Goal: Task Accomplishment & Management: Manage account settings

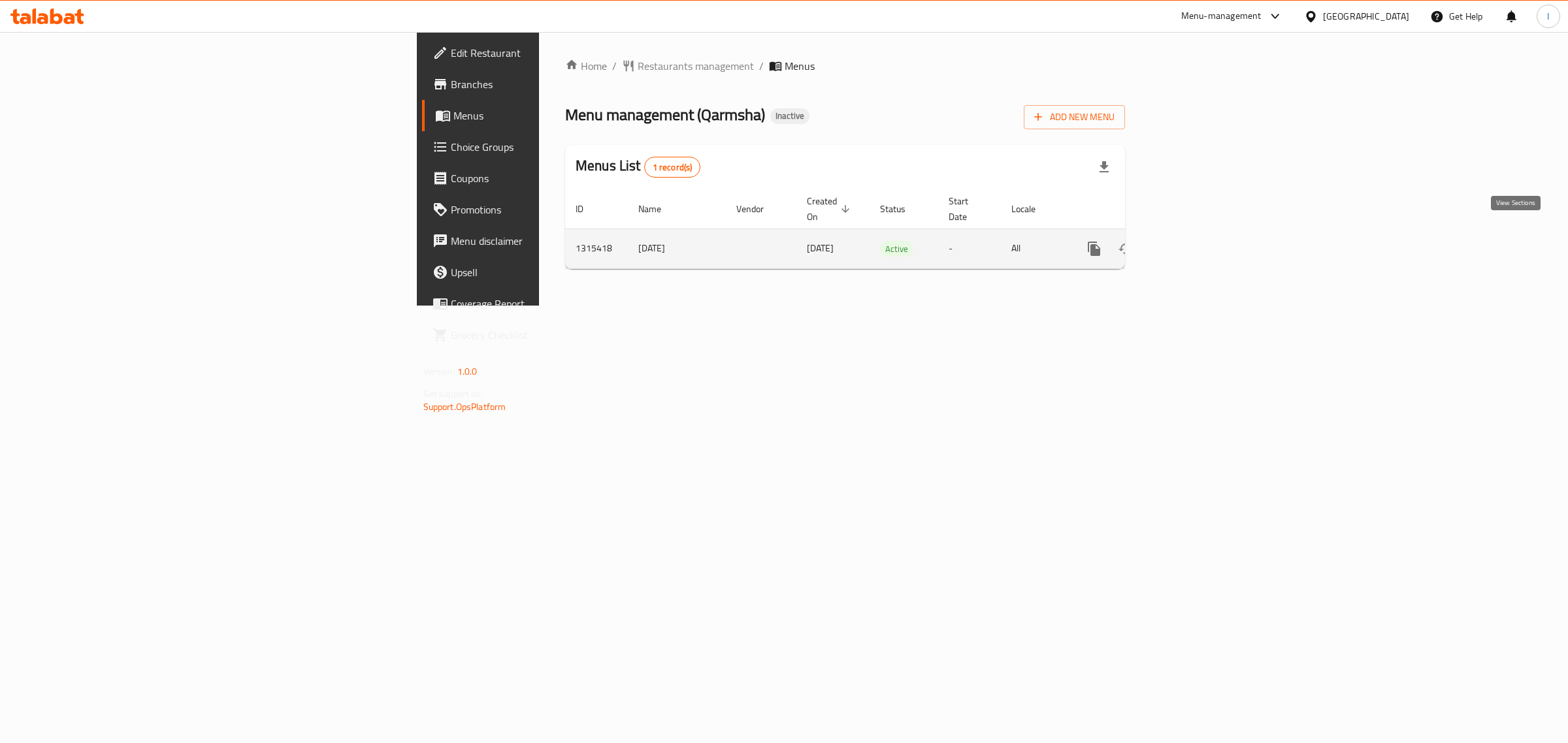
click at [1196, 241] on icon "enhanced table" at bounding box center [1188, 249] width 16 height 16
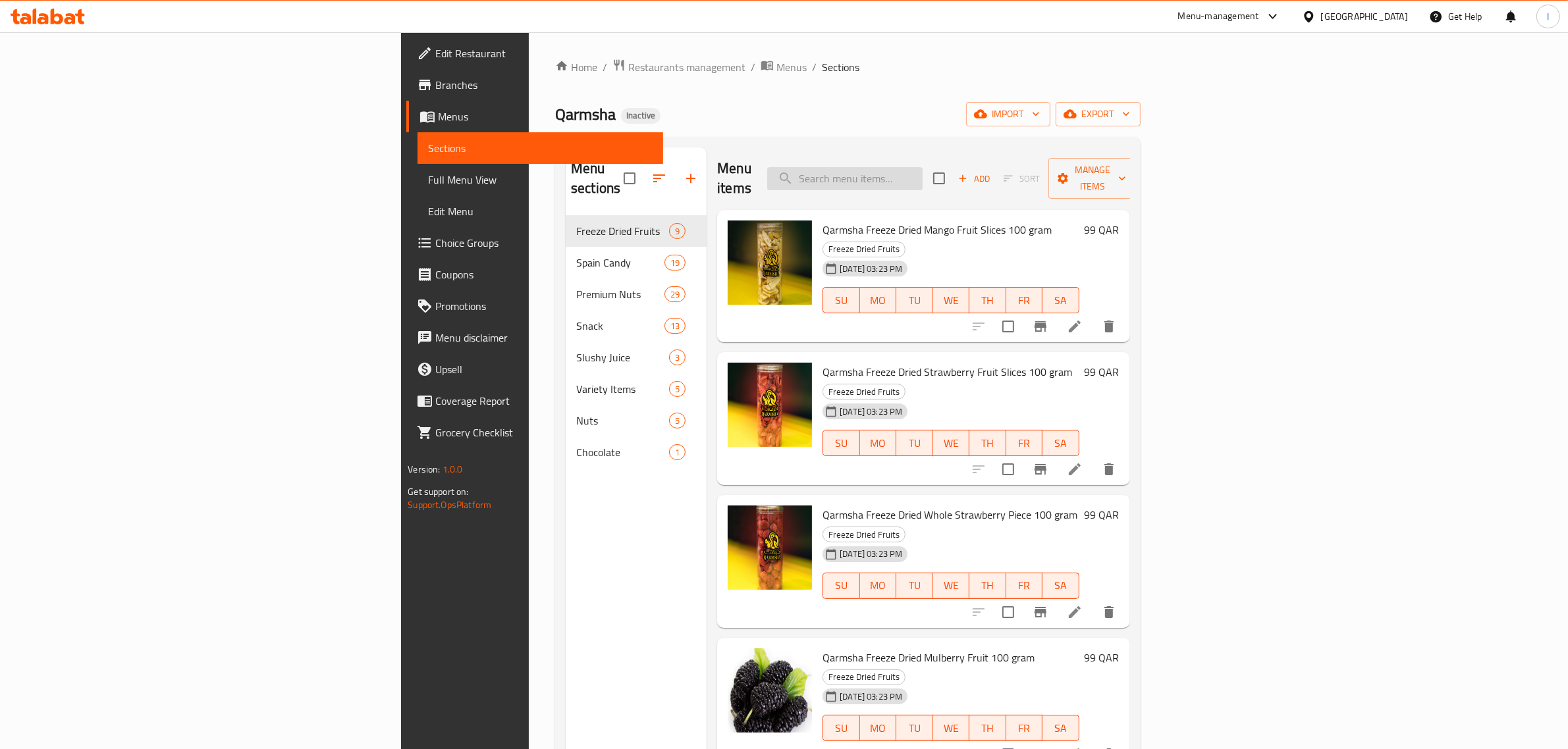
click at [923, 167] on input "search" at bounding box center [845, 178] width 155 height 23
paste input "QARMSHA CANDY SAUCE"
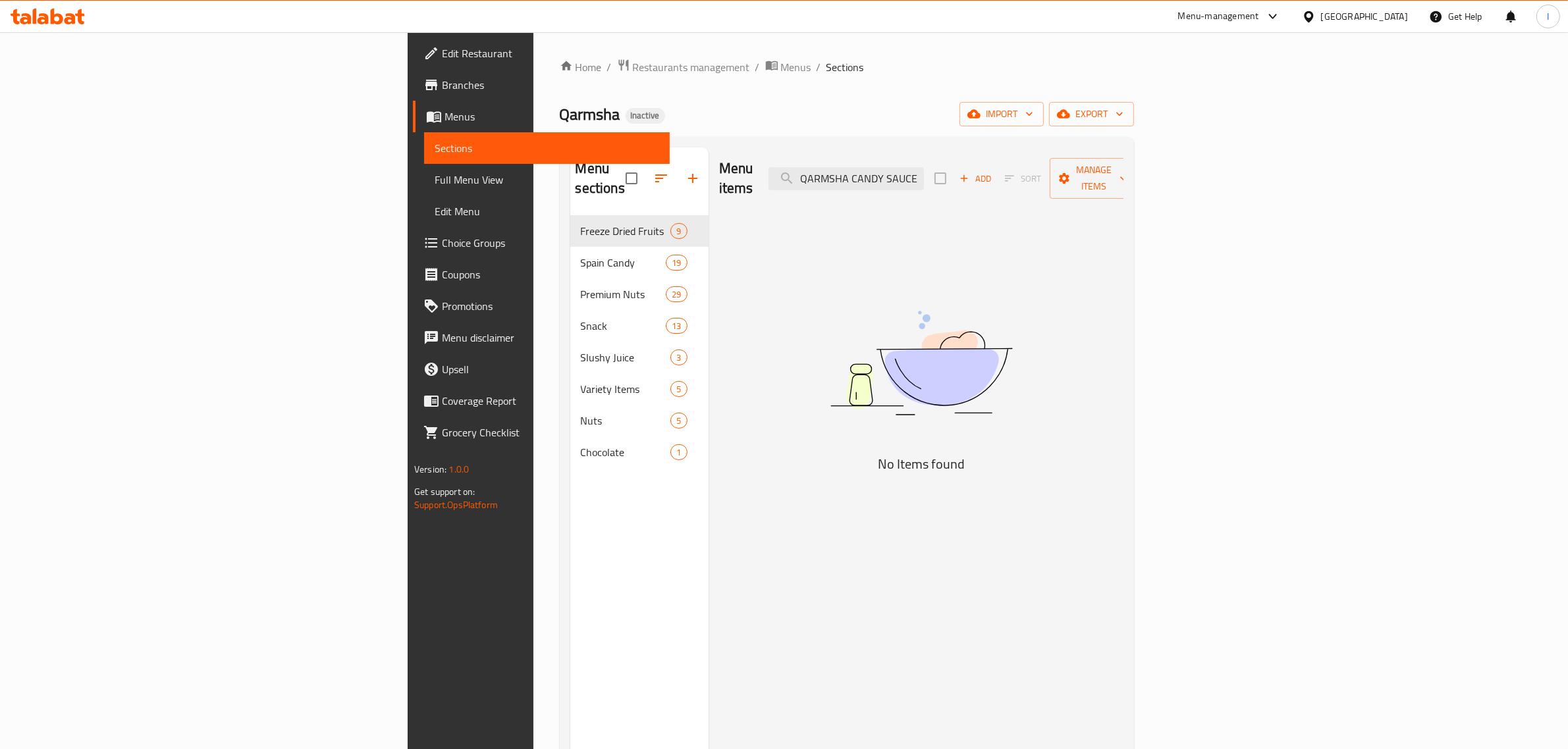
type input "َ"
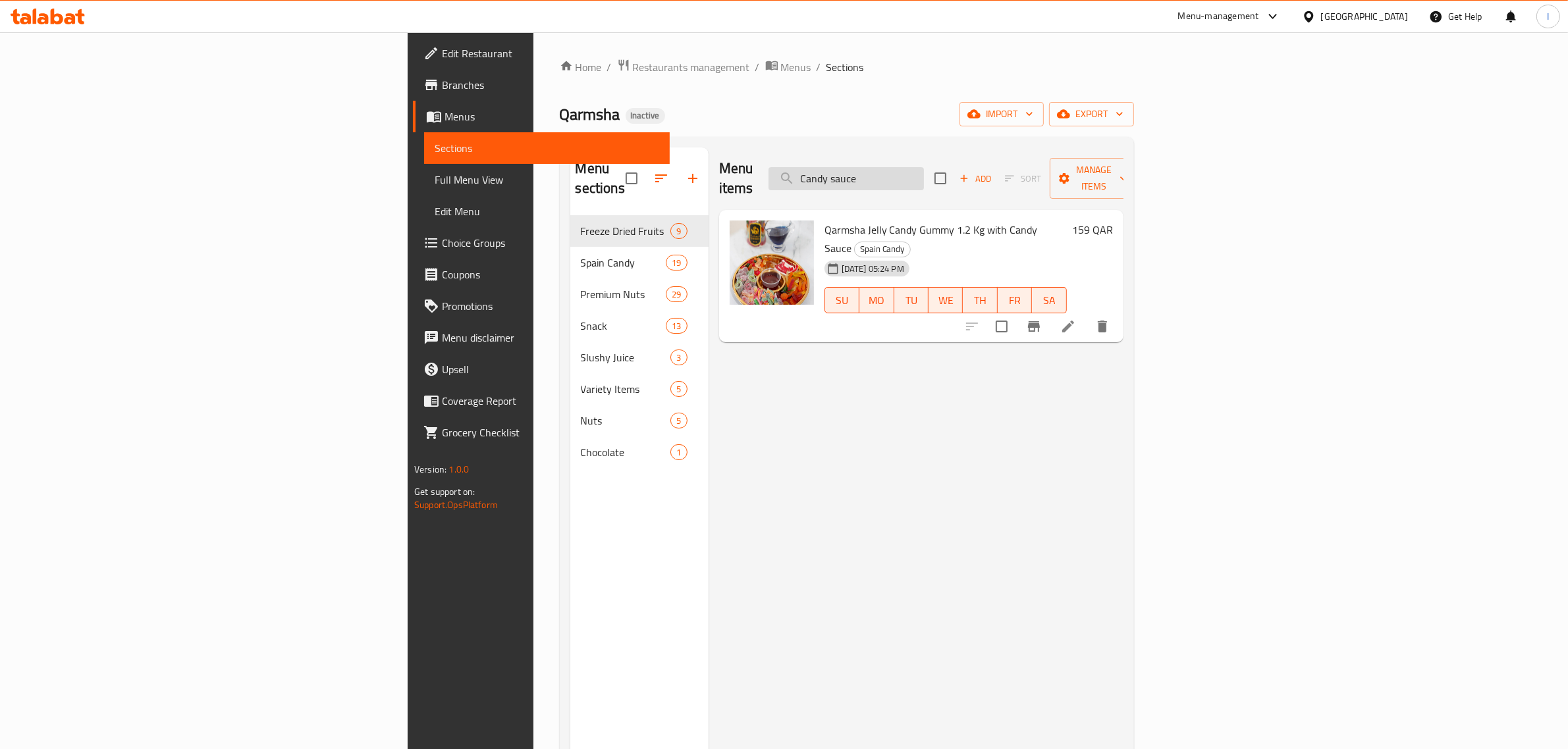
click at [924, 170] on input "Candy sauce" at bounding box center [847, 178] width 155 height 23
paste input "QARMSHA CANDY SAUCE"
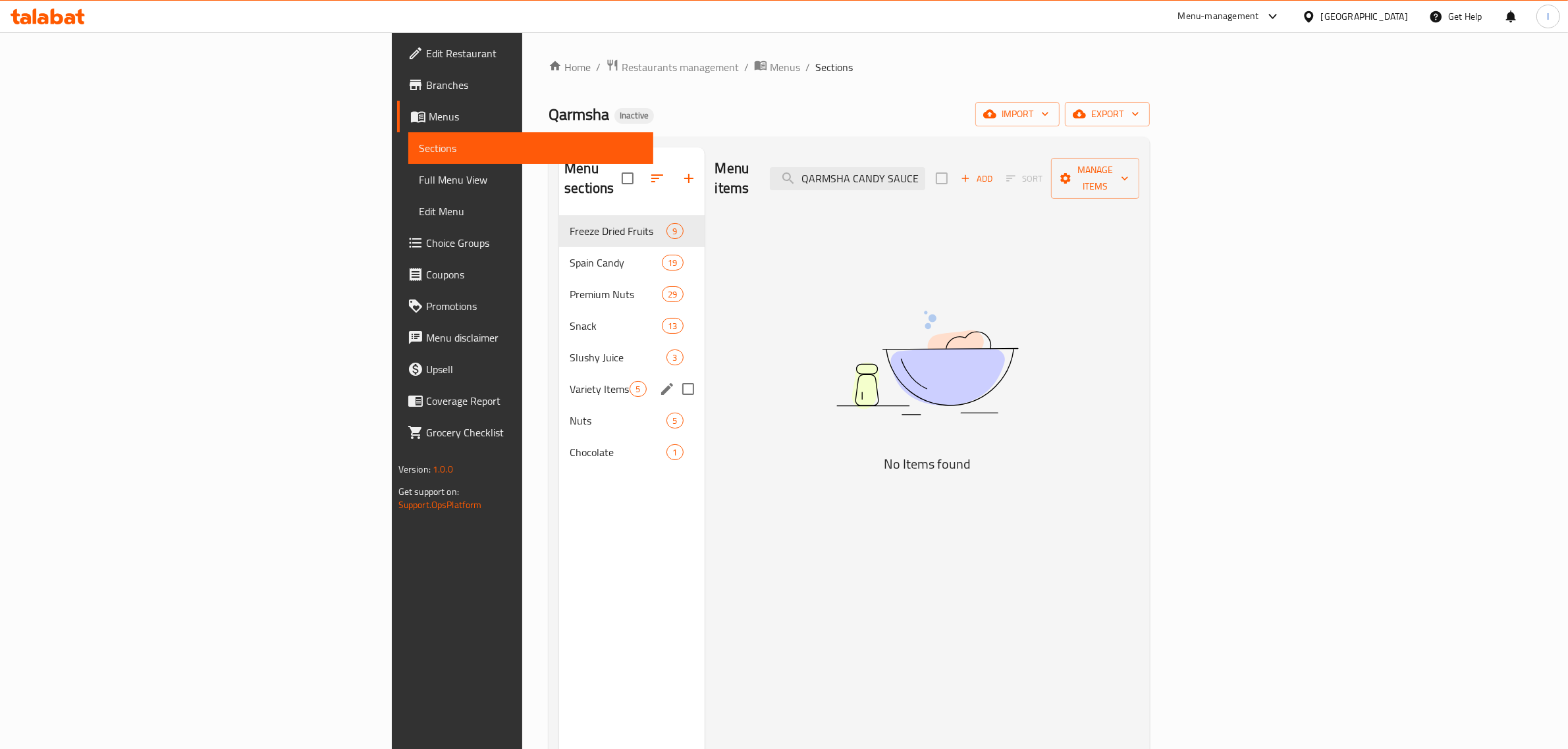
type input "QARMSHA CANDY SAUCE"
click at [569, 381] on span "Variety Items" at bounding box center [599, 388] width 60 height 16
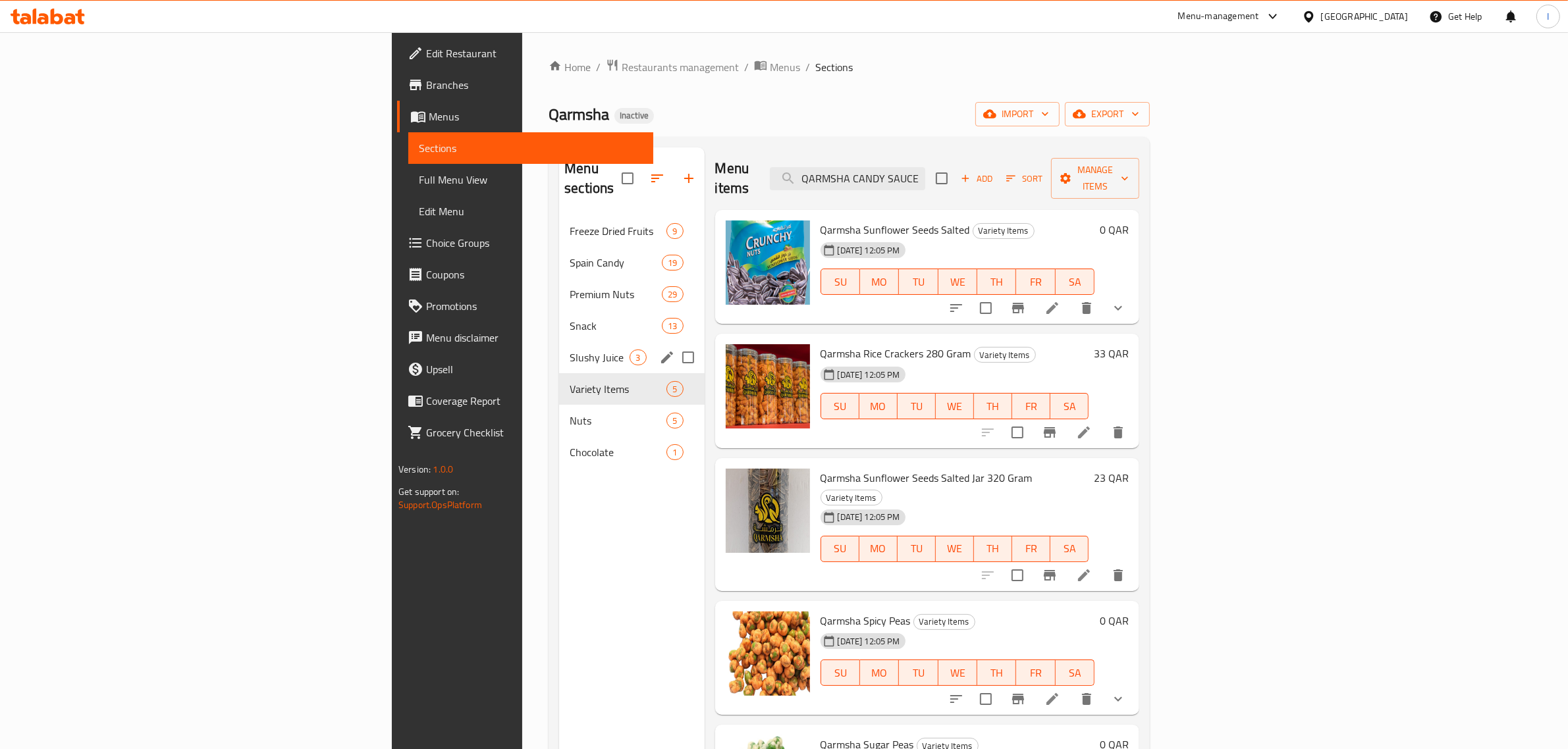
click at [569, 350] on span "Slushy Juice" at bounding box center [599, 357] width 60 height 16
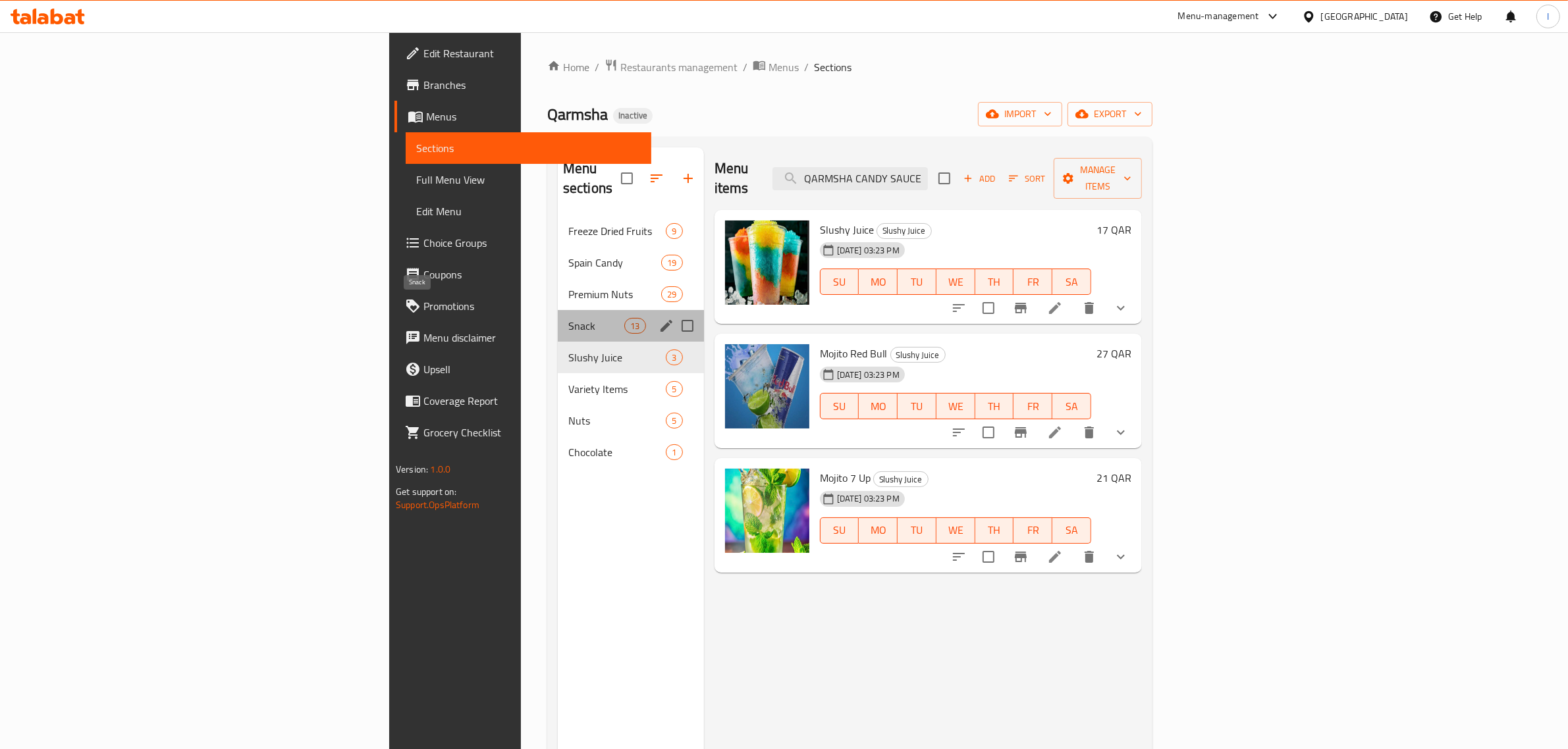
click at [569, 318] on span "Snack" at bounding box center [596, 326] width 56 height 16
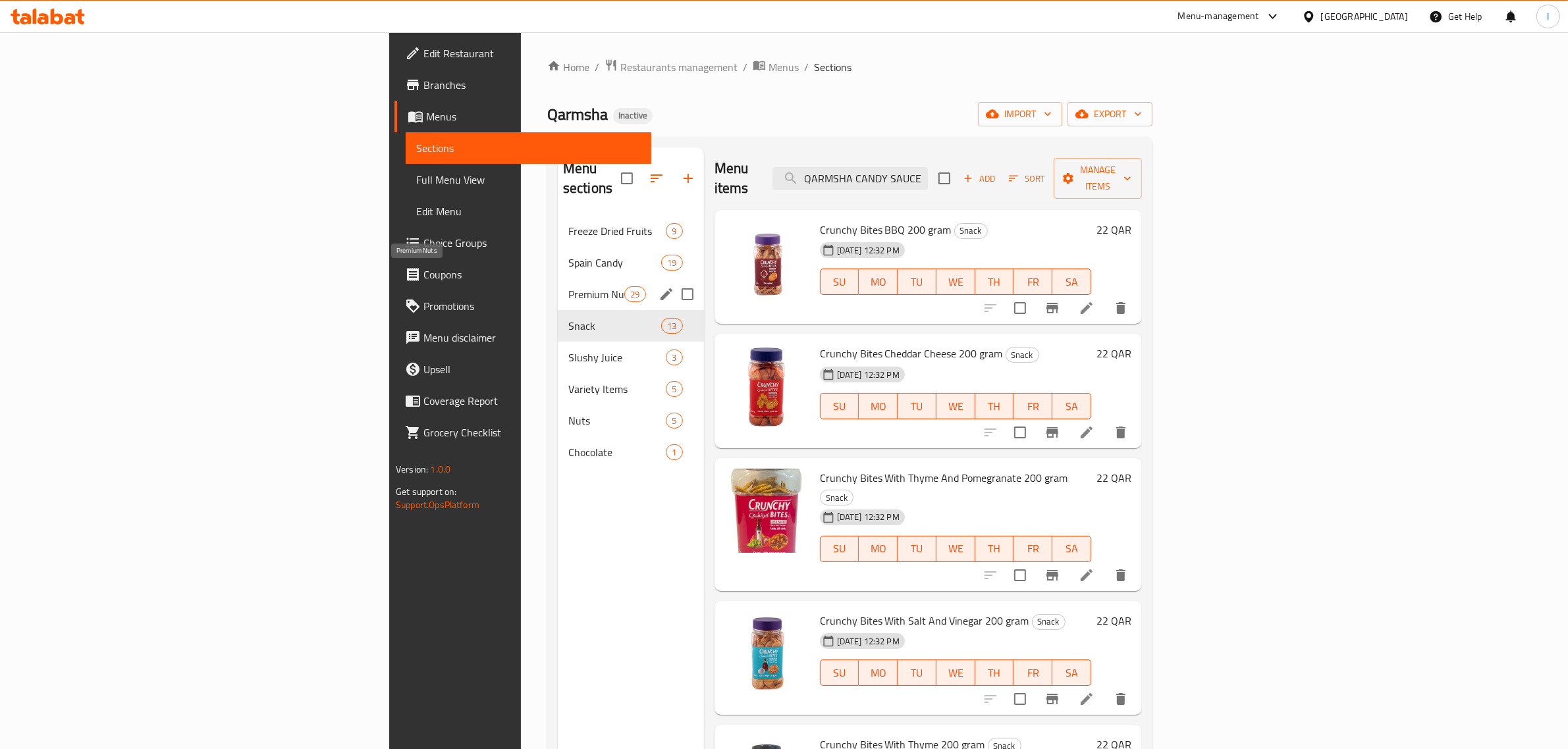
click at [569, 286] on span "Premium Nuts" at bounding box center [596, 294] width 56 height 16
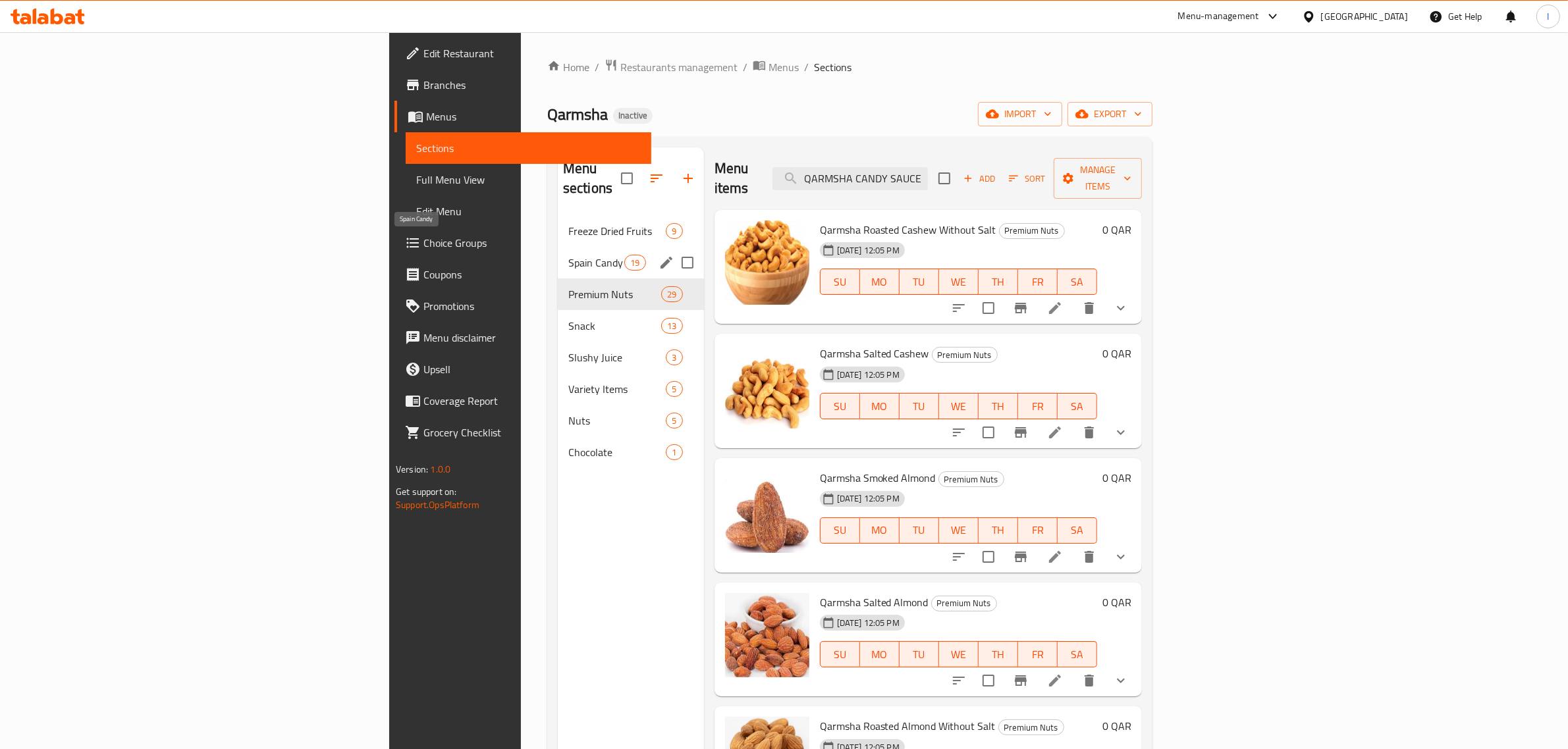
click at [569, 255] on span "Spain Candy" at bounding box center [596, 263] width 56 height 16
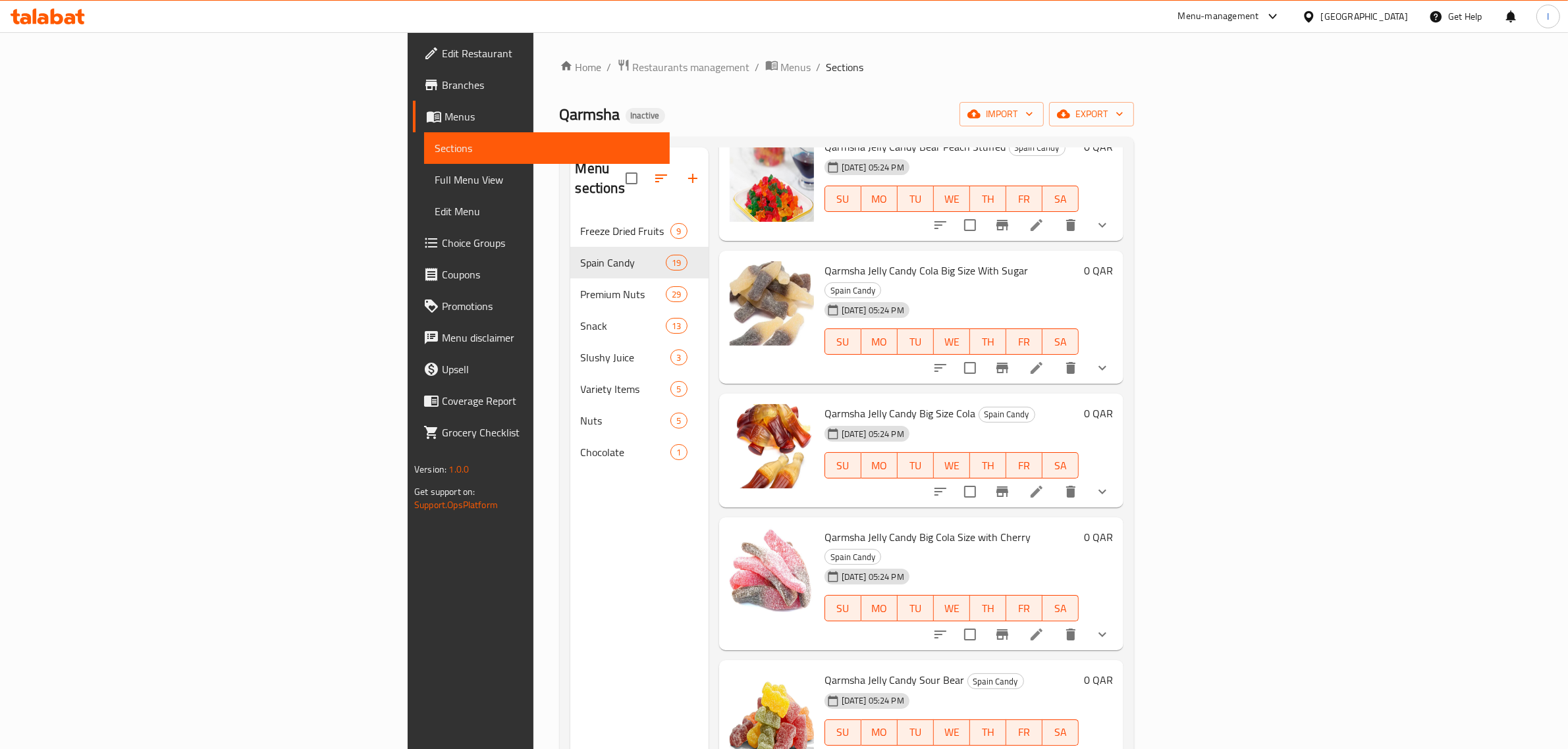
scroll to position [494, 0]
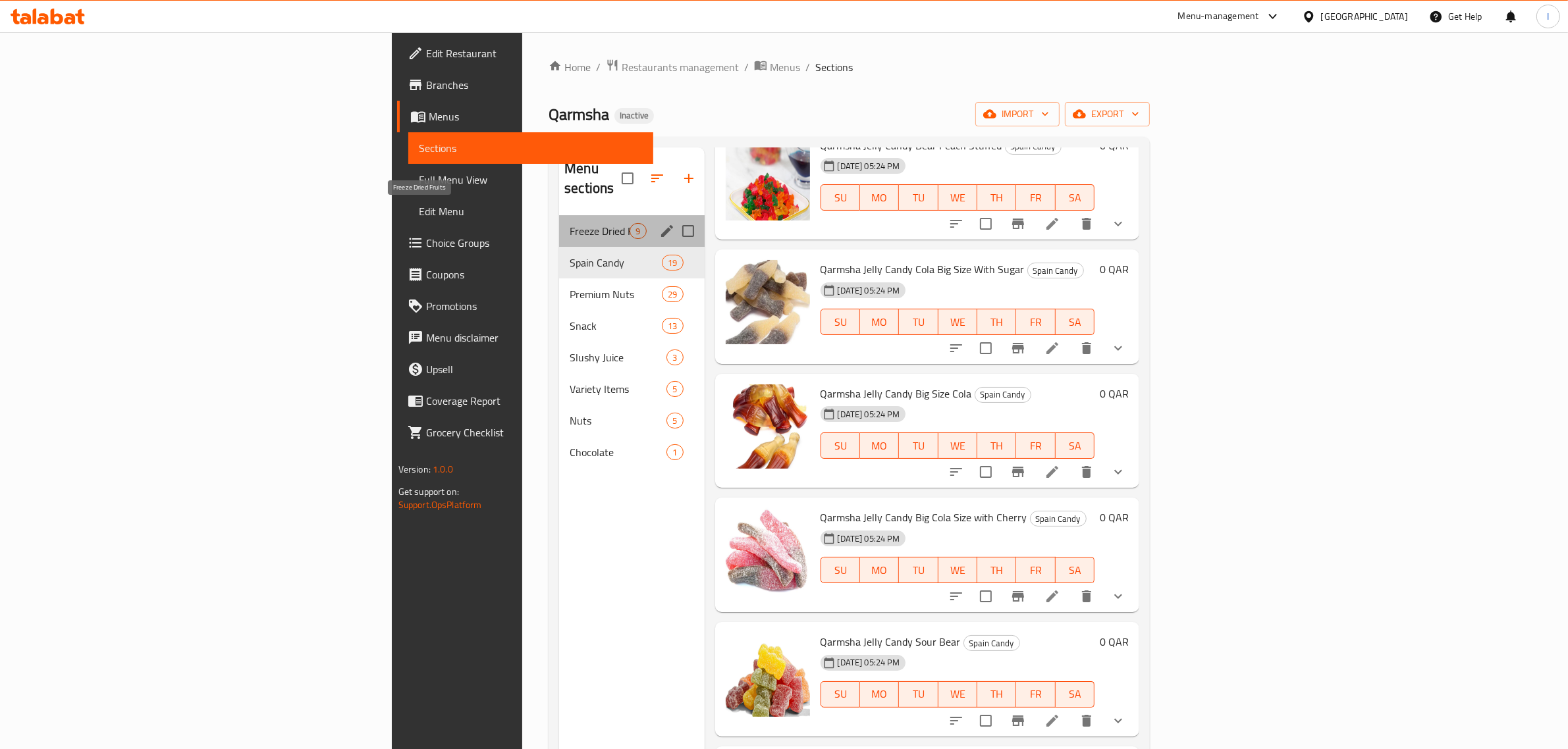
click at [569, 223] on span "Freeze Dried Fruits" at bounding box center [599, 231] width 60 height 16
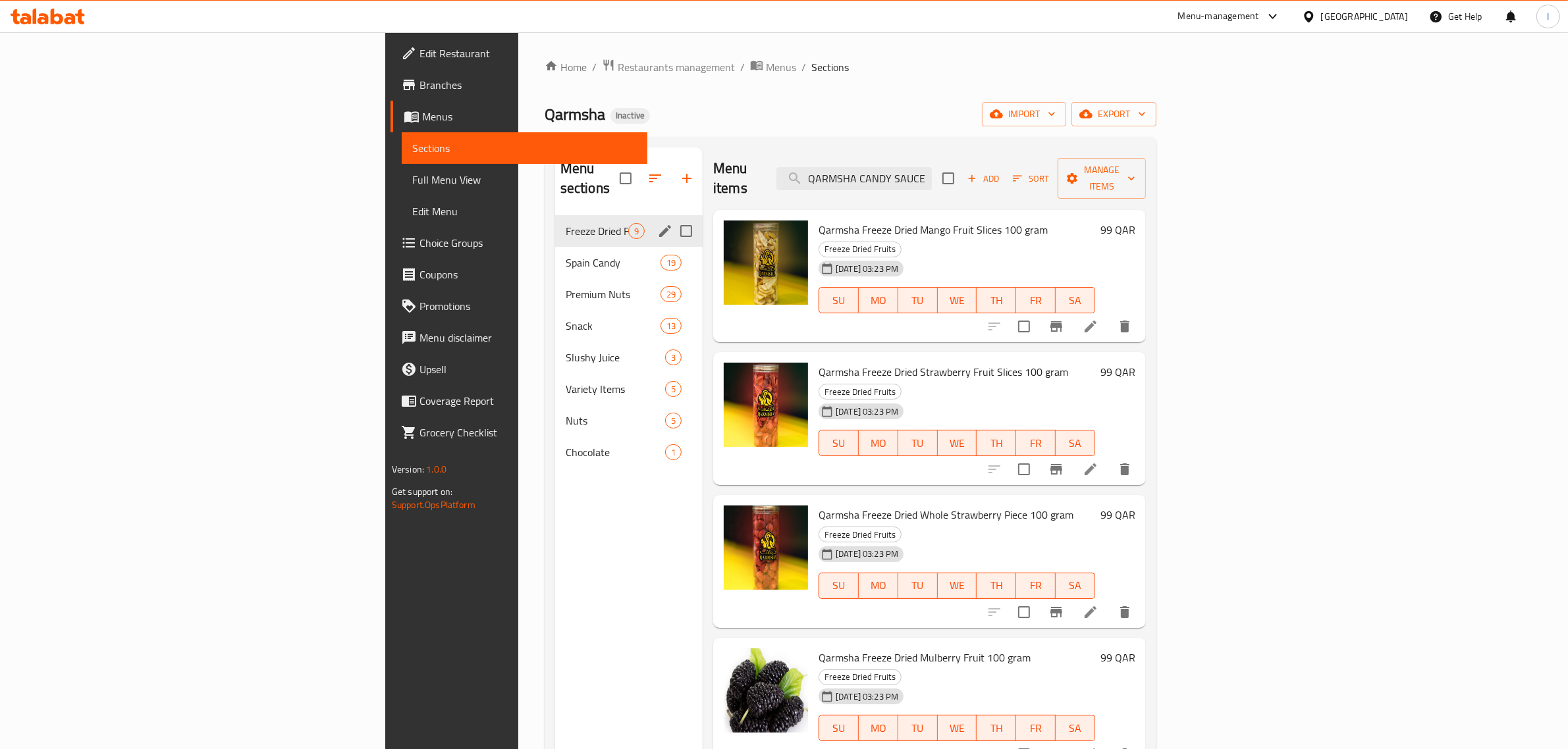
click at [555, 215] on div "Freeze Dried Fruits 9" at bounding box center [629, 231] width 148 height 31
click at [657, 223] on icon "edit" at bounding box center [665, 231] width 16 height 16
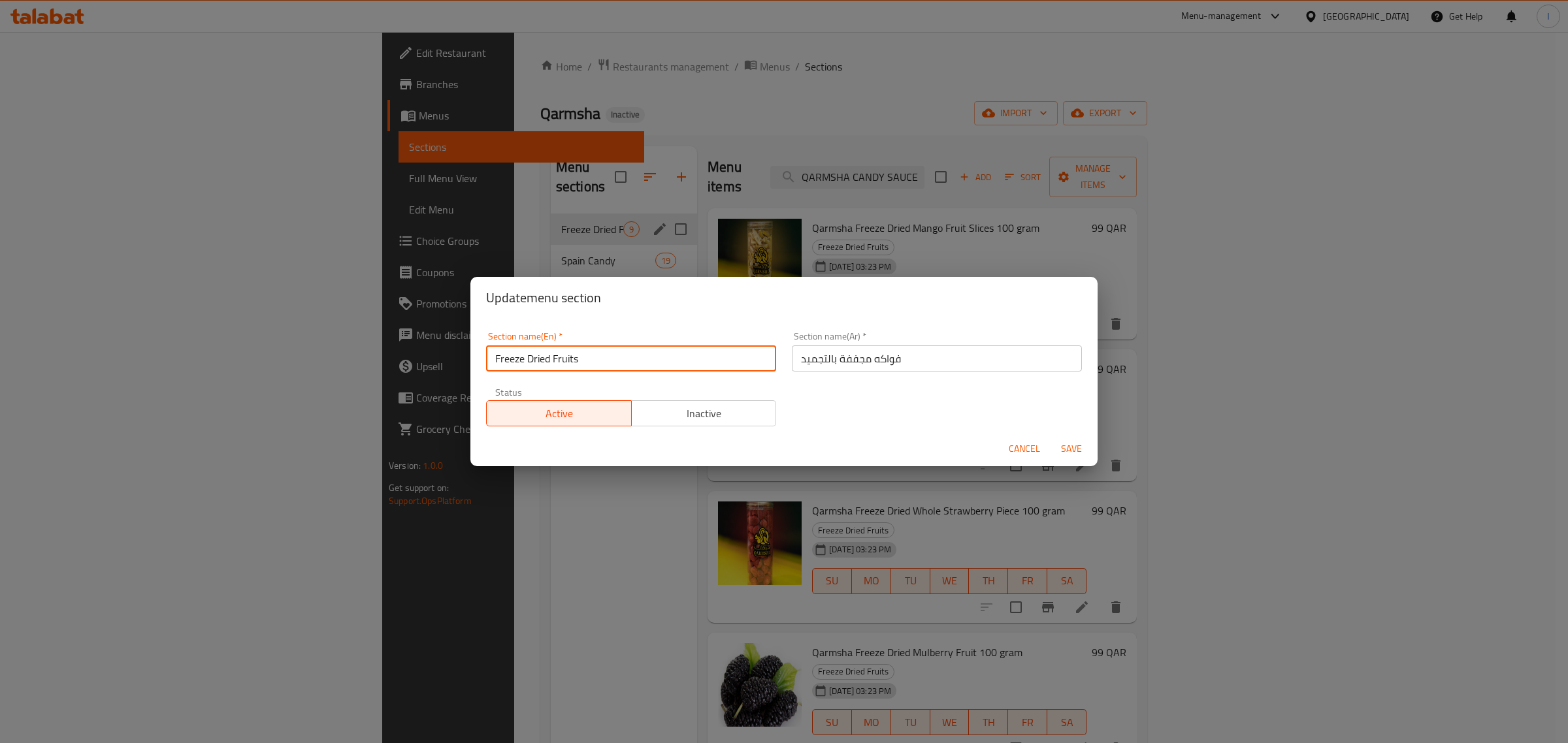
drag, startPoint x: 599, startPoint y: 363, endPoint x: 478, endPoint y: 354, distance: 121.3
click at [481, 356] on div "Section name(En)   * Freeze Dried Fruits Section name(En) *" at bounding box center [631, 352] width 306 height 55
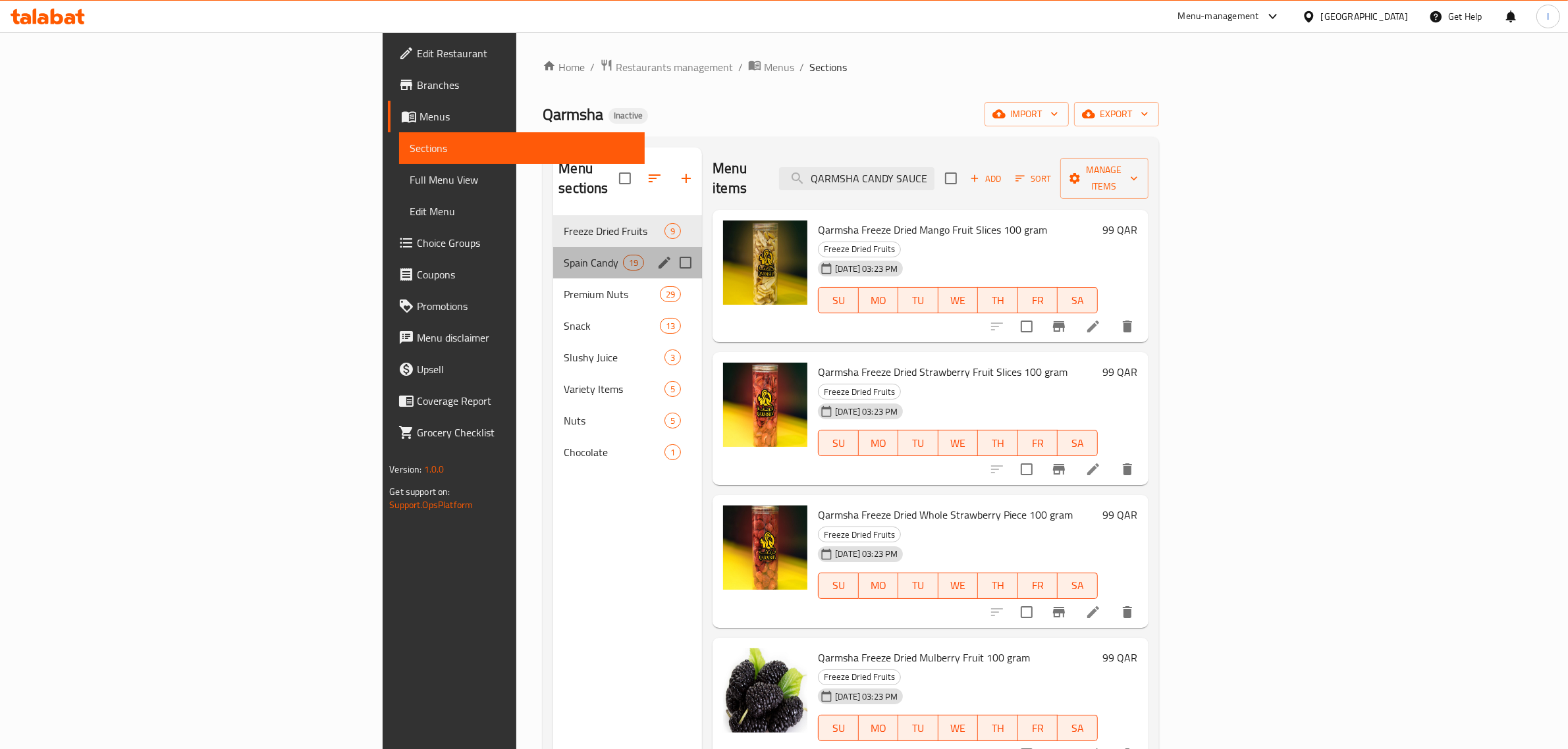
click at [553, 253] on div "Spain Candy 19" at bounding box center [628, 262] width 149 height 31
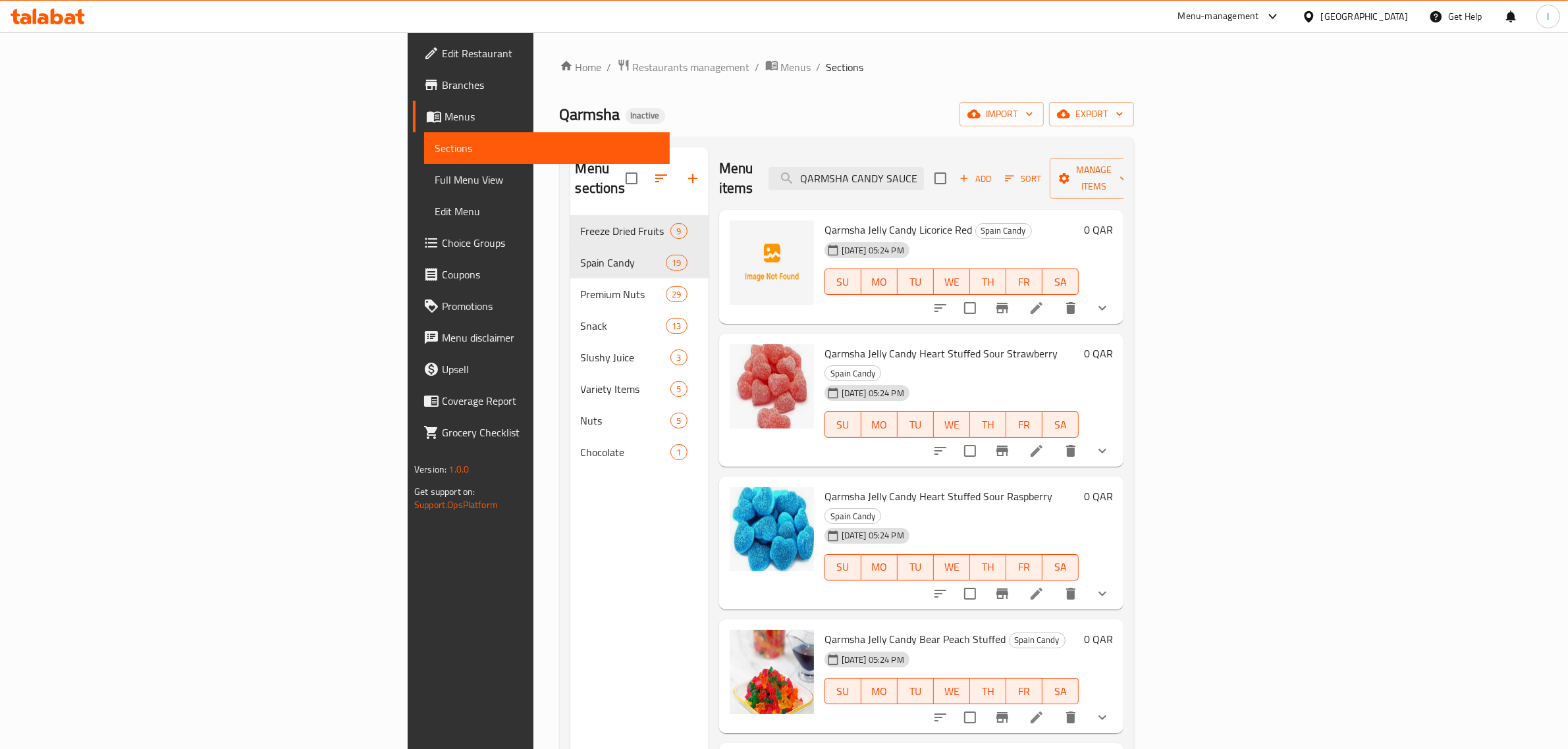
click at [1110, 300] on icon "show more" at bounding box center [1102, 307] width 16 height 16
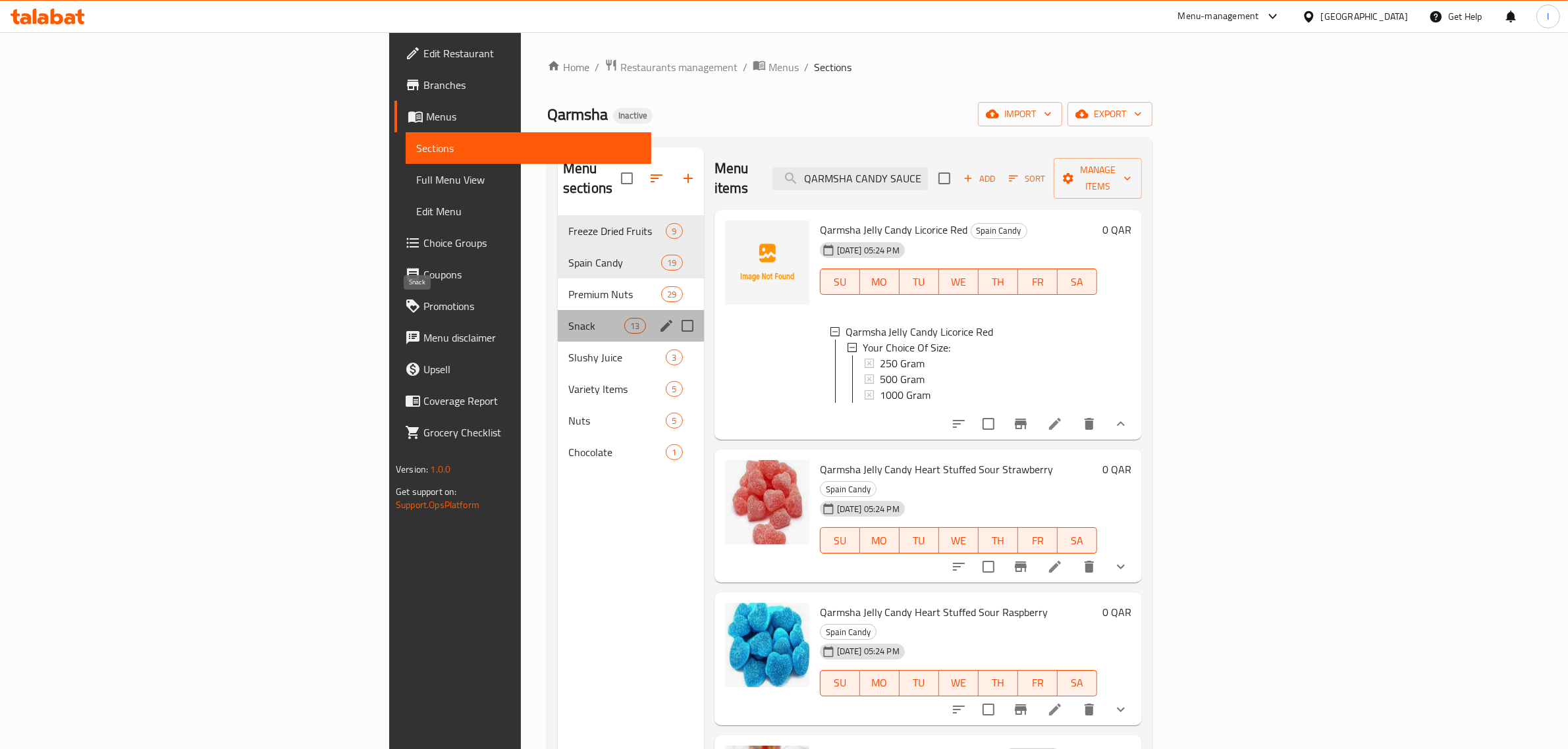
click at [569, 318] on span "Snack" at bounding box center [596, 326] width 56 height 16
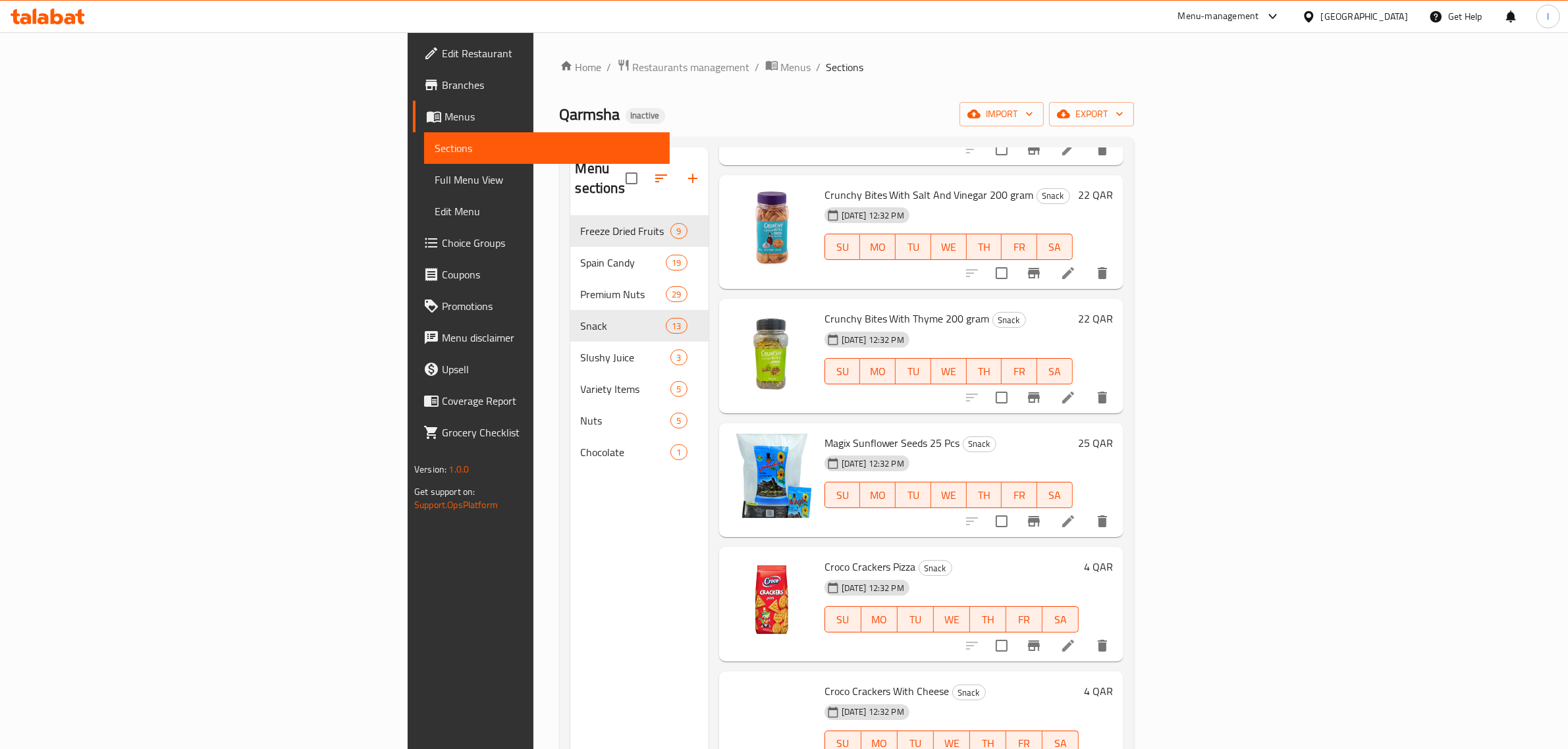
scroll to position [659, 0]
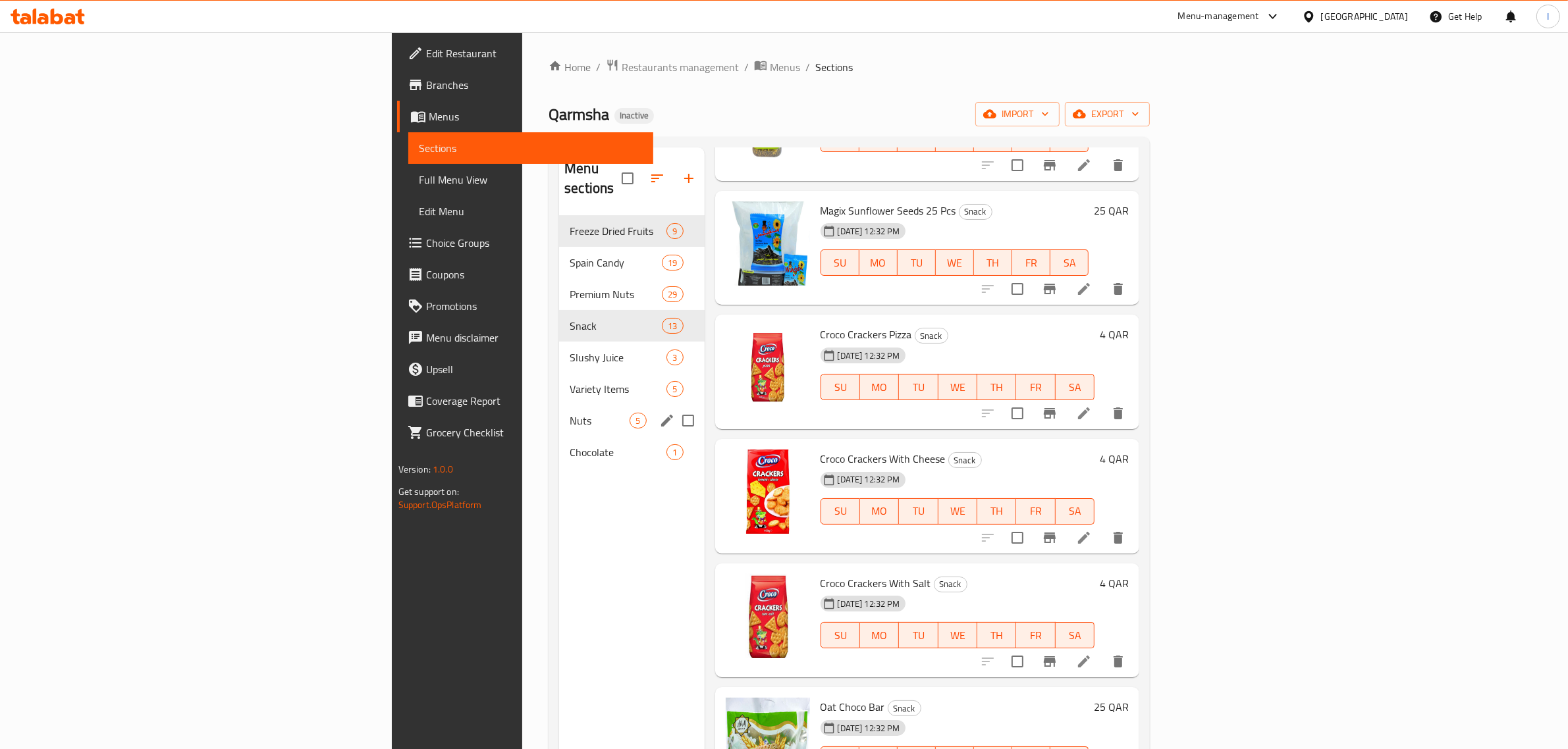
click at [569, 413] on span "Nuts" at bounding box center [599, 421] width 60 height 16
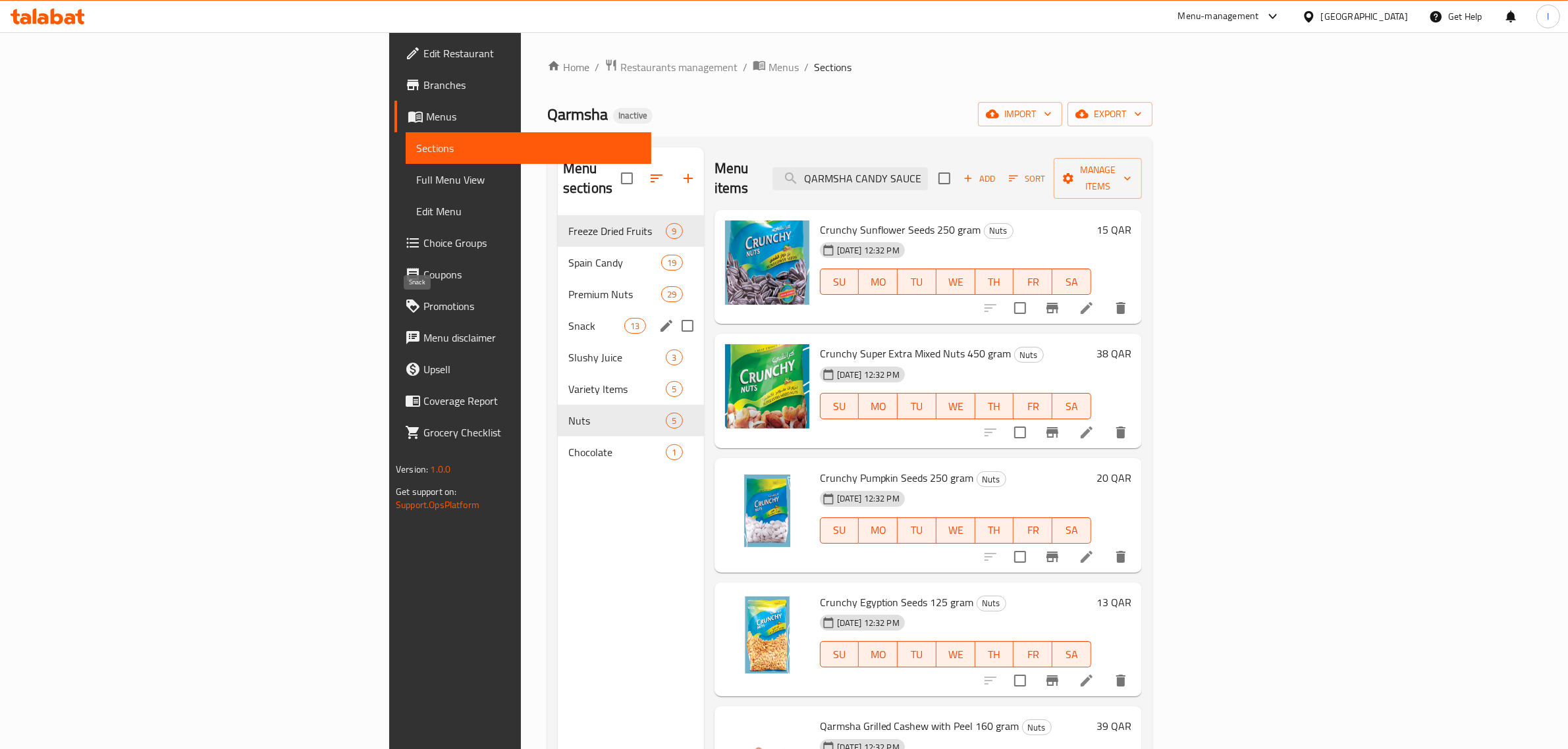
click at [569, 318] on span "Snack" at bounding box center [596, 326] width 56 height 16
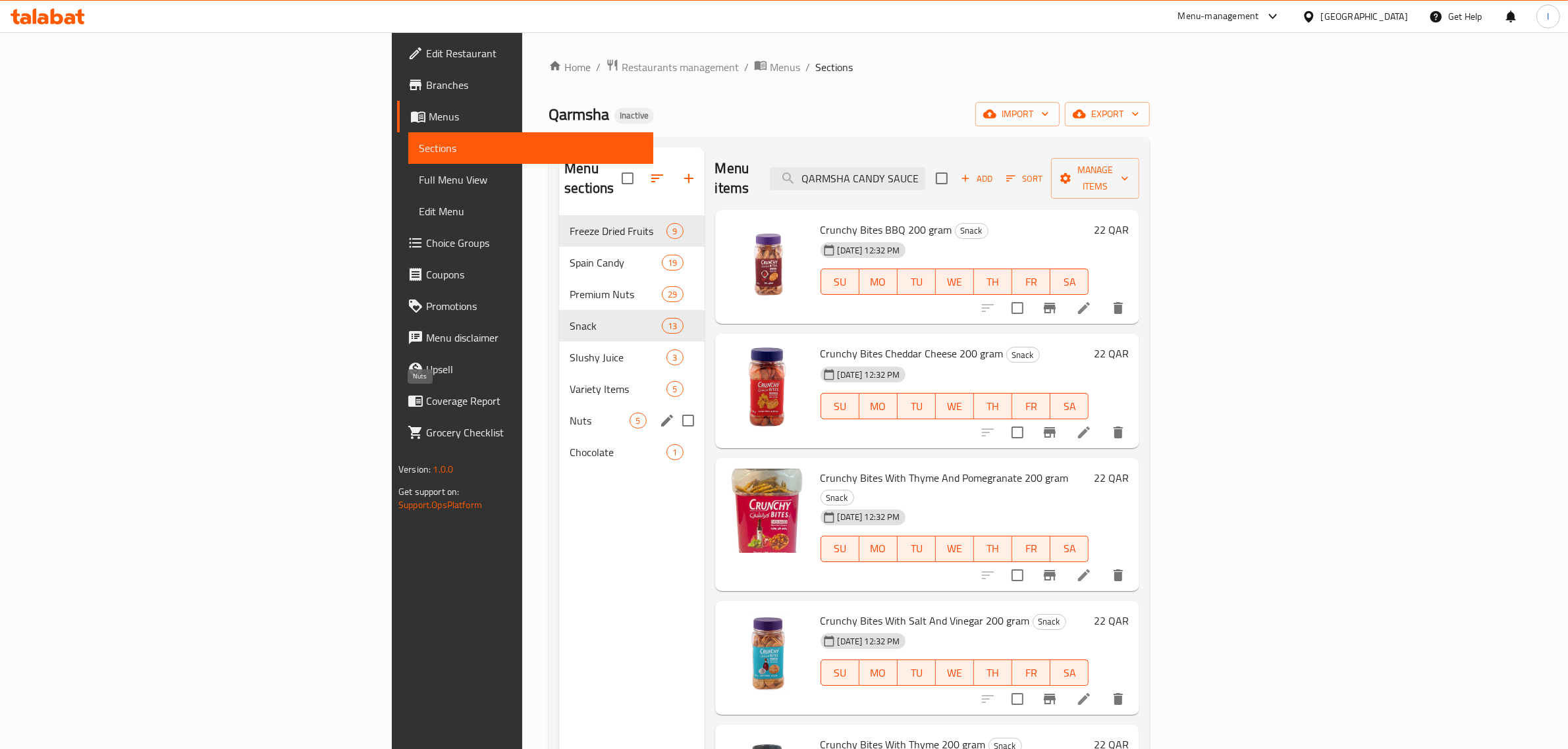
click at [569, 413] on span "Nuts" at bounding box center [599, 421] width 60 height 16
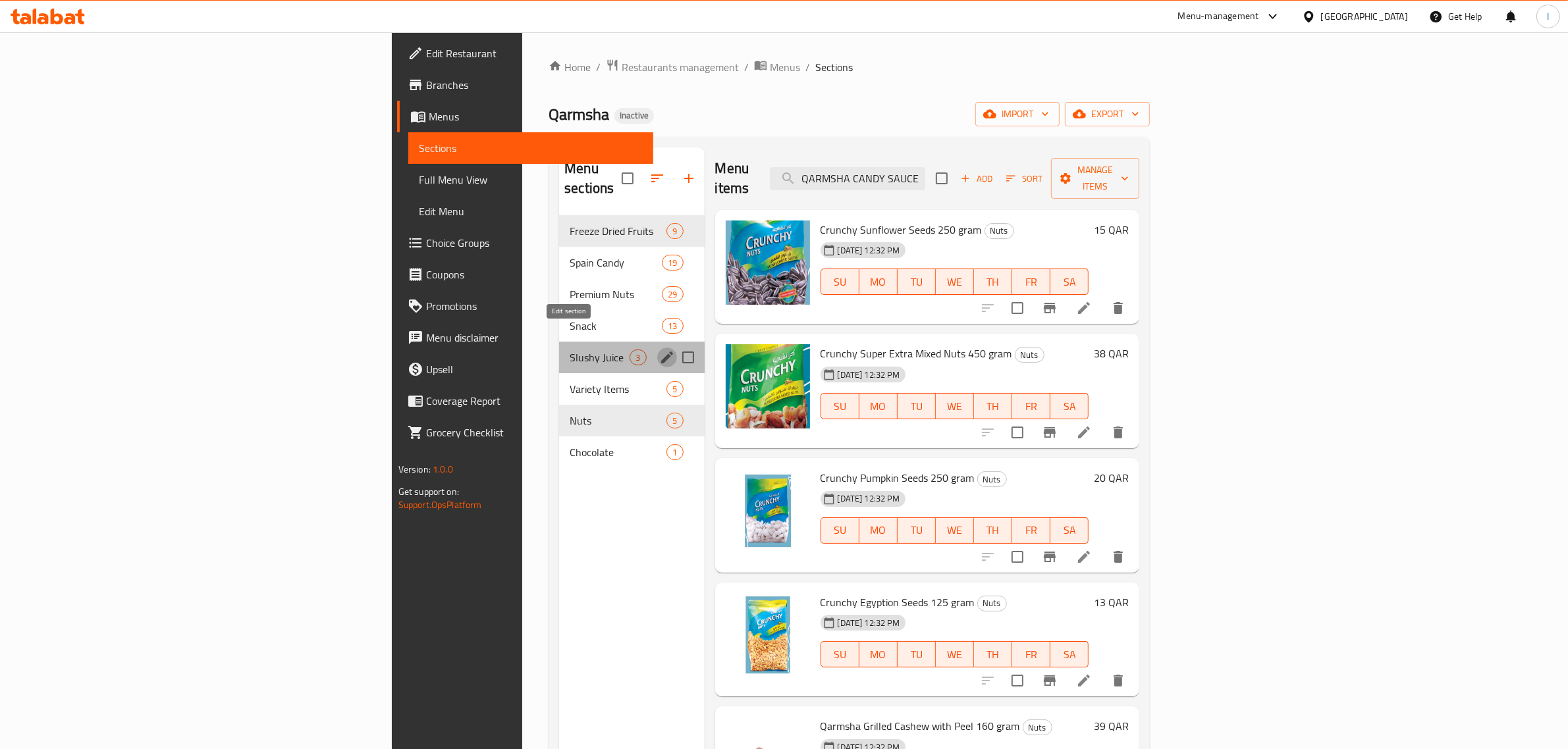
click at [659, 350] on icon "edit" at bounding box center [667, 357] width 16 height 16
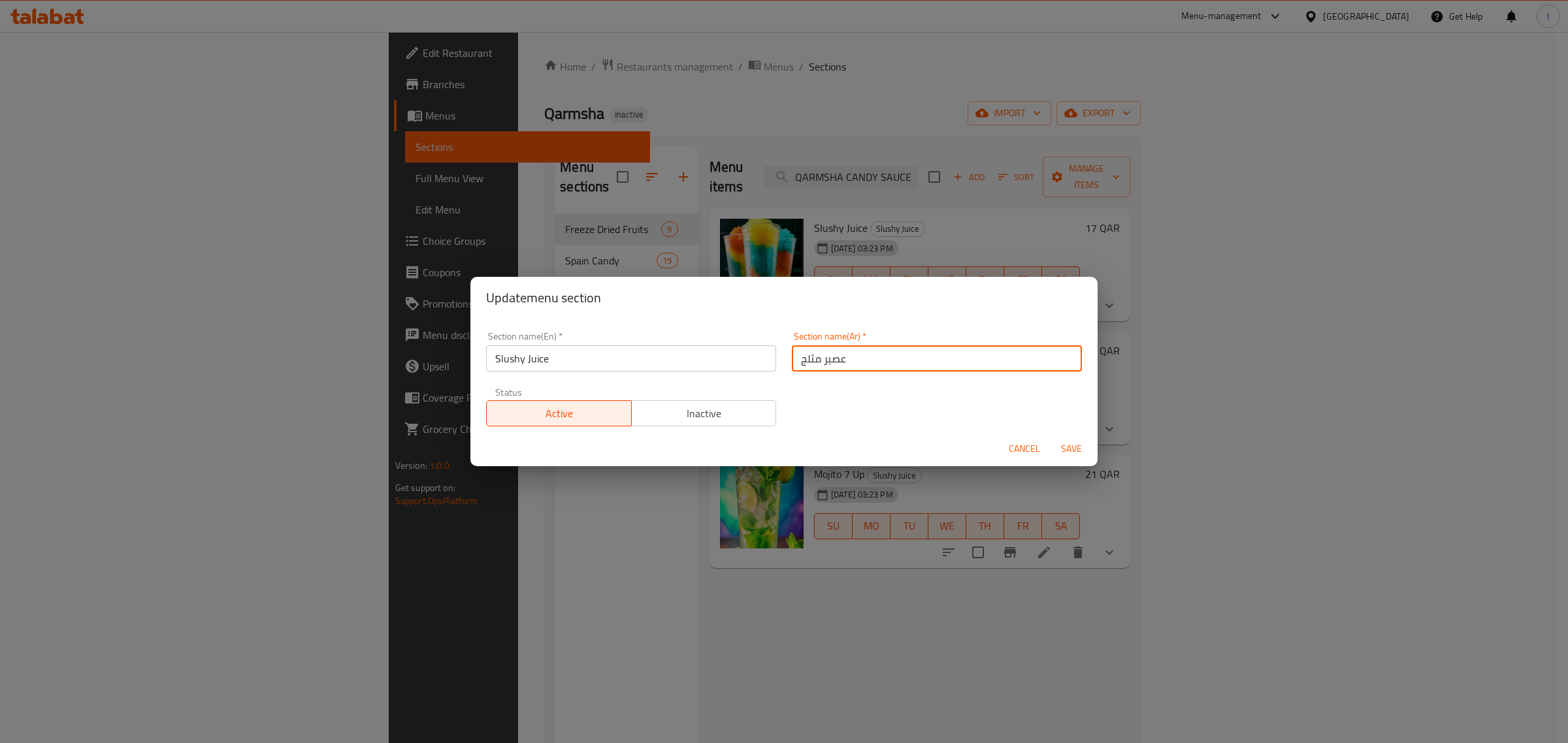
drag, startPoint x: 848, startPoint y: 366, endPoint x: 774, endPoint y: 356, distance: 74.7
click at [774, 356] on div "Section name(En)   * Slushy Juice Section name(En) * Section name(Ar)   * عصير …" at bounding box center [784, 379] width 612 height 111
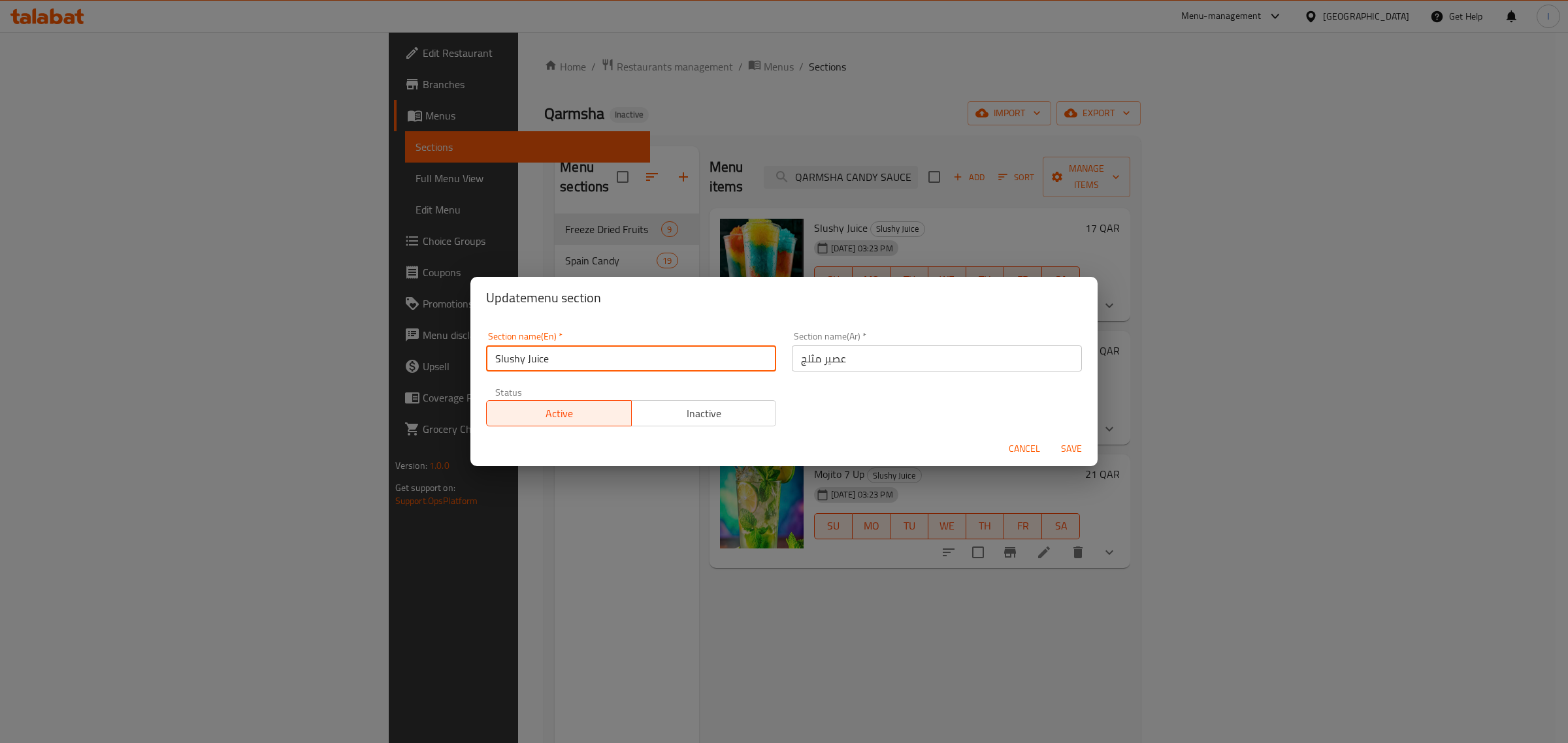
drag, startPoint x: 554, startPoint y: 353, endPoint x: 471, endPoint y: 356, distance: 83.1
click at [471, 356] on div "Section name(En)   * Slushy Juice Section name(En) * Section name(Ar)   * عصير …" at bounding box center [784, 374] width 627 height 113
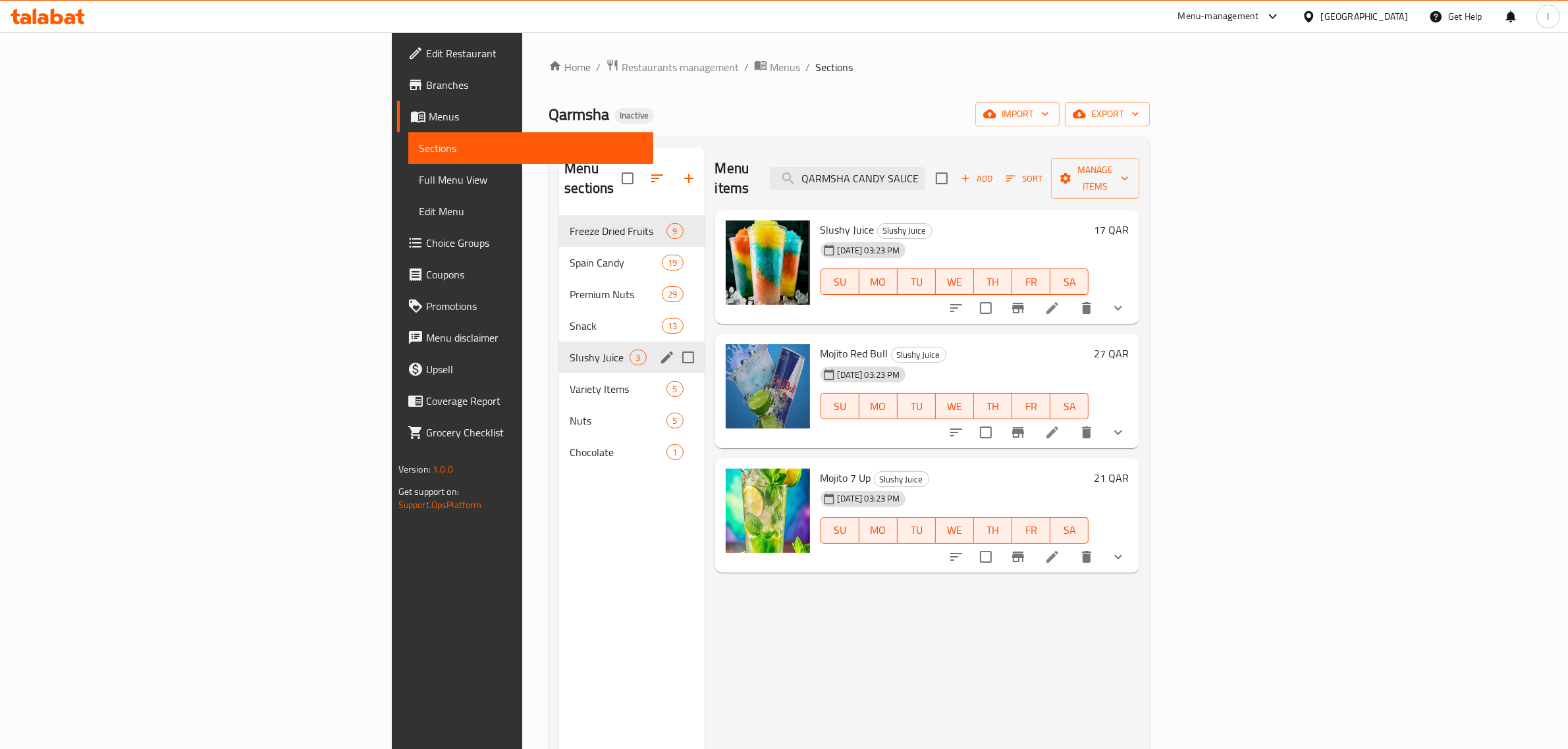
click at [659, 350] on icon "edit" at bounding box center [667, 357] width 16 height 16
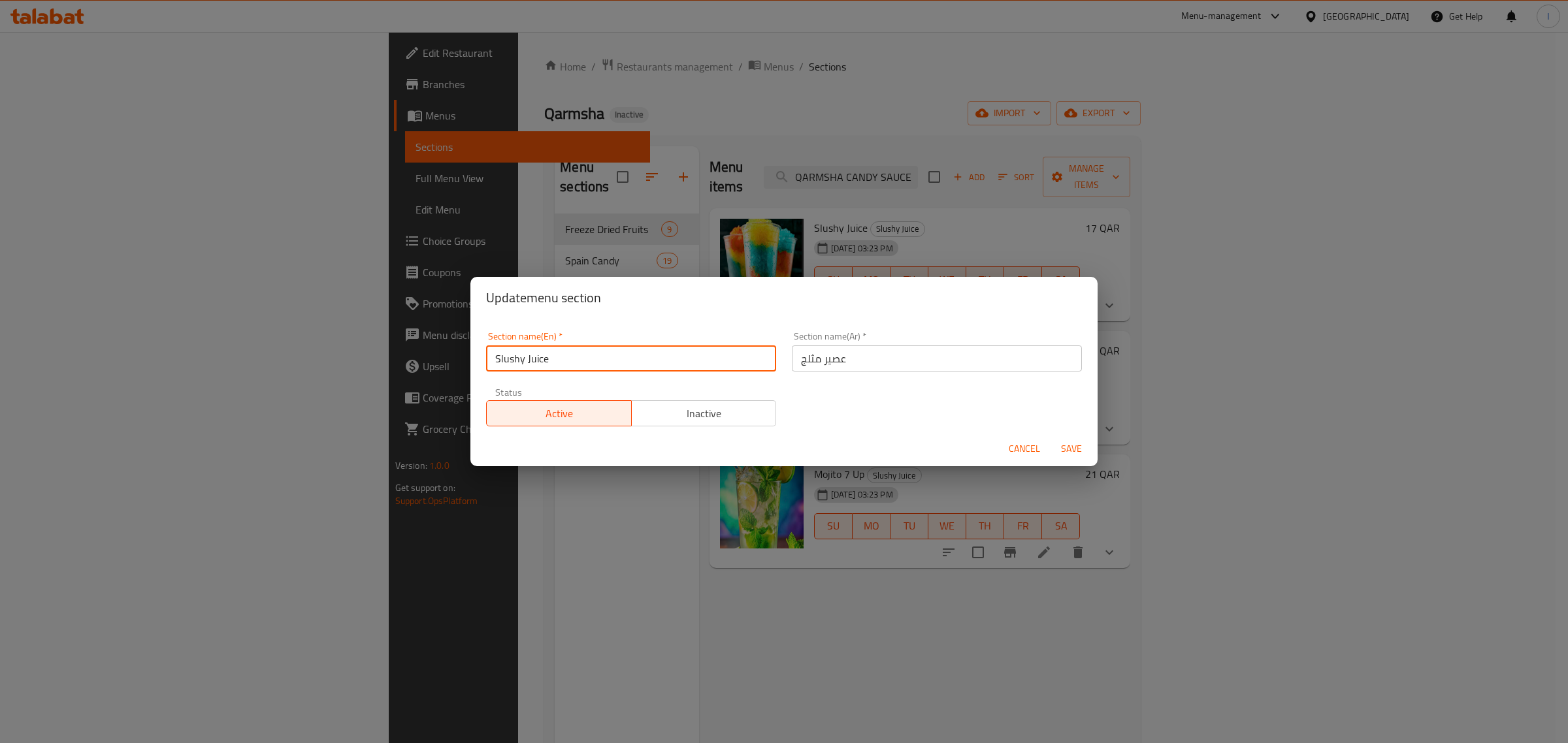
drag, startPoint x: 556, startPoint y: 357, endPoint x: 485, endPoint y: 358, distance: 71.0
click at [486, 358] on input "Slushy Juice" at bounding box center [631, 358] width 290 height 26
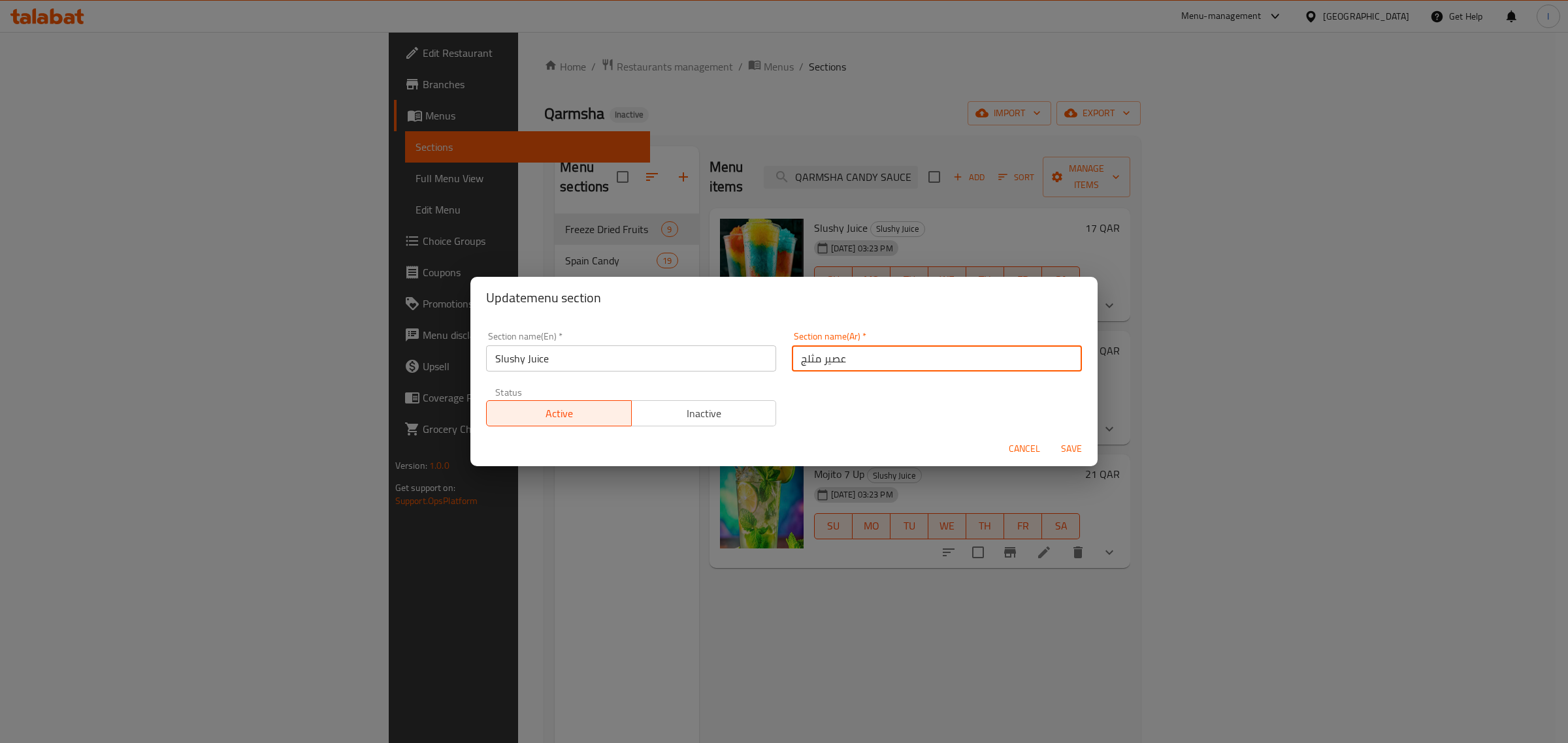
drag, startPoint x: 862, startPoint y: 357, endPoint x: 775, endPoint y: 357, distance: 87.0
click at [775, 357] on div "Section name(En)   * Slushy Juice Section name(En) * Section name(Ar)   * عصير …" at bounding box center [784, 379] width 612 height 111
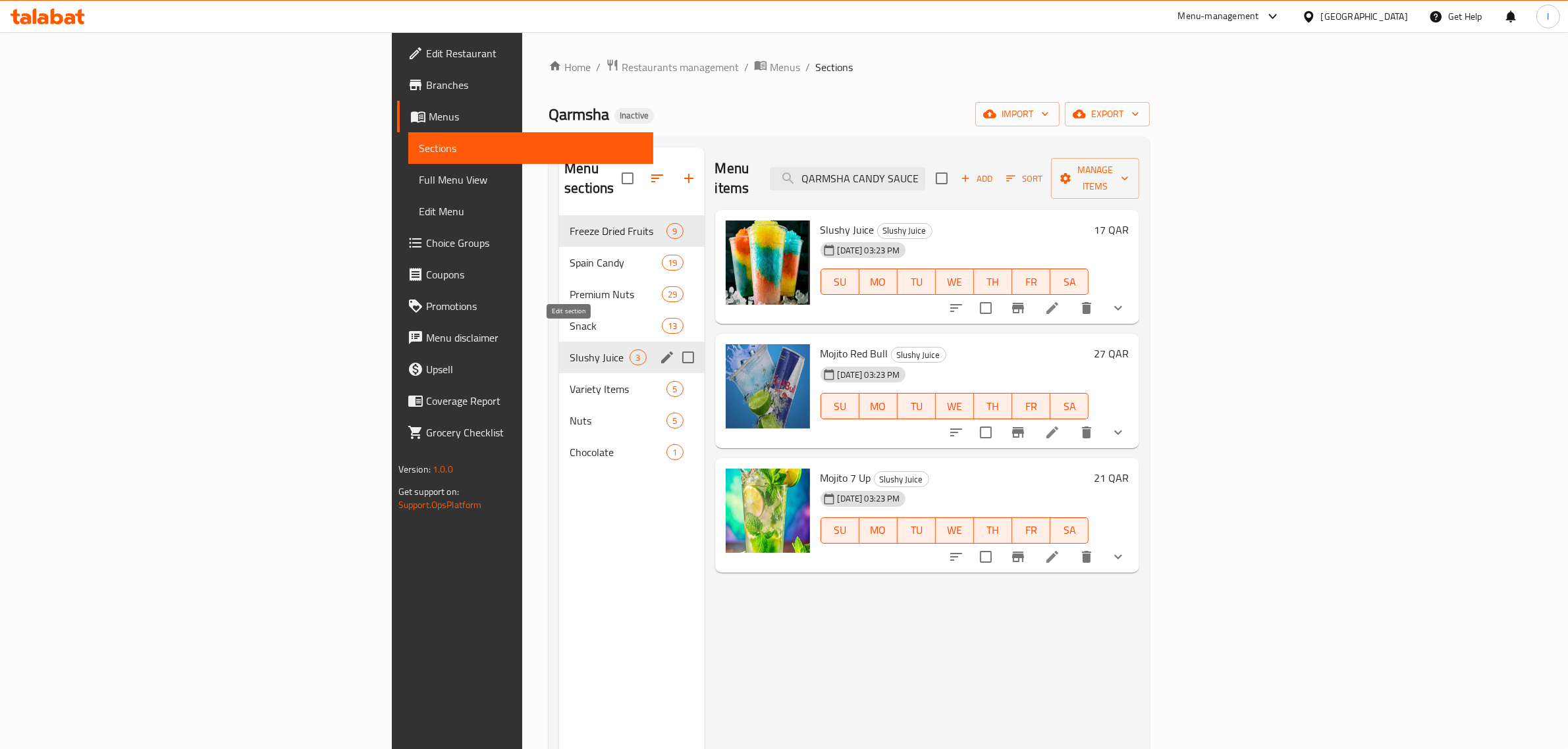
click at [662, 351] on icon "edit" at bounding box center [667, 357] width 12 height 12
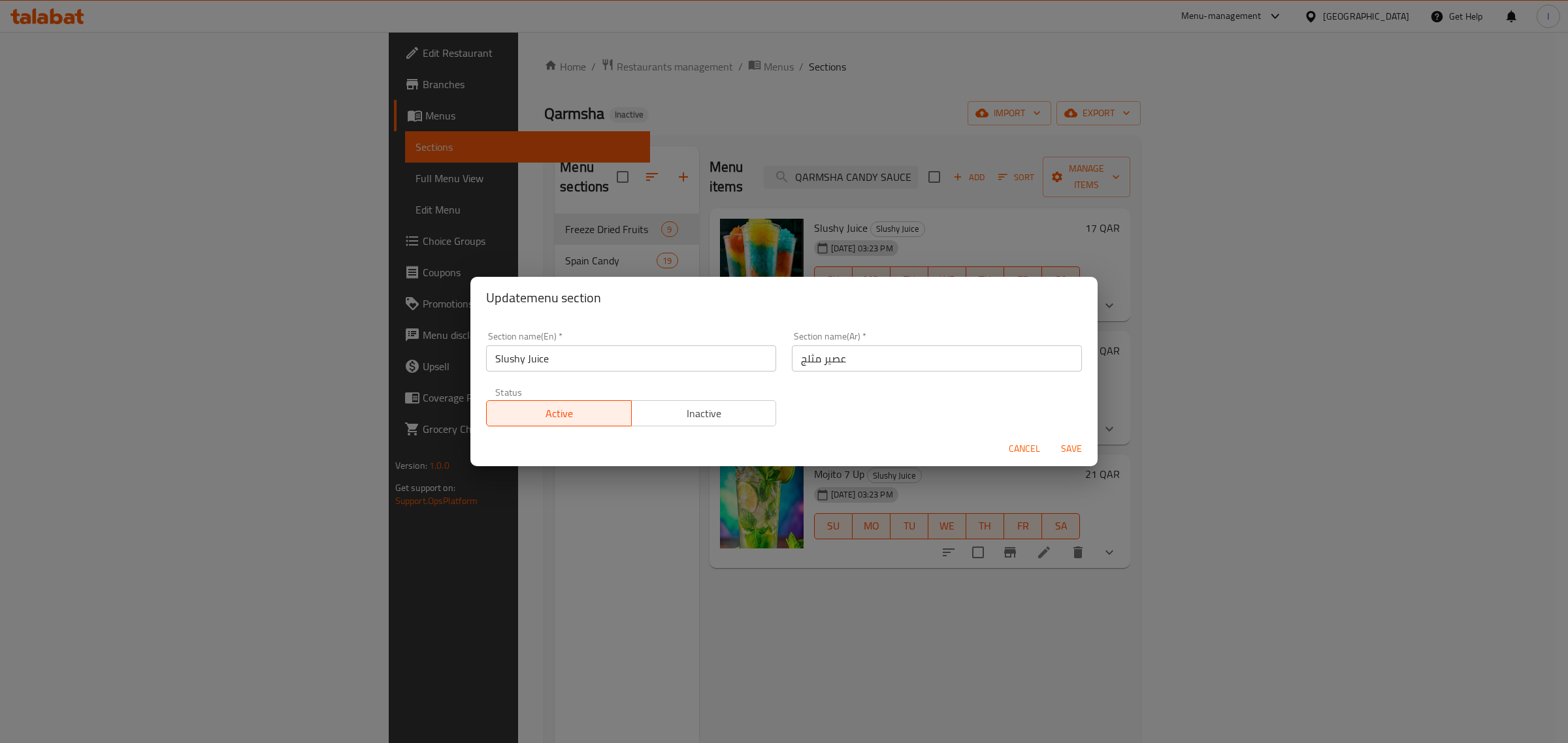
click at [606, 340] on div "Section name(En)   * Slushy Juice Section name(En) *" at bounding box center [631, 352] width 290 height 40
click at [595, 356] on input "Slushy Juice" at bounding box center [631, 358] width 290 height 26
paste input "iced j"
type input "Iced Juice"
drag, startPoint x: 1078, startPoint y: 449, endPoint x: 1057, endPoint y: 451, distance: 21.1
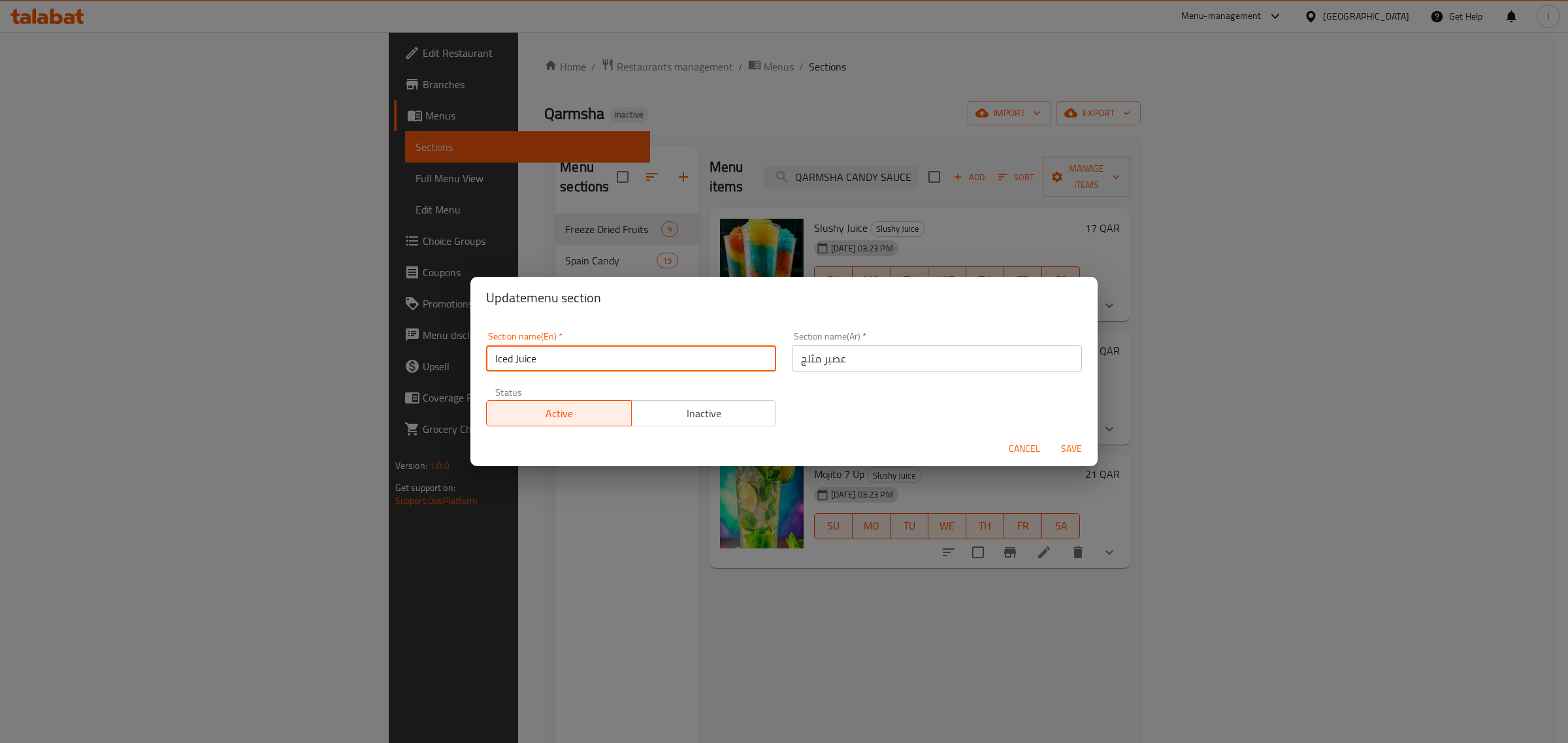
click at [1076, 449] on span "Save" at bounding box center [1071, 448] width 31 height 16
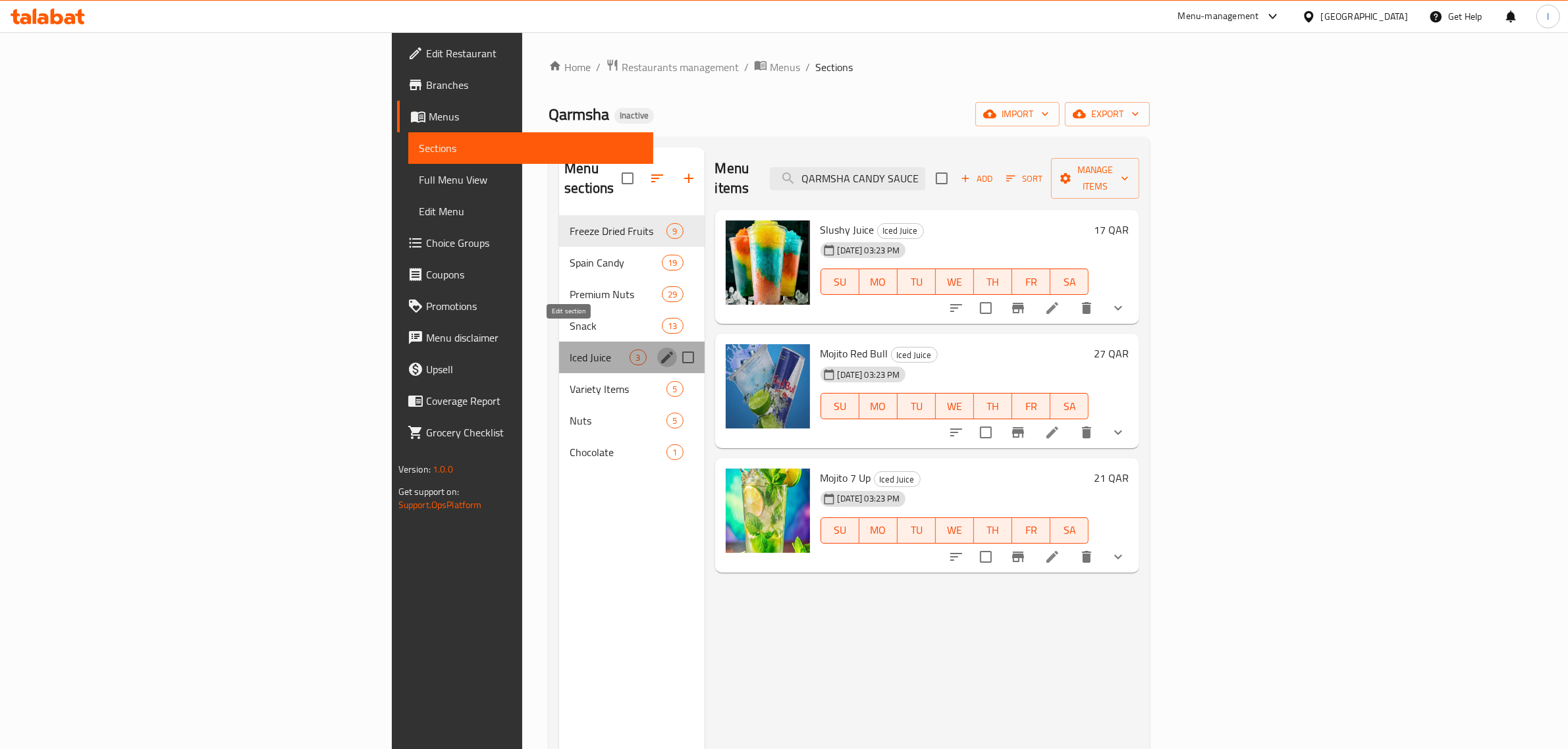
click at [659, 350] on icon "edit" at bounding box center [667, 357] width 16 height 16
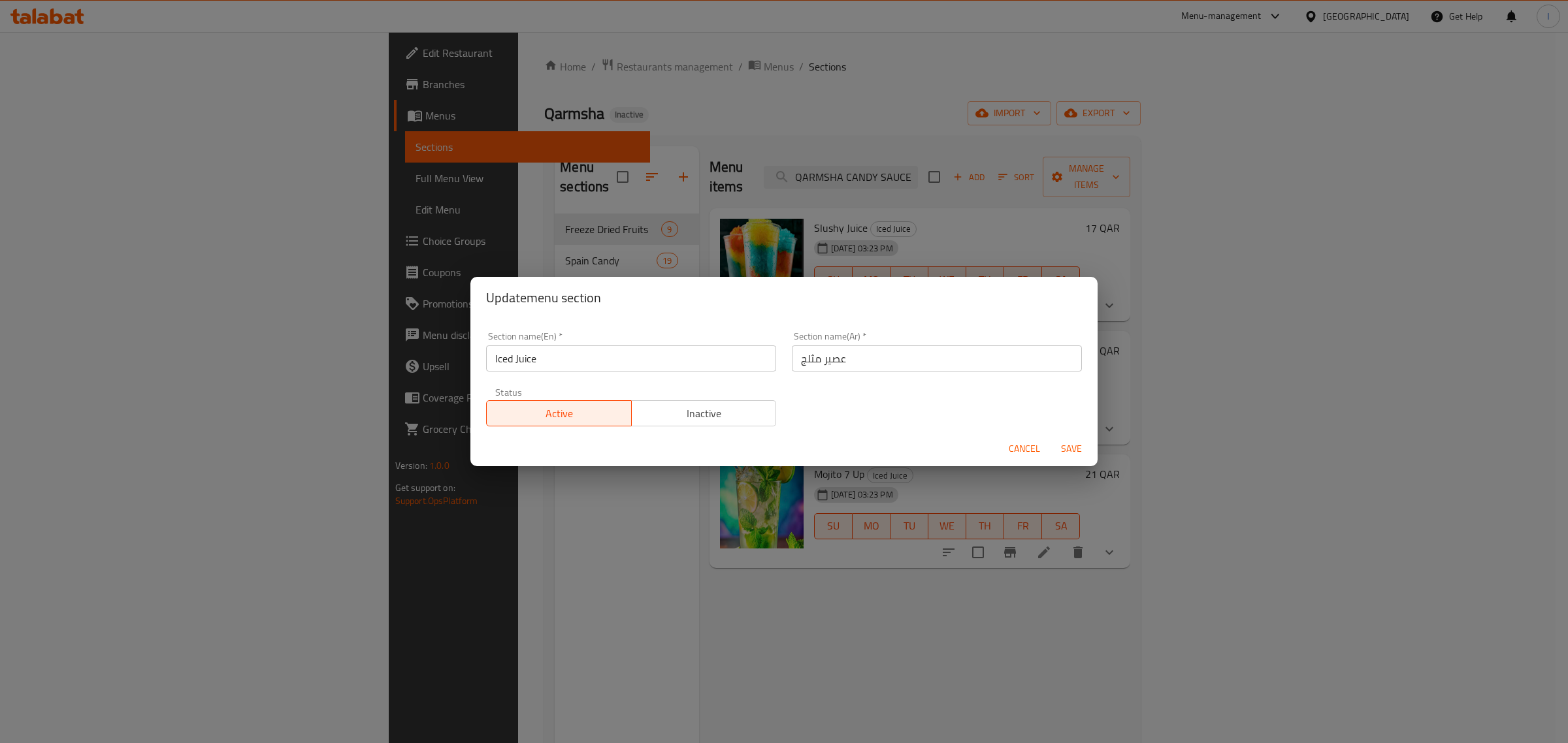
click at [605, 357] on input "Iced Juice" at bounding box center [631, 358] width 290 height 26
type input "Slushy Juice"
click at [890, 357] on input "عصير مثلج" at bounding box center [937, 358] width 290 height 26
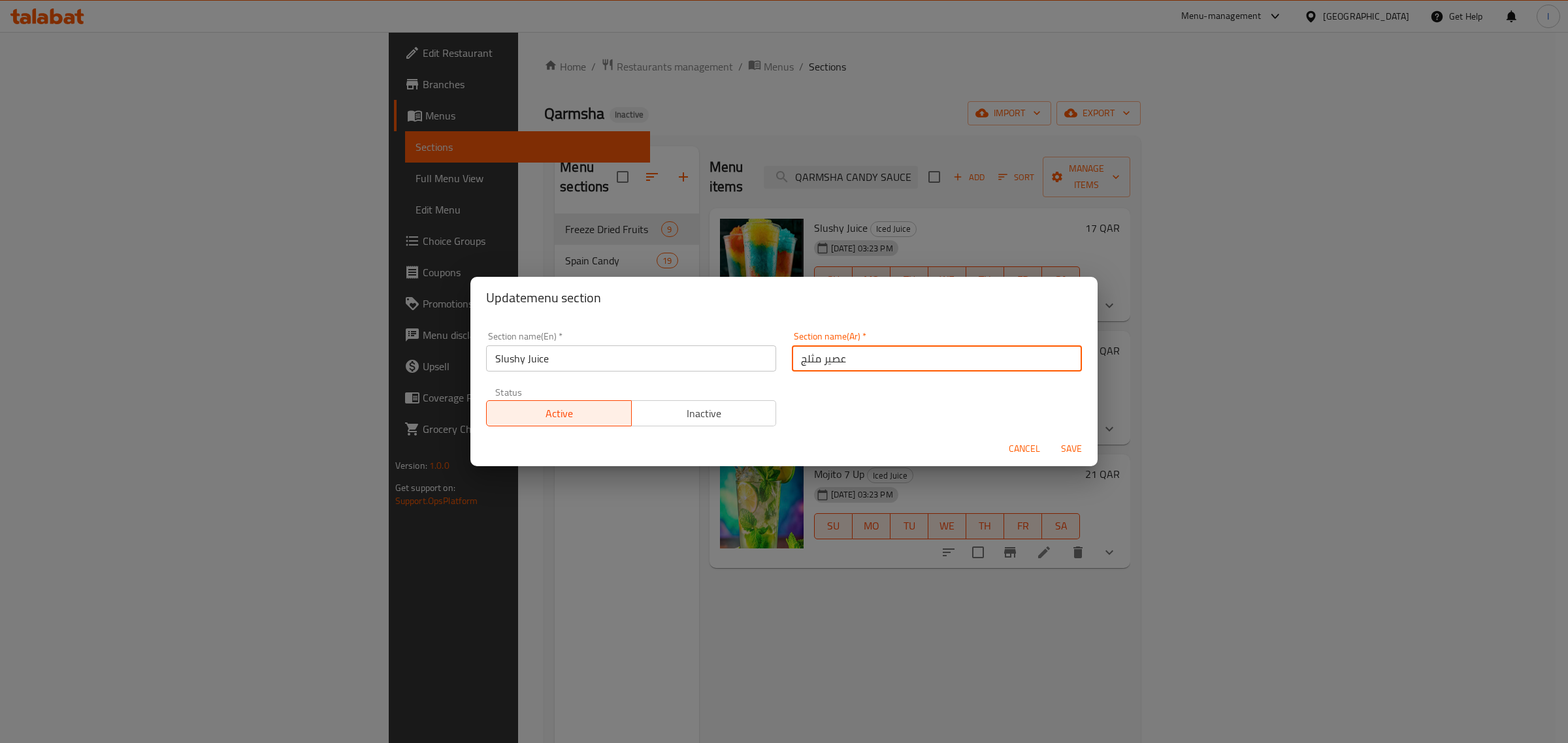
click at [890, 357] on input "عصير مثلج" at bounding box center [937, 358] width 290 height 26
type input "عصير سلاشي"
click at [1078, 447] on span "Save" at bounding box center [1071, 448] width 31 height 16
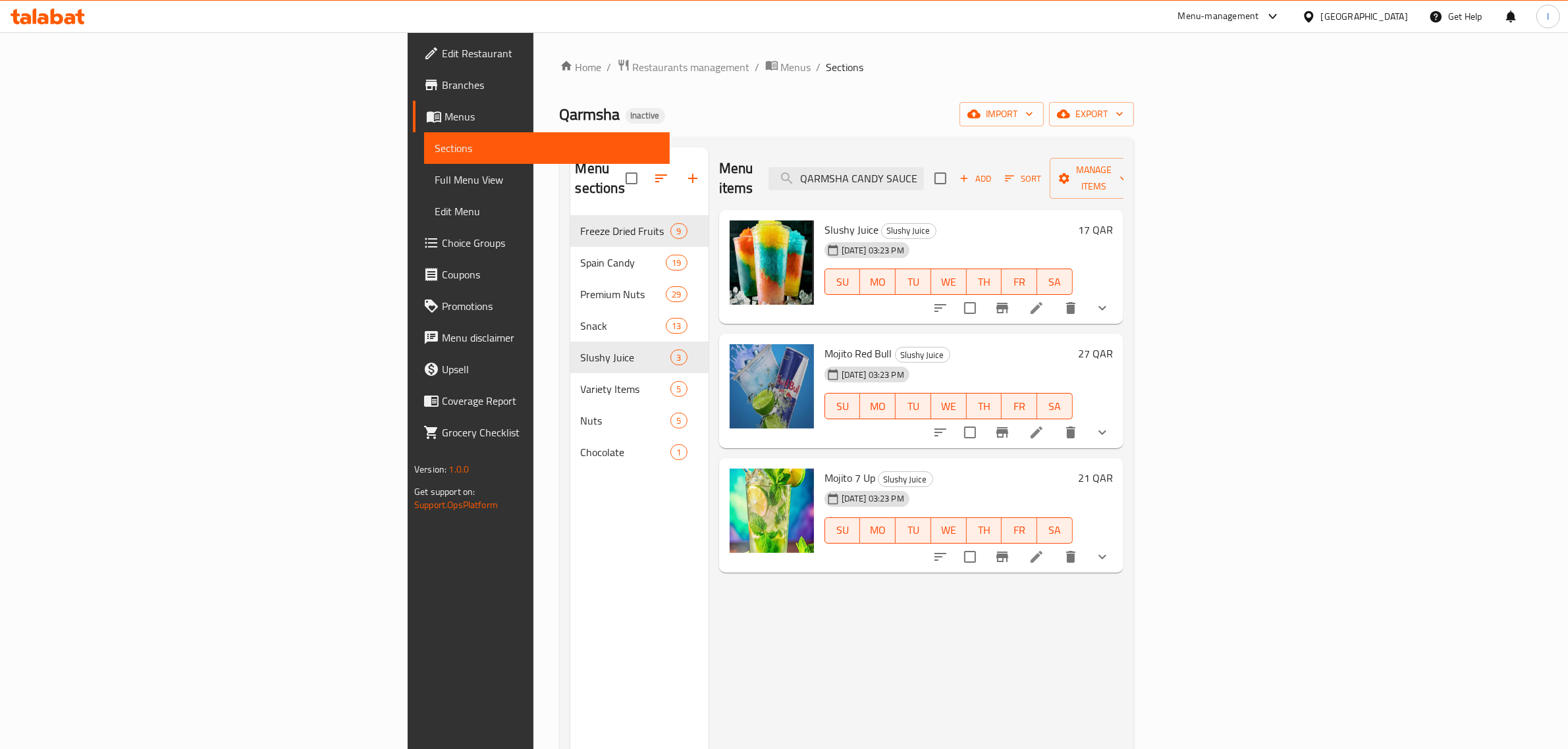
drag, startPoint x: 381, startPoint y: 497, endPoint x: 396, endPoint y: 468, distance: 32.6
click at [570, 497] on div "Menu sections Freeze Dried Fruits 9 Spain Candy 19 Premium Nuts 29 Snack 13 Slu…" at bounding box center [640, 522] width 139 height 749
click at [685, 171] on icon "button" at bounding box center [693, 178] width 16 height 16
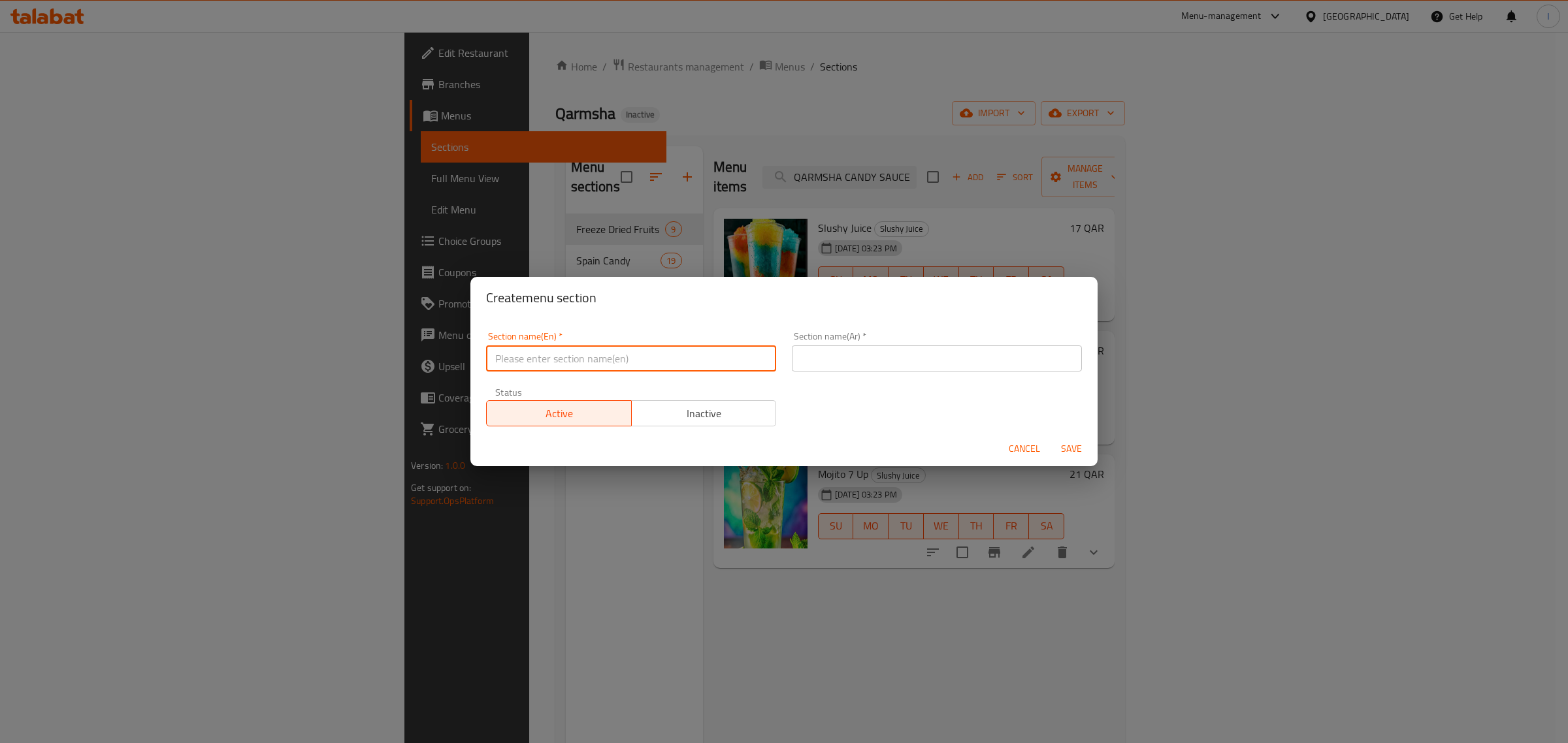
click at [648, 360] on input "text" at bounding box center [631, 358] width 290 height 26
type input "}"
type input "Candy Sauce"
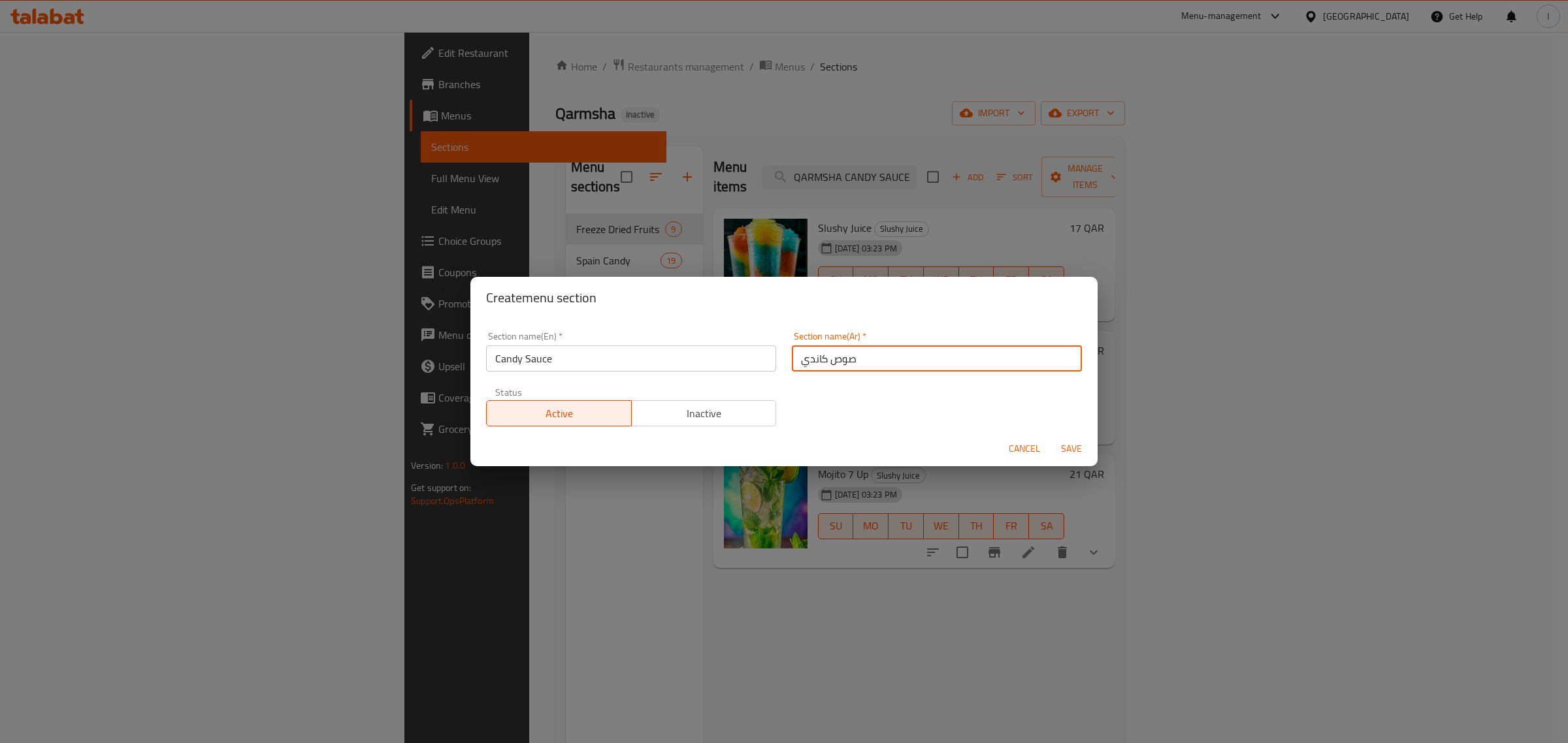
type input "صوص كاندي"
click at [1076, 446] on span "Save" at bounding box center [1071, 448] width 31 height 16
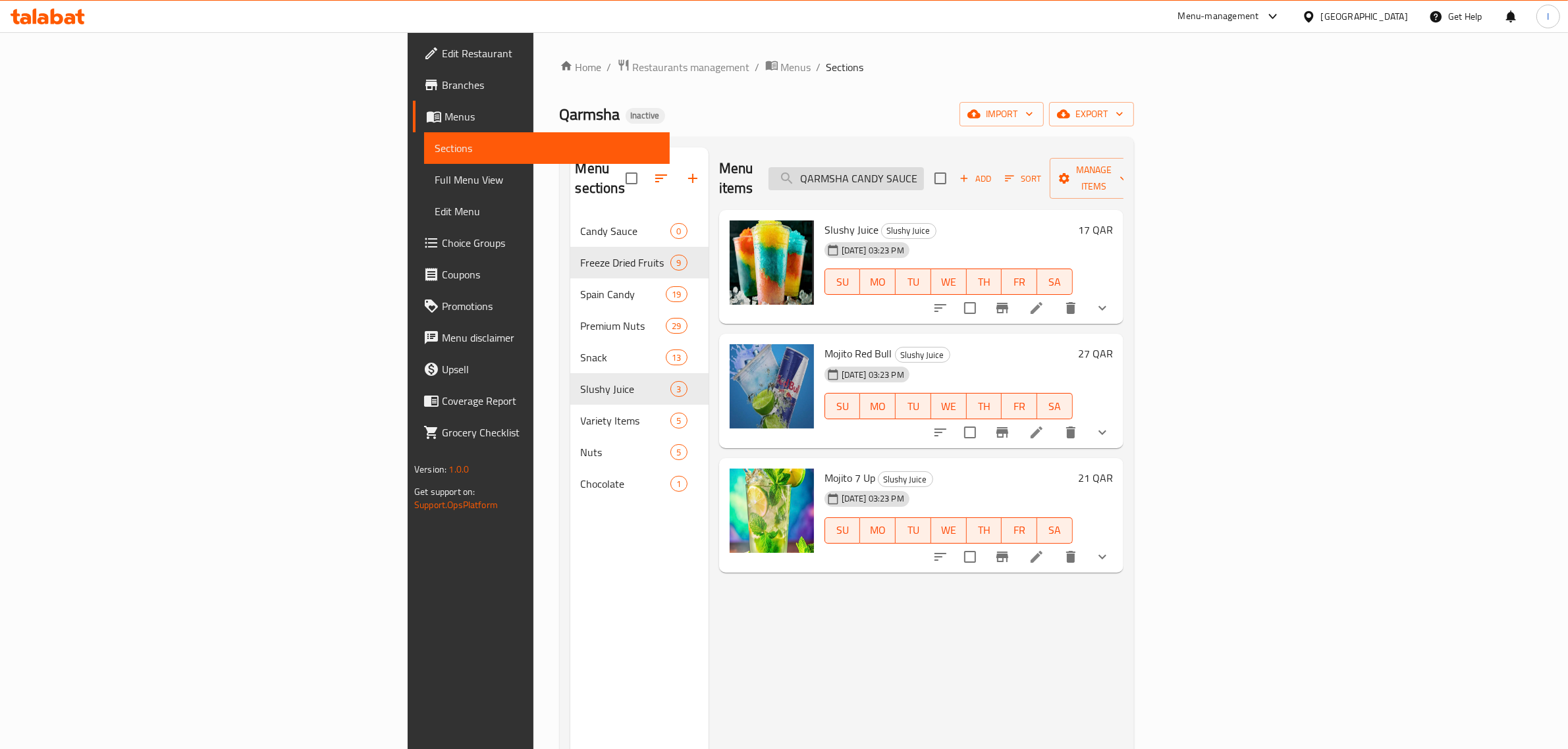
click at [924, 172] on input "QARMSHA CANDY SAUCE" at bounding box center [847, 178] width 155 height 23
paste input "Choco Look Big Coins"
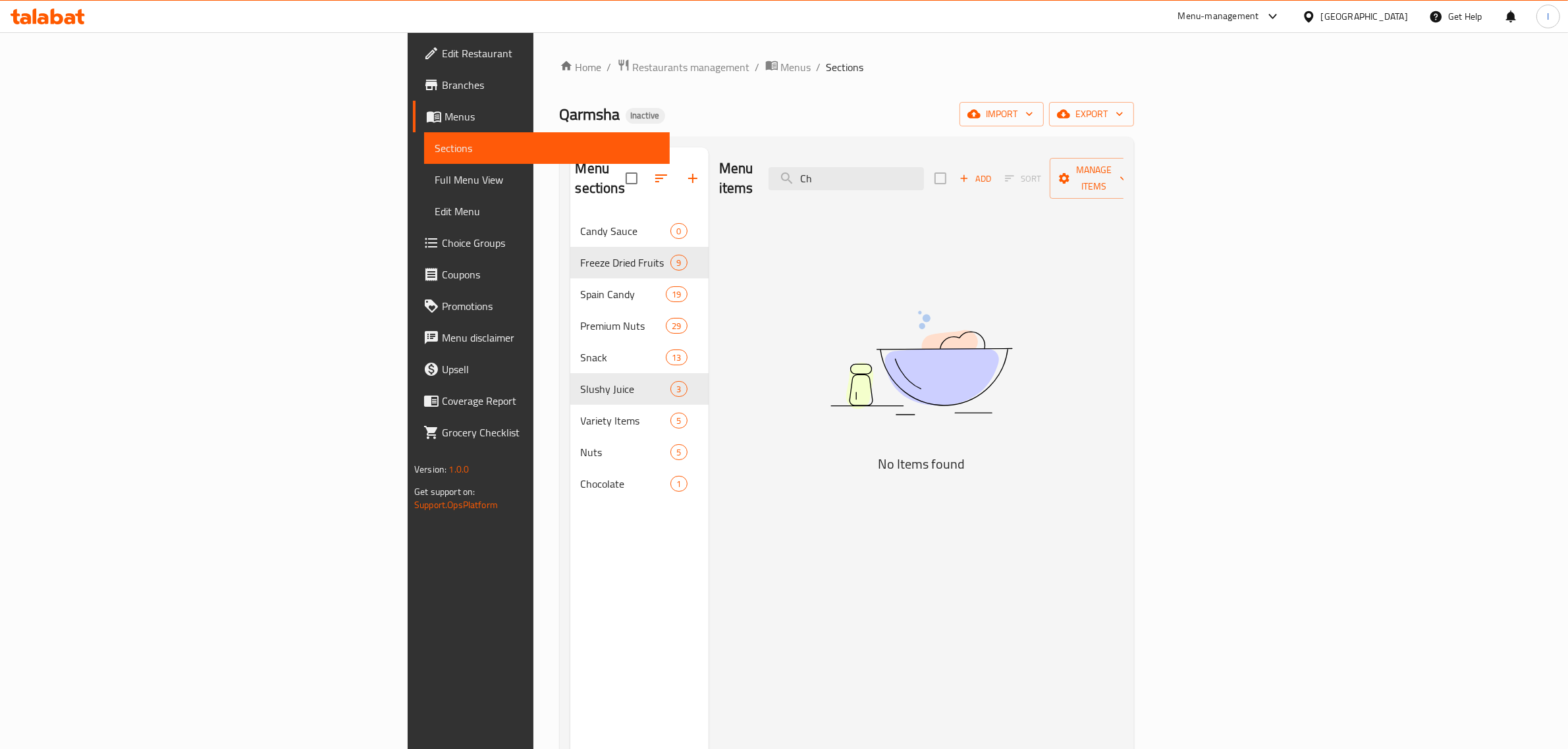
type input "C"
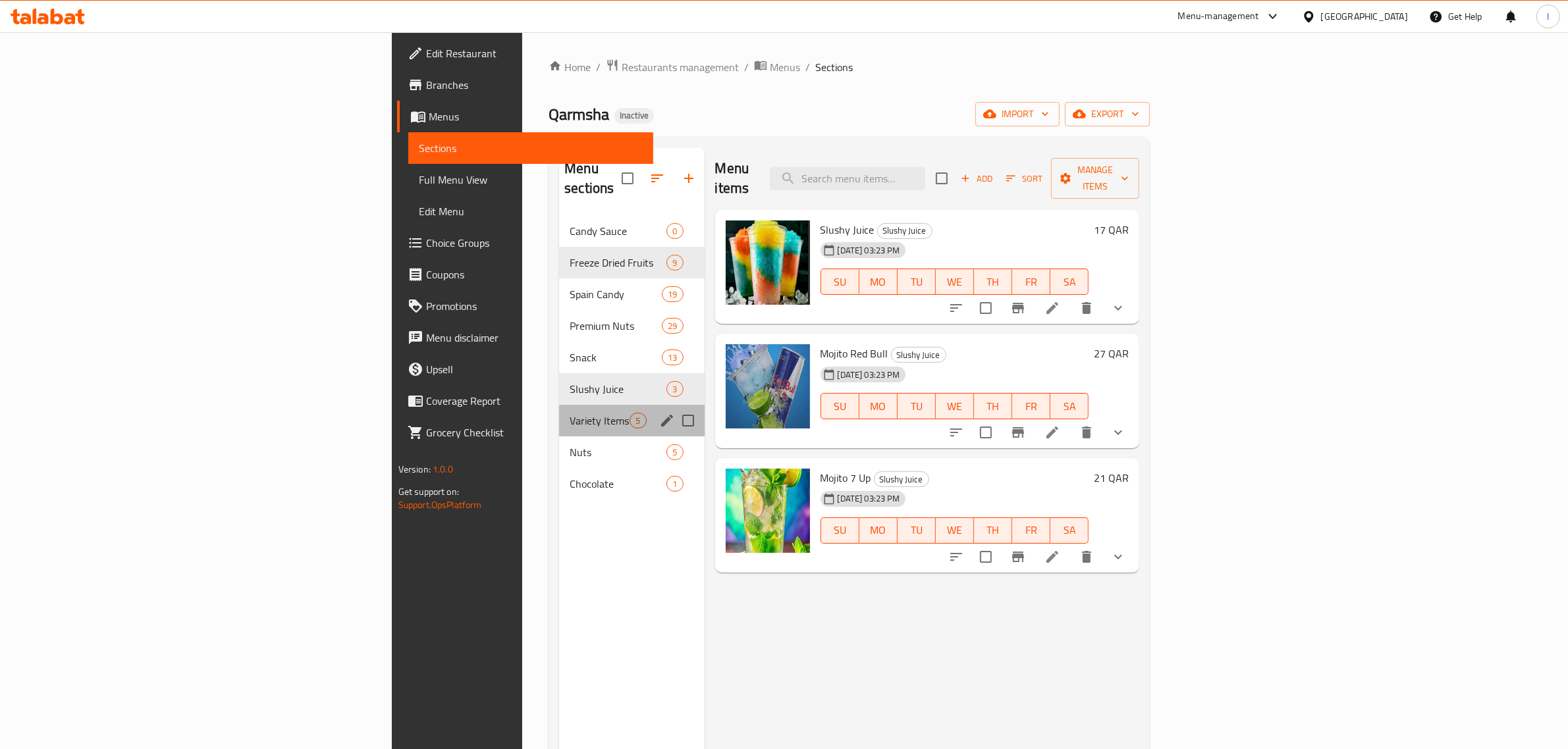
click at [559, 415] on div "Variety Items 5" at bounding box center [632, 420] width 145 height 31
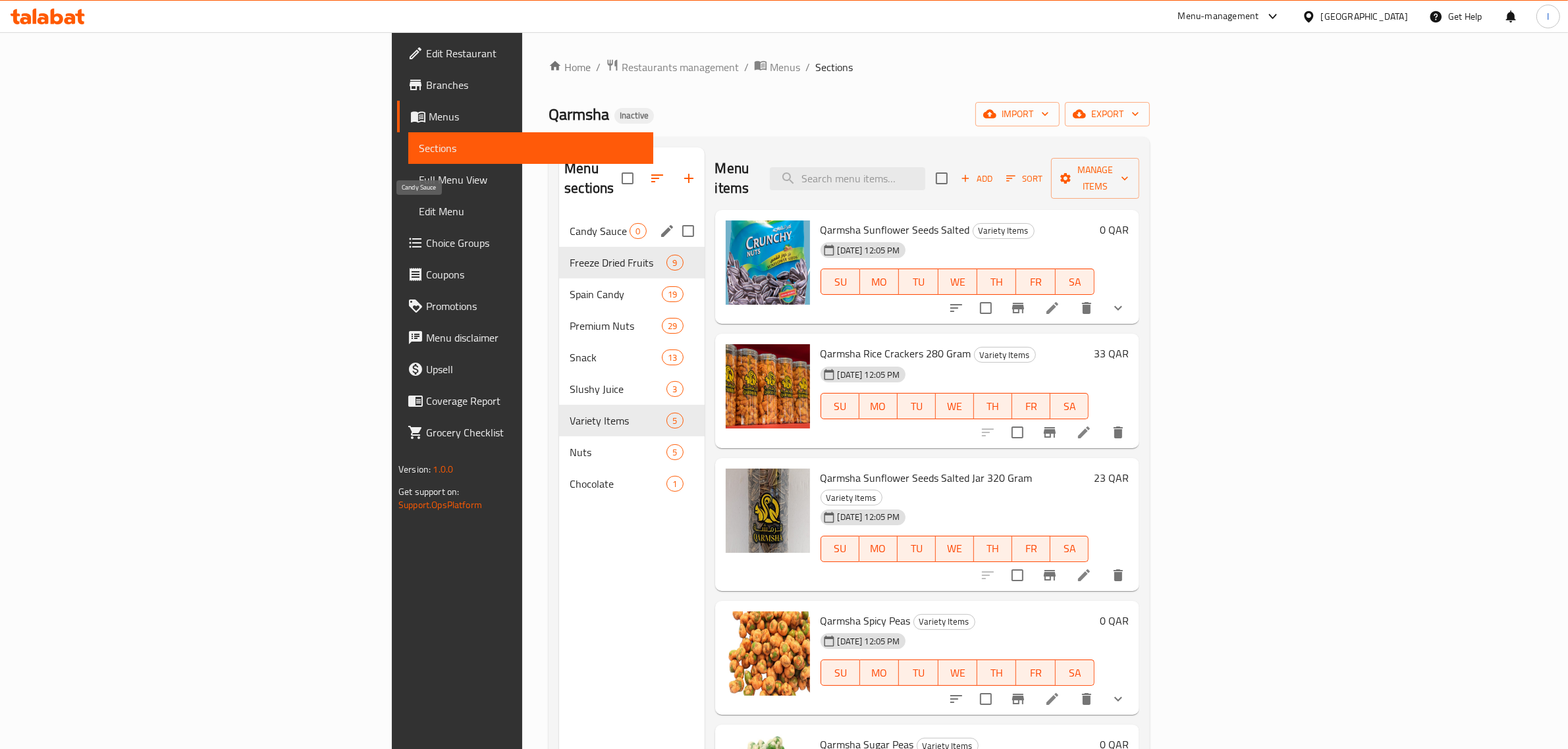
click at [569, 223] on span "Candy Sauce" at bounding box center [599, 231] width 60 height 16
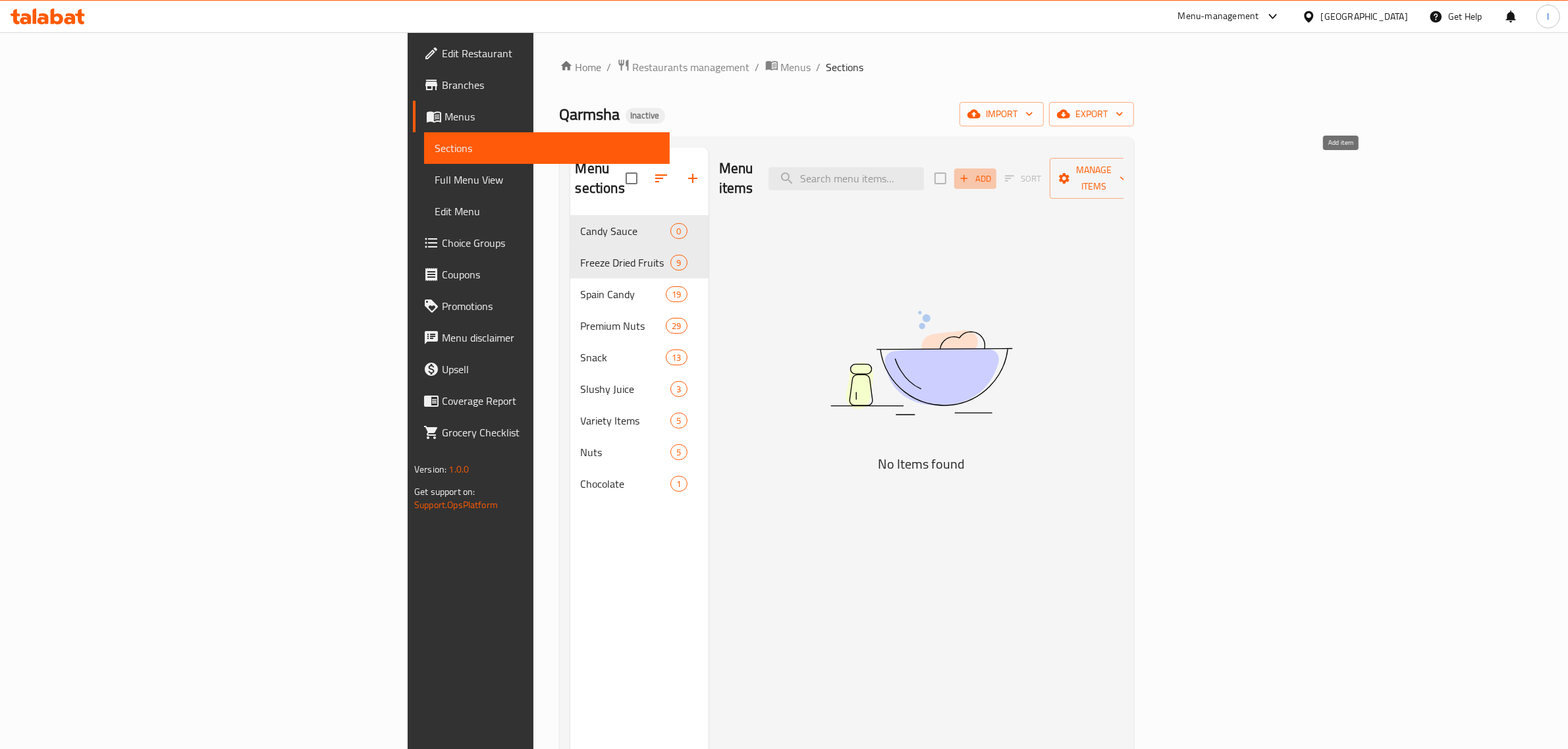
drag, startPoint x: 1331, startPoint y: 169, endPoint x: 1219, endPoint y: 336, distance: 201.1
click at [1124, 336] on div "Menu items Add Sort Manage items No Items found" at bounding box center [916, 522] width 415 height 749
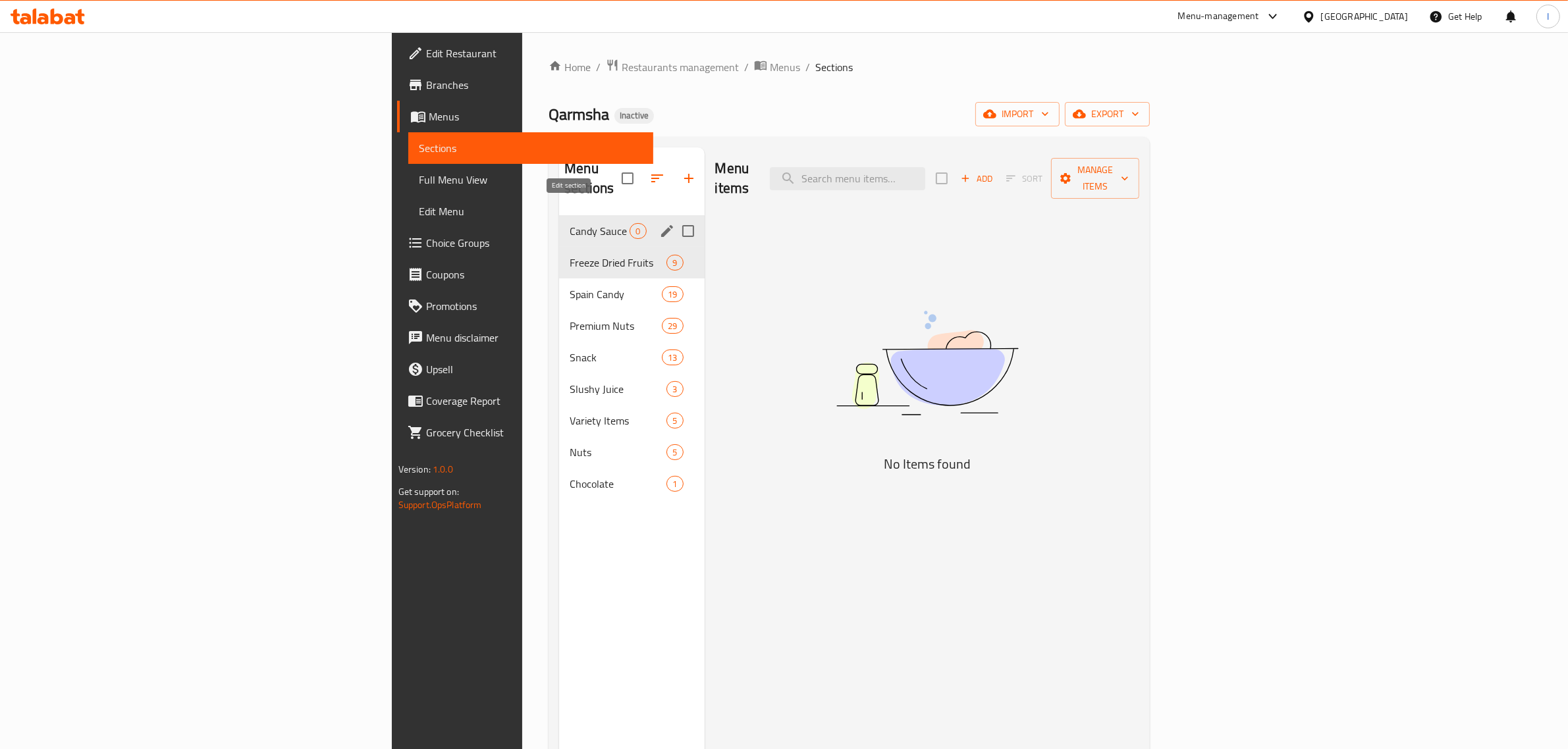
click at [659, 223] on icon "edit" at bounding box center [667, 231] width 16 height 16
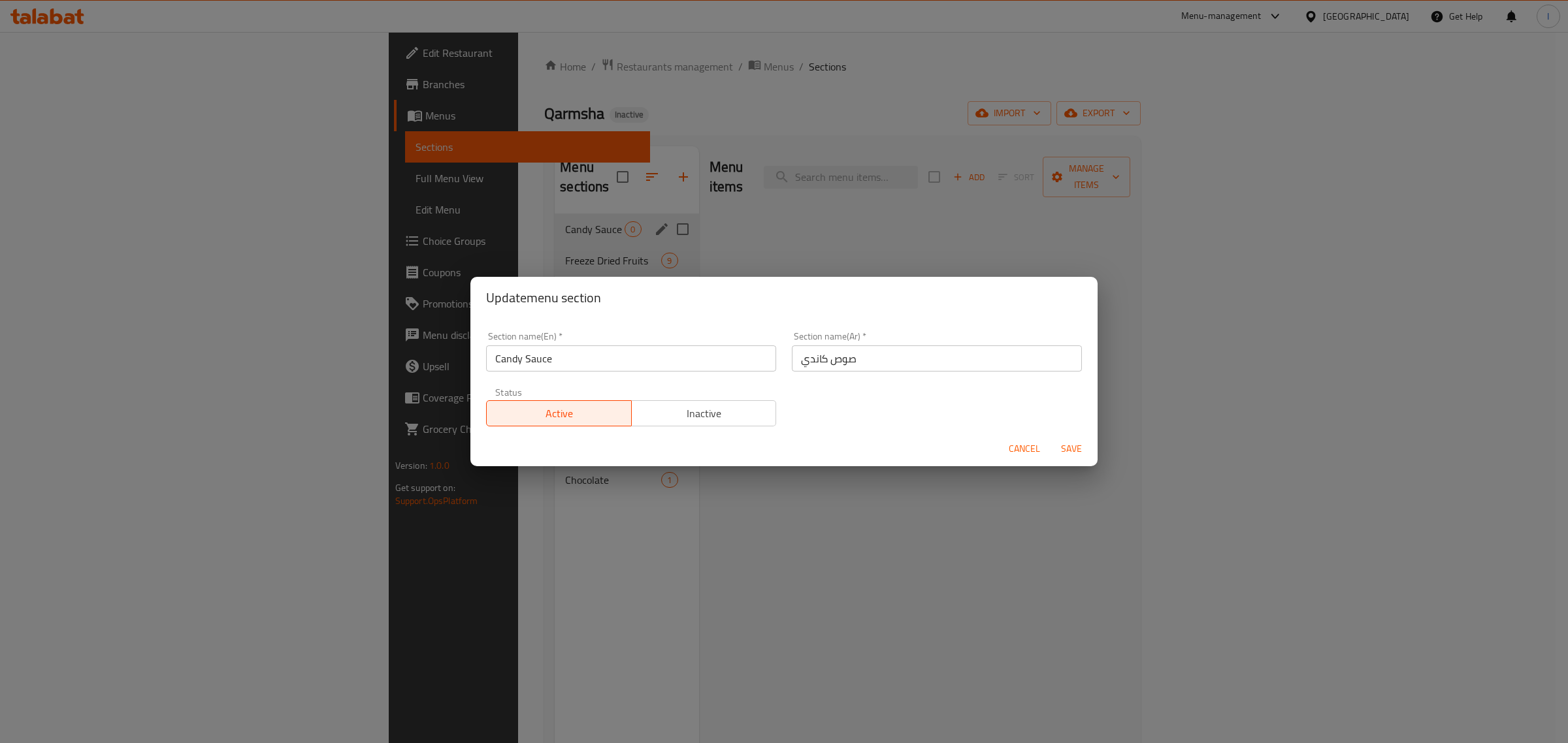
click at [573, 354] on input "Candy Sauce" at bounding box center [631, 358] width 290 height 26
click at [1024, 454] on span "Cancel" at bounding box center [1024, 448] width 31 height 16
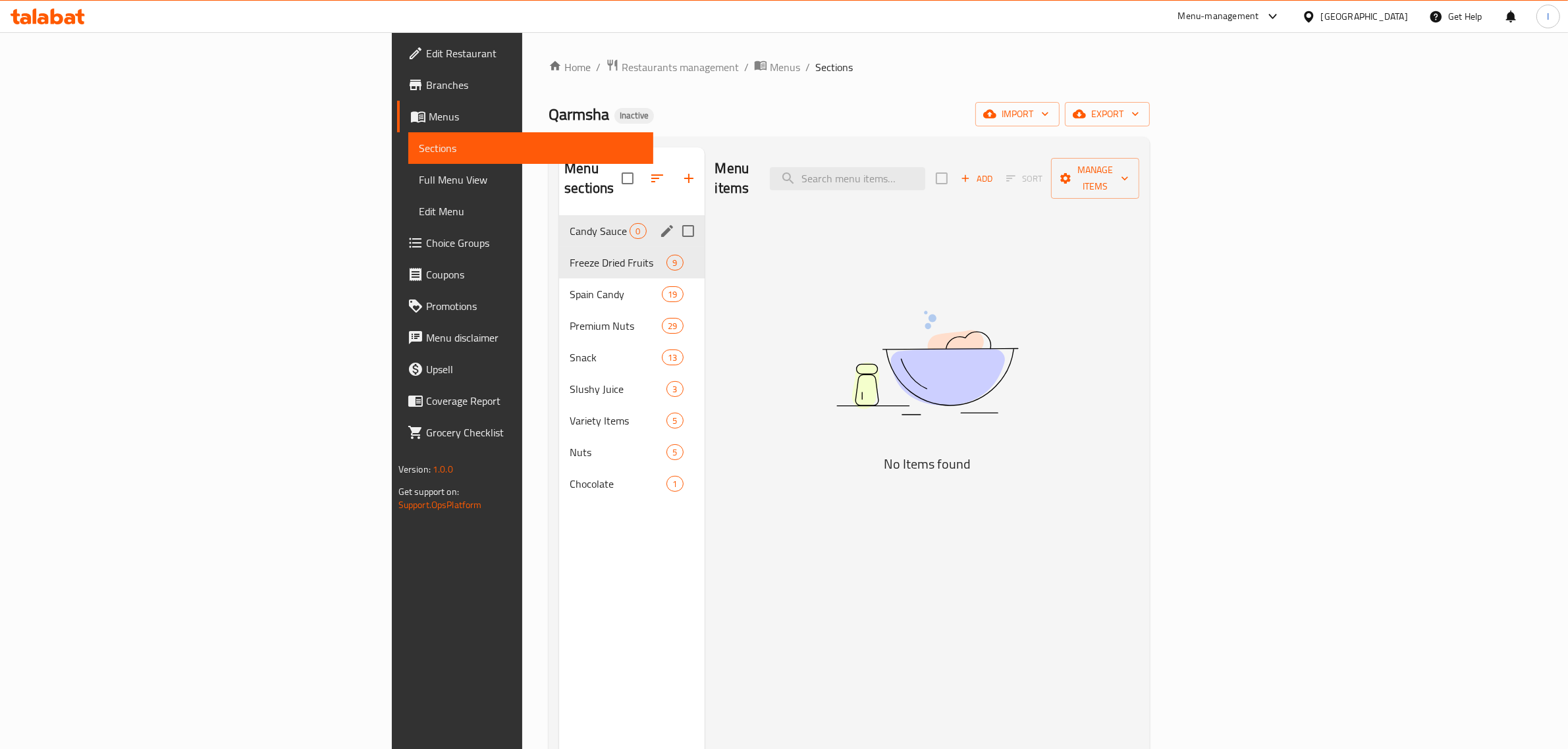
click at [994, 175] on span "Add" at bounding box center [977, 179] width 35 height 15
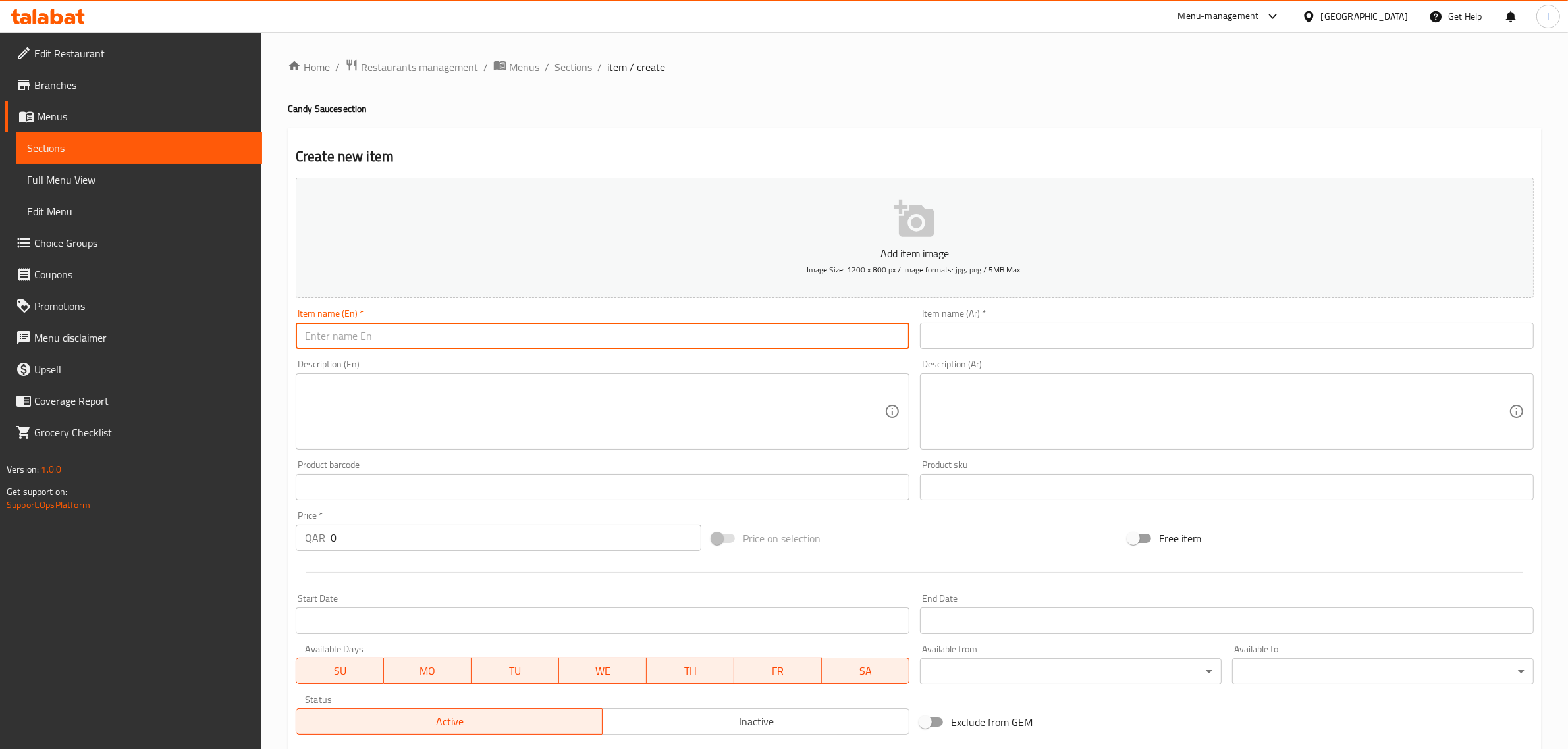
click at [442, 331] on input "text" at bounding box center [602, 335] width 614 height 26
type input "Mango Candy Sauce"
type input "Candy Sauce"
click at [1017, 349] on div "Item name (Ar)   * Item name (Ar) *" at bounding box center [1227, 328] width 624 height 51
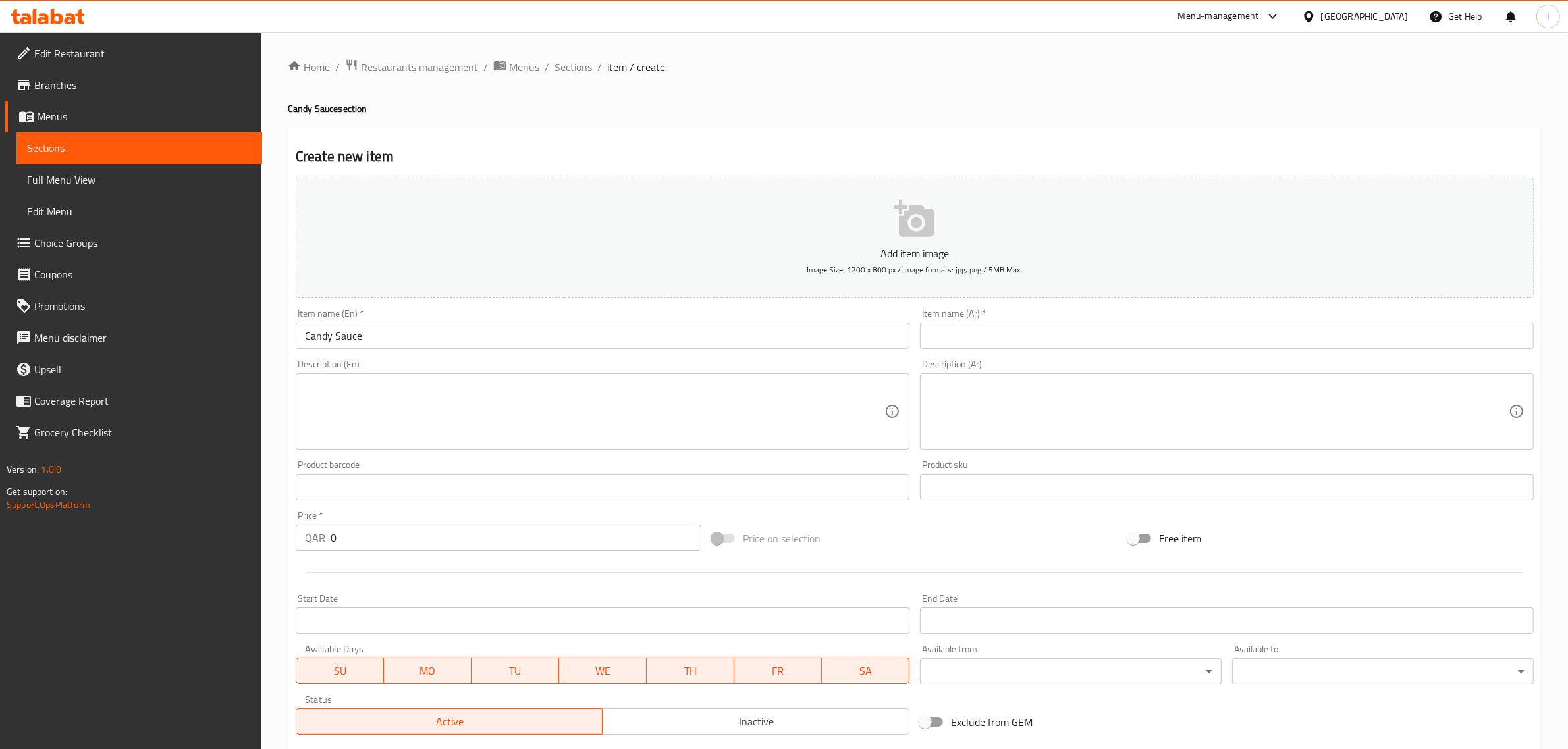
click at [1015, 342] on input "text" at bounding box center [1227, 335] width 614 height 26
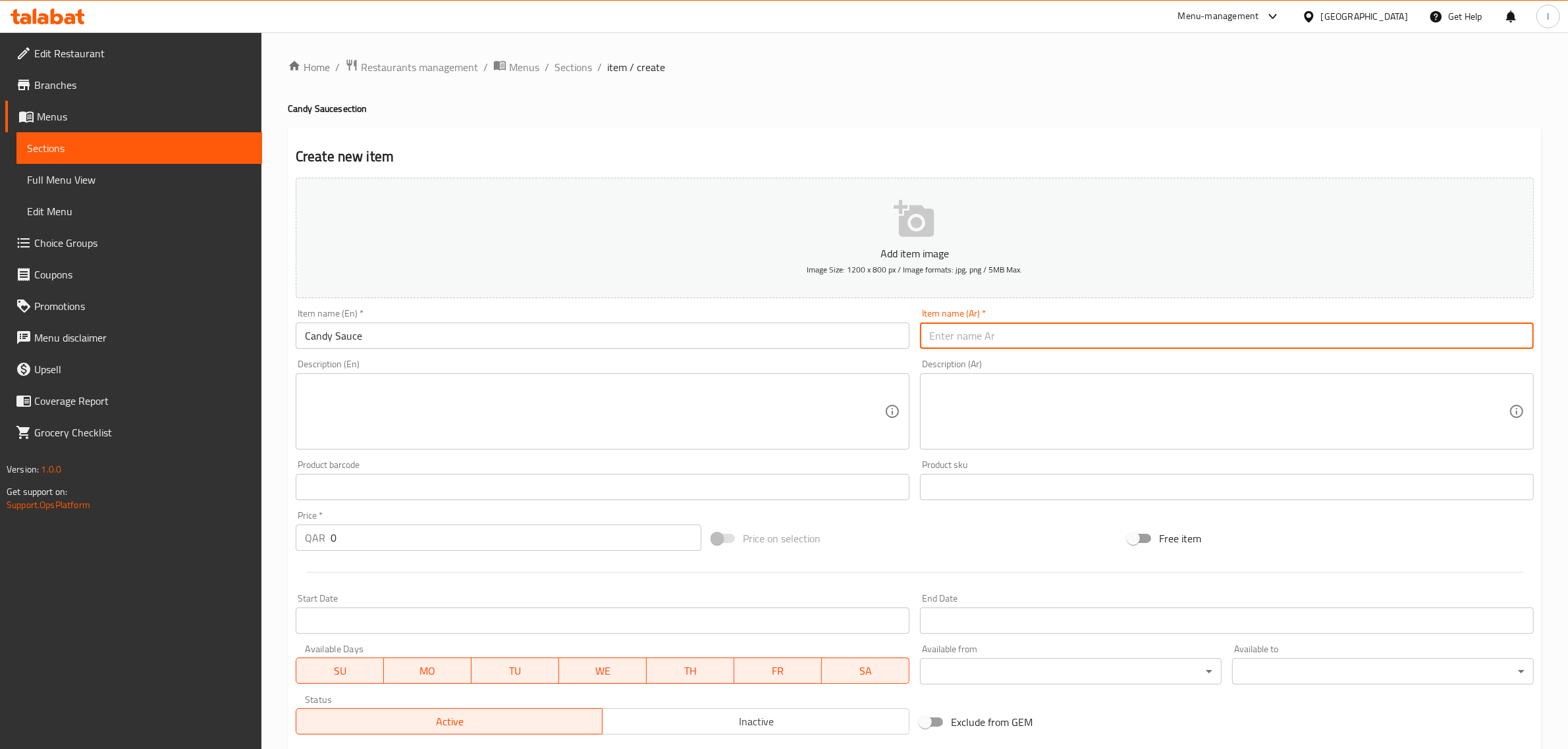
type input "ص"
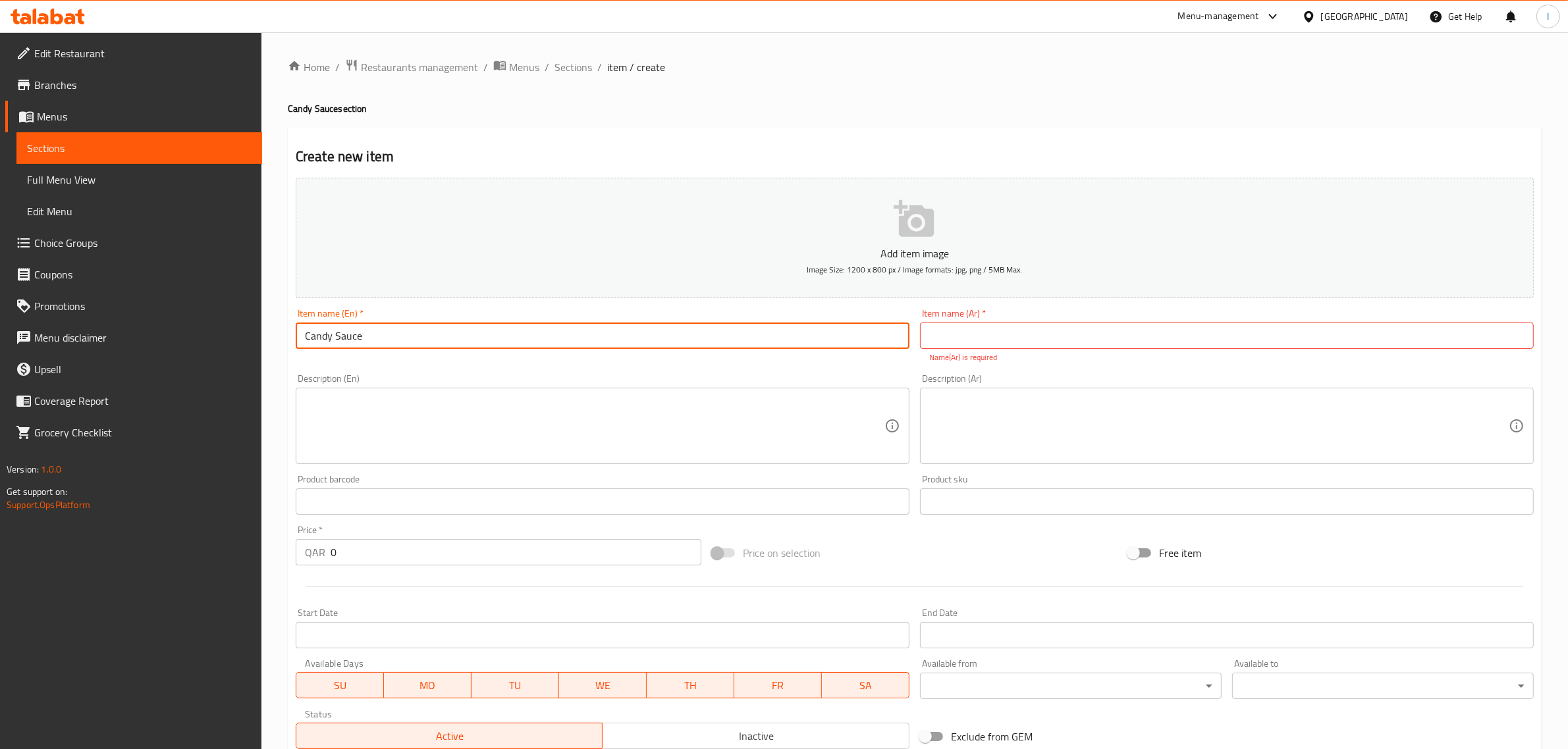
click at [386, 336] on input "Candy Sauce" at bounding box center [602, 335] width 614 height 26
paste input "QARMSHA CANDY SAUCE"
paste input "SAUCE"
type input "Qarmsha Candy Sauce"
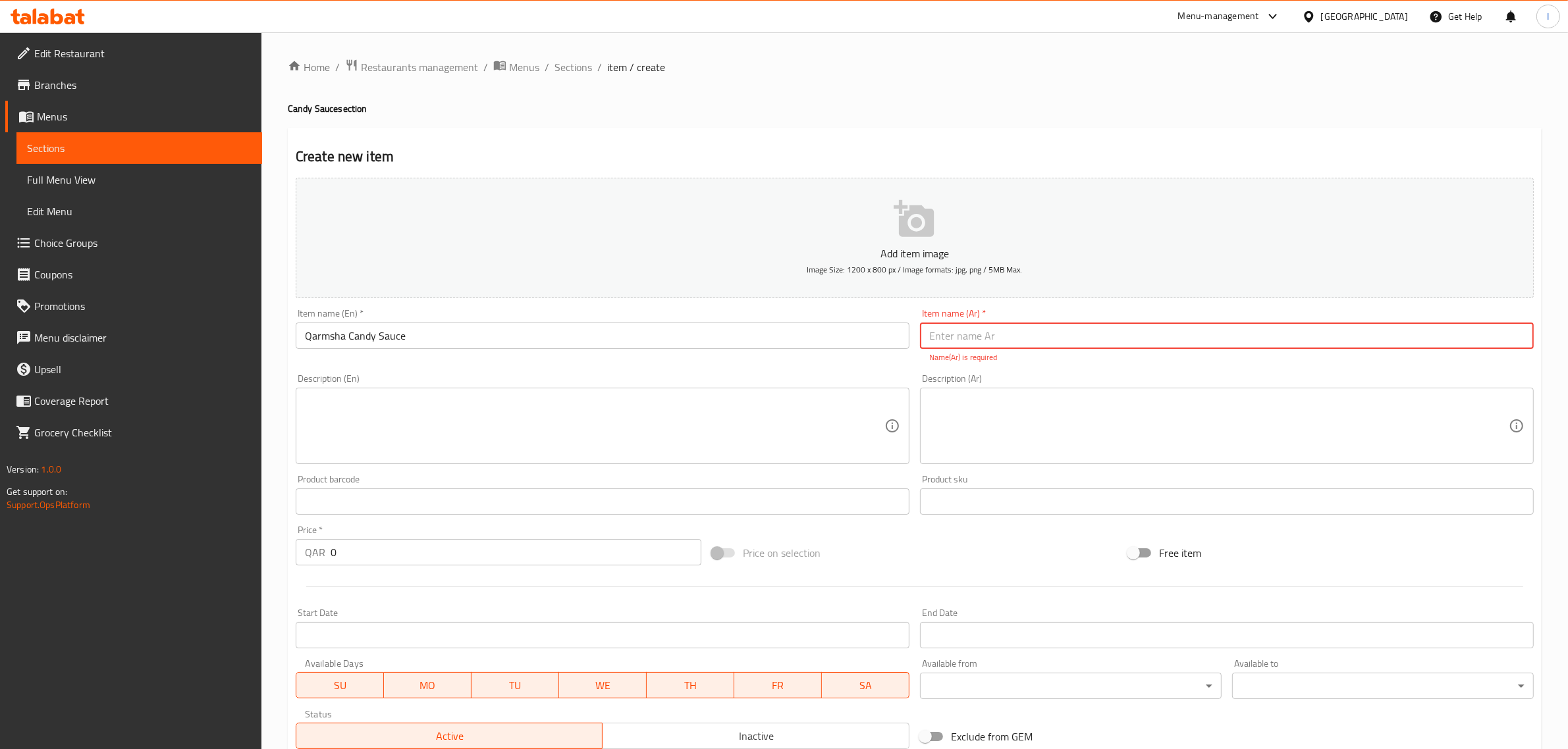
click at [995, 336] on input "text" at bounding box center [1227, 335] width 614 height 26
paste input "قرمشة صوص كاندي"
type input "قرمشة صوص كاندي"
click at [811, 432] on textarea at bounding box center [595, 426] width 580 height 62
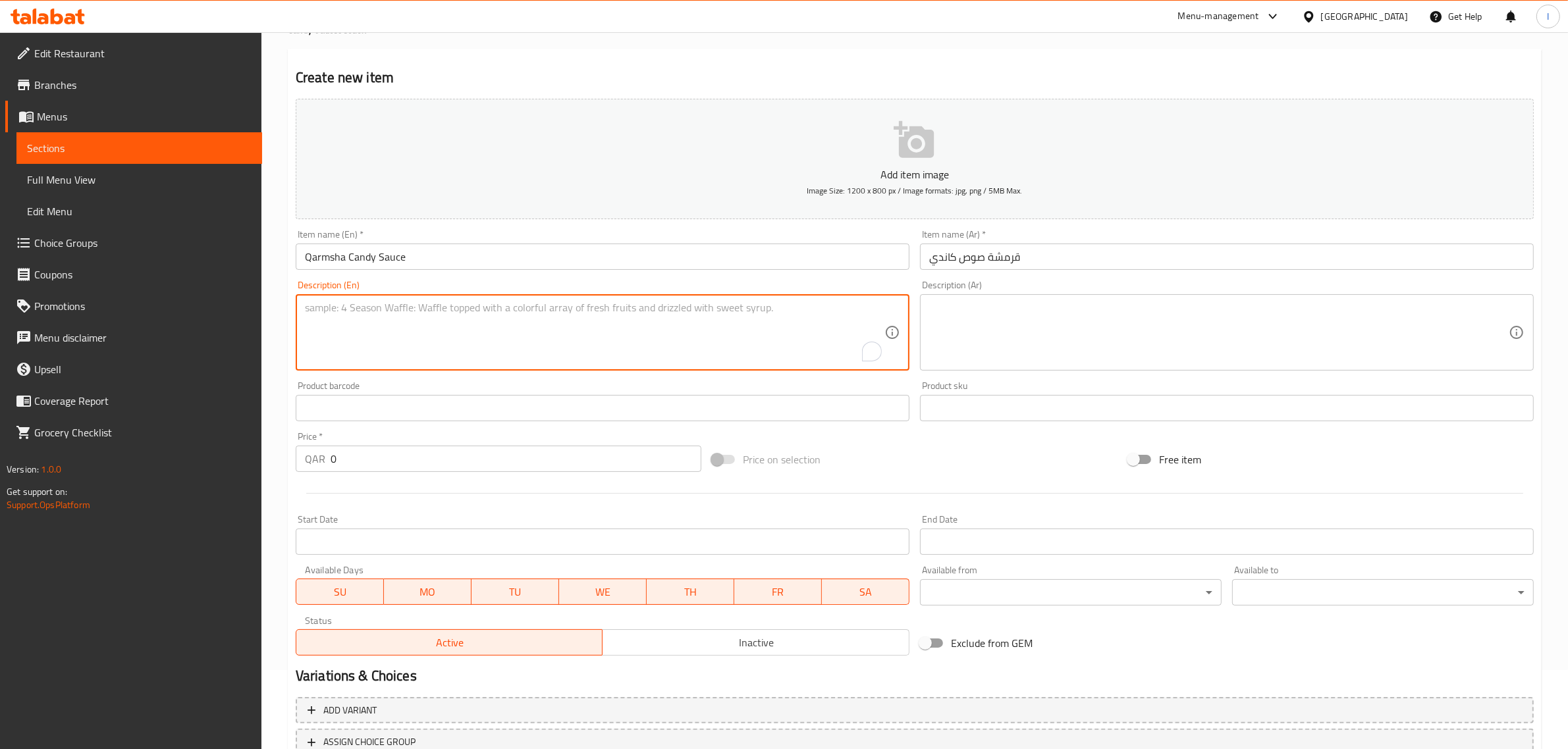
scroll to position [178, 0]
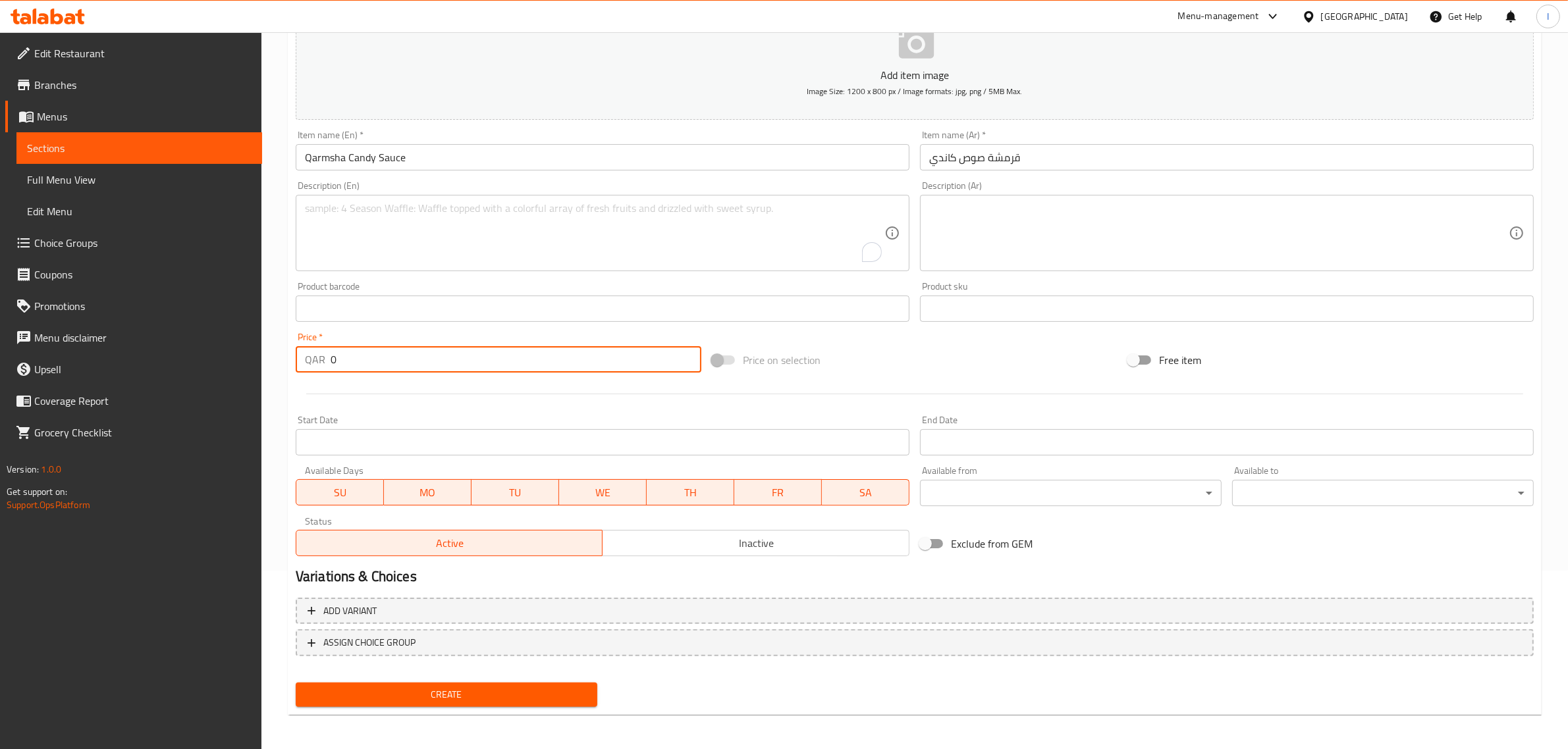
drag, startPoint x: 366, startPoint y: 354, endPoint x: 264, endPoint y: 356, distance: 102.0
click at [264, 354] on div "Home / Restaurants management / Menus / Sections / item / create Candy Sauce se…" at bounding box center [914, 302] width 1307 height 898
type input "24"
click at [394, 696] on span "Create" at bounding box center [447, 694] width 280 height 16
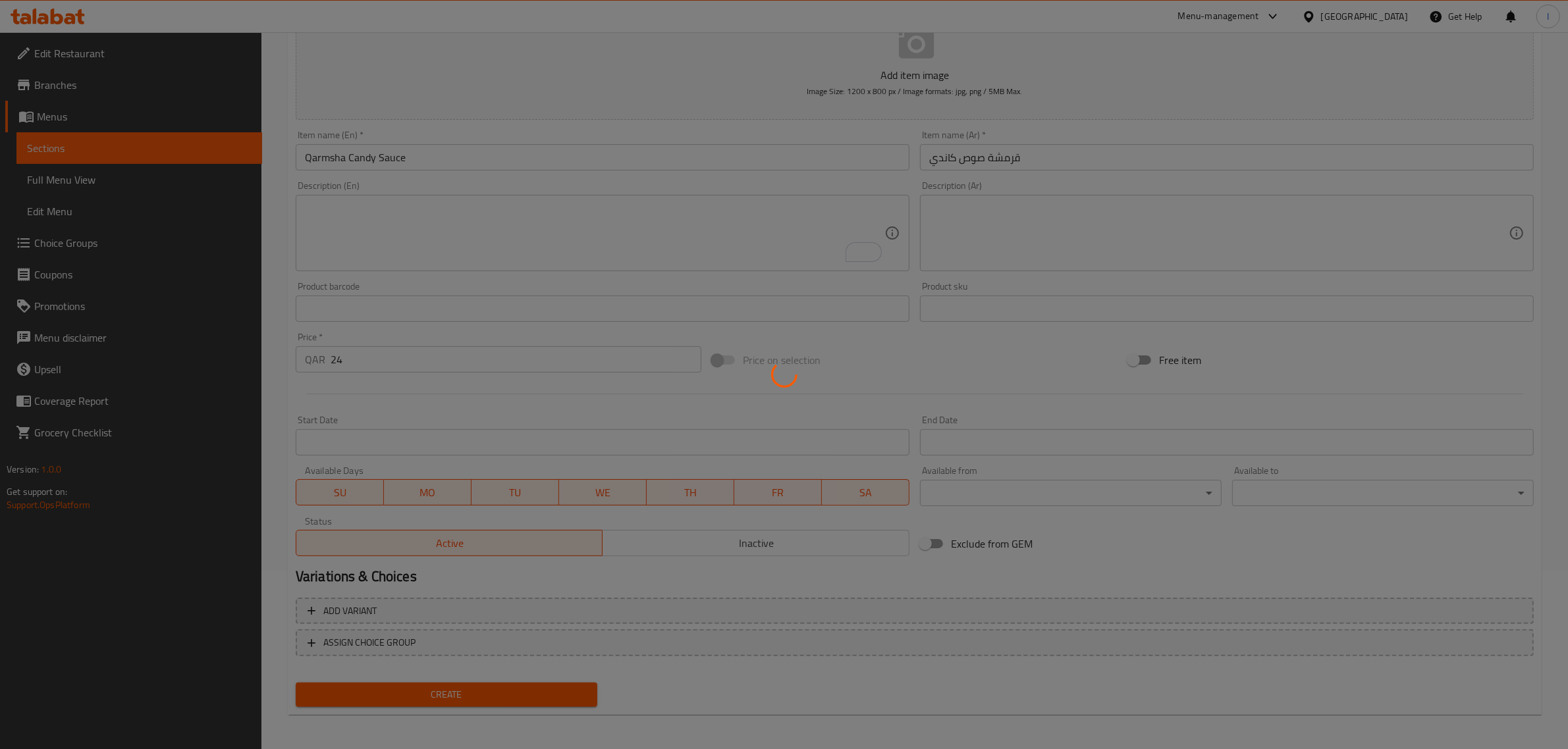
type input "0"
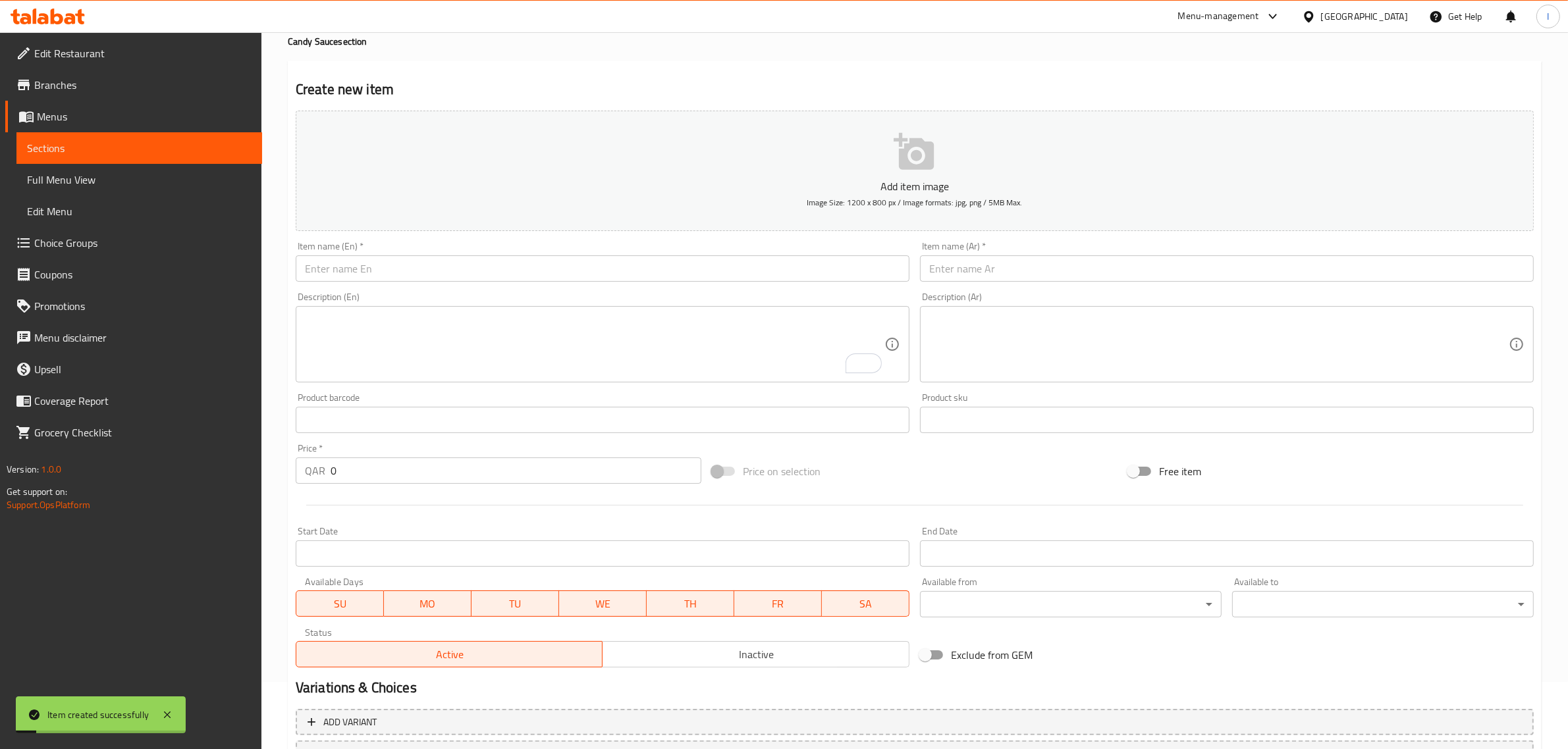
scroll to position [0, 0]
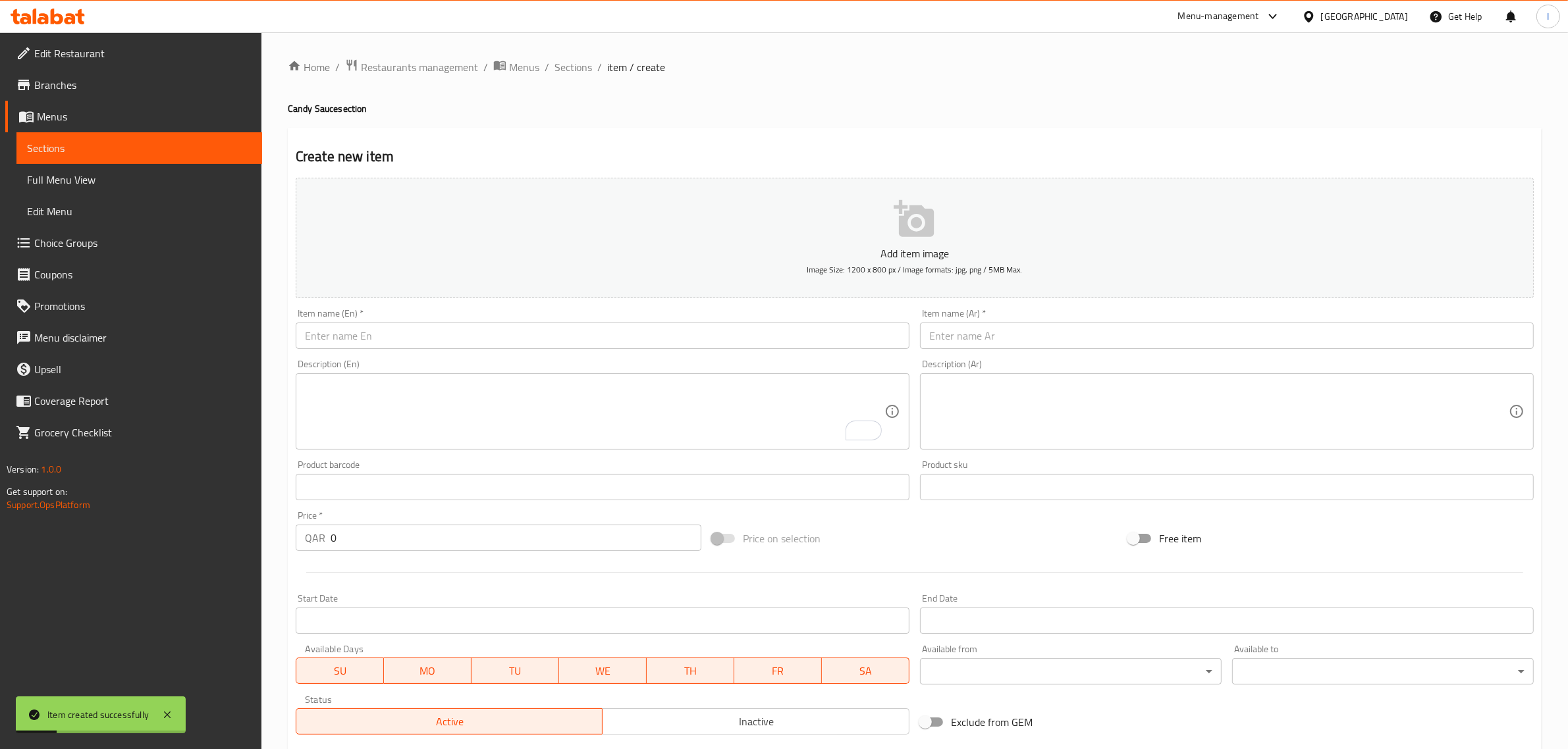
click at [88, 239] on span "Choice Groups" at bounding box center [143, 242] width 217 height 16
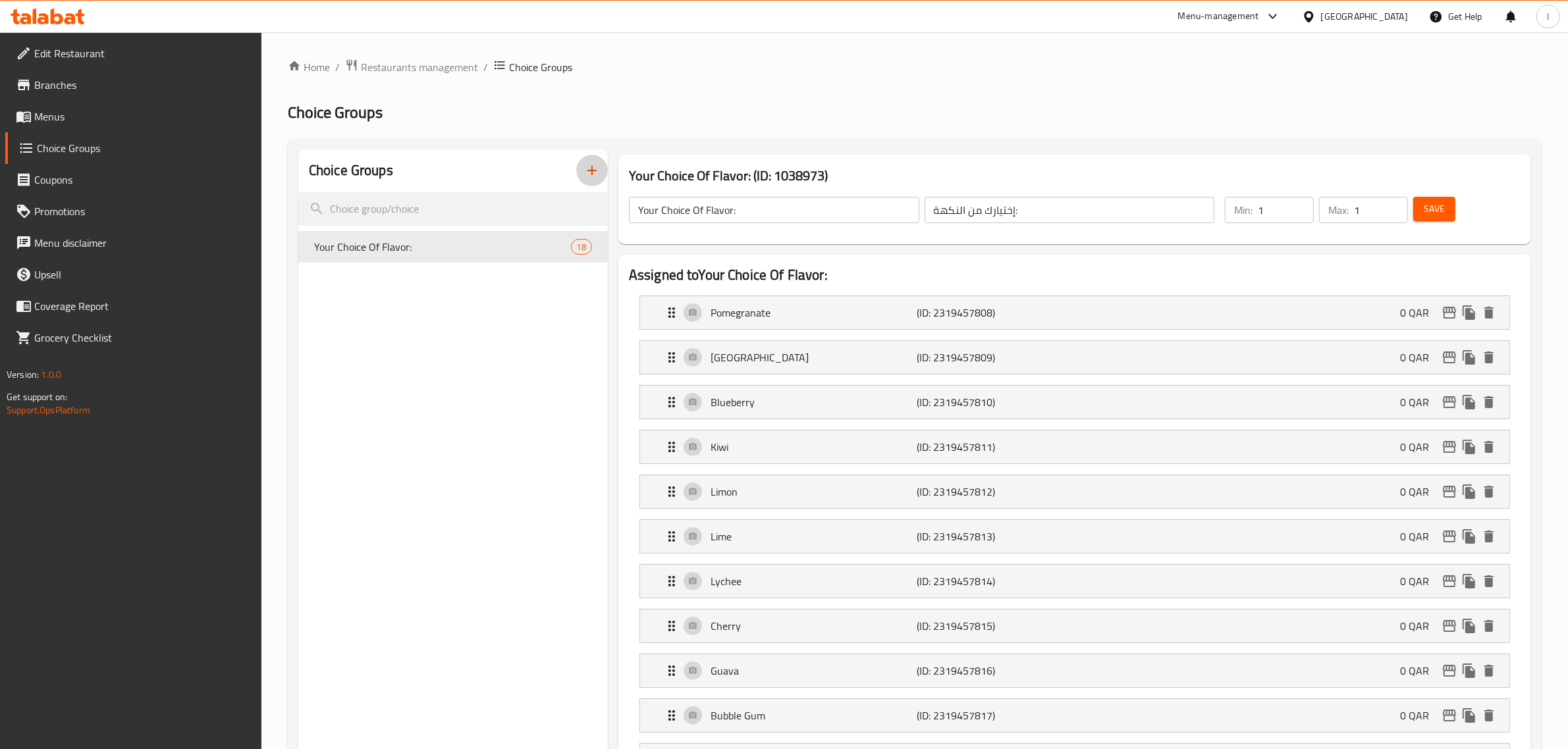
click at [591, 176] on icon "button" at bounding box center [591, 171] width 16 height 16
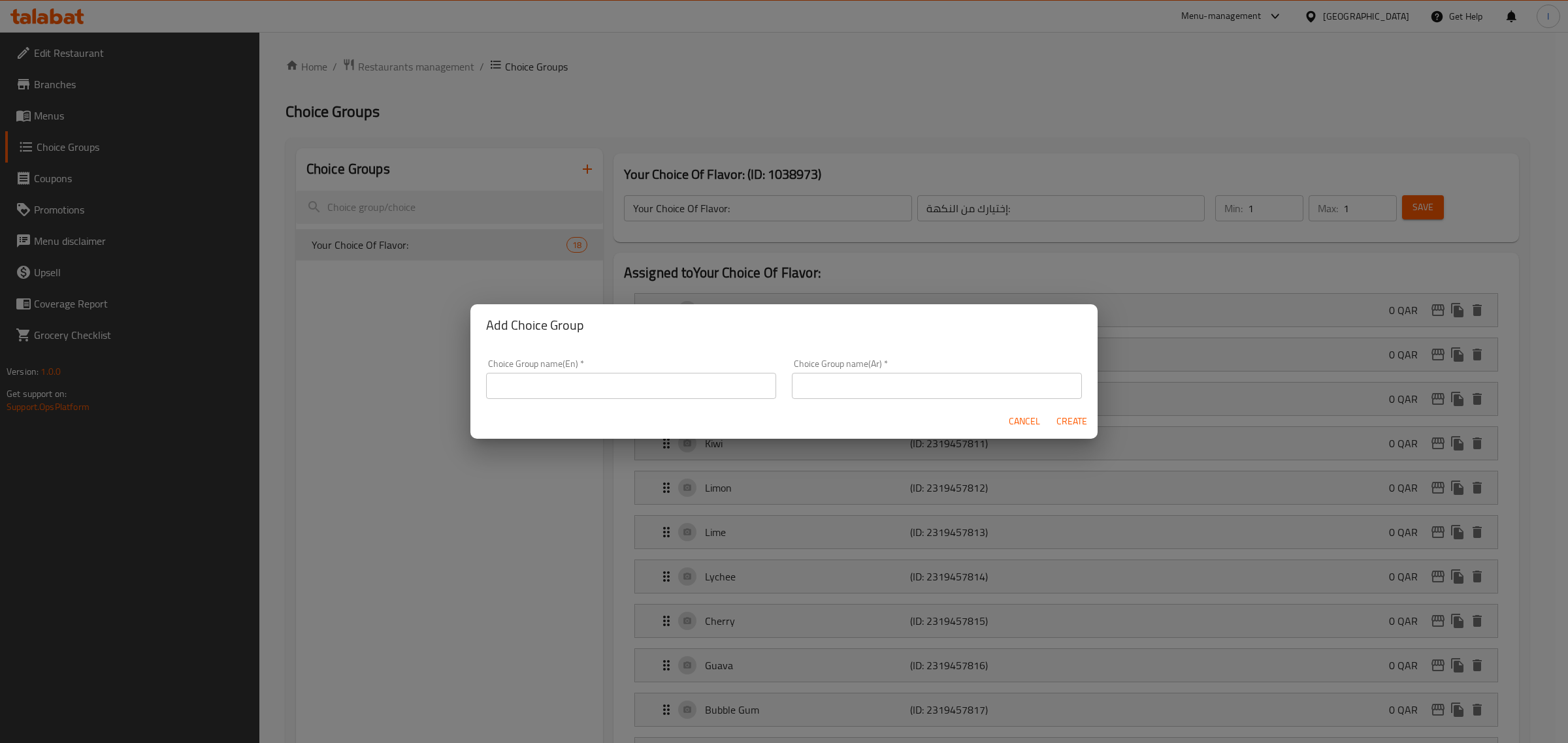
click at [580, 370] on div "Choice Group name(En)   * Choice Group name(En) *" at bounding box center [631, 379] width 290 height 40
click at [583, 379] on input "text" at bounding box center [631, 385] width 290 height 26
type input "إ"
type input "Your Choice of Flavor:"
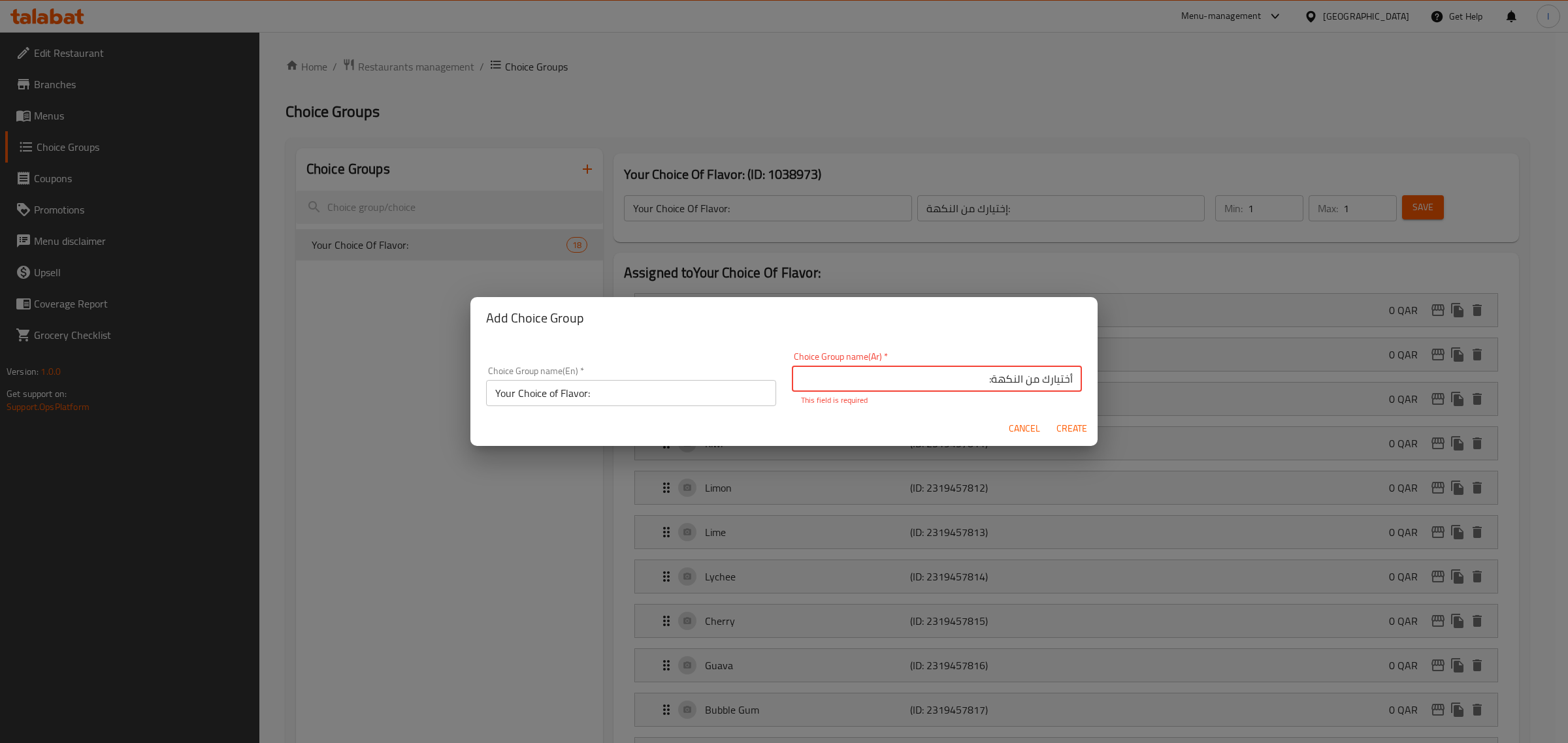
type input "أختيارك من النكهة:"
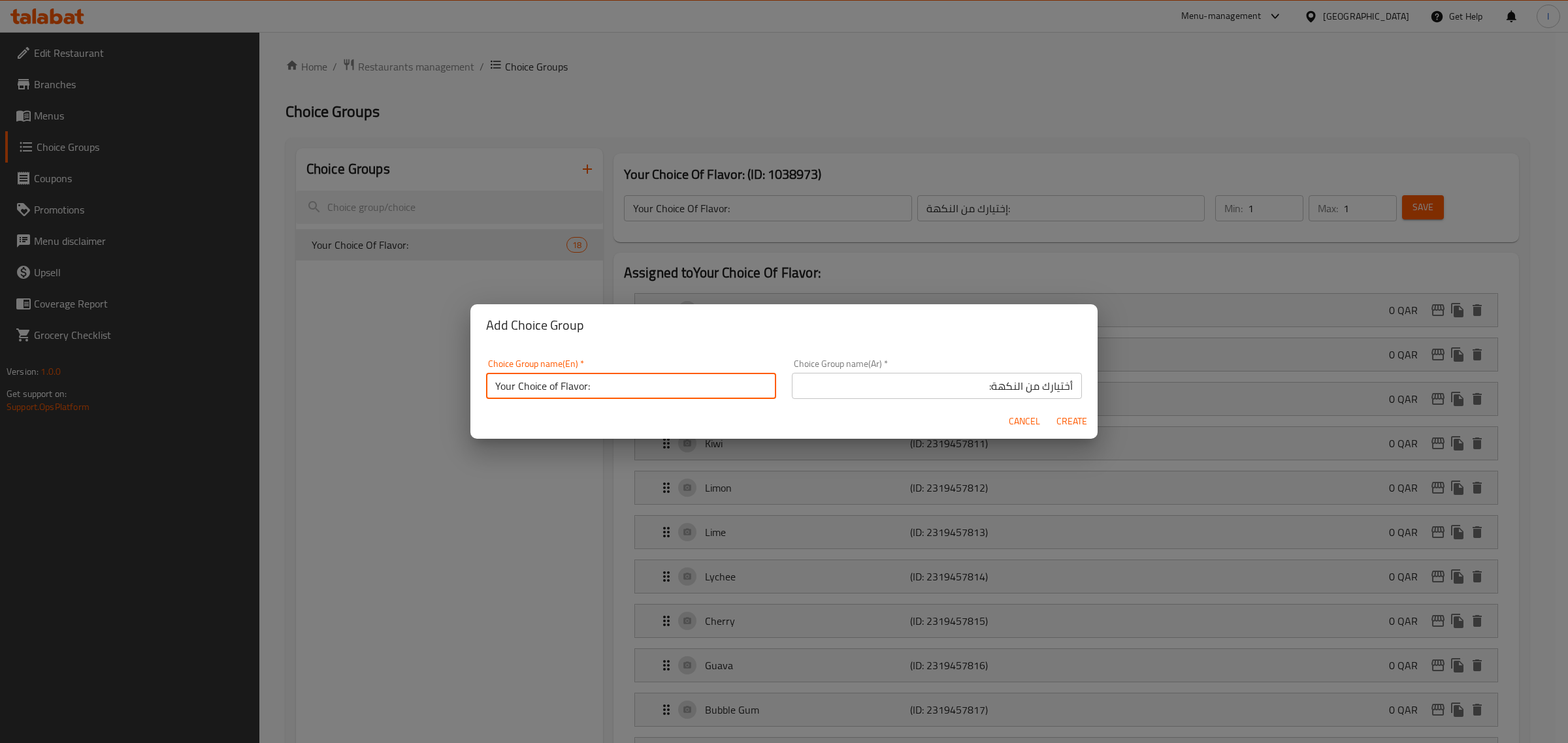
click at [609, 387] on input "Your Choice of Flavor:" at bounding box center [631, 385] width 290 height 26
click at [860, 378] on input "أختيارك من النكهة:" at bounding box center [937, 385] width 290 height 26
click at [1073, 418] on span "Create" at bounding box center [1071, 421] width 31 height 16
type input "Your Choice of Flavor:"
type input "أختيارك من النكهة:"
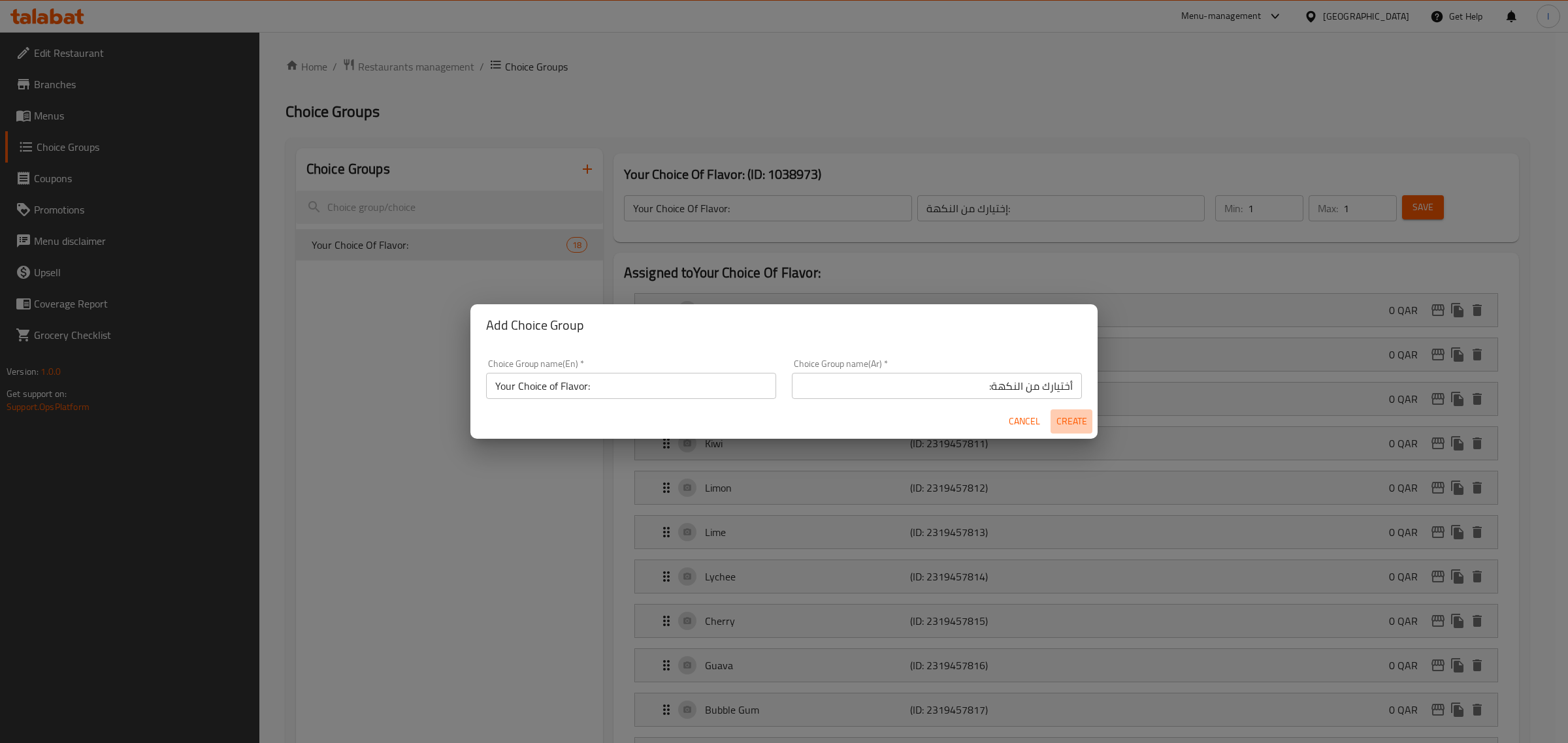
type input "0"
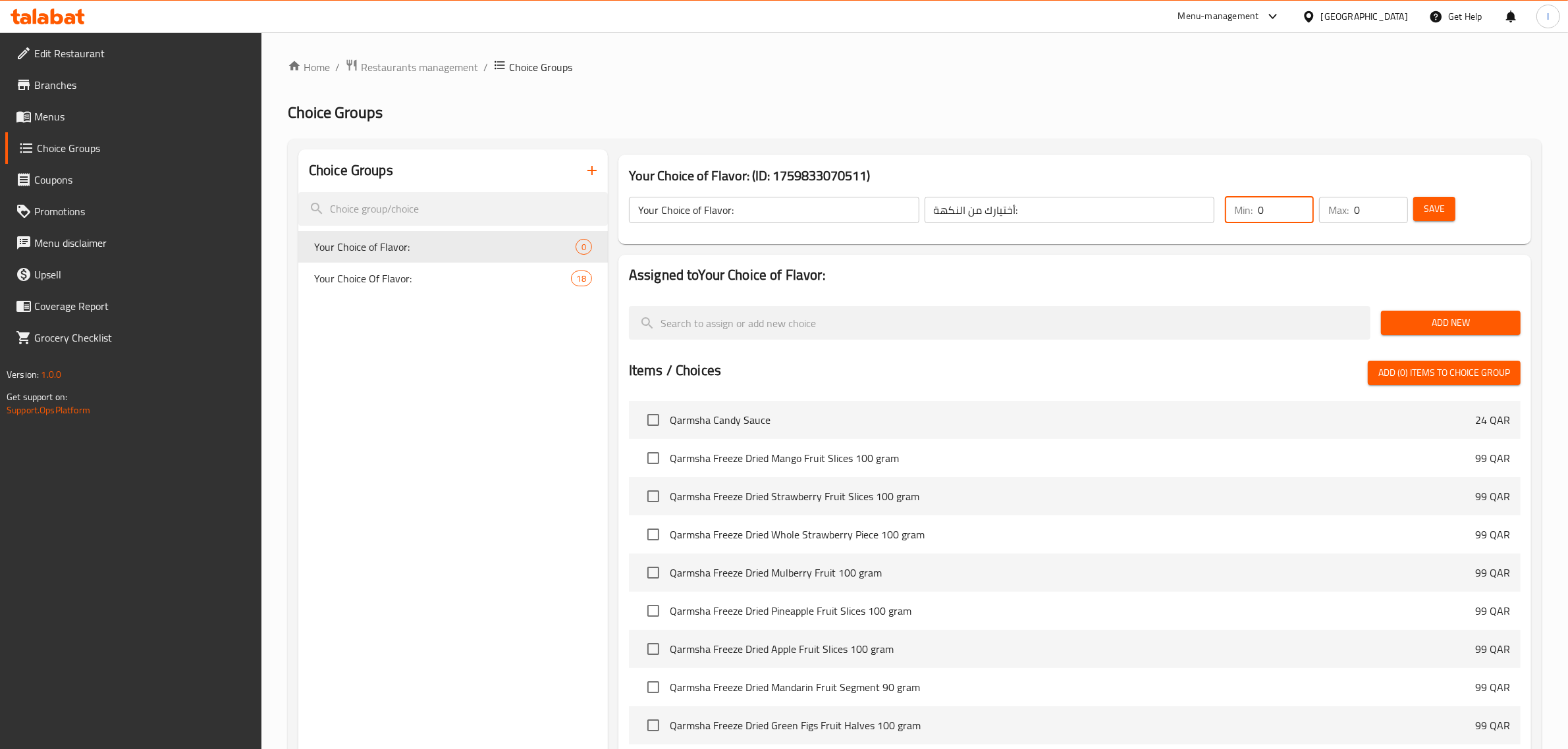
drag, startPoint x: 1266, startPoint y: 209, endPoint x: 1258, endPoint y: 211, distance: 8.2
click at [1258, 211] on div "Min: 0 ​" at bounding box center [1269, 209] width 89 height 26
type input "1"
drag, startPoint x: 1367, startPoint y: 214, endPoint x: 1349, endPoint y: 216, distance: 18.1
click at [1349, 216] on div "Max: 0 ​" at bounding box center [1364, 209] width 89 height 26
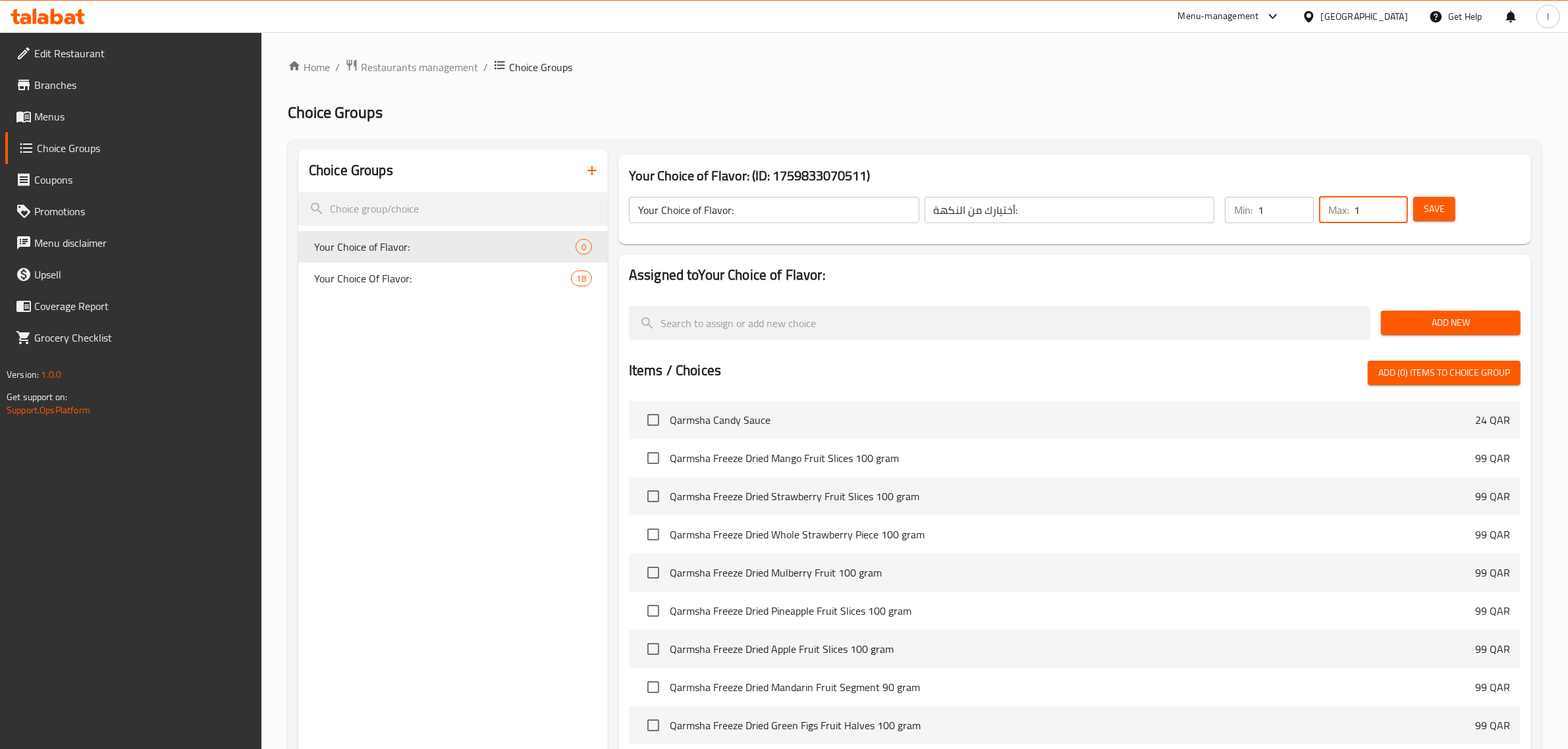
type input "1"
click at [1430, 206] on span "Save" at bounding box center [1434, 209] width 21 height 16
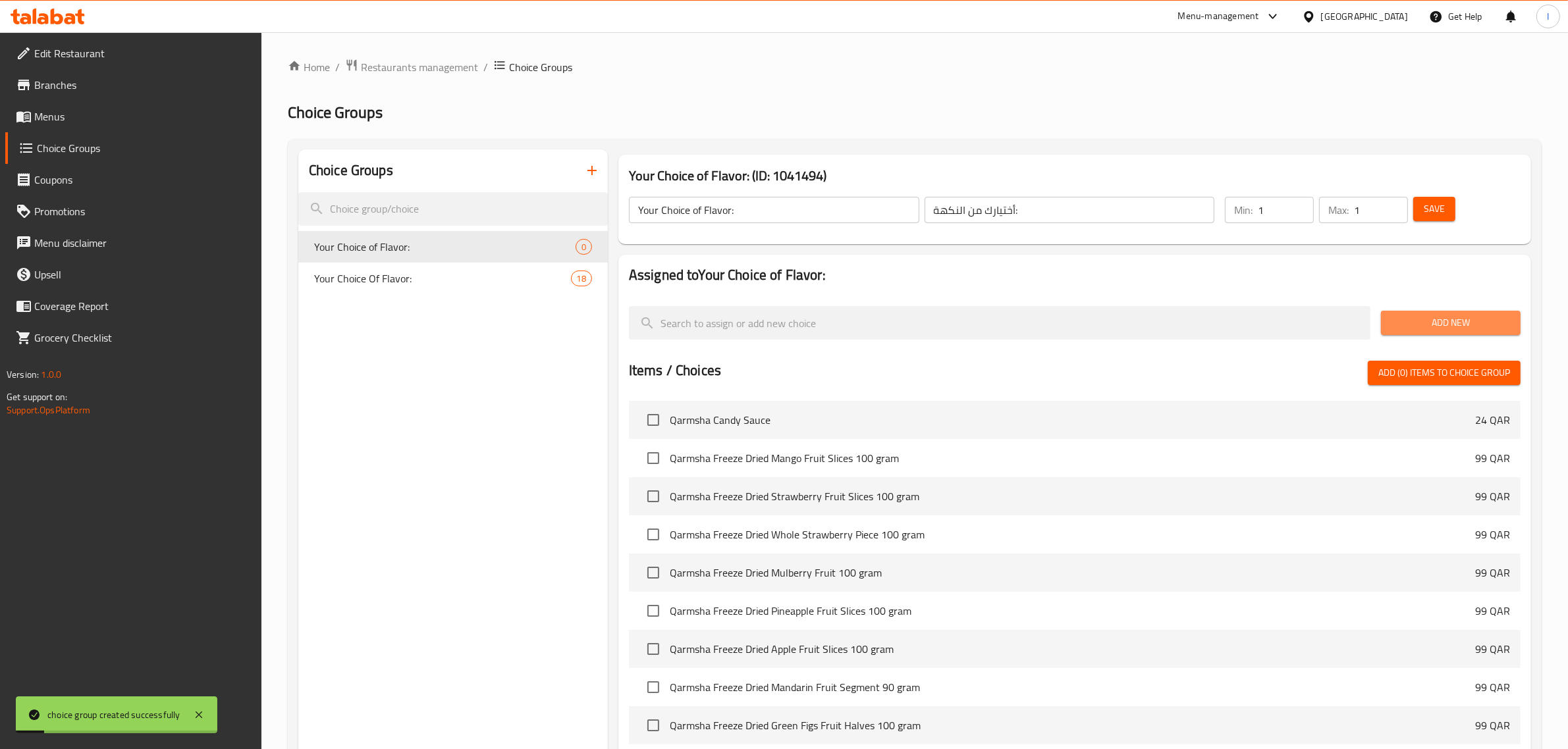
click at [1407, 315] on span "Add New" at bounding box center [1451, 323] width 118 height 16
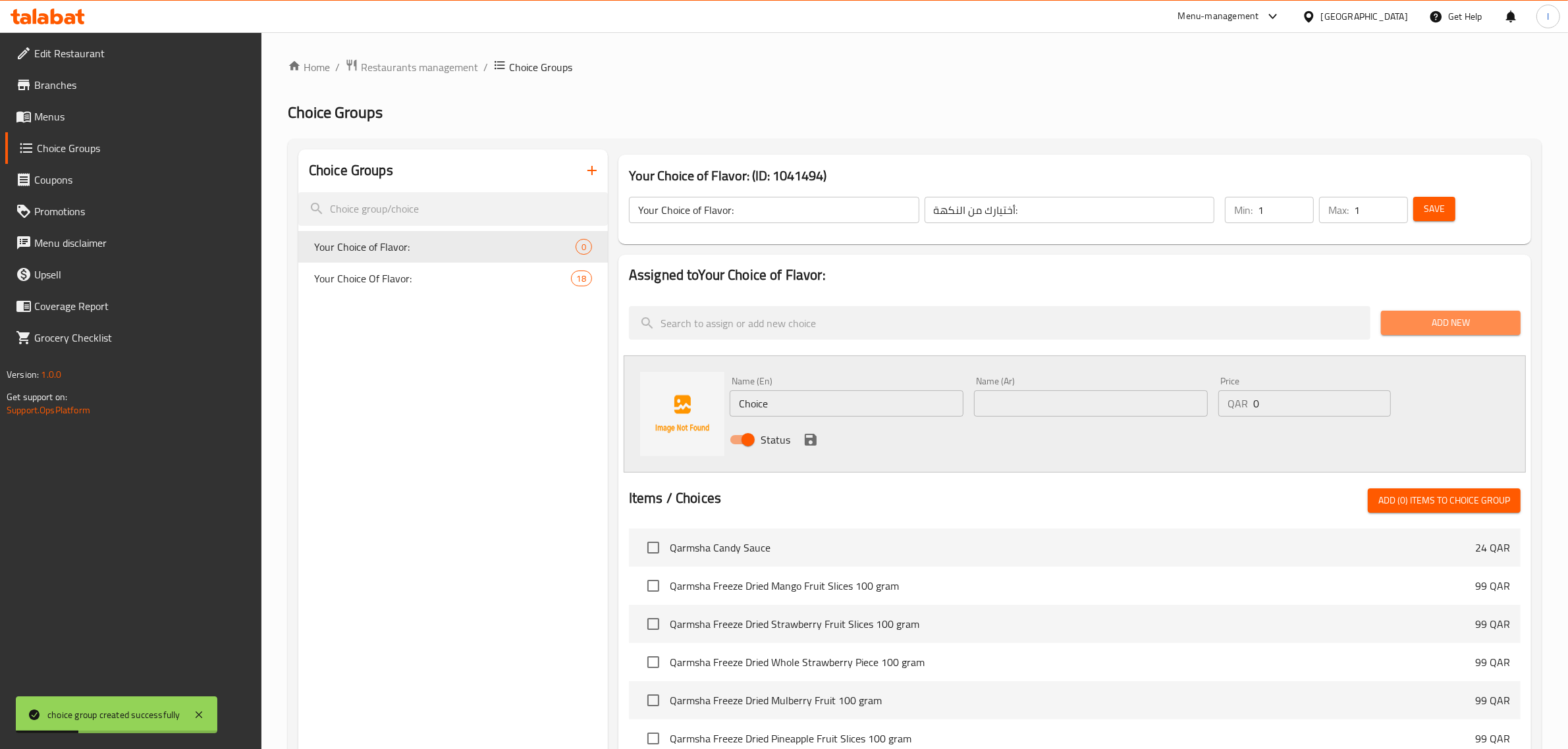
click at [1463, 330] on span "Add New" at bounding box center [1451, 323] width 118 height 16
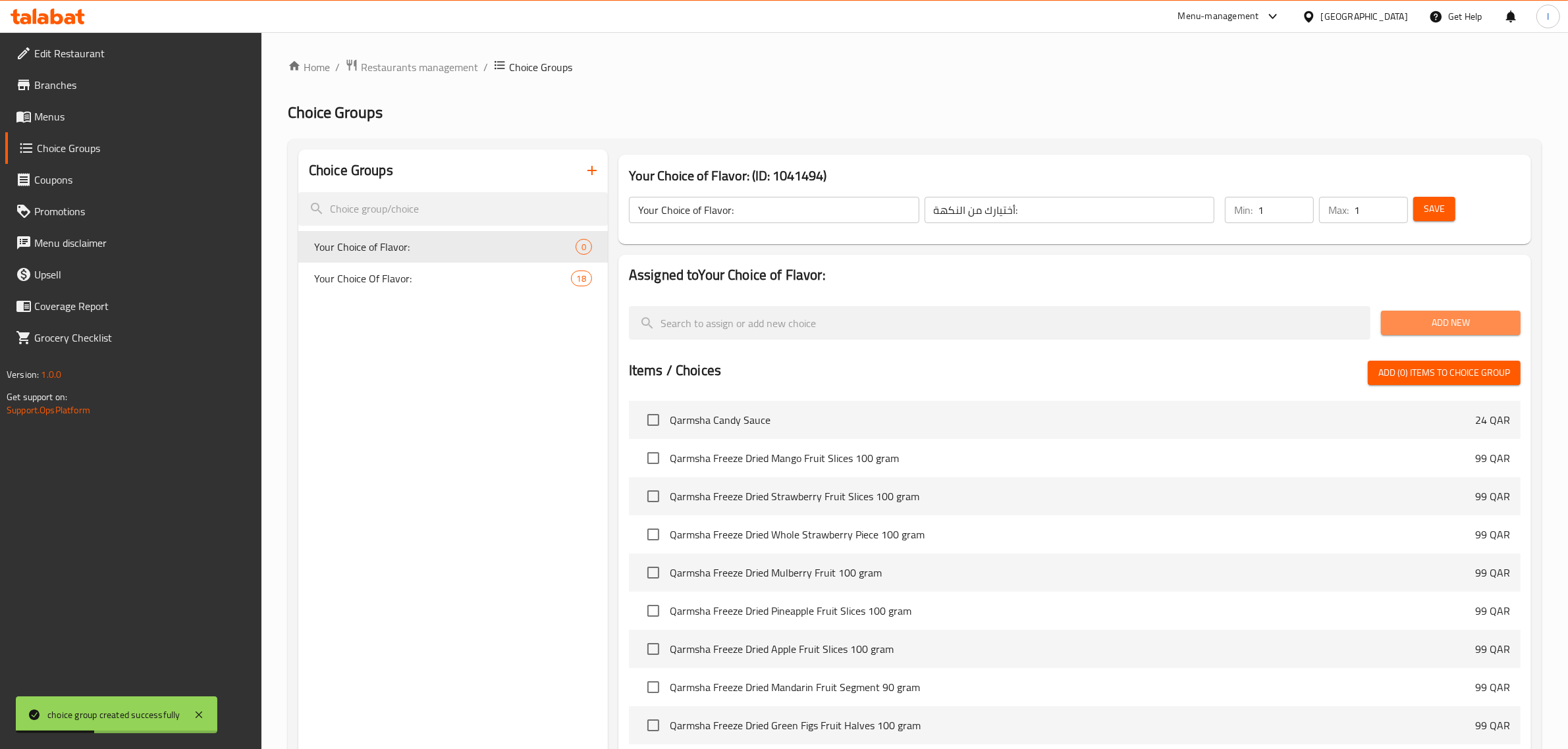
click at [1460, 321] on span "Add New" at bounding box center [1451, 323] width 118 height 16
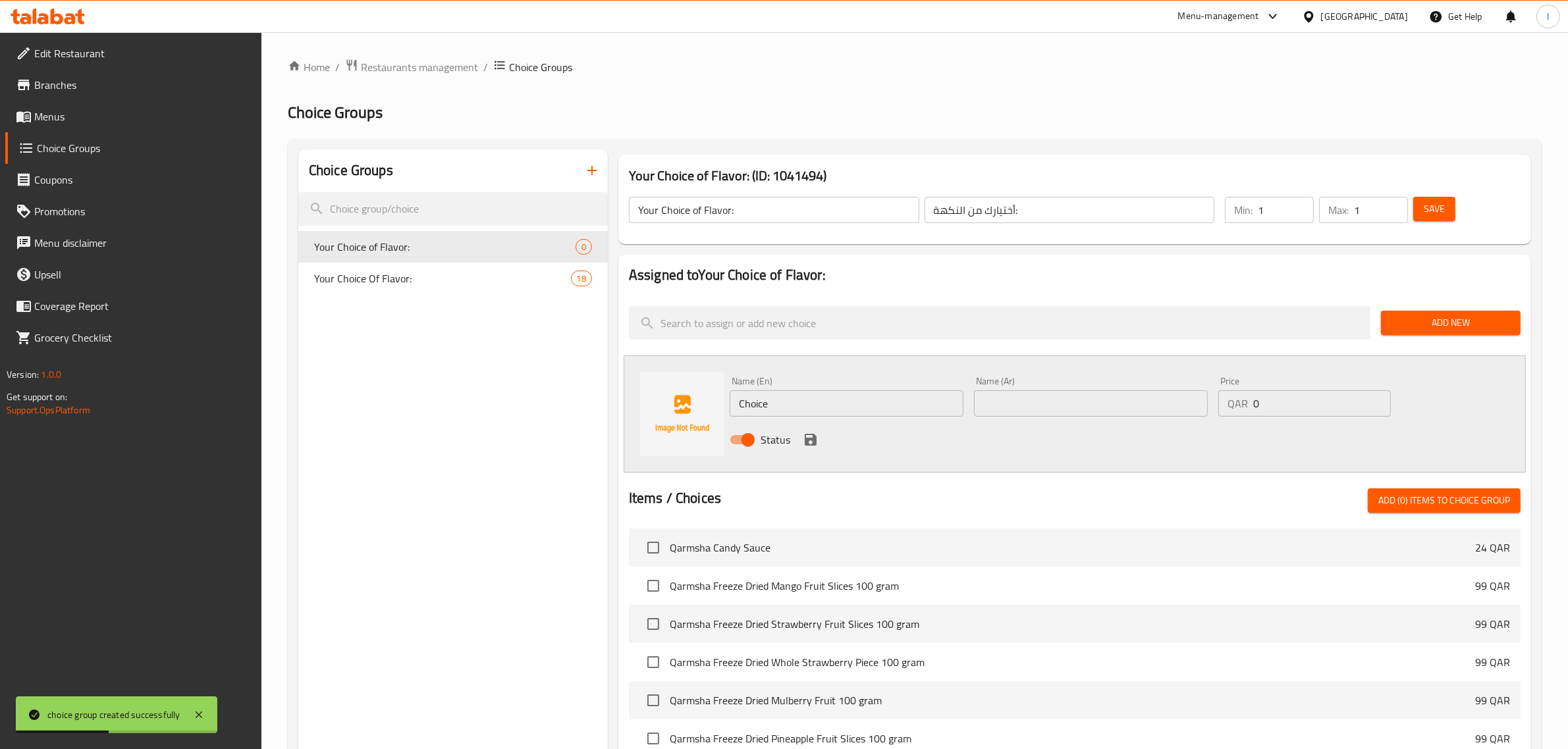
click at [784, 408] on input "Choice" at bounding box center [847, 403] width 234 height 26
type input "’"
type input "Mango"
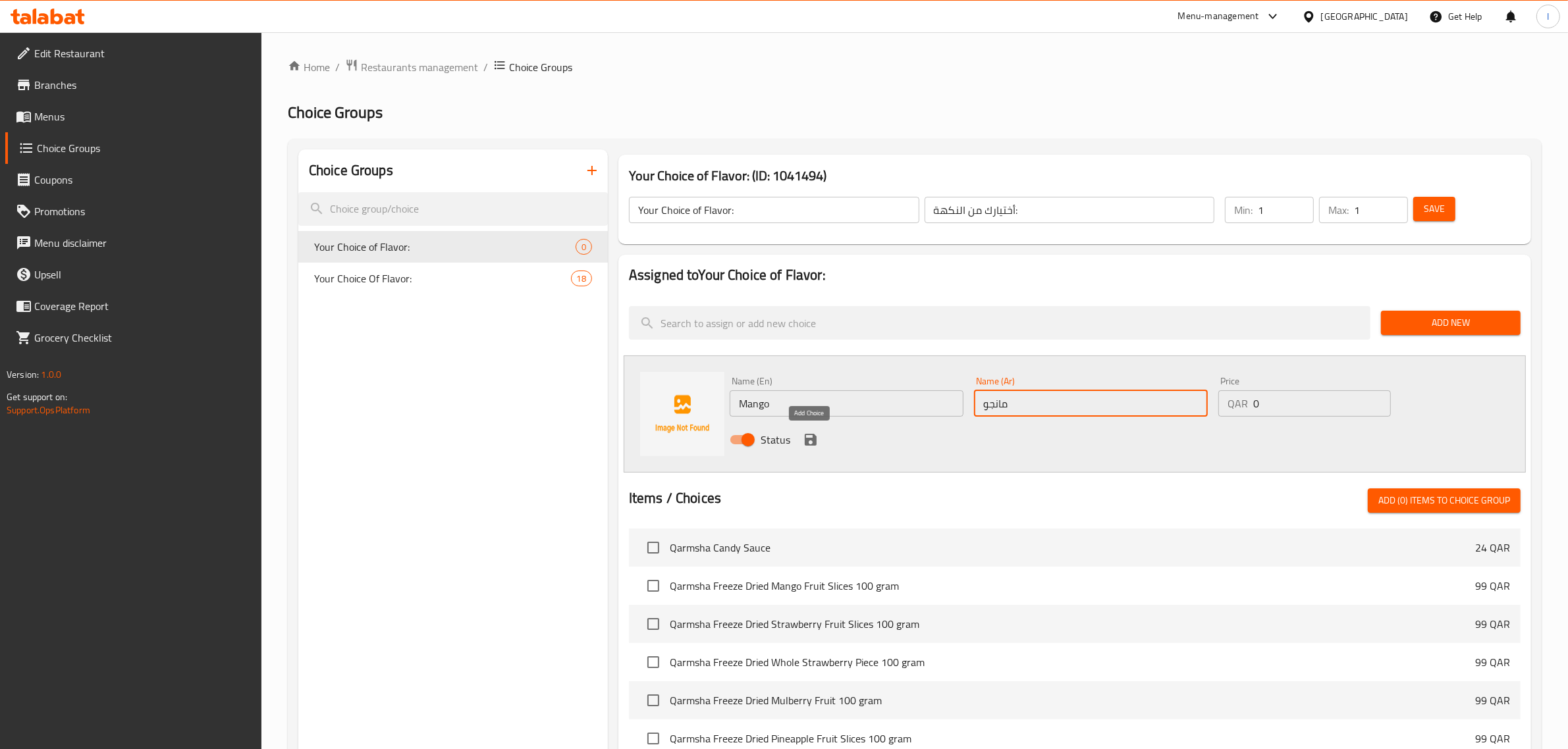
type input "مانجو"
click at [815, 437] on icon "save" at bounding box center [811, 440] width 12 height 12
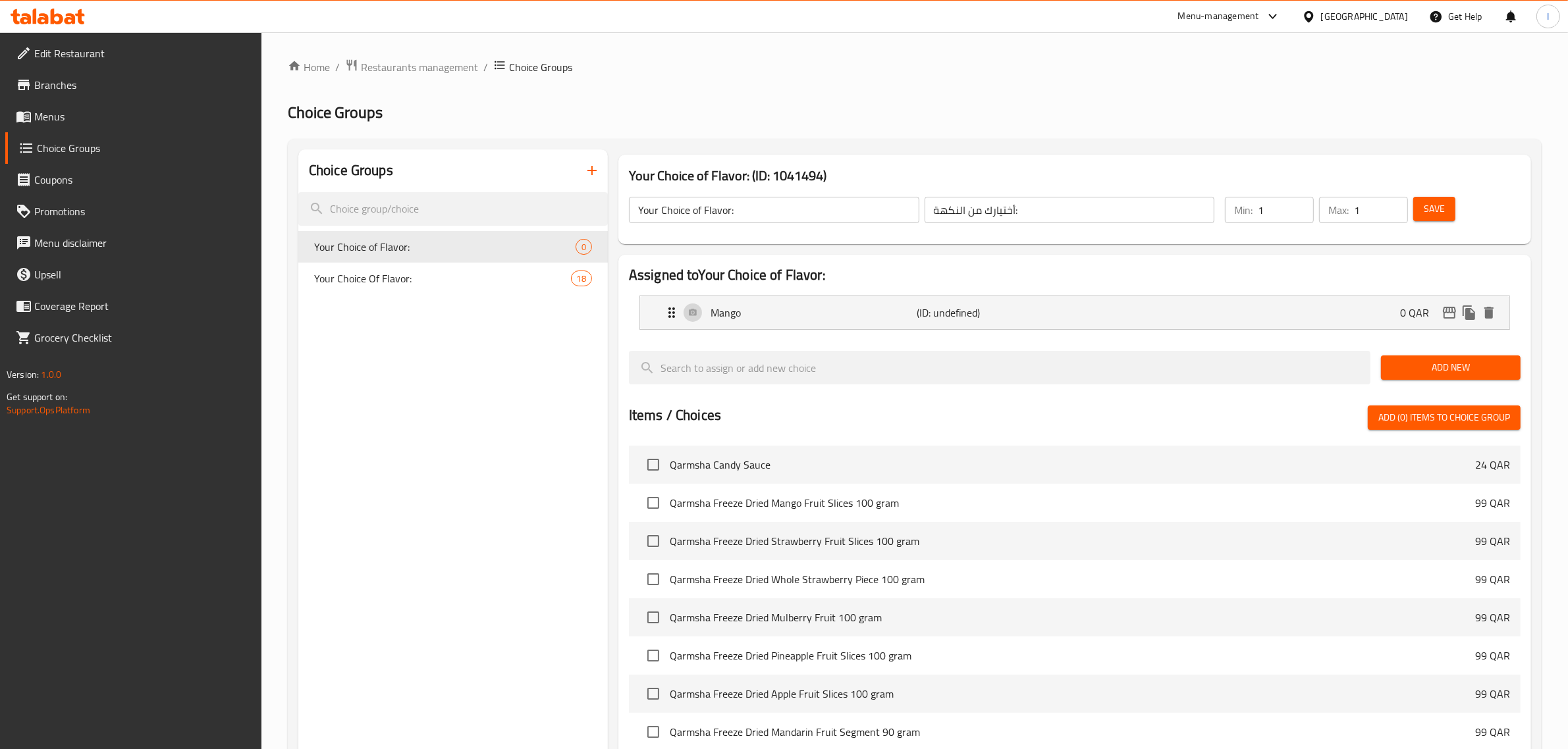
click at [1473, 373] on span "Add New" at bounding box center [1451, 367] width 118 height 16
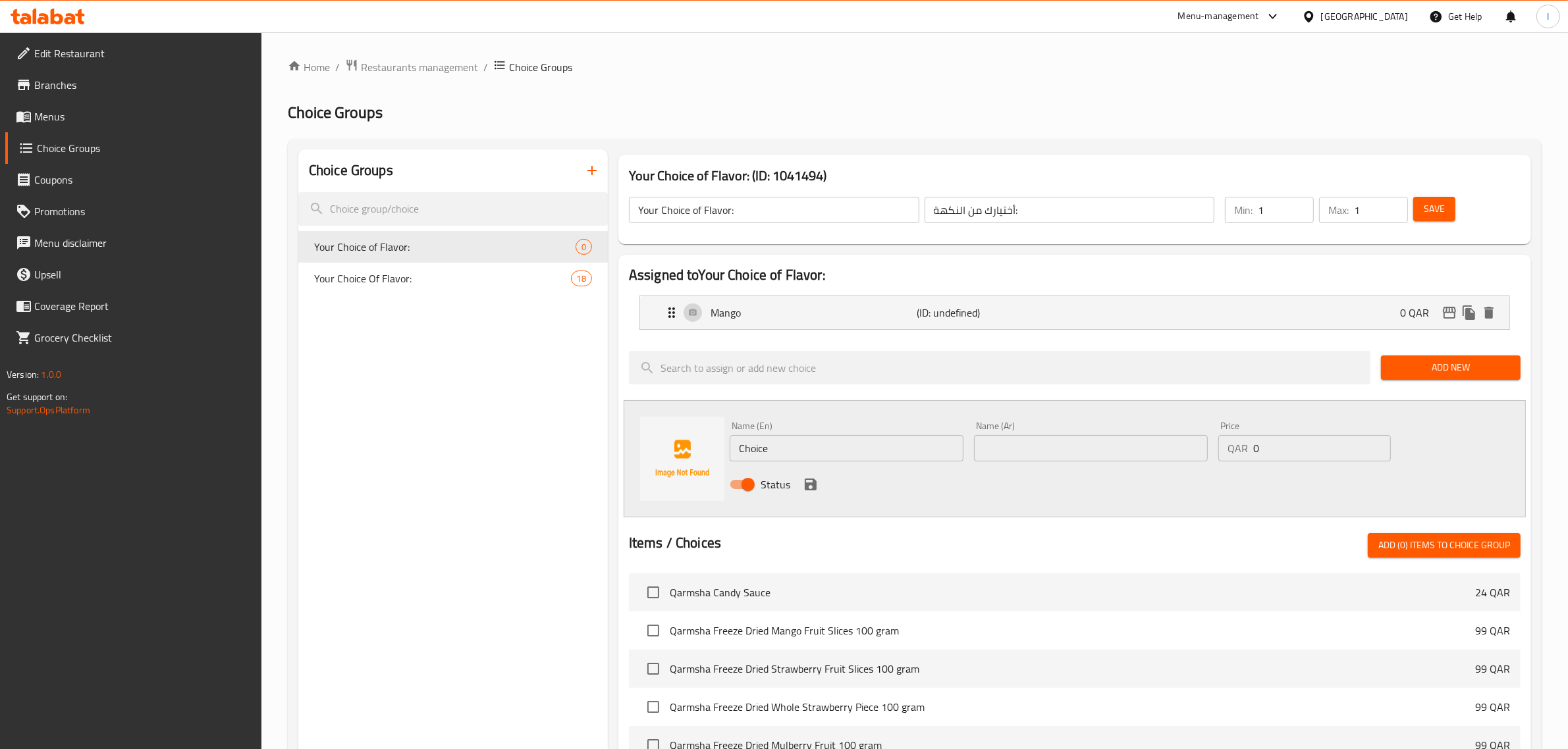
click at [802, 439] on input "Choice" at bounding box center [847, 448] width 234 height 26
paste input "MANGO SPICY"
type input "Mango Spicy"
click at [1015, 443] on input "text" at bounding box center [1091, 448] width 234 height 26
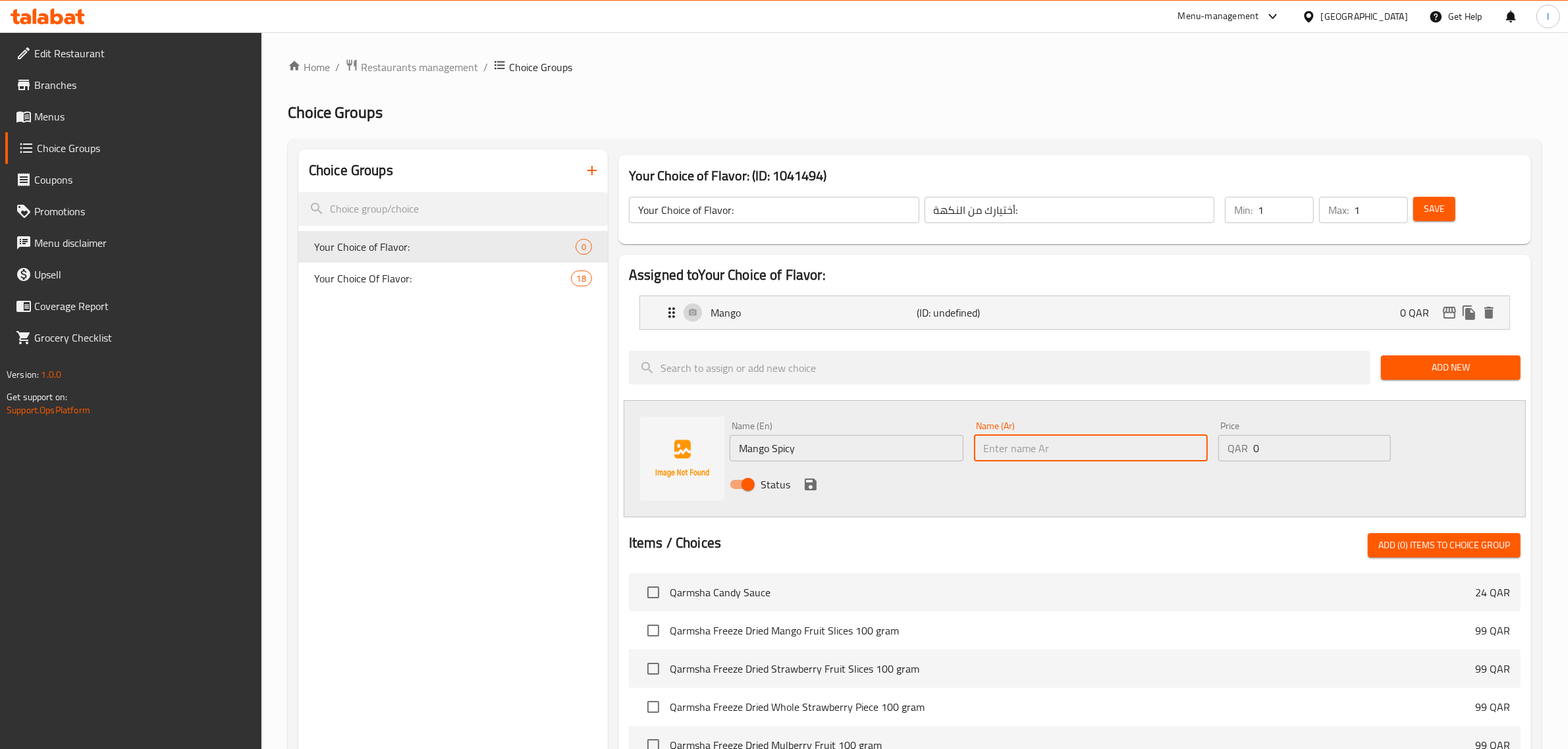
paste input "المانجا الحارة"
type input "المانجا الحارة"
click at [814, 486] on icon "save" at bounding box center [811, 485] width 12 height 12
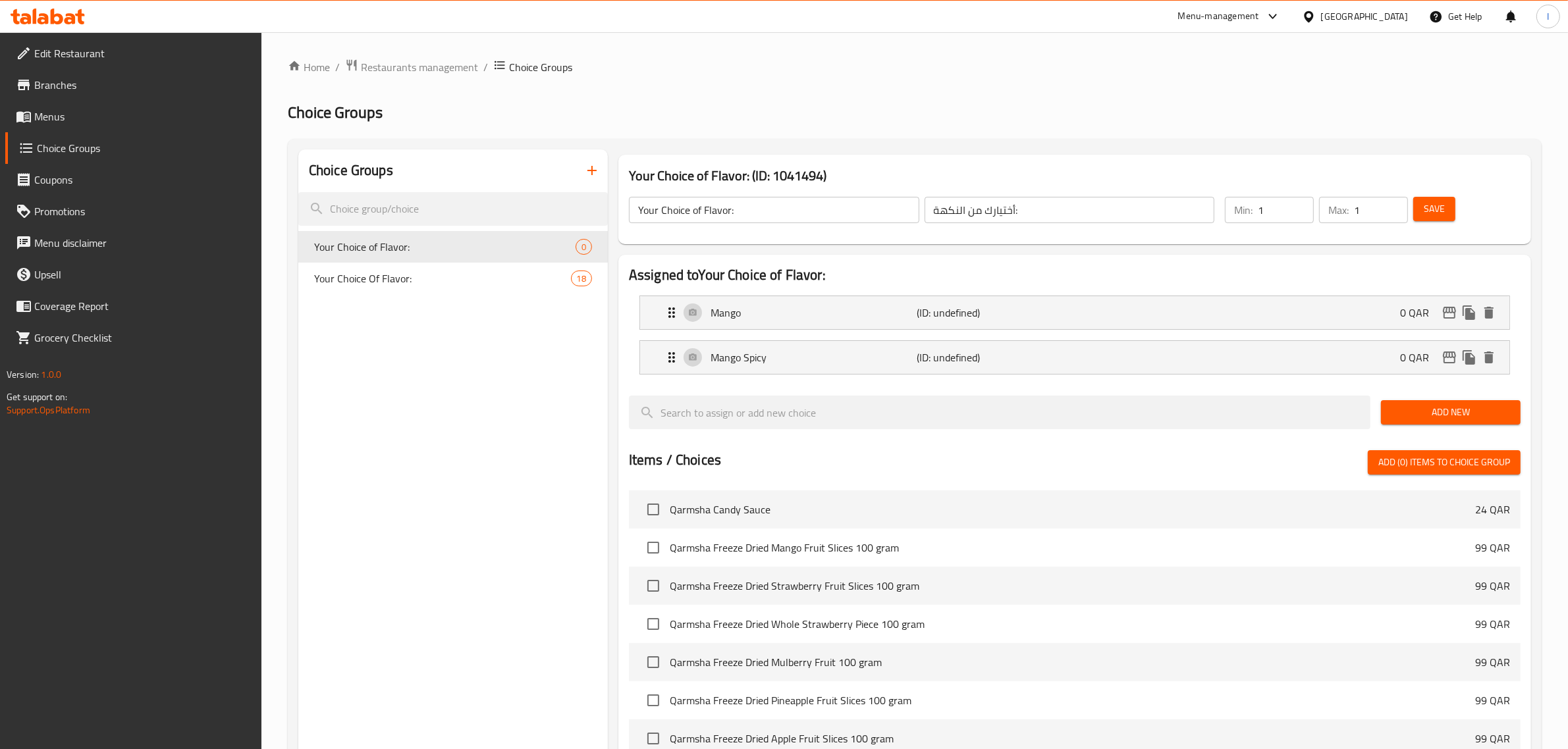
click at [1421, 420] on span "Add New" at bounding box center [1451, 412] width 118 height 16
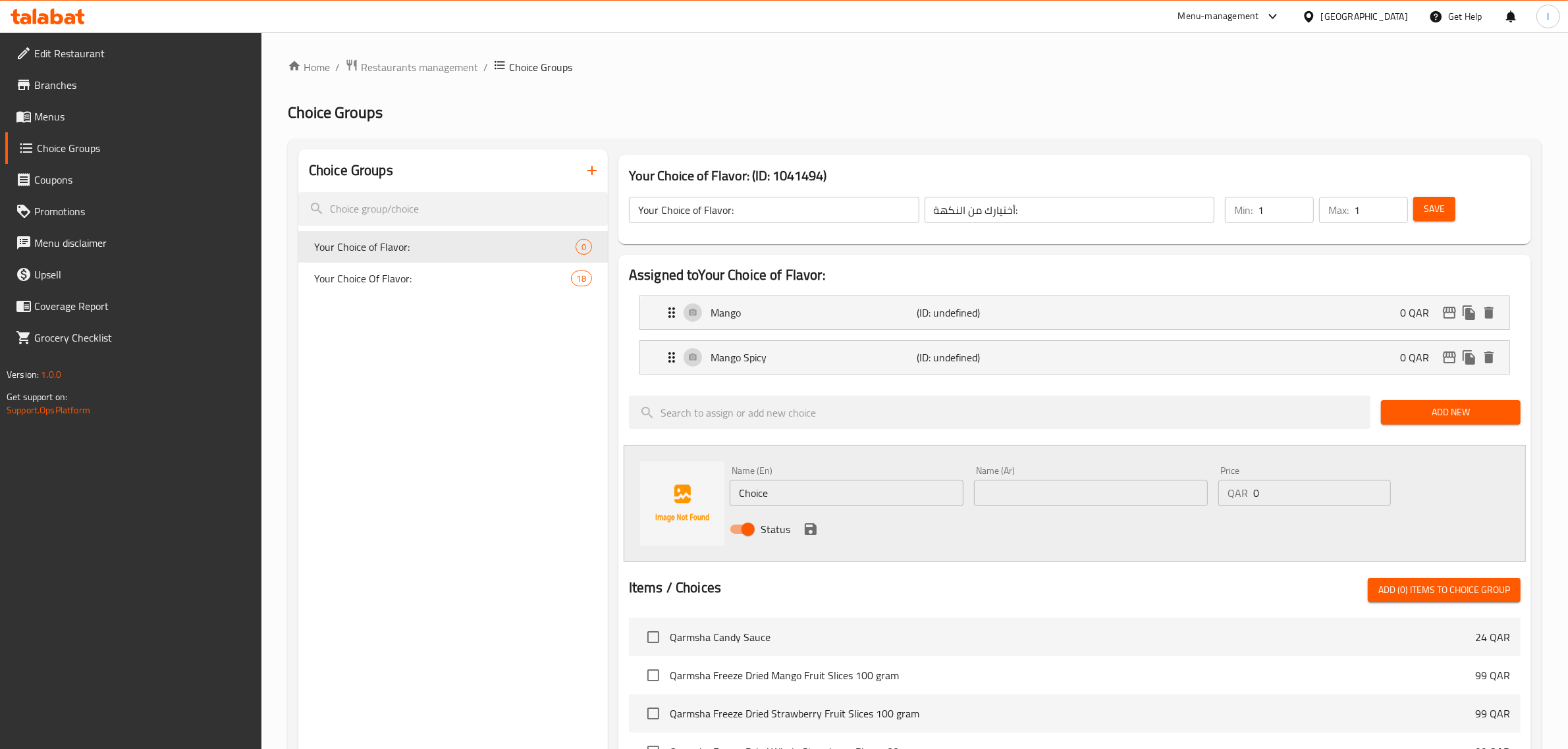
click at [778, 488] on input "Choice" at bounding box center [847, 492] width 234 height 26
paste input "SPICY"
type input "SPICY"
click at [1070, 497] on input "text" at bounding box center [1091, 492] width 234 height 26
type input "p"
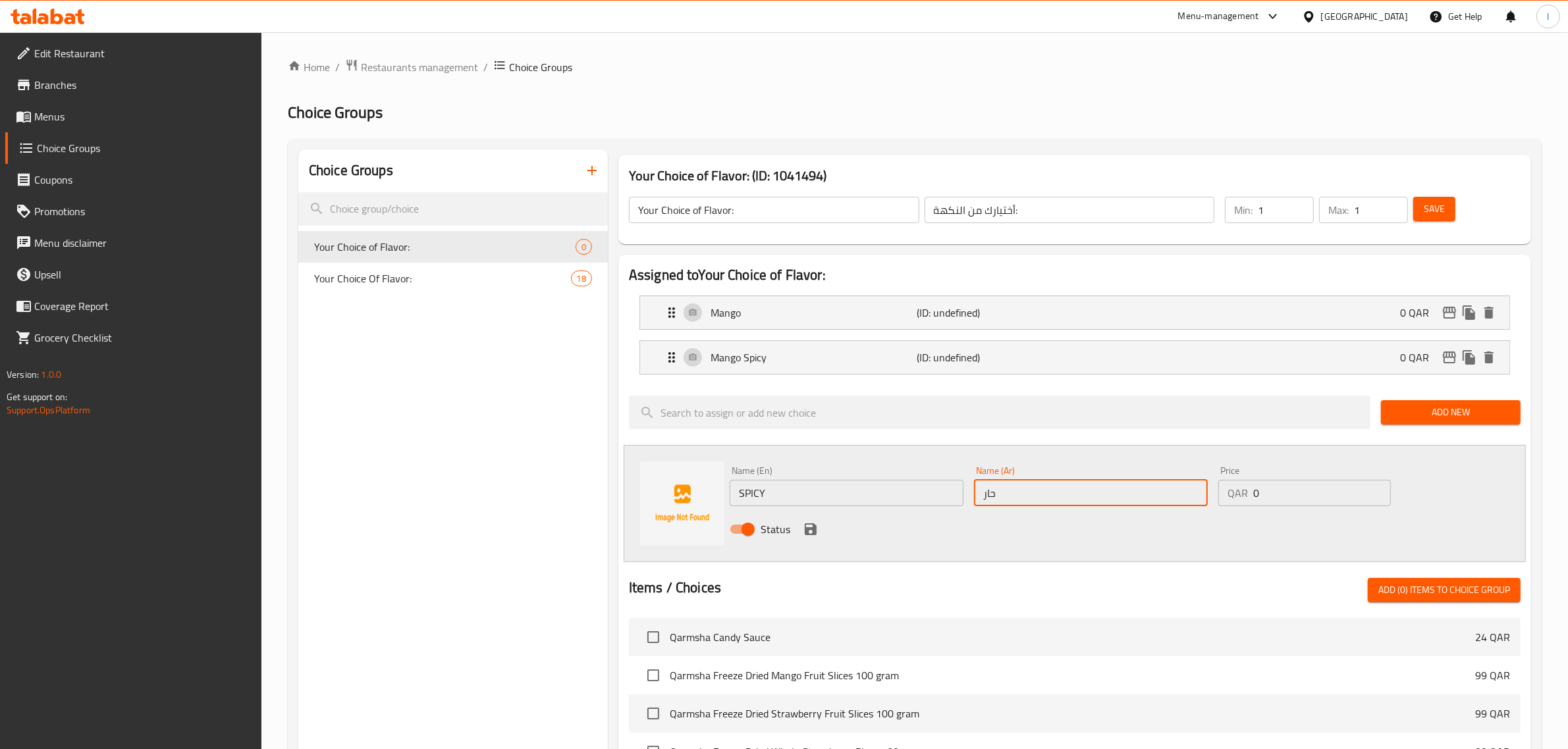
type input "حار"
click at [856, 487] on input "SPICY" at bounding box center [847, 492] width 234 height 26
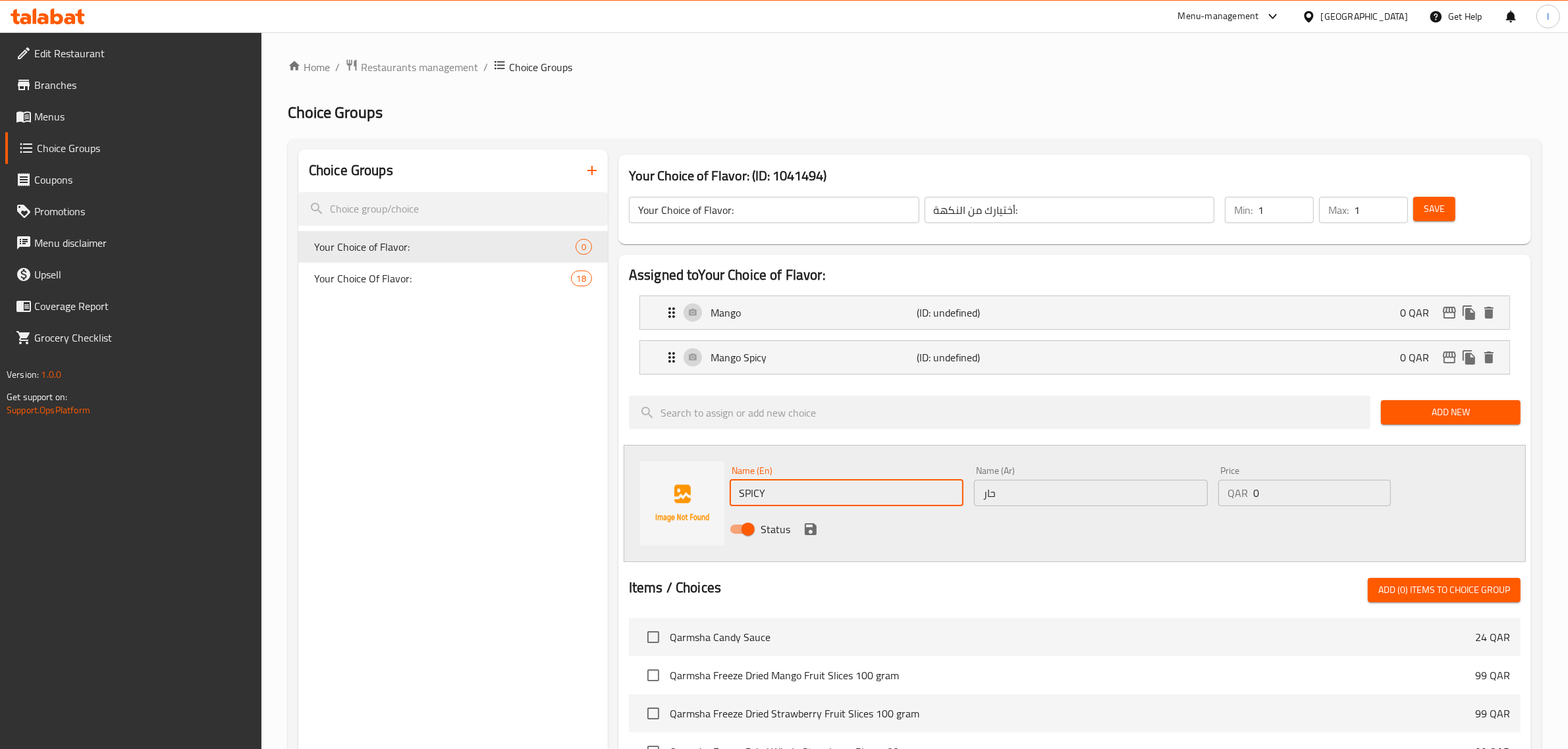
click at [856, 487] on input "SPICY" at bounding box center [847, 492] width 234 height 26
type input "Spicy"
click at [811, 527] on icon "save" at bounding box center [810, 529] width 16 height 16
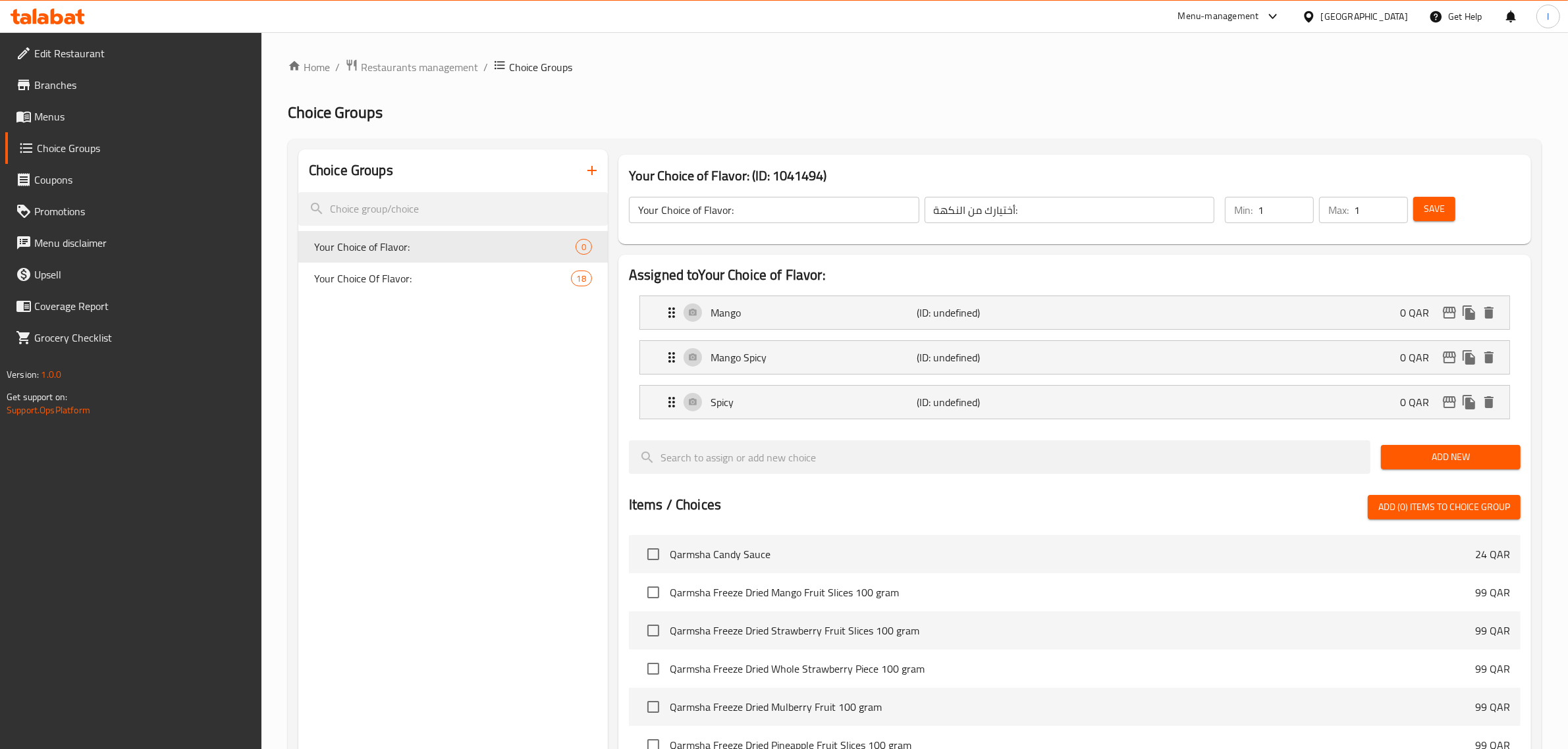
click at [1423, 459] on span "Add New" at bounding box center [1451, 457] width 118 height 16
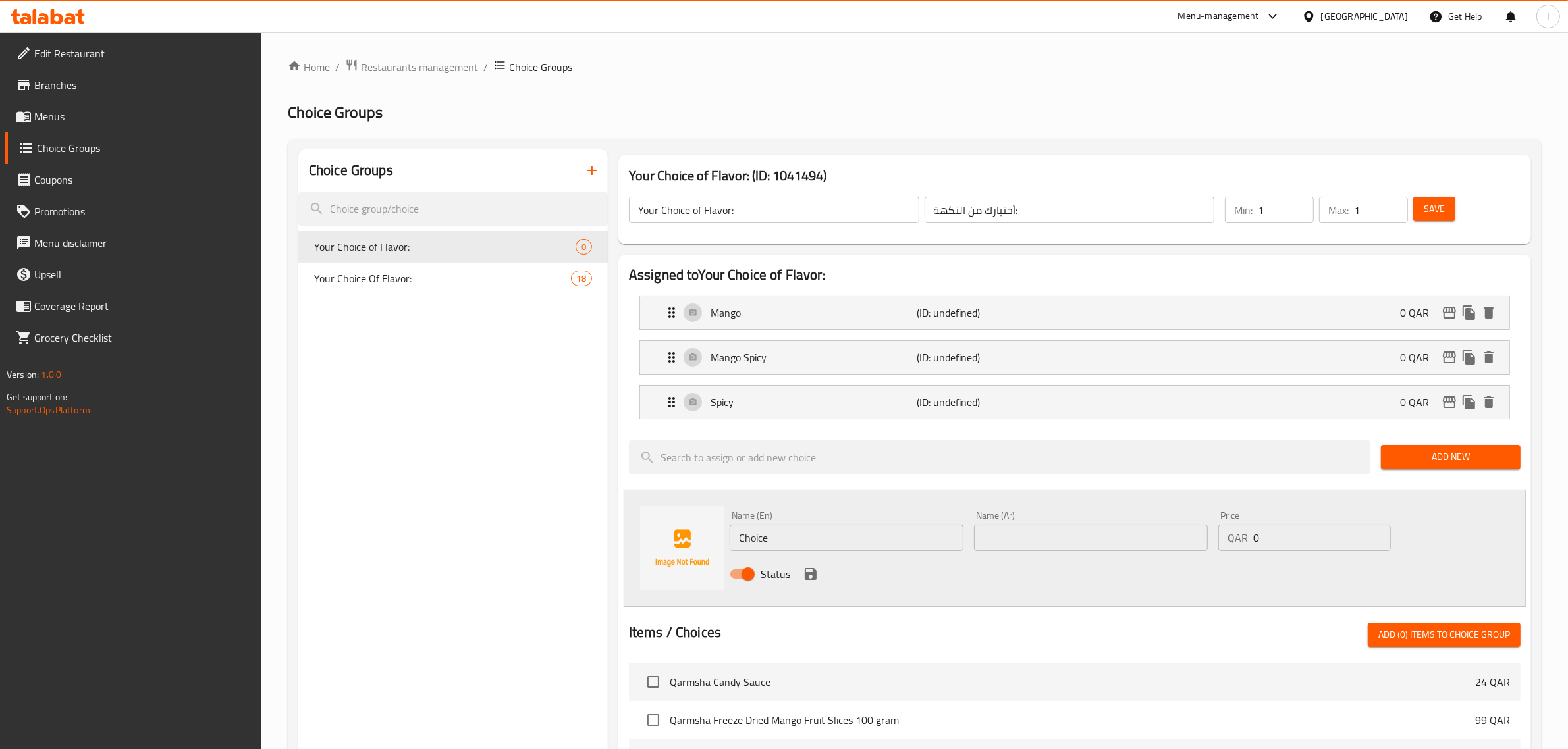
click at [815, 532] on input "Choice" at bounding box center [847, 537] width 234 height 26
paste input "MINT"
type input "MINT"
click at [1023, 544] on input "text" at bounding box center [1091, 537] width 234 height 26
type input "نعناع"
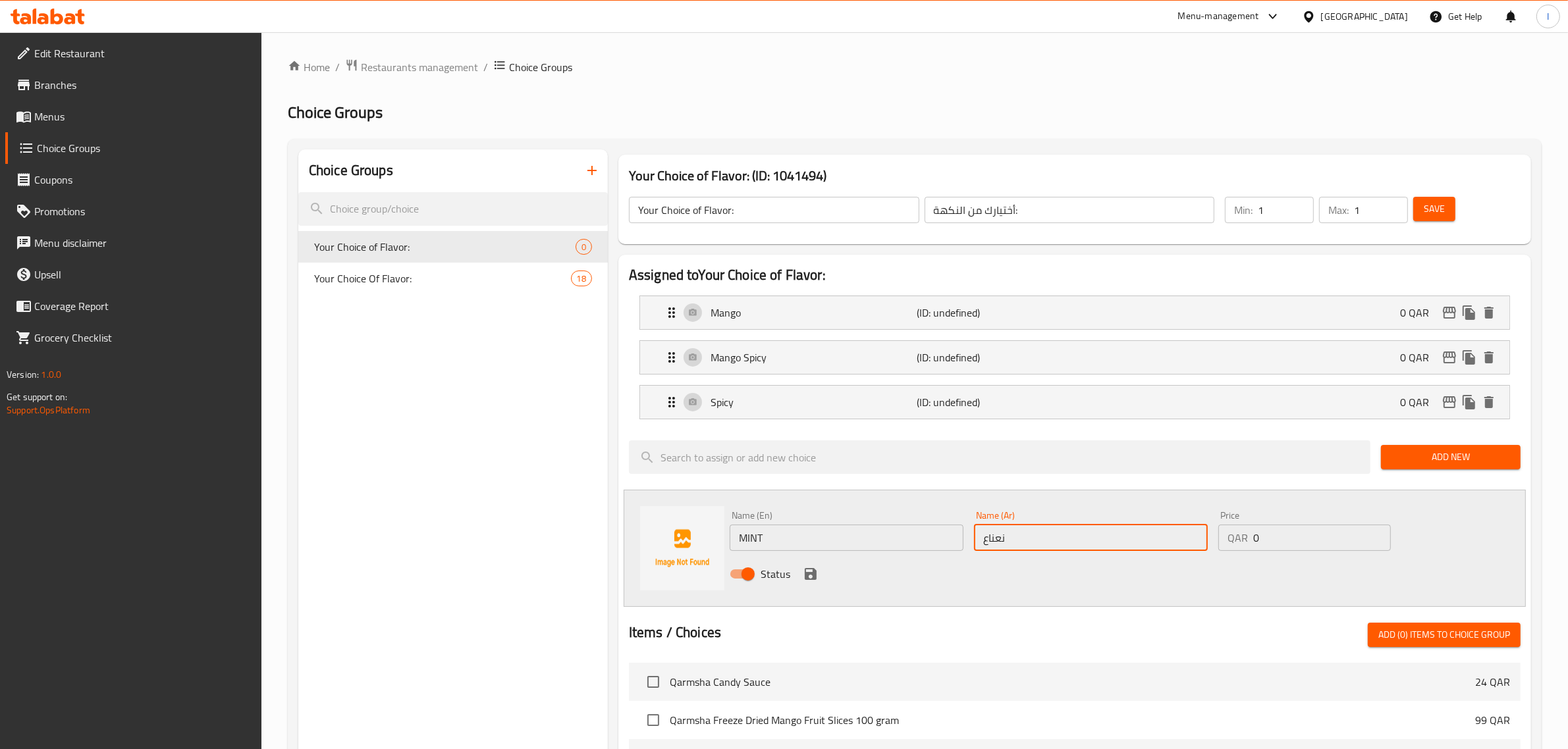
click at [765, 541] on input "MINT" at bounding box center [847, 537] width 234 height 26
type input "Mint"
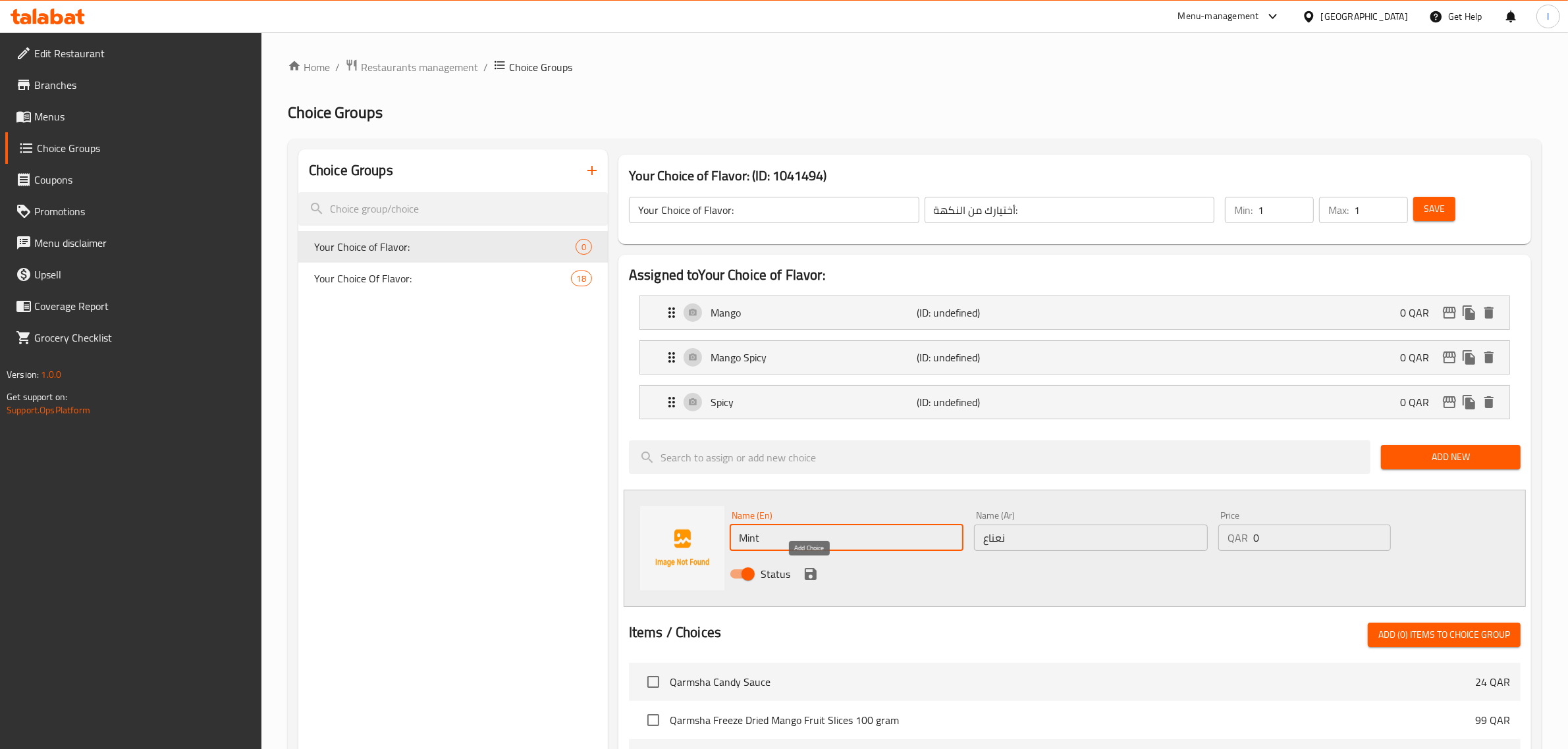
click at [811, 576] on icon "save" at bounding box center [811, 574] width 12 height 12
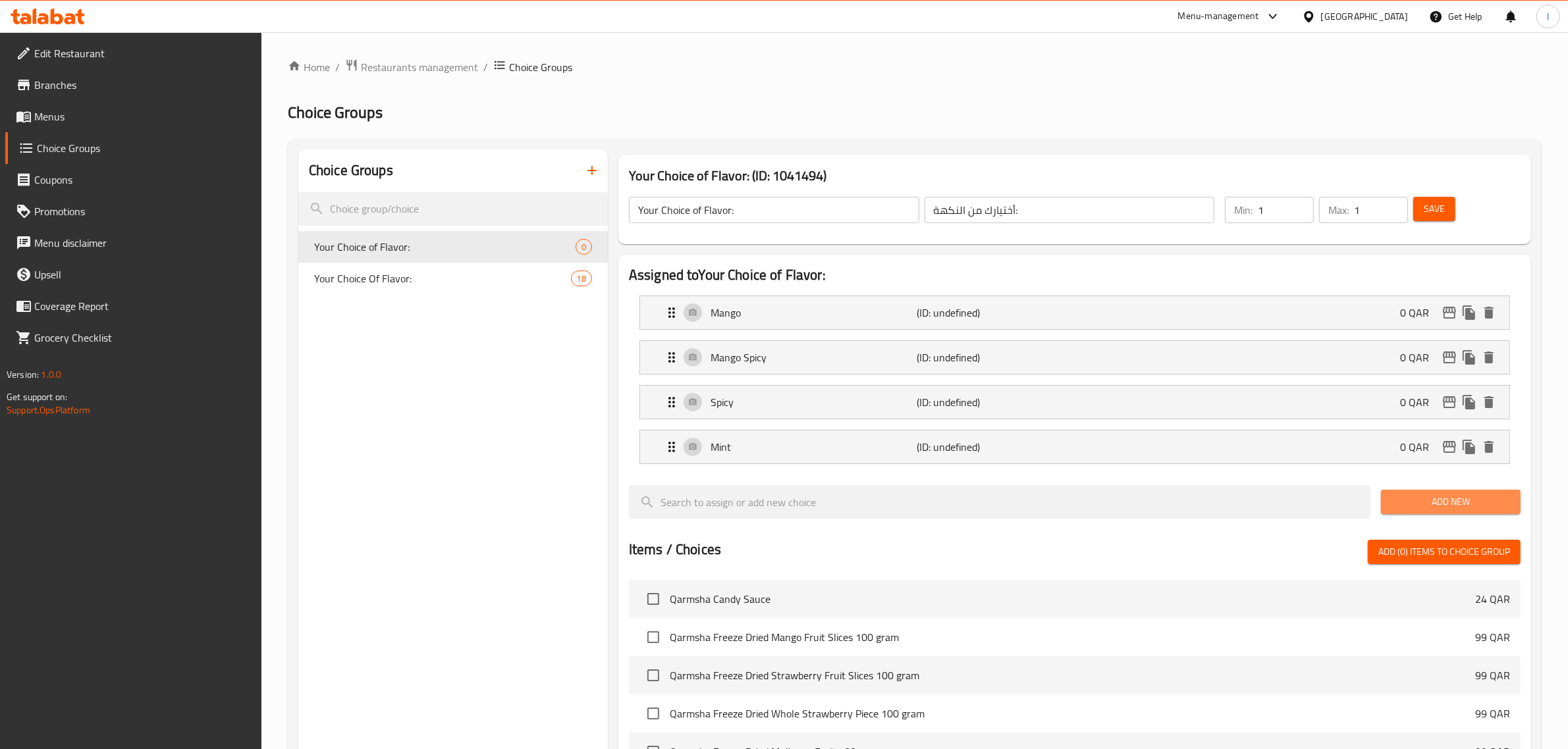
click at [1428, 512] on button "Add New" at bounding box center [1451, 502] width 139 height 24
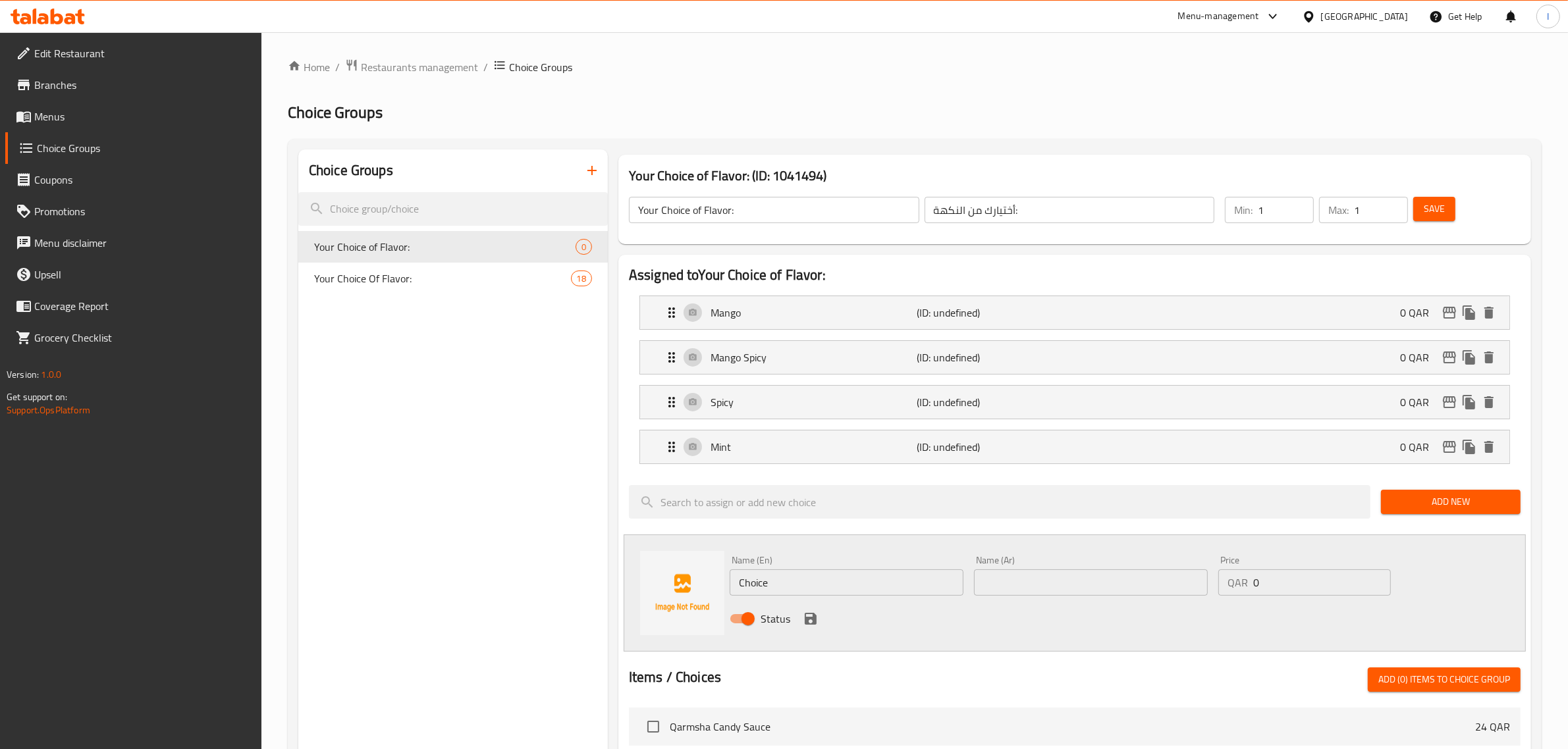
click at [769, 569] on div "Name (En) Choice Name (En)" at bounding box center [847, 576] width 234 height 41
click at [770, 578] on input "Choice" at bounding box center [847, 582] width 234 height 26
paste input "OLA"
type input "COLA"
click at [1046, 583] on input "text" at bounding box center [1091, 582] width 234 height 26
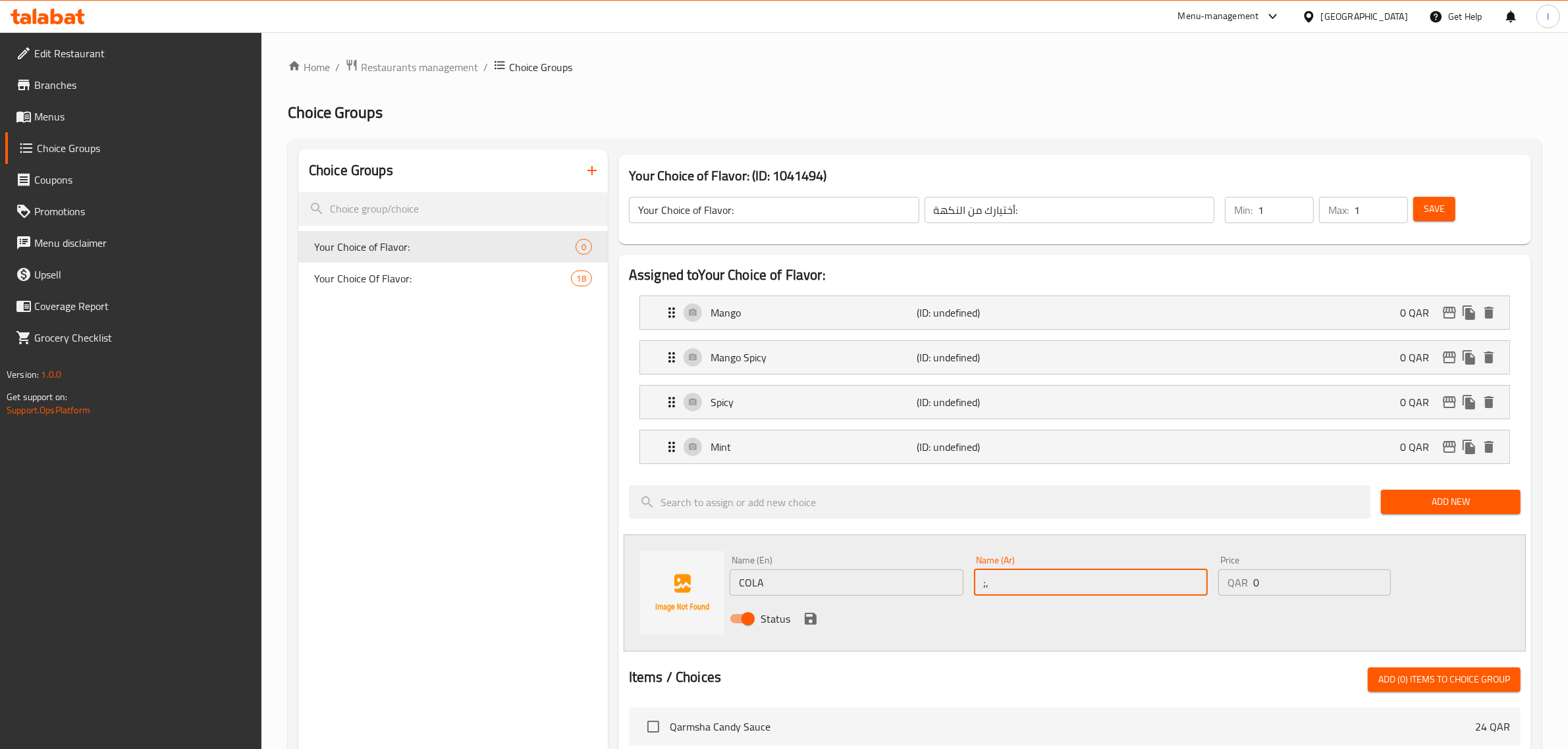
type input ";"
type input "كولا"
click at [818, 613] on div "Status" at bounding box center [1092, 619] width 733 height 35
click at [814, 616] on icon "save" at bounding box center [811, 619] width 12 height 12
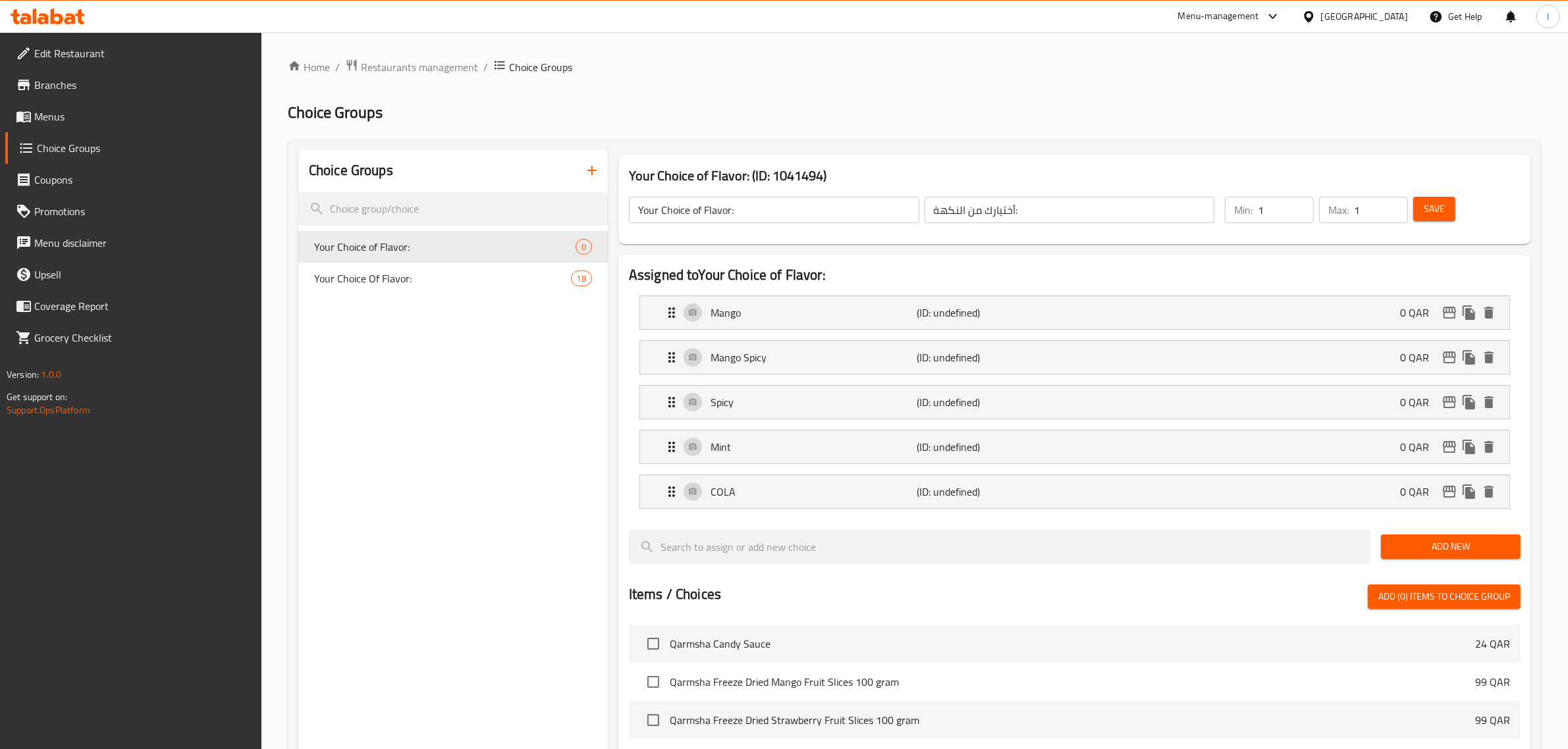
click at [1433, 544] on span "Add New" at bounding box center [1451, 546] width 118 height 16
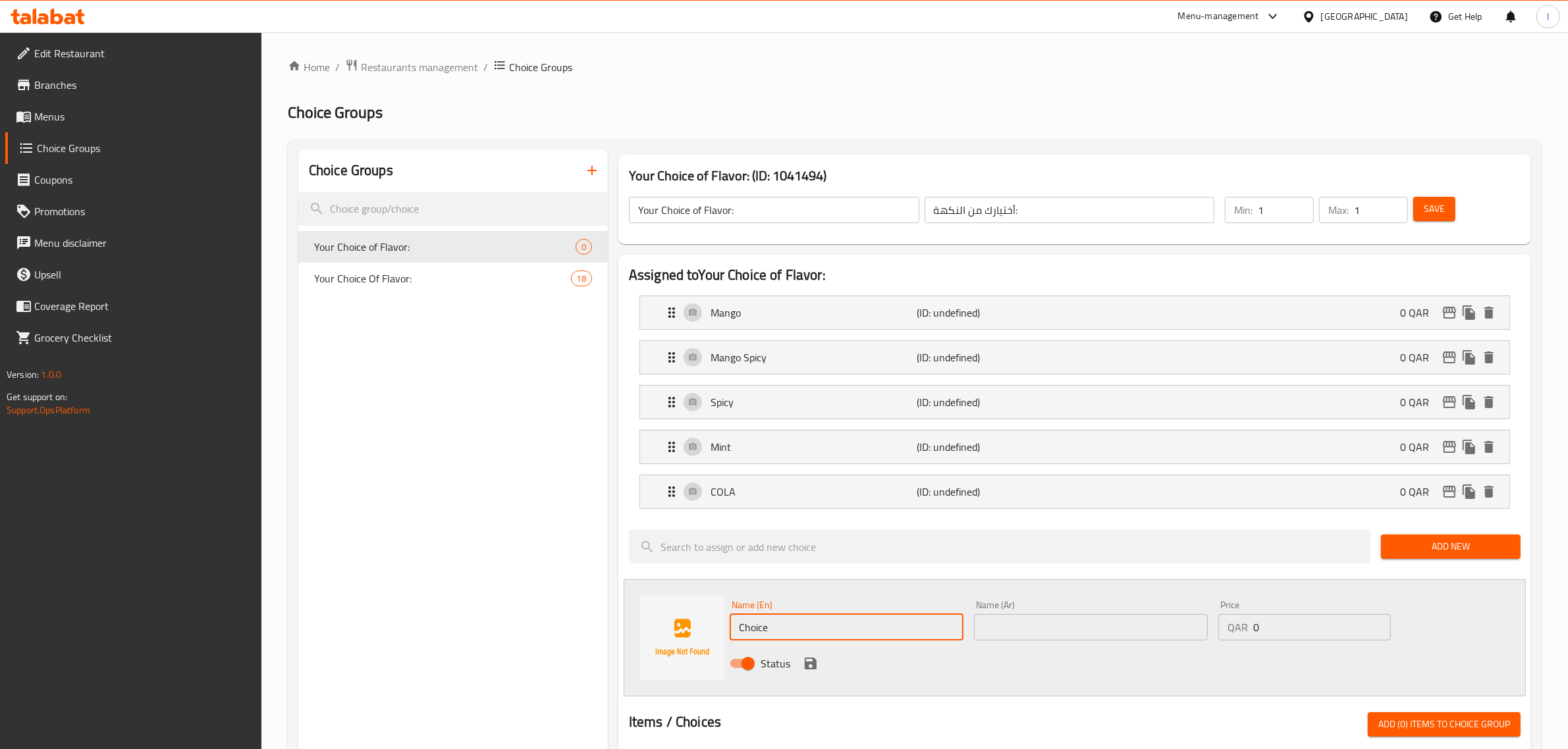
click at [770, 633] on input "Choice" at bounding box center [847, 627] width 234 height 26
paste input "OLA EXTRA SOUR"
type input "COLA EXTRA SOUR"
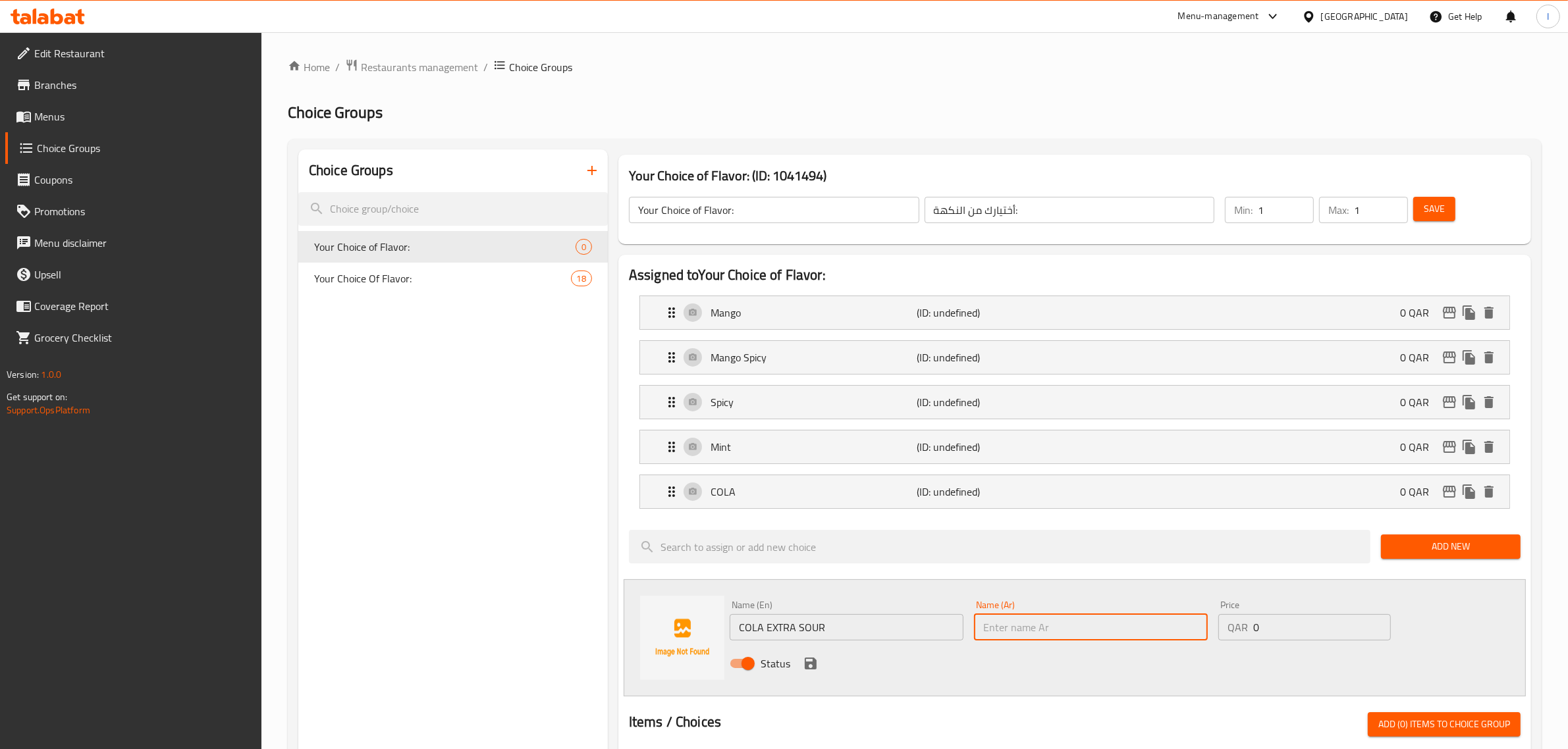
click at [1008, 627] on input "text" at bounding box center [1091, 627] width 234 height 26
paste input "كولا حامض جدا"
type input "كولا حامض جدا"
click at [805, 666] on icon "save" at bounding box center [811, 664] width 12 height 12
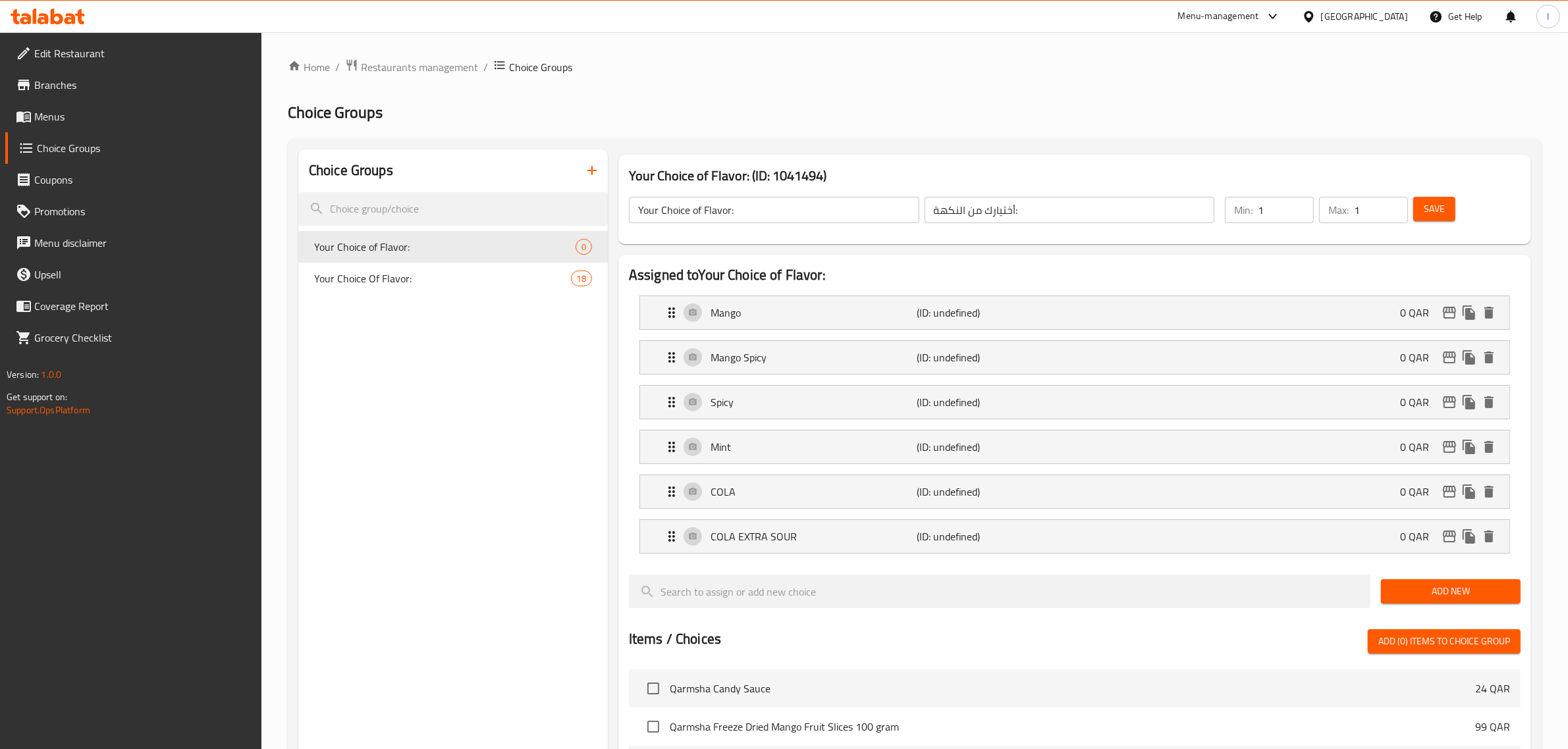
click at [1456, 583] on span "Add New" at bounding box center [1451, 591] width 118 height 16
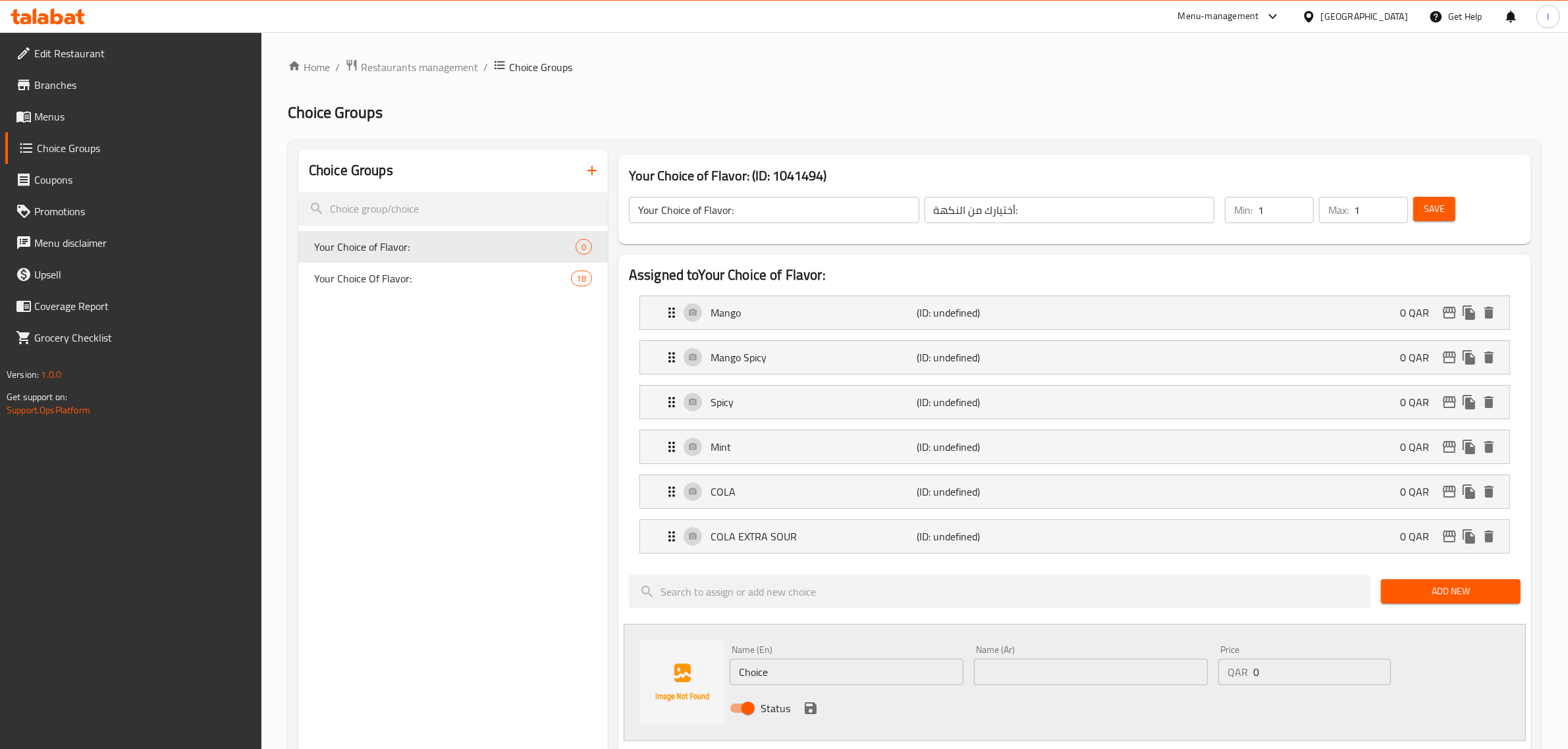
click at [776, 675] on input "Choice" at bounding box center [847, 671] width 234 height 26
paste input "GRAPES SOUR"
type input "GRAPES SOUR"
click at [1032, 669] on input "text" at bounding box center [1091, 671] width 234 height 26
paste input "عنب حامض"
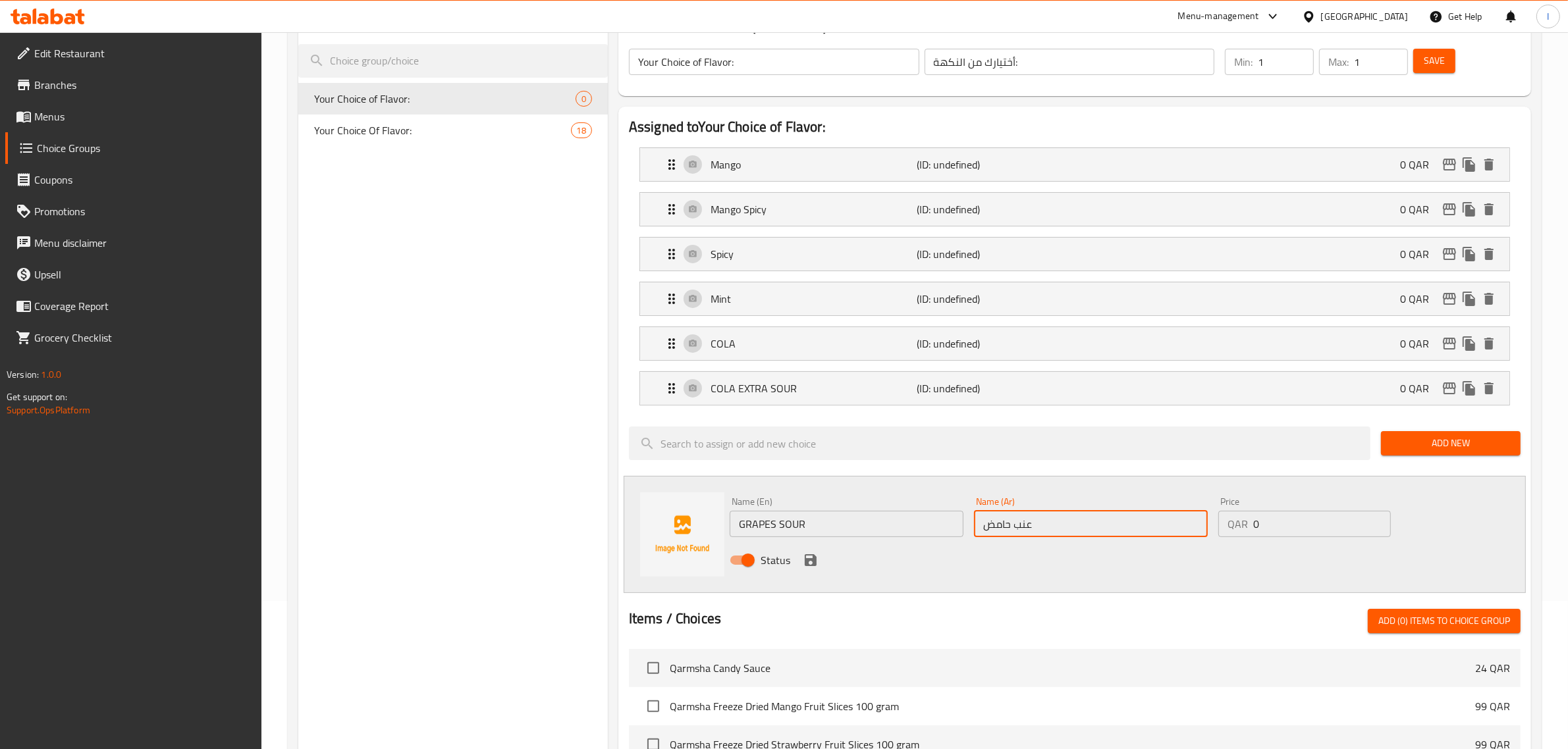
scroll to position [165, 0]
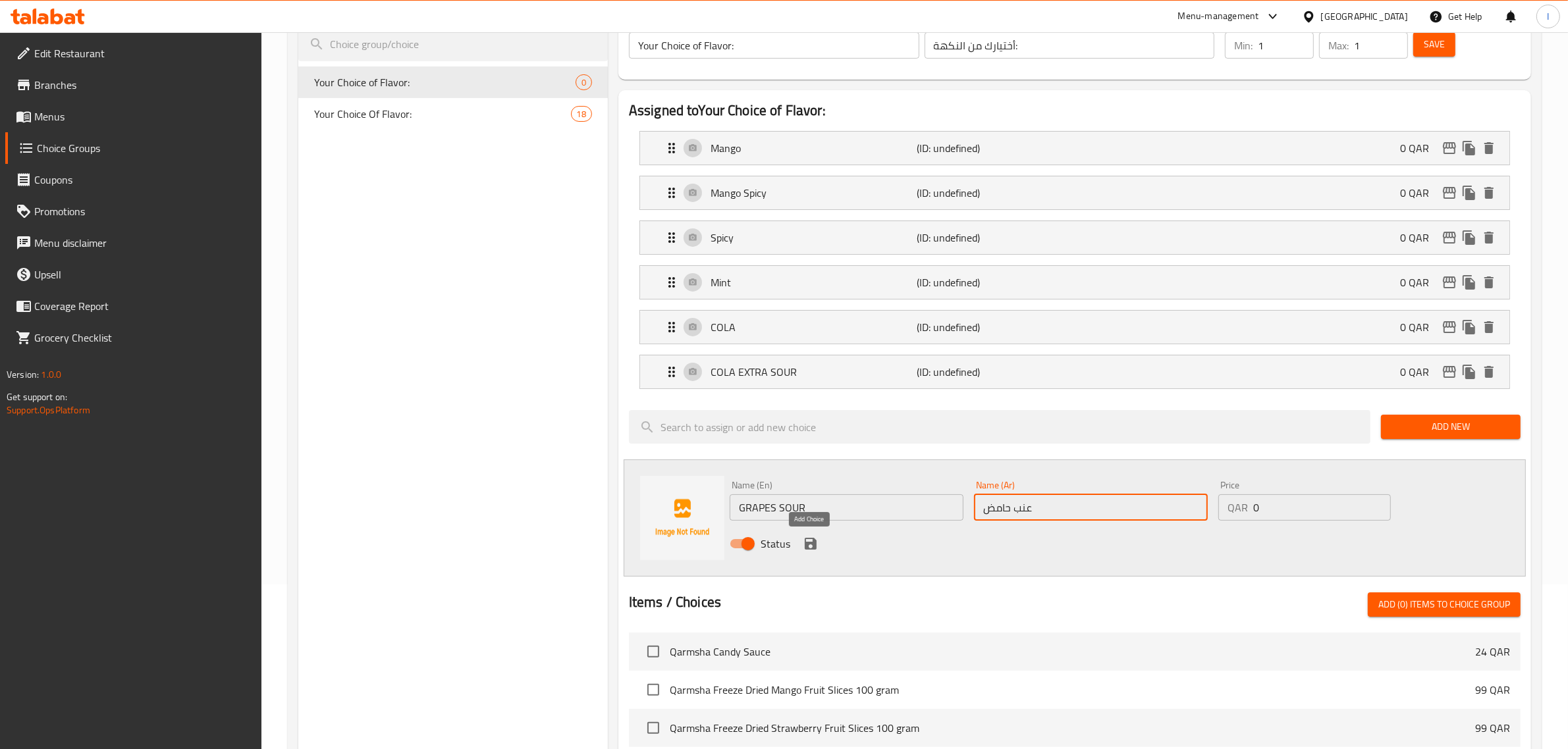
type input "عنب حامض"
click at [808, 540] on icon "save" at bounding box center [811, 544] width 12 height 12
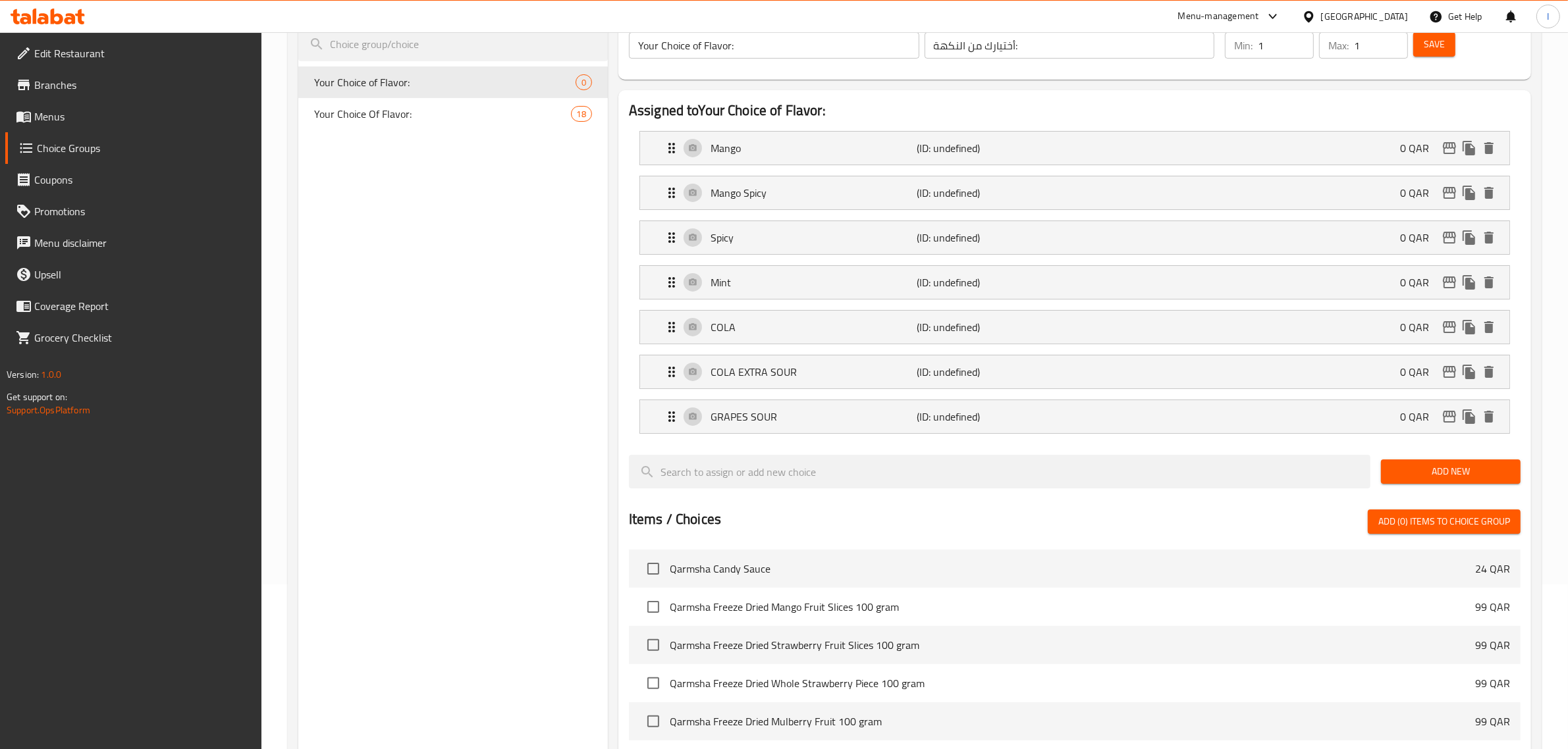
click at [1427, 482] on button "Add New" at bounding box center [1451, 471] width 139 height 24
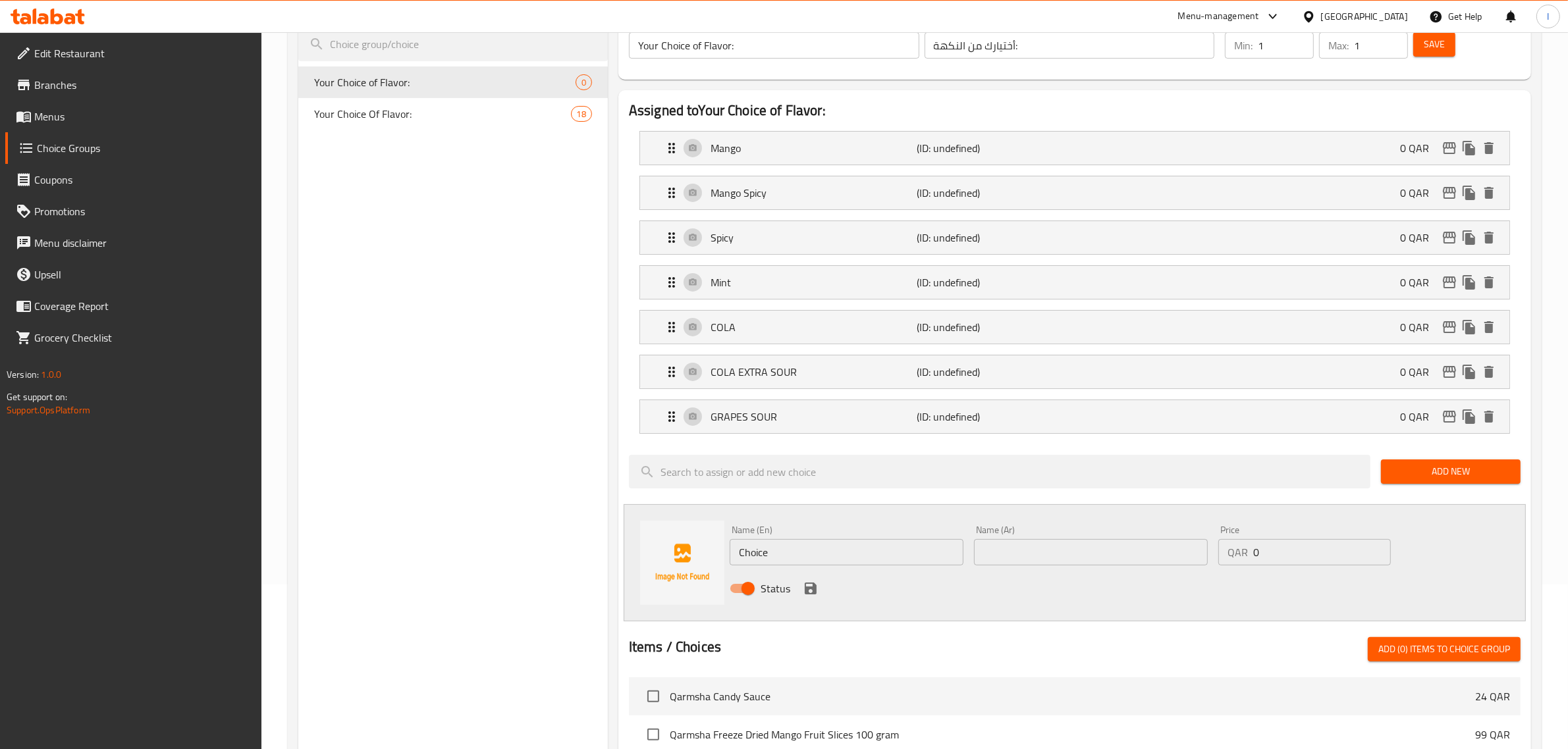
click at [805, 569] on div "Name (En) Choice Name (En)" at bounding box center [847, 545] width 244 height 51
click at [805, 560] on input "Choice" at bounding box center [847, 551] width 234 height 26
paste input "BANAN"
type input "Banana"
click at [978, 557] on input "text" at bounding box center [1091, 551] width 234 height 26
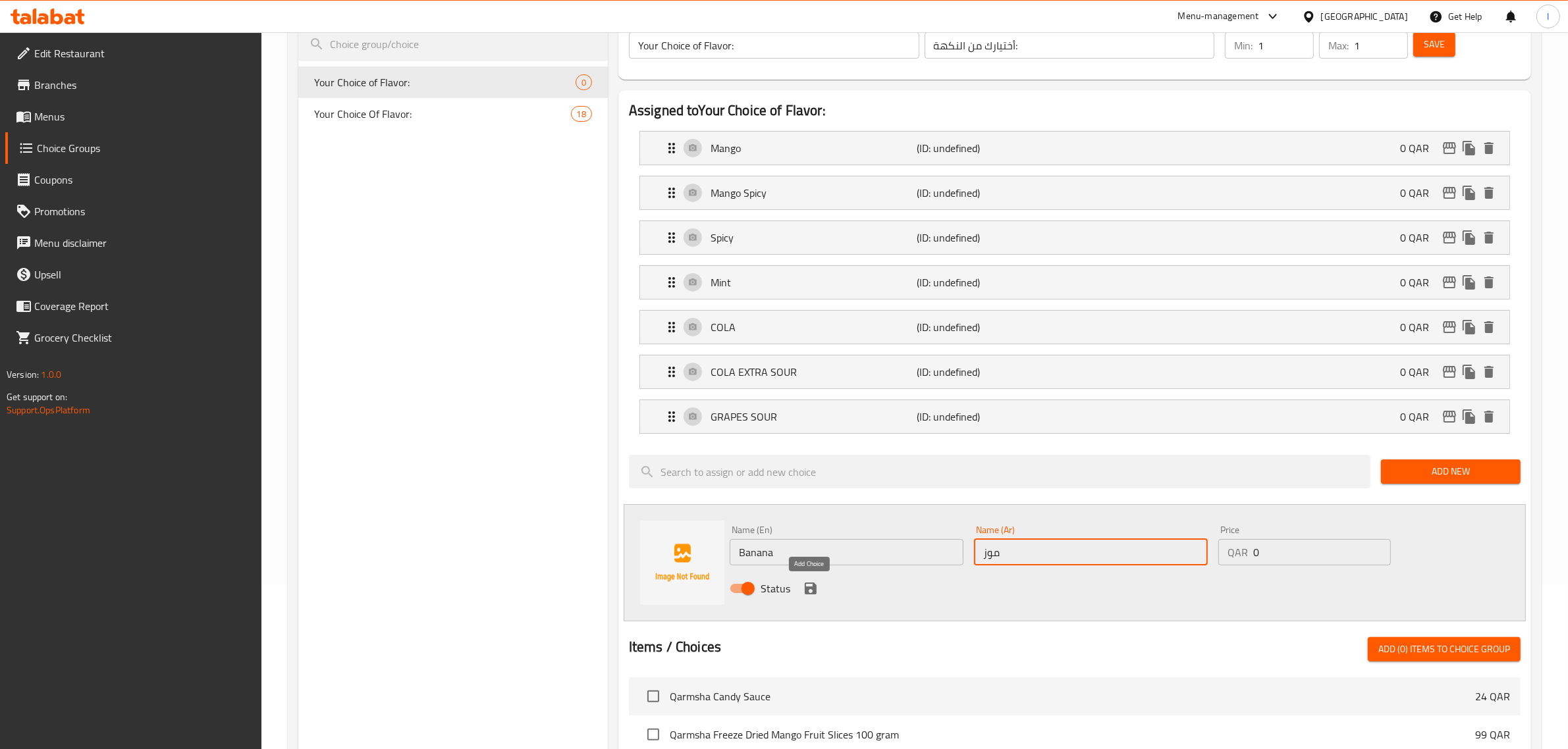
type input "موز"
click at [803, 590] on icon "save" at bounding box center [810, 589] width 16 height 16
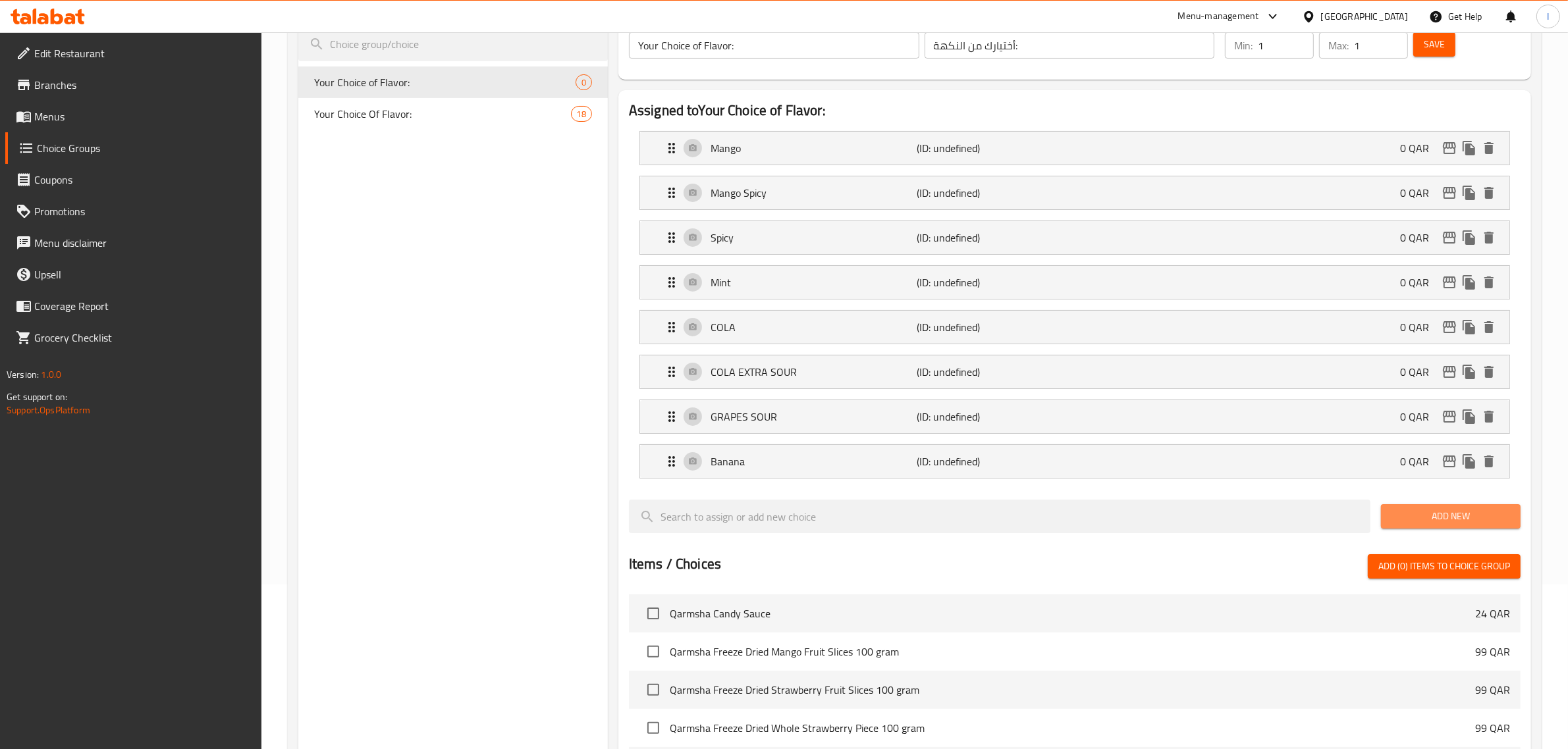
drag, startPoint x: 1427, startPoint y: 513, endPoint x: 1289, endPoint y: 541, distance: 140.8
click at [1424, 513] on span "Add New" at bounding box center [1451, 516] width 118 height 16
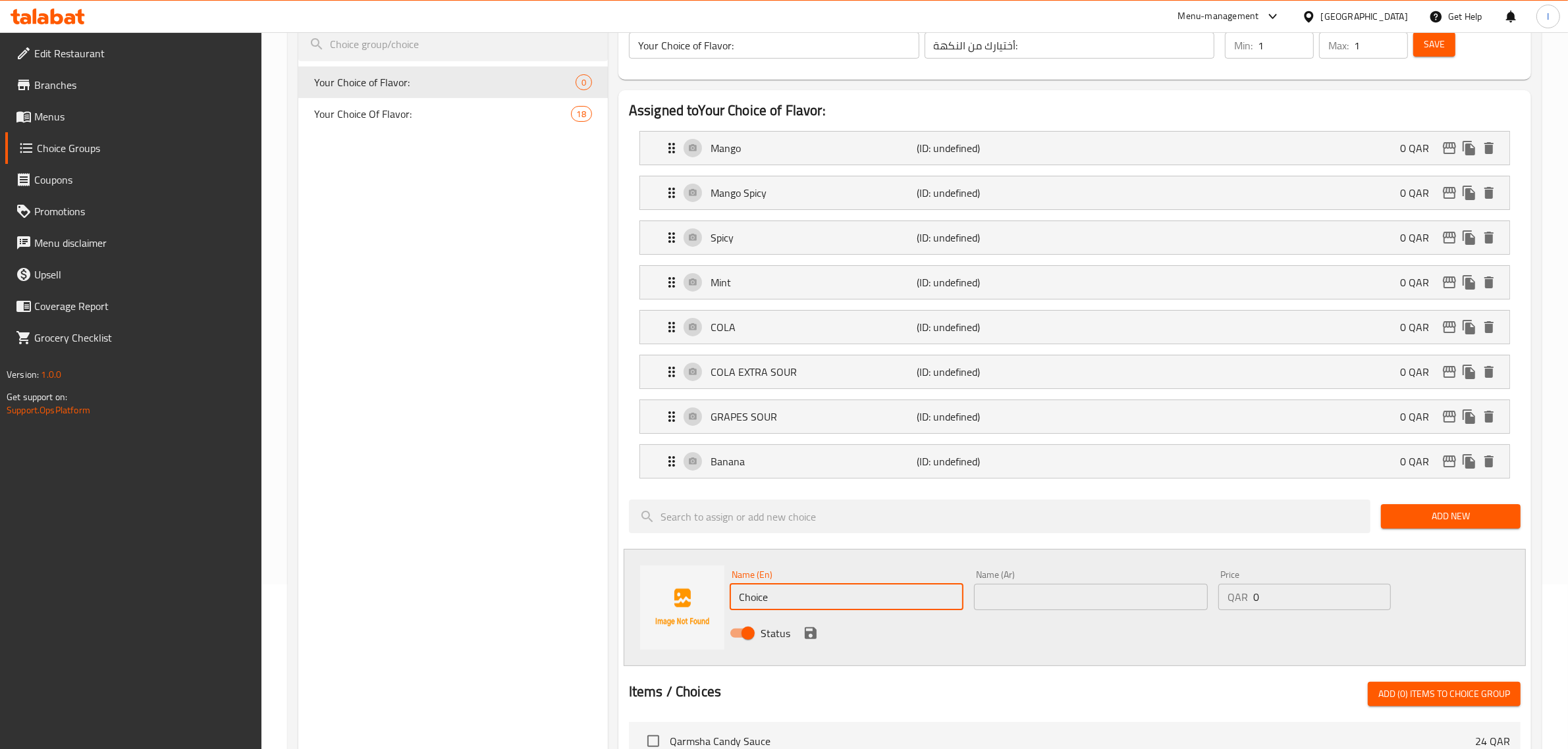
click at [792, 607] on input "Choice" at bounding box center [847, 596] width 234 height 26
paste input "TAMR HINDI SOUR"
type input "Tamr Hindi Sour"
click at [1002, 600] on input "text" at bounding box center [1091, 596] width 234 height 26
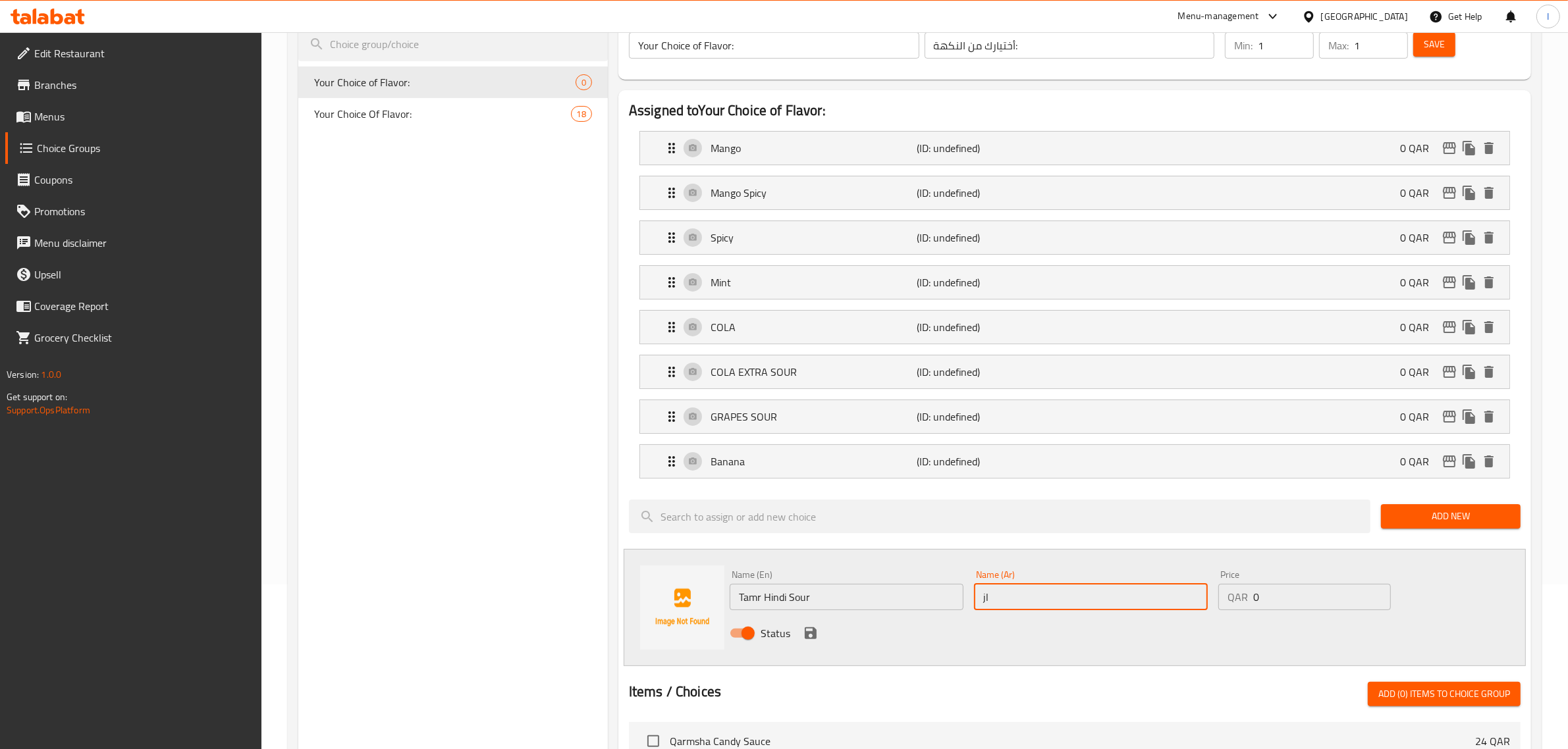
type input "j"
type input "تمر هندي حامض"
click at [803, 640] on icon "save" at bounding box center [810, 633] width 16 height 16
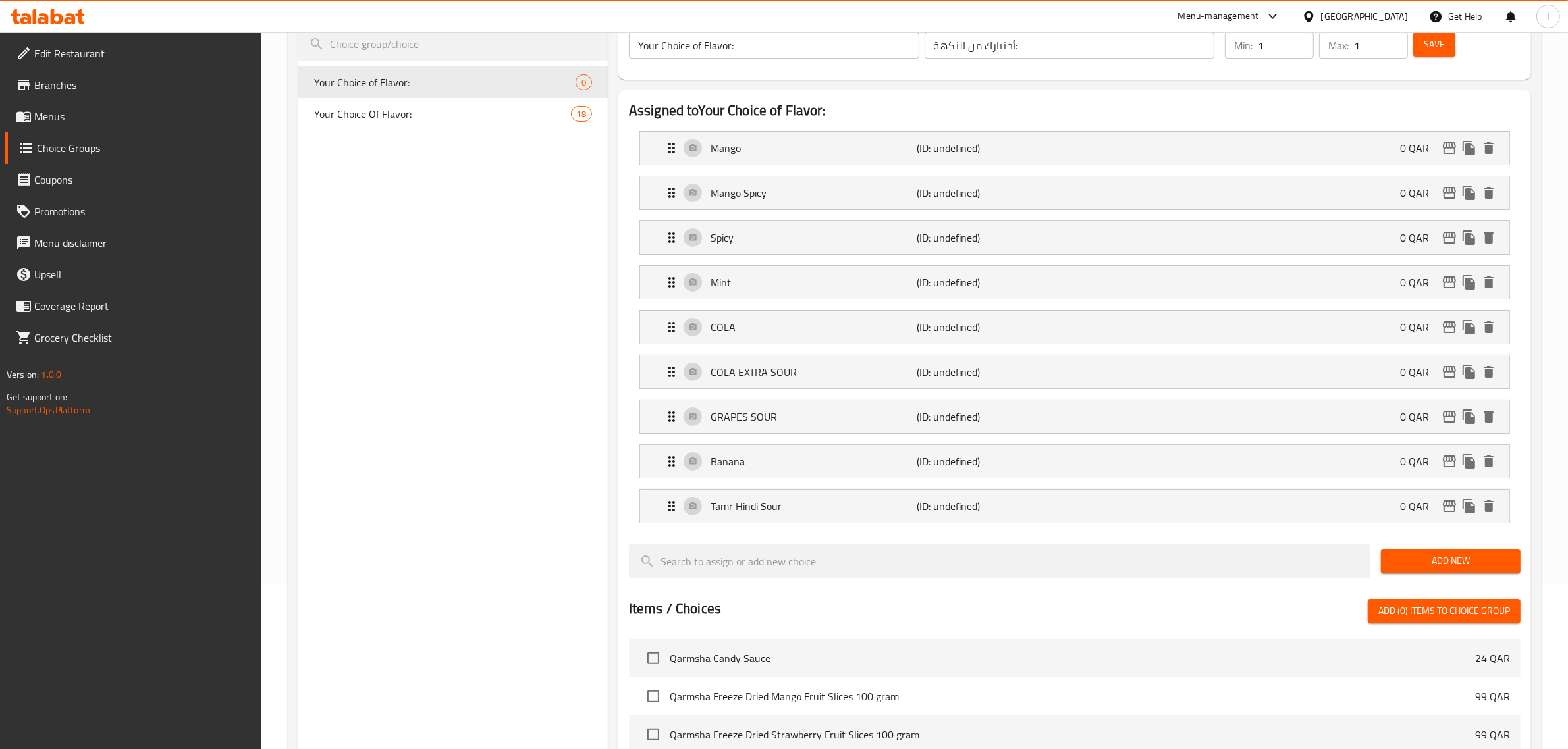
click at [1407, 567] on span "Add New" at bounding box center [1451, 561] width 118 height 16
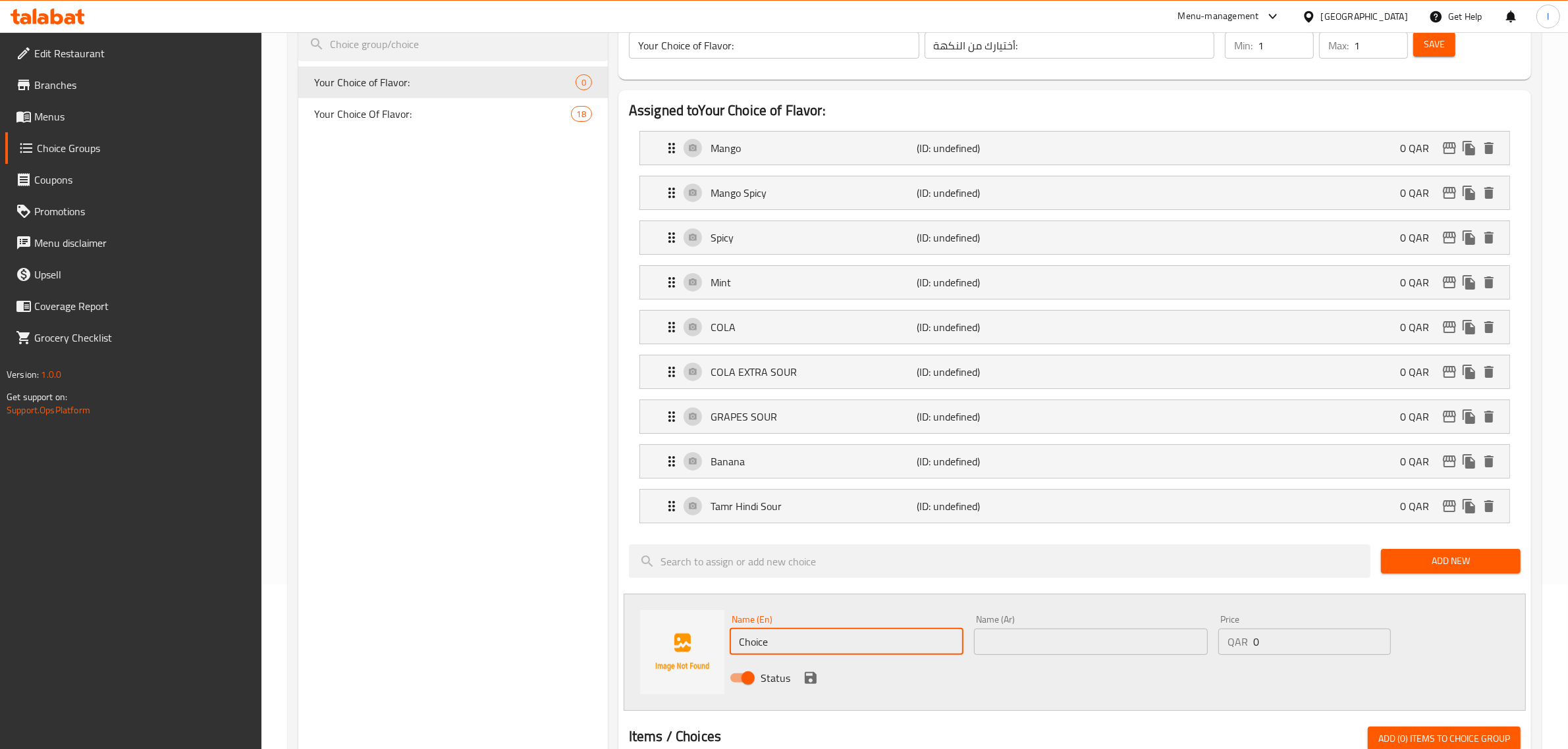
click at [802, 643] on input "Choice" at bounding box center [847, 642] width 234 height 26
paste input "GREEN APPLE"
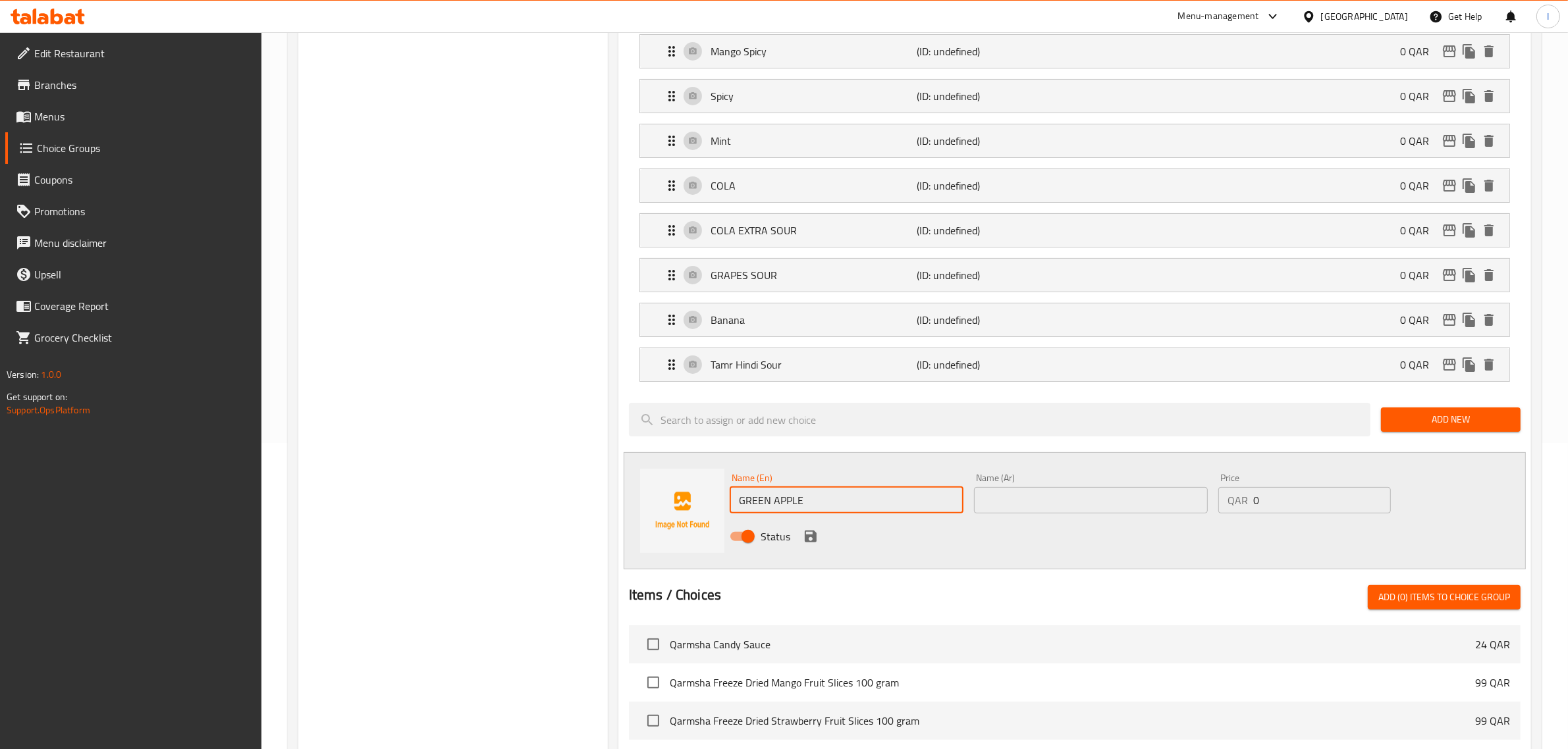
scroll to position [329, 0]
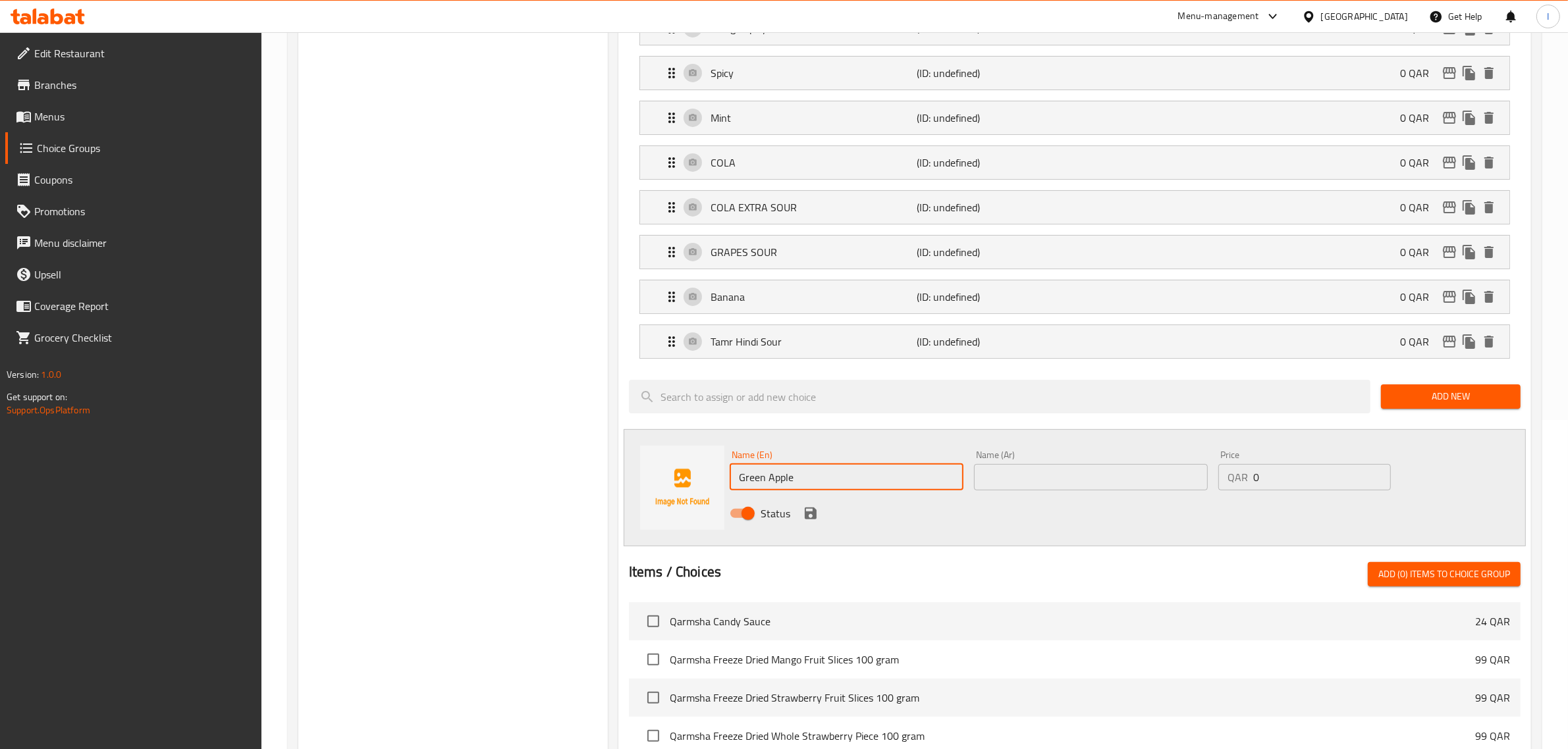
type input "Green Apple"
click at [1012, 481] on input "text" at bounding box center [1091, 477] width 234 height 26
type input "تفاح أخضر"
click at [812, 515] on icon "save" at bounding box center [811, 513] width 12 height 12
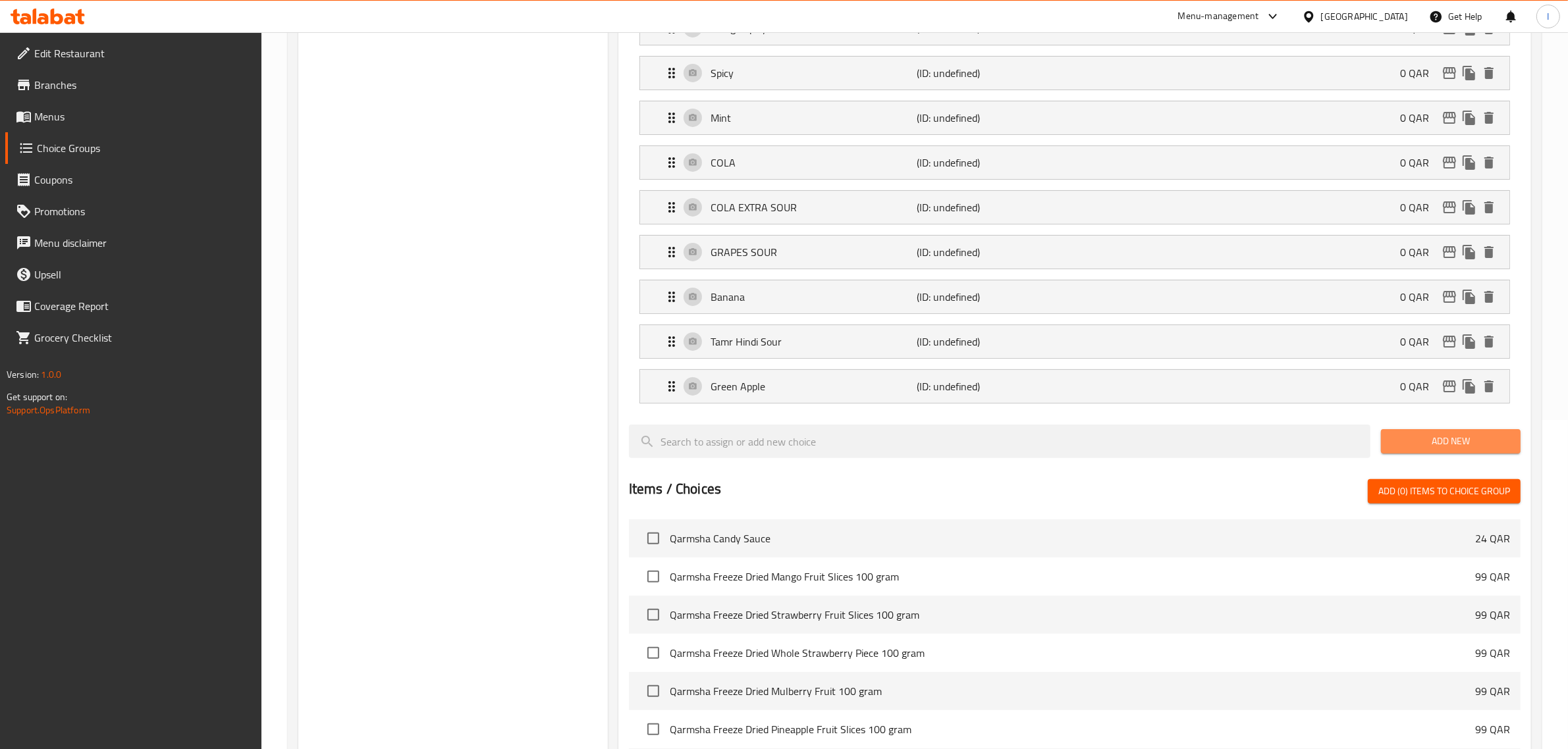
click at [1435, 446] on span "Add New" at bounding box center [1451, 441] width 118 height 16
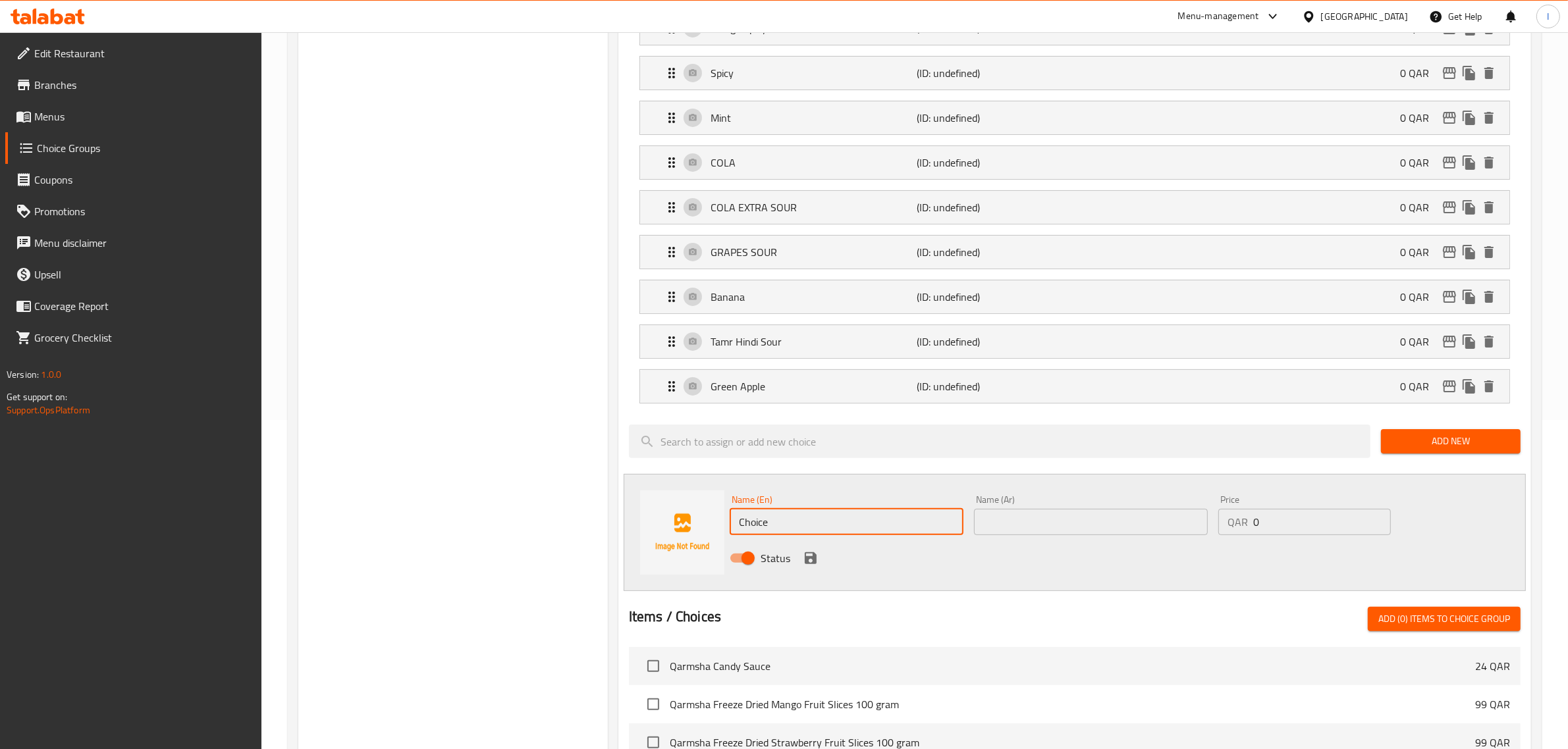
click at [808, 524] on input "Choice" at bounding box center [847, 522] width 234 height 26
paste input "BUBBLEGUM"
type input "Bubblegum"
click at [1045, 524] on input "text" at bounding box center [1091, 522] width 234 height 26
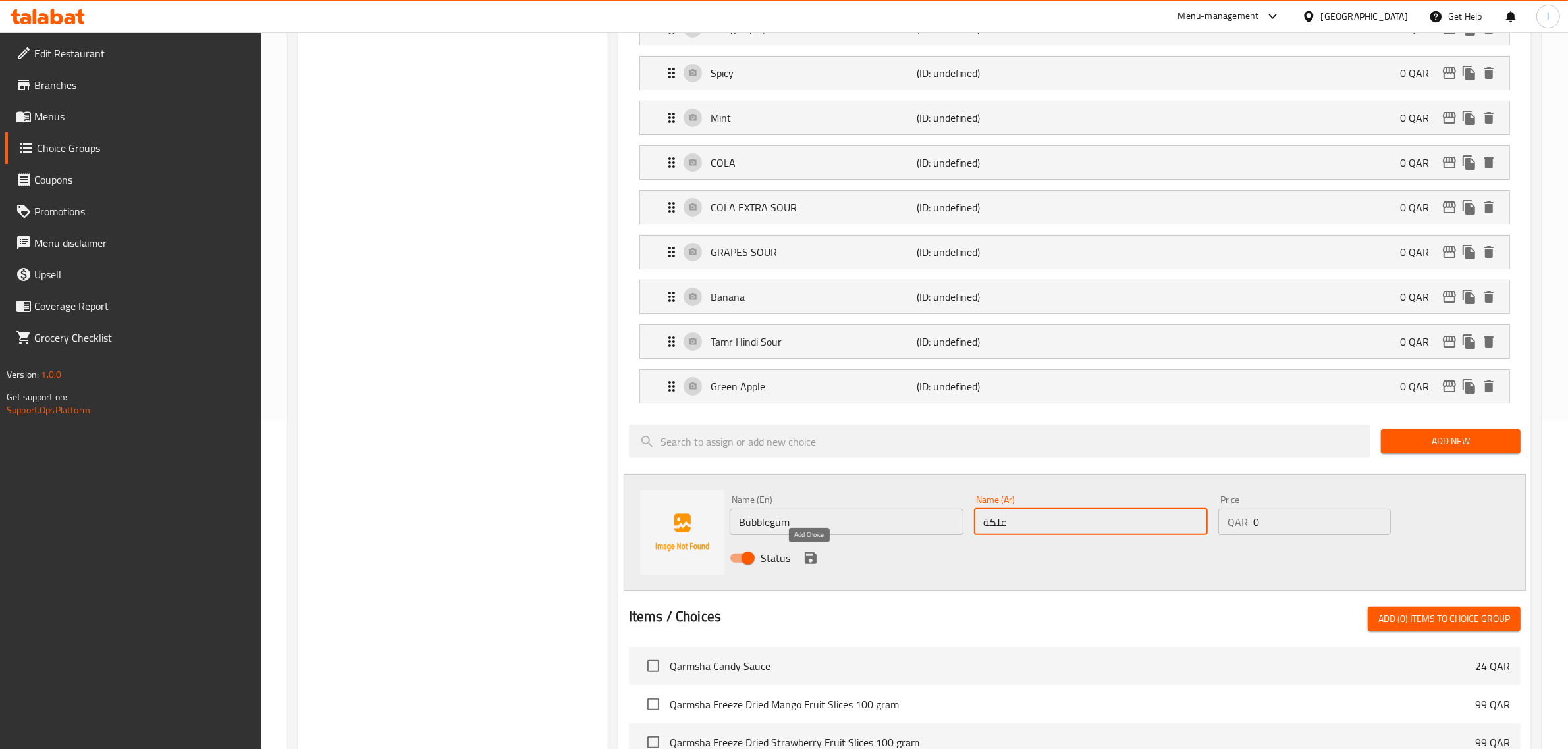
type input "علكة"
click at [812, 557] on icon "save" at bounding box center [811, 558] width 12 height 12
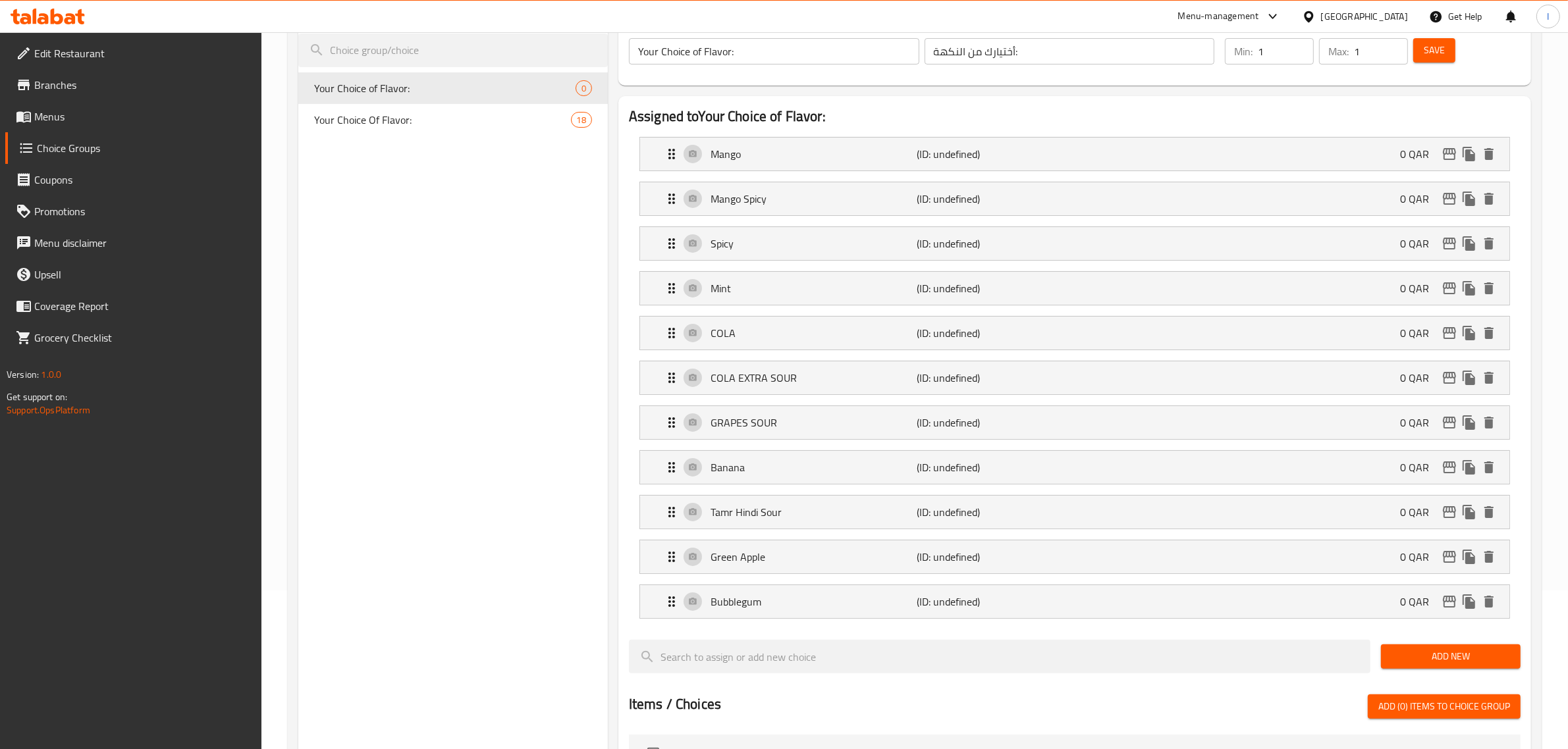
scroll to position [0, 0]
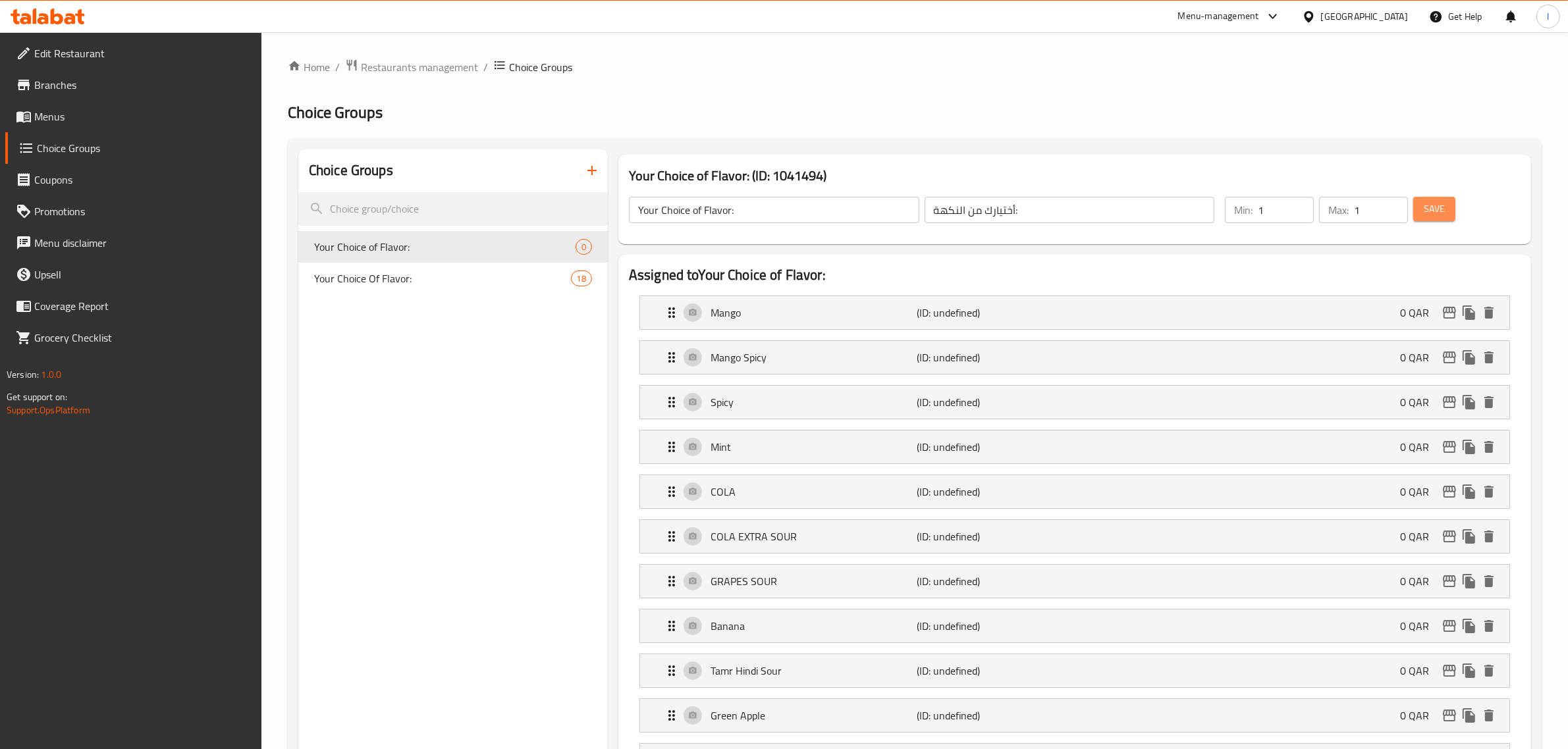
drag, startPoint x: 1433, startPoint y: 216, endPoint x: 993, endPoint y: 334, distance: 455.5
click at [1431, 215] on span "Save" at bounding box center [1434, 209] width 21 height 16
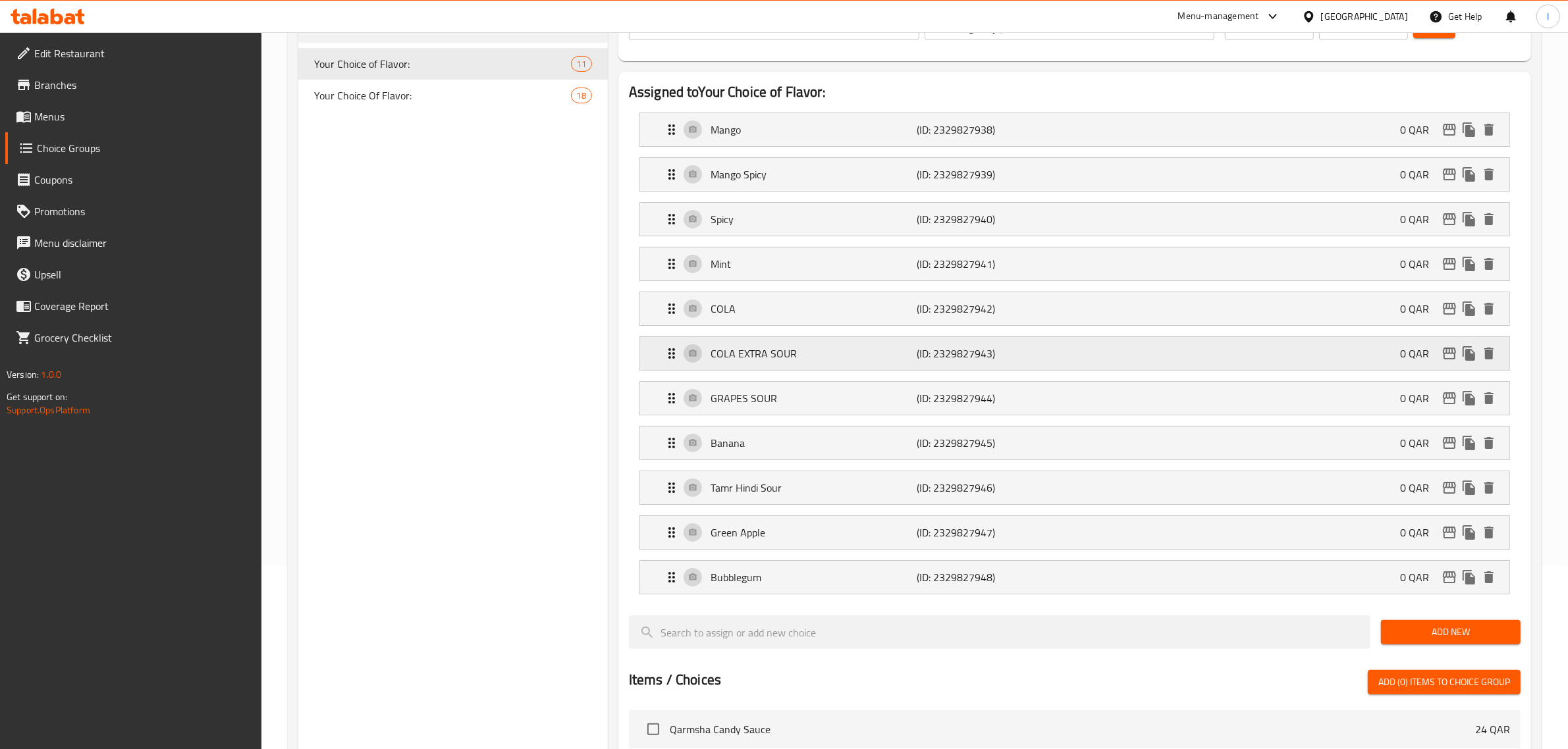
scroll to position [165, 0]
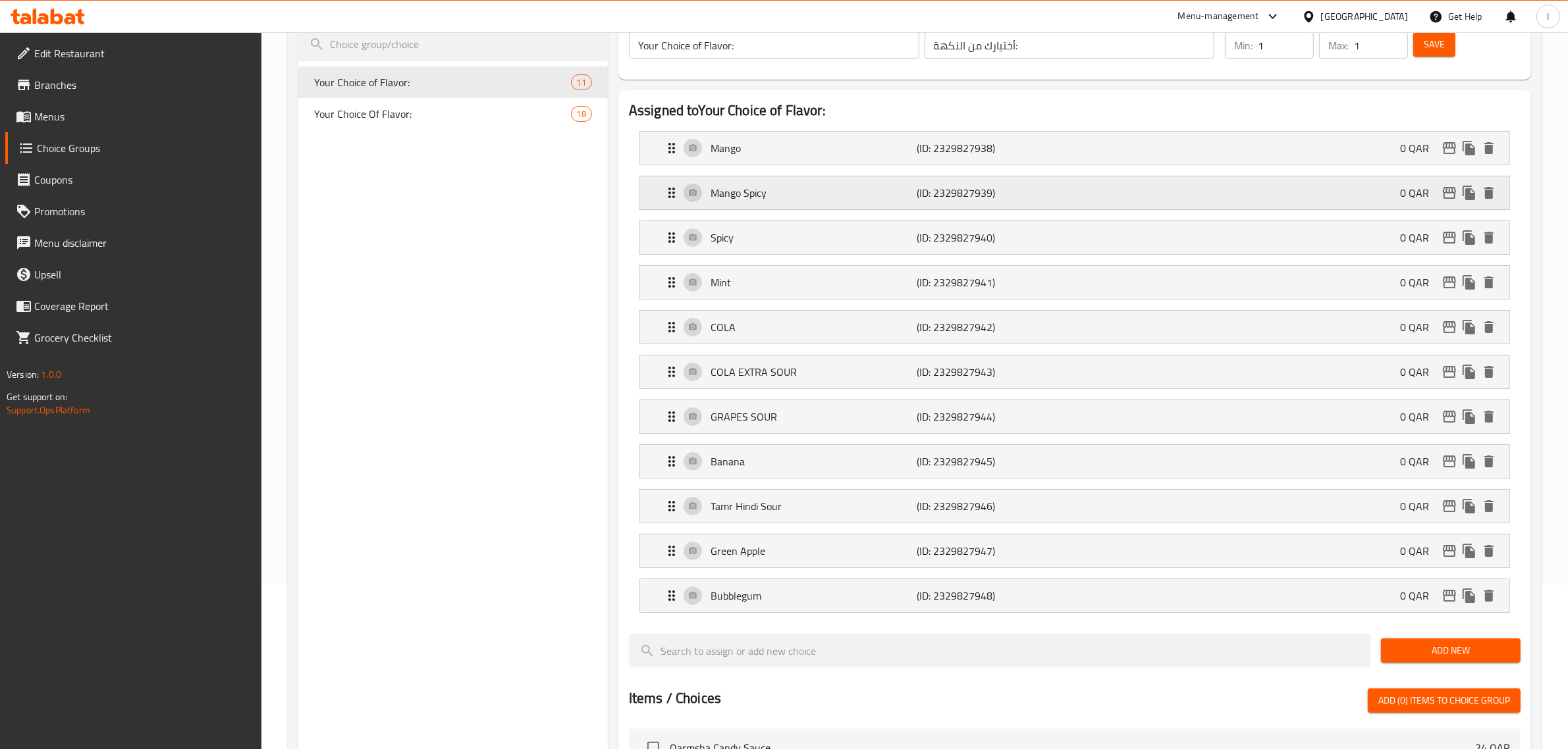
click at [796, 196] on p "Mango Spicy" at bounding box center [814, 193] width 207 height 16
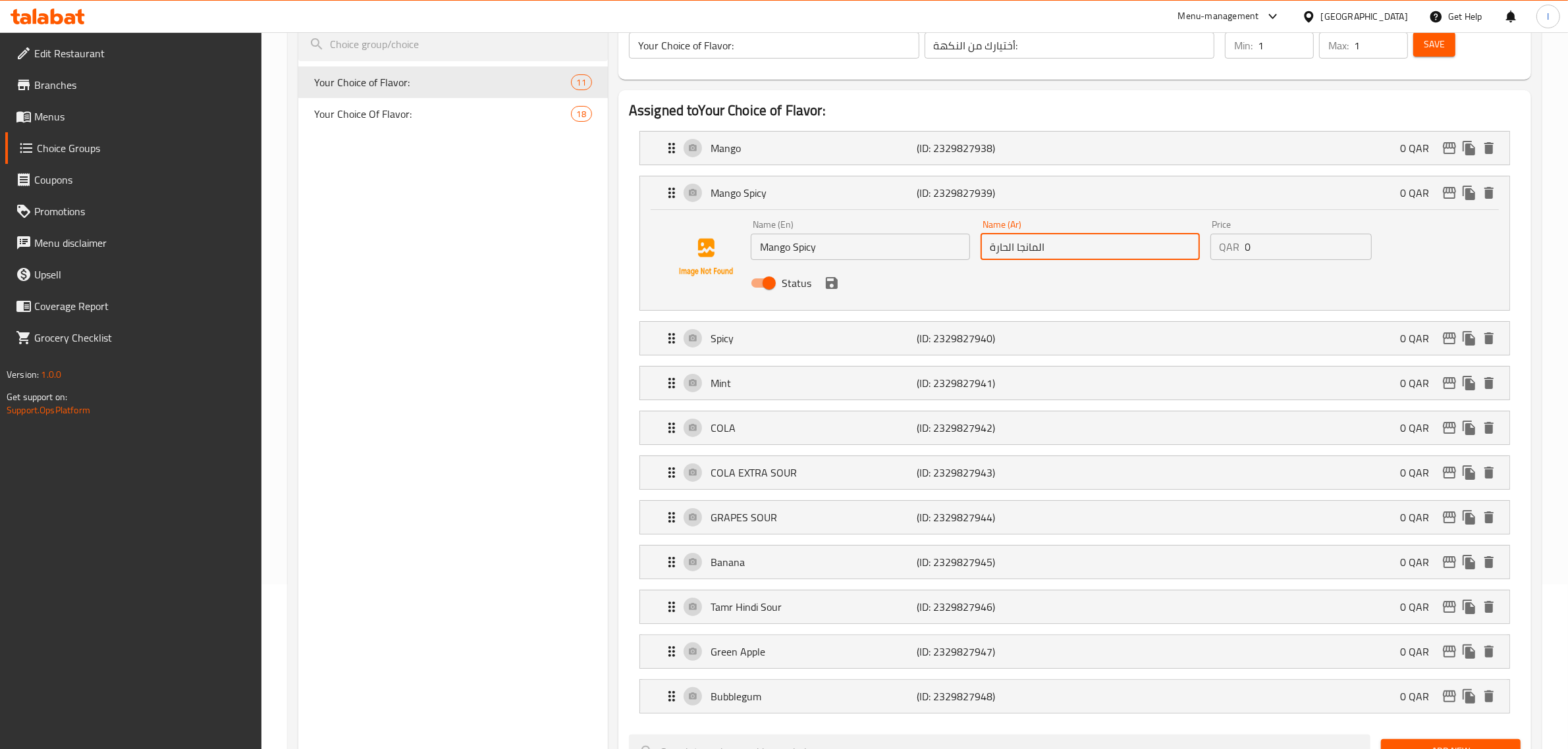
click at [1032, 252] on input "المانجا الحارة" at bounding box center [1091, 247] width 220 height 26
click at [837, 287] on icon "save" at bounding box center [831, 283] width 16 height 16
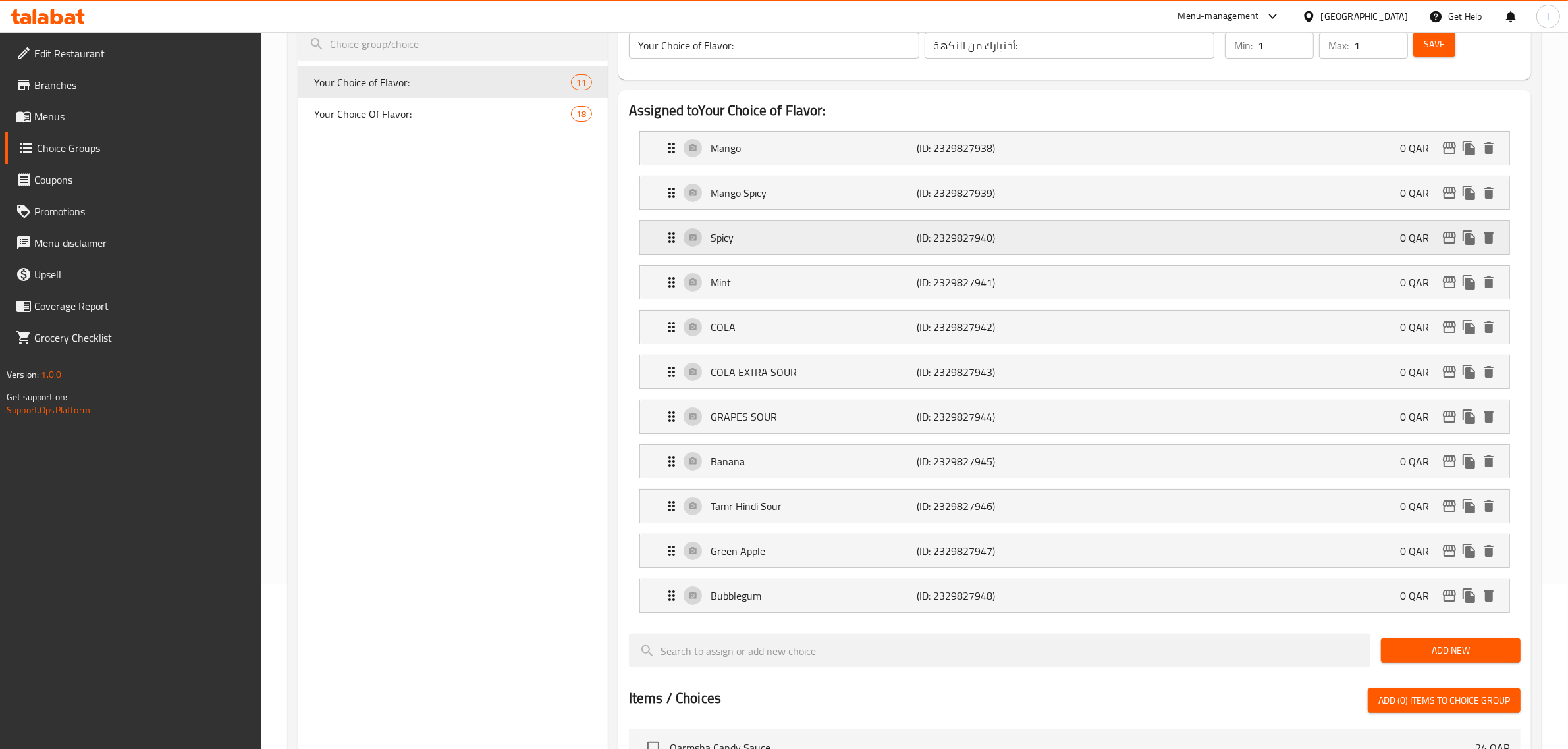
type input "مانجو حار"
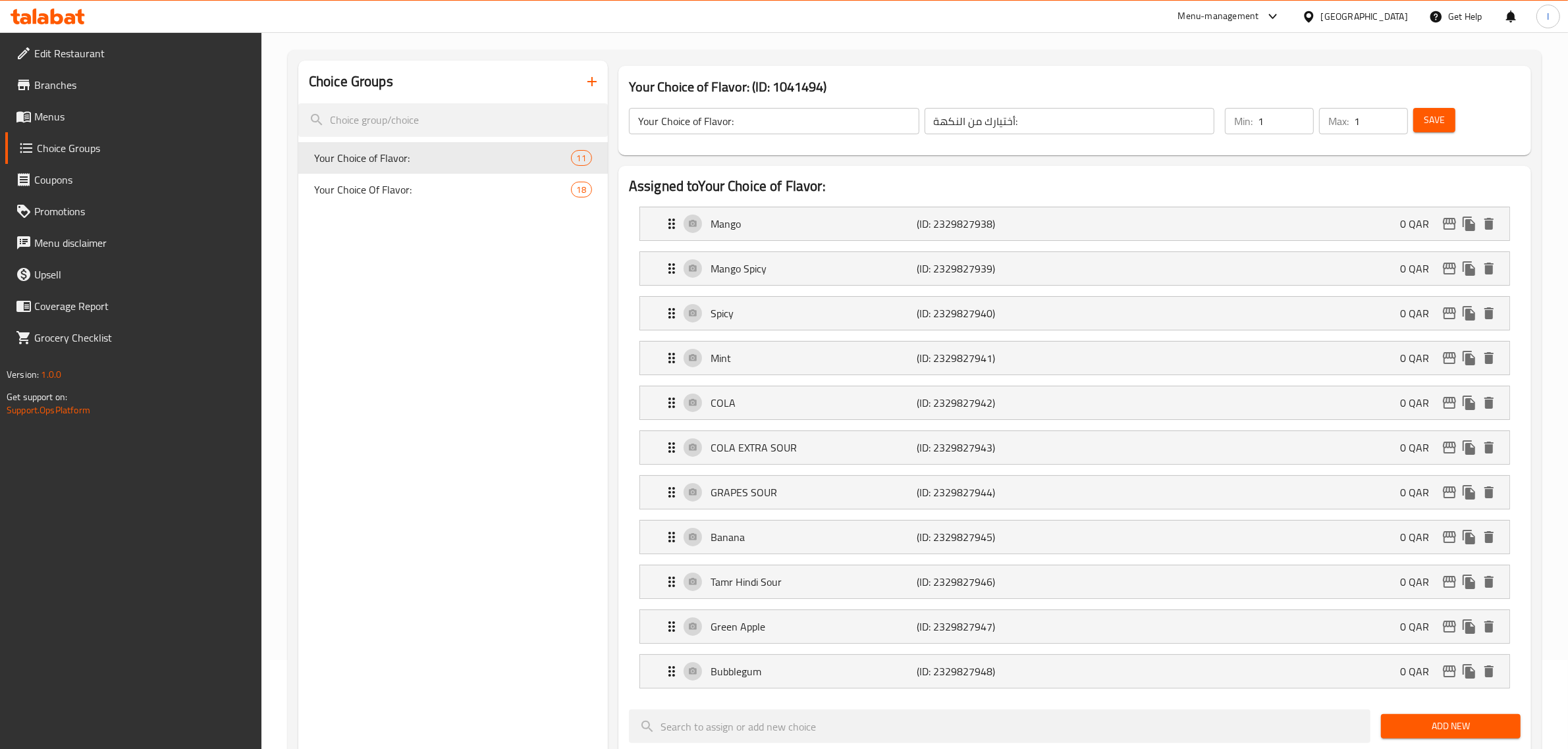
scroll to position [0, 0]
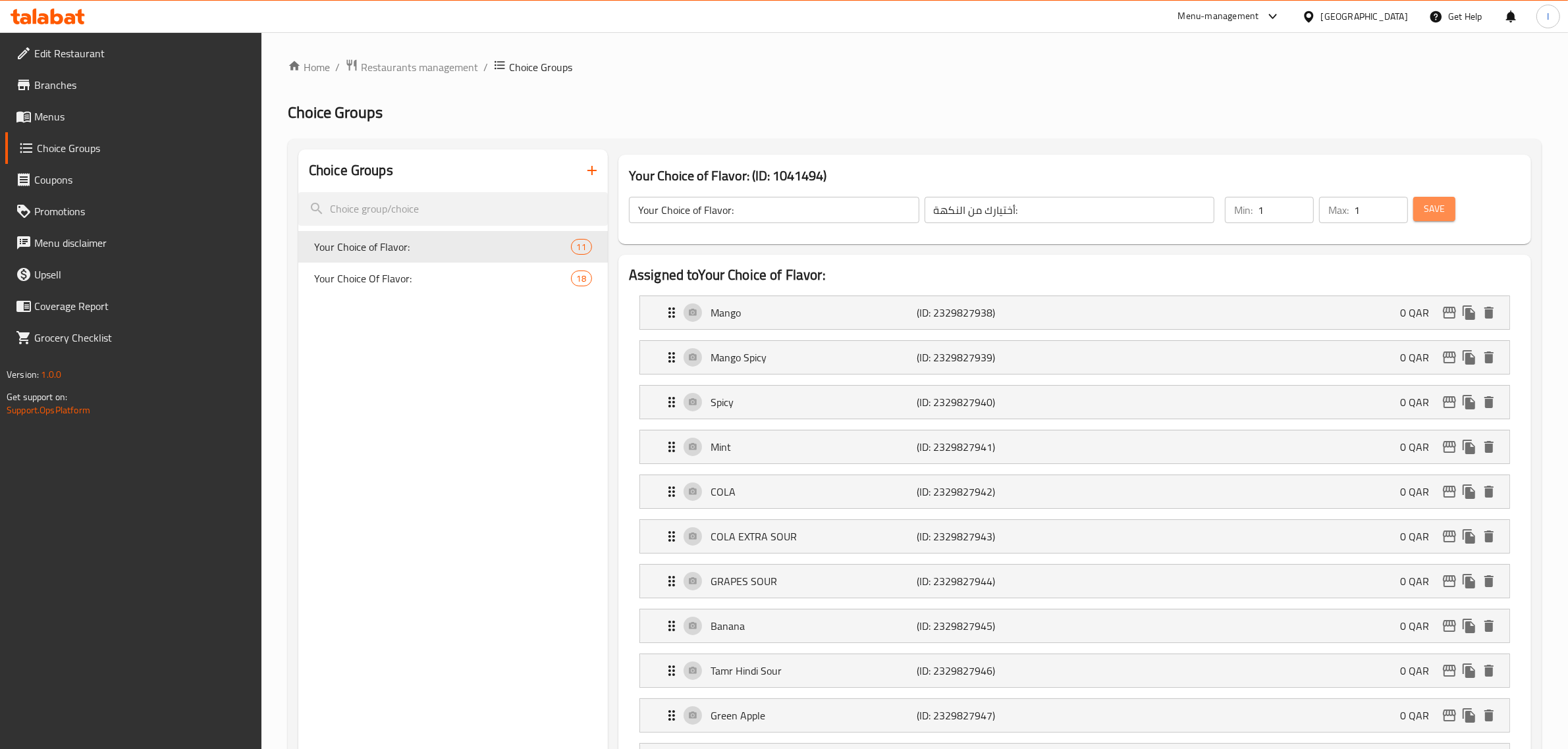
click at [1448, 204] on button "Save" at bounding box center [1435, 209] width 42 height 24
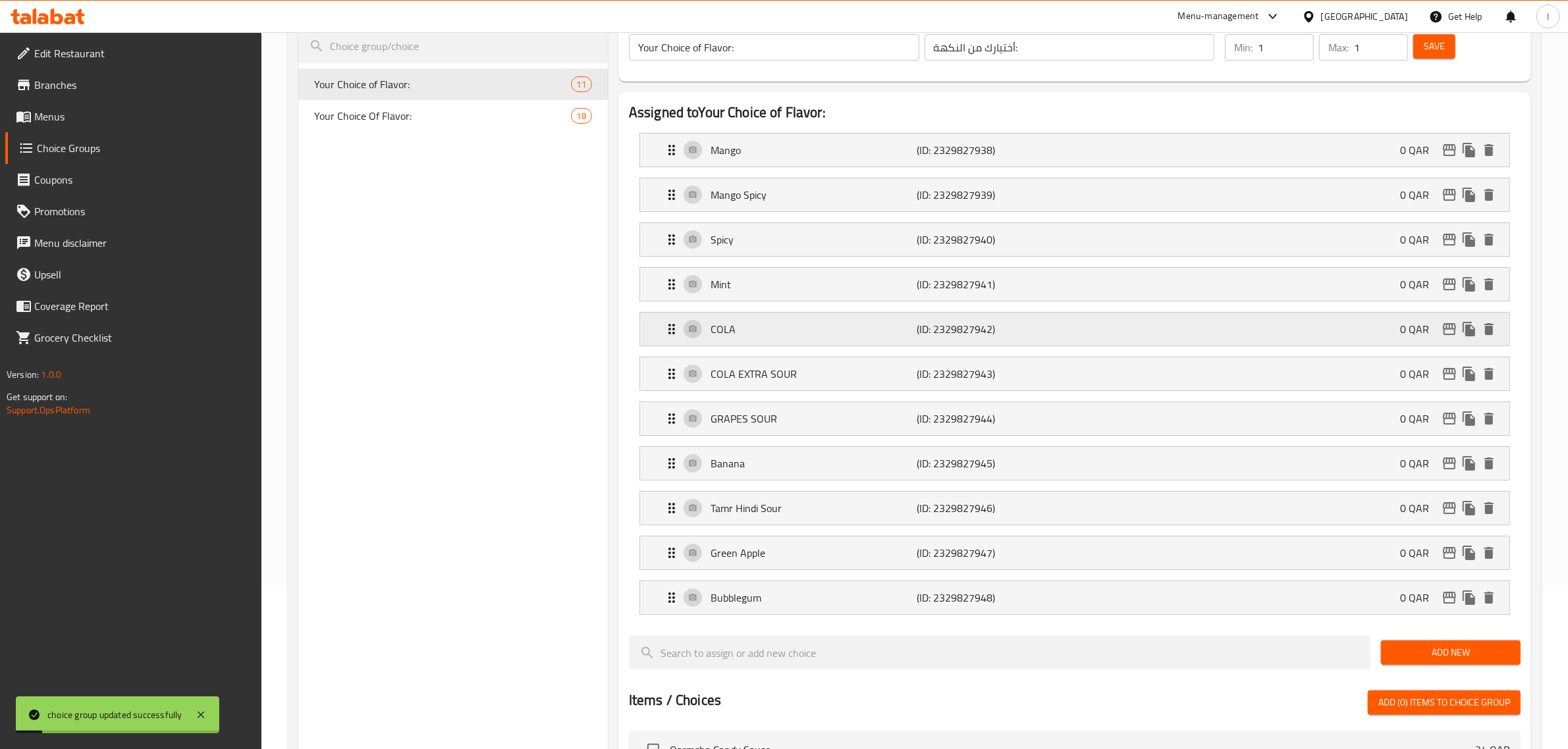
scroll to position [165, 0]
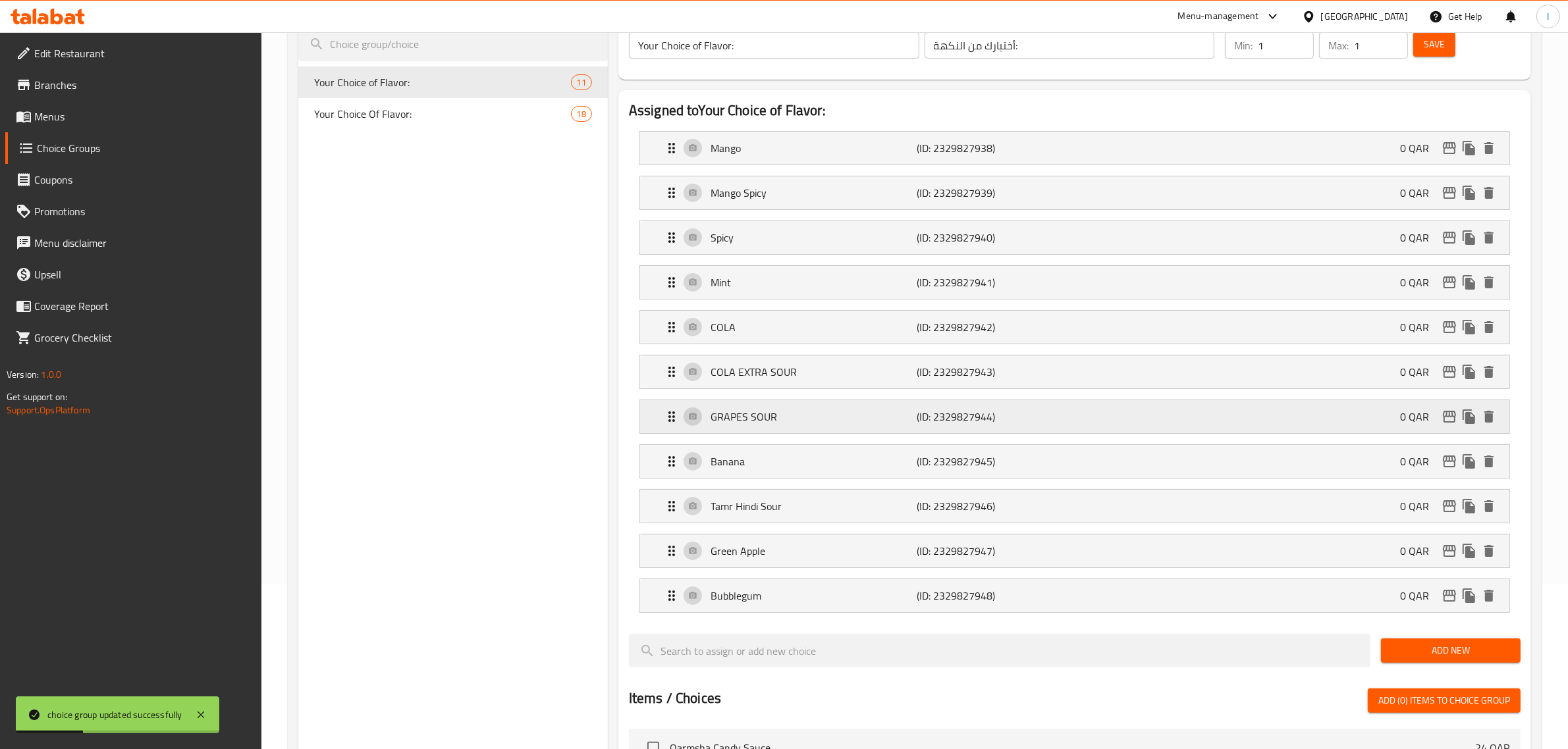
click at [770, 433] on div "GRAPES SOUR (ID: 2329827944) 0 QAR" at bounding box center [1079, 416] width 830 height 33
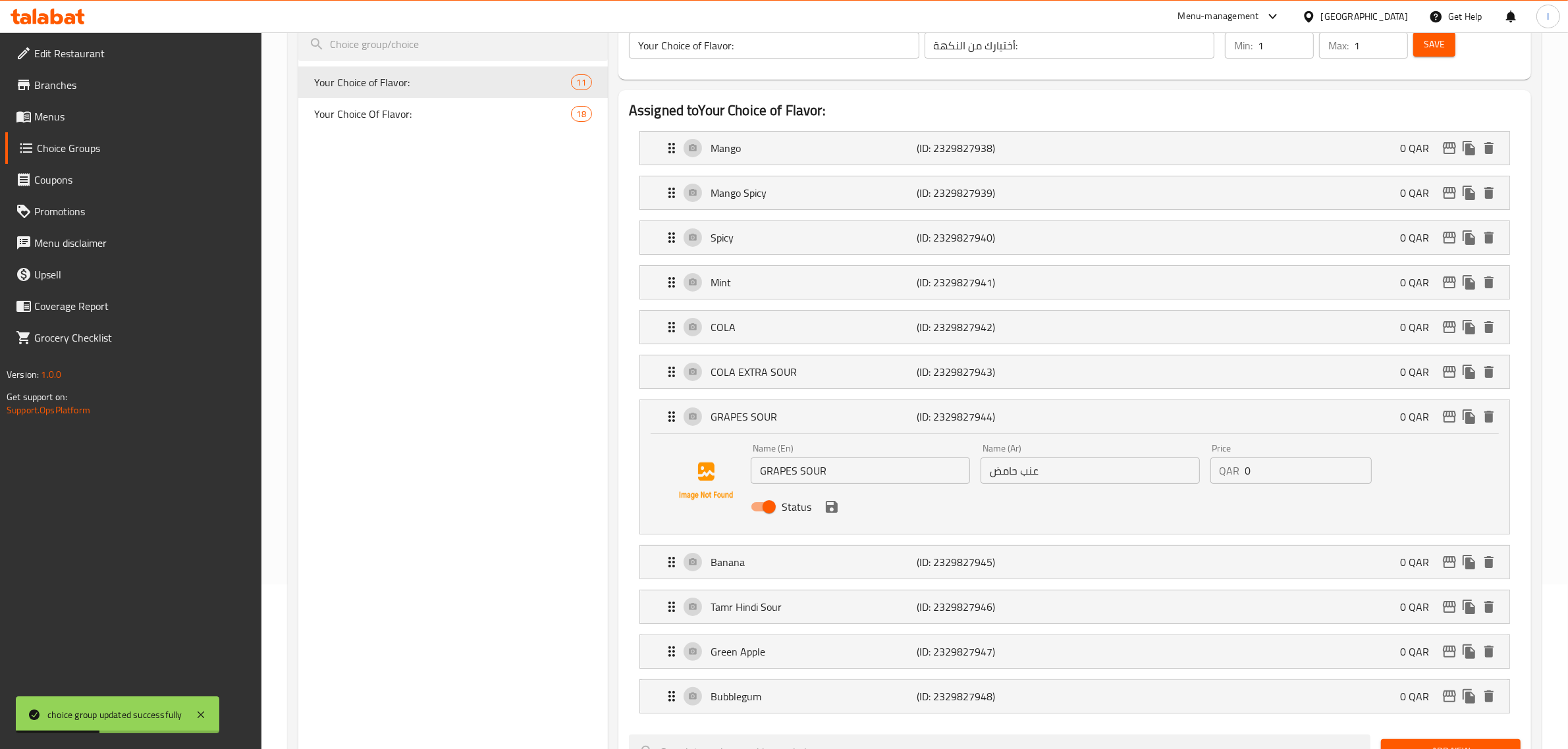
click at [787, 479] on input "GRAPES SOUR" at bounding box center [861, 470] width 220 height 26
type input "Grapes Sour"
click at [778, 377] on p "COLA EXTRA SOUR" at bounding box center [814, 372] width 207 height 16
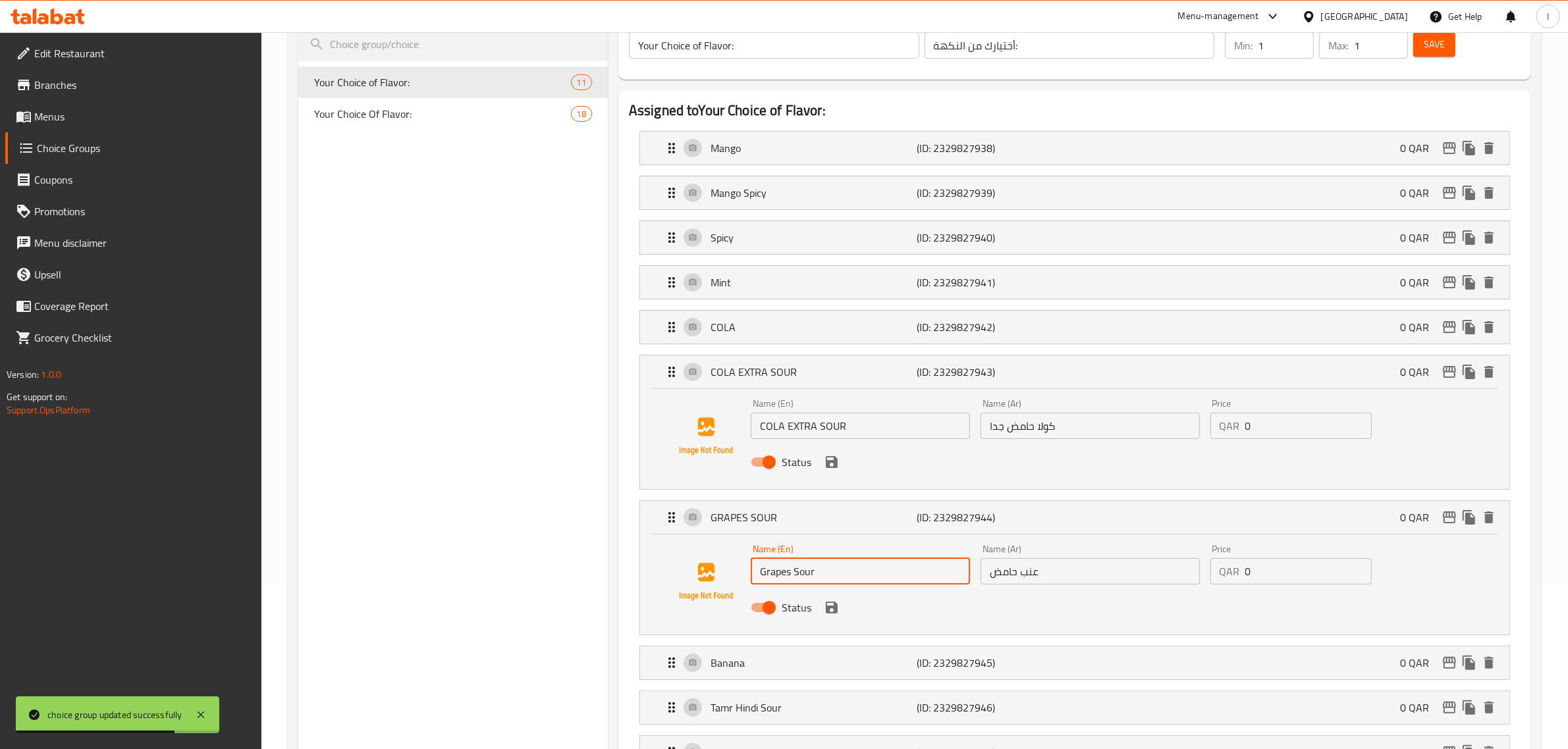
click at [798, 446] on div "Status" at bounding box center [1090, 462] width 689 height 35
click at [800, 439] on input "COLA EXTRA SOUR" at bounding box center [861, 426] width 220 height 26
click at [800, 436] on input "COLA EXTRA SOUR" at bounding box center [861, 426] width 220 height 26
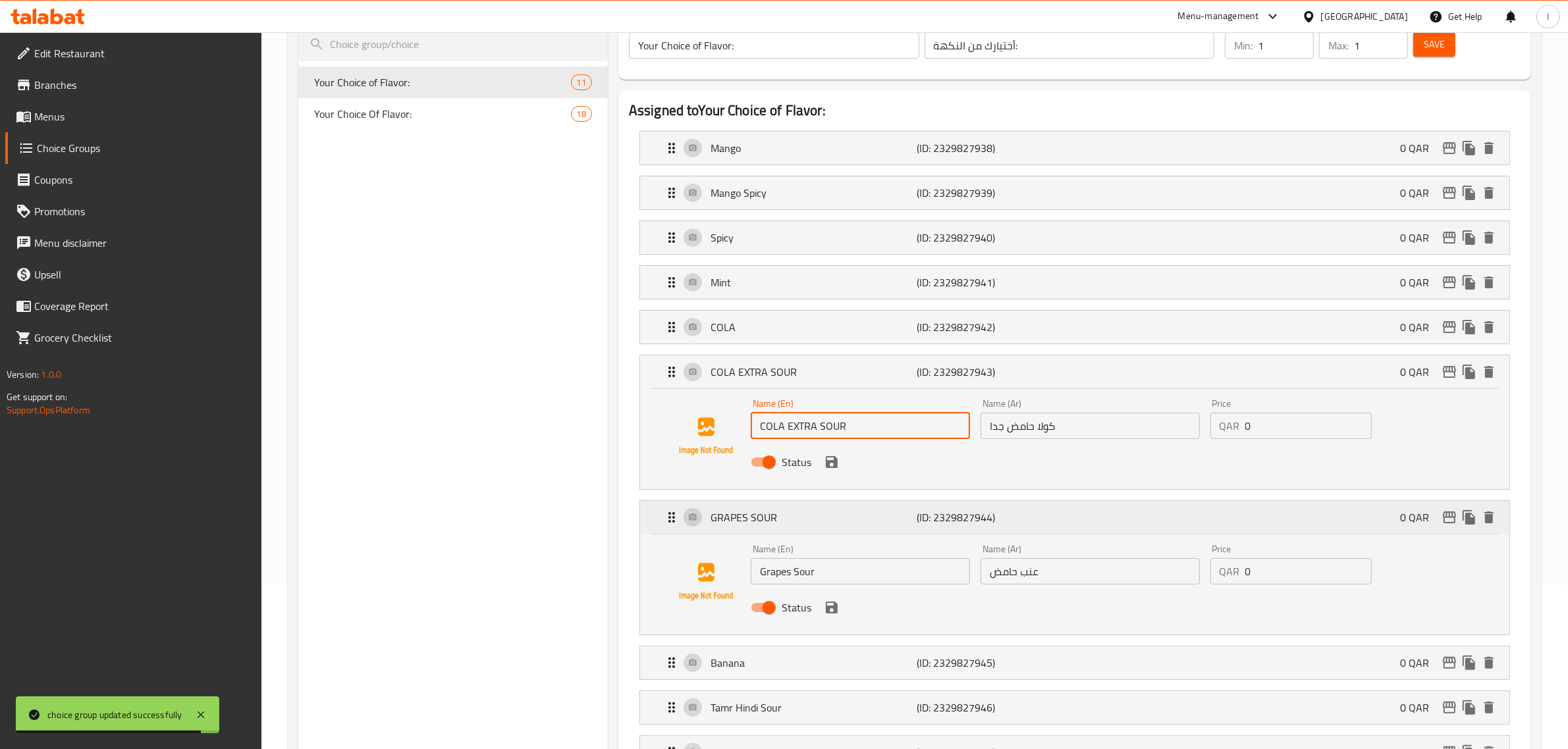
type input "Cola Extra Sour"
click at [830, 462] on icon "save" at bounding box center [832, 462] width 12 height 12
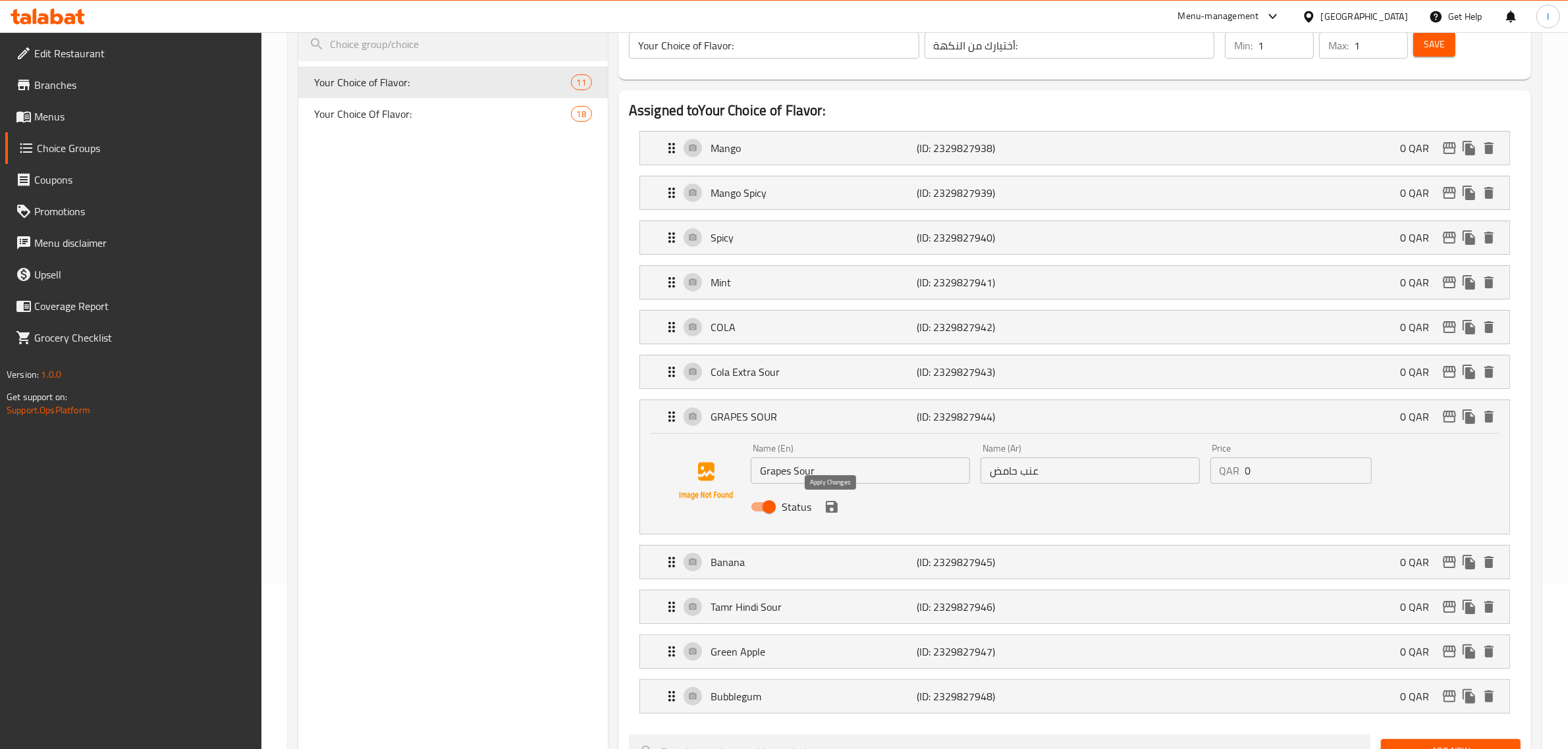
click at [833, 507] on icon "save" at bounding box center [832, 507] width 12 height 12
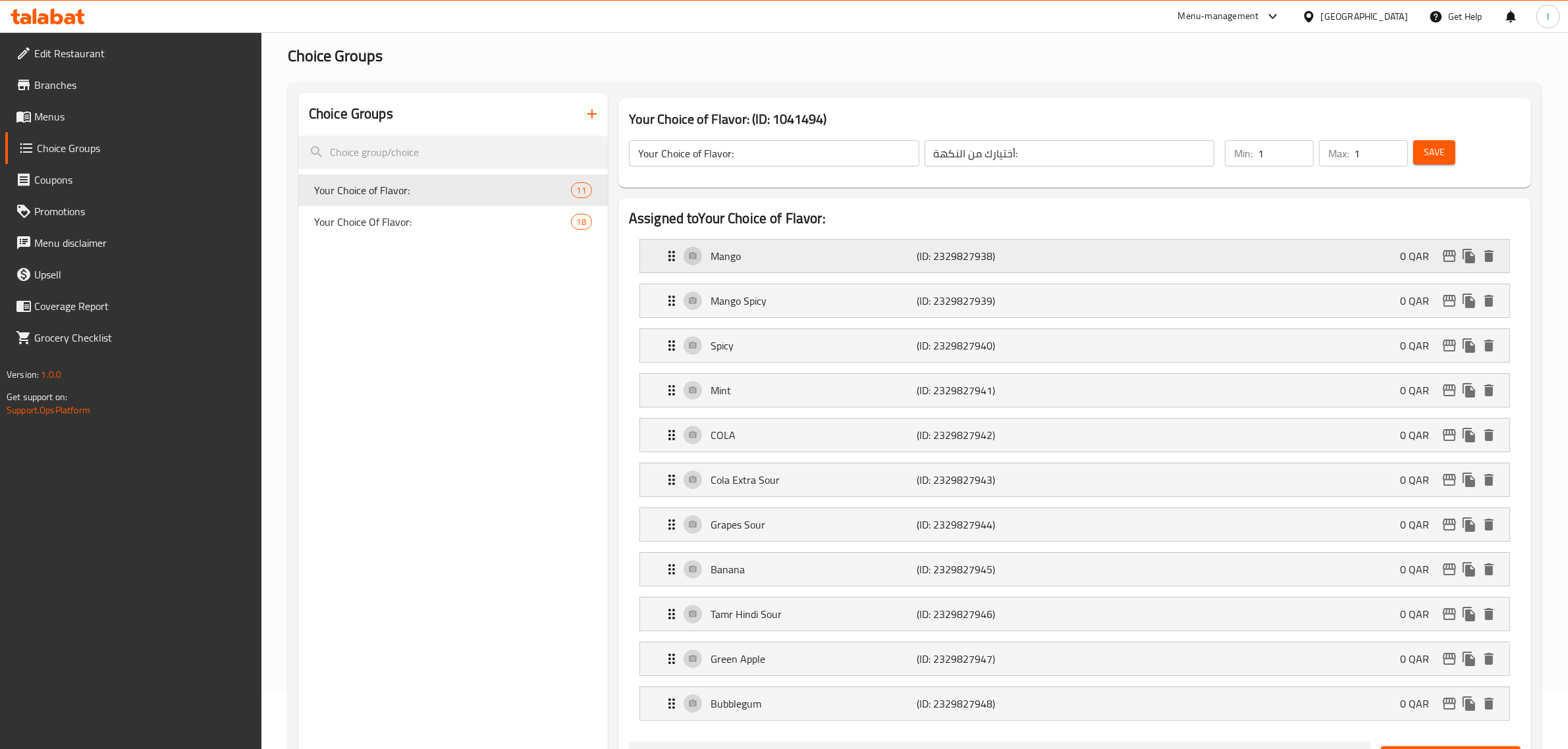
scroll to position [0, 0]
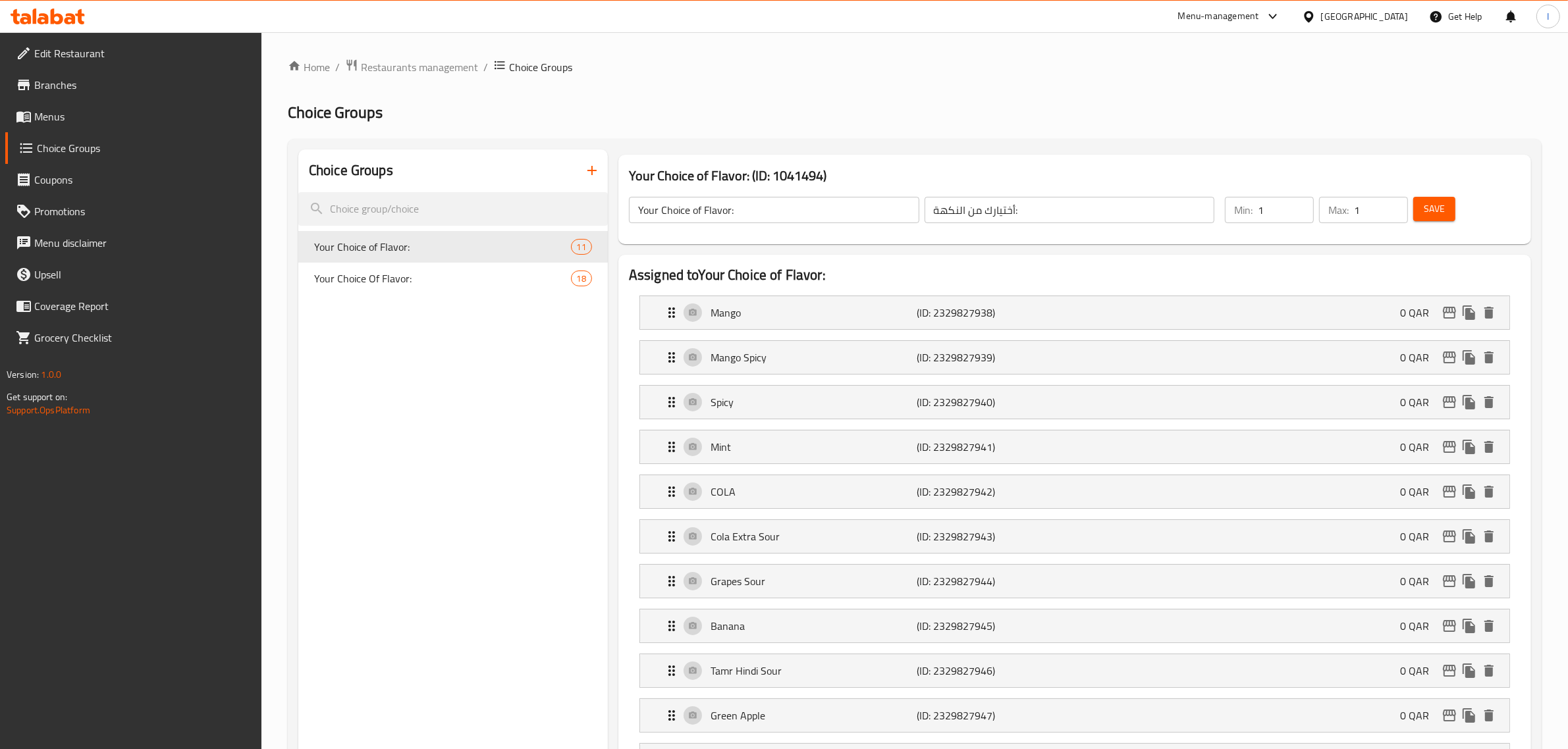
click at [1427, 209] on span "Save" at bounding box center [1434, 209] width 21 height 16
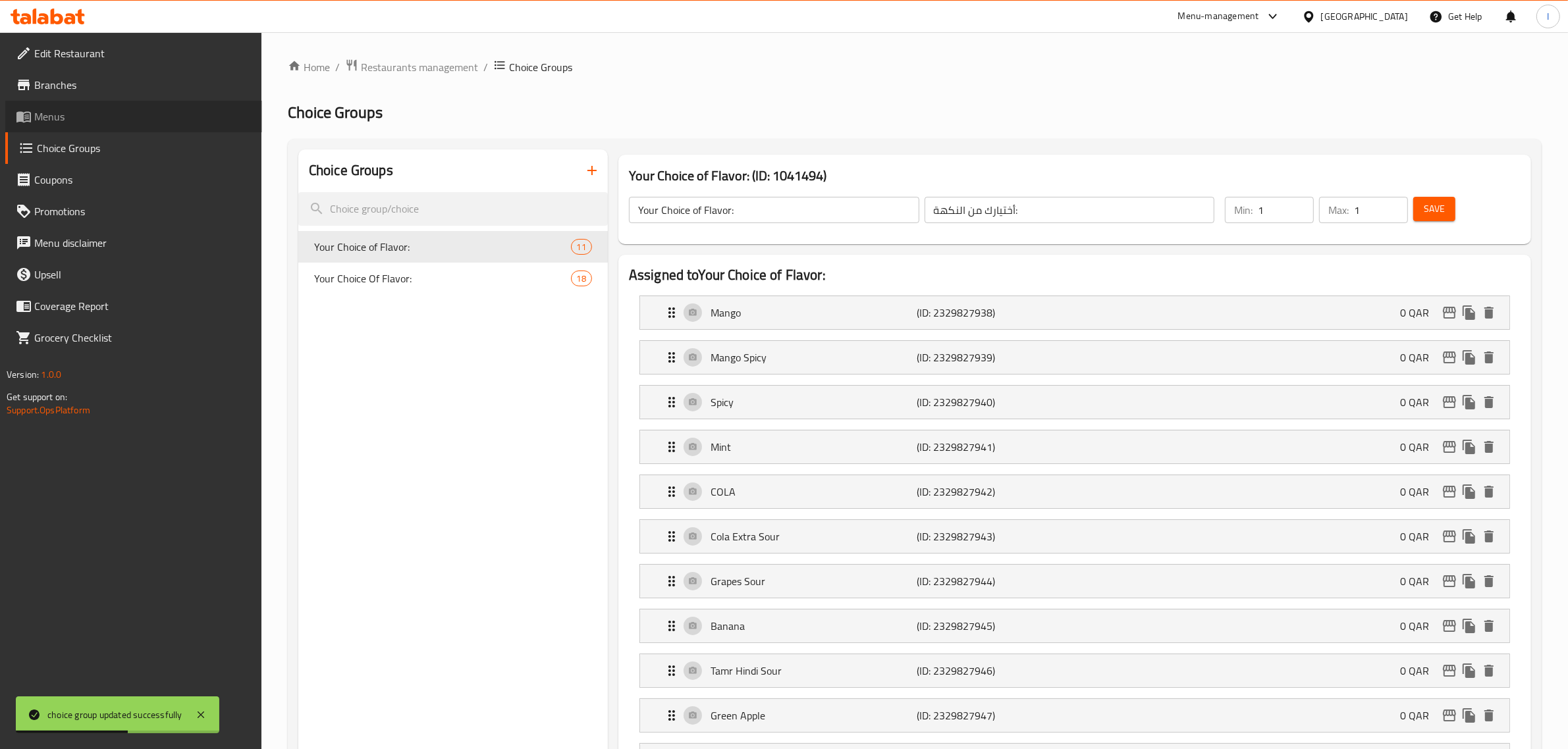
click at [62, 117] on span "Menus" at bounding box center [143, 117] width 217 height 16
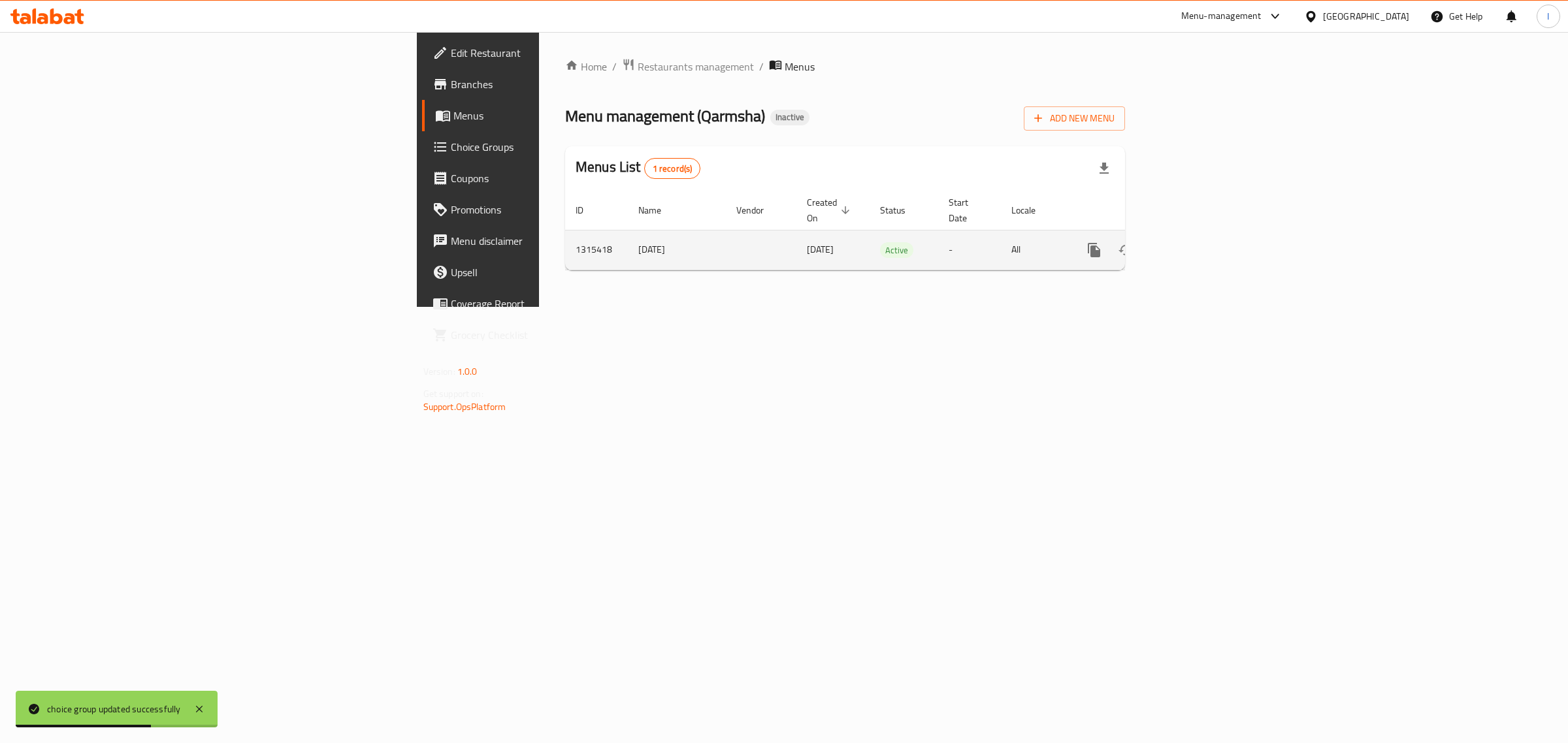
click at [1204, 235] on link "enhanced table" at bounding box center [1188, 250] width 31 height 31
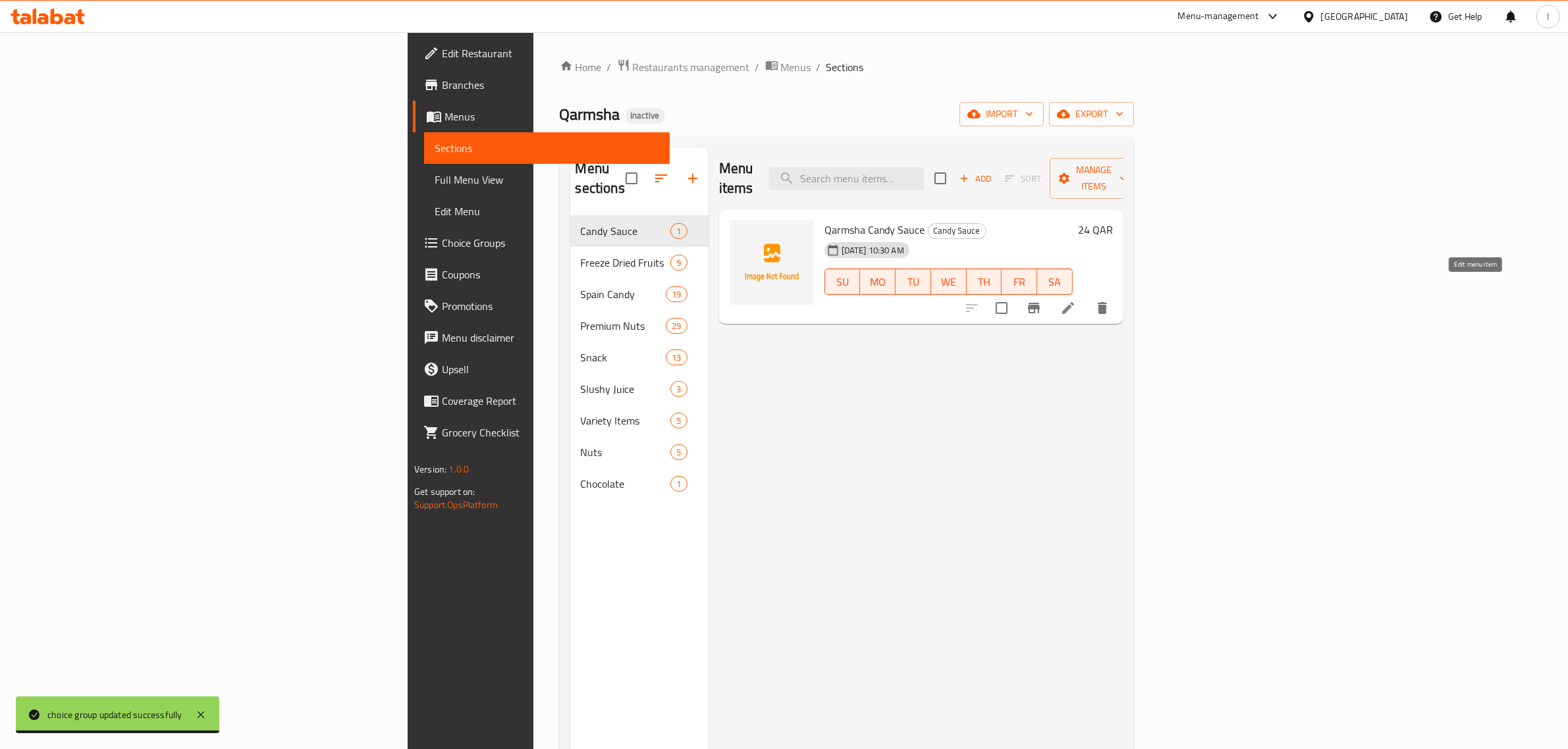
click at [1076, 300] on icon at bounding box center [1068, 307] width 16 height 16
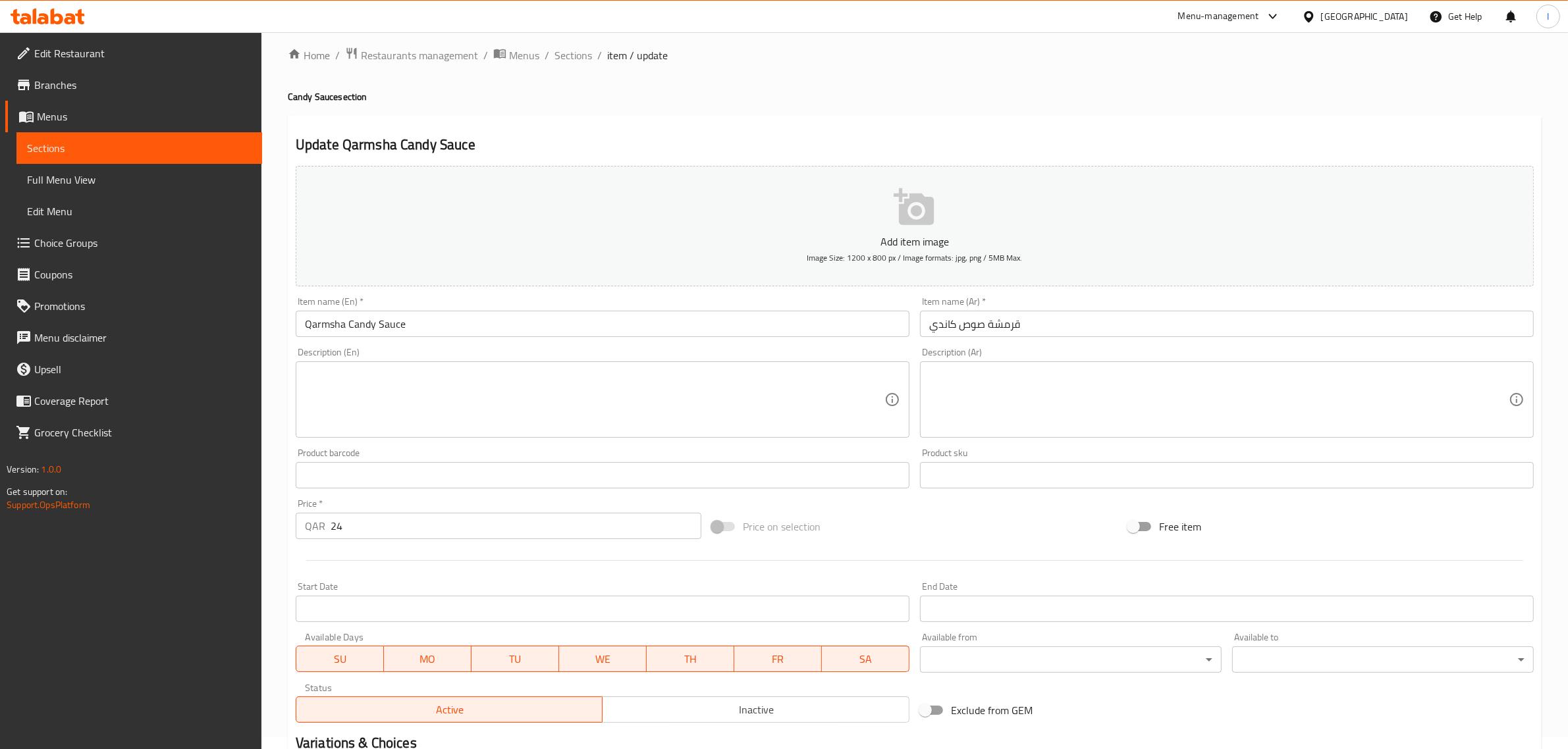
scroll to position [178, 0]
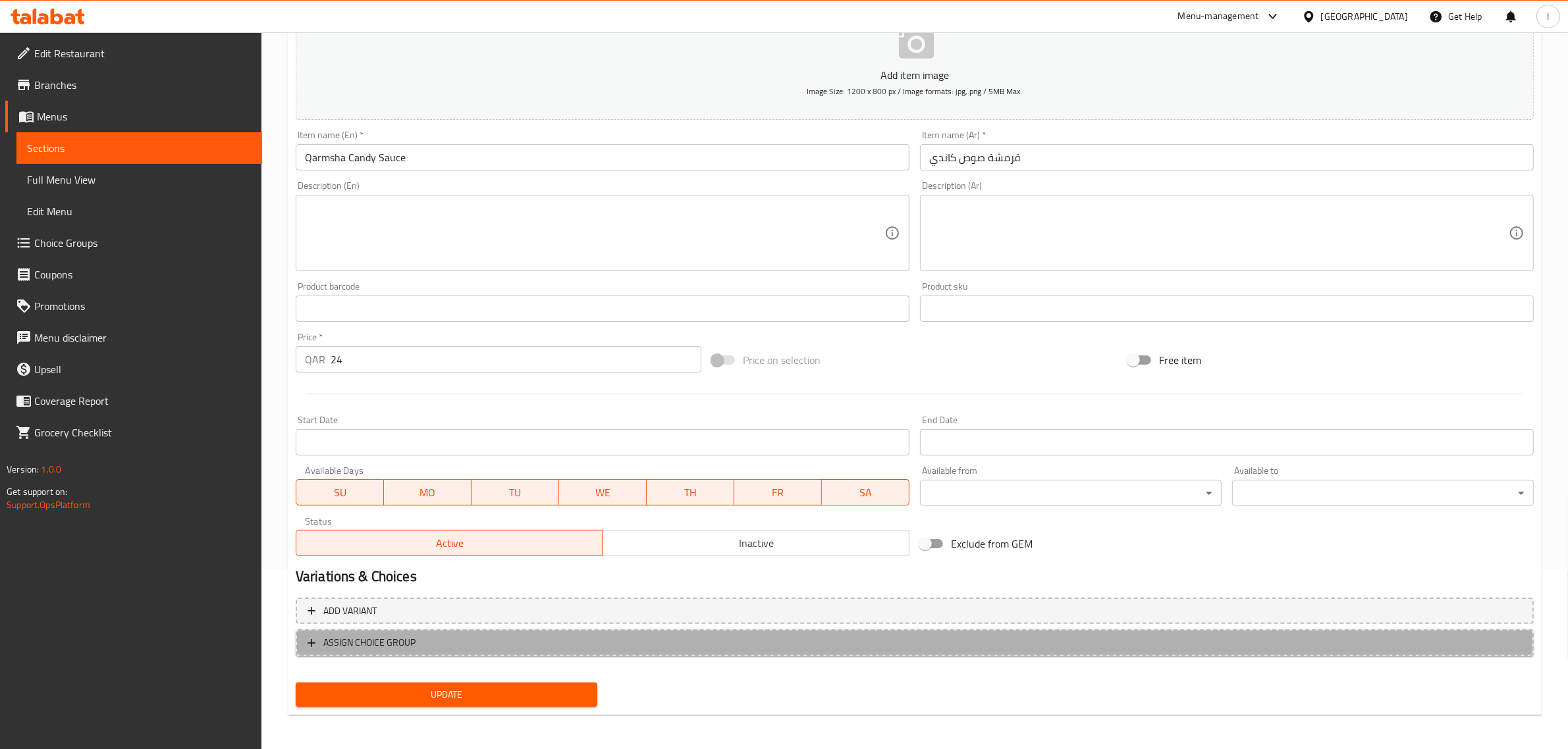
click at [393, 643] on span "ASSIGN CHOICE GROUP" at bounding box center [369, 643] width 92 height 16
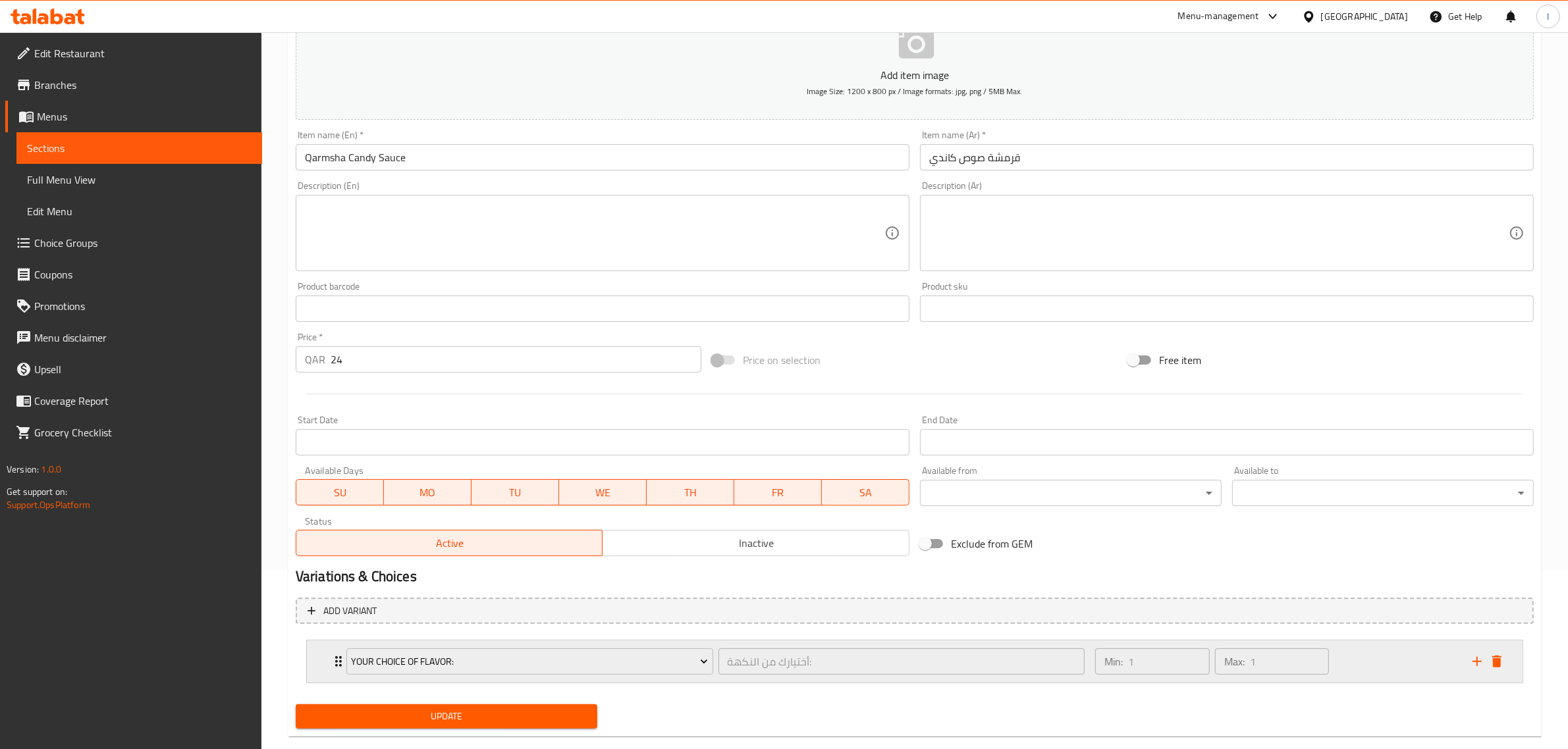
scroll to position [202, 0]
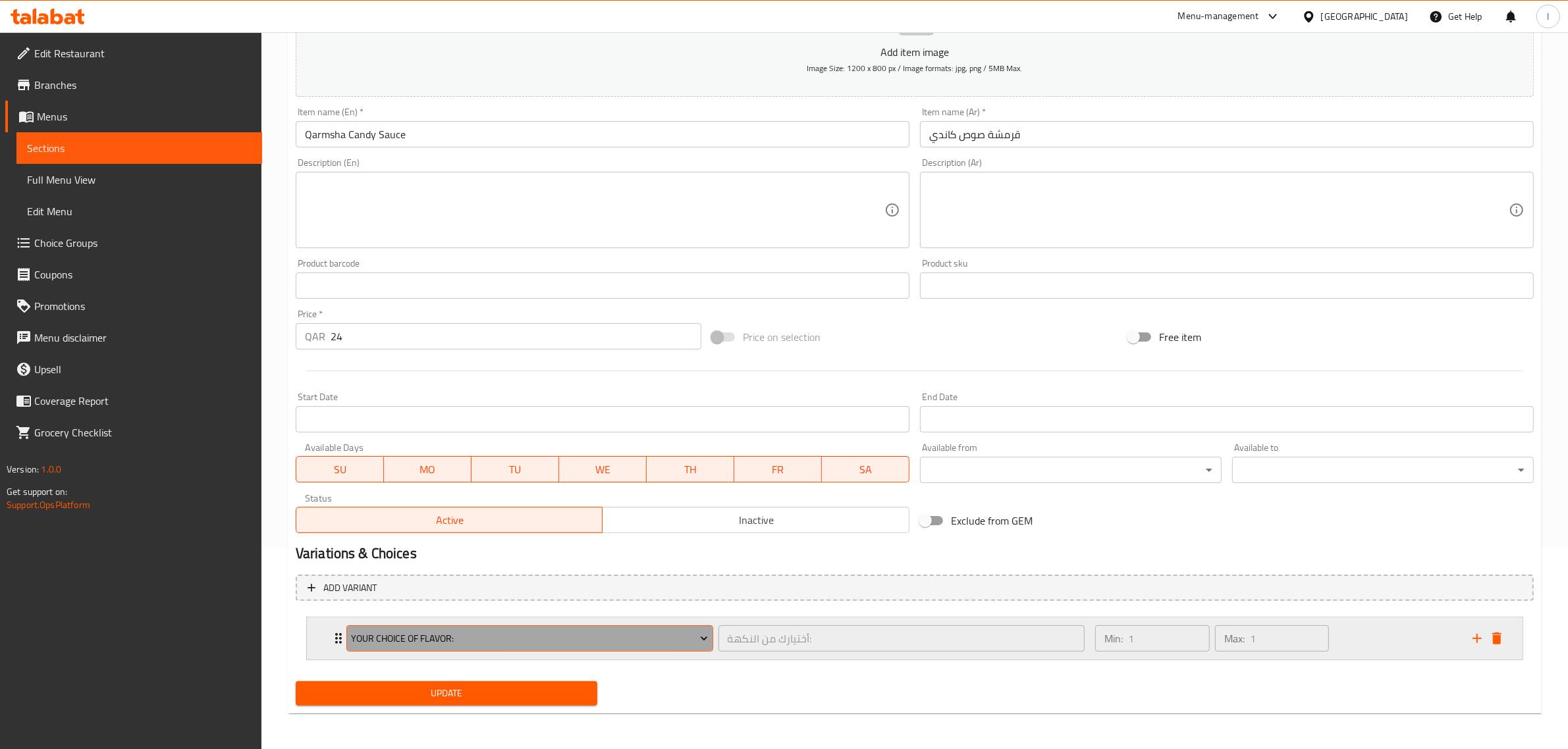
click at [456, 646] on span "Your Choice of Flavor:" at bounding box center [530, 638] width 357 height 16
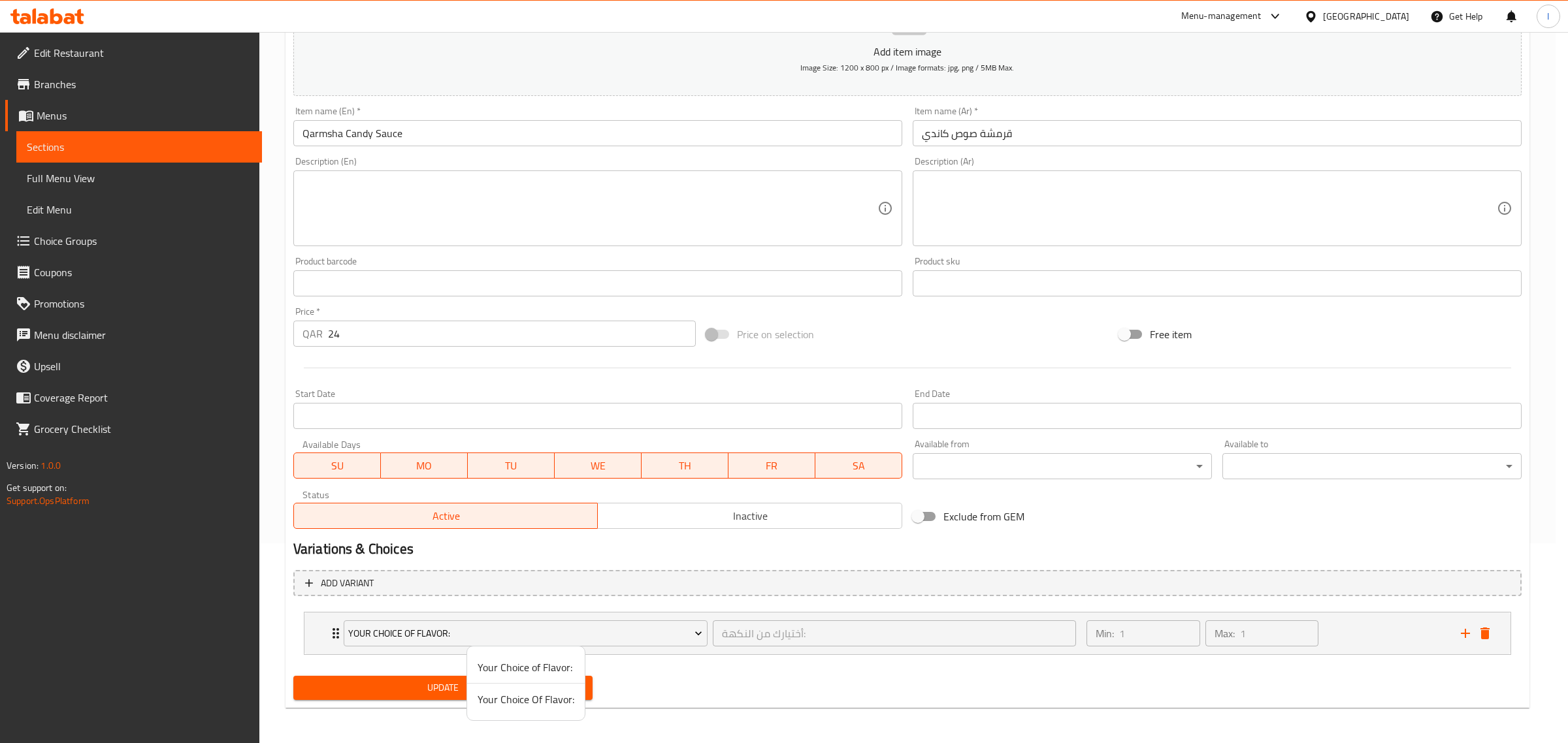
click at [494, 668] on span "Your Choice of Flavor:" at bounding box center [525, 667] width 96 height 16
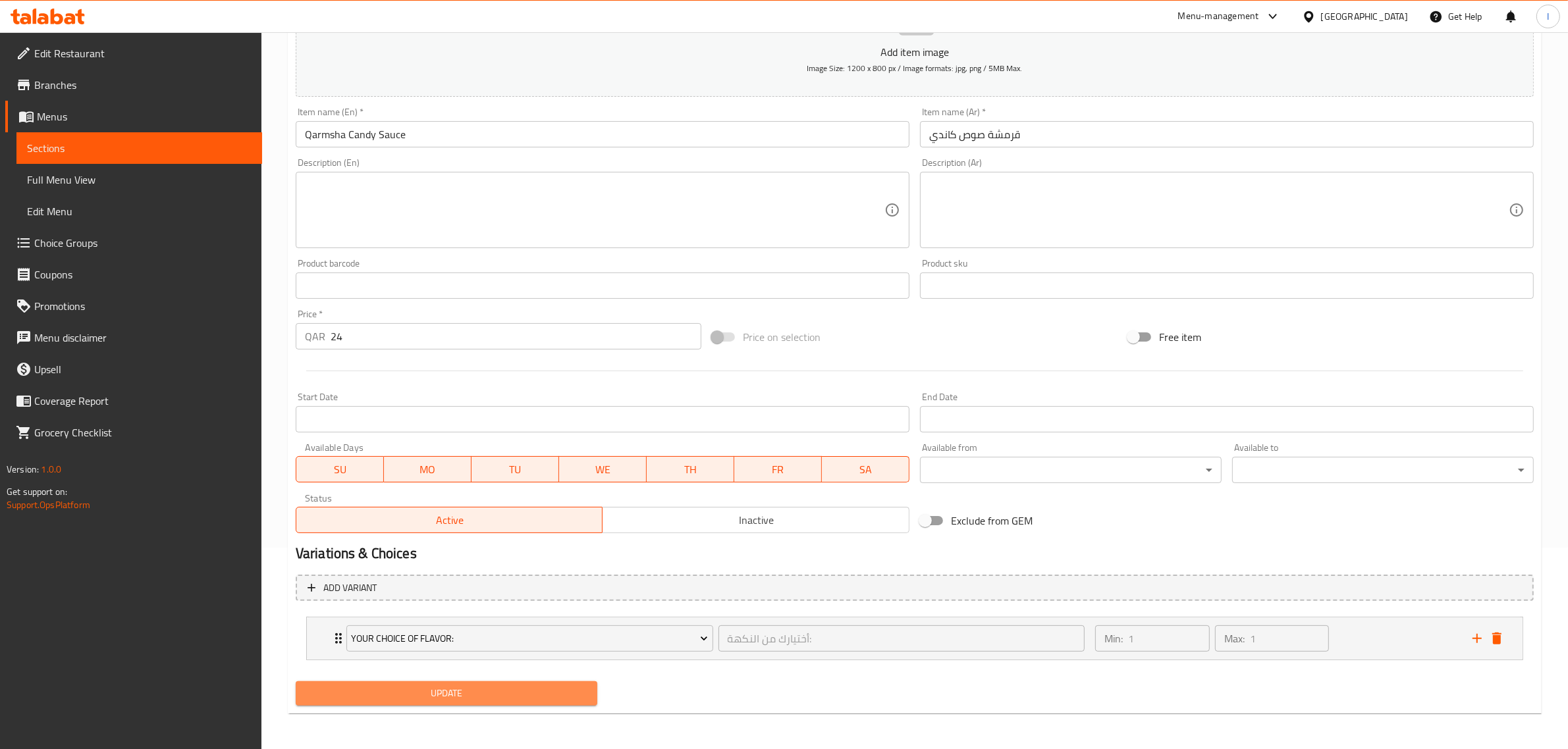
click at [429, 687] on span "Update" at bounding box center [447, 693] width 280 height 16
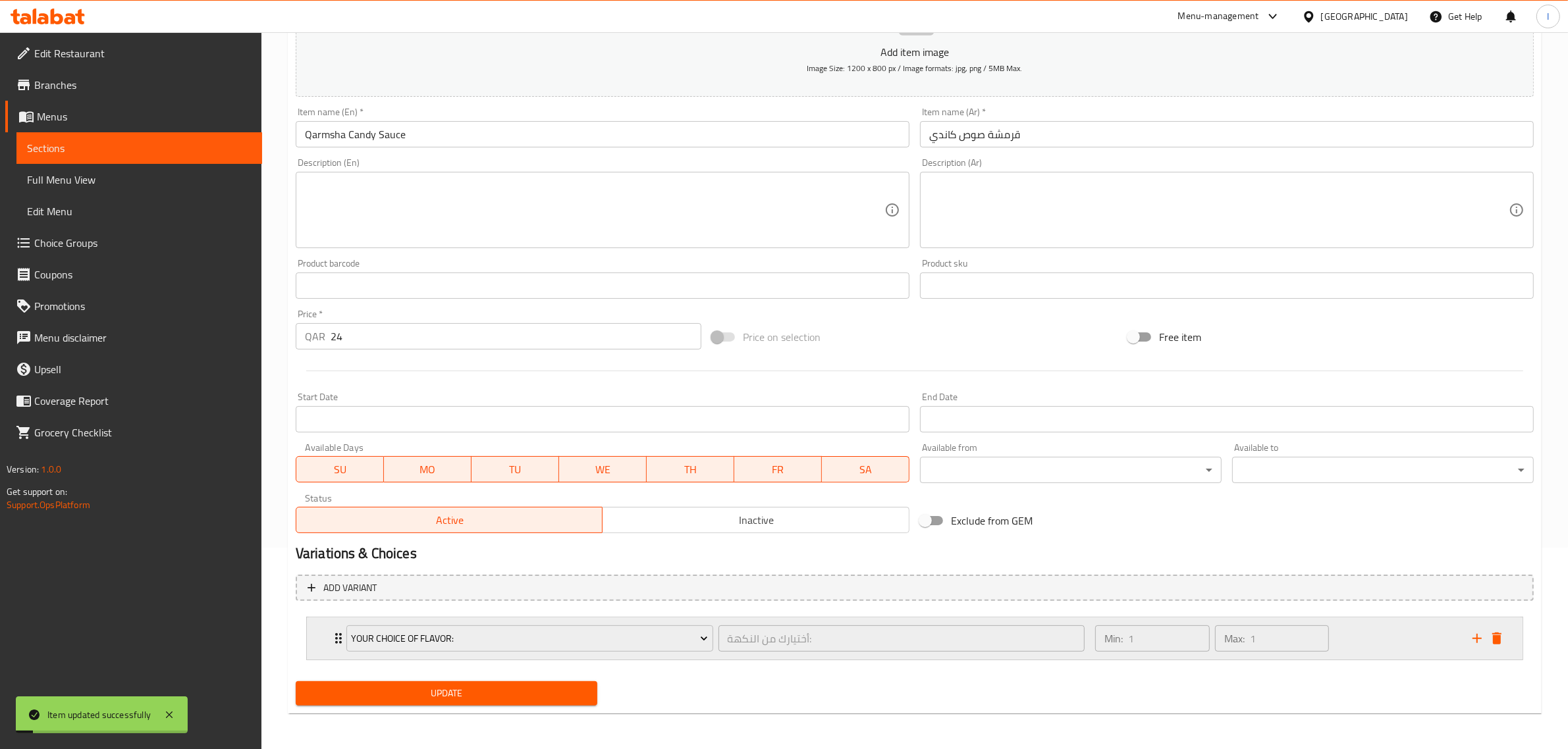
click at [1352, 638] on div "Min: 1 ​ Max: 1 ​" at bounding box center [1276, 638] width 378 height 42
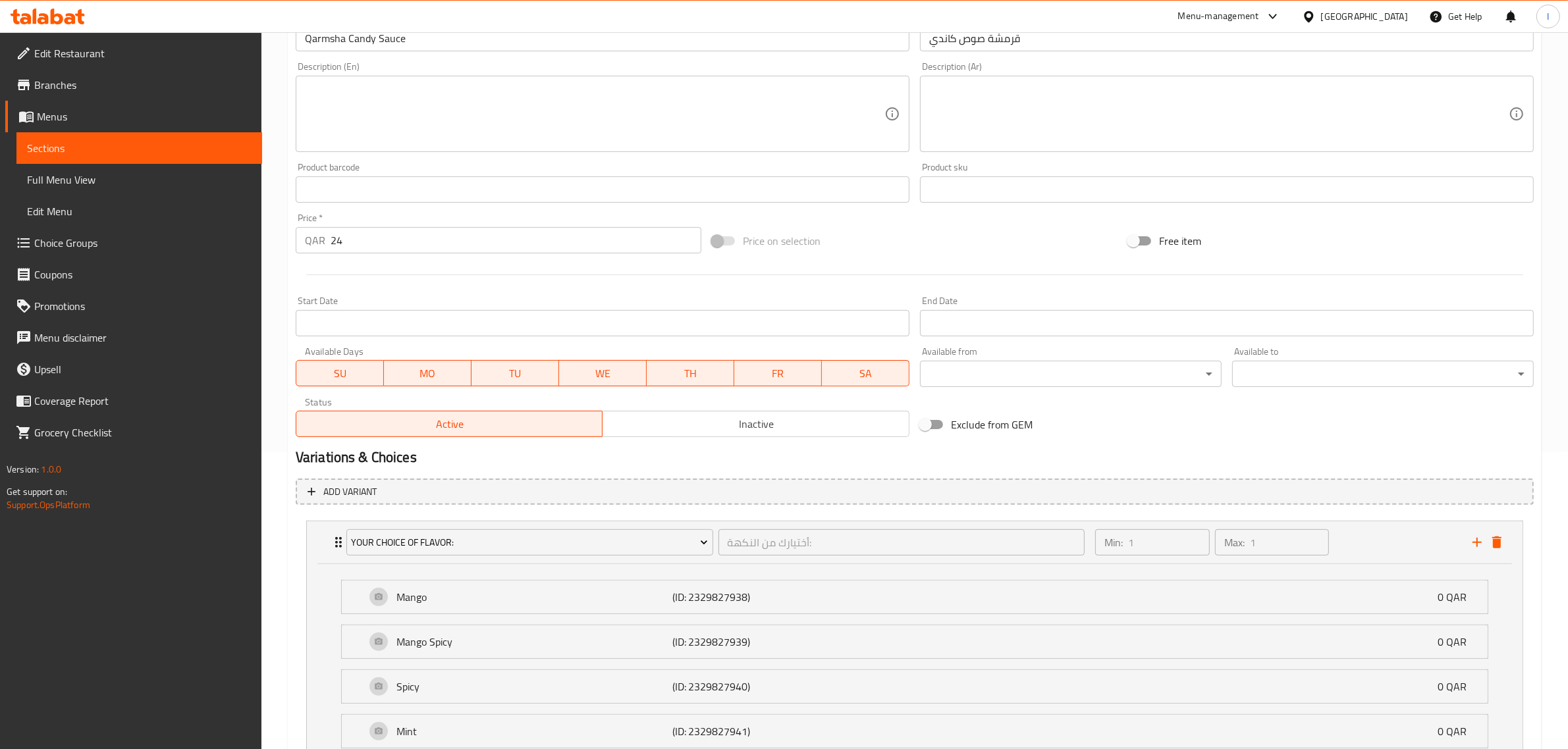
scroll to position [0, 0]
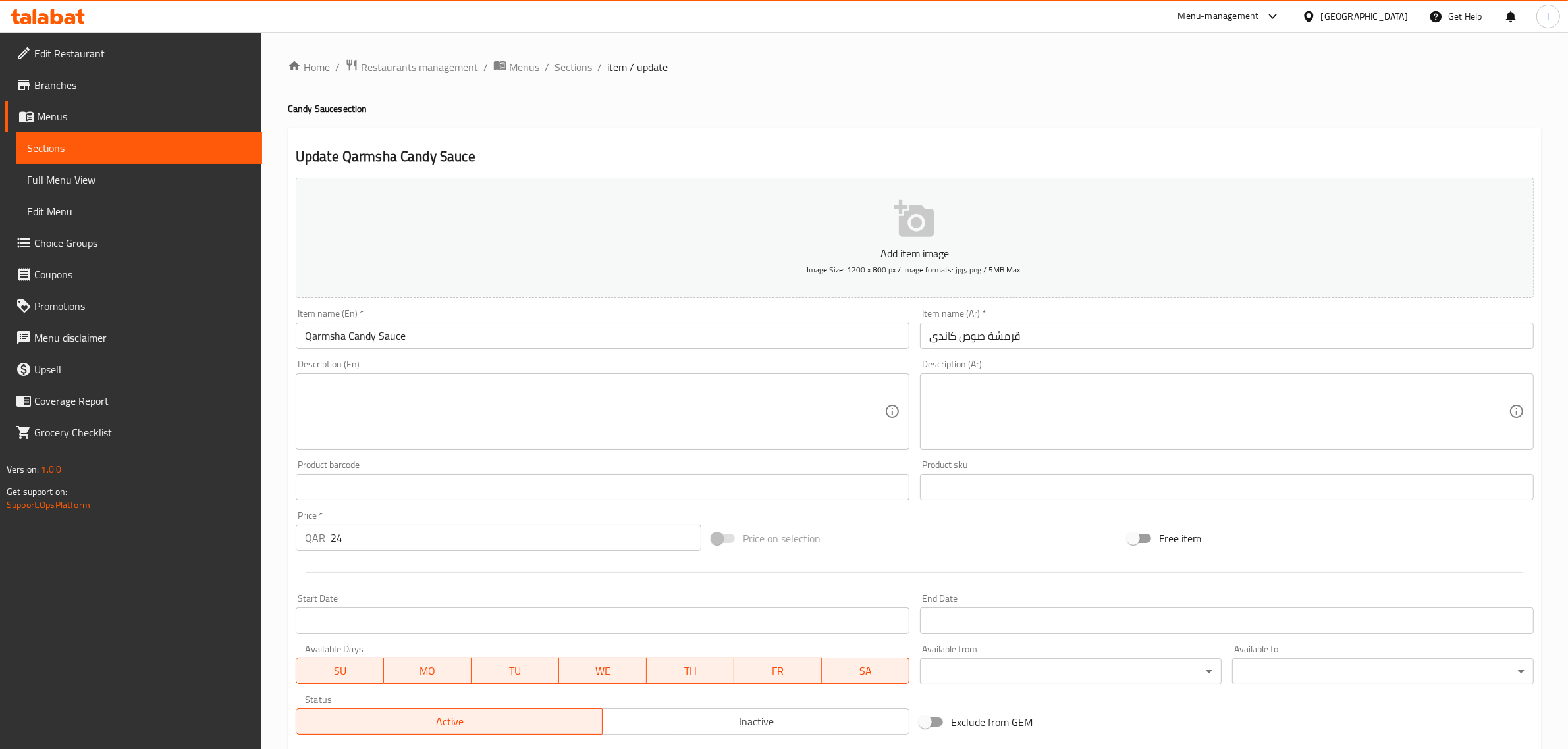
drag, startPoint x: 575, startPoint y: 63, endPoint x: 578, endPoint y: 100, distance: 37.1
click at [575, 63] on span "Sections" at bounding box center [573, 67] width 37 height 16
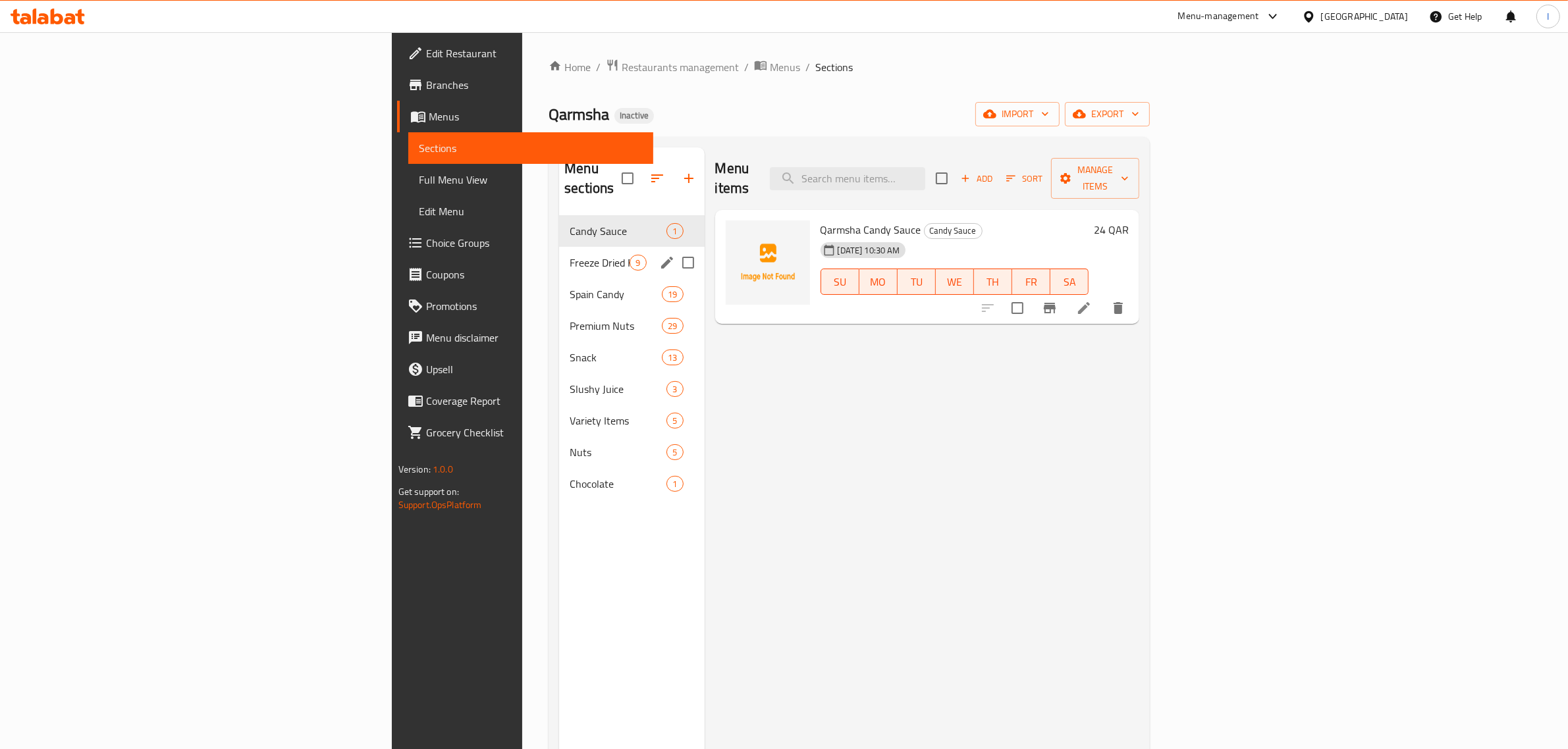
click at [559, 247] on div "Freeze Dried Fruits 9" at bounding box center [632, 262] width 145 height 31
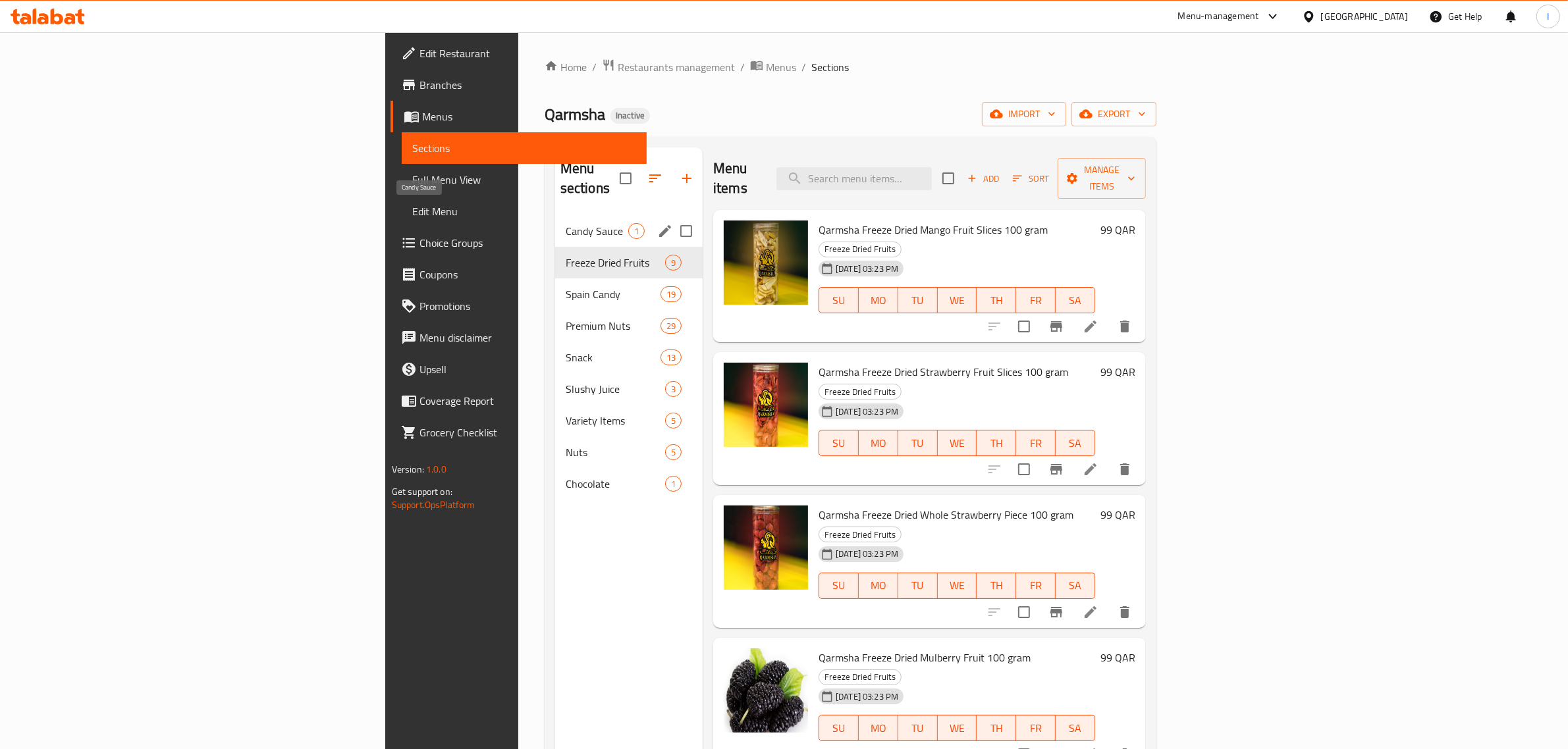
click at [566, 223] on span "Candy Sauce" at bounding box center [597, 231] width 63 height 16
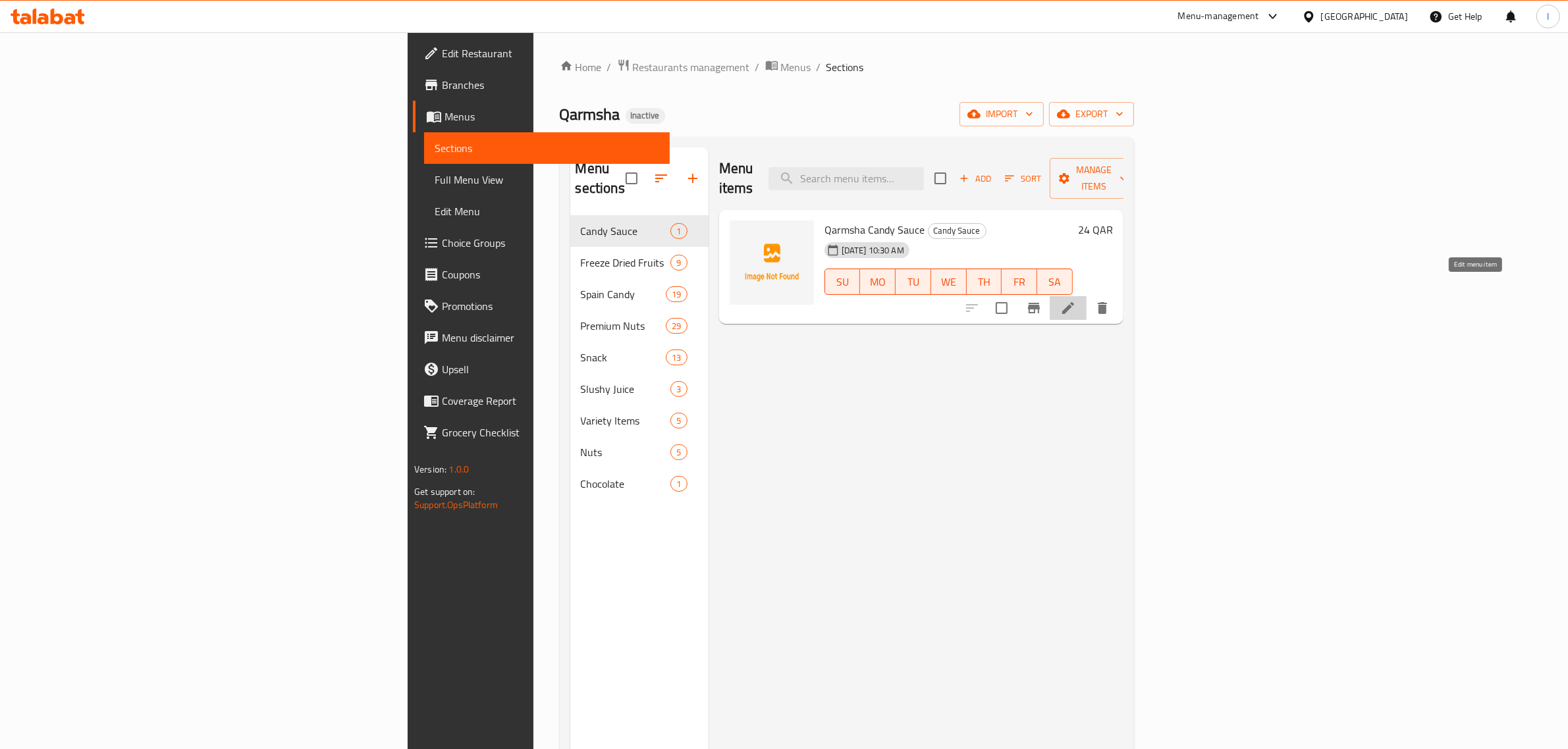
click at [1074, 302] on icon at bounding box center [1068, 308] width 12 height 12
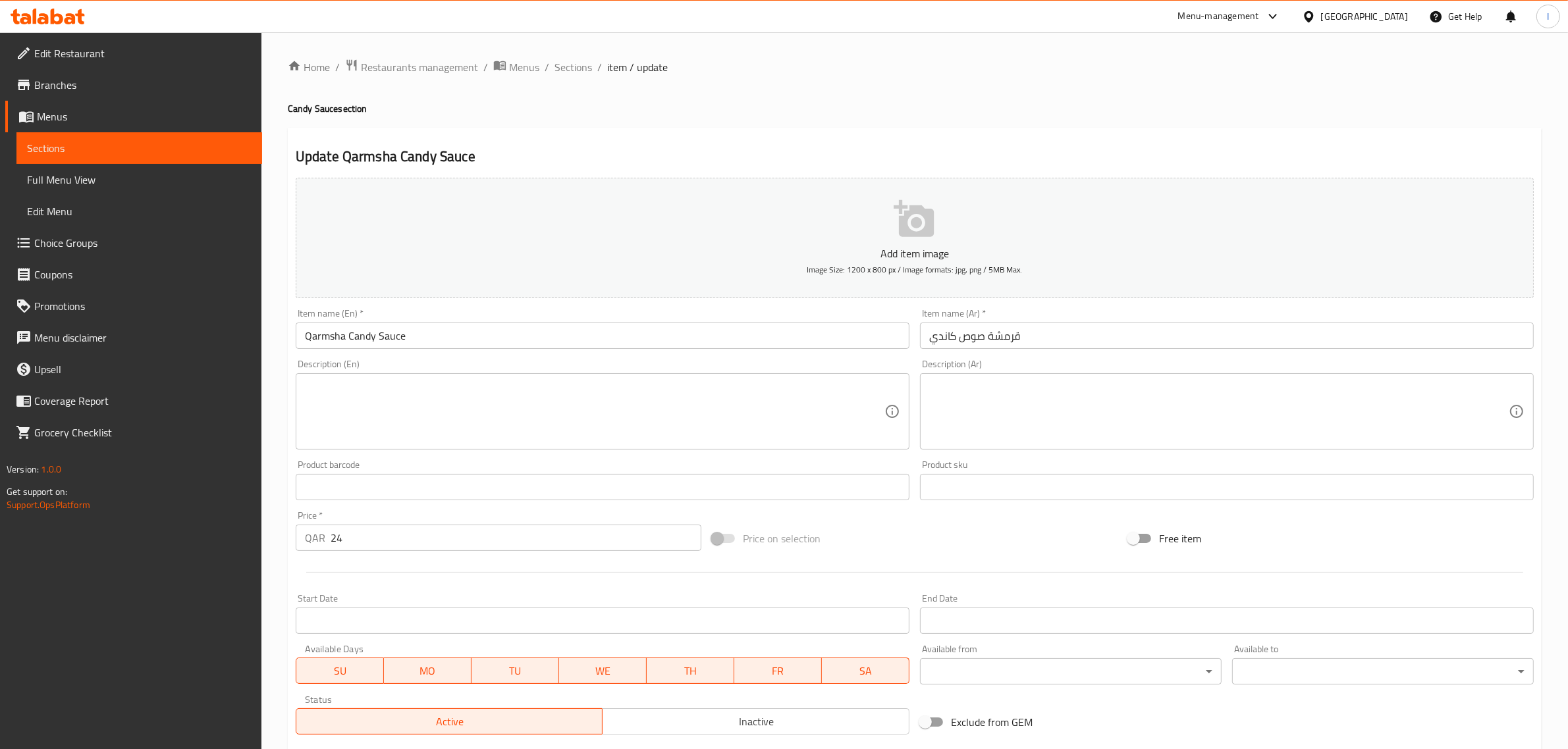
click at [573, 53] on div "Home / Restaurants management / Menus / Sections / item / update Candy Sauce se…" at bounding box center [914, 491] width 1307 height 920
click at [562, 73] on span "Sections" at bounding box center [573, 67] width 37 height 16
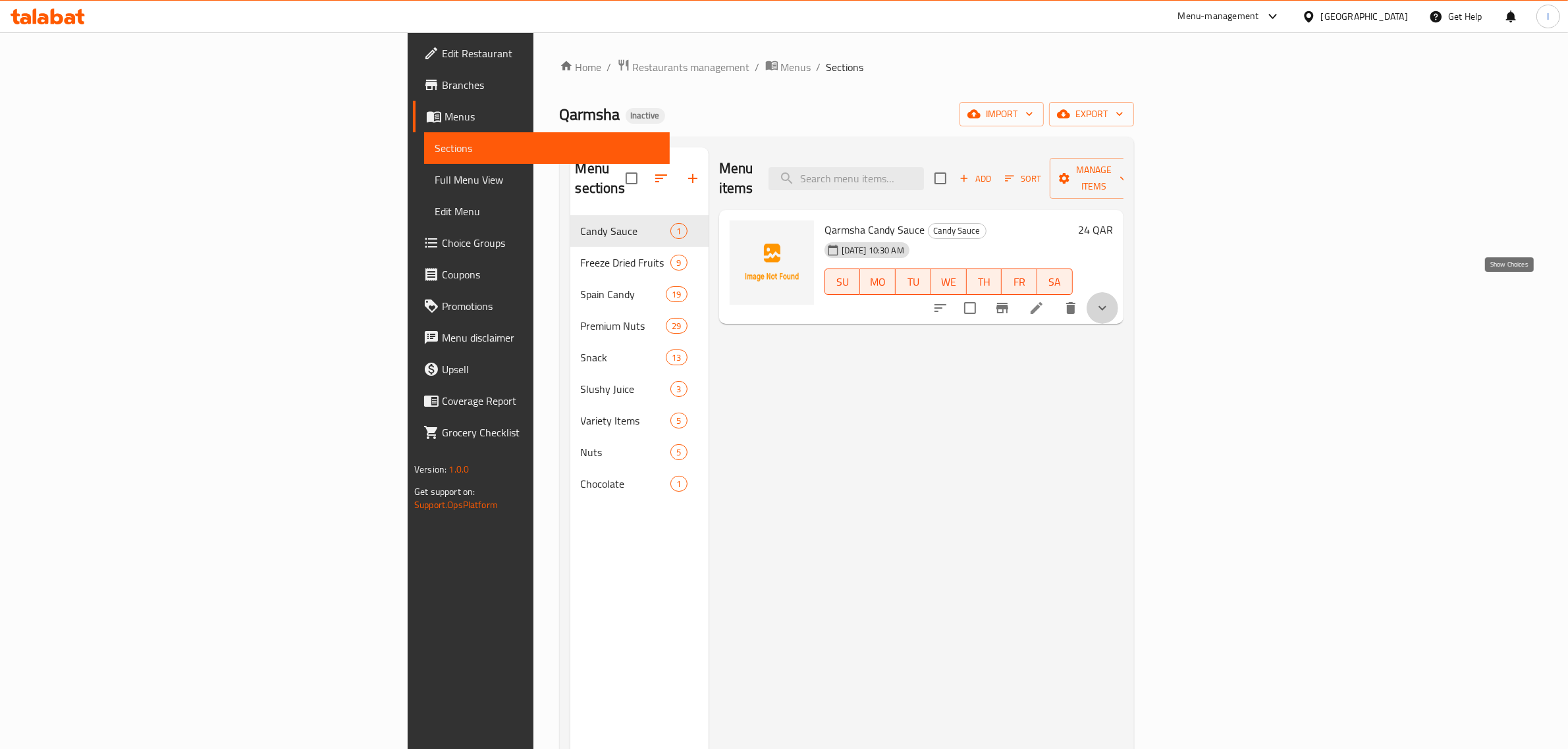
click at [1110, 300] on icon "show more" at bounding box center [1102, 307] width 16 height 16
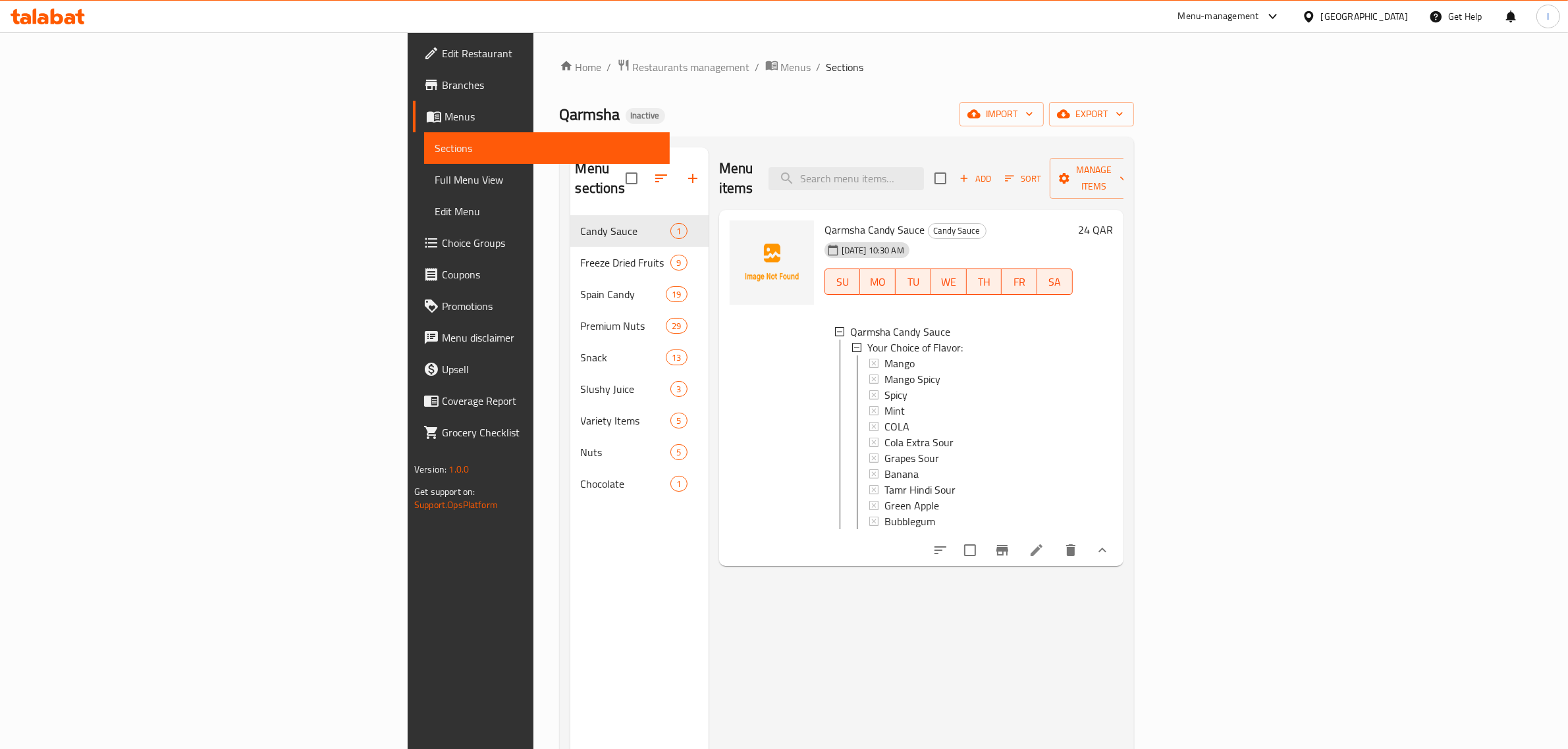
click at [760, 97] on div "Home / Restaurants management / Menus / Sections Qarmsha Inactive import export…" at bounding box center [847, 482] width 574 height 849
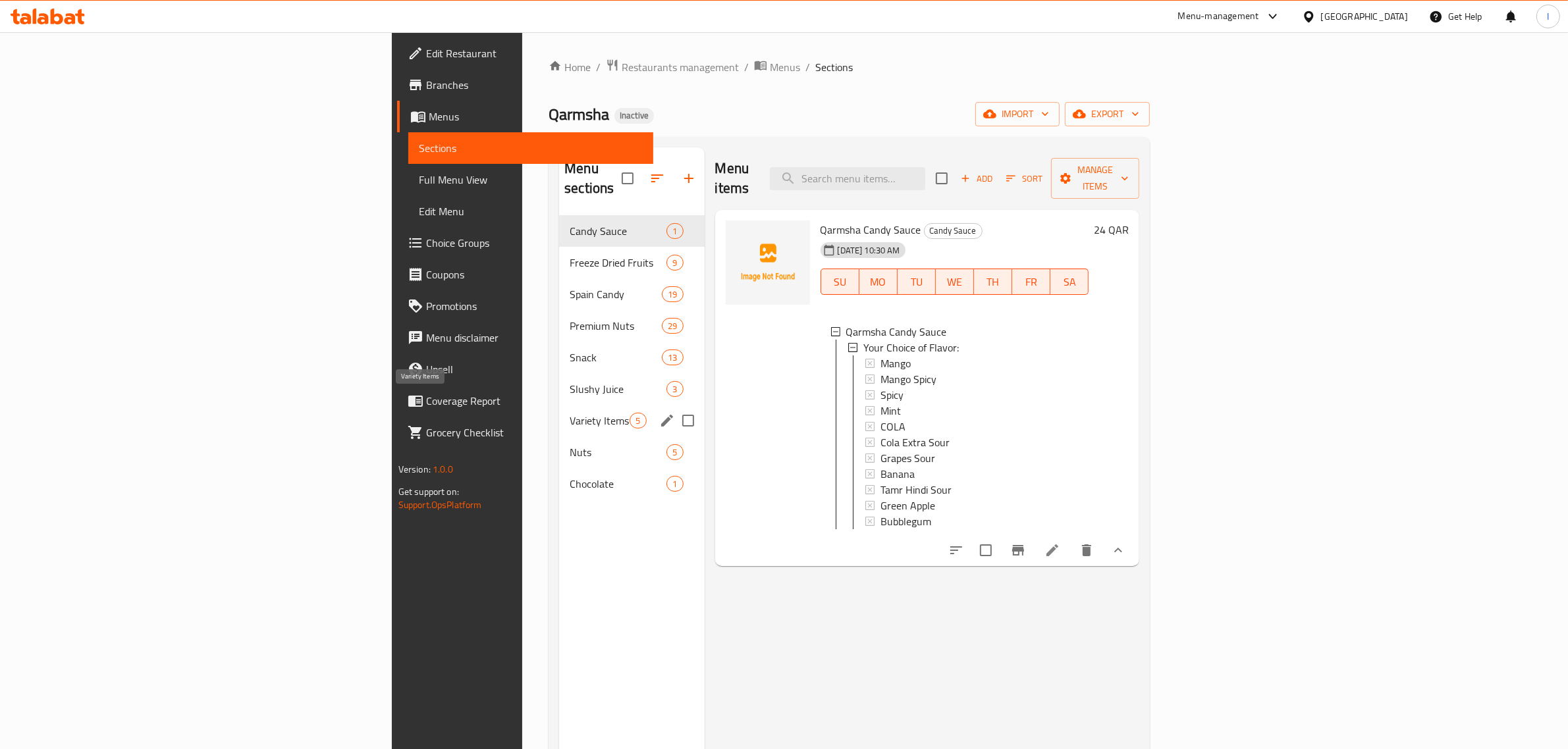
drag, startPoint x: 354, startPoint y: 402, endPoint x: 455, endPoint y: 432, distance: 105.4
click at [569, 413] on span "Variety Items" at bounding box center [599, 421] width 60 height 16
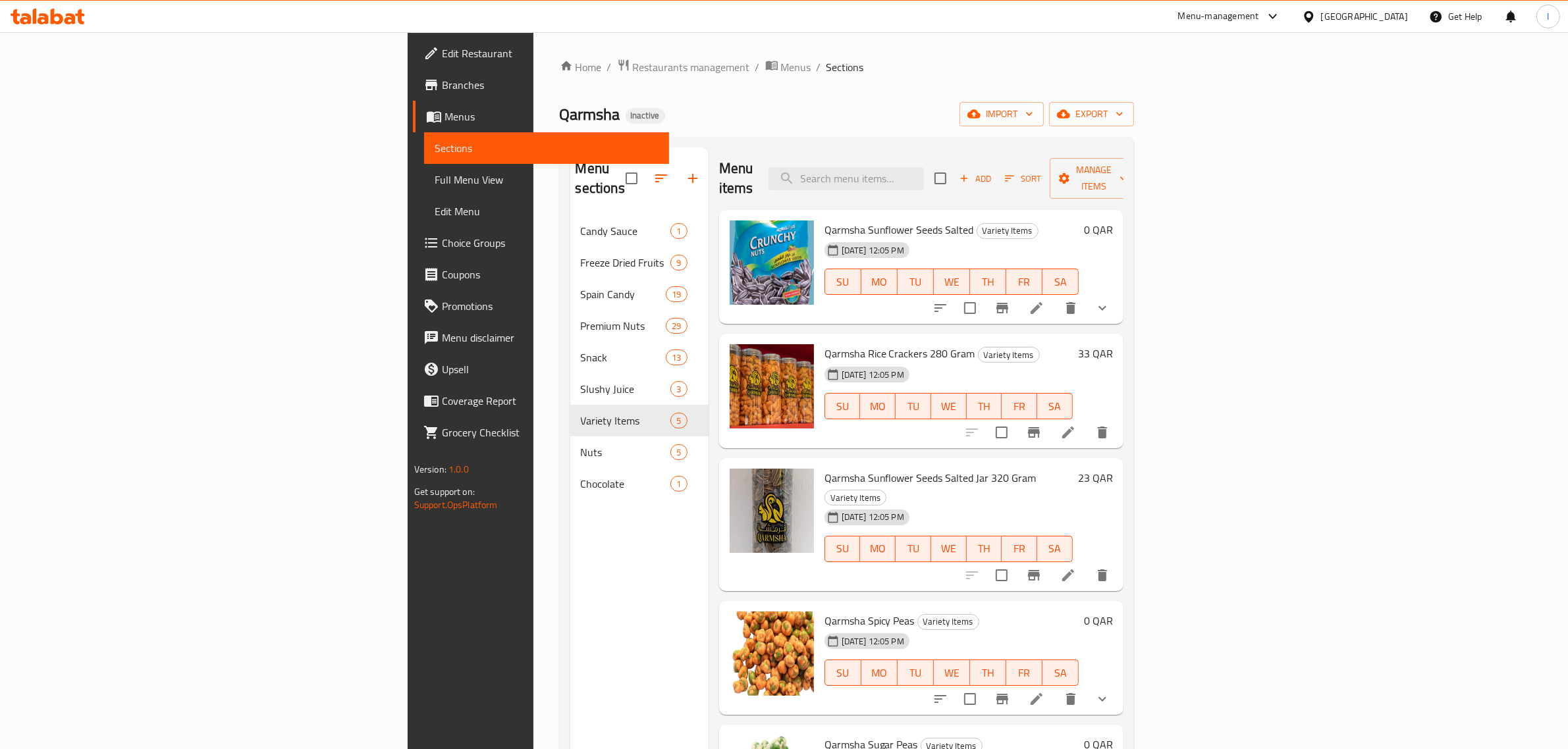
click at [825, 220] on span "Qarmsha Sunflower Seeds Salted" at bounding box center [899, 229] width 150 height 19
copy h6 "Qarmsha Sunflower Seeds Salted"
click at [924, 171] on input "search" at bounding box center [847, 178] width 155 height 23
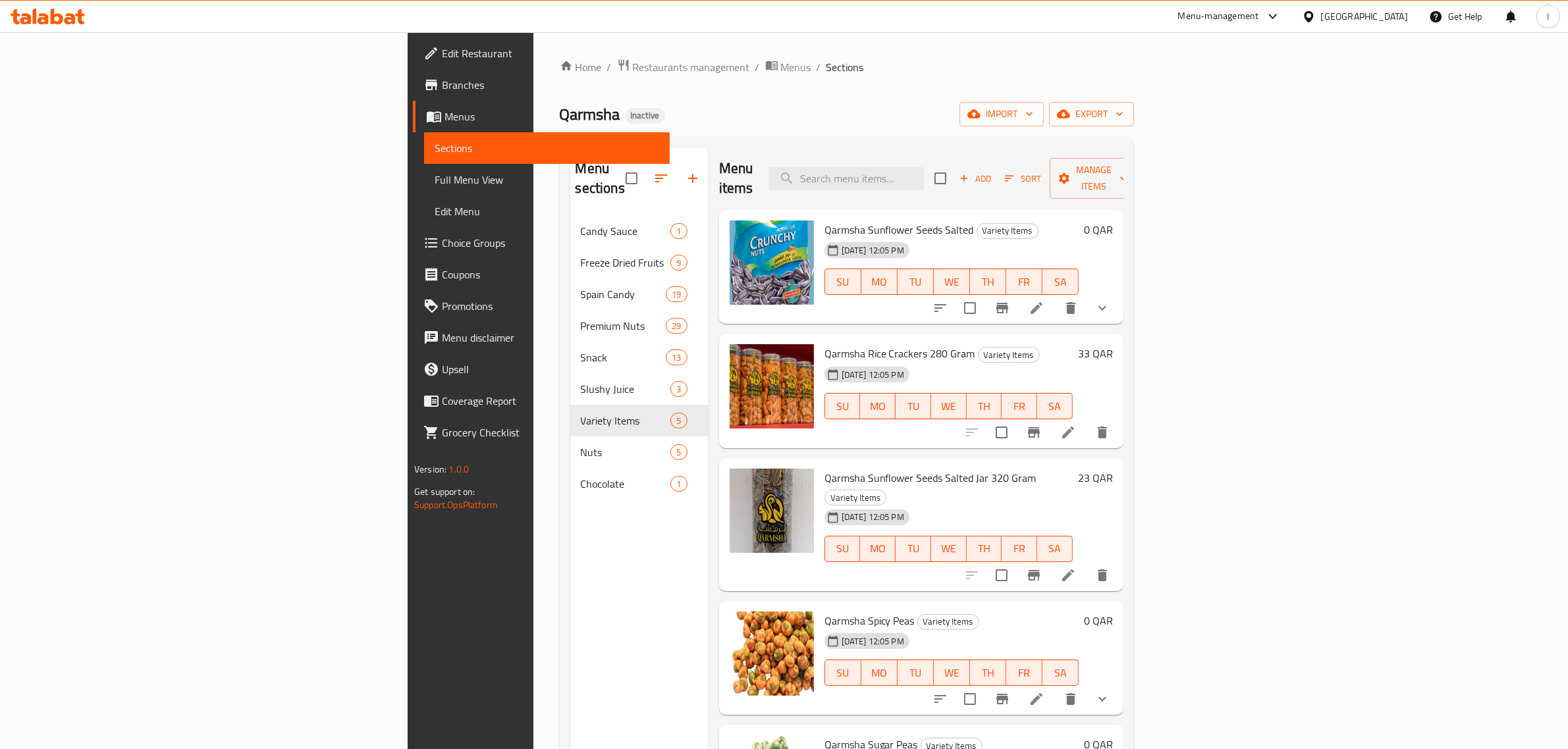
paste input "QARMSHA PEANUT ROASTED JAR"
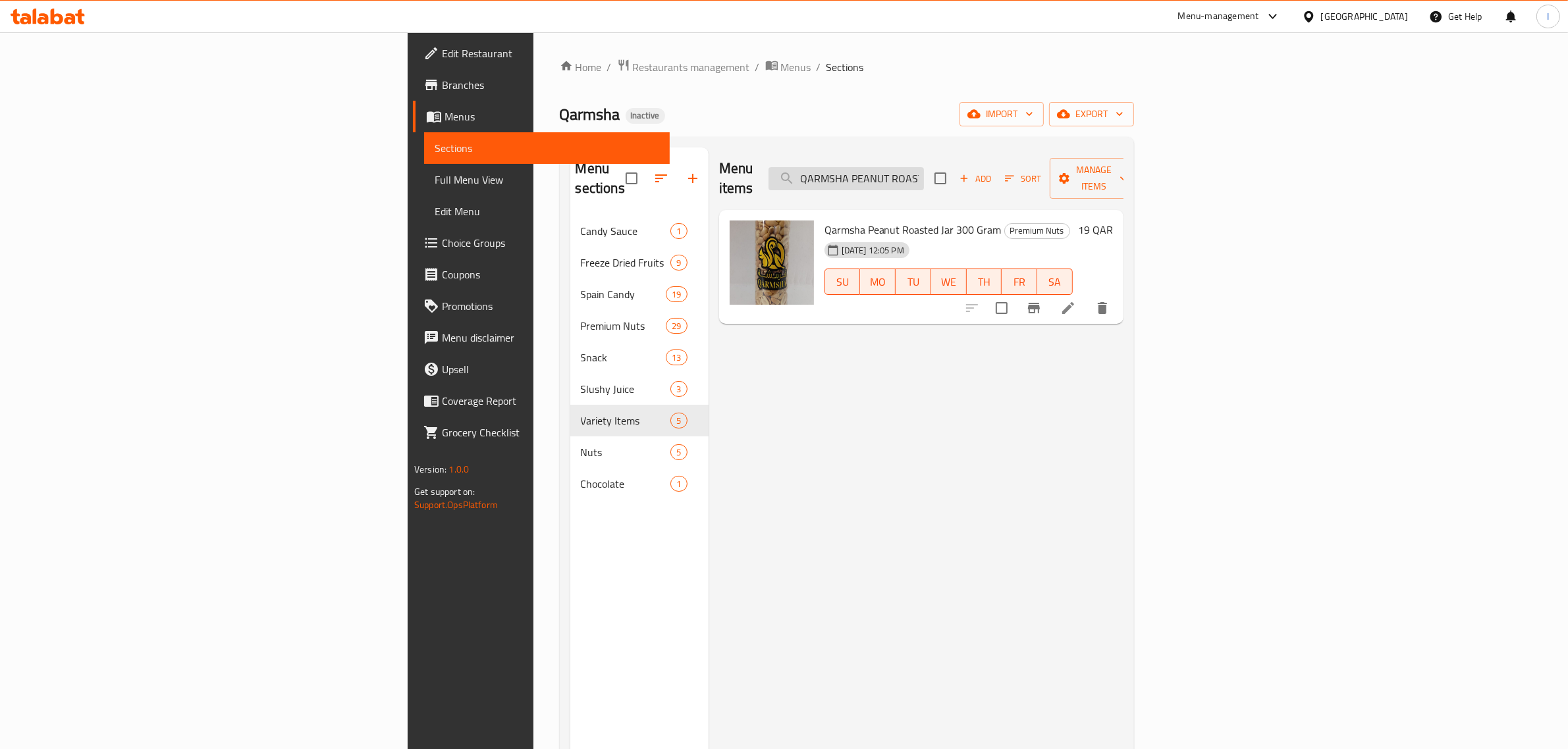
click at [924, 173] on input "QARMSHA PEANUT ROASTED JAR" at bounding box center [847, 178] width 155 height 23
paste input "CRANCHY BITES BBQ"
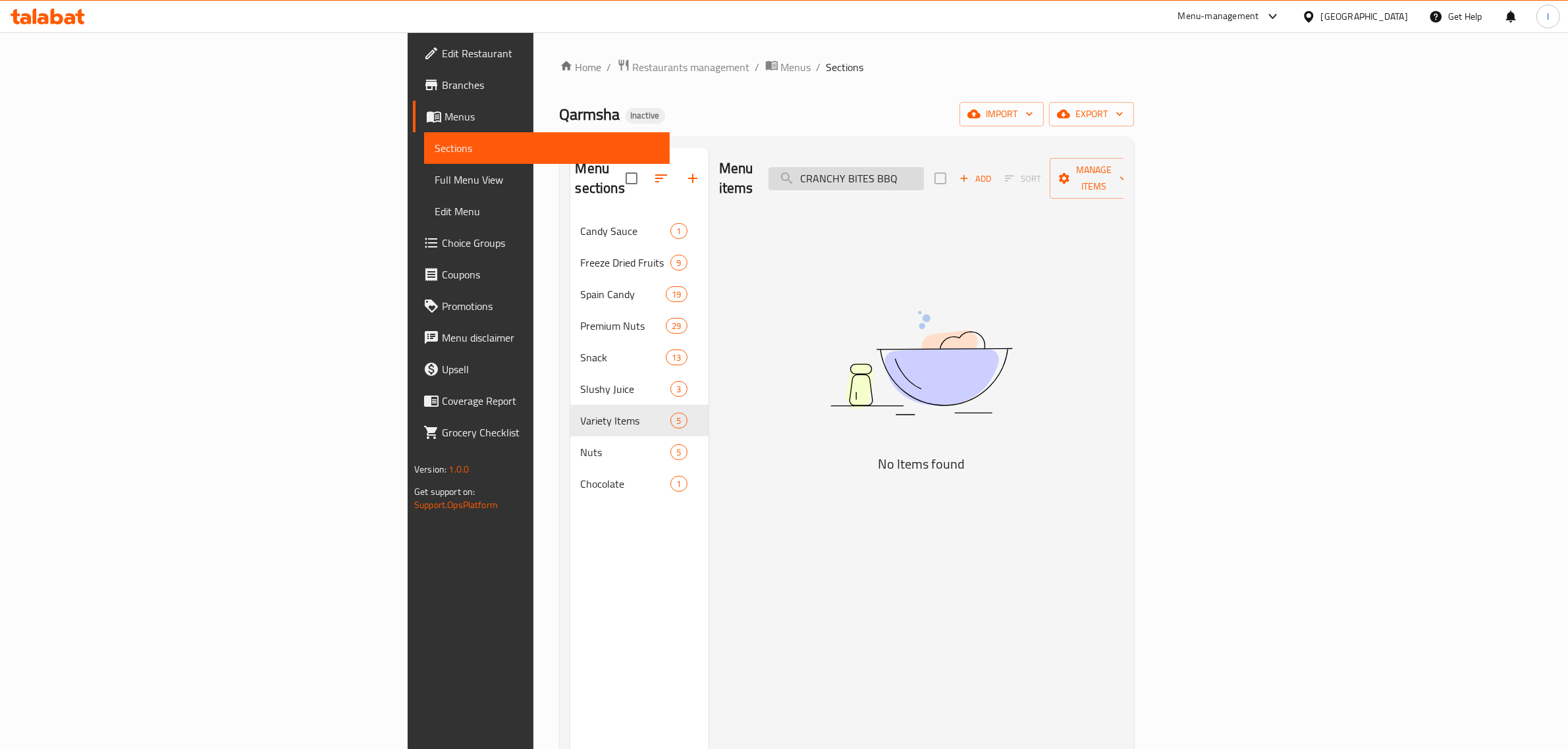
click at [924, 167] on input "CRANCHY BITES BBQ" at bounding box center [847, 178] width 155 height 23
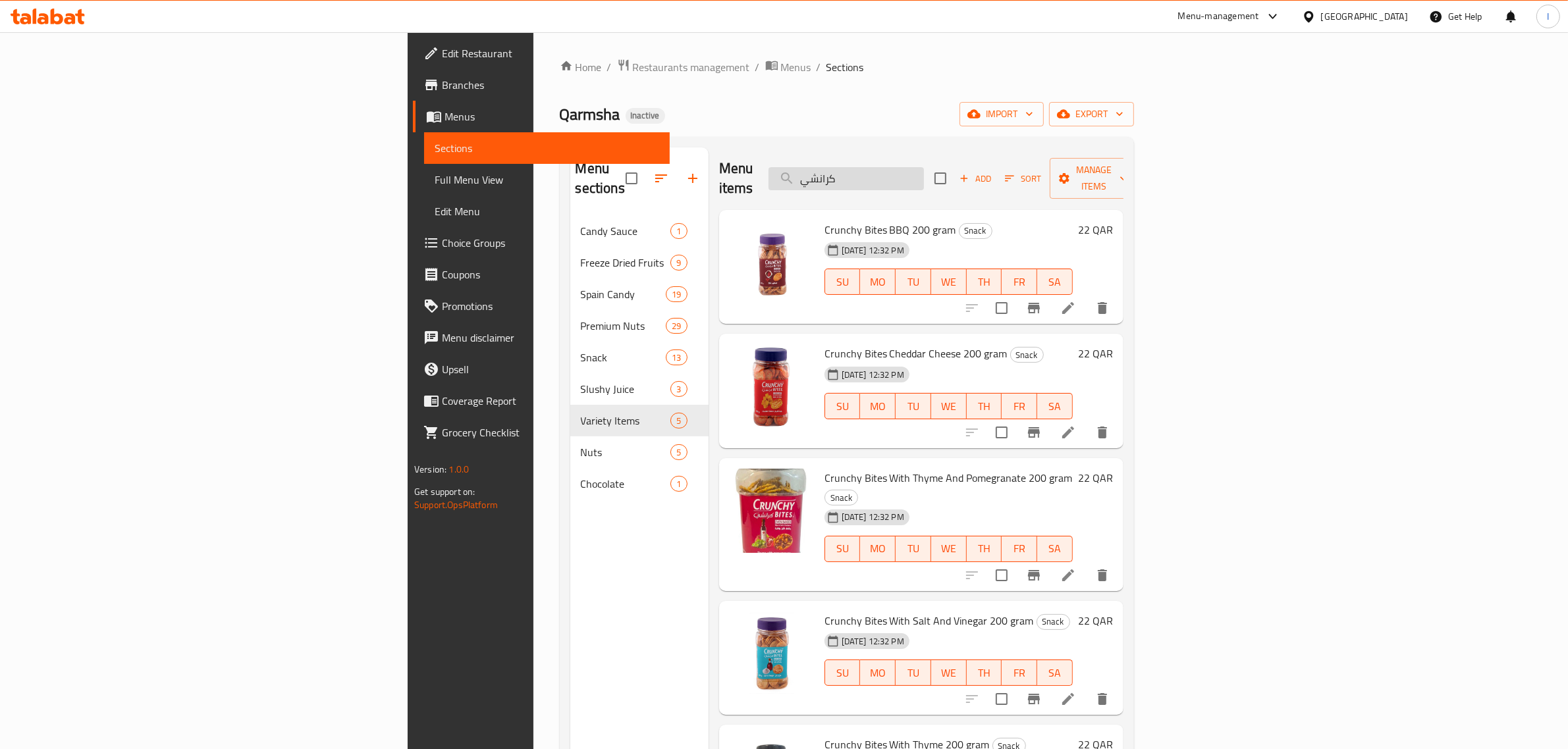
click at [924, 167] on input "كرانشي" at bounding box center [847, 178] width 155 height 23
paste input "CRANCHY SUNFLOWER SEEDS"
paste input "تشي حب الشمس"
type input "كراتشي حب الشمس"
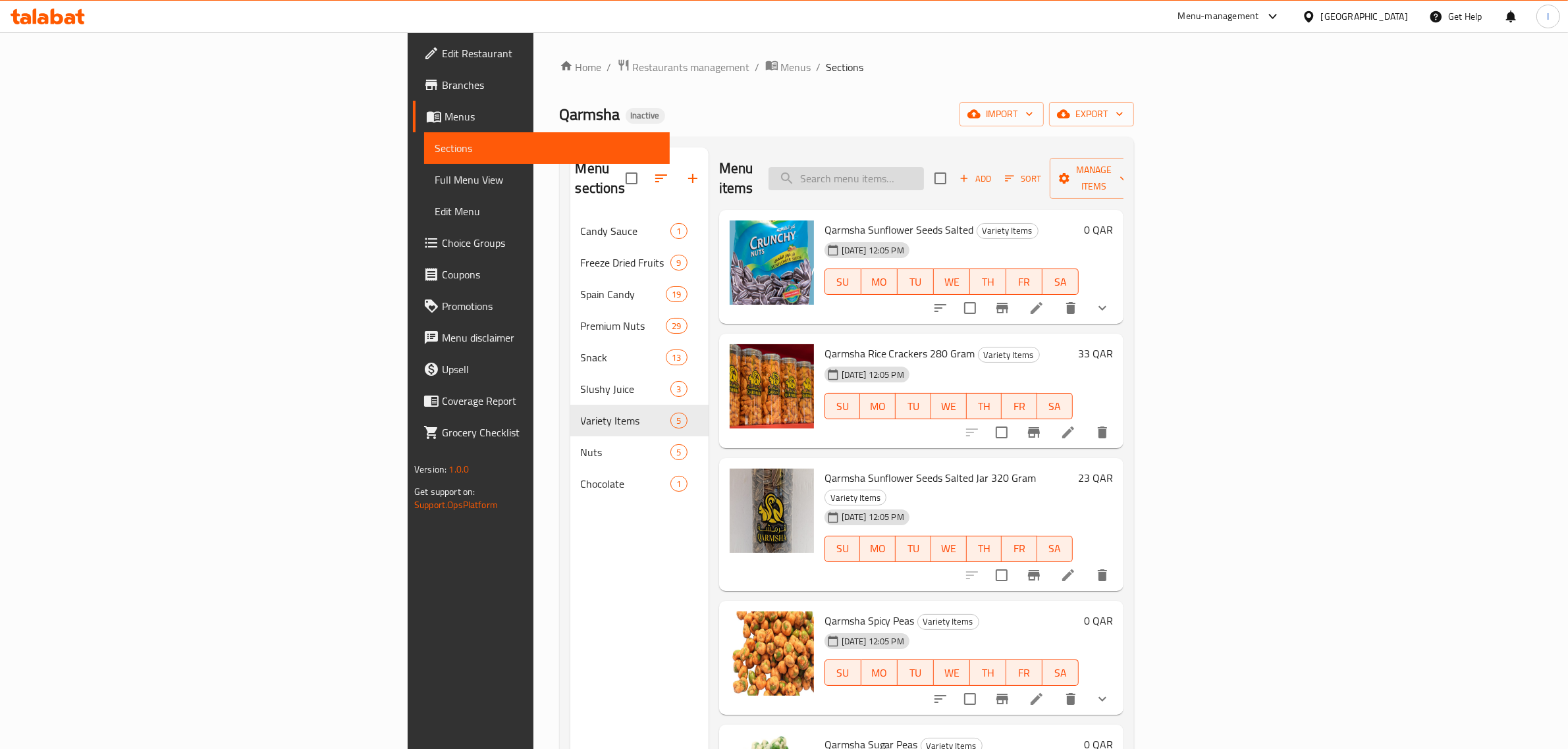
paste input "كرانشي مكسرات مشكلة سوبر اكسترا"
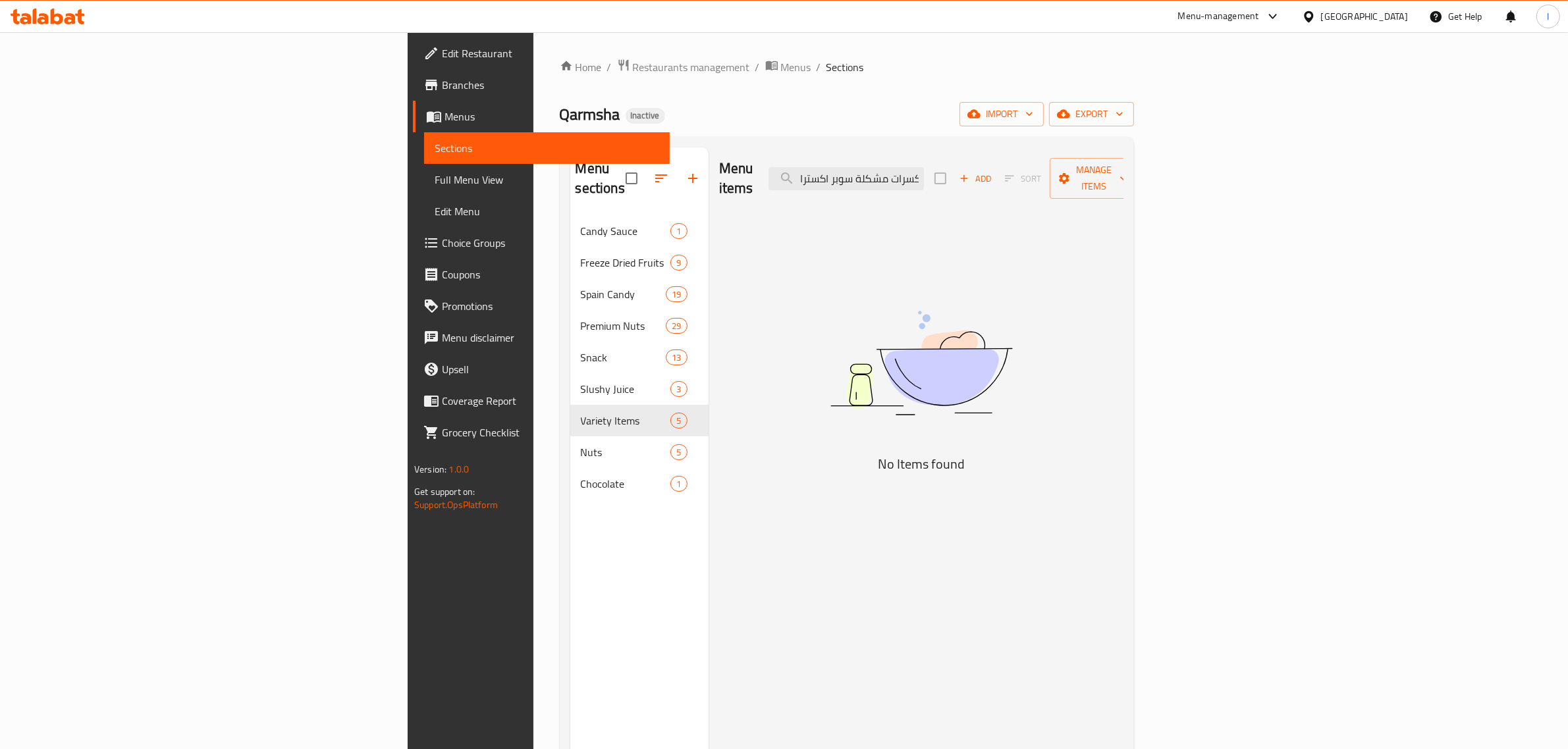
type input "كرانشي مكسرات مشكلة سوبر اكسترا"
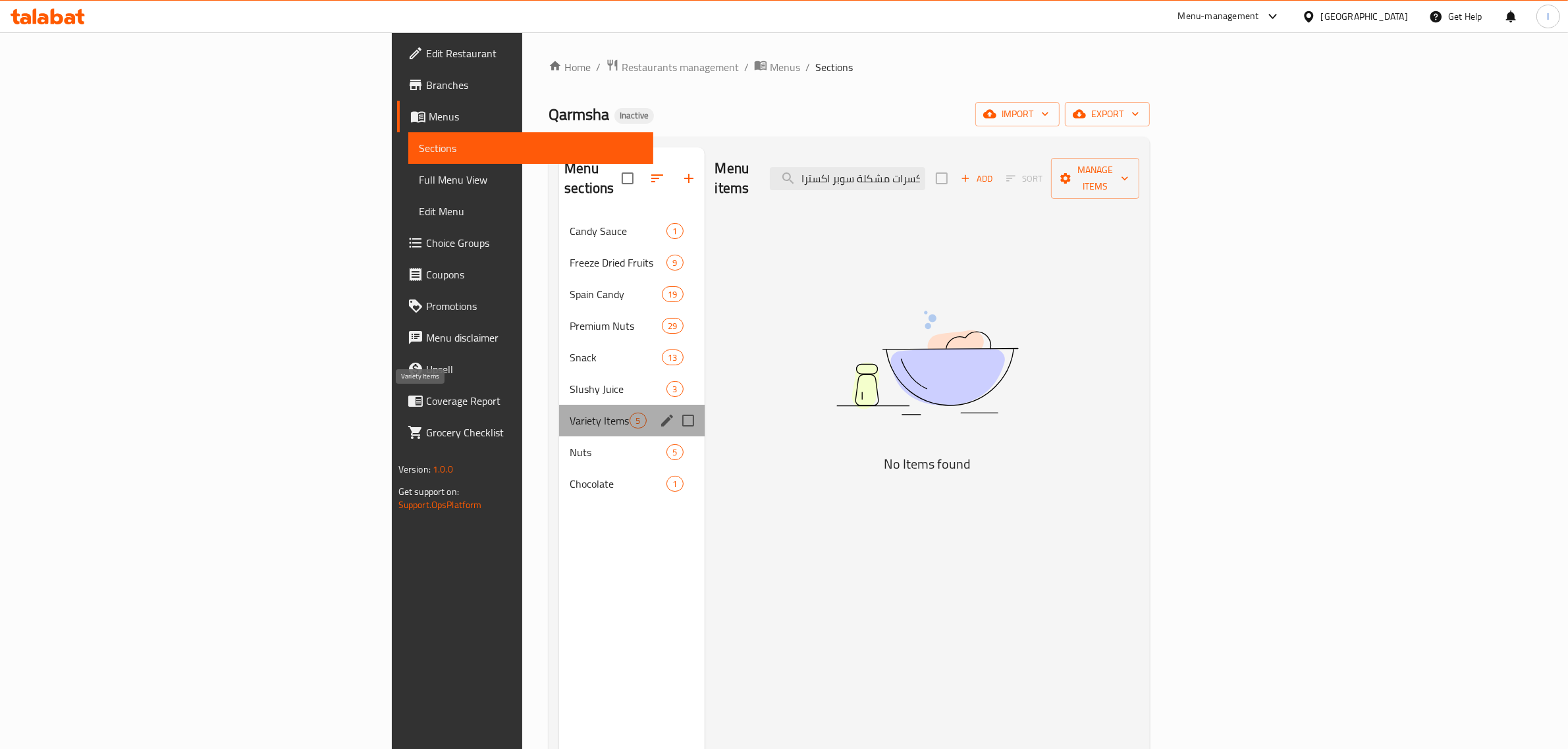
click at [569, 413] on span "Variety Items" at bounding box center [599, 421] width 60 height 16
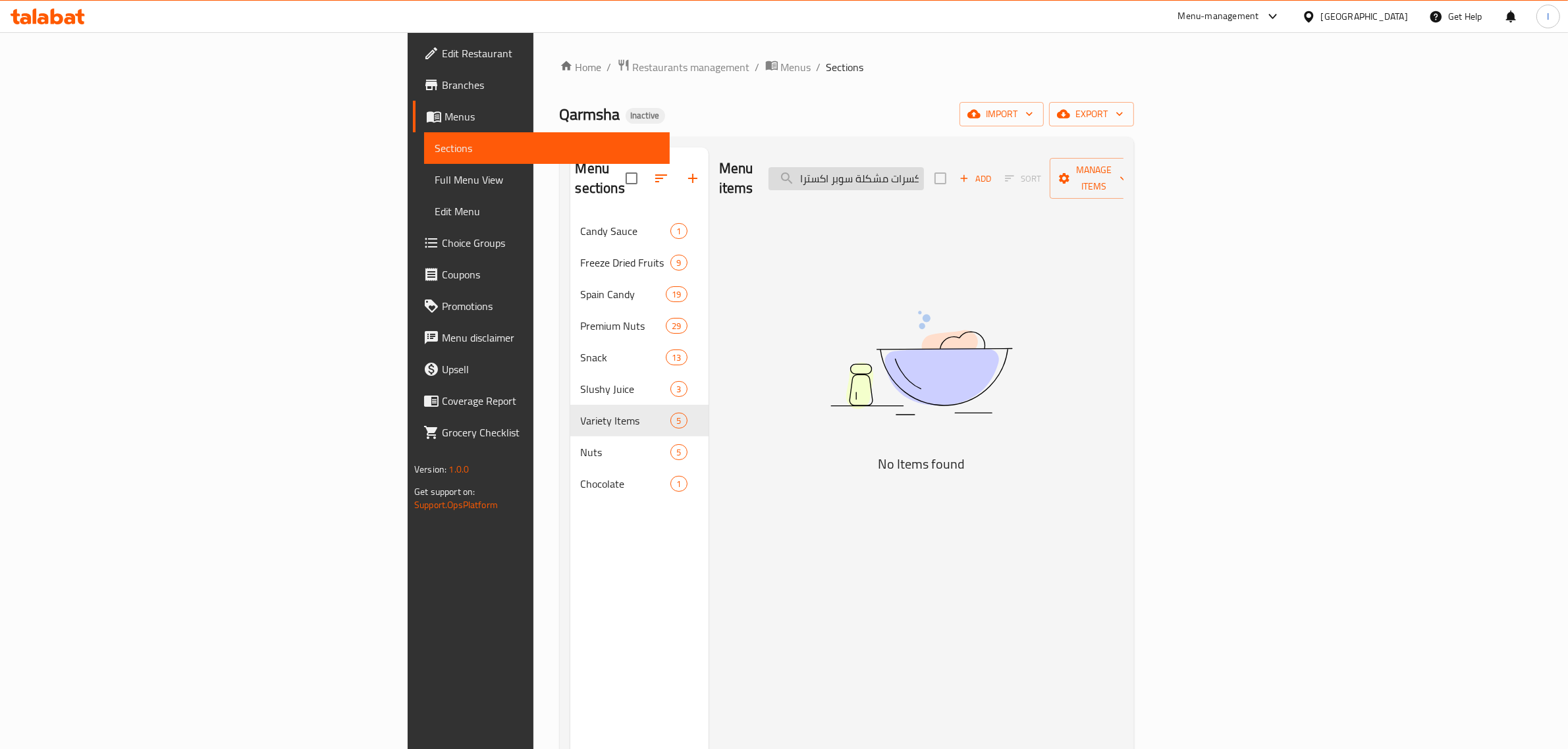
click at [924, 169] on input "كرانشي مكسرات مشكلة سوبر اكسترا" at bounding box center [847, 178] width 155 height 23
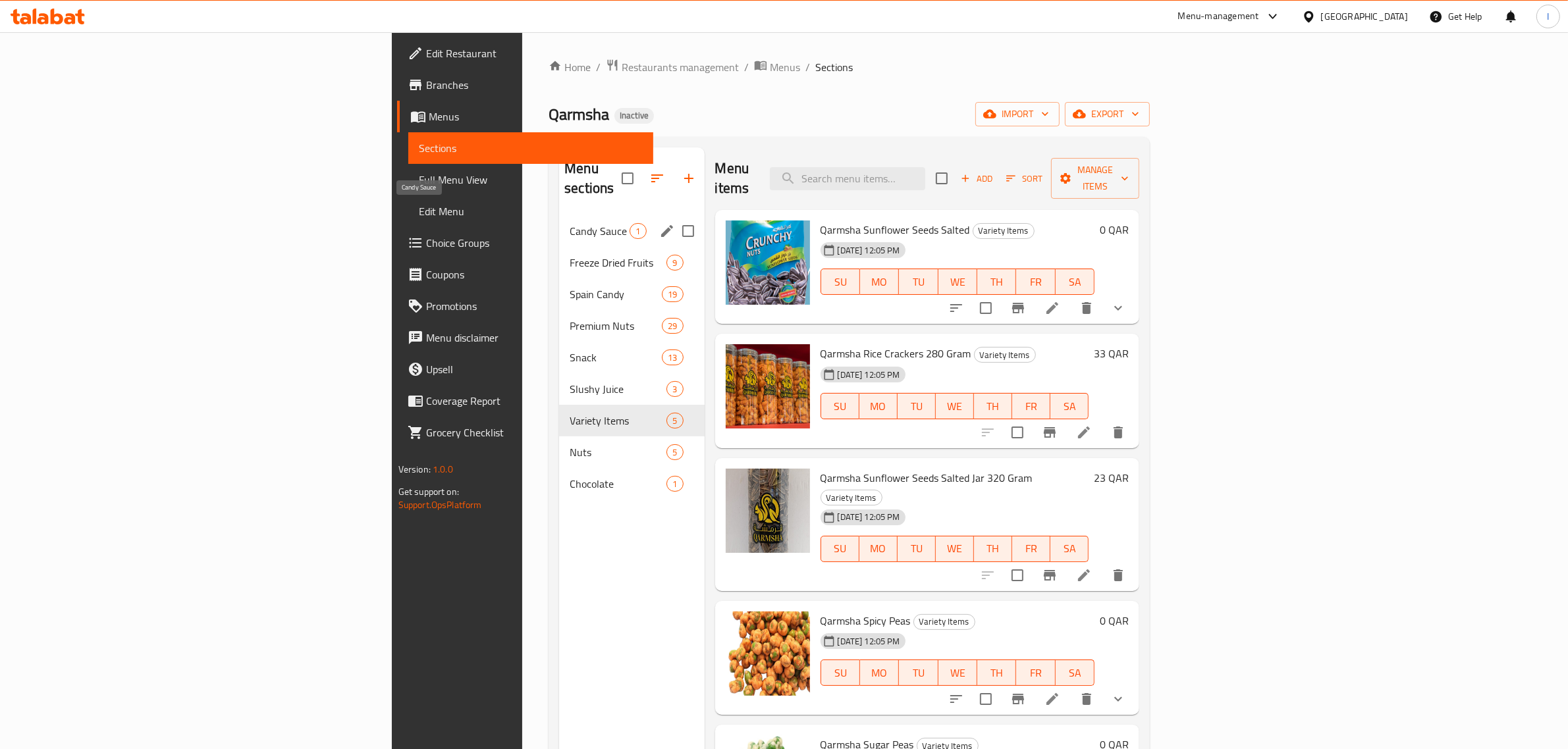
click at [569, 223] on span "Candy Sauce" at bounding box center [599, 231] width 60 height 16
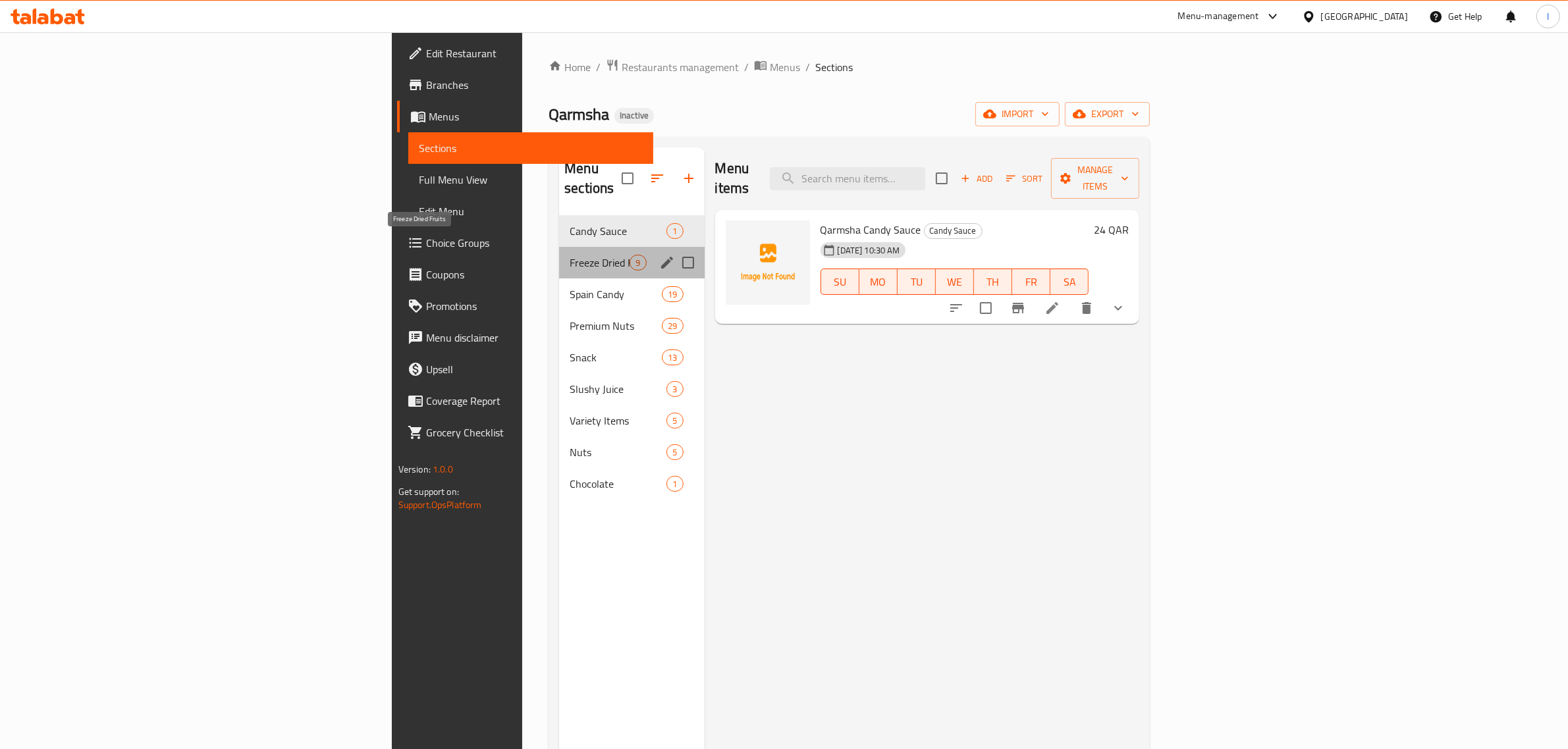
click at [569, 255] on span "Freeze Dried Fruits" at bounding box center [599, 263] width 60 height 16
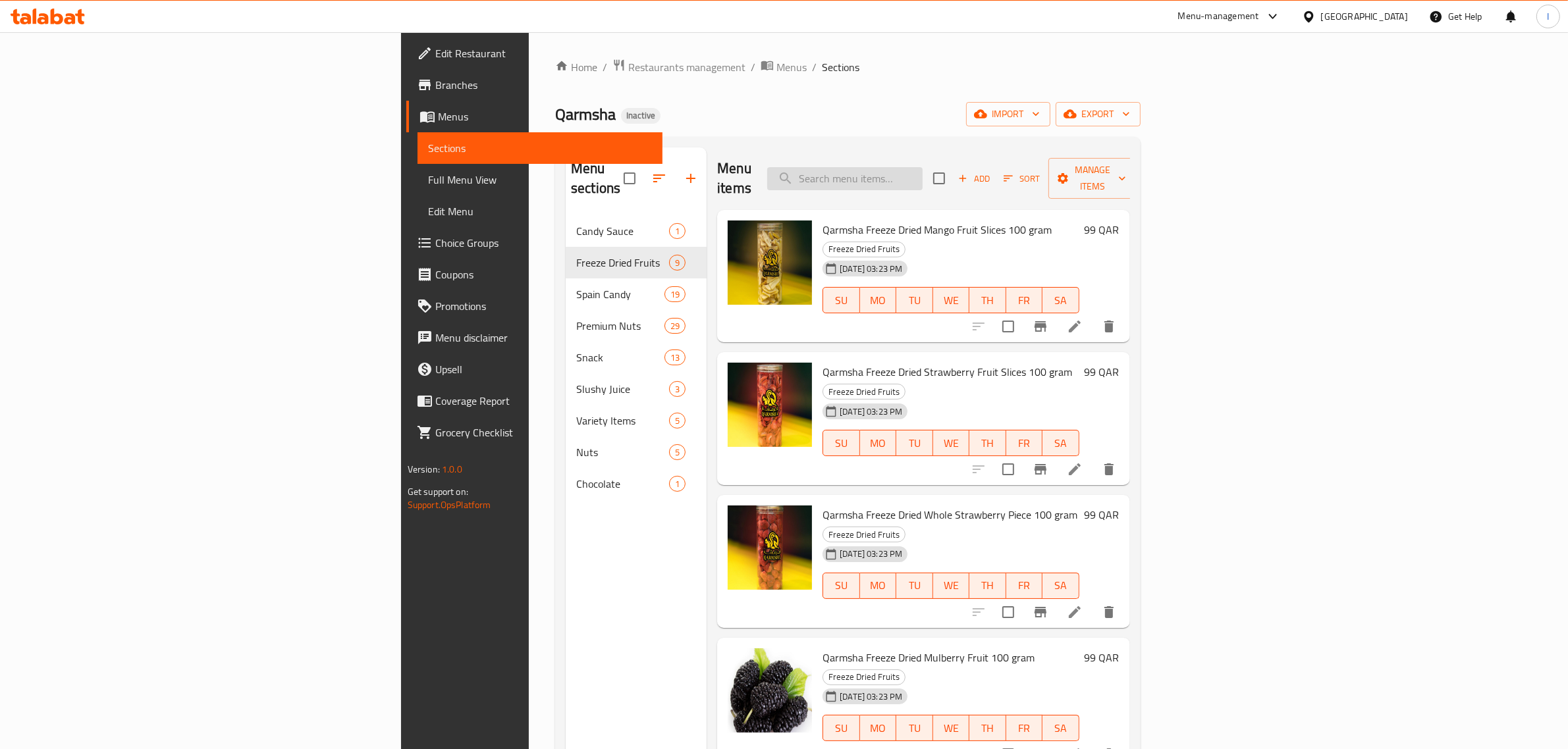
click at [923, 176] on input "search" at bounding box center [845, 178] width 155 height 23
paste input "PUMPKIN"
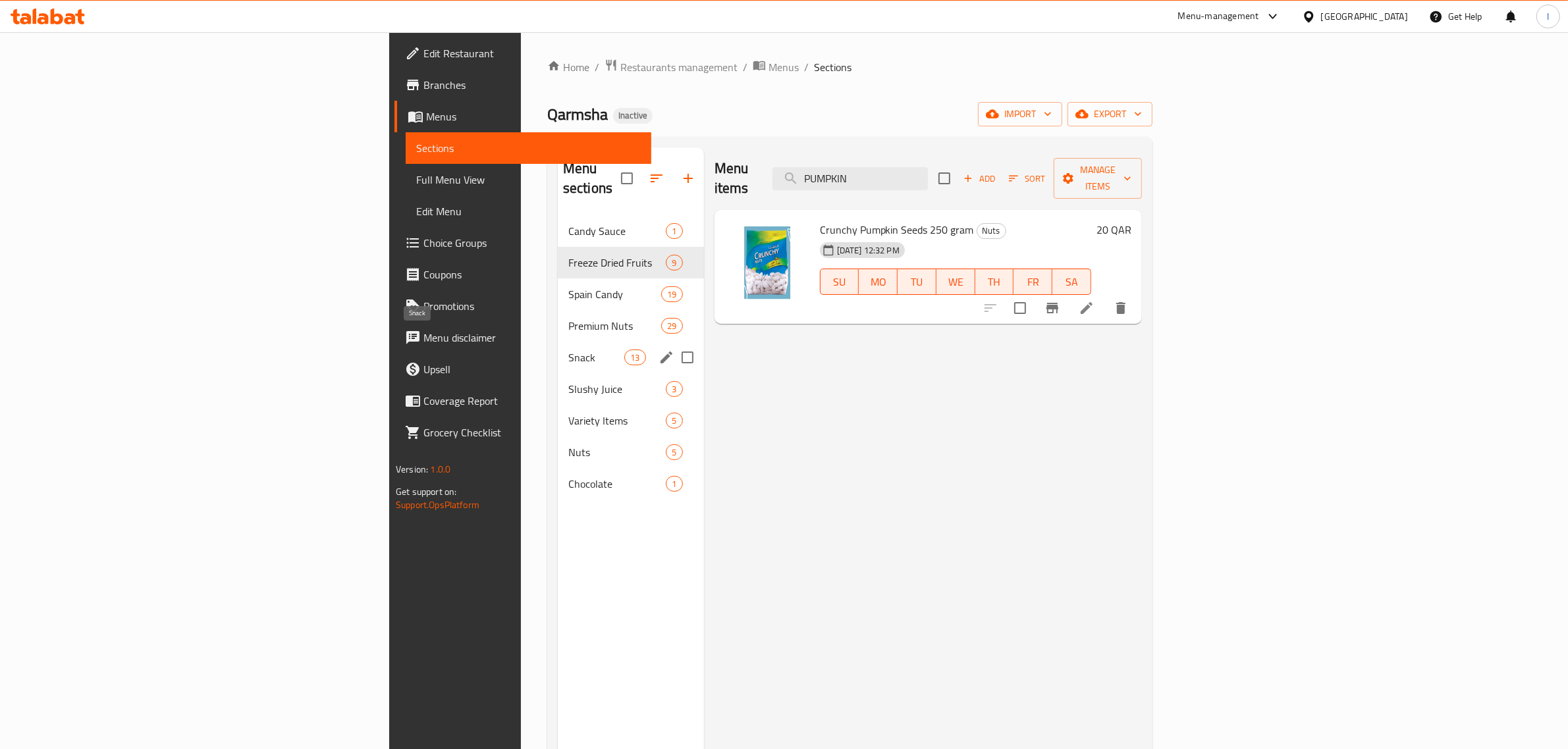
type input "PUMPKIN"
click at [569, 350] on span "Snack" at bounding box center [596, 357] width 56 height 16
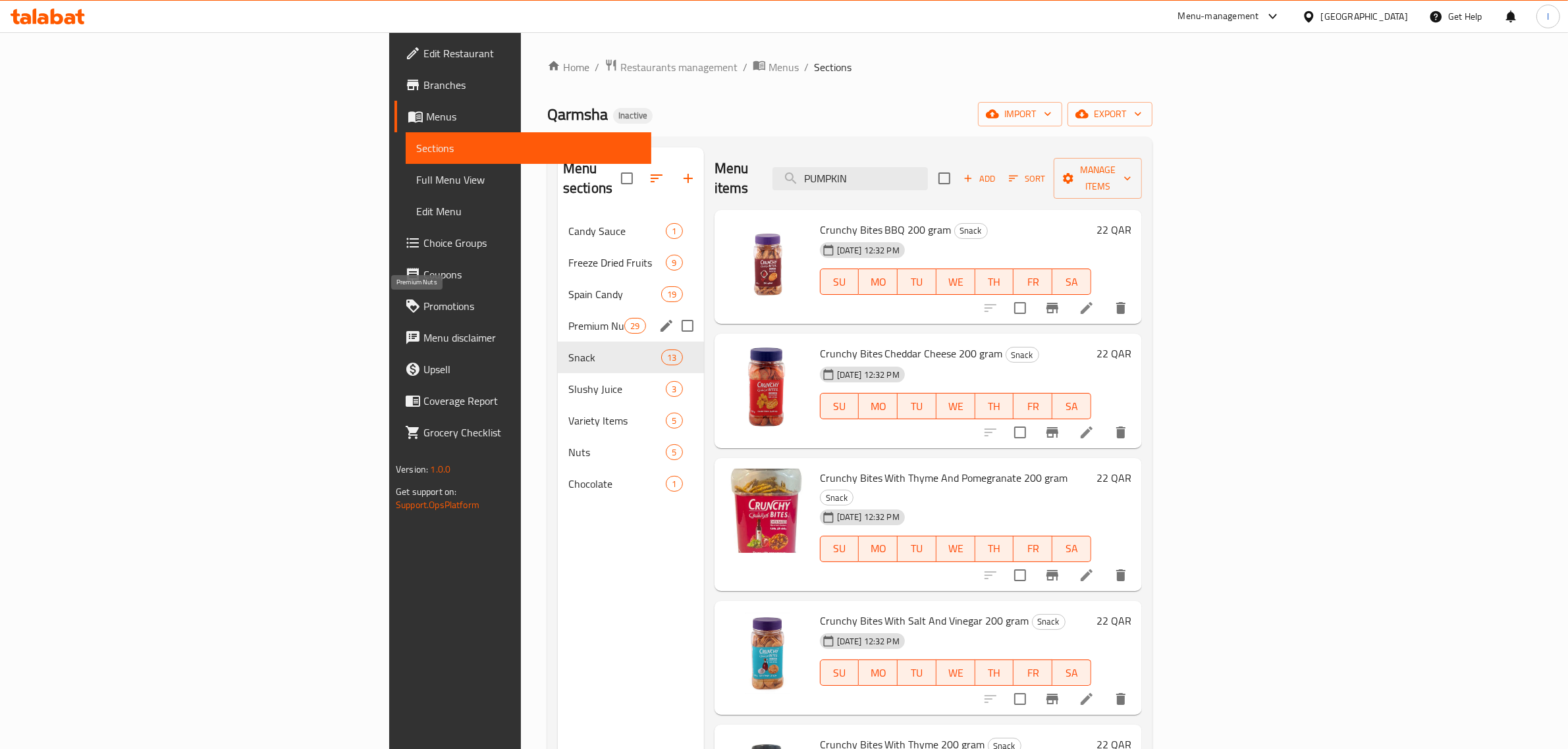
click at [569, 318] on span "Premium Nuts" at bounding box center [596, 326] width 56 height 16
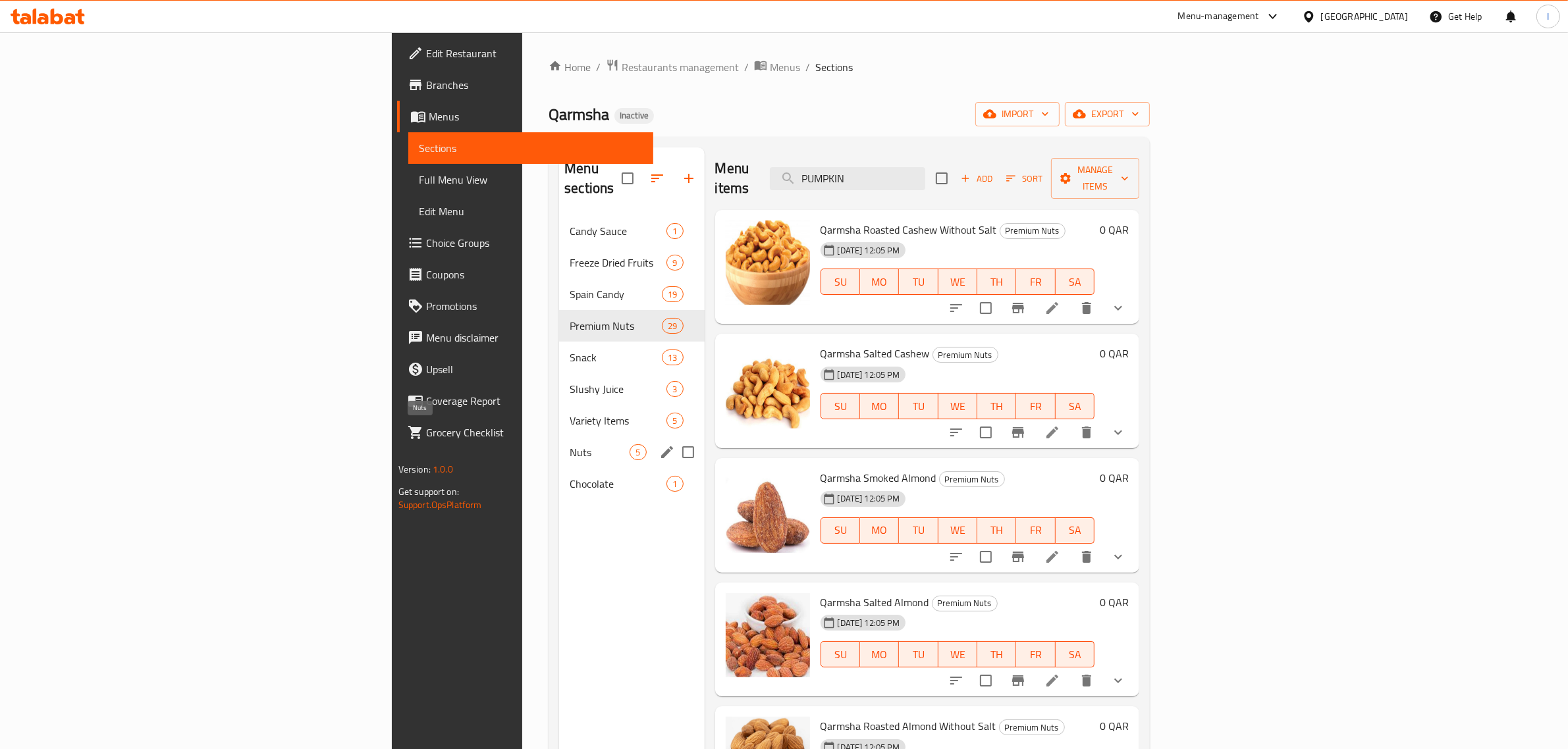
click at [569, 444] on span "Nuts" at bounding box center [599, 452] width 60 height 16
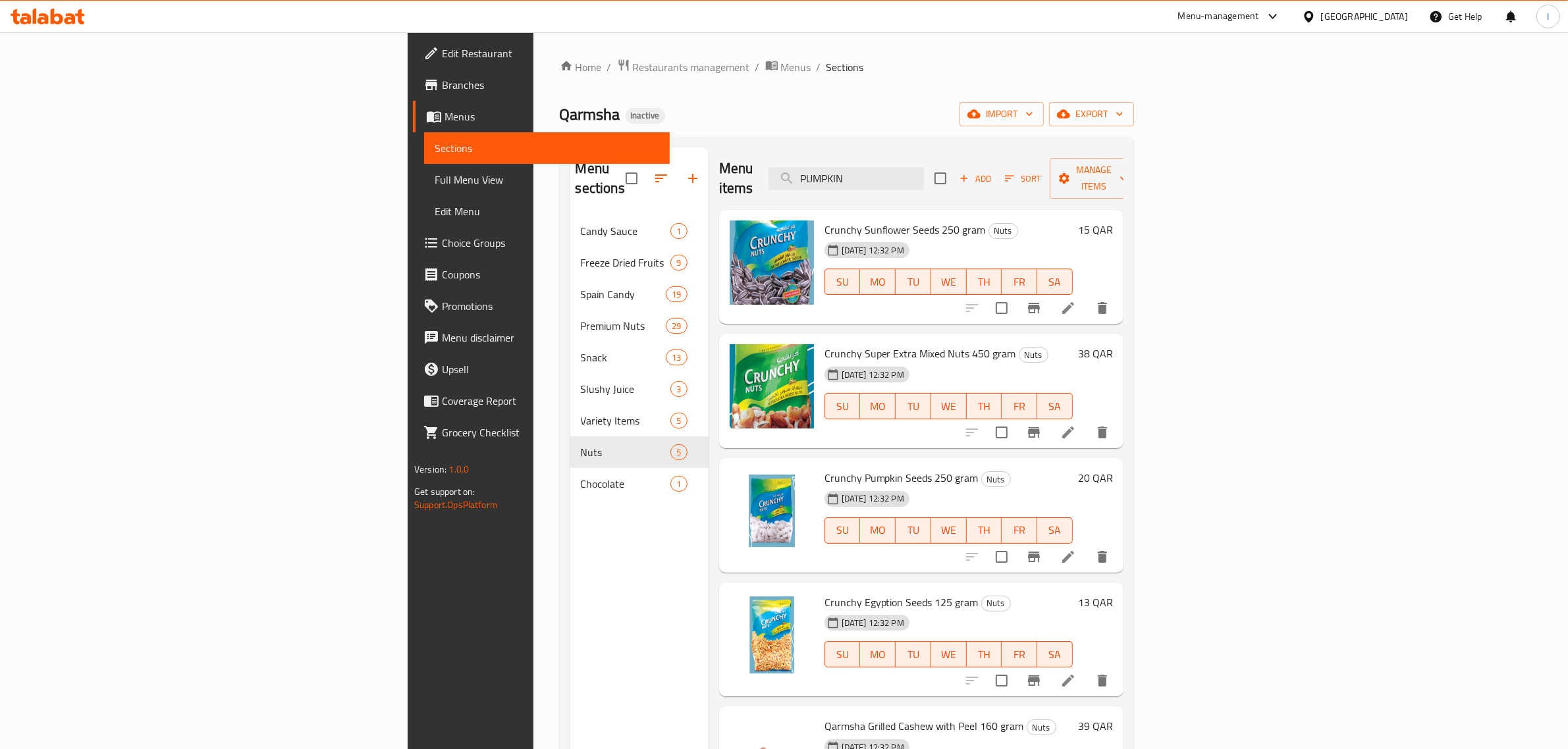
click at [853, 59] on ol "Home / Restaurants management / Menus / Sections" at bounding box center [847, 67] width 574 height 17
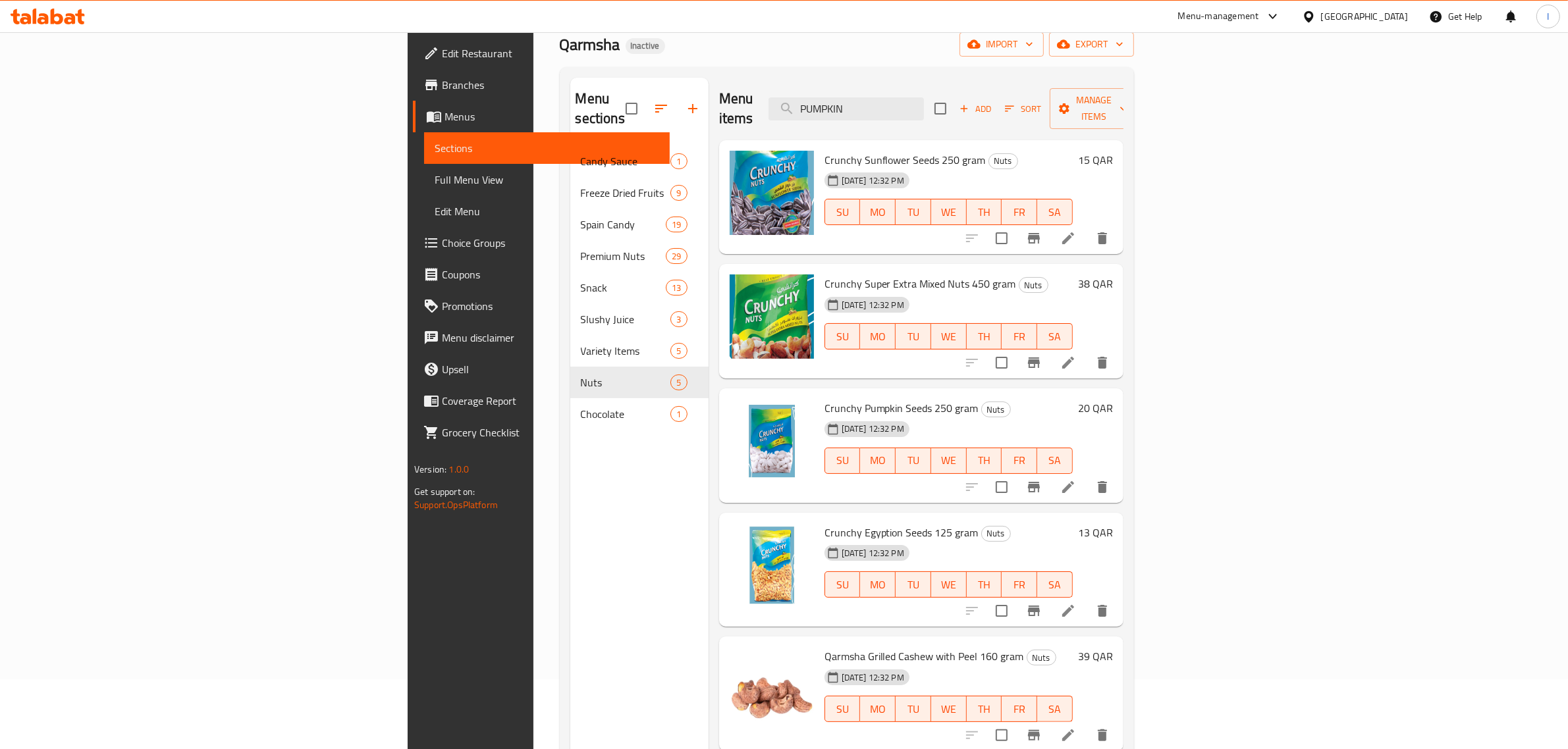
scroll to position [165, 0]
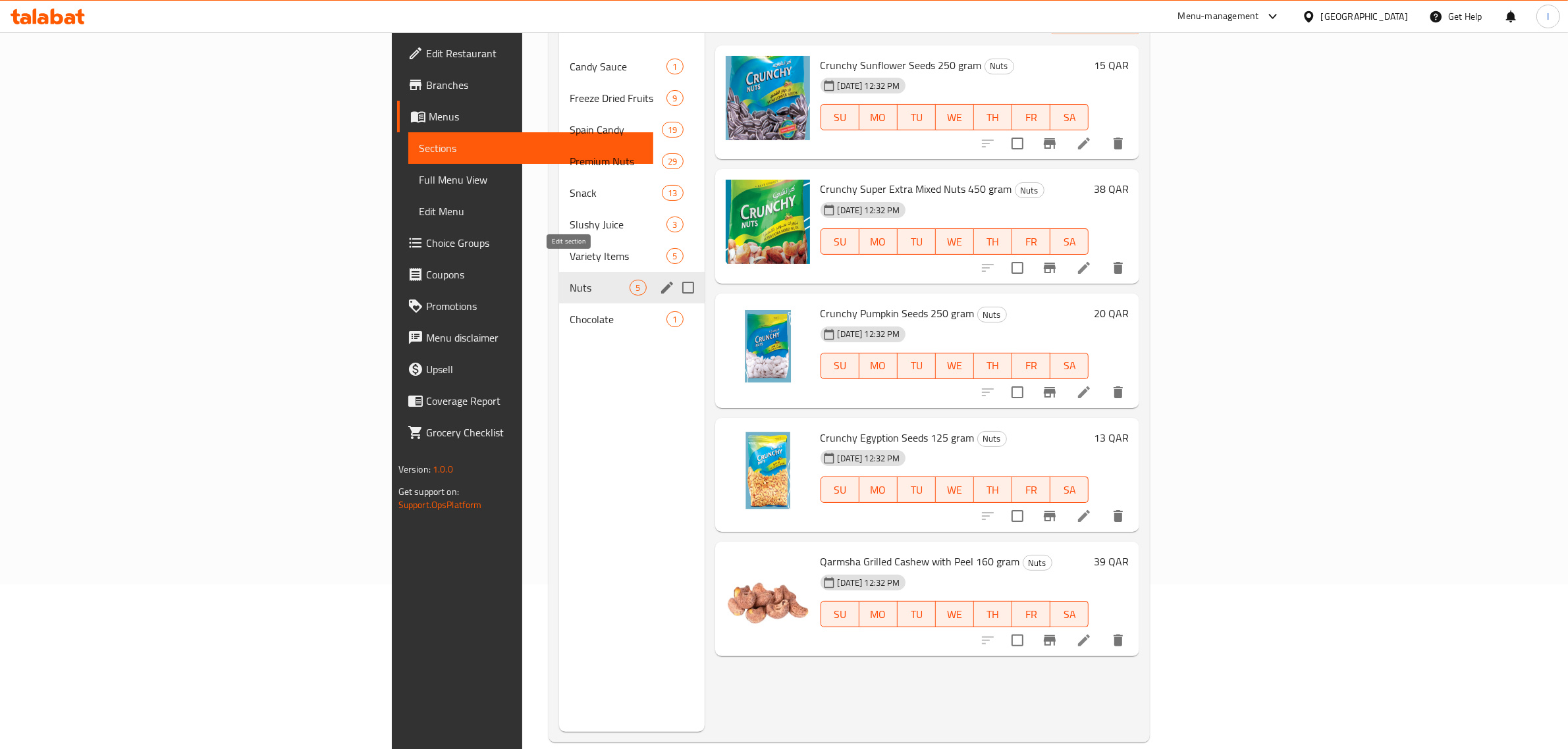
click at [659, 280] on icon "edit" at bounding box center [667, 287] width 16 height 16
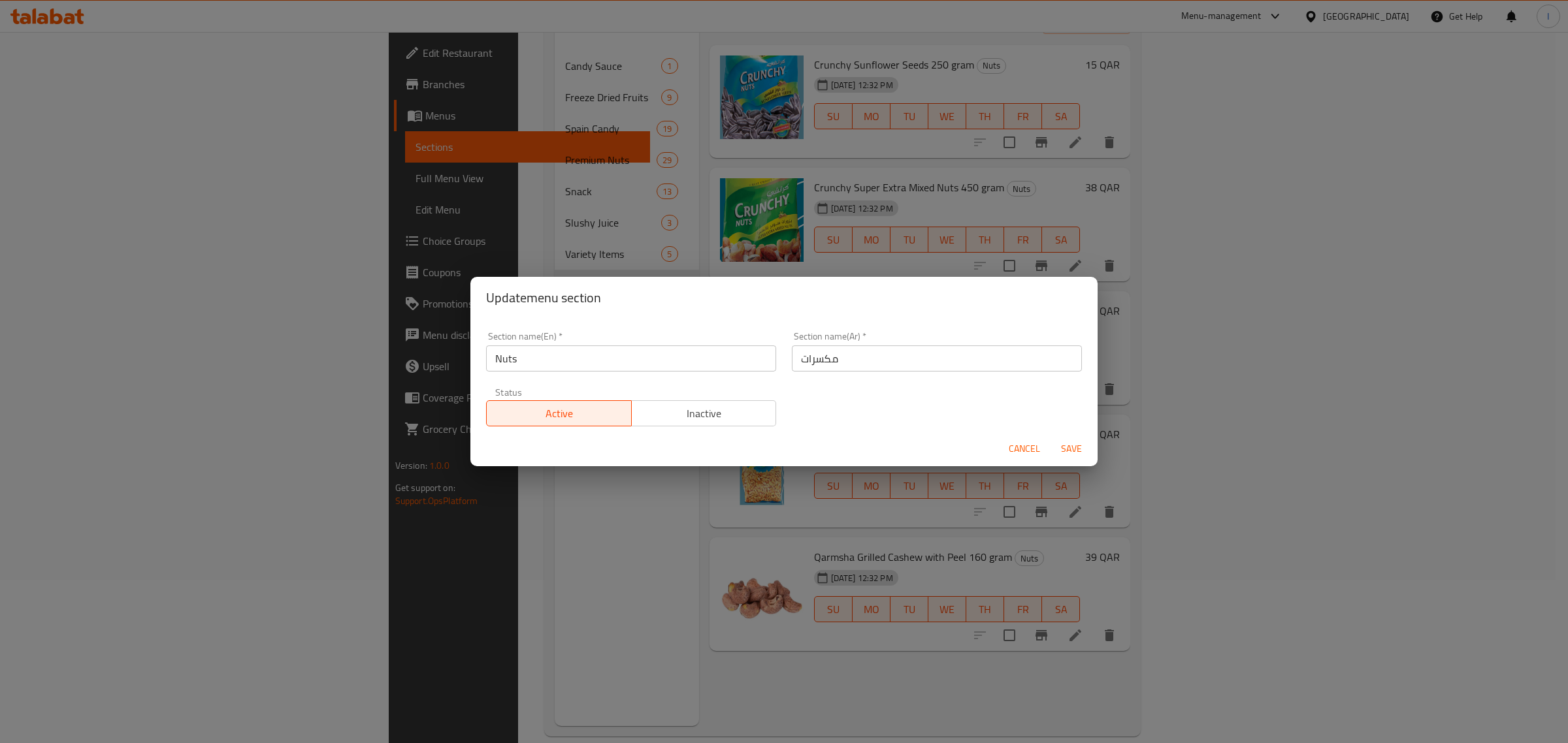
click at [1020, 449] on span "Cancel" at bounding box center [1024, 448] width 31 height 16
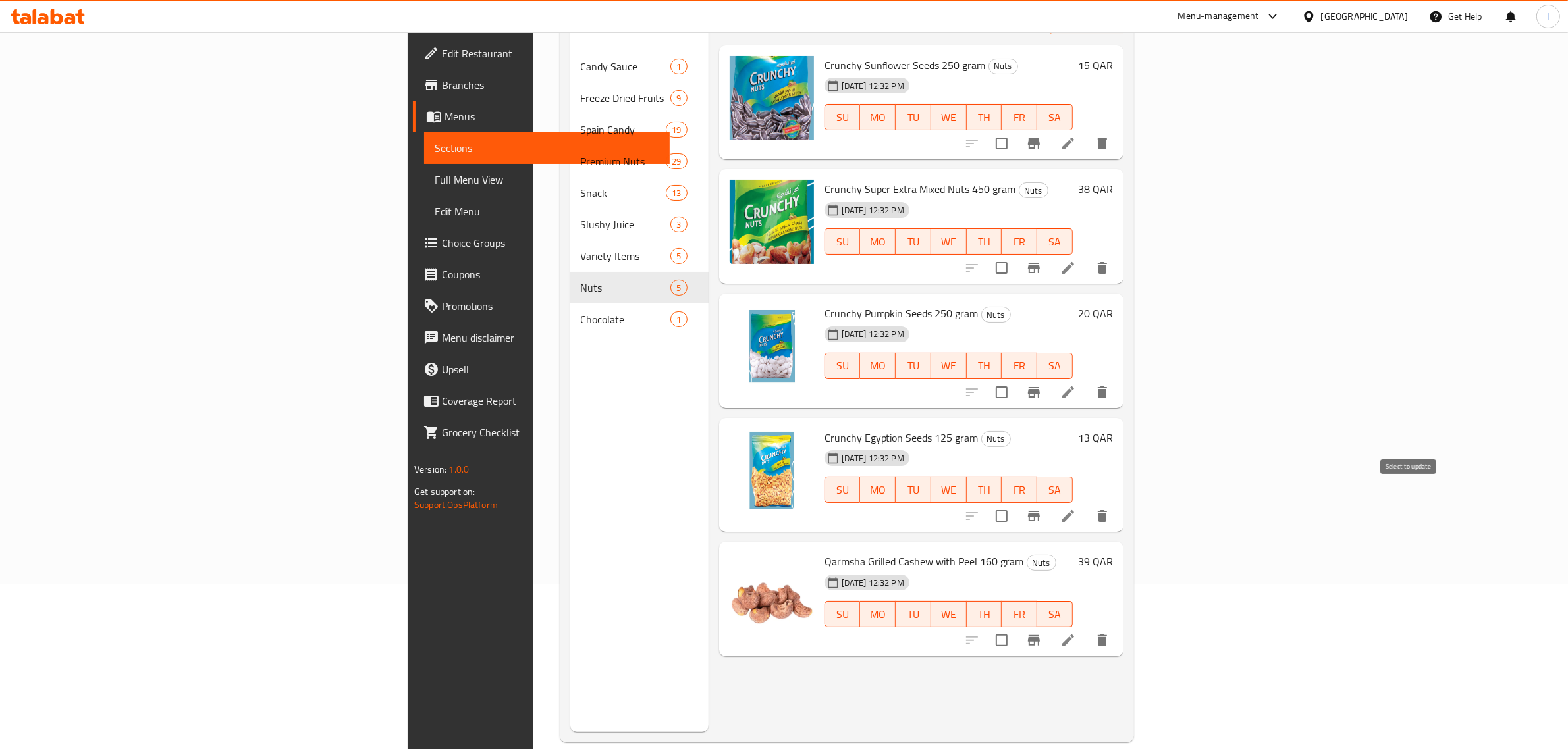
click at [1015, 502] on input "checkbox" at bounding box center [1001, 516] width 28 height 28
checkbox input "true"
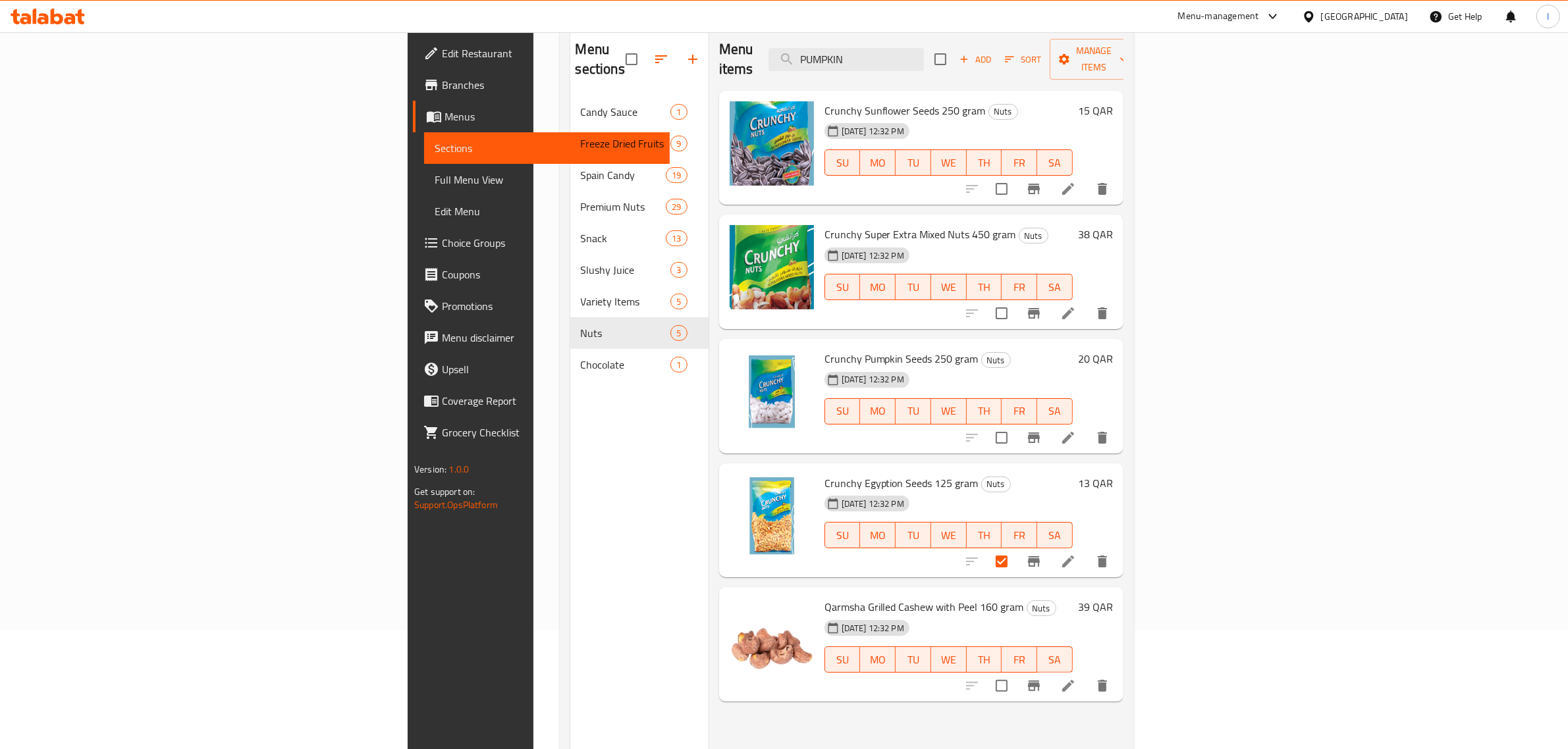
scroll to position [82, 0]
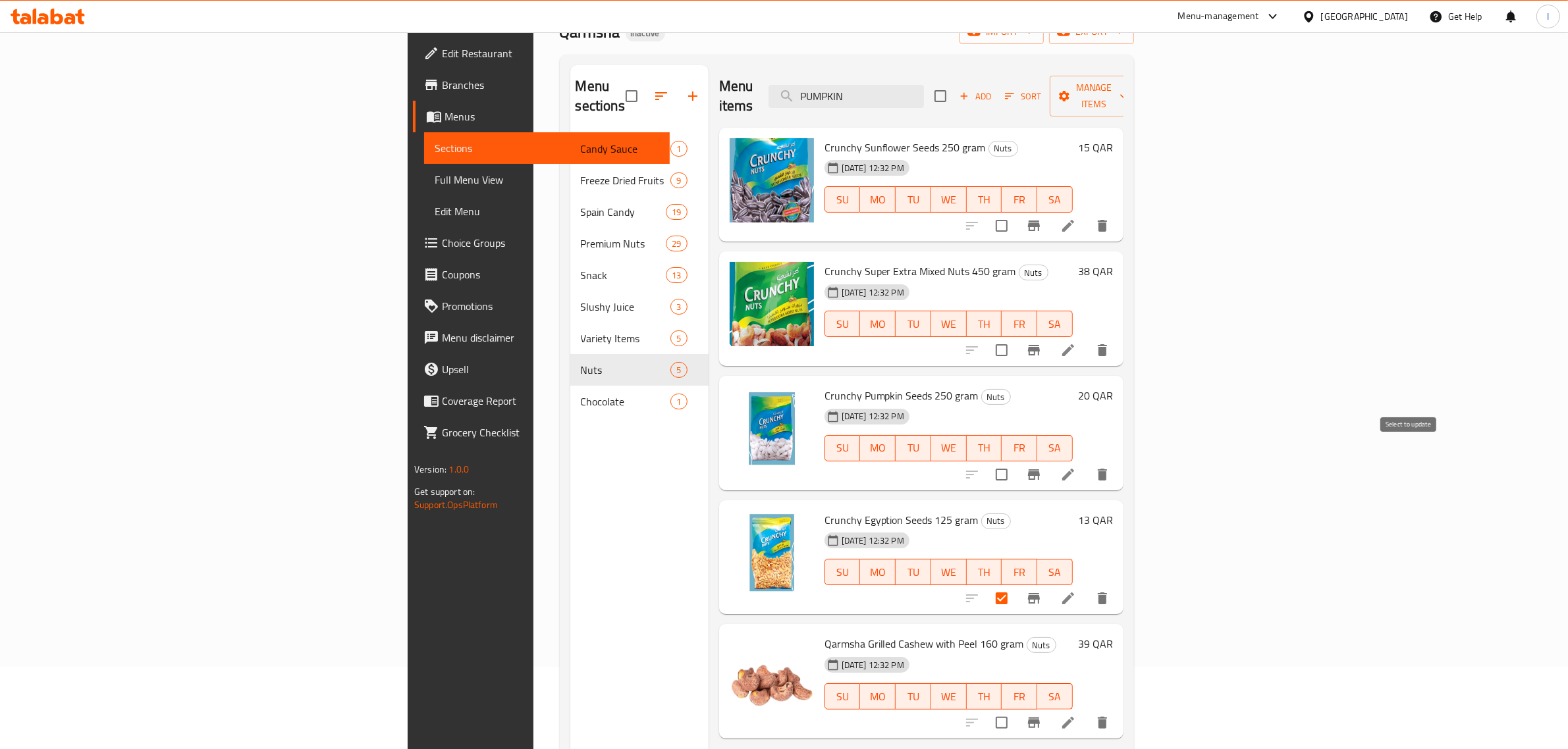
click at [1015, 461] on input "checkbox" at bounding box center [1001, 475] width 28 height 28
checkbox input "true"
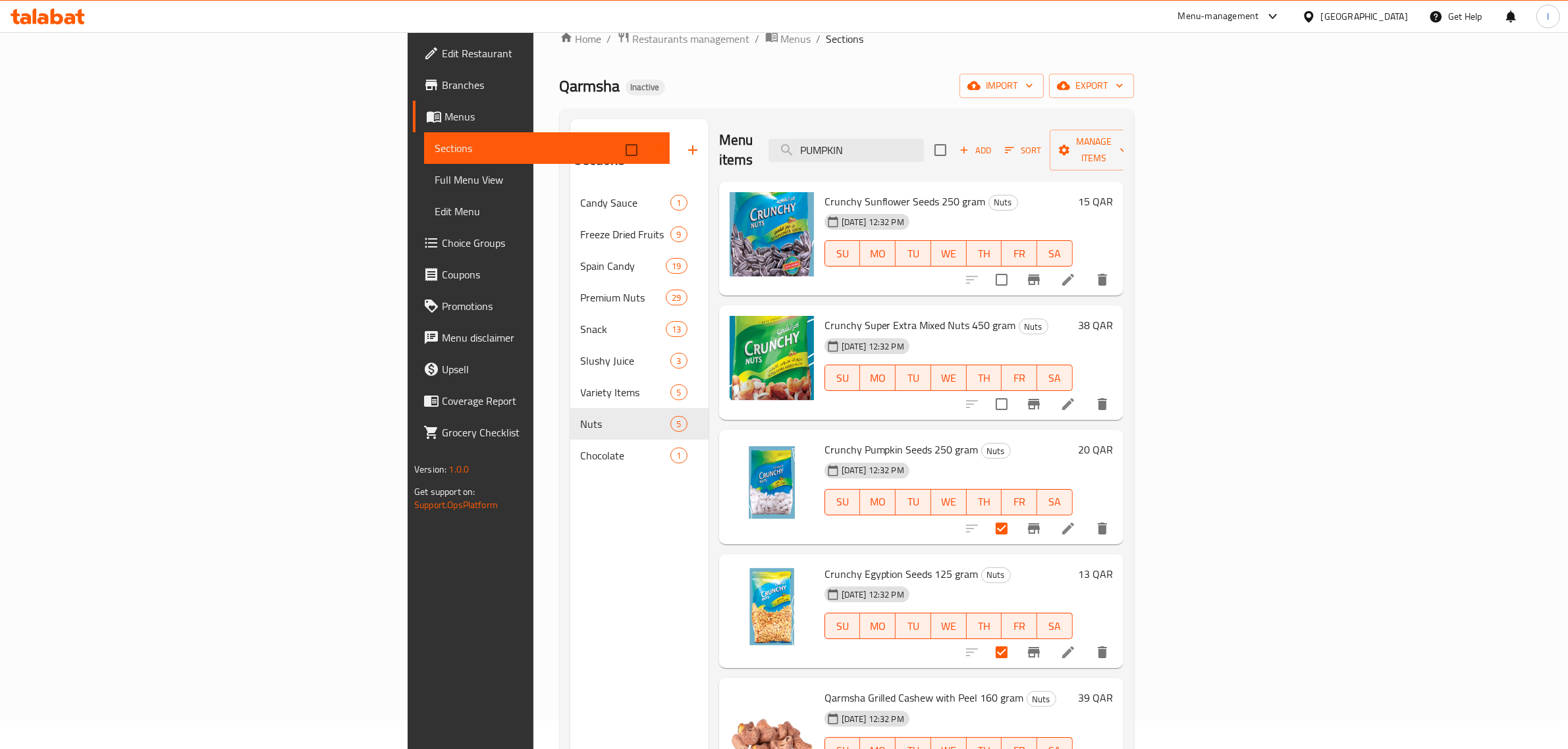
scroll to position [0, 0]
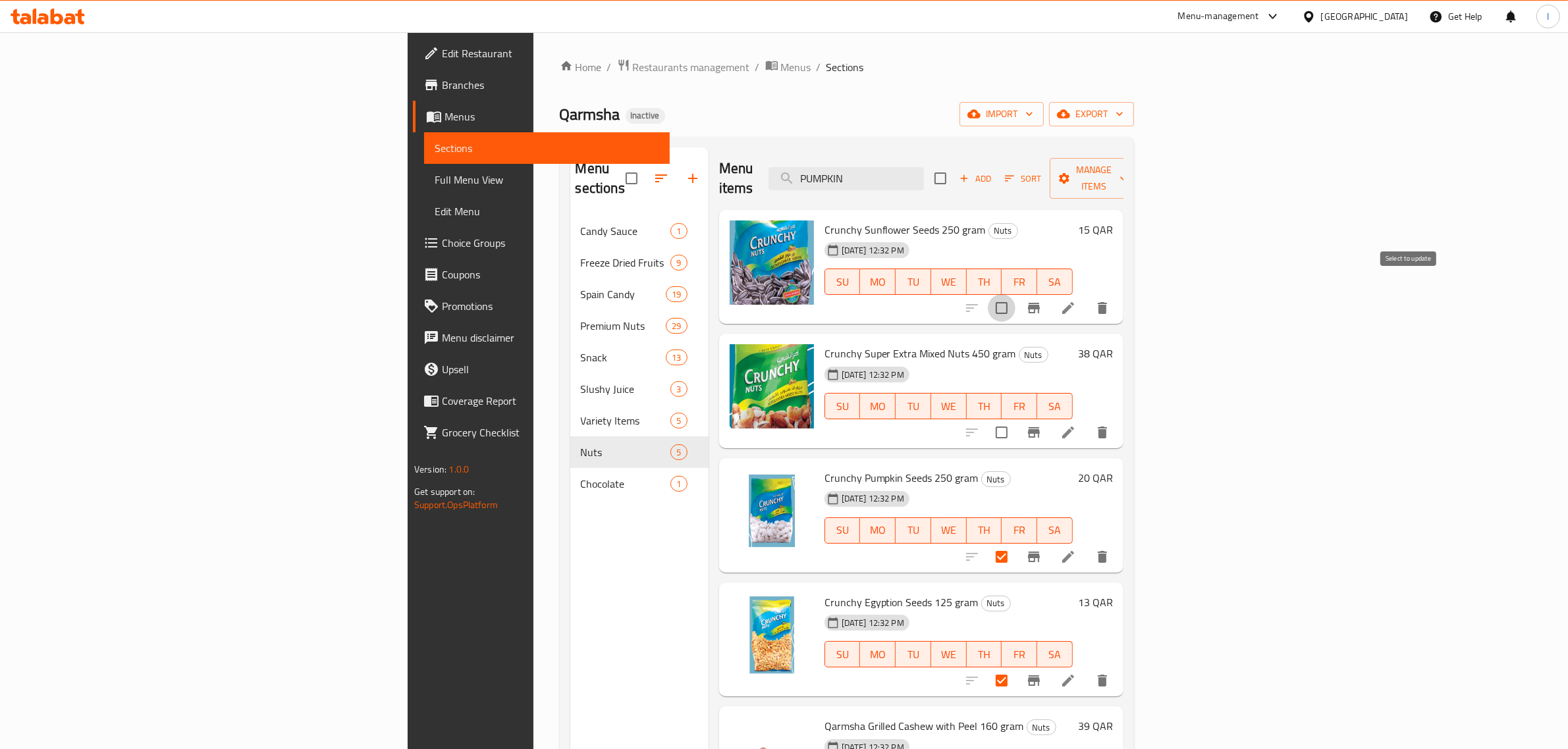
click at [1015, 294] on input "checkbox" at bounding box center [1001, 307] width 28 height 28
click at [1128, 169] on span "Manage items" at bounding box center [1094, 178] width 68 height 33
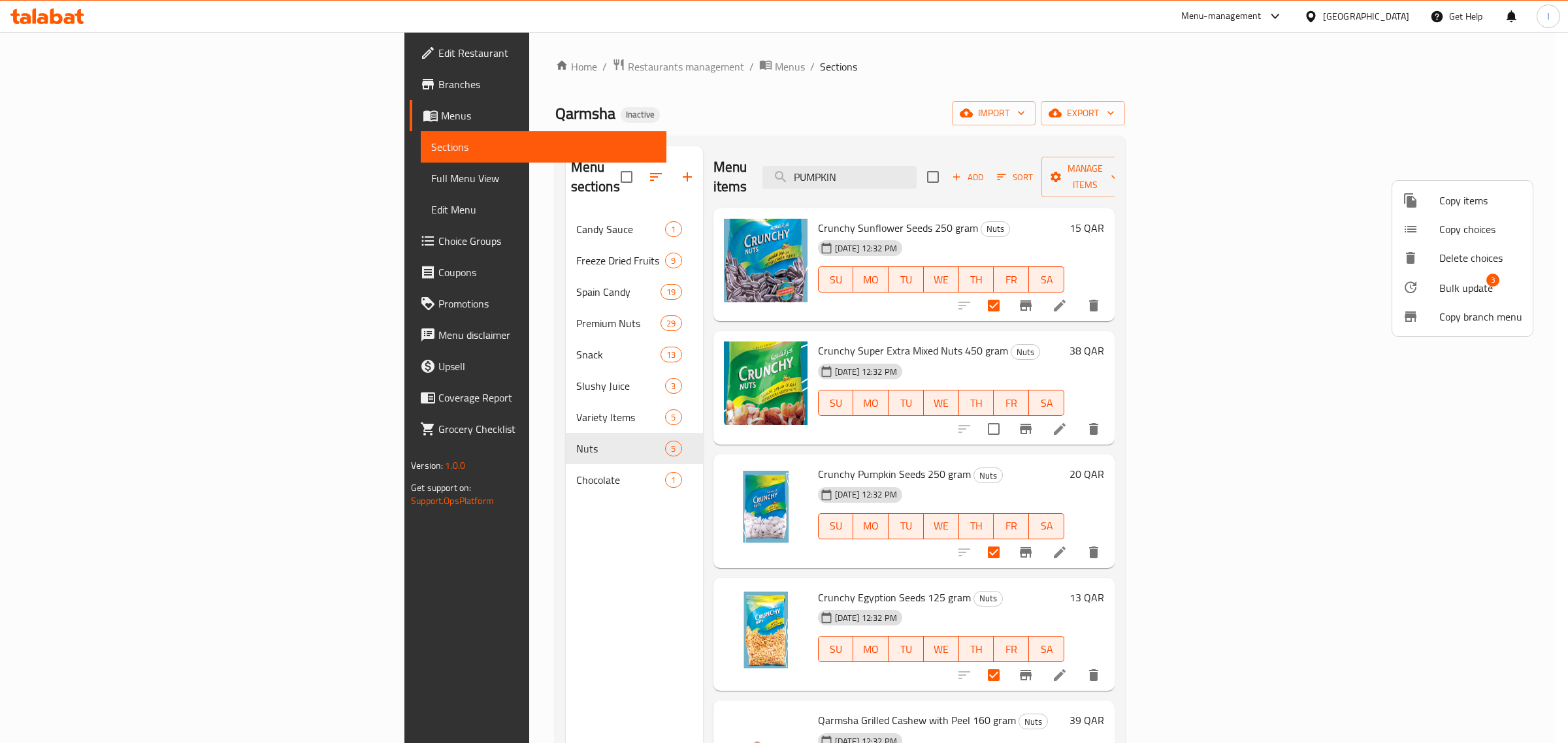
click at [1468, 284] on span "Bulk update" at bounding box center [1466, 287] width 54 height 16
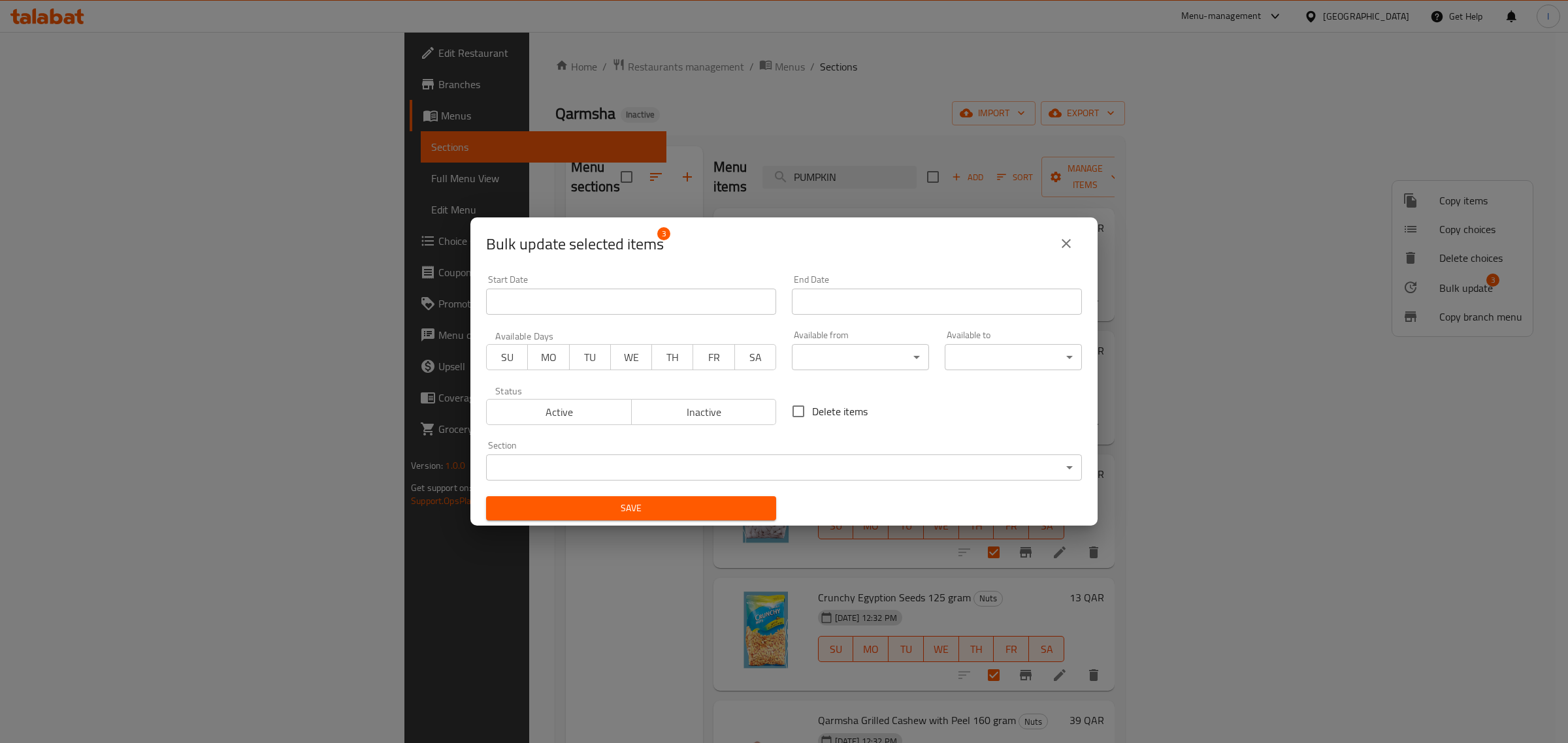
click at [563, 468] on body "​ Menu-management Qatar Get Help I Edit Restaurant Branches Menus Sections Full…" at bounding box center [784, 387] width 1568 height 711
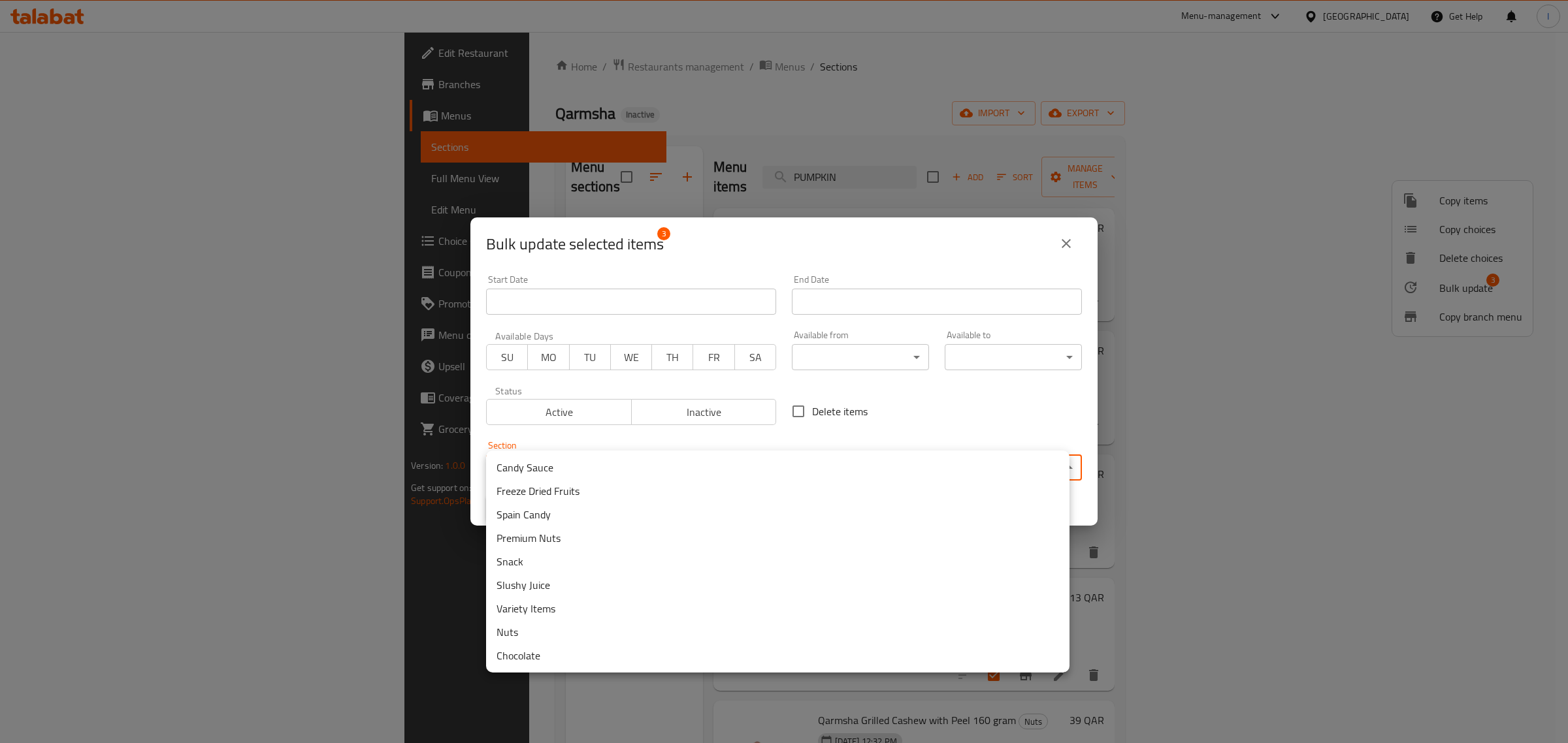
click at [536, 611] on li "Variety Items" at bounding box center [778, 609] width 583 height 23
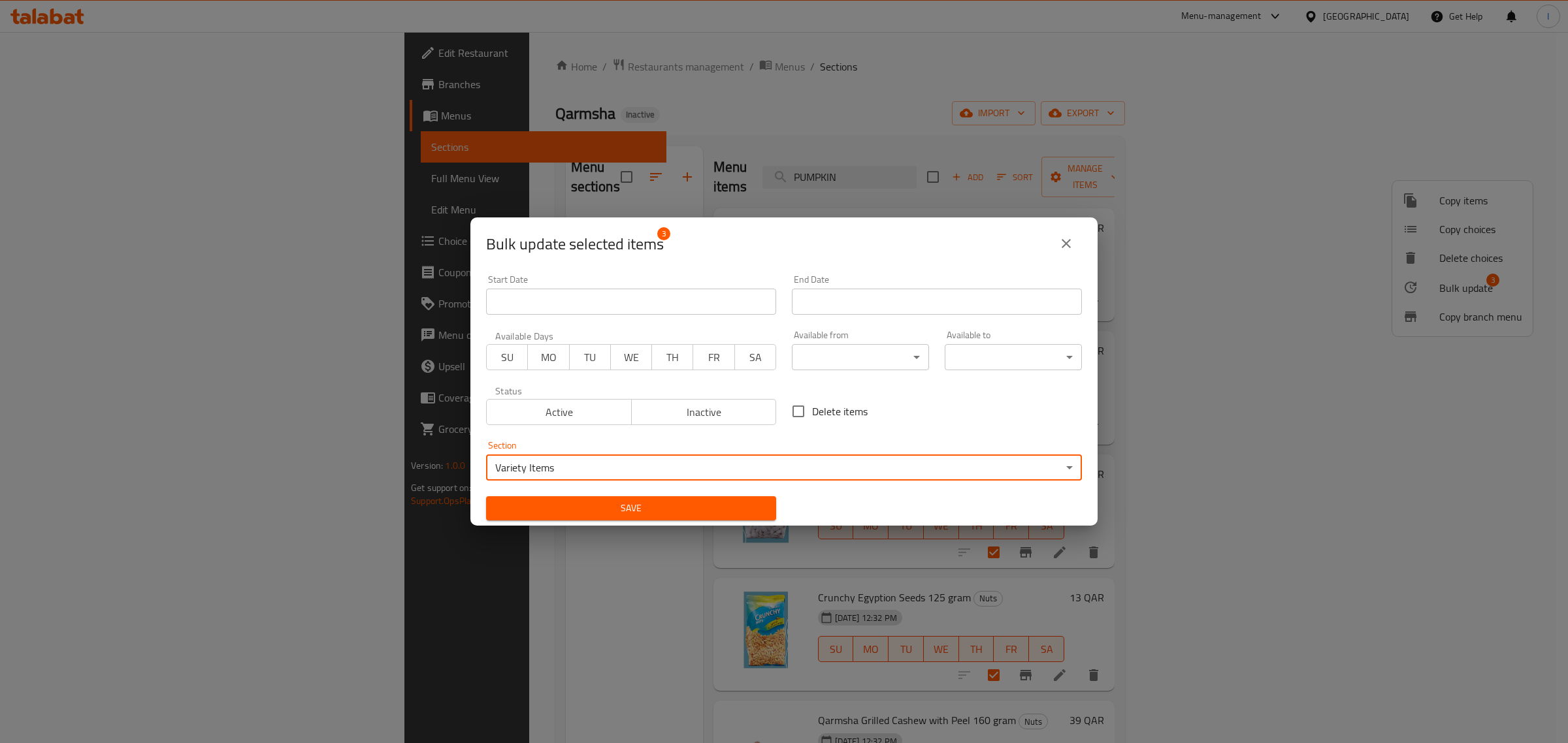
click at [644, 503] on span "Save" at bounding box center [630, 508] width 269 height 16
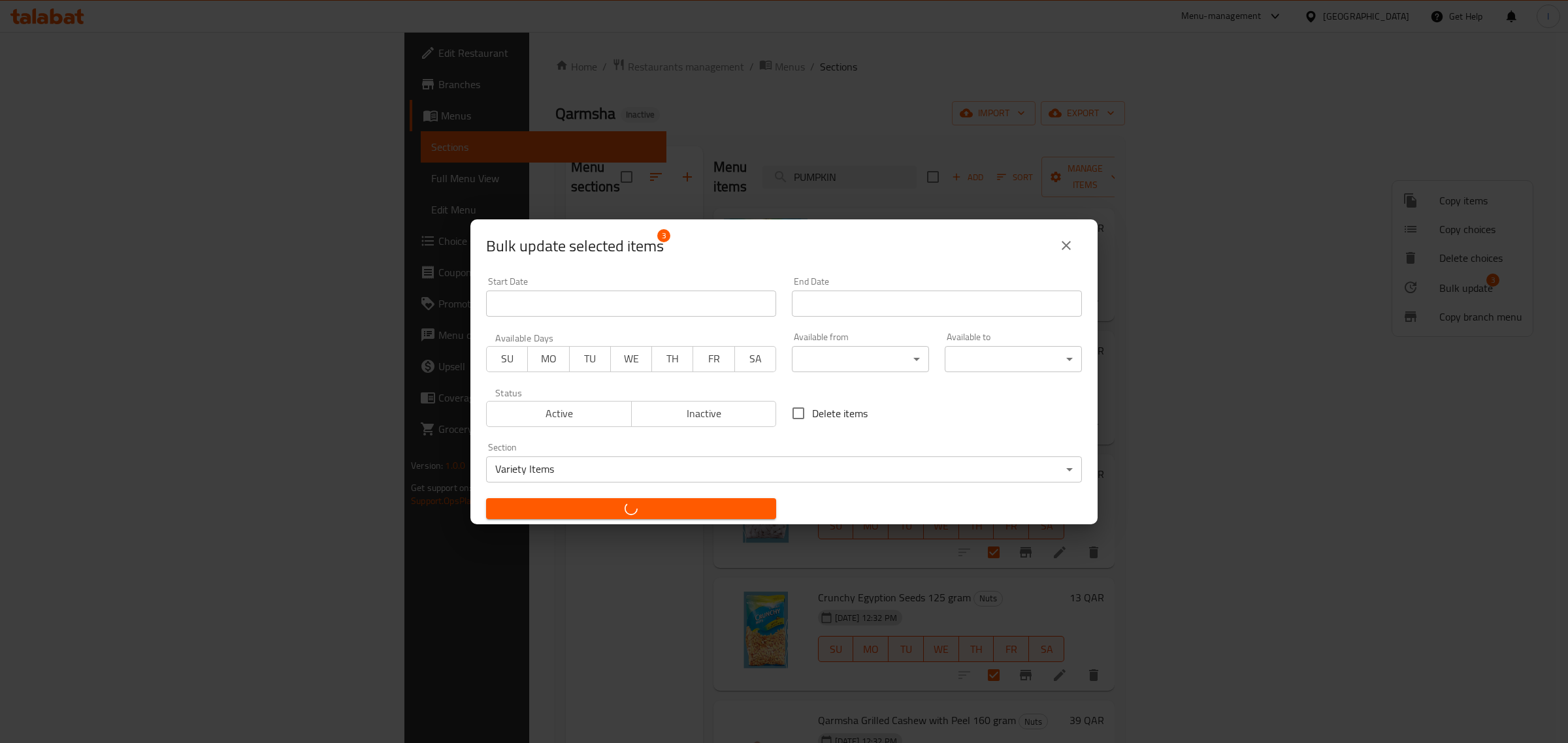
checkbox input "false"
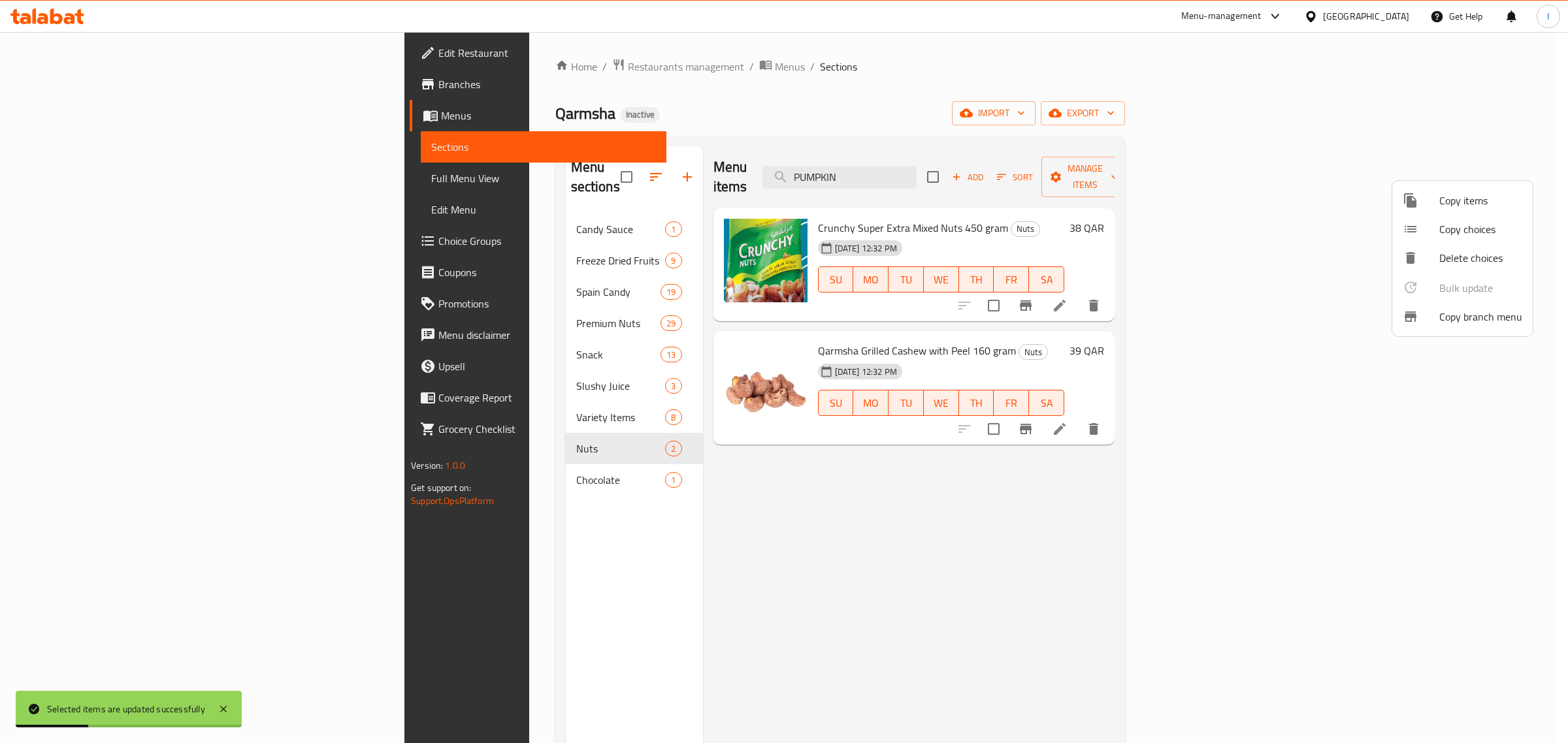
click at [373, 403] on div at bounding box center [784, 371] width 1568 height 743
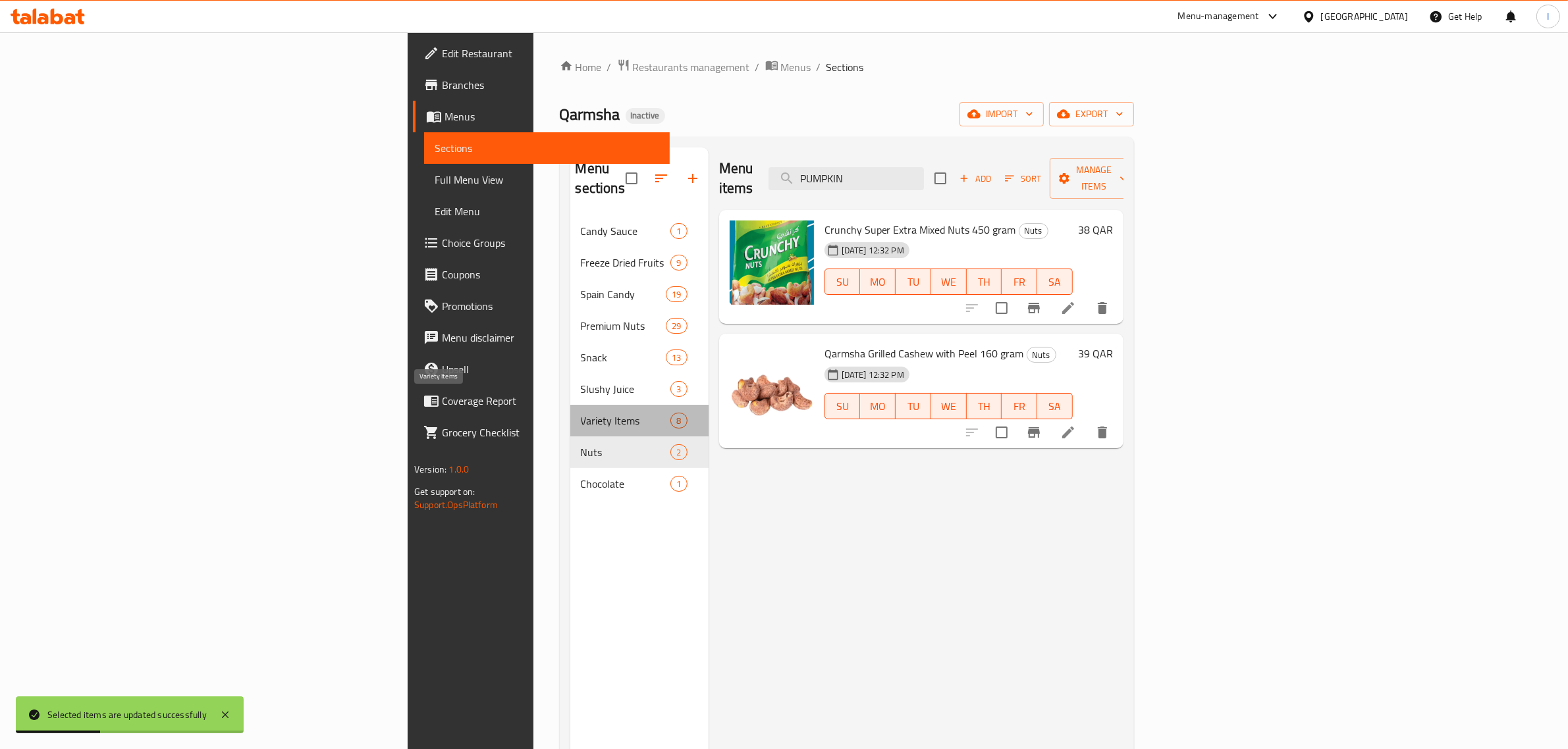
click at [581, 413] on span "Variety Items" at bounding box center [626, 421] width 90 height 16
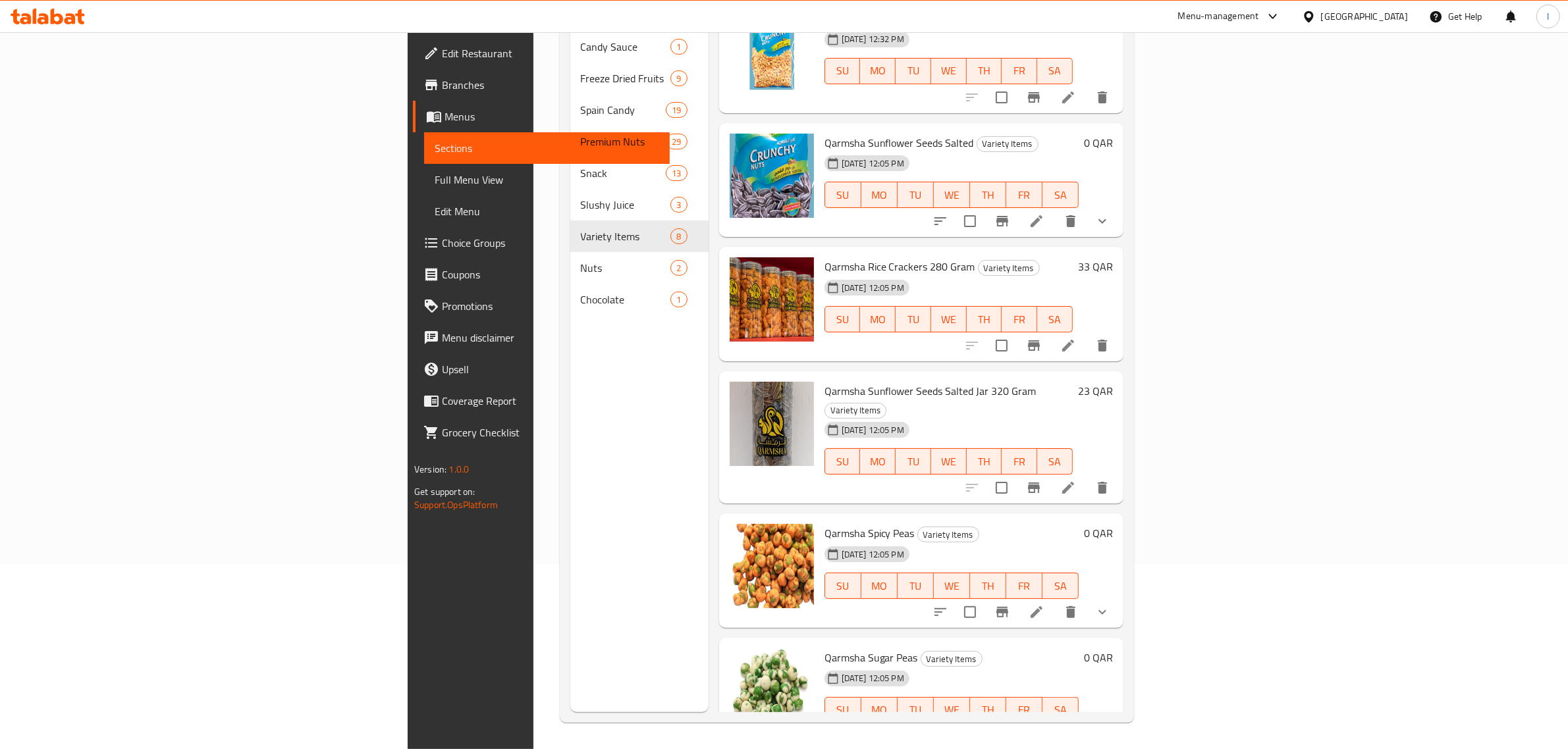
scroll to position [20, 0]
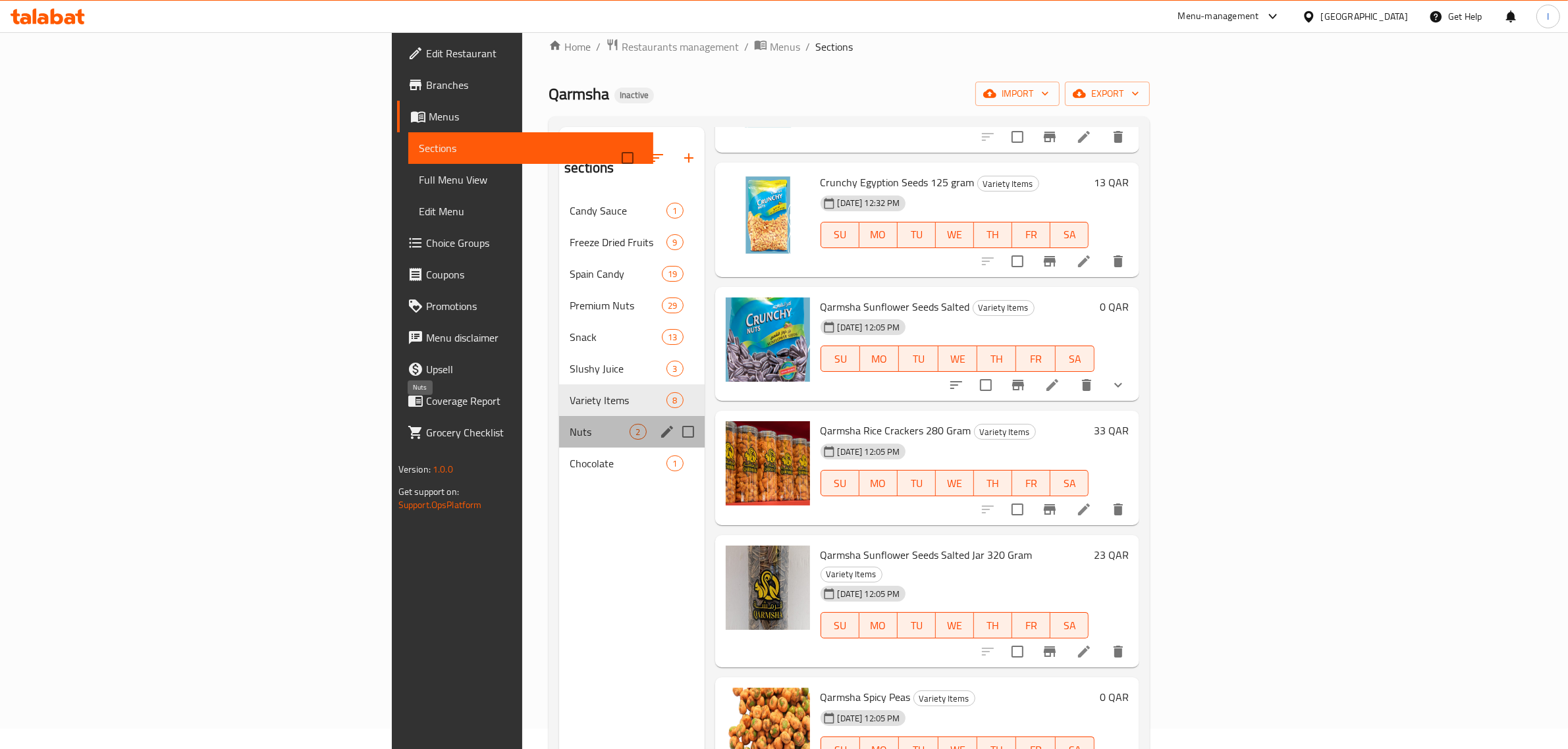
click at [569, 424] on span "Nuts" at bounding box center [599, 431] width 60 height 16
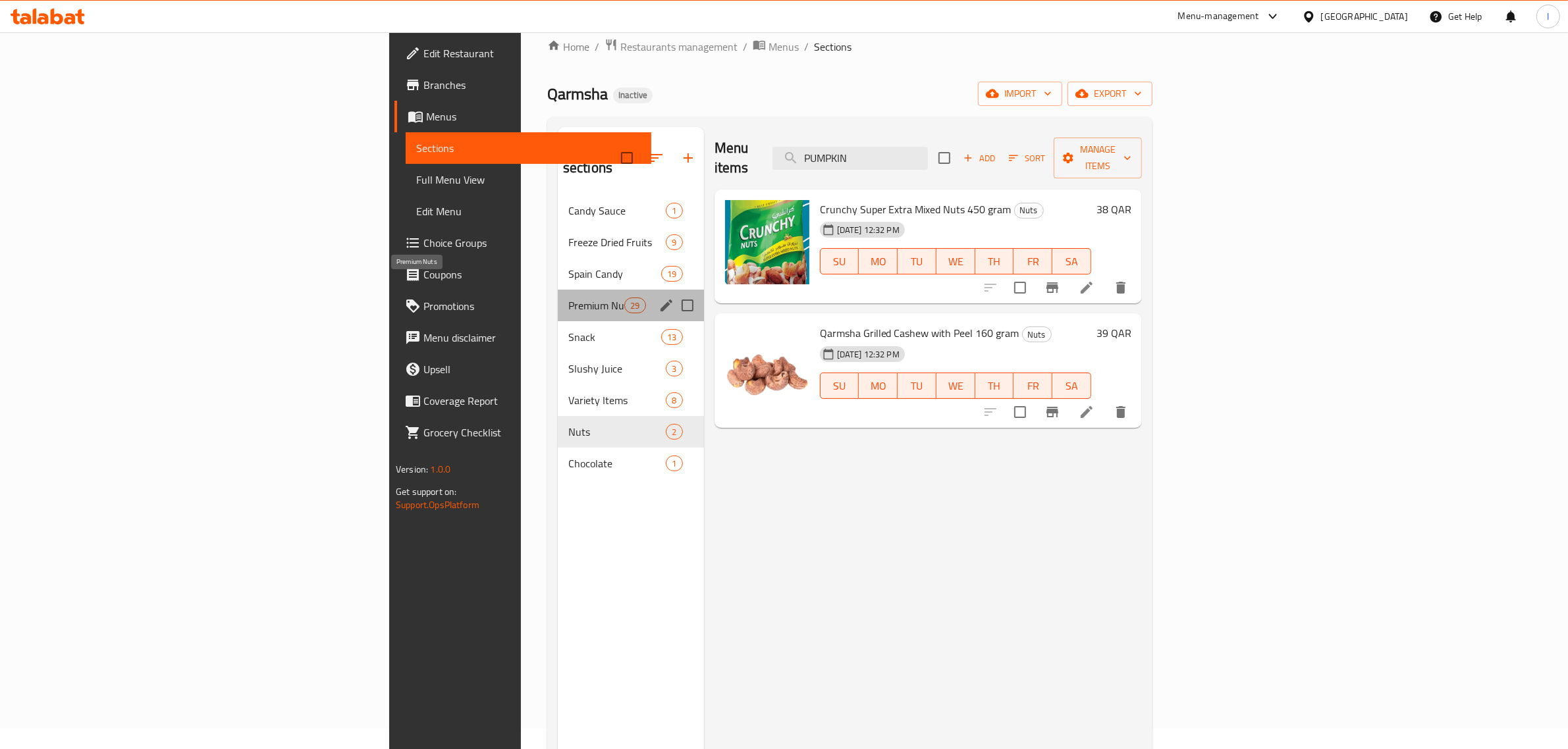
click at [569, 297] on span "Premium Nuts" at bounding box center [596, 305] width 56 height 16
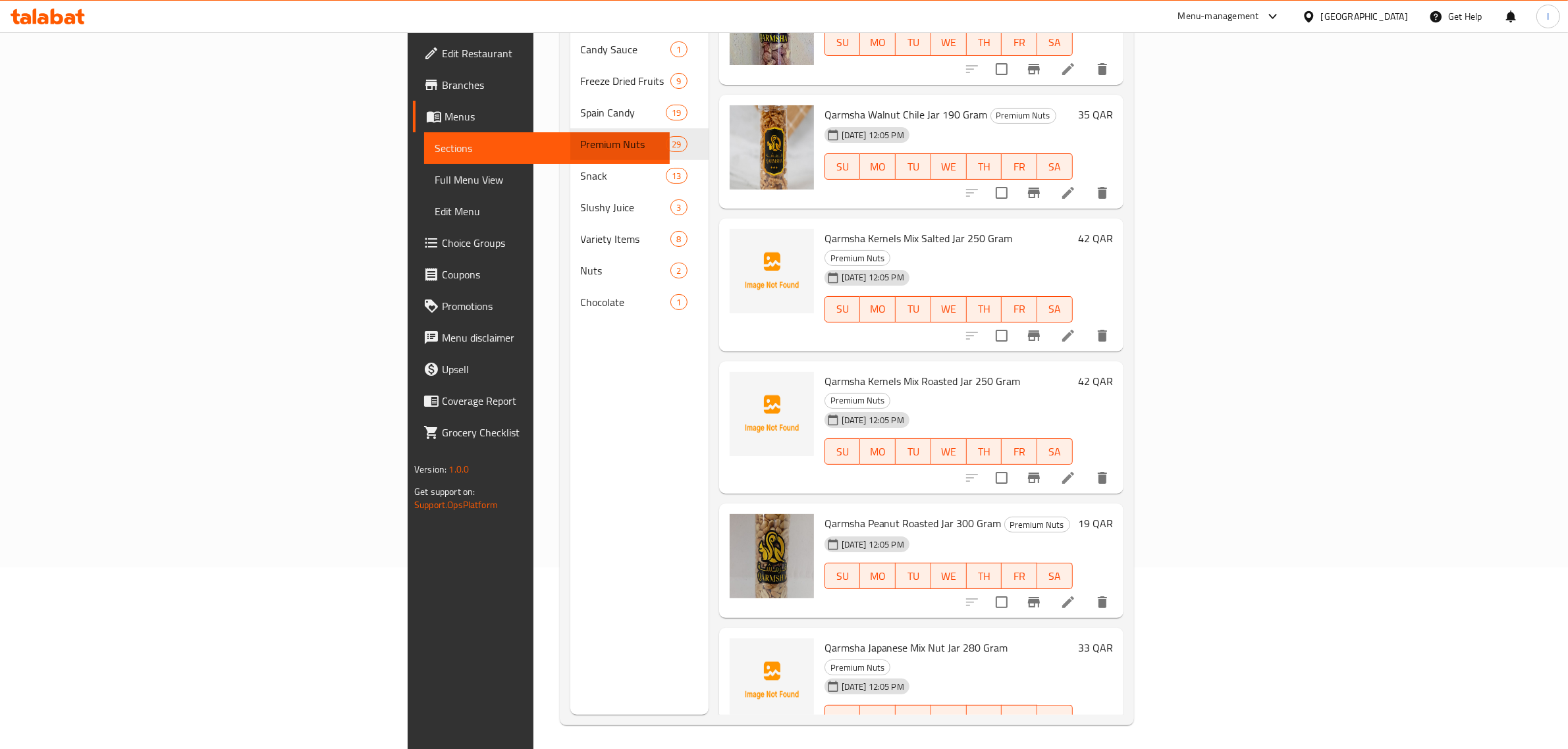
scroll to position [185, 0]
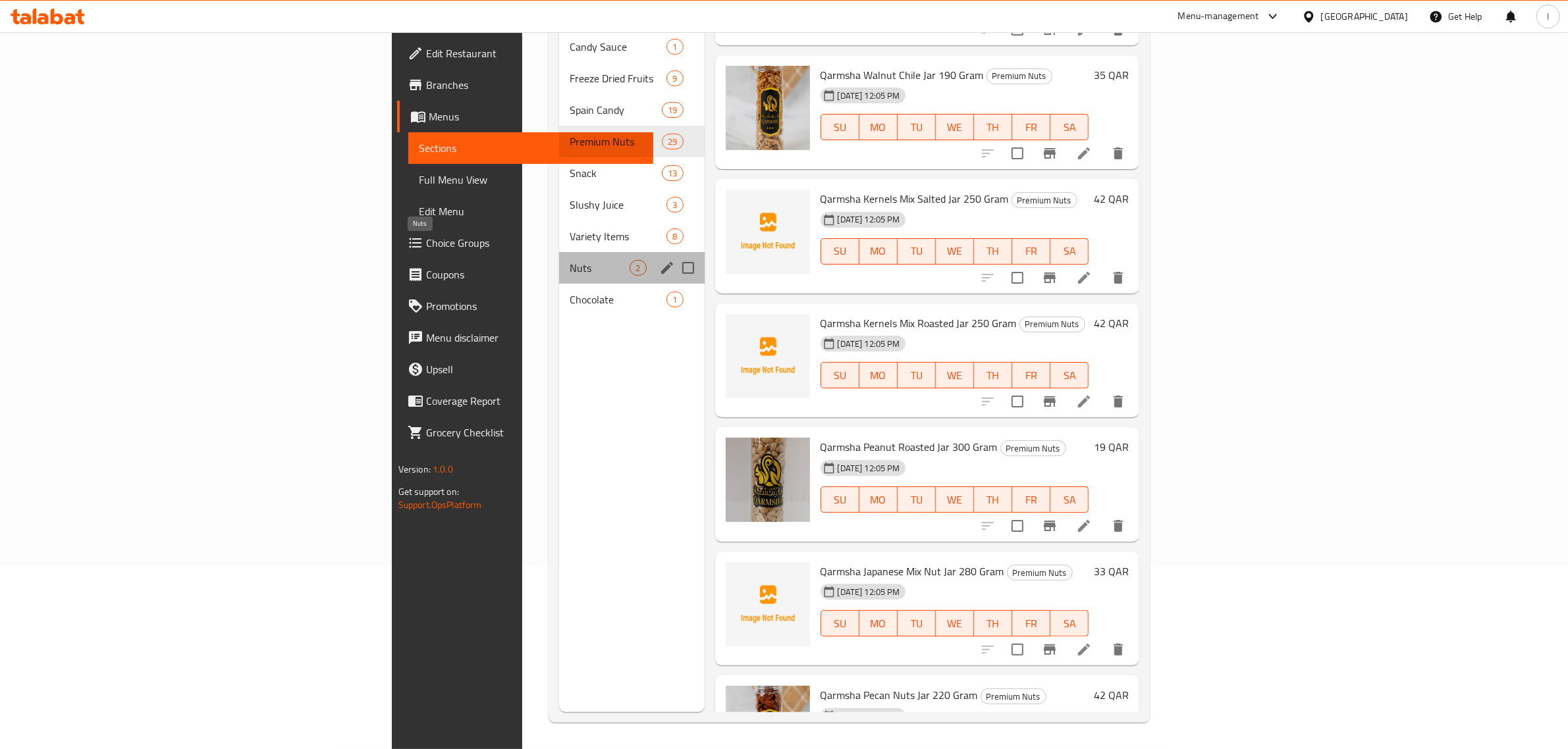
click at [569, 260] on span "Nuts" at bounding box center [599, 268] width 60 height 16
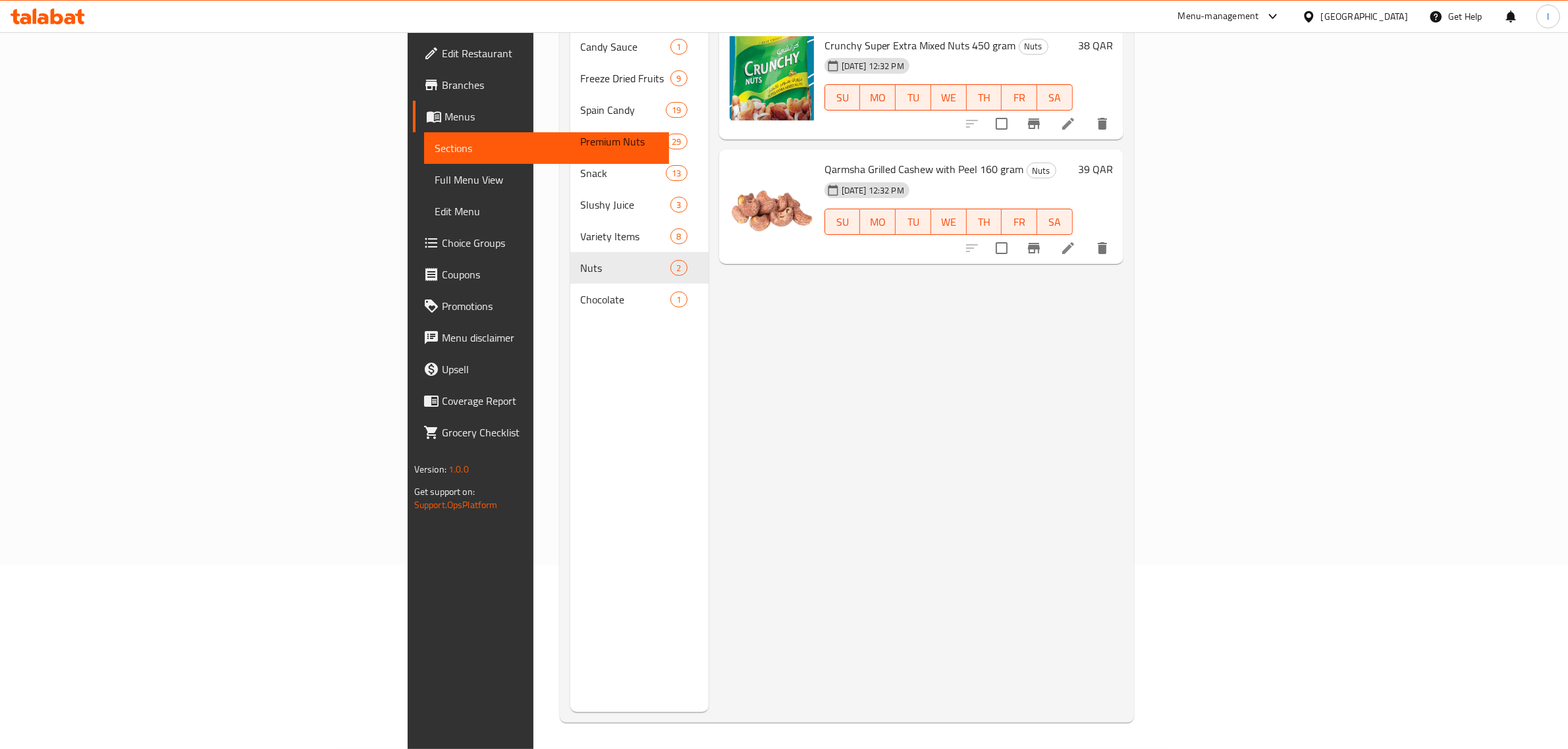
scroll to position [20, 0]
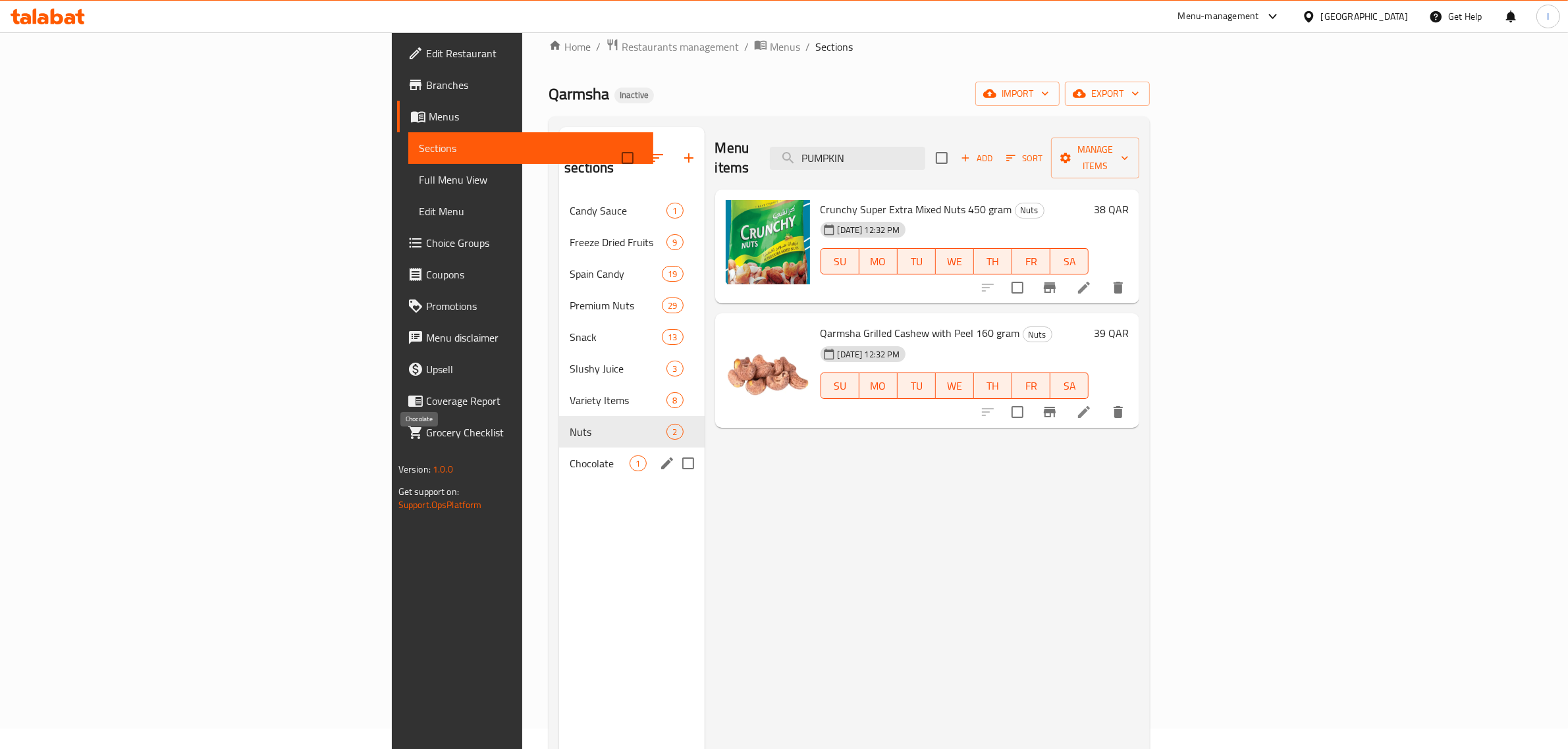
click at [569, 455] on span "Chocolate" at bounding box center [599, 463] width 60 height 16
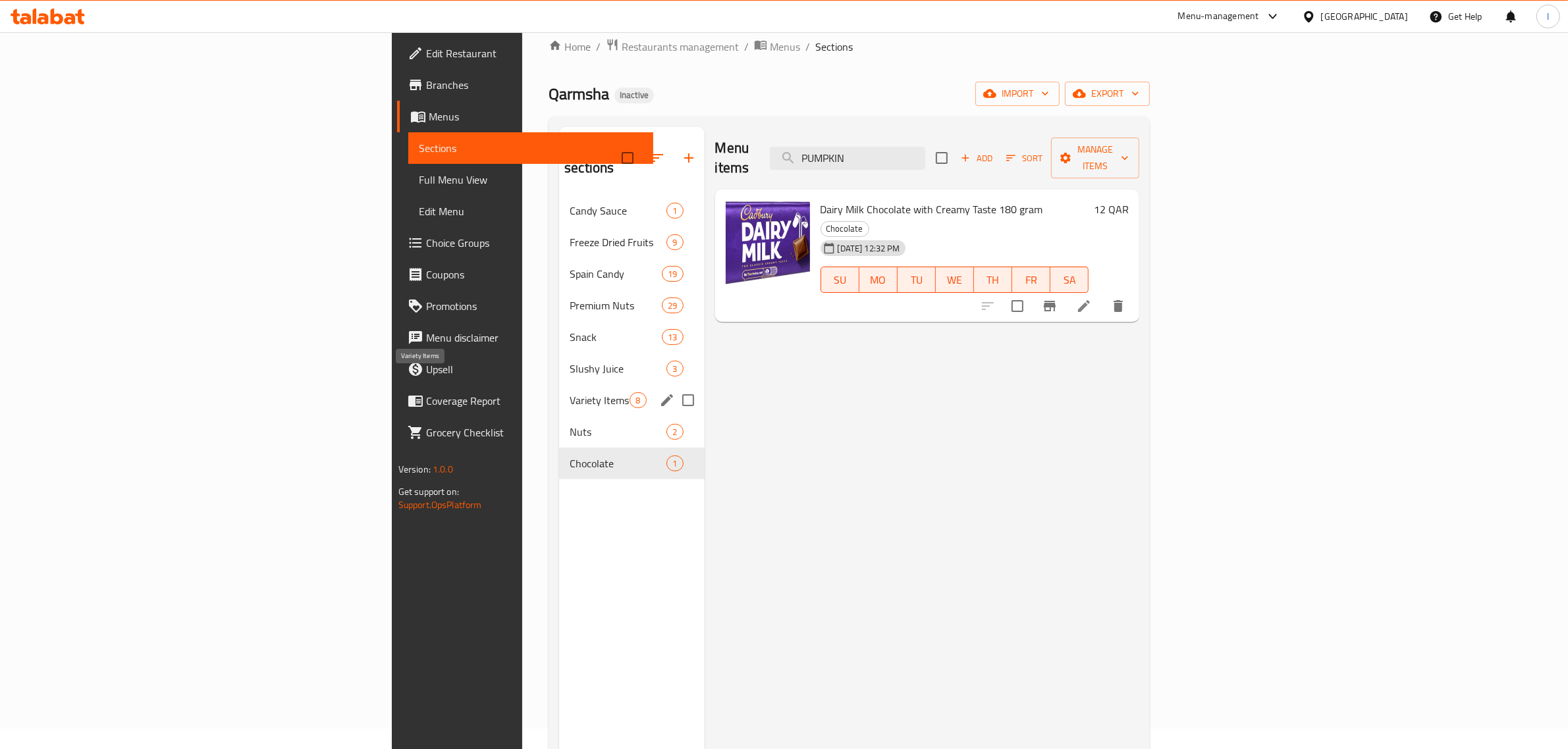
click at [559, 384] on div "Variety Items 8" at bounding box center [632, 399] width 145 height 31
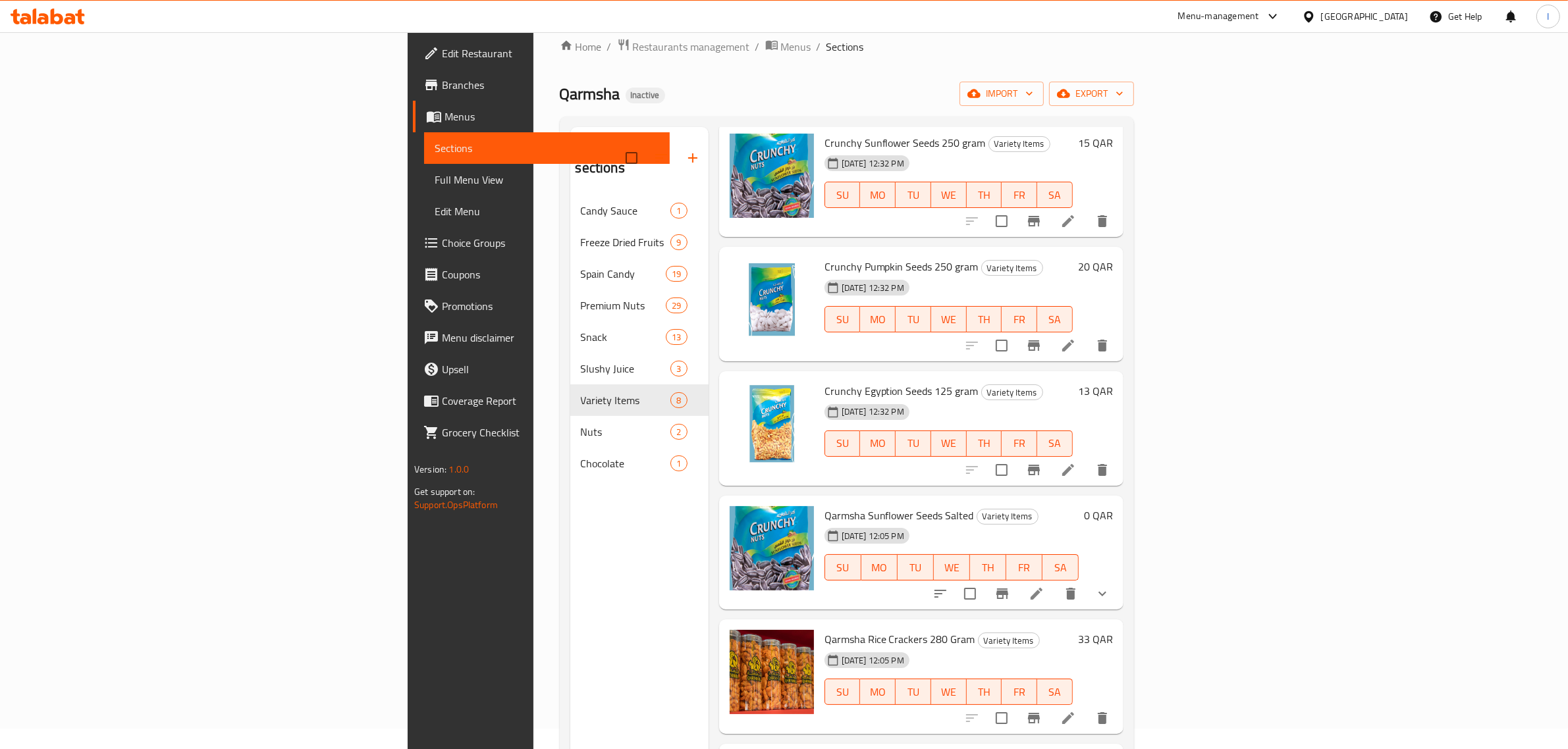
scroll to position [165, 0]
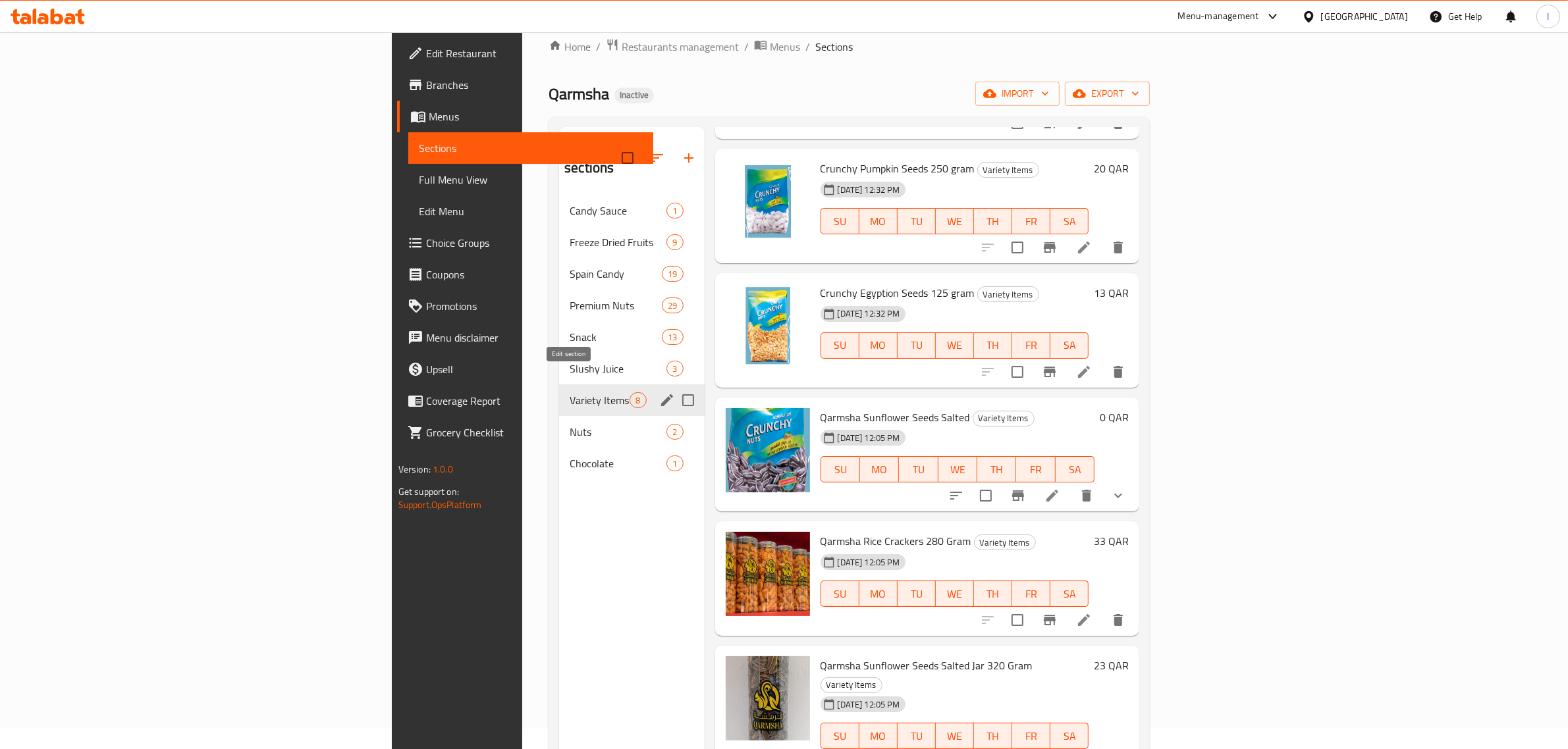
click at [662, 394] on icon "edit" at bounding box center [667, 400] width 12 height 12
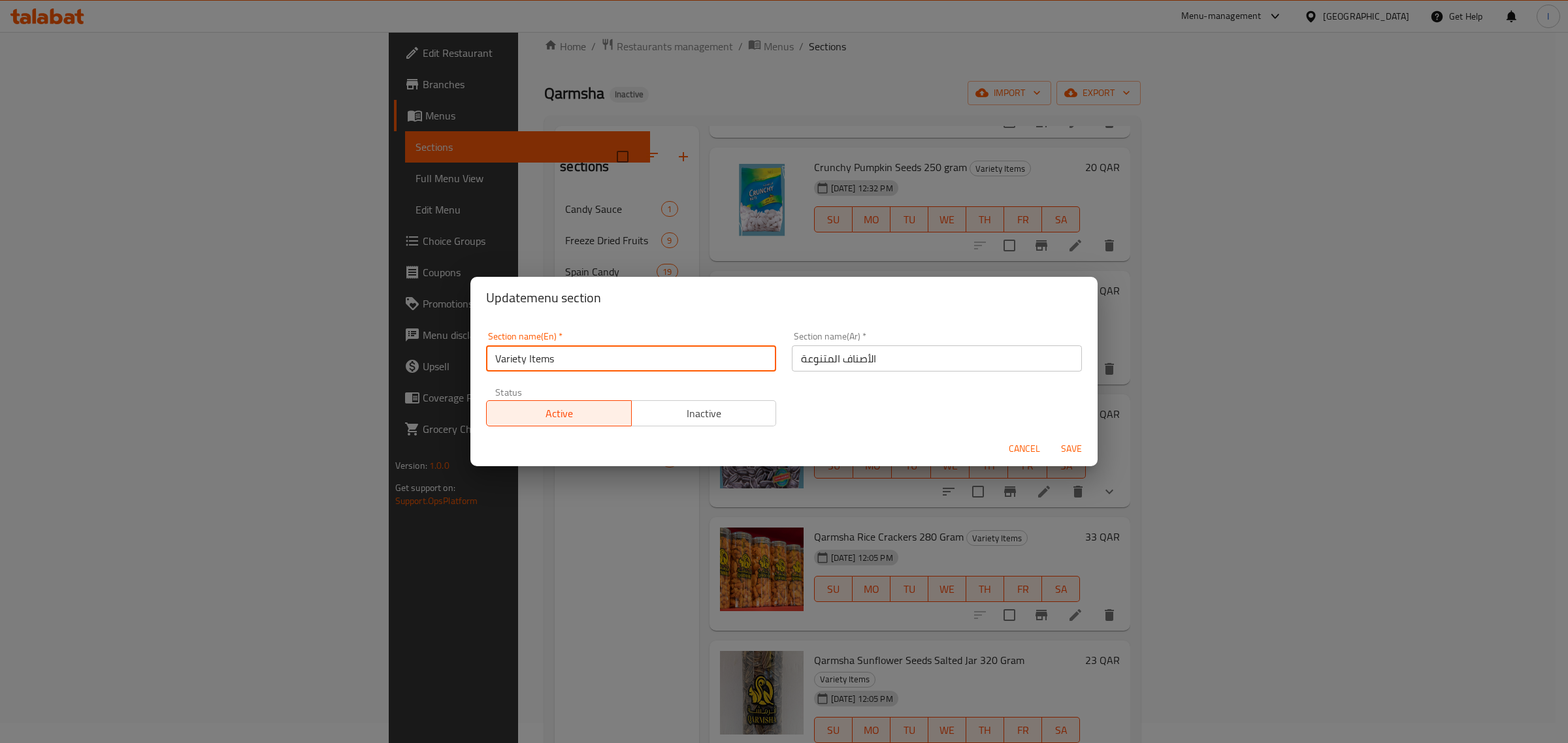
drag, startPoint x: 647, startPoint y: 363, endPoint x: 468, endPoint y: 363, distance: 179.0
click at [468, 363] on div "Update menu section Section name(En)   * Variety Items Section name(En) * Secti…" at bounding box center [784, 371] width 1568 height 743
type input "ٍ"
type input "Seeds"
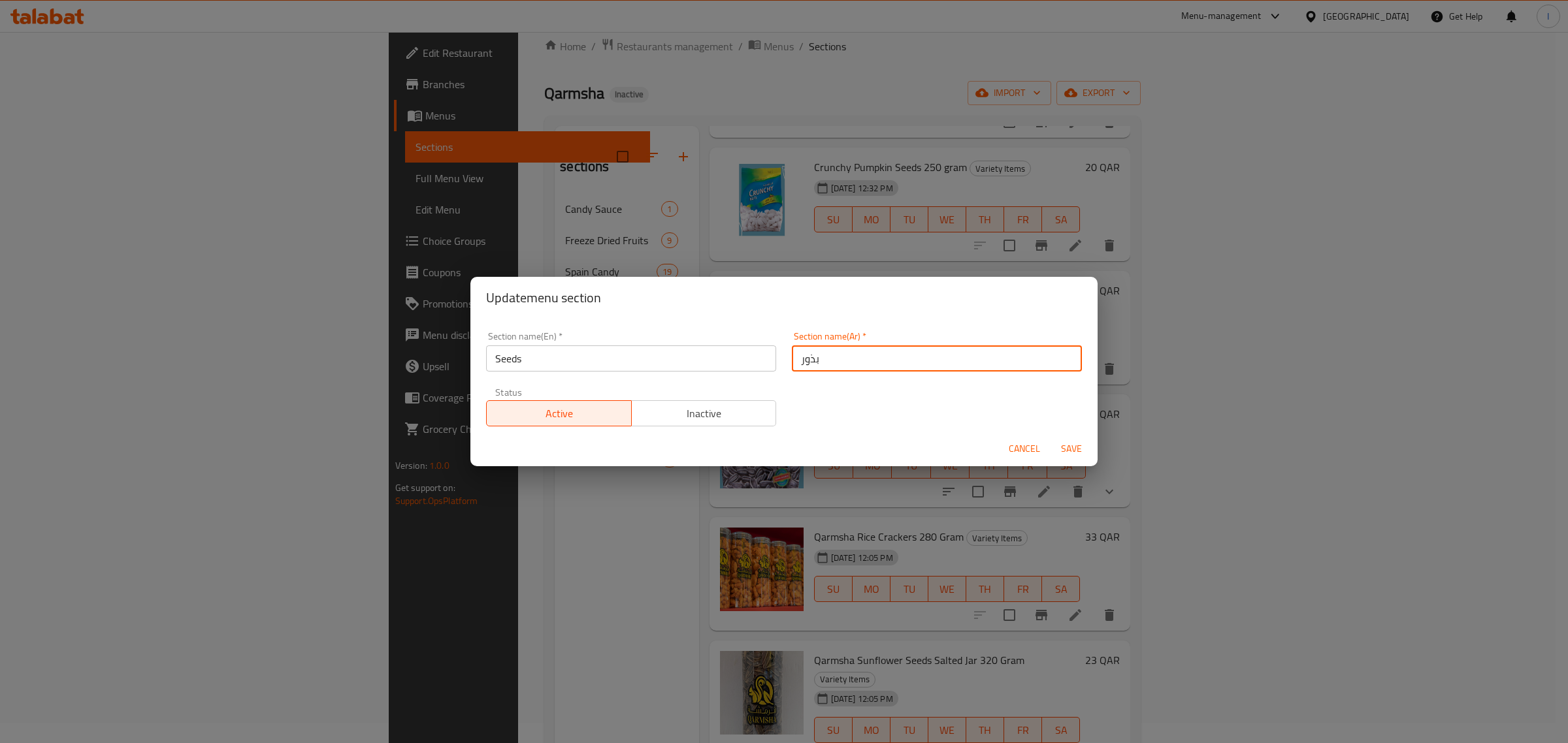
type input "بذور"
click at [1069, 449] on span "Save" at bounding box center [1071, 448] width 31 height 16
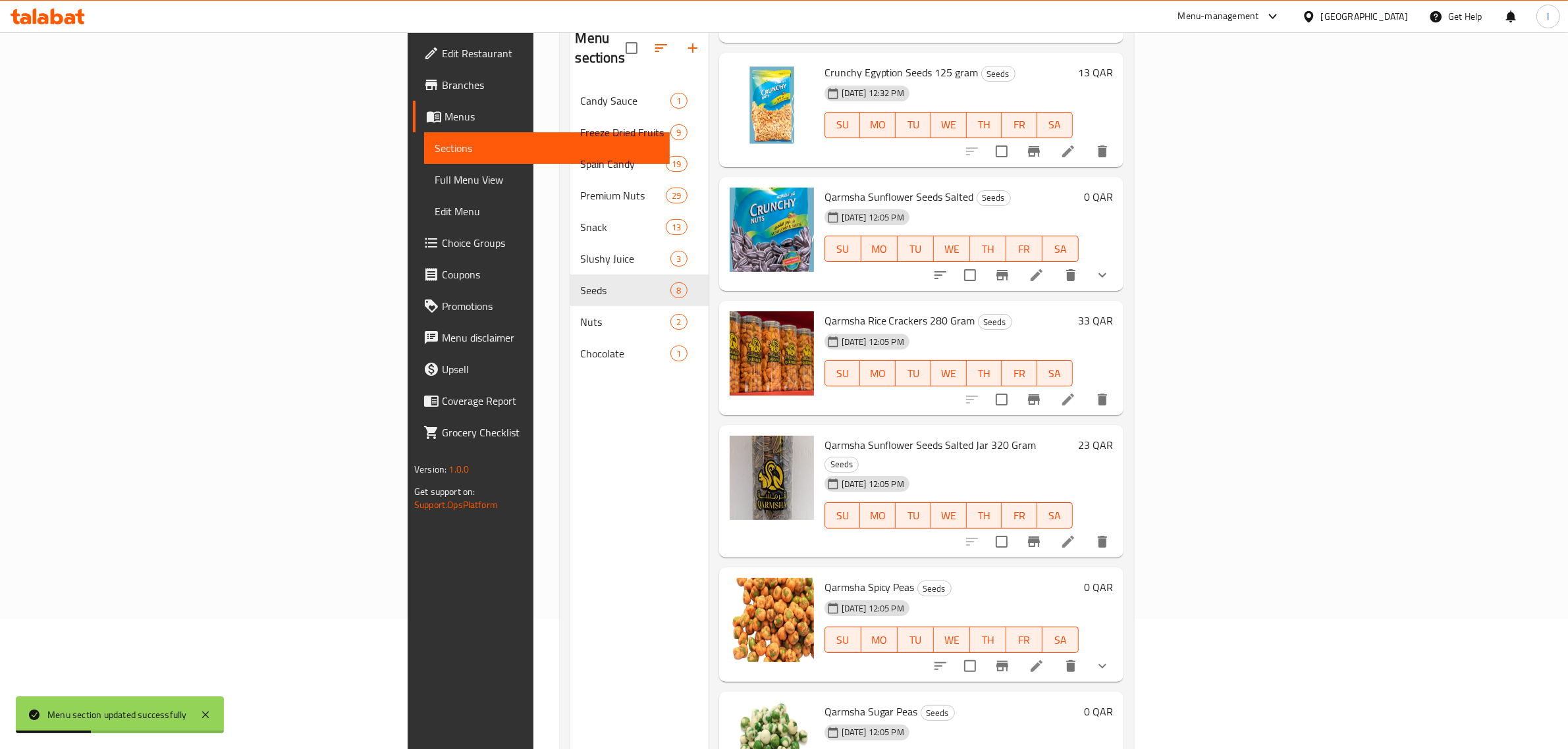
scroll to position [185, 0]
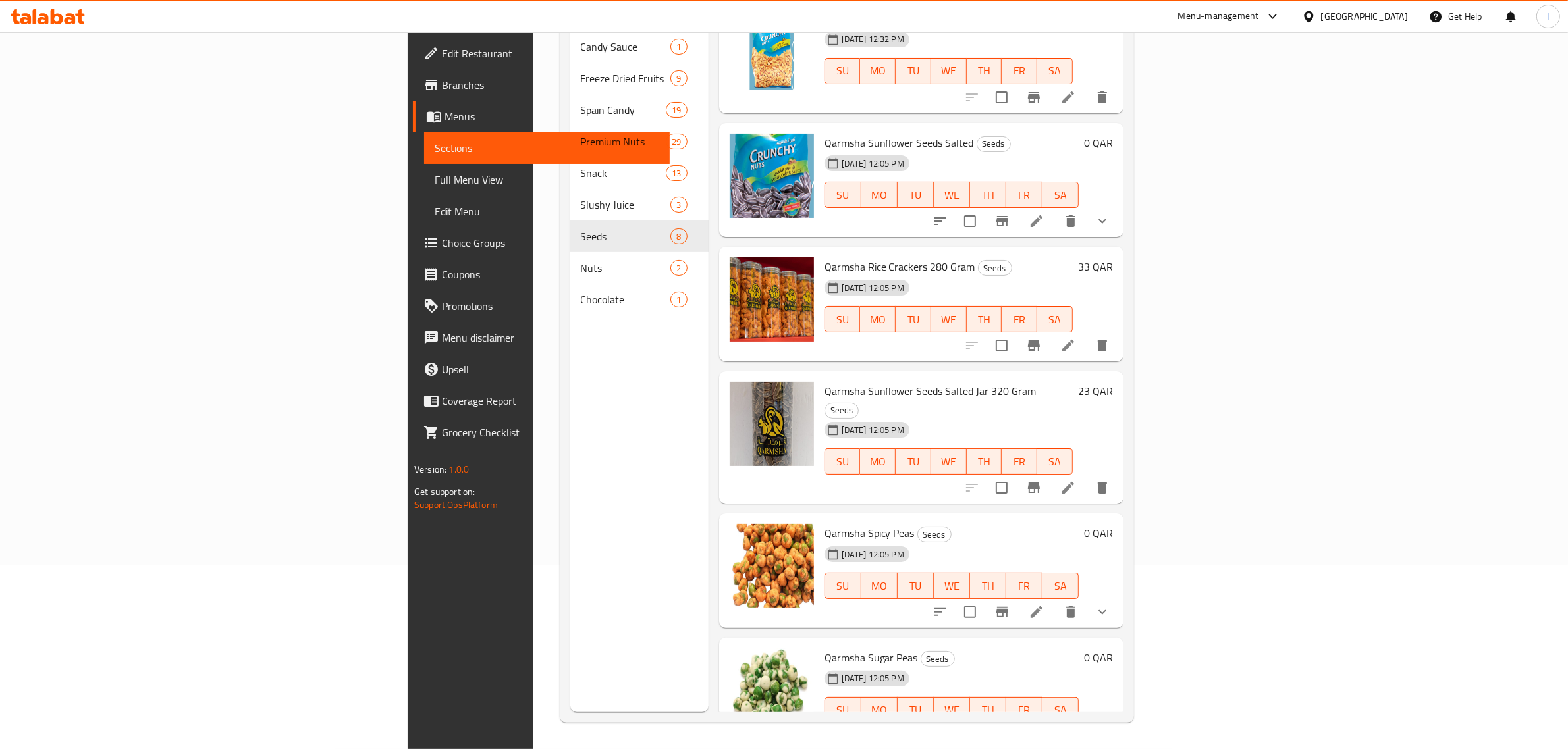
click at [825, 524] on span "Qarmsha Spicy Peas" at bounding box center [869, 533] width 90 height 19
copy h6 "Peas"
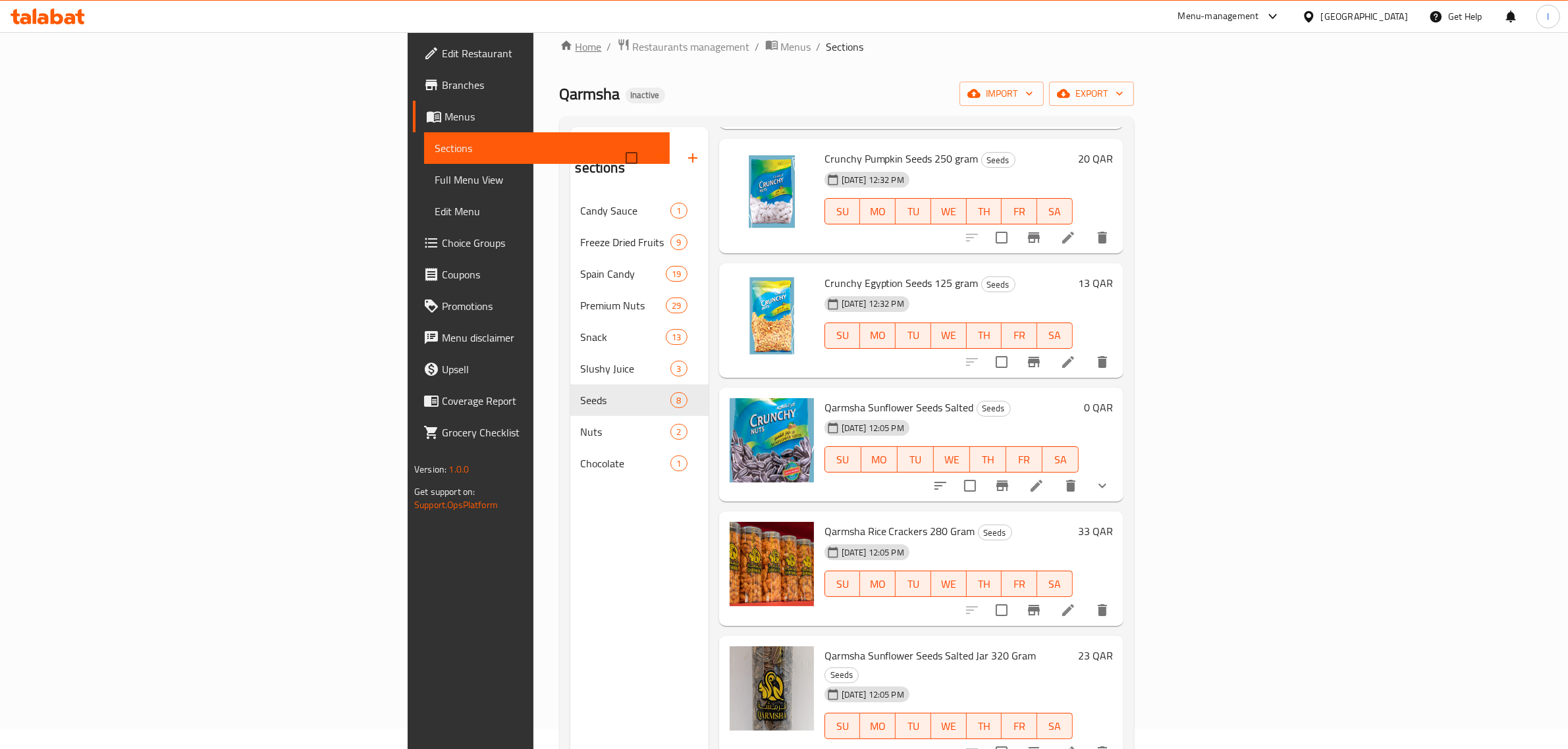
scroll to position [0, 0]
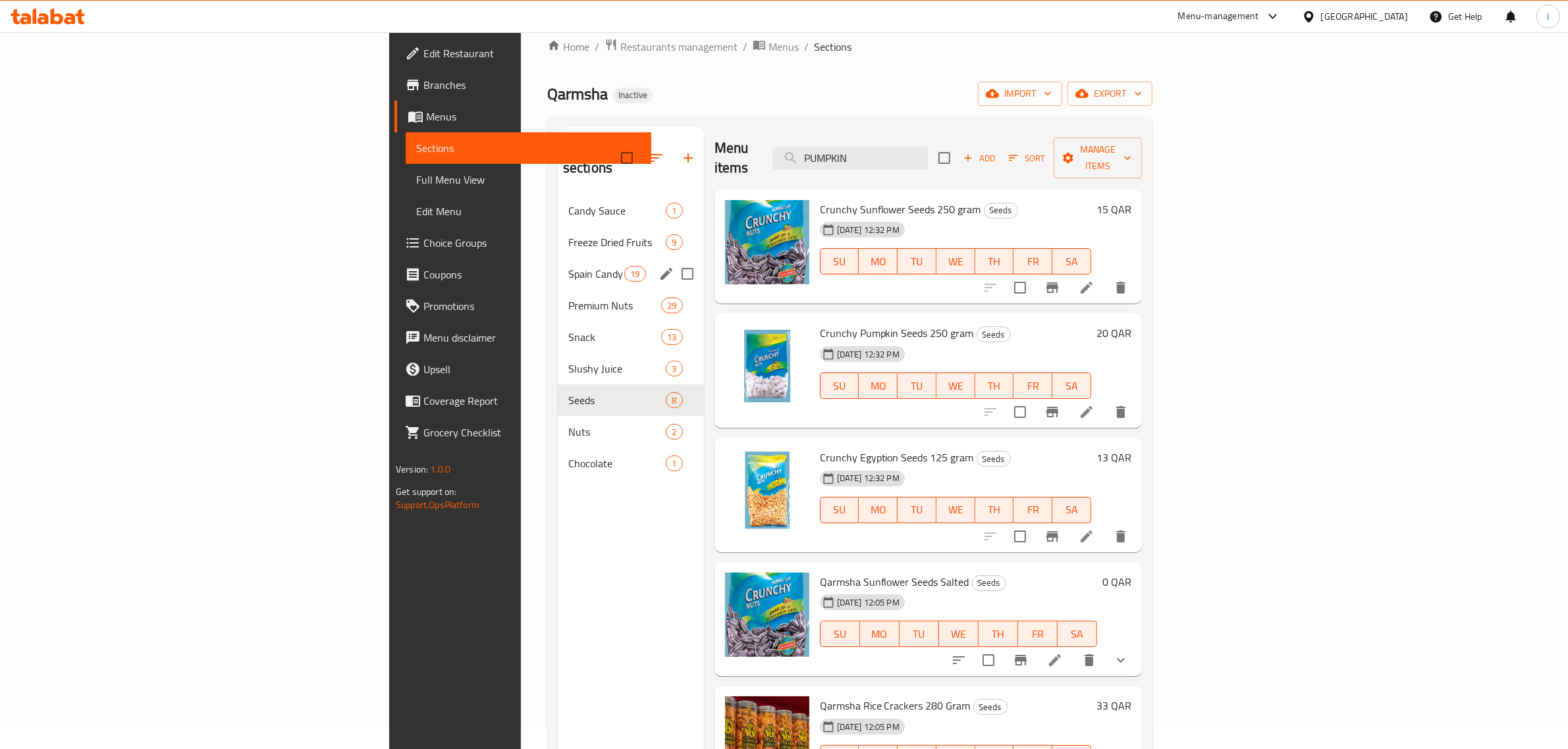
click at [569, 266] on span "Spain Candy" at bounding box center [596, 274] width 56 height 16
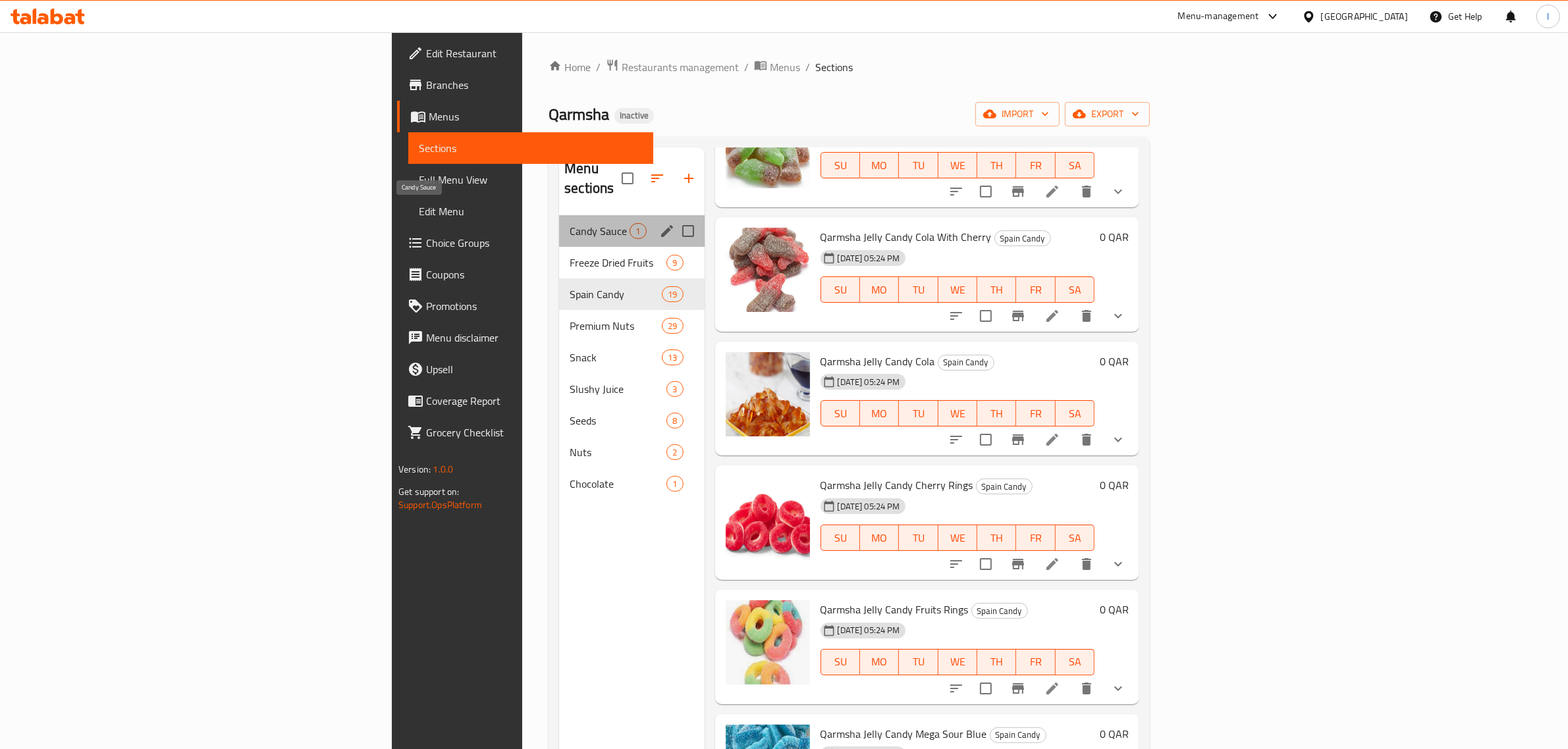
click at [569, 223] on span "Candy Sauce" at bounding box center [599, 231] width 60 height 16
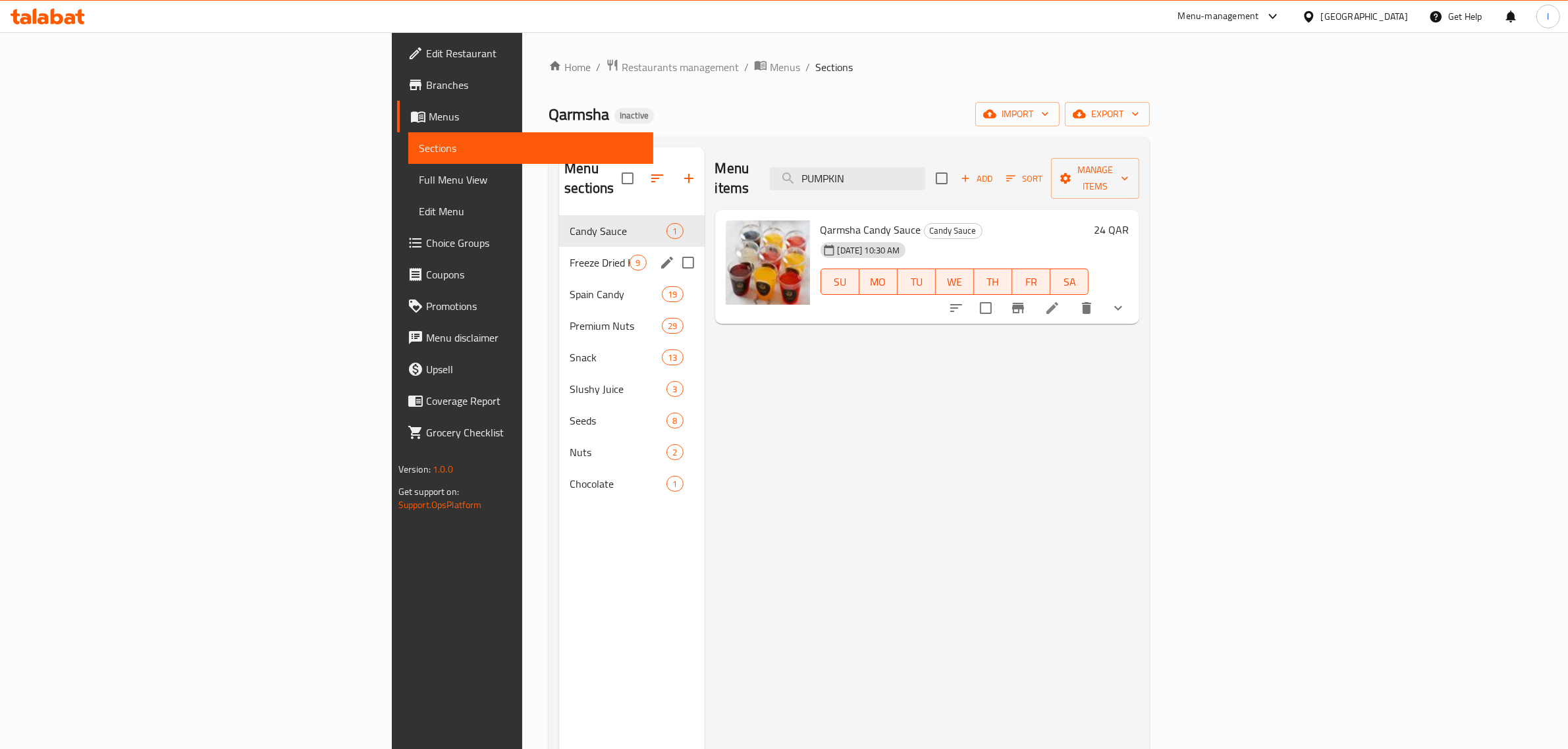
click at [559, 247] on div "Freeze Dried Fruits 9" at bounding box center [632, 262] width 145 height 31
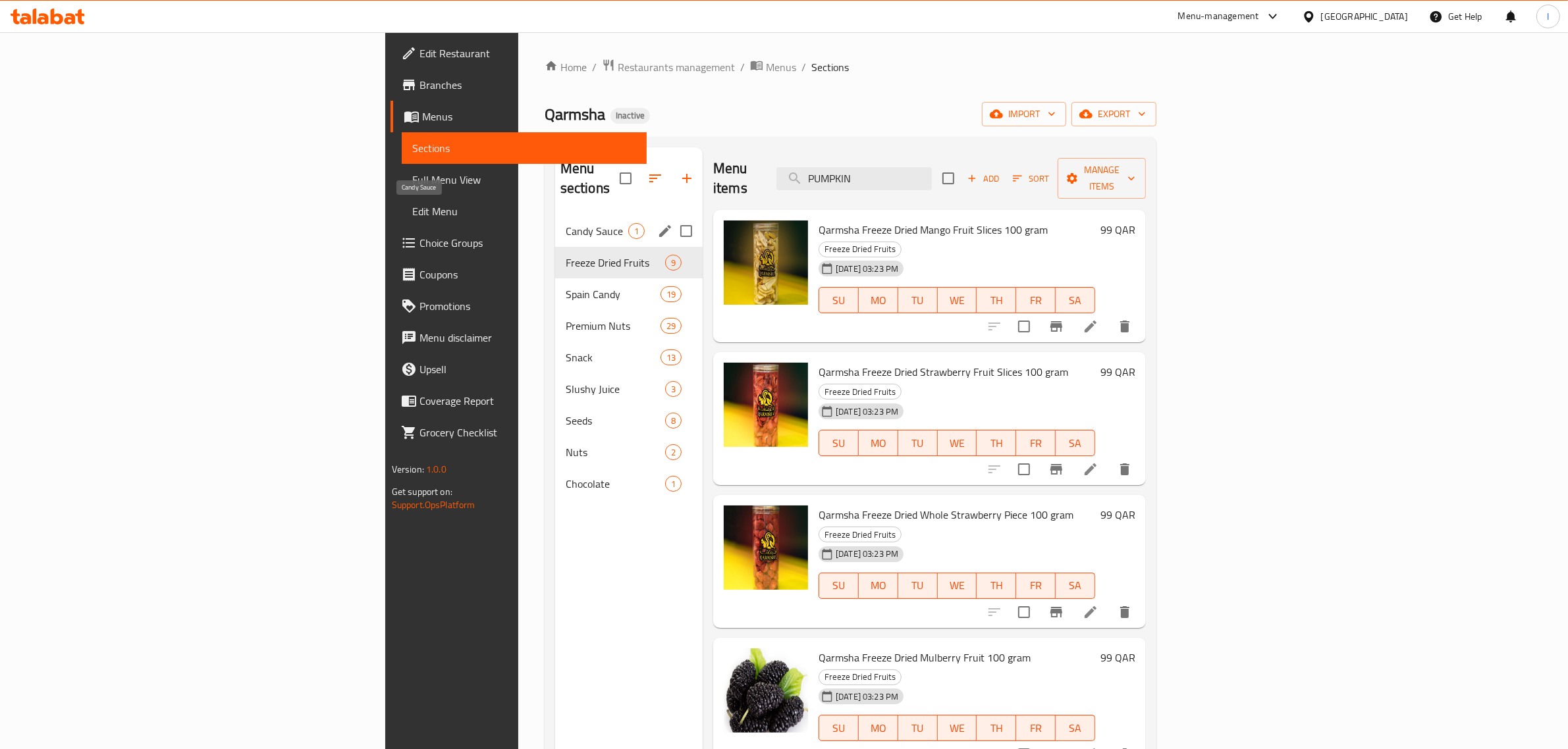
click at [566, 223] on span "Candy Sauce" at bounding box center [597, 231] width 63 height 16
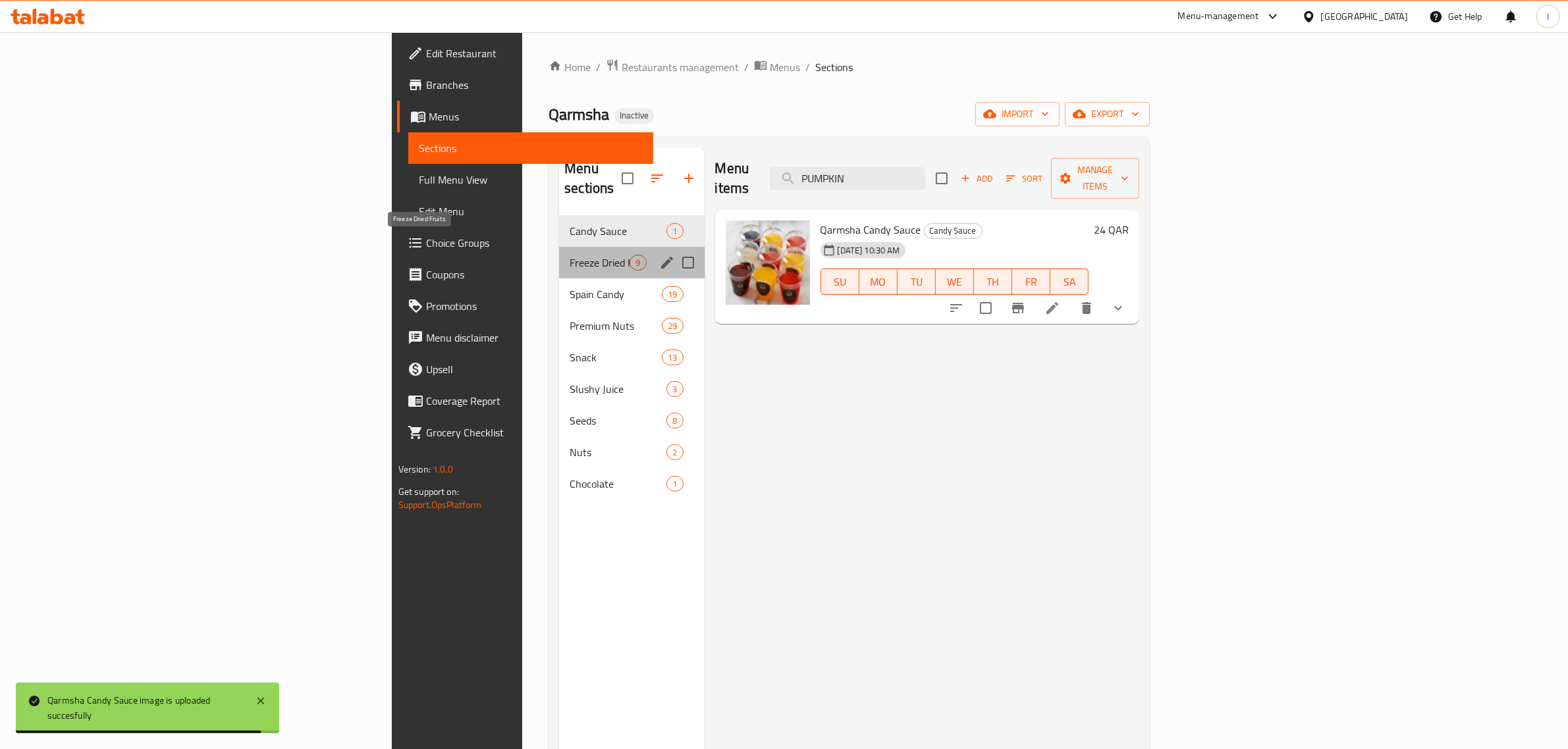
click at [569, 255] on span "Freeze Dried Fruits" at bounding box center [599, 263] width 60 height 16
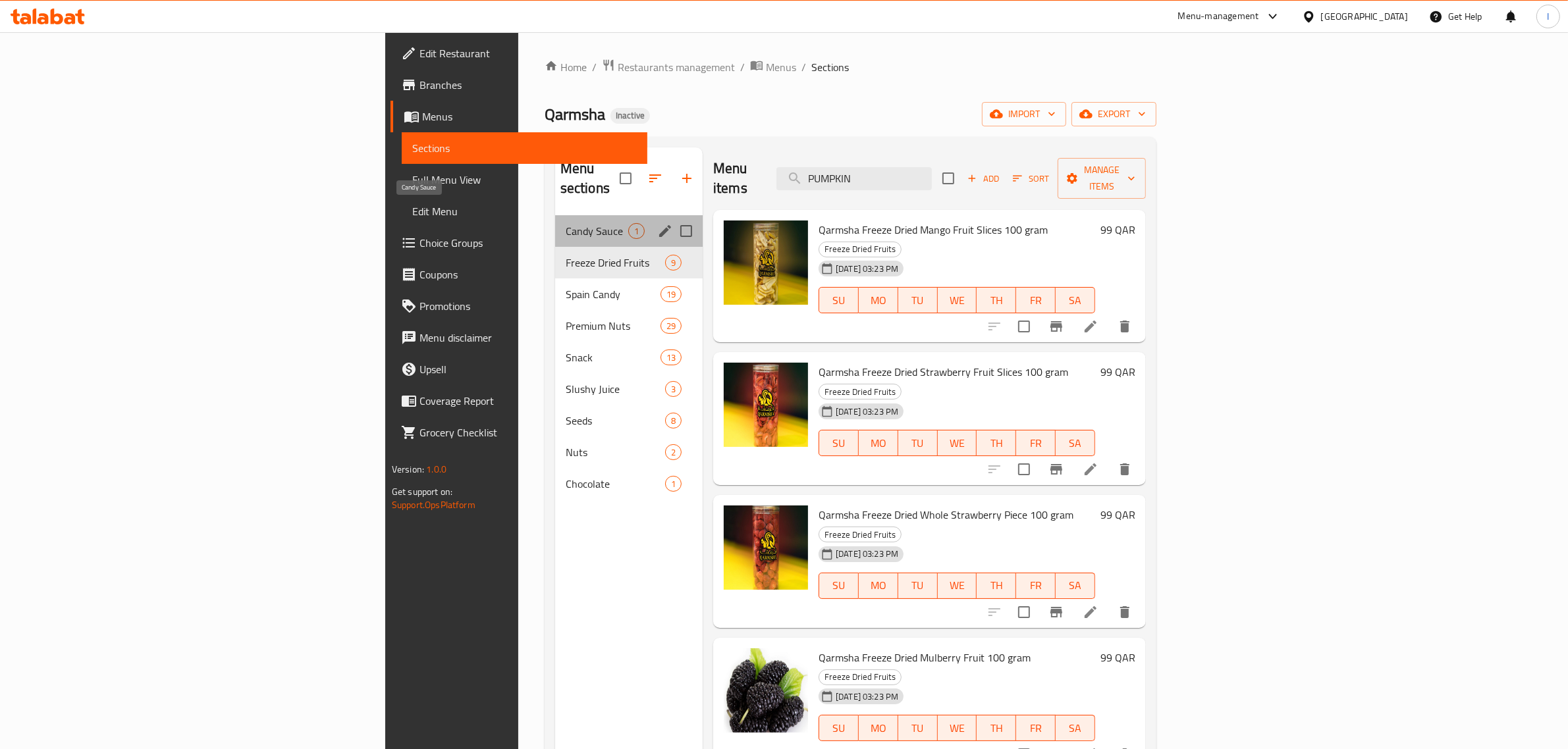
click at [566, 223] on span "Candy Sauce" at bounding box center [597, 231] width 63 height 16
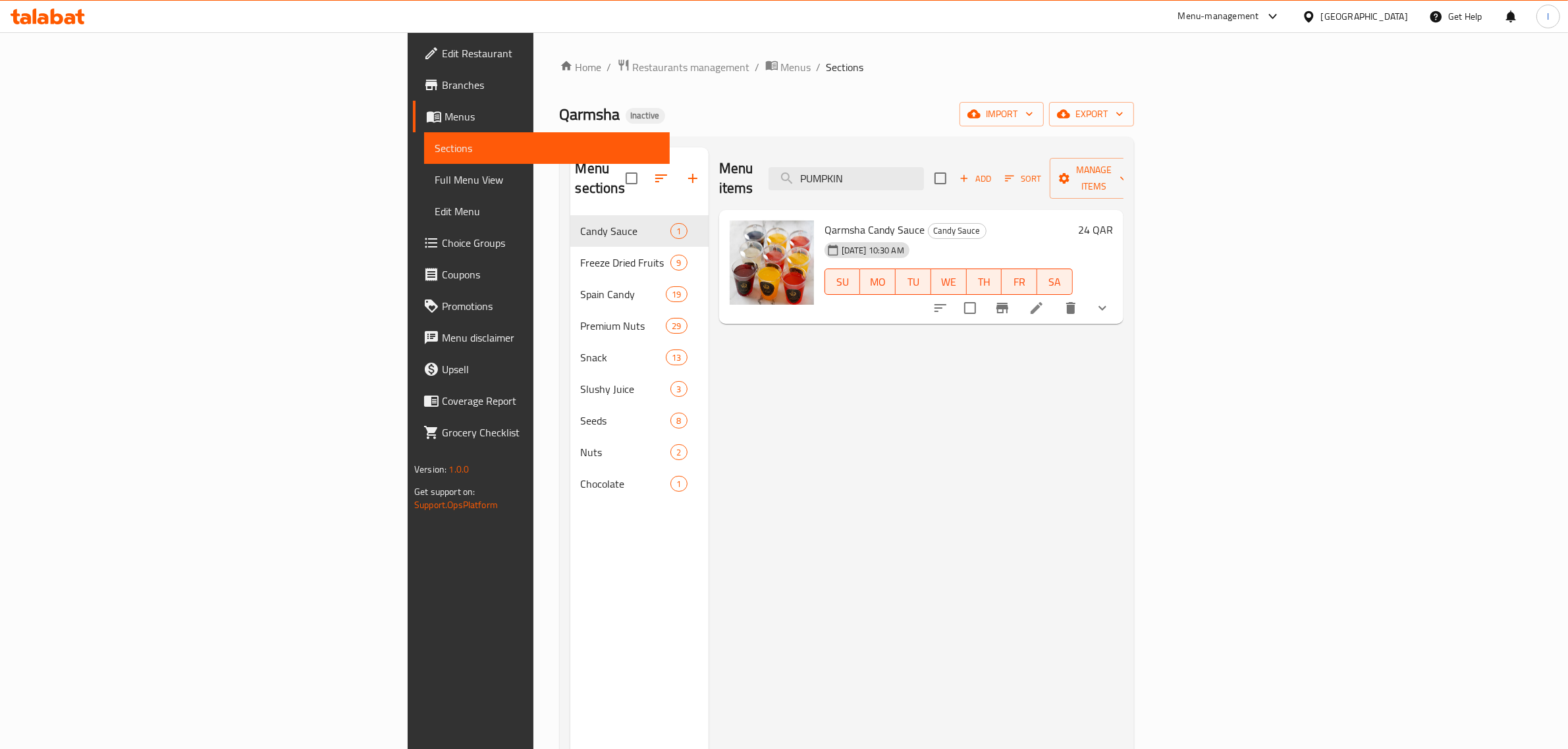
click at [735, 392] on div "Menu items PUMPKIN Add Sort Manage items Qarmsha Candy Sauce Candy Sauce 07-10-…" at bounding box center [916, 522] width 415 height 749
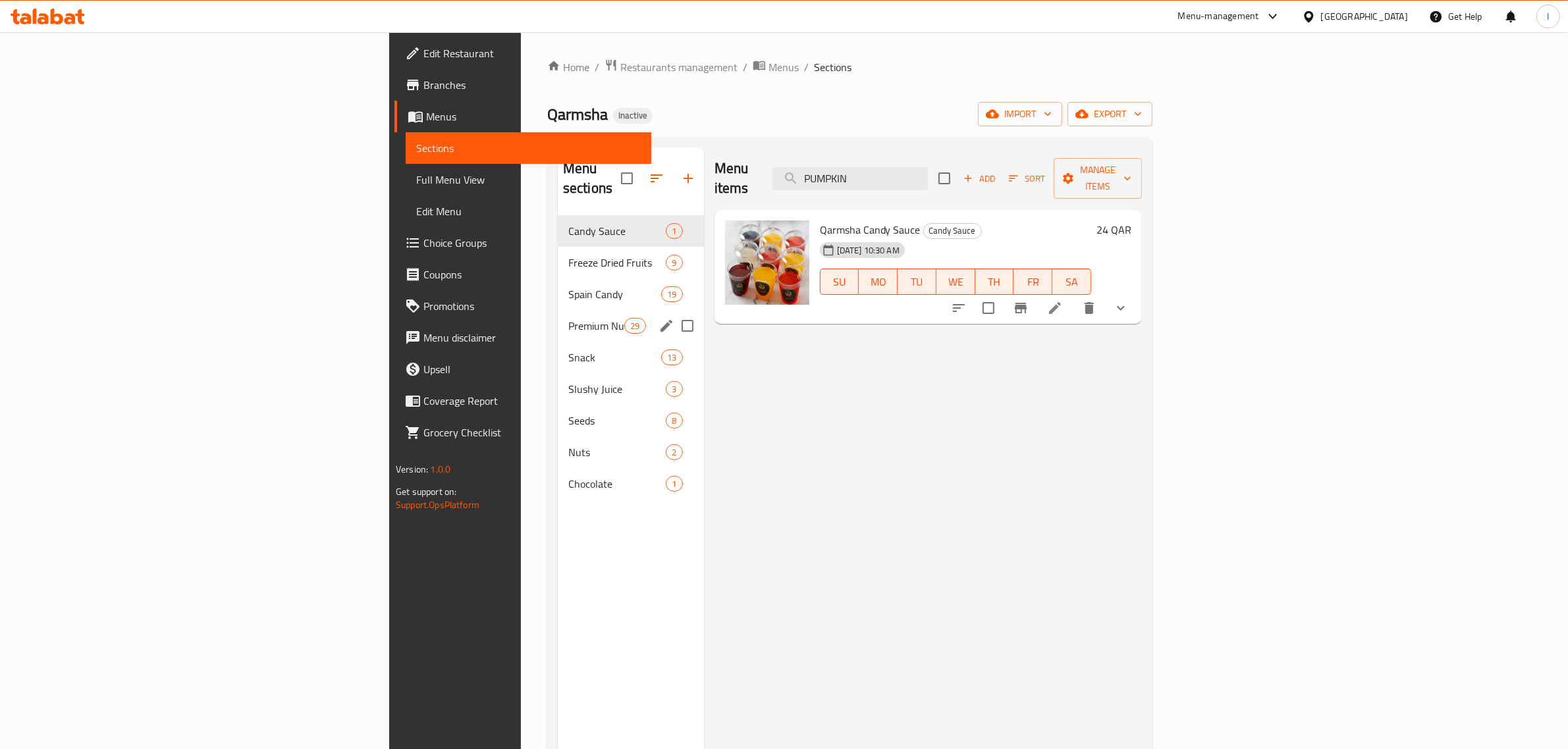
click at [569, 318] on span "Premium Nuts" at bounding box center [596, 326] width 56 height 16
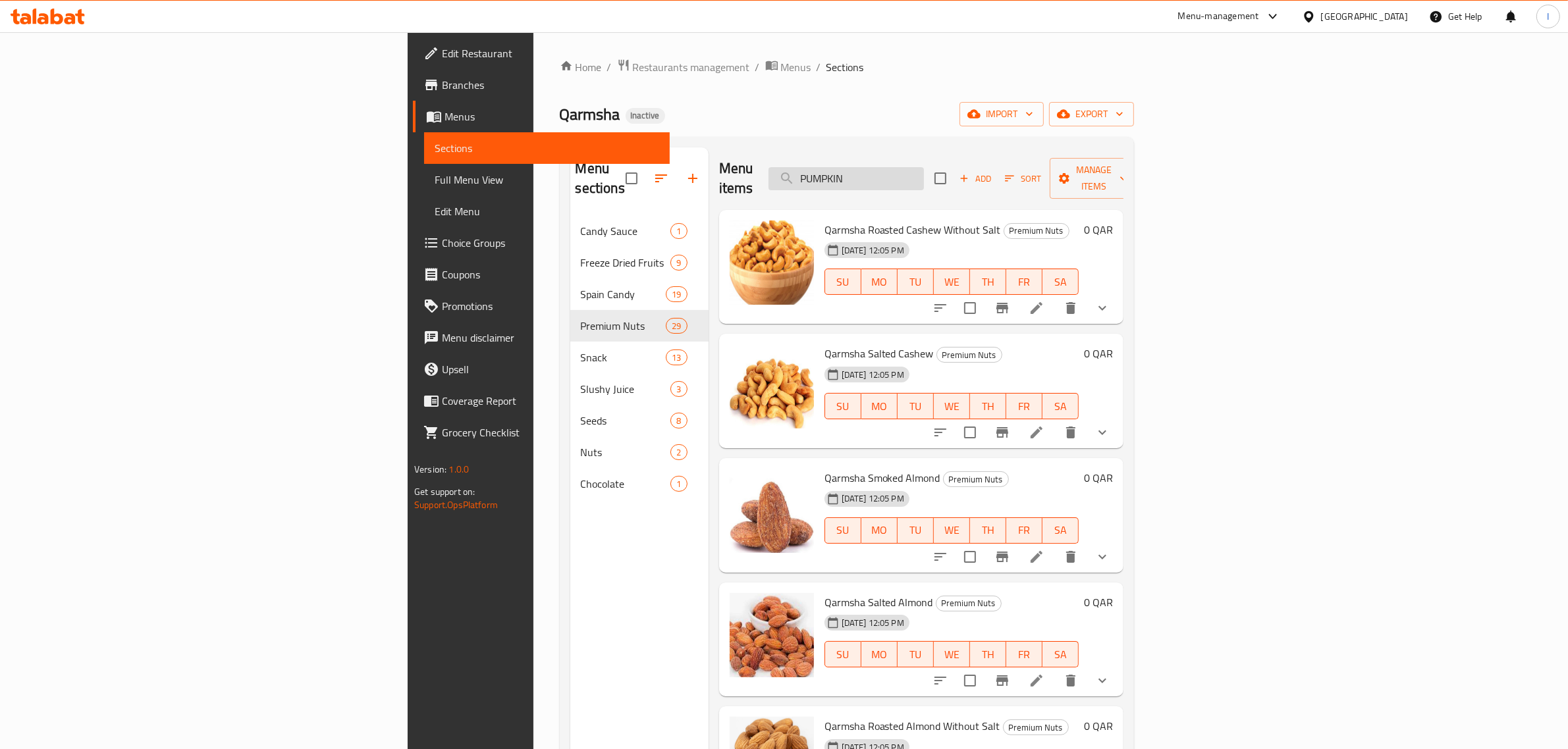
click at [924, 171] on input "PUMPKIN" at bounding box center [847, 178] width 155 height 23
paste input "BIG BABY POP"
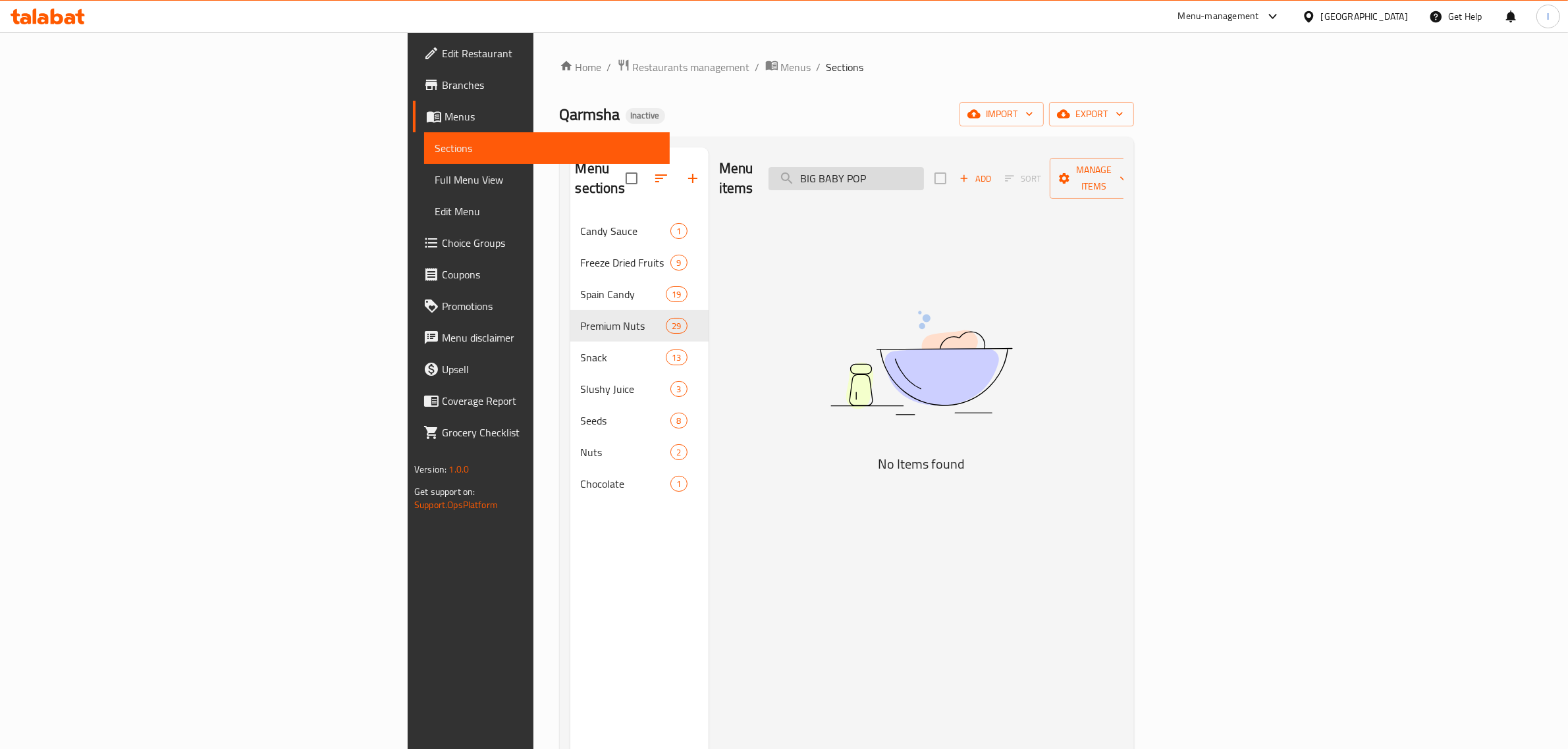
click at [924, 171] on input "BIG BABY POP" at bounding box center [847, 178] width 155 height 23
paste input "DAIRY MILK CREAM TASTE 180 GR"
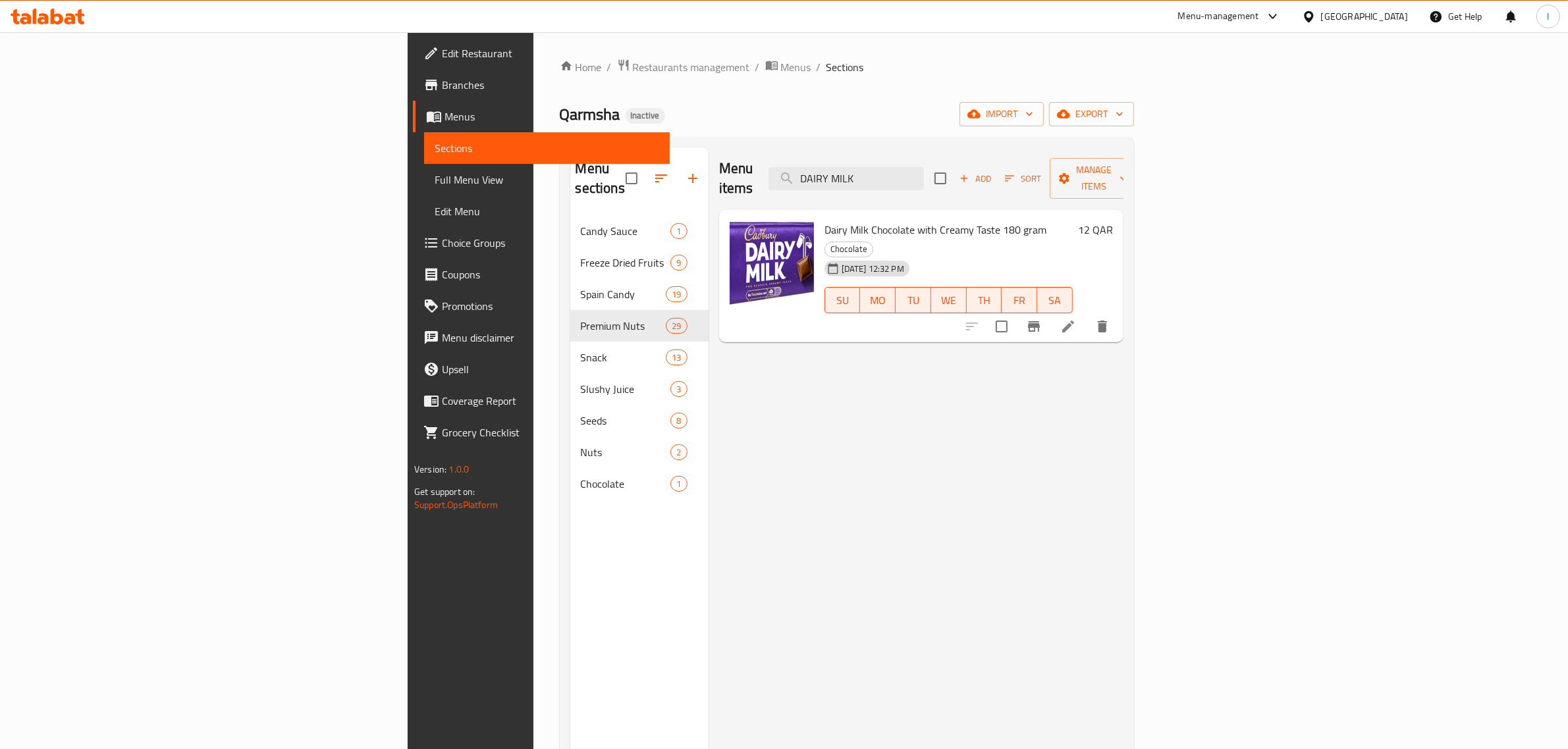
paste input "OUBLE DARES JELLY BEAN GAME"
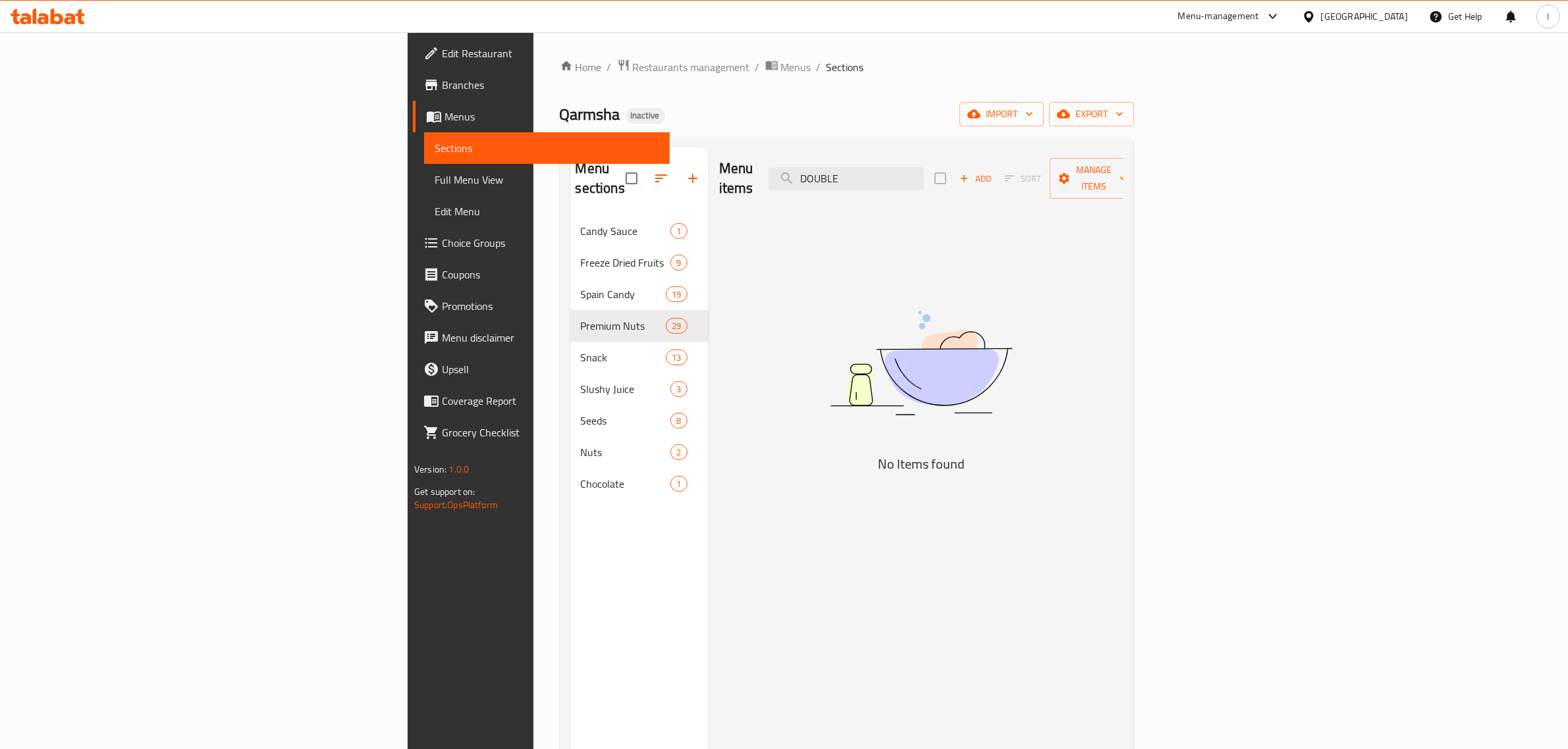
type input "DOUBLE"
click at [1033, 114] on span "import" at bounding box center [1001, 114] width 63 height 16
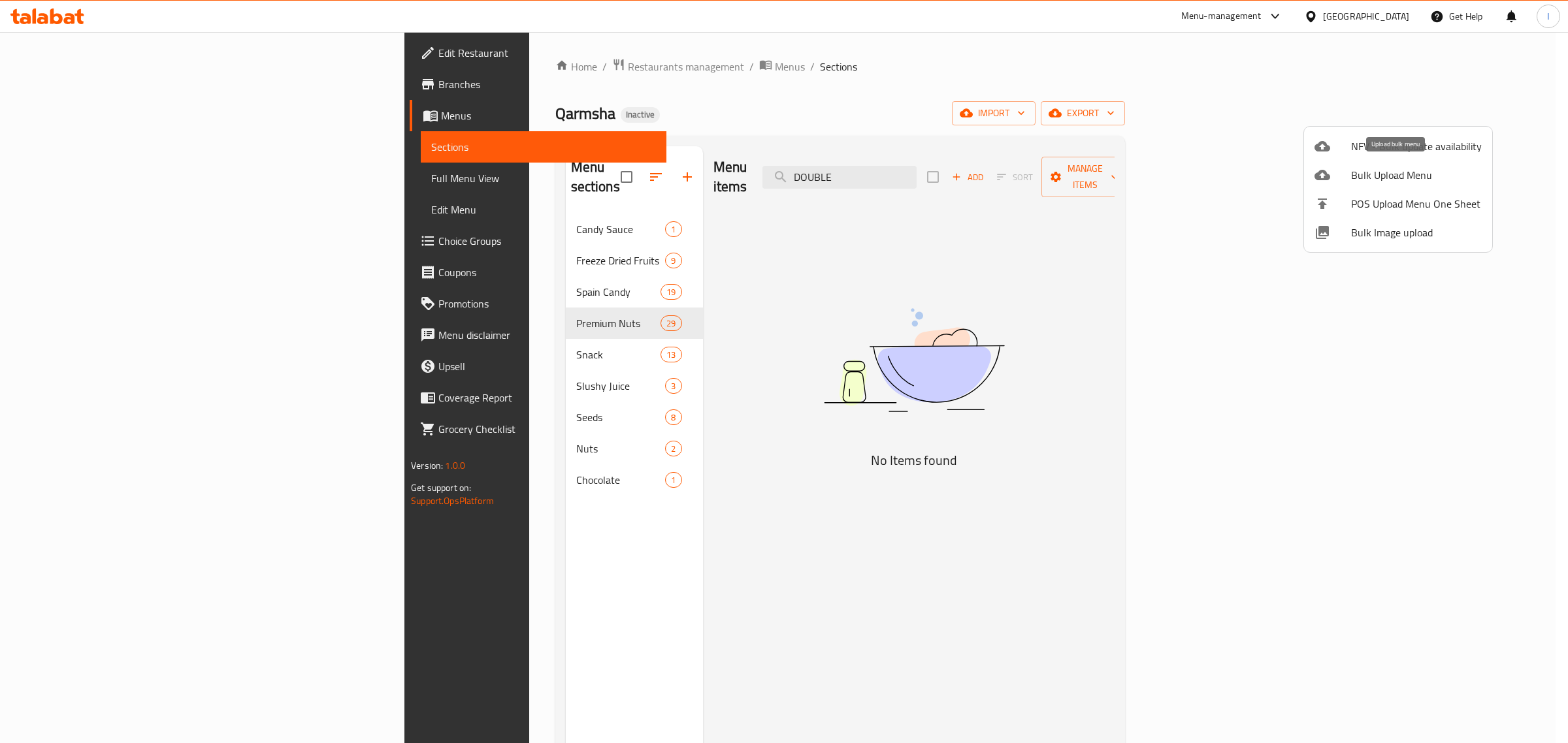
click at [1383, 175] on span "Bulk Upload Menu" at bounding box center [1416, 175] width 131 height 16
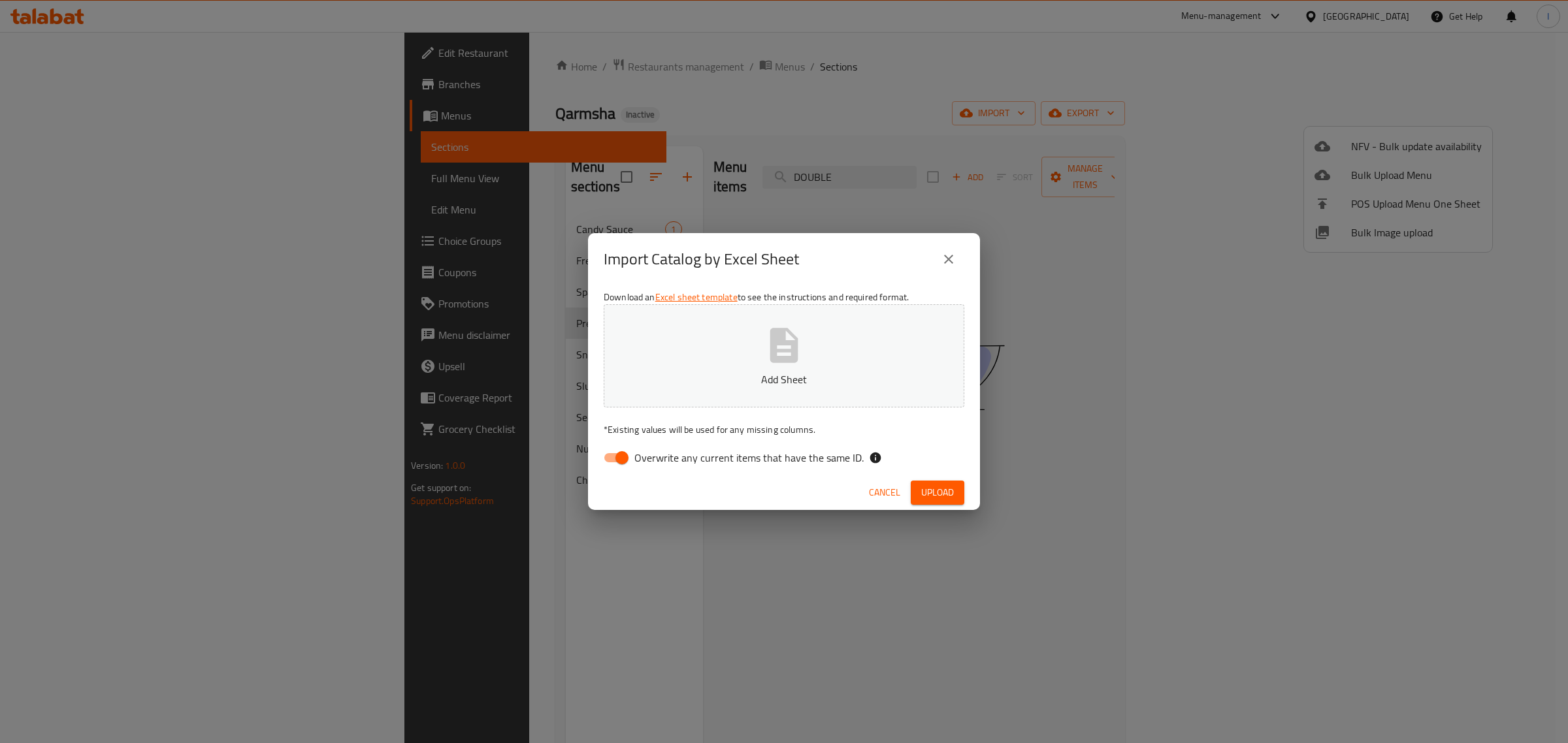
click at [618, 455] on input "Overwrite any current items that have the same ID." at bounding box center [622, 458] width 75 height 25
checkbox input "false"
click at [656, 366] on button "Add Sheet" at bounding box center [784, 355] width 360 height 103
click at [947, 497] on span "Upload" at bounding box center [937, 492] width 33 height 16
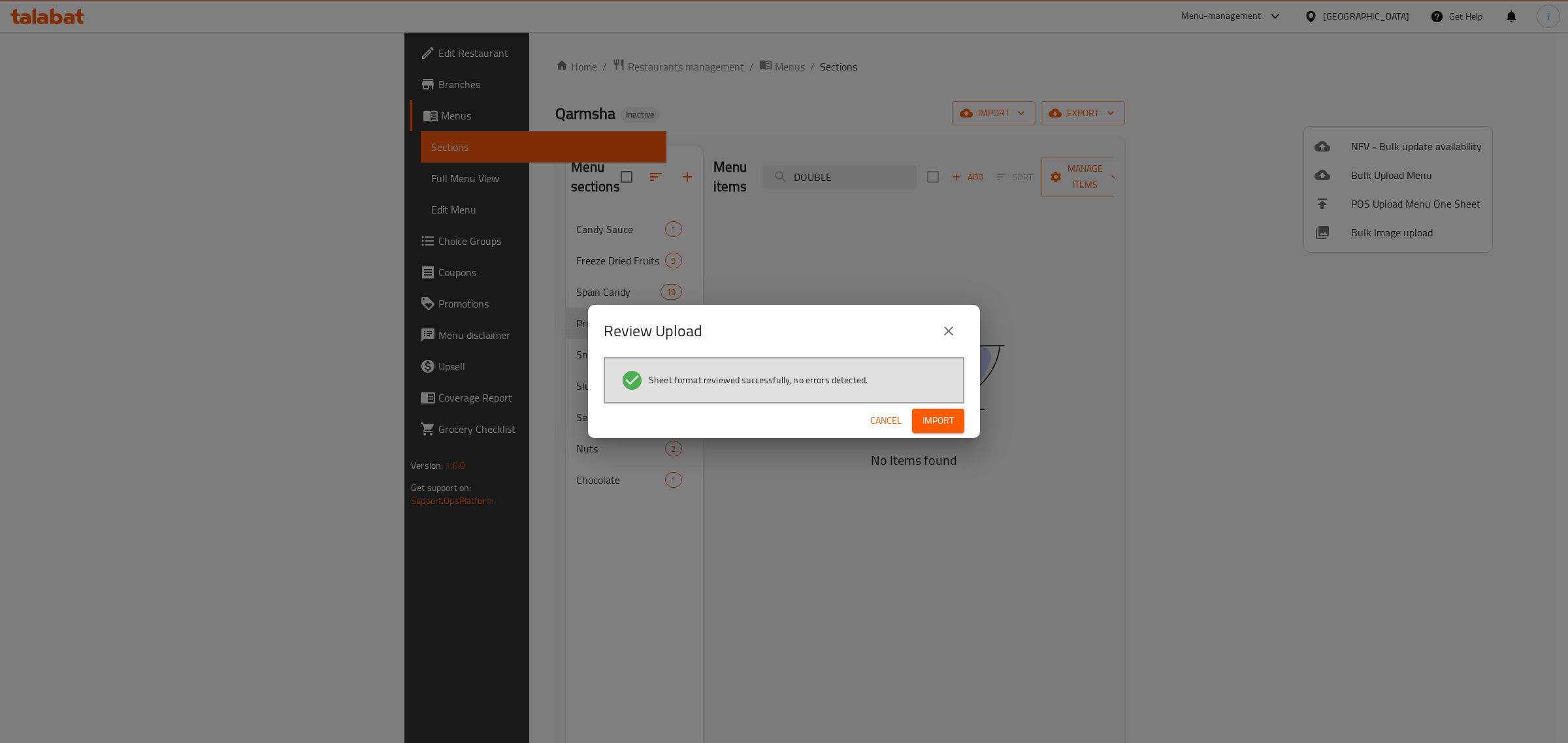
click at [946, 422] on span "Import" at bounding box center [938, 421] width 31 height 16
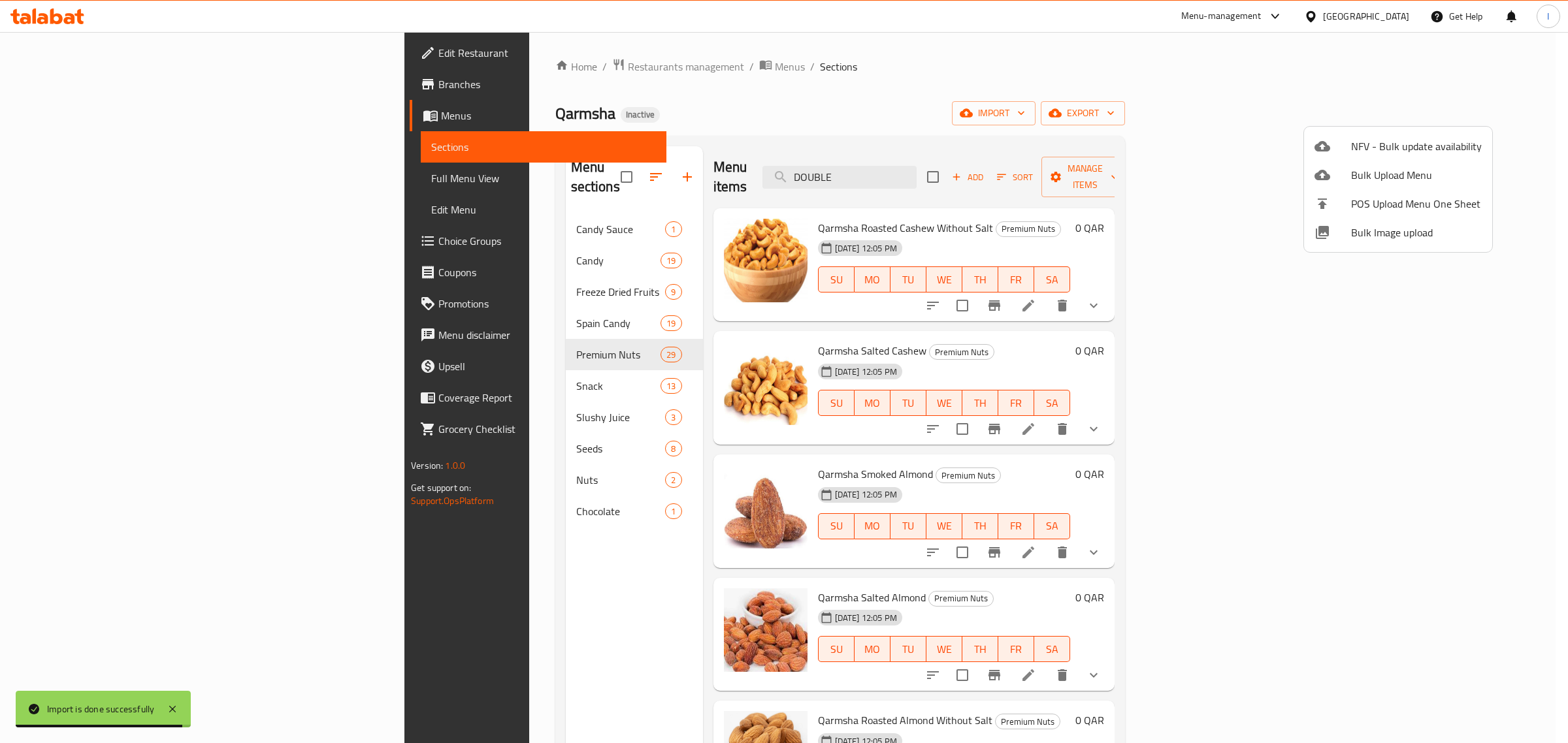
click at [354, 240] on div at bounding box center [784, 371] width 1568 height 743
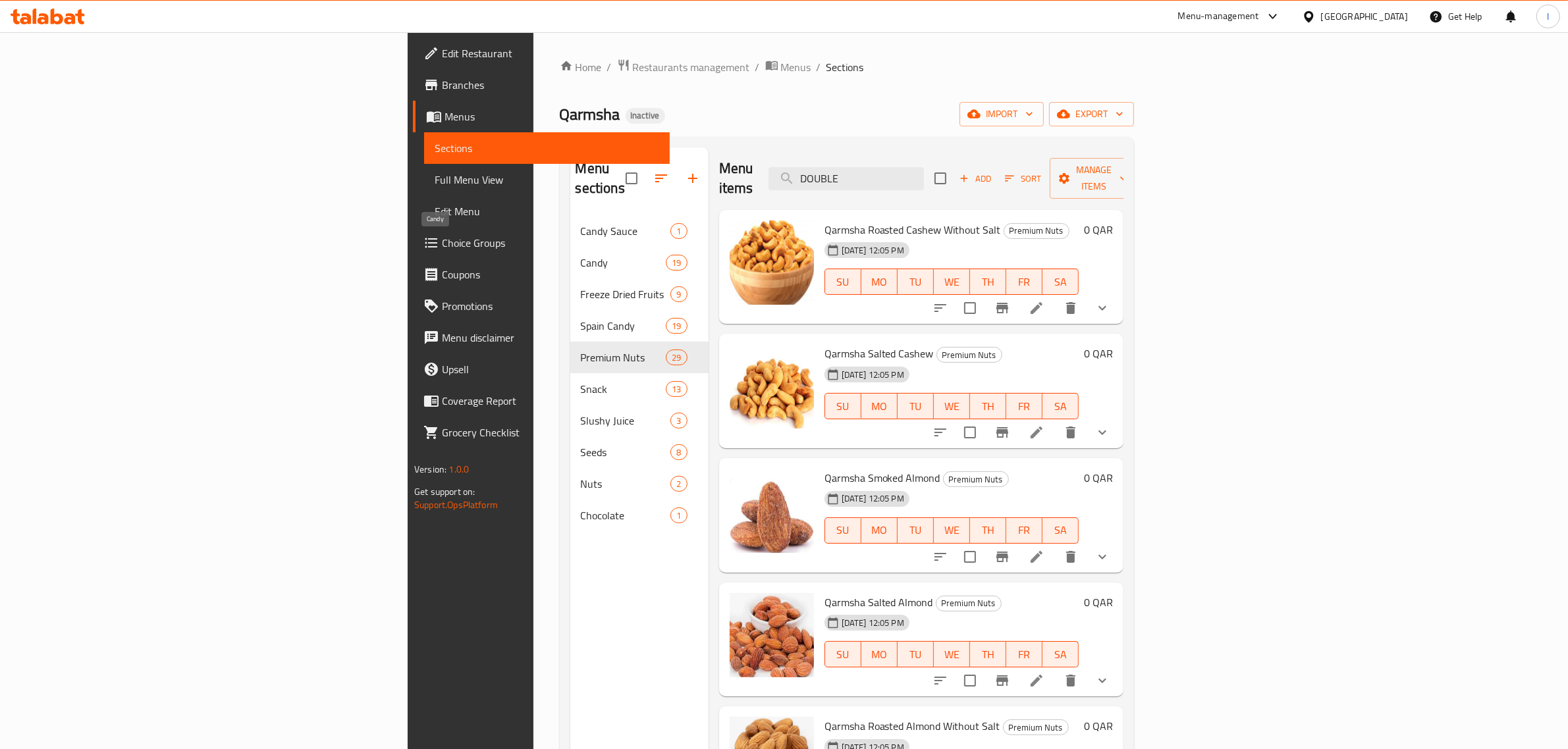
click at [581, 255] on span "Candy" at bounding box center [623, 263] width 85 height 16
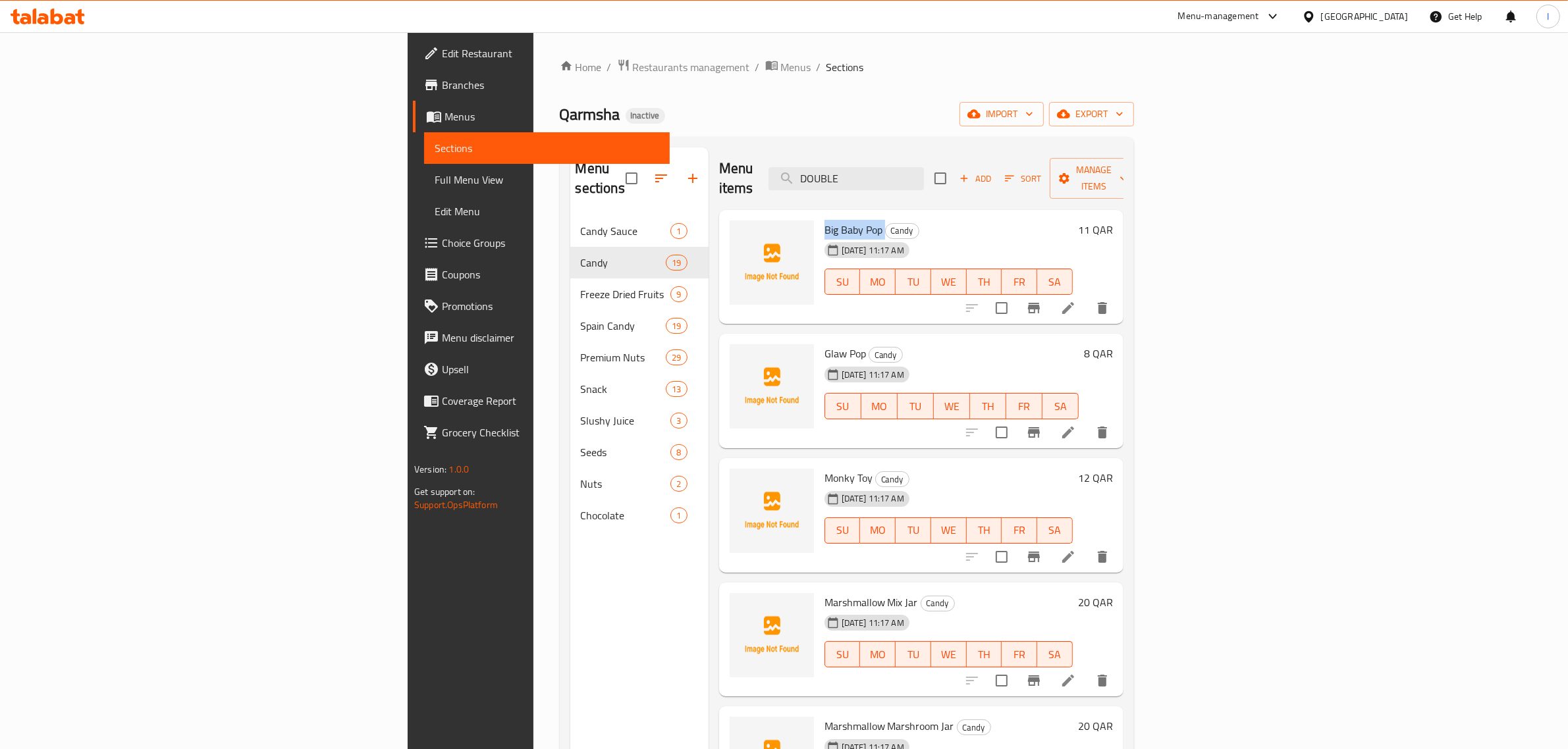
drag, startPoint x: 784, startPoint y: 210, endPoint x: 723, endPoint y: 209, distance: 61.0
click at [825, 220] on h6 "Big Baby Pop Candy" at bounding box center [949, 230] width 248 height 19
copy h6 "Big Baby Pop"
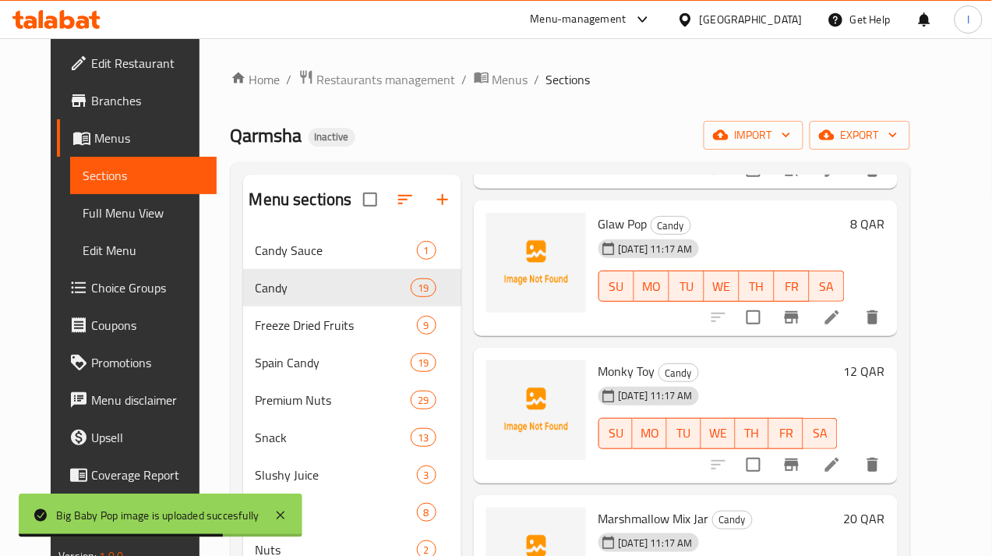
scroll to position [97, 0]
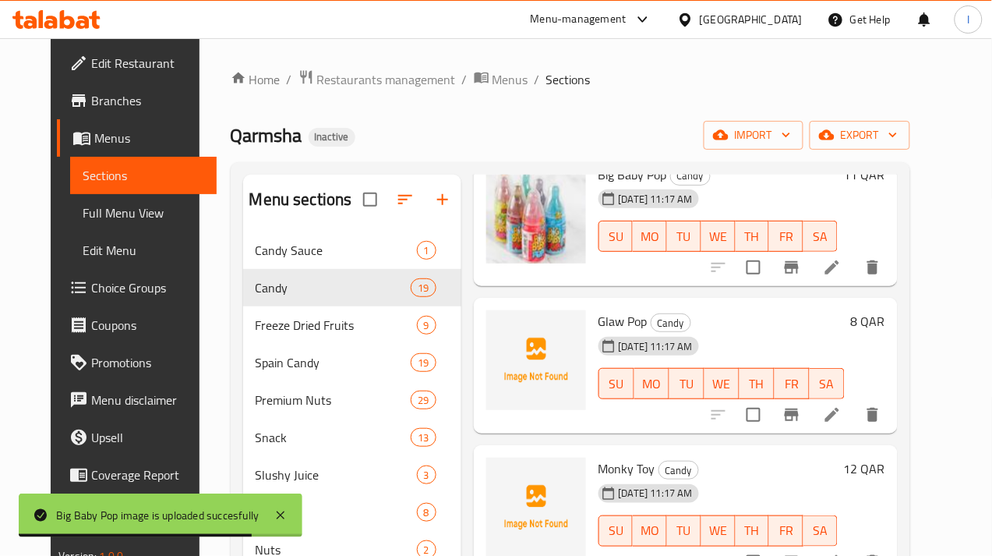
click at [599, 320] on span "Glaw Pop" at bounding box center [623, 320] width 49 height 23
copy h6 "Glaw Pop"
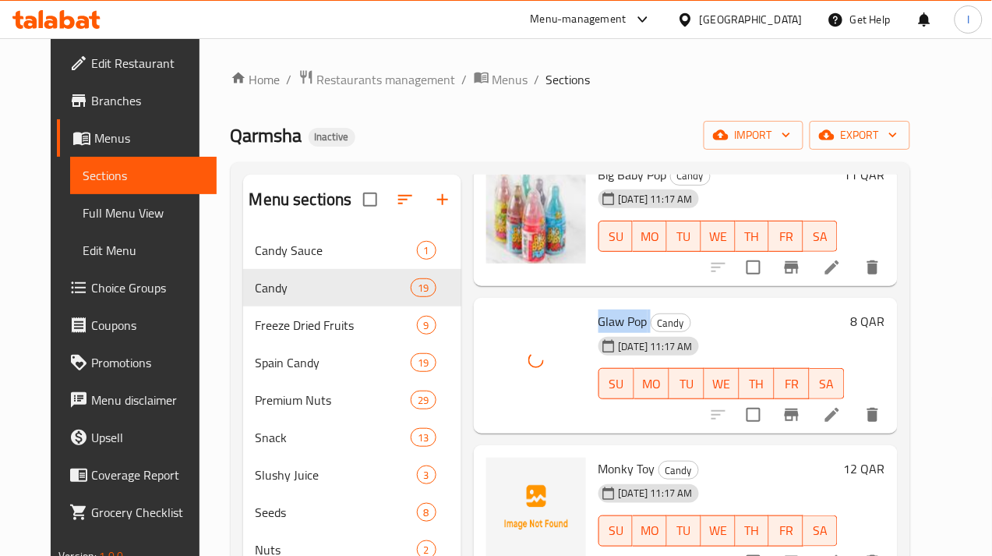
scroll to position [195, 0]
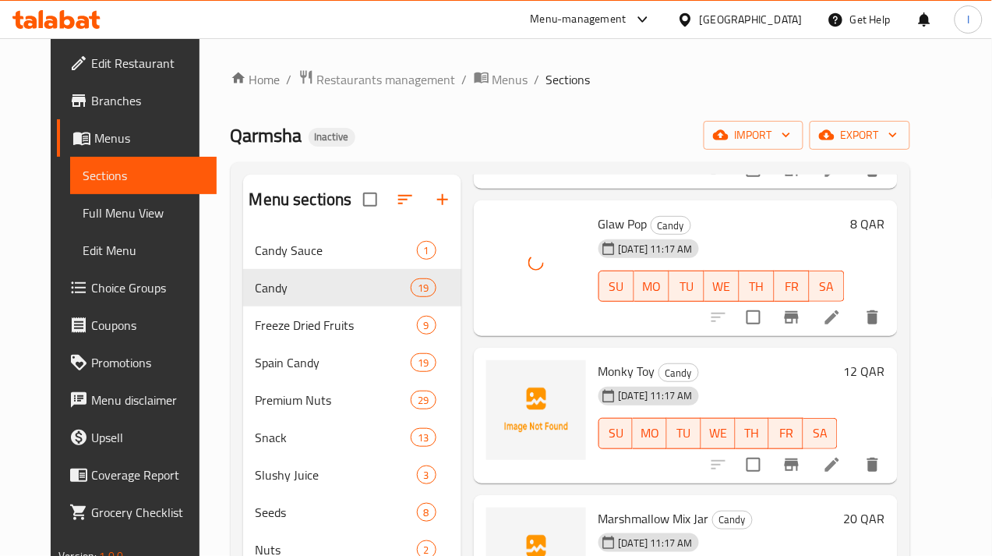
click at [599, 363] on span "Monky Toy" at bounding box center [627, 370] width 57 height 23
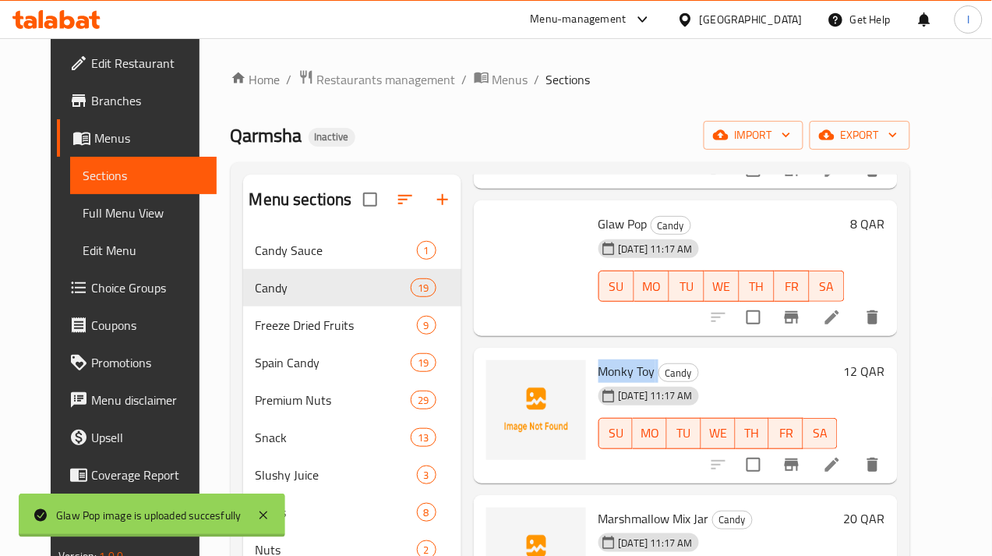
copy h6 "Monky Toy"
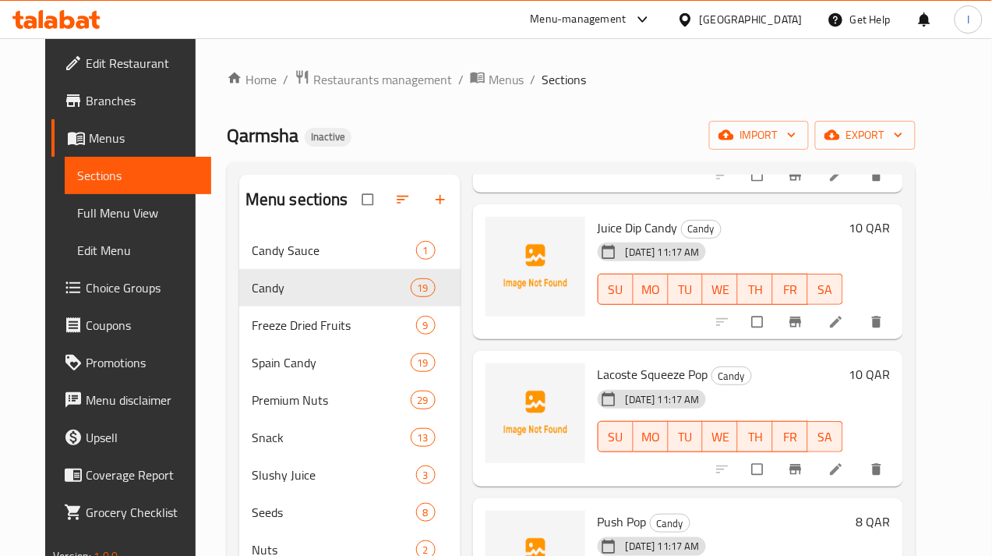
scroll to position [682, 0]
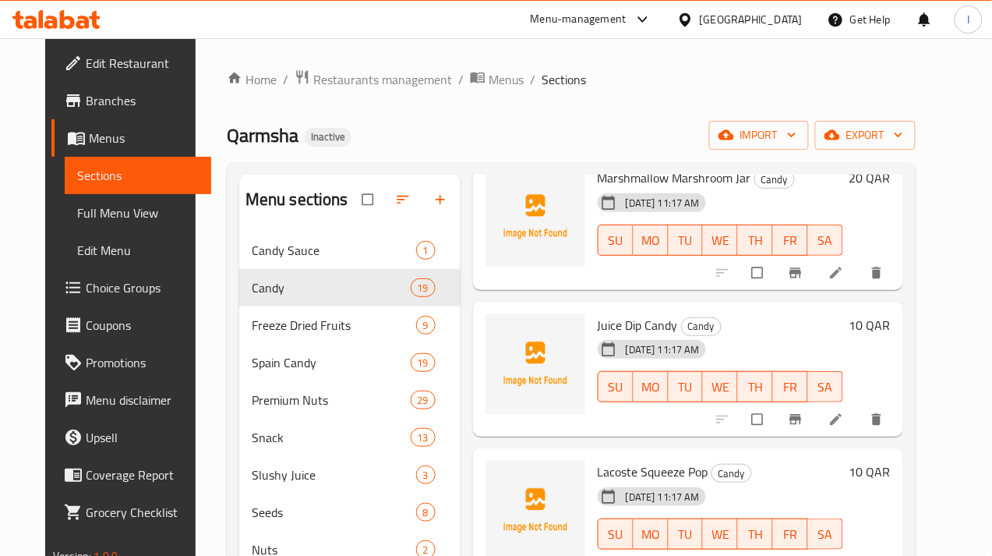
click at [598, 320] on span "Juice Dip Candy" at bounding box center [638, 324] width 80 height 23
click at [498, 335] on icon "upload picture" at bounding box center [506, 336] width 16 height 16
click at [844, 422] on icon at bounding box center [837, 420] width 16 height 16
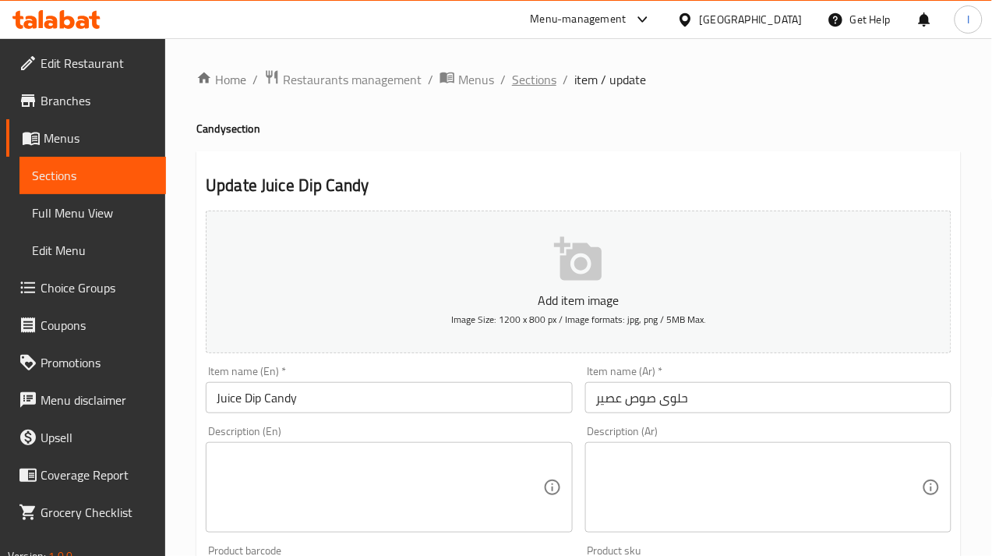
click at [525, 83] on span "Sections" at bounding box center [534, 79] width 44 height 19
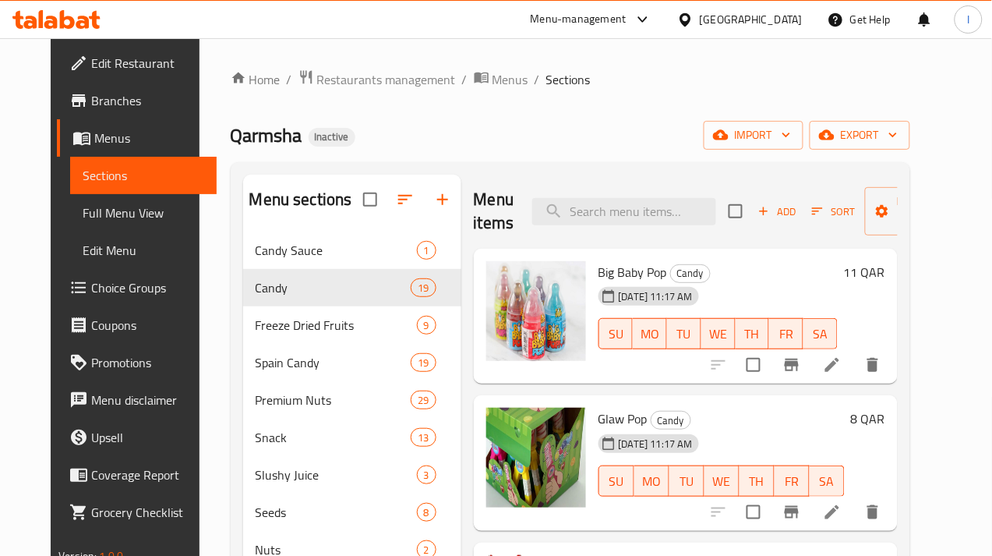
click at [599, 278] on span "Big Baby Pop" at bounding box center [633, 271] width 69 height 23
copy h6 "Big Baby Pop"
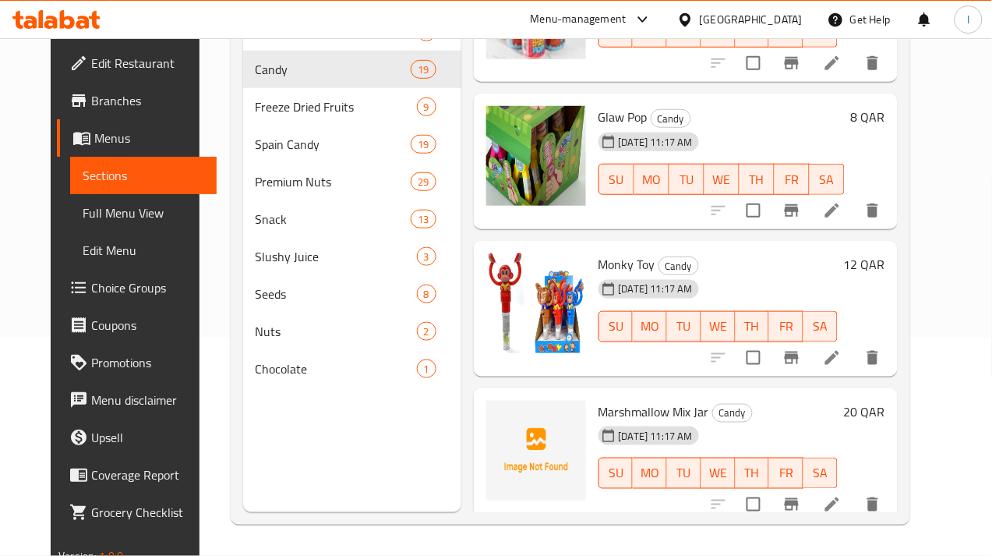
scroll to position [56, 0]
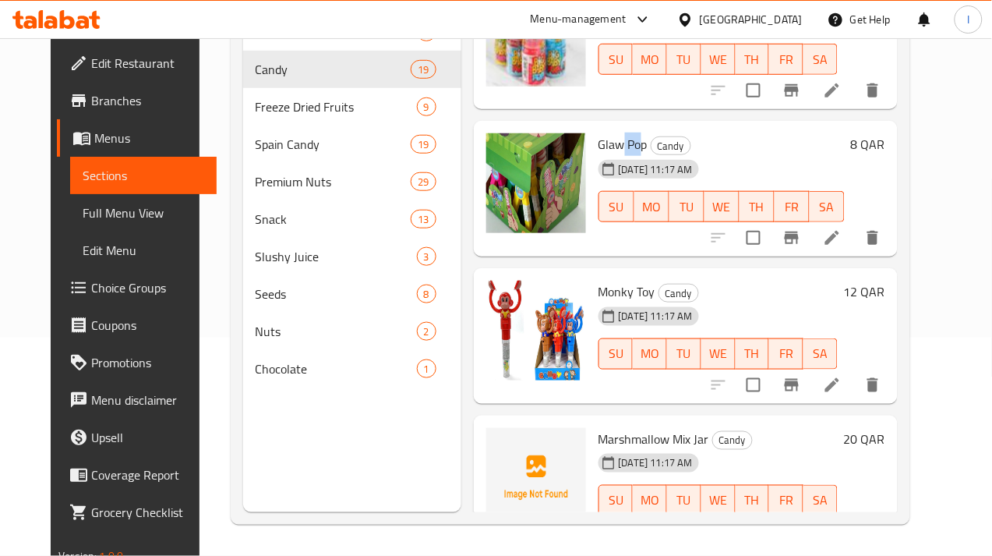
drag, startPoint x: 575, startPoint y: 140, endPoint x: 558, endPoint y: 140, distance: 16.4
click at [599, 140] on span "Glaw Pop" at bounding box center [623, 144] width 49 height 23
click at [652, 140] on span "Candy" at bounding box center [671, 146] width 39 height 18
drag, startPoint x: 579, startPoint y: 140, endPoint x: 534, endPoint y: 140, distance: 45.2
click at [599, 140] on span "Glaw Pop" at bounding box center [623, 144] width 49 height 23
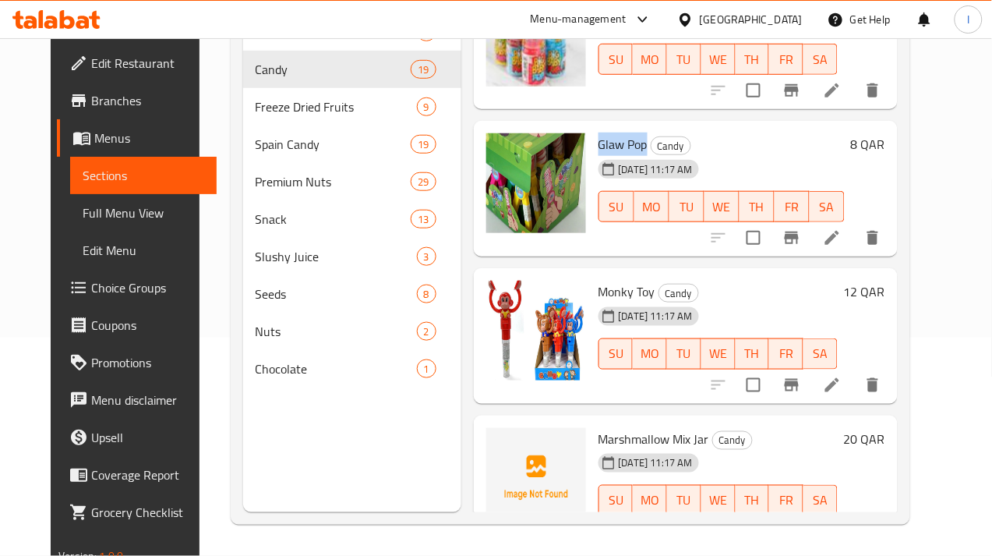
copy span "Glaw Pop"
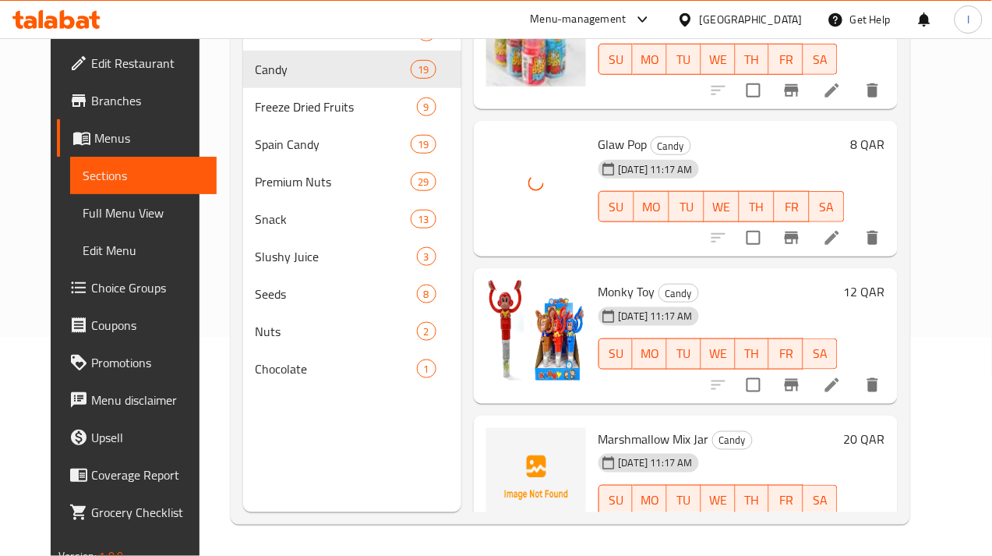
click at [599, 287] on span "Monky Toy" at bounding box center [627, 291] width 57 height 23
copy h6 "Monky Toy"
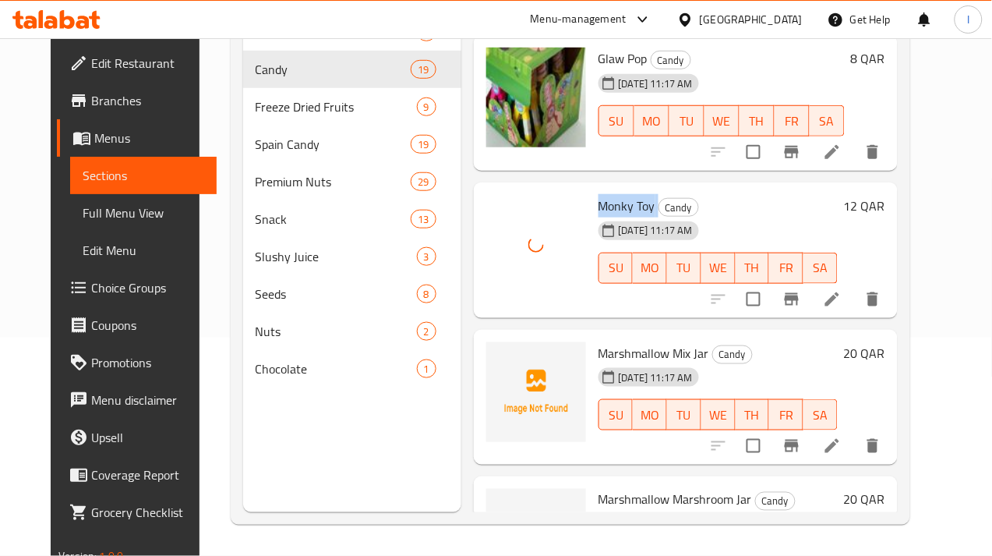
scroll to position [251, 0]
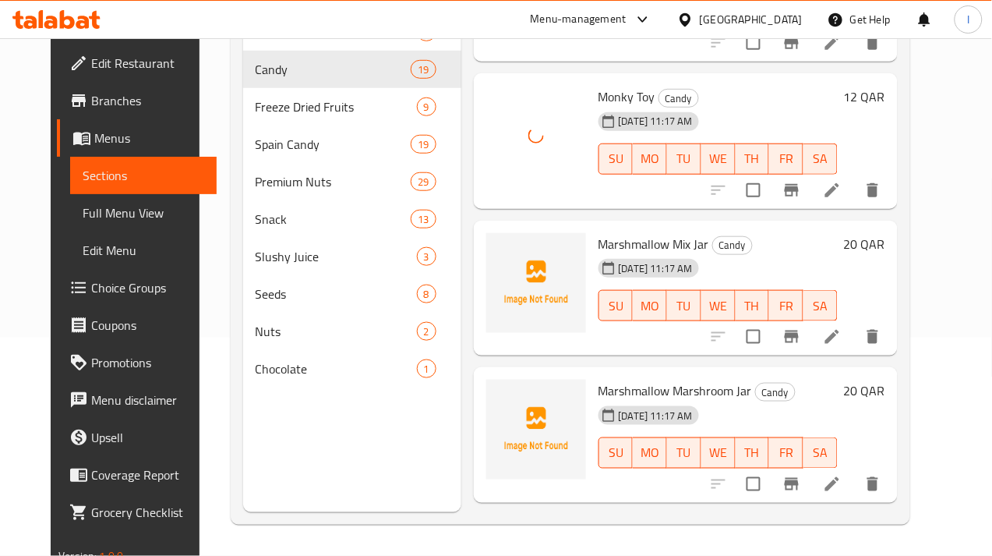
click at [599, 242] on span "Marshmallow Mix Jar" at bounding box center [654, 243] width 111 height 23
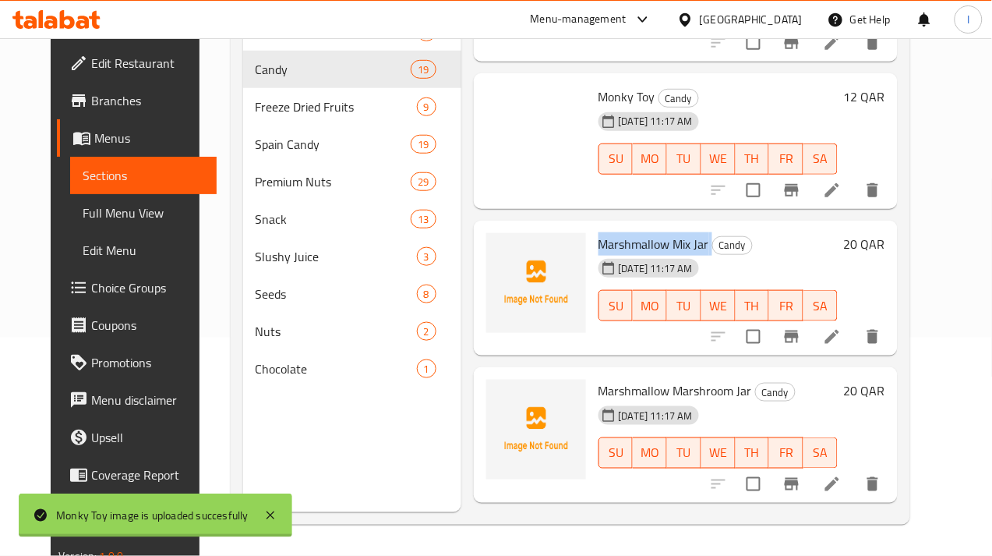
copy h6 "Marshmallow Mix Jar"
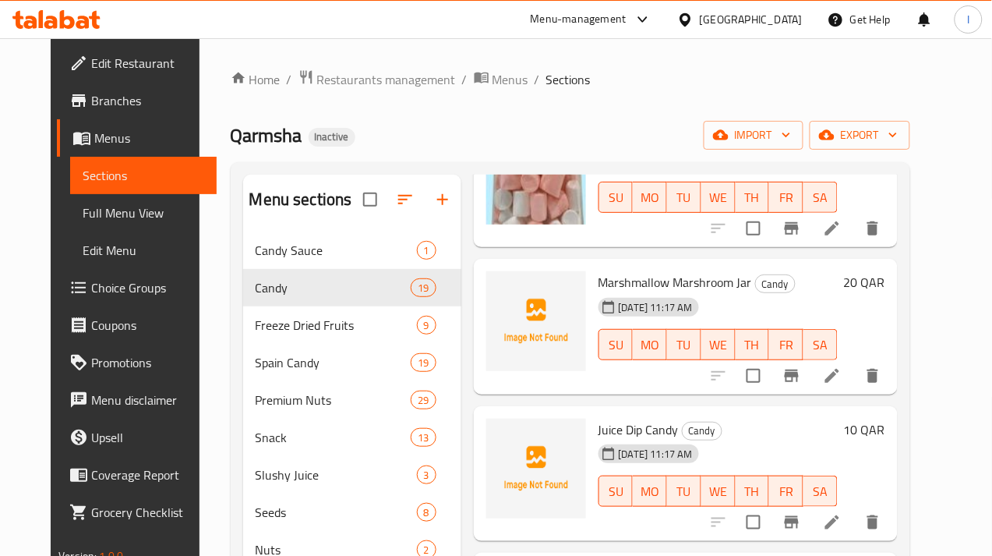
scroll to position [682, 0]
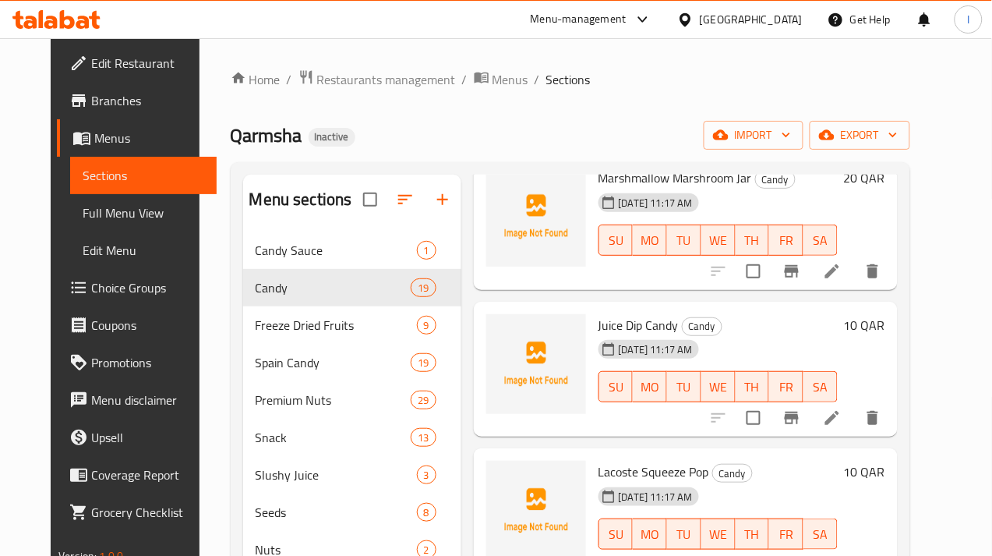
click at [559, 114] on div "Home / Restaurants management / Menus / Sections Qarmsha Inactive import export…" at bounding box center [571, 406] width 680 height 674
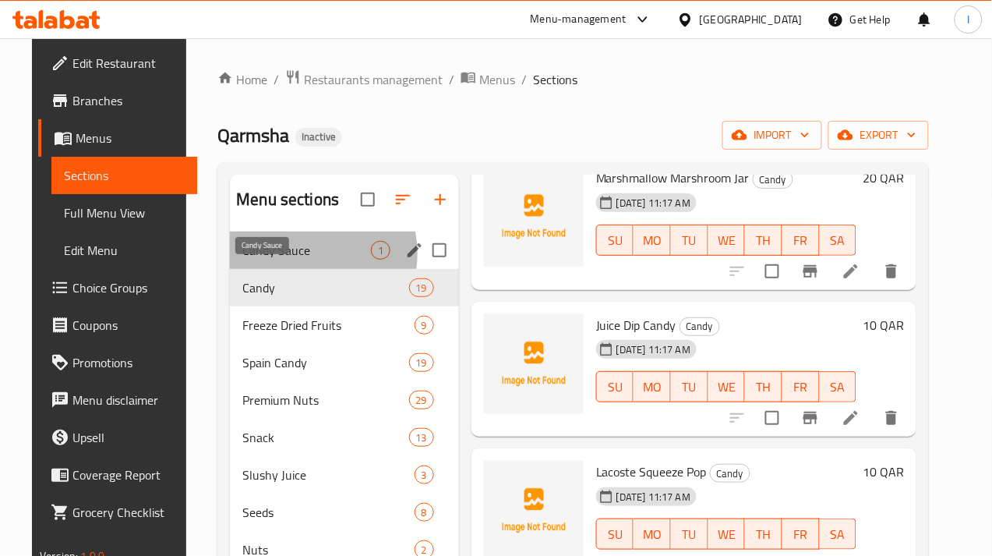
click at [285, 260] on span "Candy Sauce" at bounding box center [306, 250] width 129 height 19
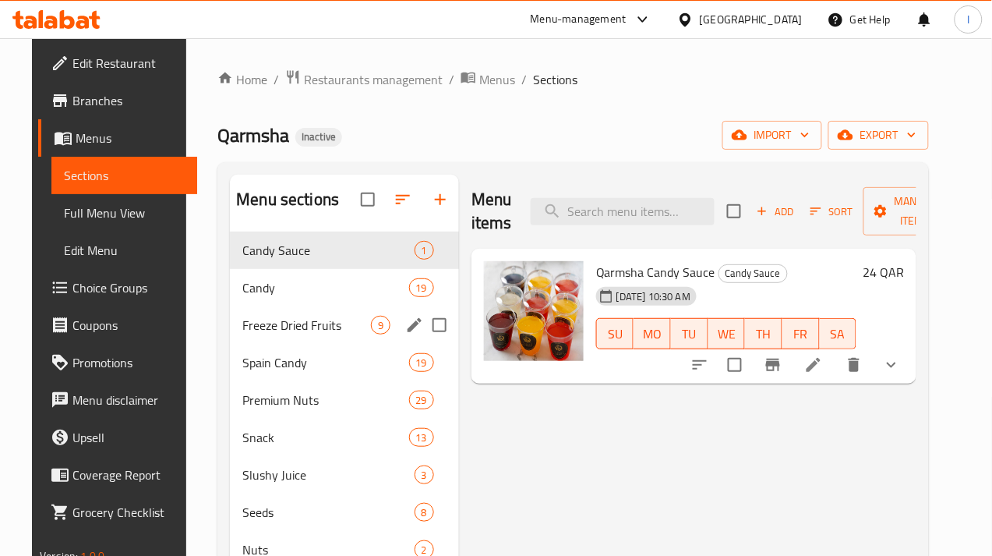
click at [271, 344] on div "Freeze Dried Fruits 9" at bounding box center [344, 324] width 229 height 37
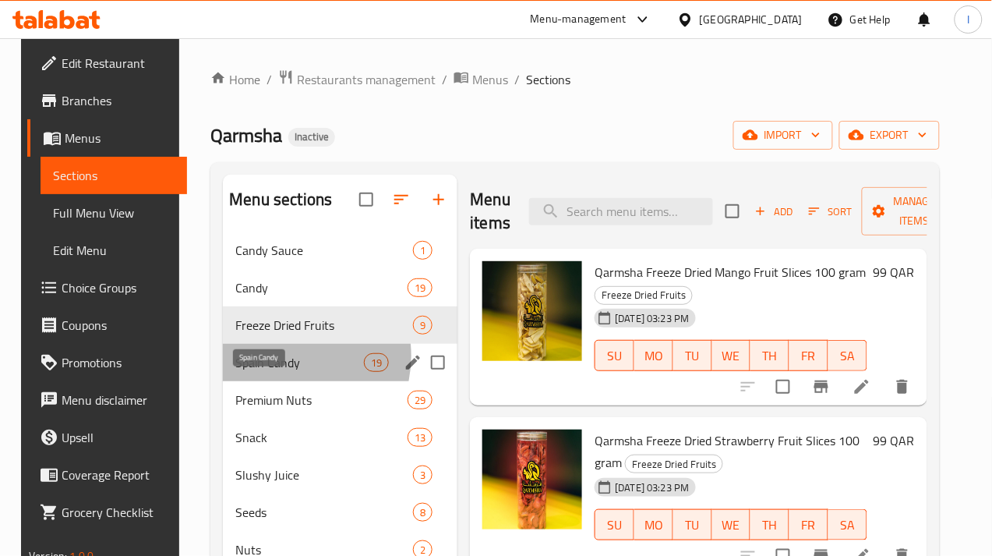
click at [271, 372] on span "Spain Candy" at bounding box center [299, 362] width 129 height 19
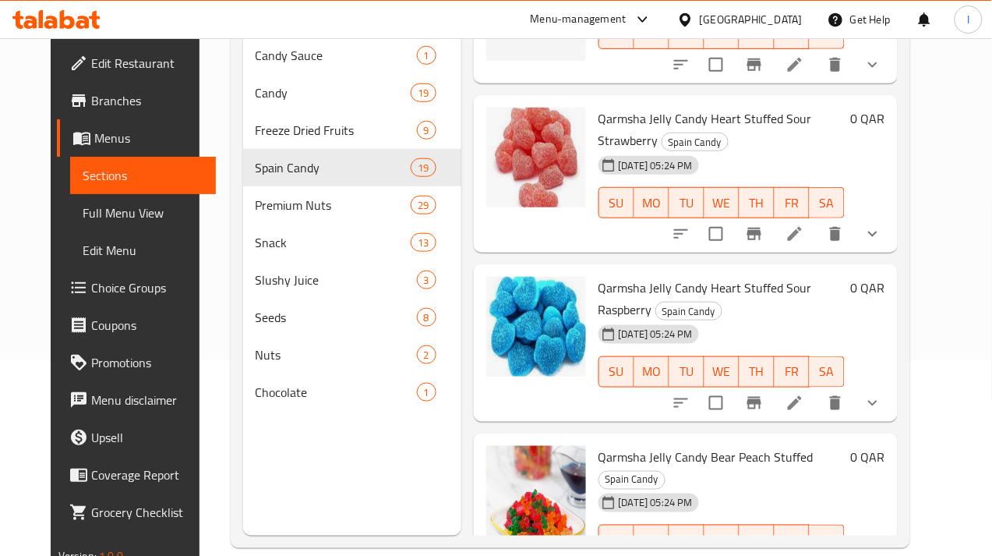
scroll to position [195, 0]
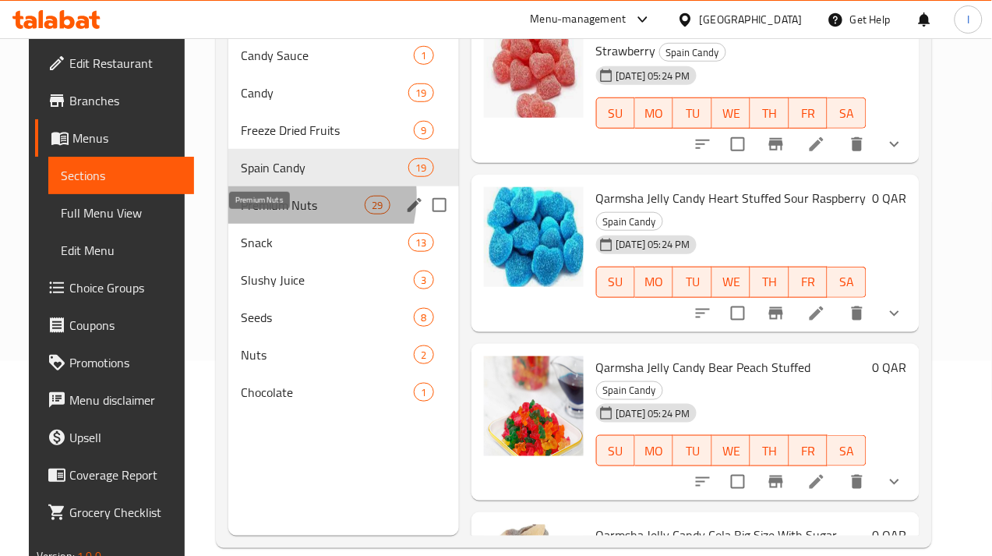
click at [256, 214] on span "Premium Nuts" at bounding box center [303, 205] width 124 height 19
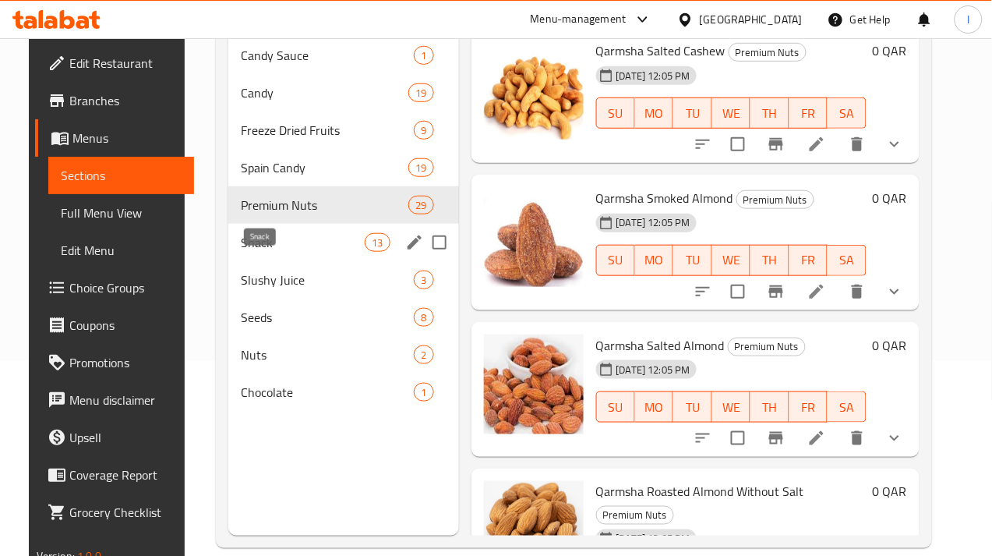
click at [246, 252] on span "Snack" at bounding box center [303, 242] width 124 height 19
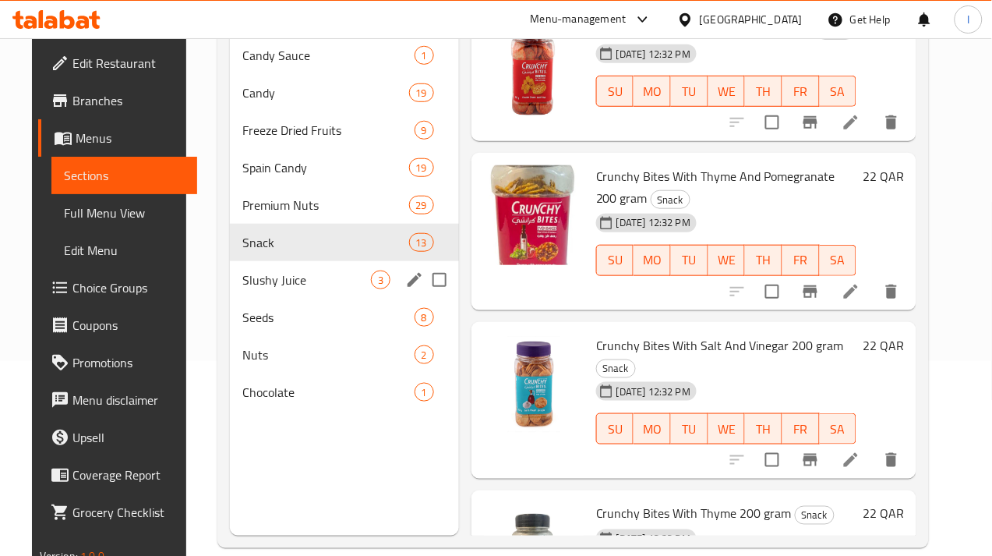
click at [258, 299] on div "Slushy Juice 3" at bounding box center [344, 279] width 229 height 37
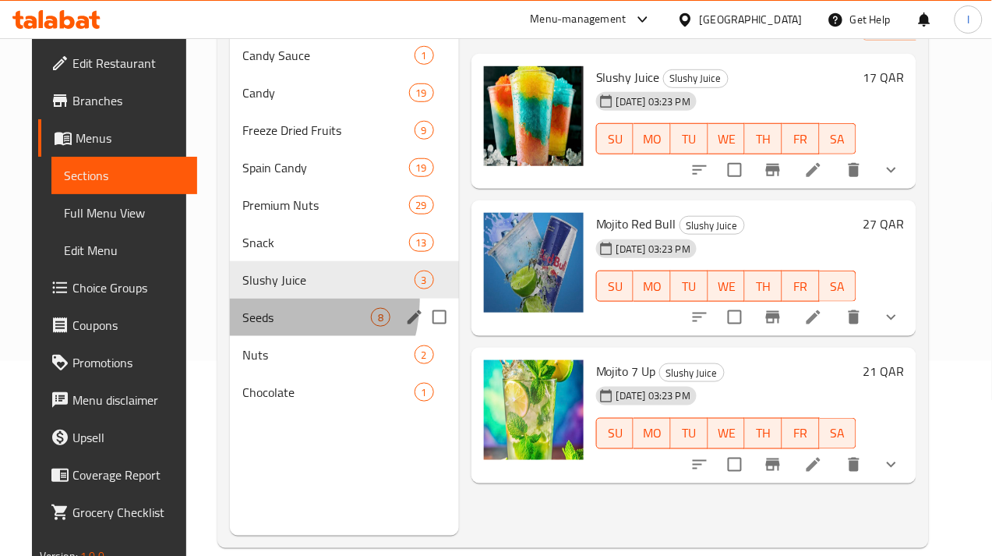
click at [256, 324] on div "Seeds 8" at bounding box center [344, 317] width 229 height 37
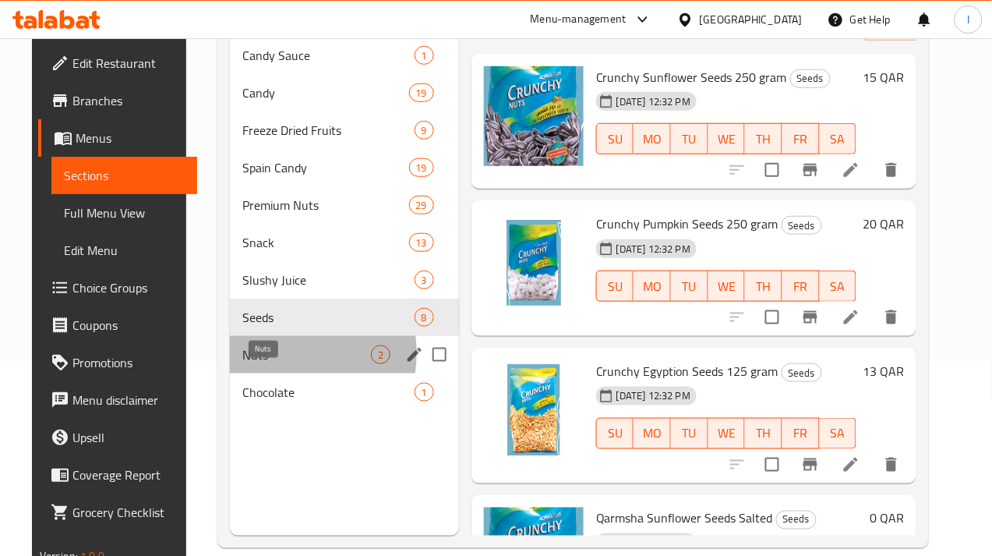
click at [261, 364] on span "Nuts" at bounding box center [306, 354] width 129 height 19
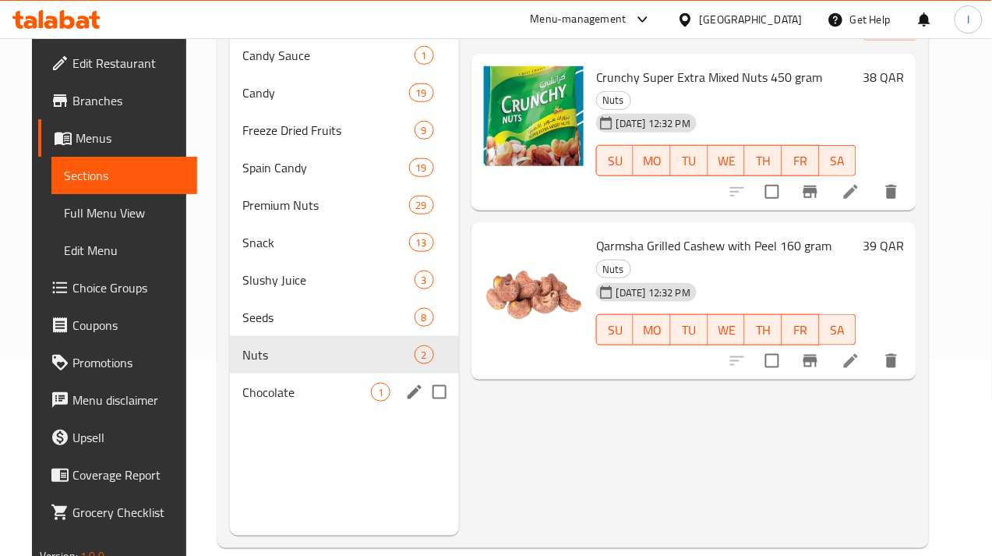
click at [257, 401] on span "Chocolate" at bounding box center [306, 392] width 129 height 19
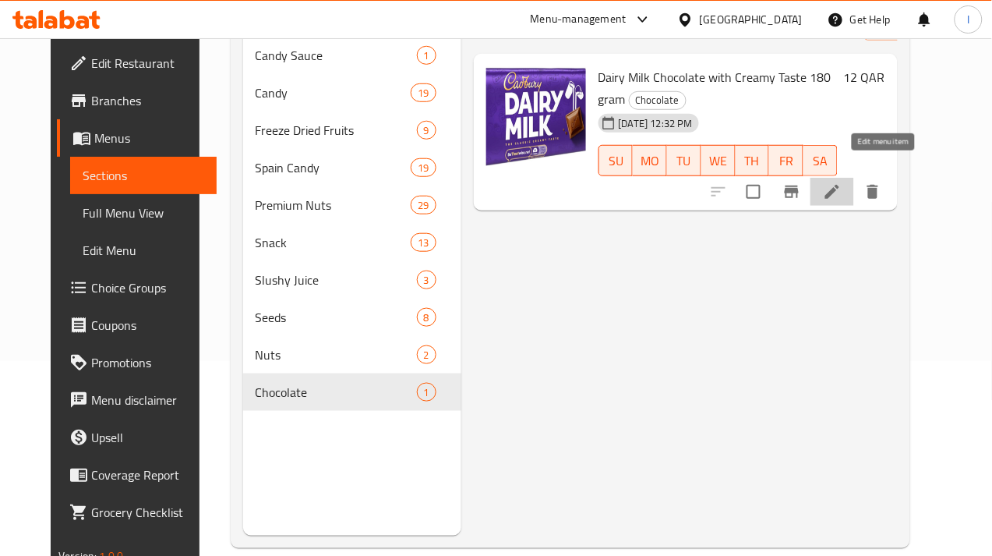
click at [842, 182] on icon at bounding box center [832, 191] width 19 height 19
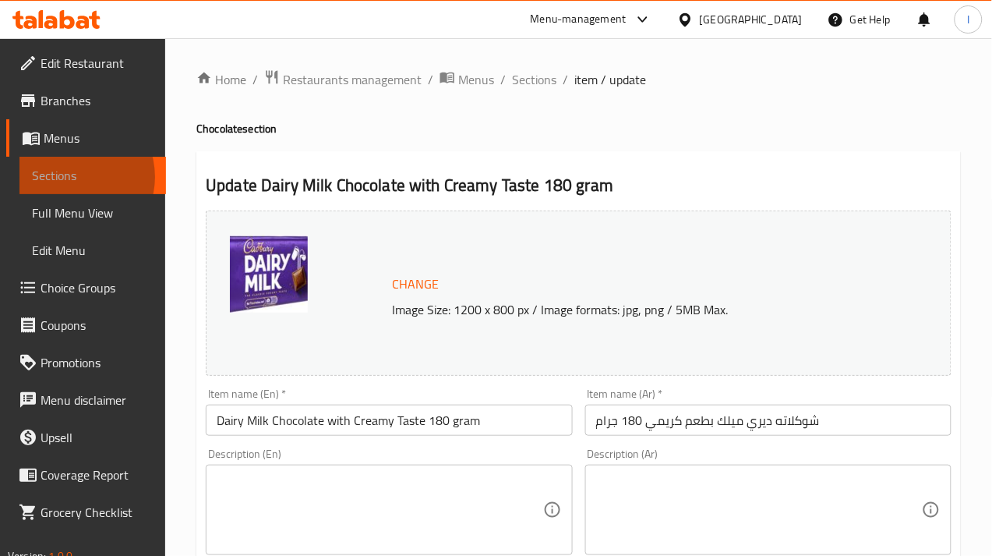
click at [74, 177] on span "Sections" at bounding box center [93, 175] width 122 height 19
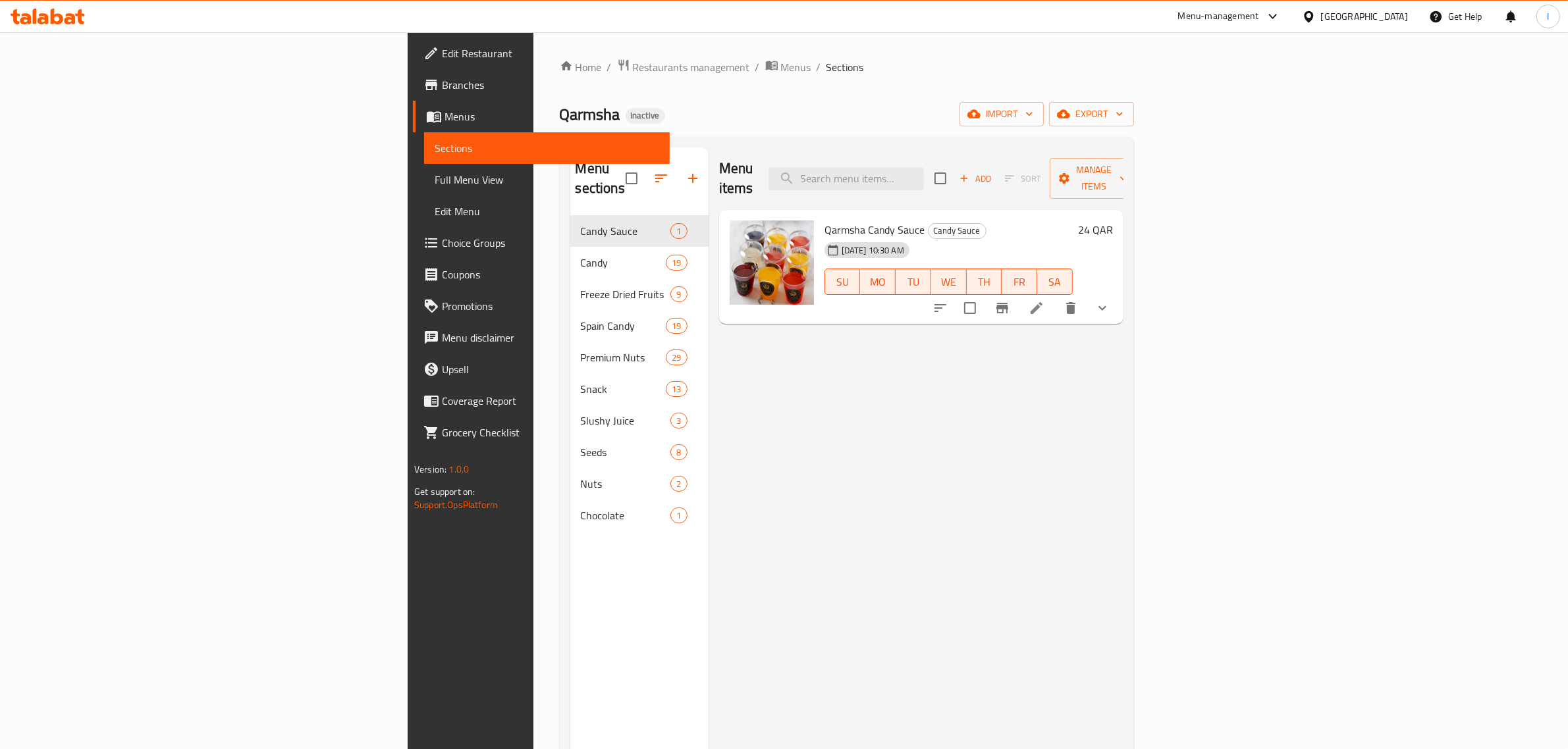
click at [825, 220] on span "Qarmsha Candy Sauce" at bounding box center [874, 229] width 101 height 19
copy h6 "Qarmsha Candy Sauce"
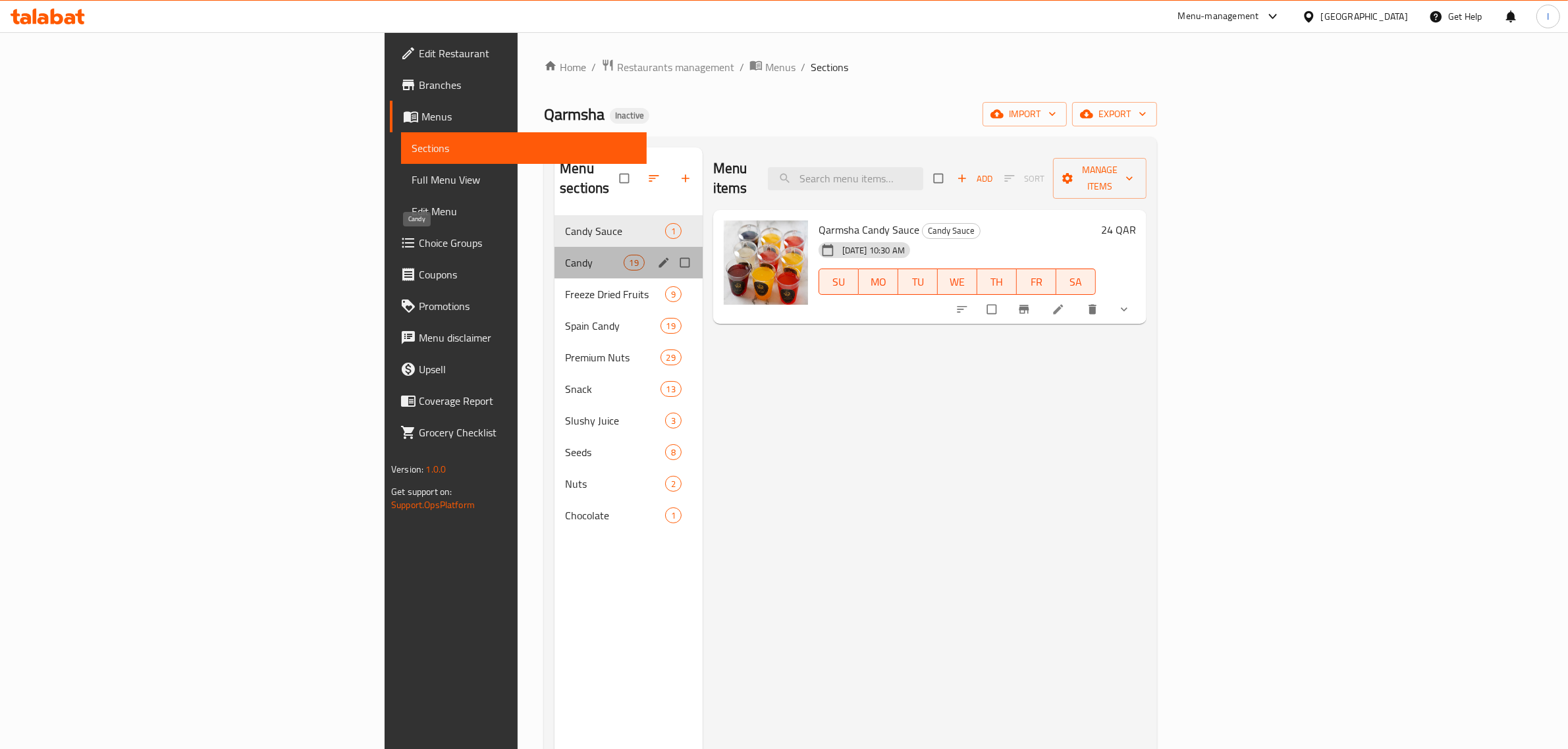
click at [565, 255] on span "Candy" at bounding box center [594, 263] width 58 height 16
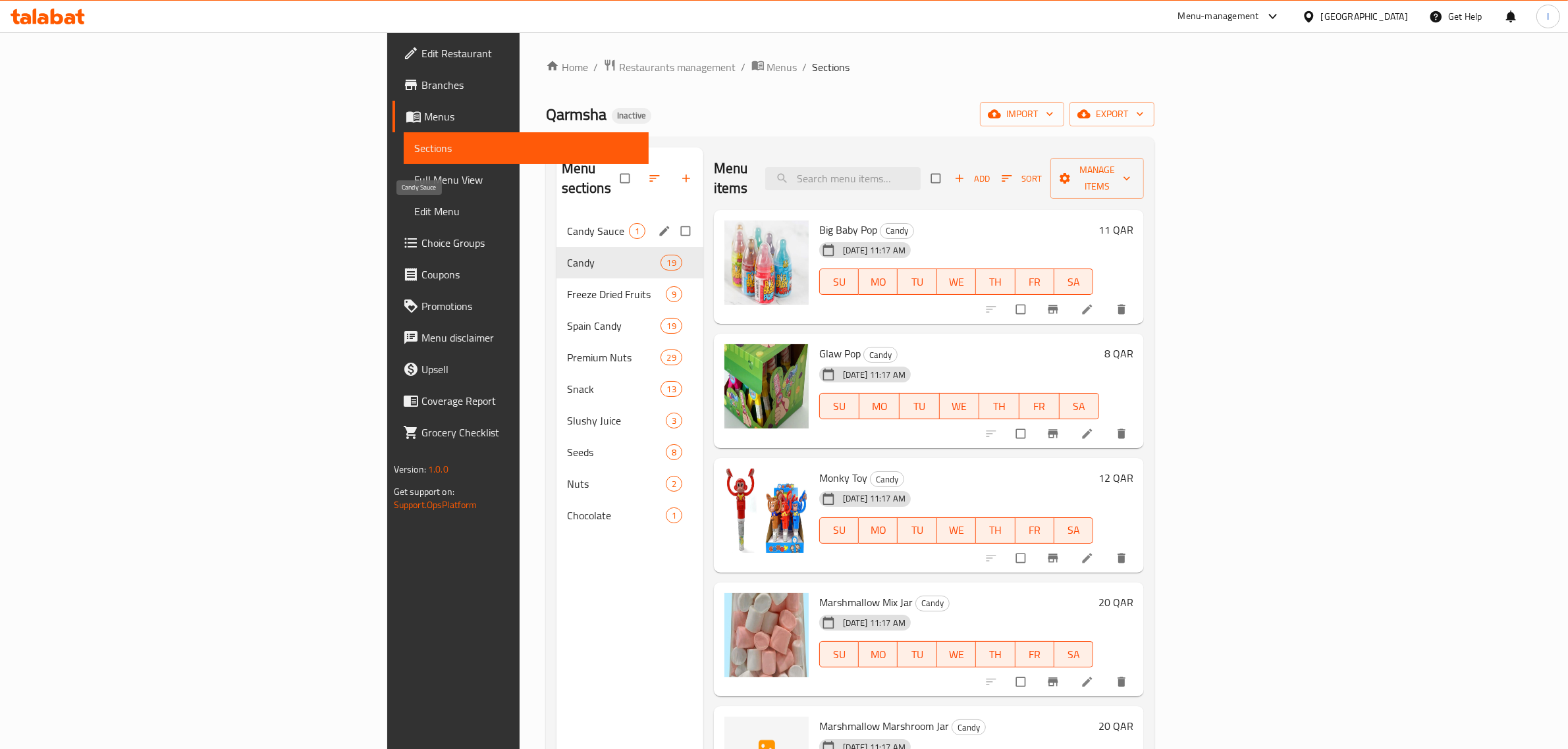
click at [567, 223] on span "Candy Sauce" at bounding box center [597, 231] width 62 height 16
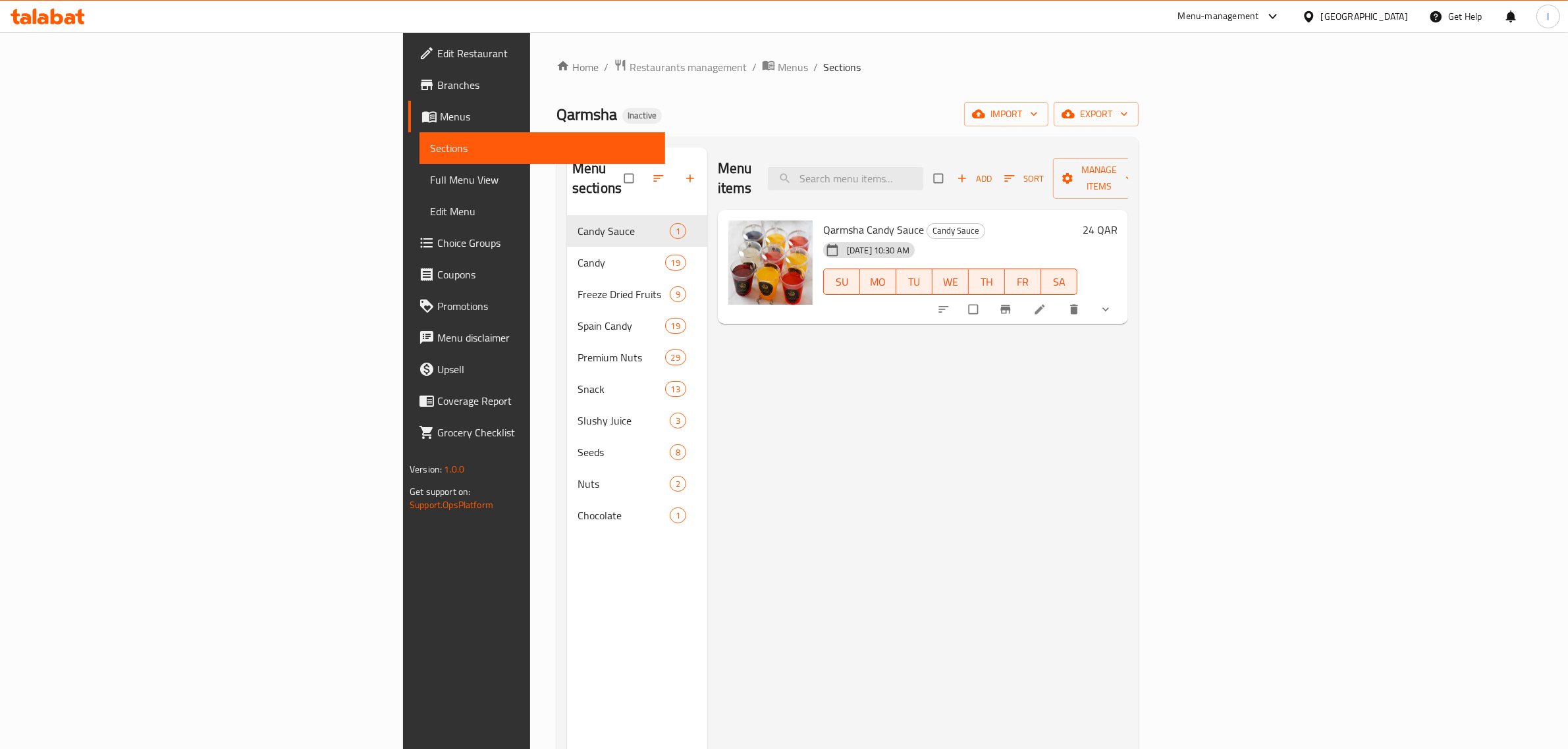
click at [823, 220] on span "Qarmsha Candy Sauce" at bounding box center [873, 229] width 101 height 19
copy h6 "Qarmsha Candy Sauce"
click at [726, 369] on div "Menu items Add Sort Manage items Qarmsha Candy Sauce Candy Sauce 07-10-2025 10:…" at bounding box center [917, 522] width 421 height 749
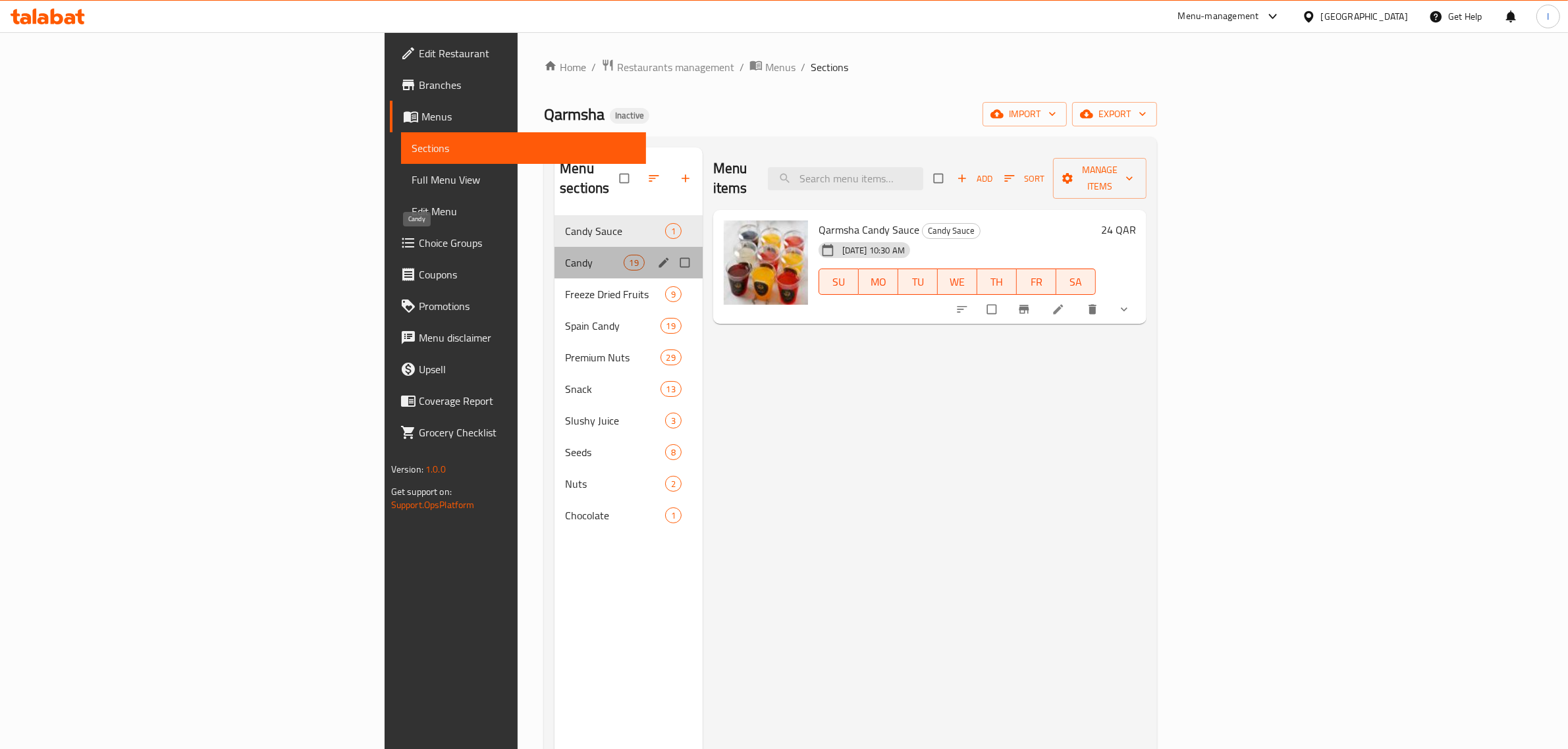
click at [565, 255] on span "Candy" at bounding box center [594, 263] width 58 height 16
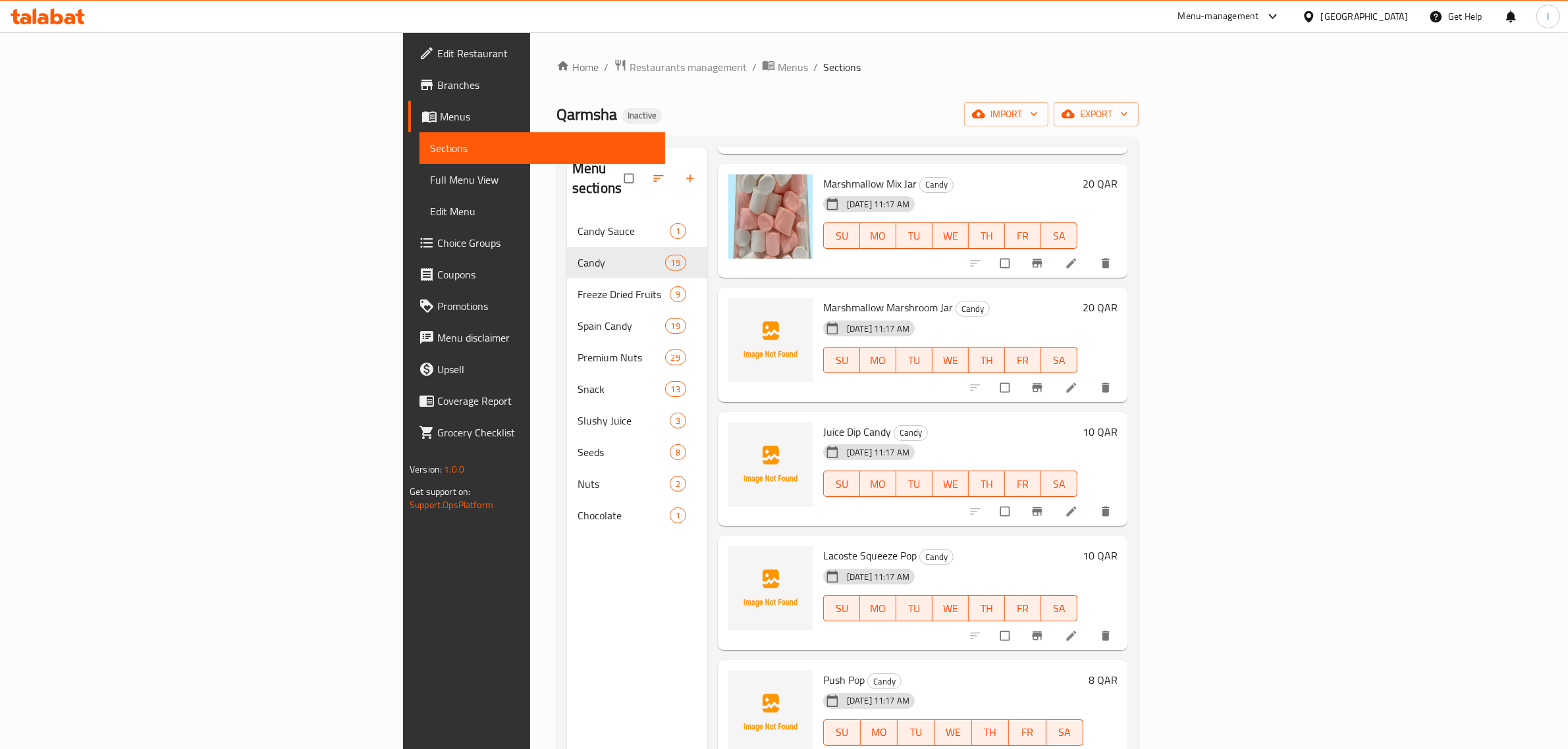
scroll to position [411, 0]
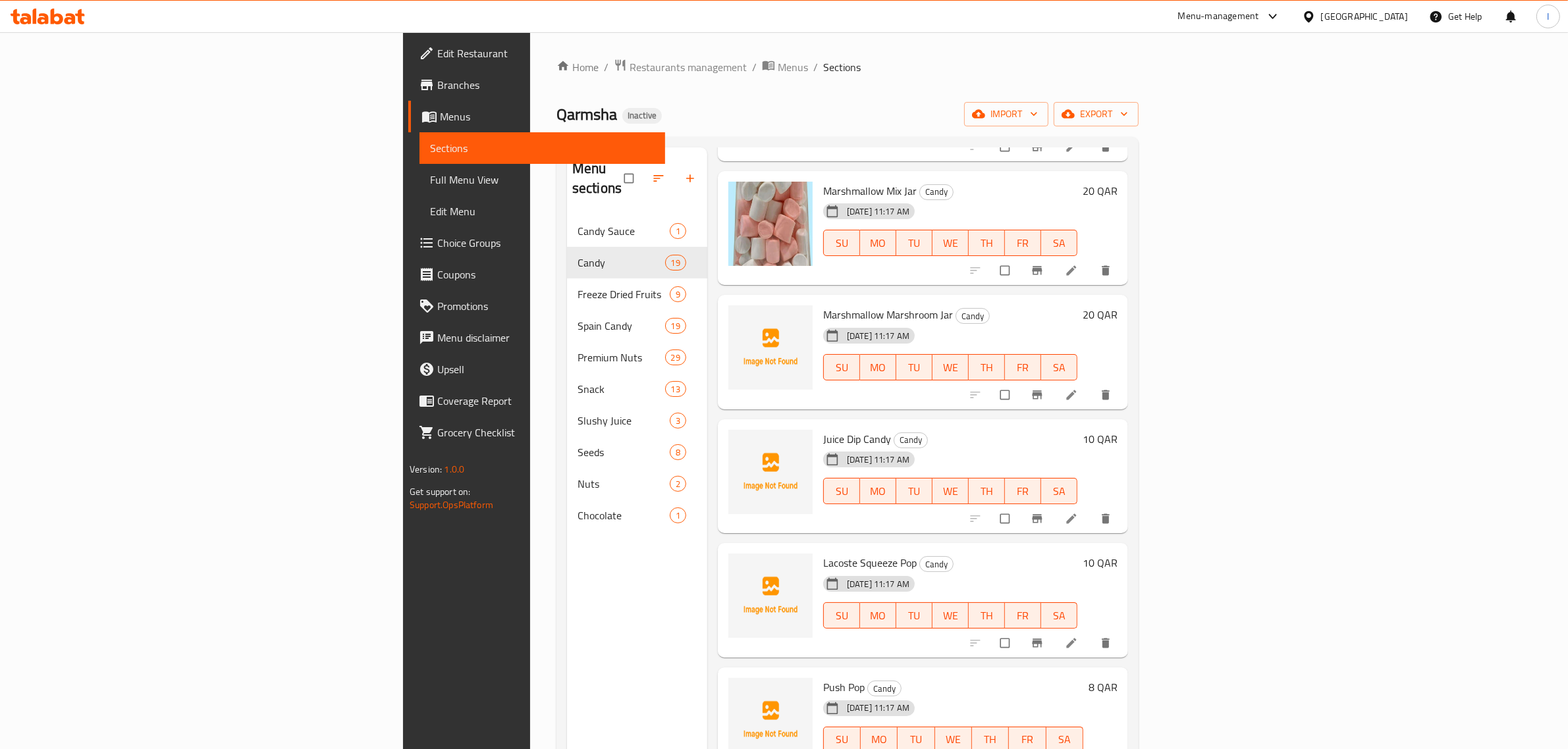
click at [823, 305] on span "Marshmallow Marshroom Jar" at bounding box center [888, 314] width 130 height 19
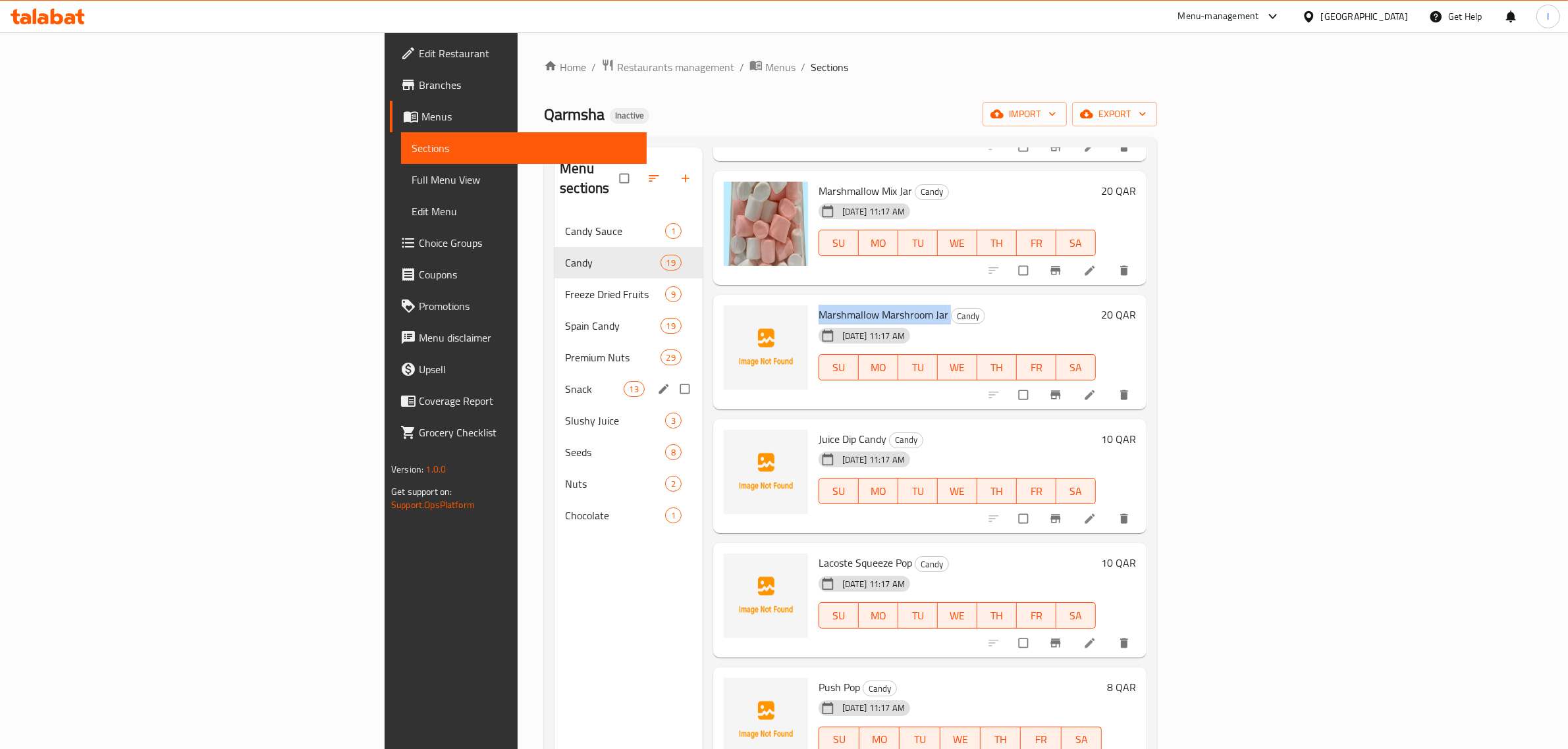
copy h6 "Marshmallow Marshroom Jar"
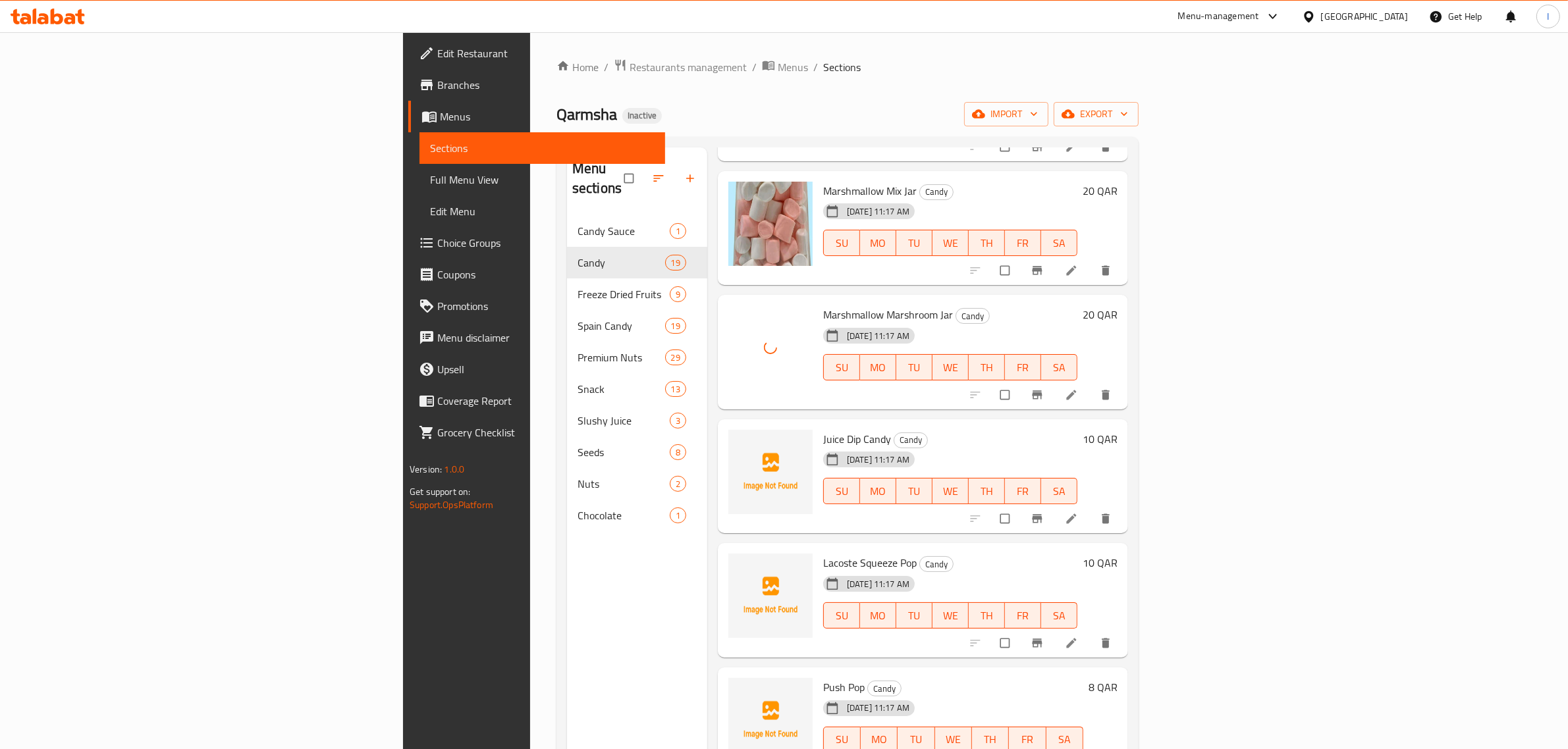
click at [823, 429] on span "Juice Dip Candy" at bounding box center [857, 438] width 68 height 19
copy h6 "Juice Dip Candy"
click at [823, 553] on span "Lacoste Squeeze Pop" at bounding box center [869, 562] width 94 height 19
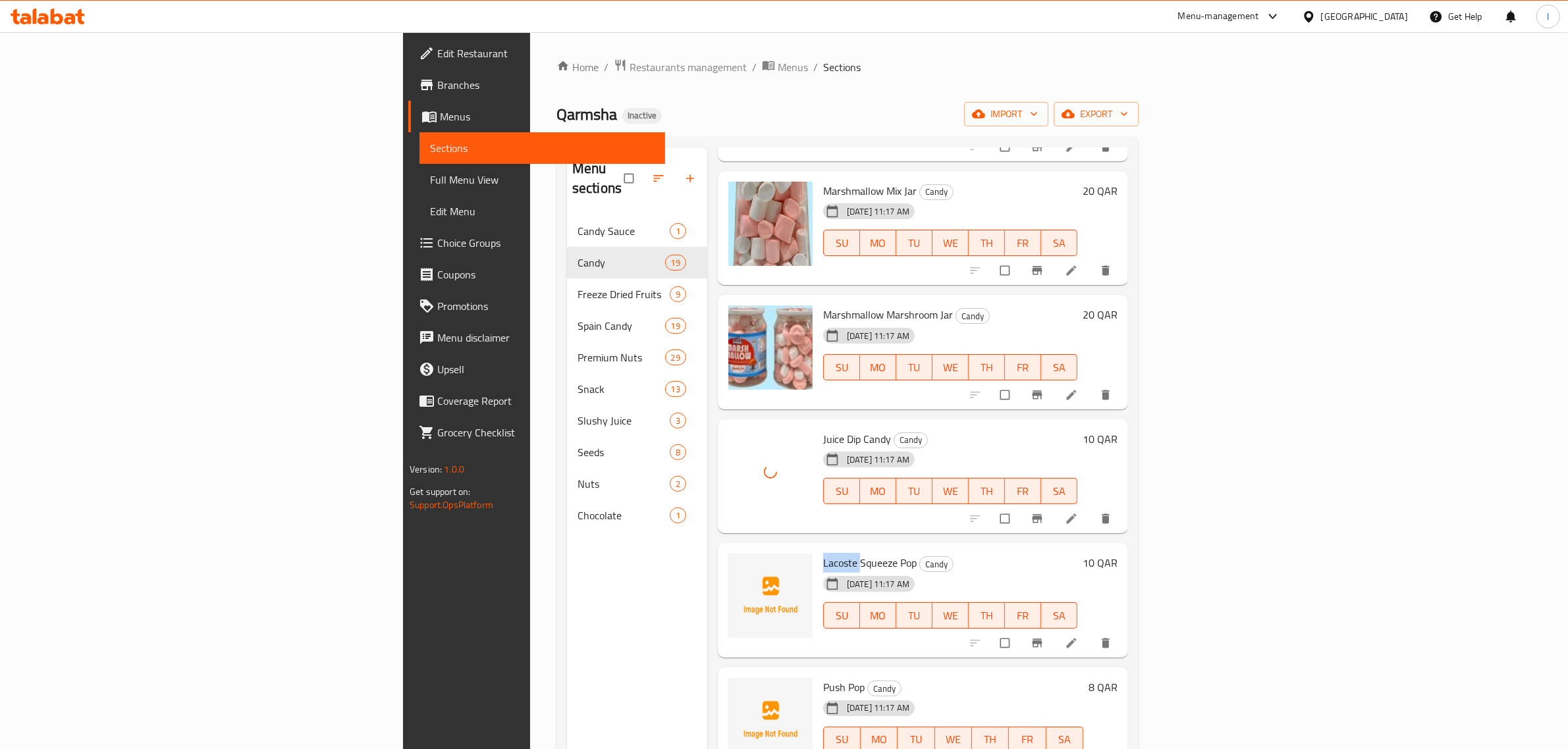
click at [823, 553] on span "Lacoste Squeeze Pop" at bounding box center [869, 562] width 94 height 19
copy h6 "Lacoste Squeeze Pop"
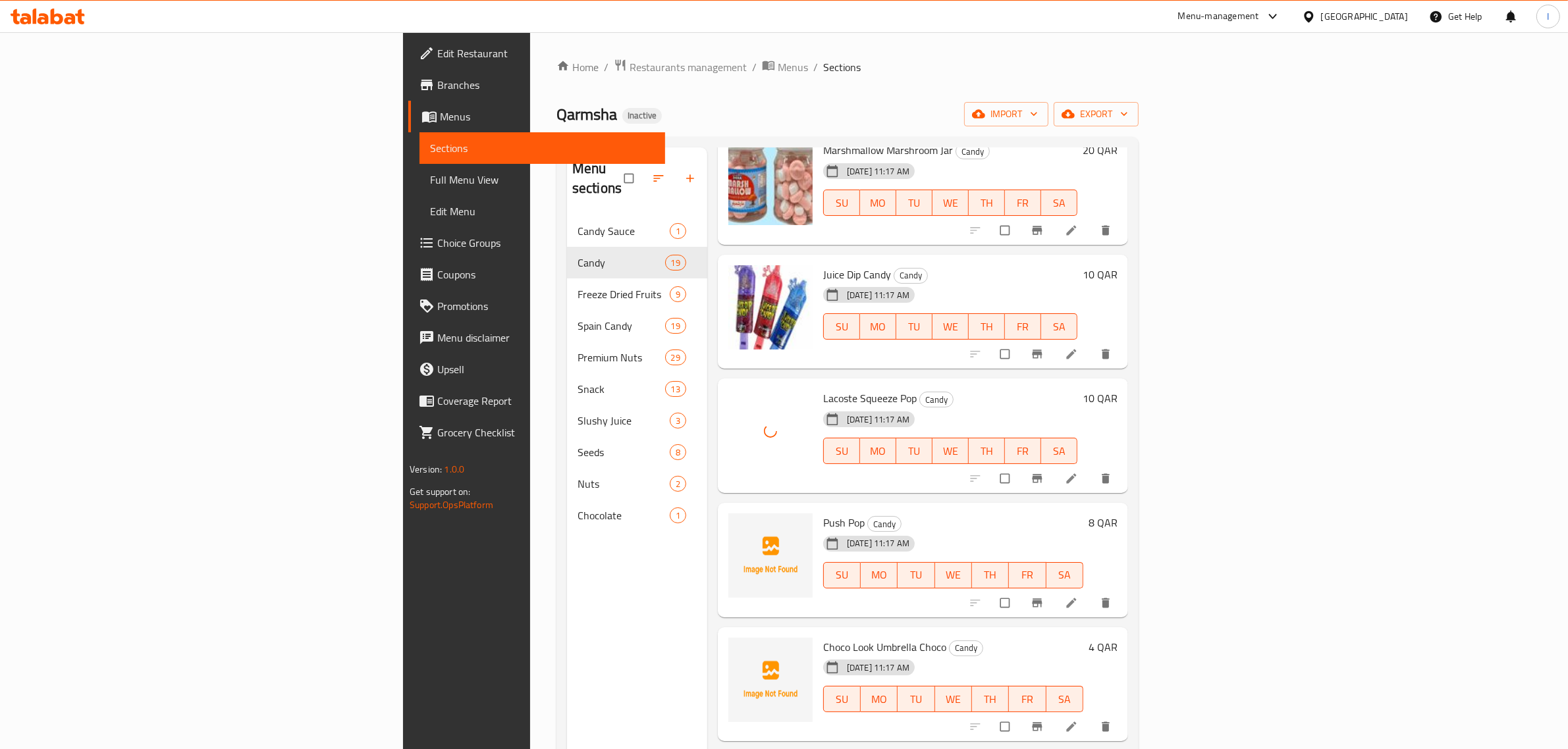
click at [818, 530] on div "[DATE] 11:17 AM" at bounding box center [852, 543] width 68 height 26
click at [823, 513] on span "Push Pop" at bounding box center [843, 522] width 41 height 19
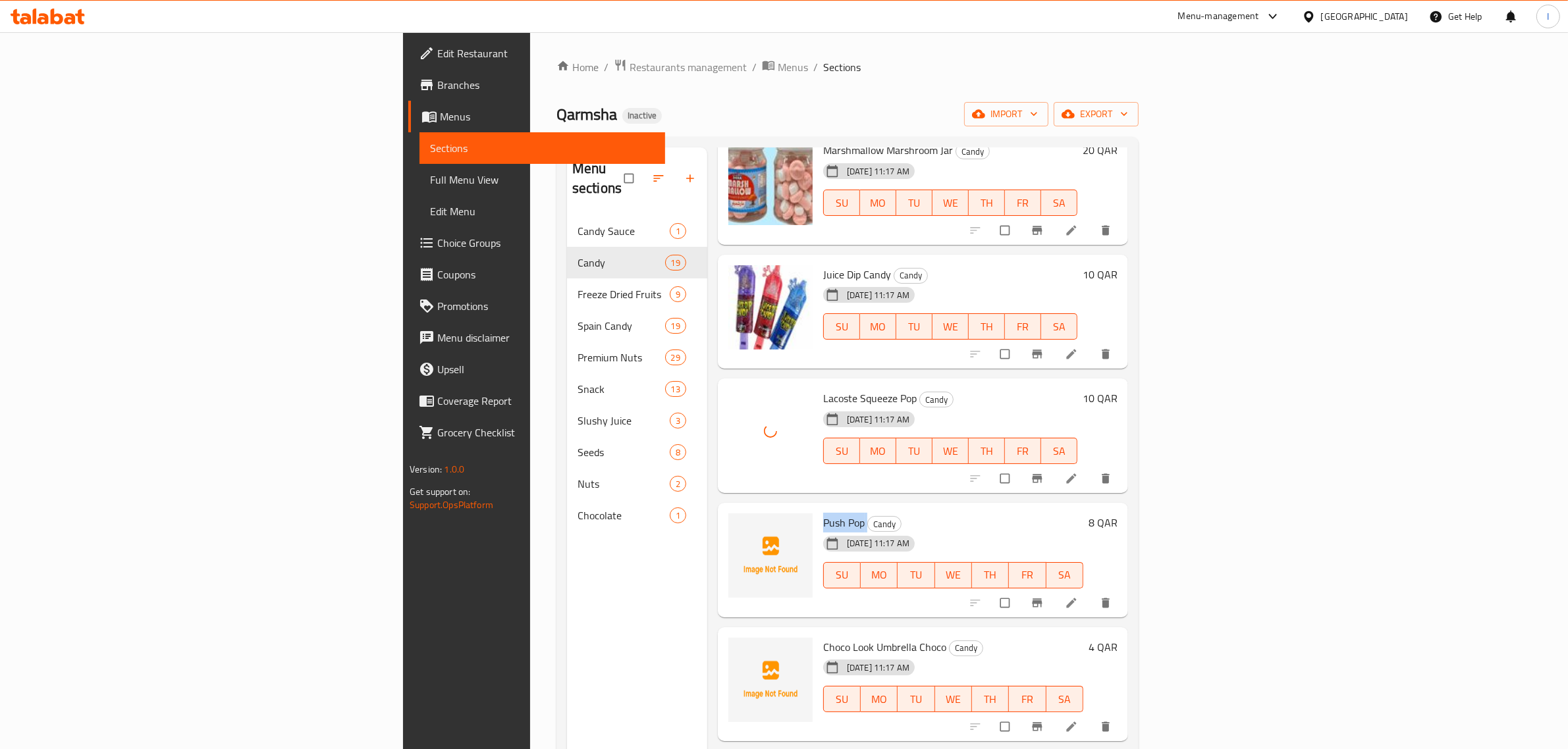
click at [823, 513] on span "Push Pop" at bounding box center [843, 522] width 41 height 19
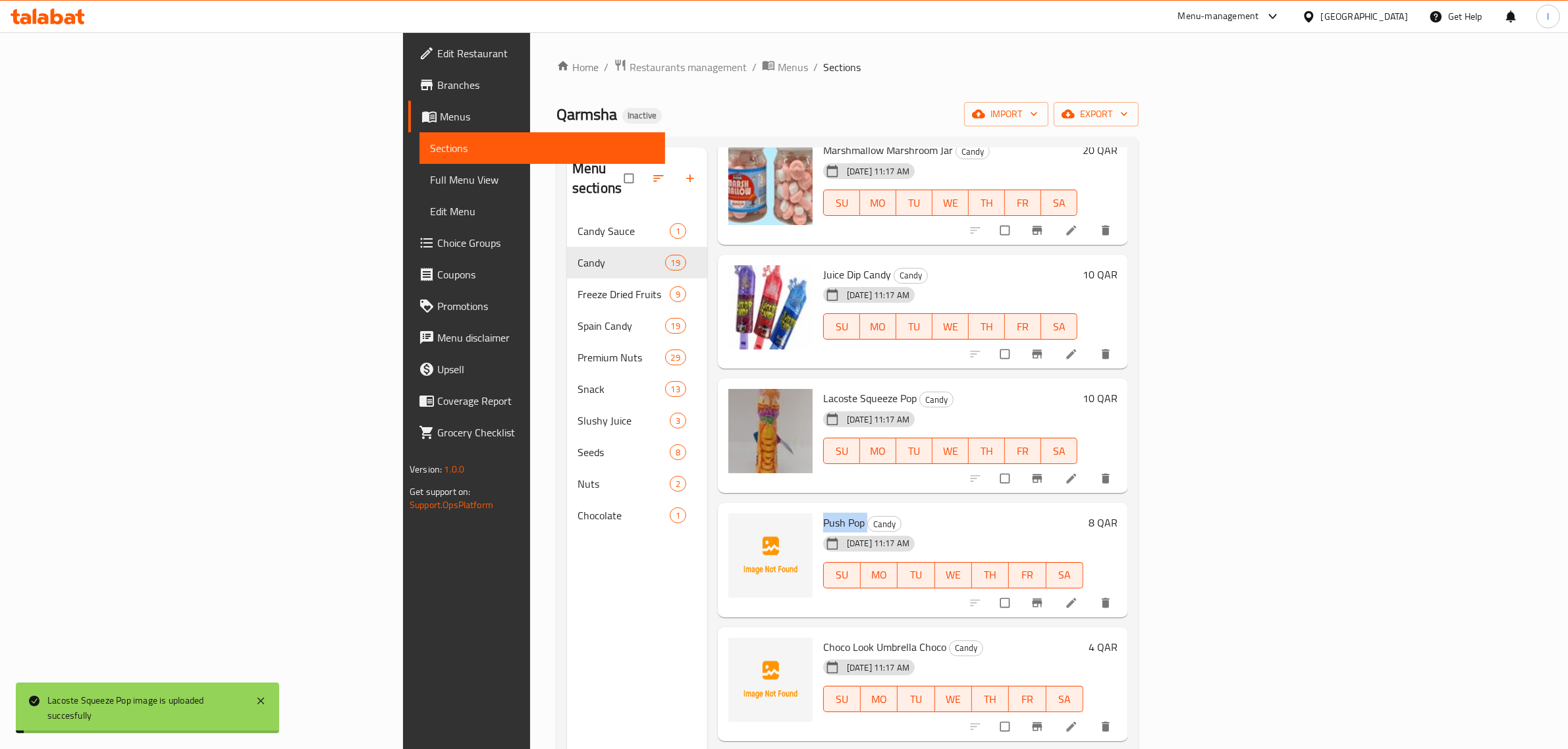
copy h6 "Push Pop"
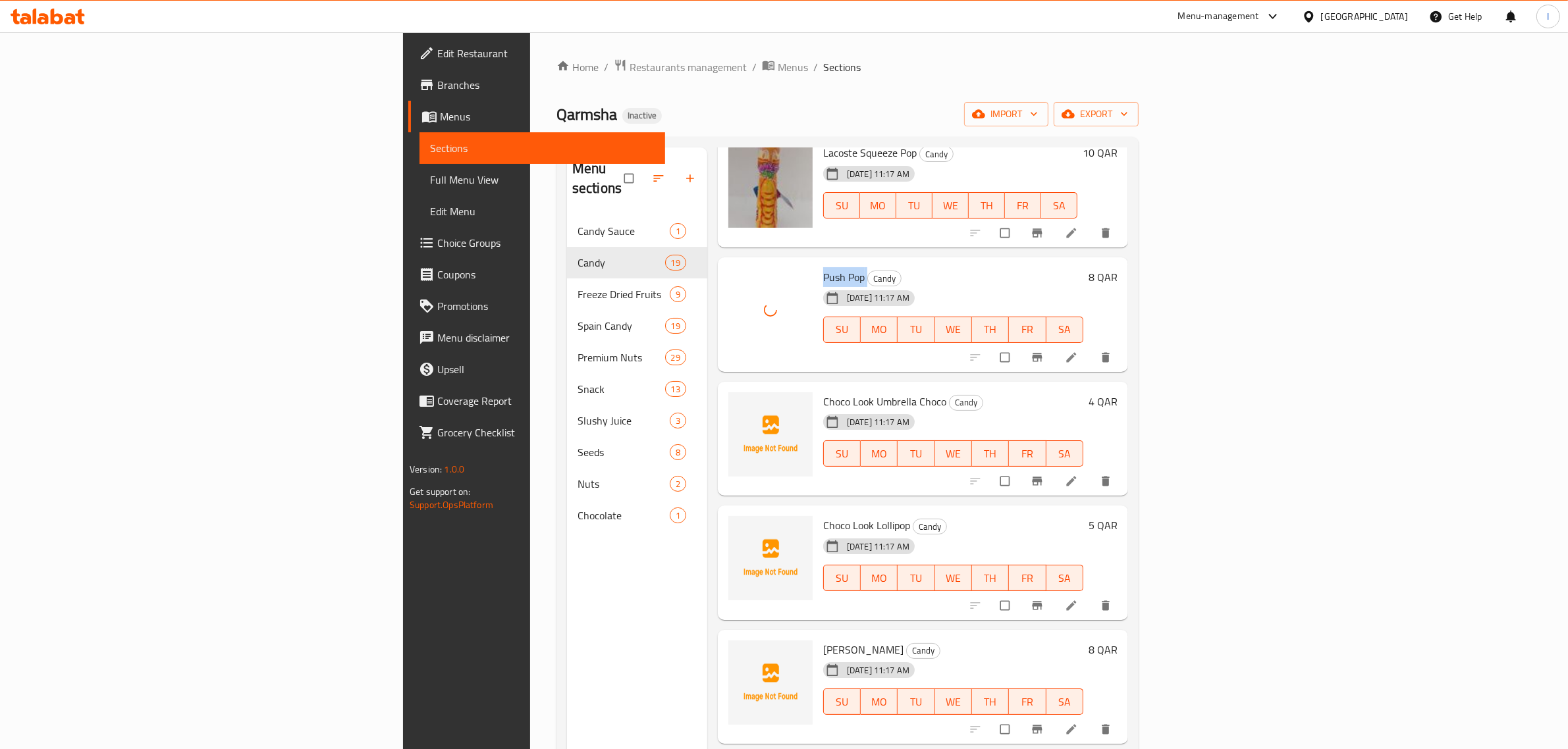
scroll to position [822, 0]
click at [823, 390] on span "Choco Look Umbrella Choco" at bounding box center [885, 399] width 123 height 19
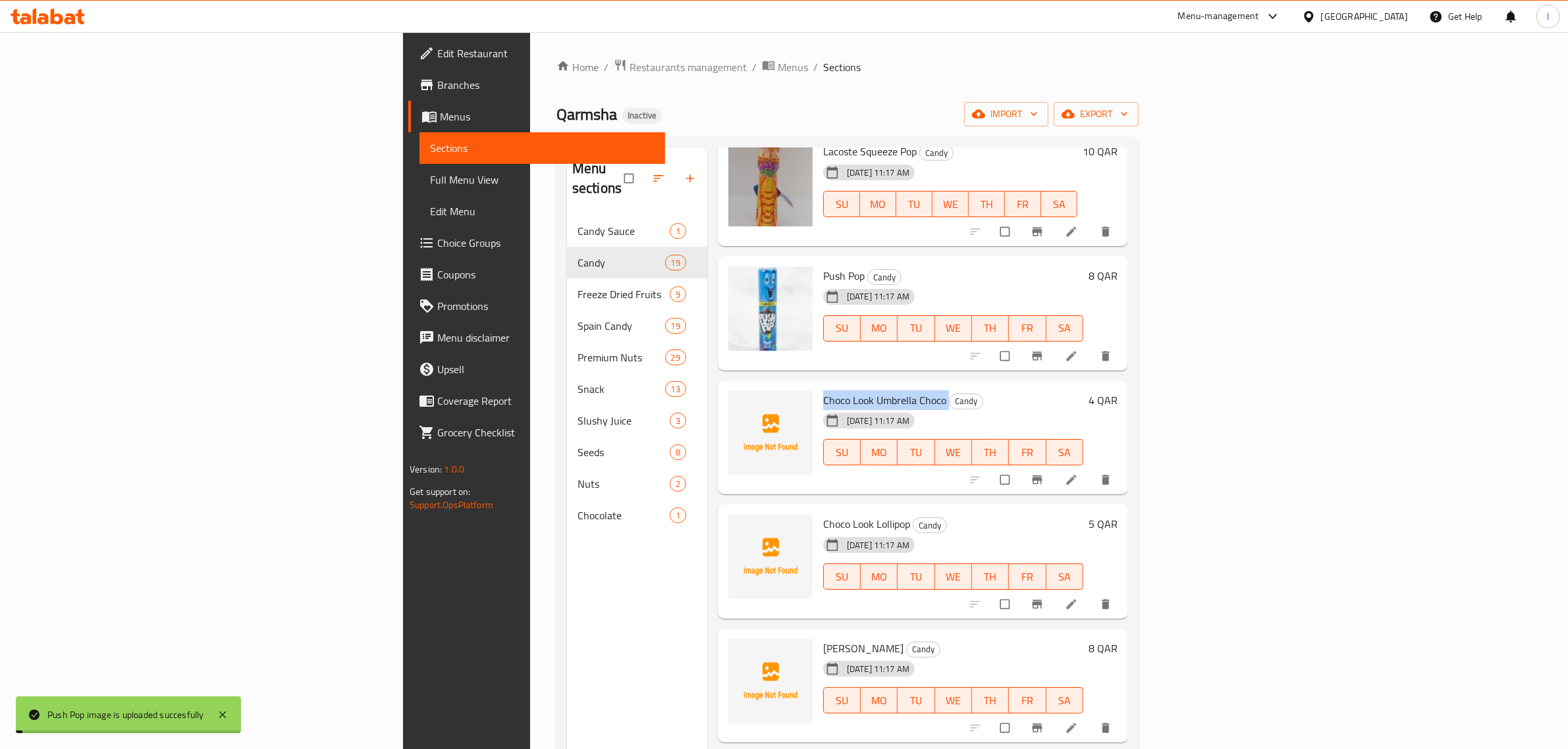
copy h6 "Choco Look Umbrella Choco"
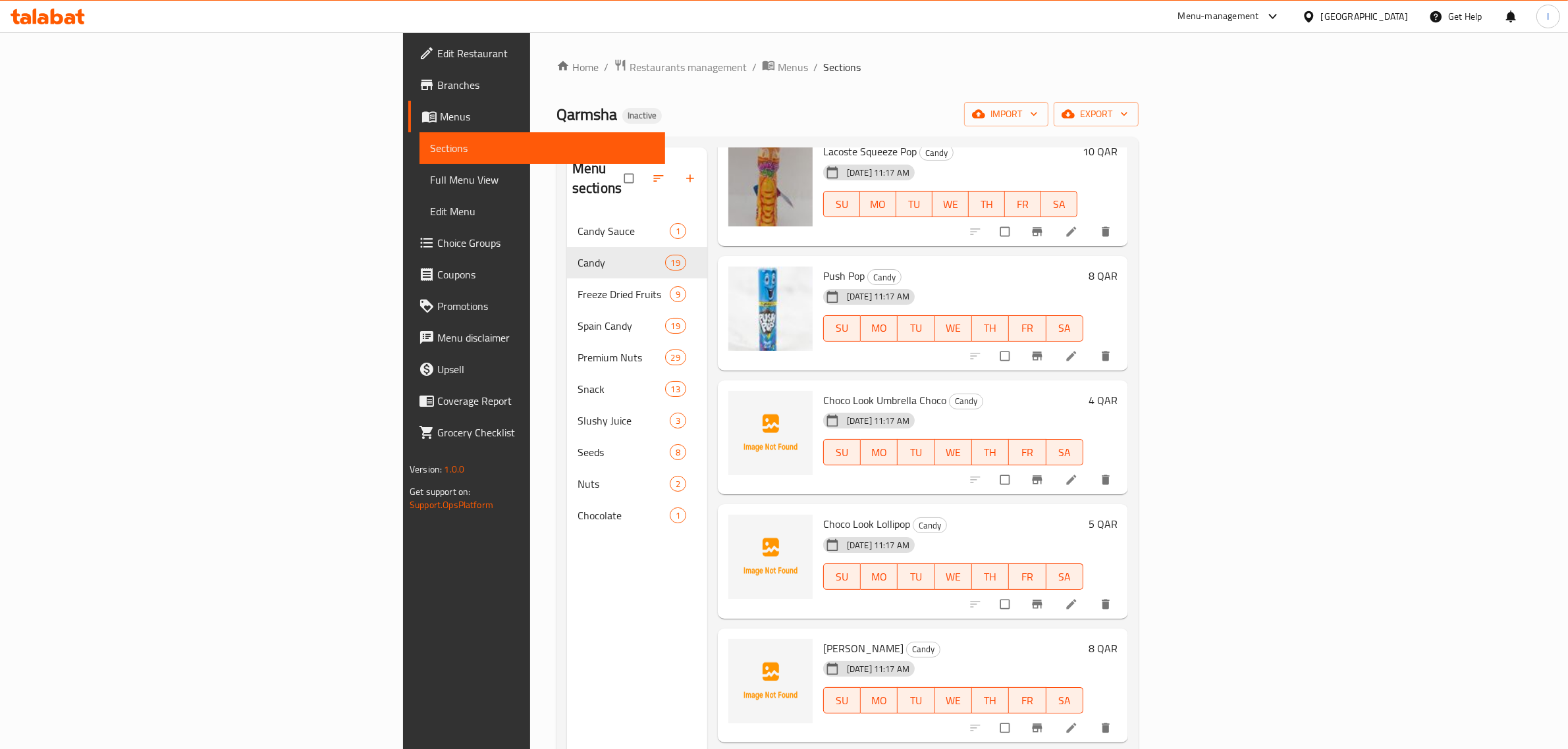
click at [567, 616] on div "Menu sections Candy Sauce 1 Candy 19 Freeze Dried Fruits 9 Spain Candy 19 Premi…" at bounding box center [637, 522] width 140 height 749
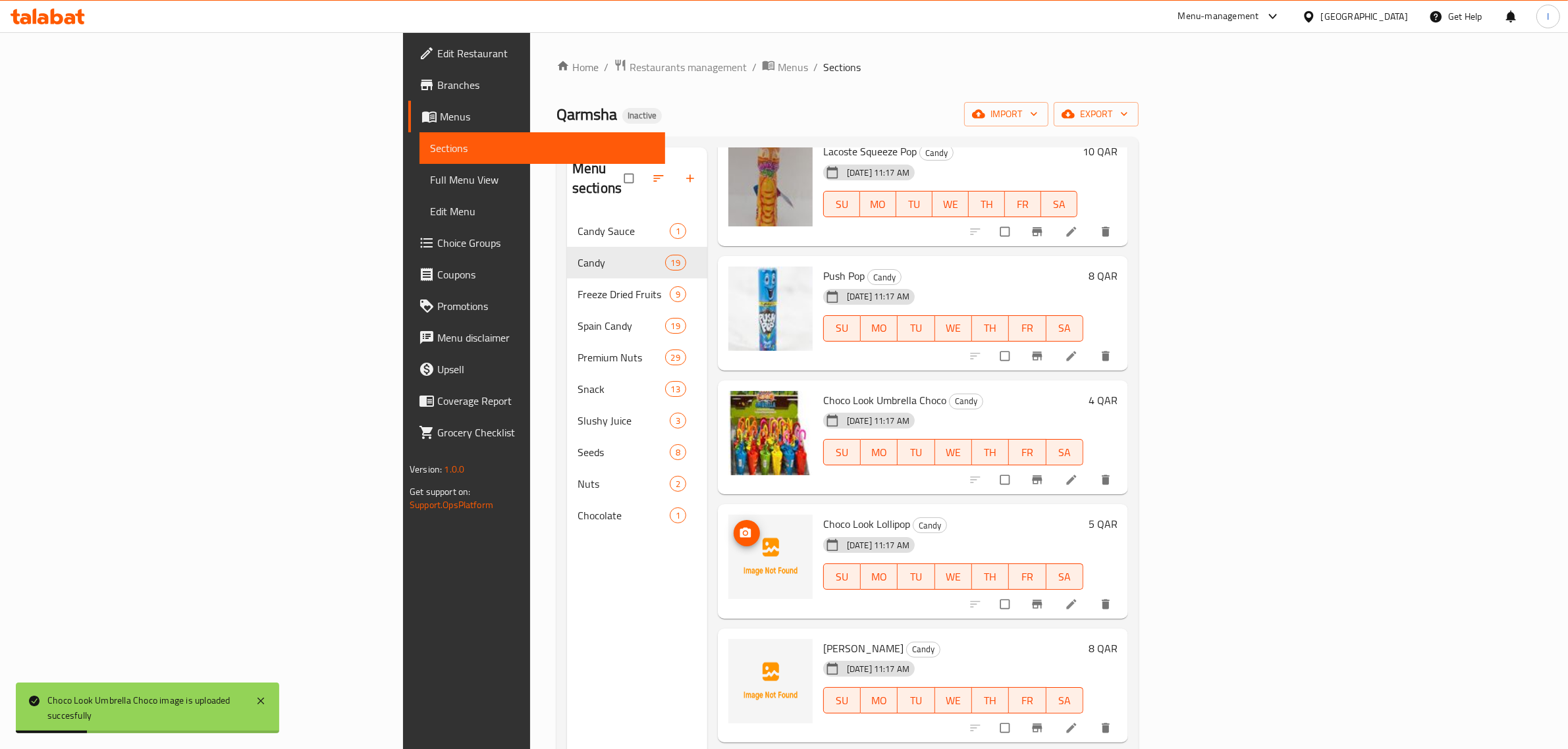
scroll to position [987, 0]
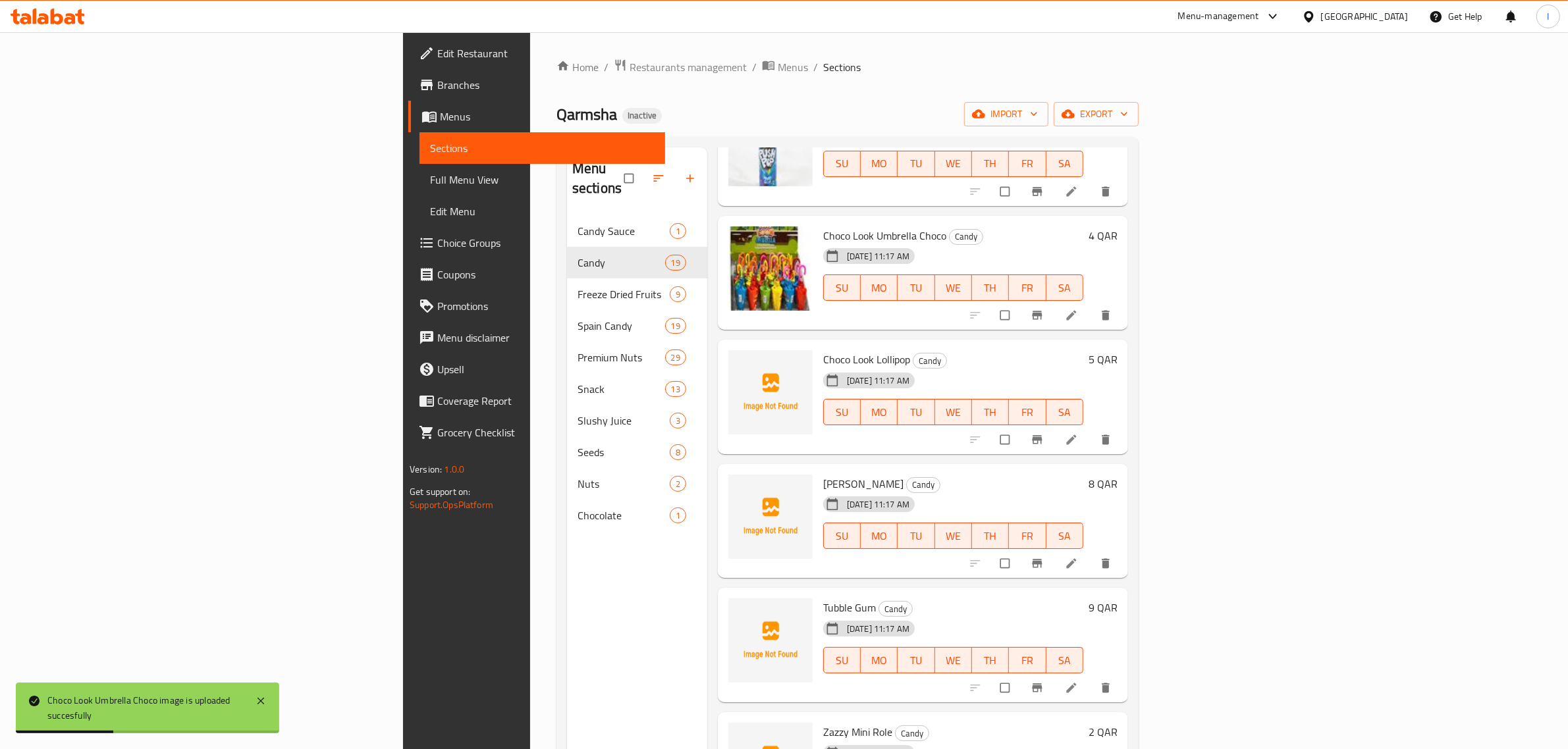
click at [823, 350] on span "Choco Look Lollipop" at bounding box center [866, 359] width 87 height 19
copy h6 "Choco Look Lollipop"
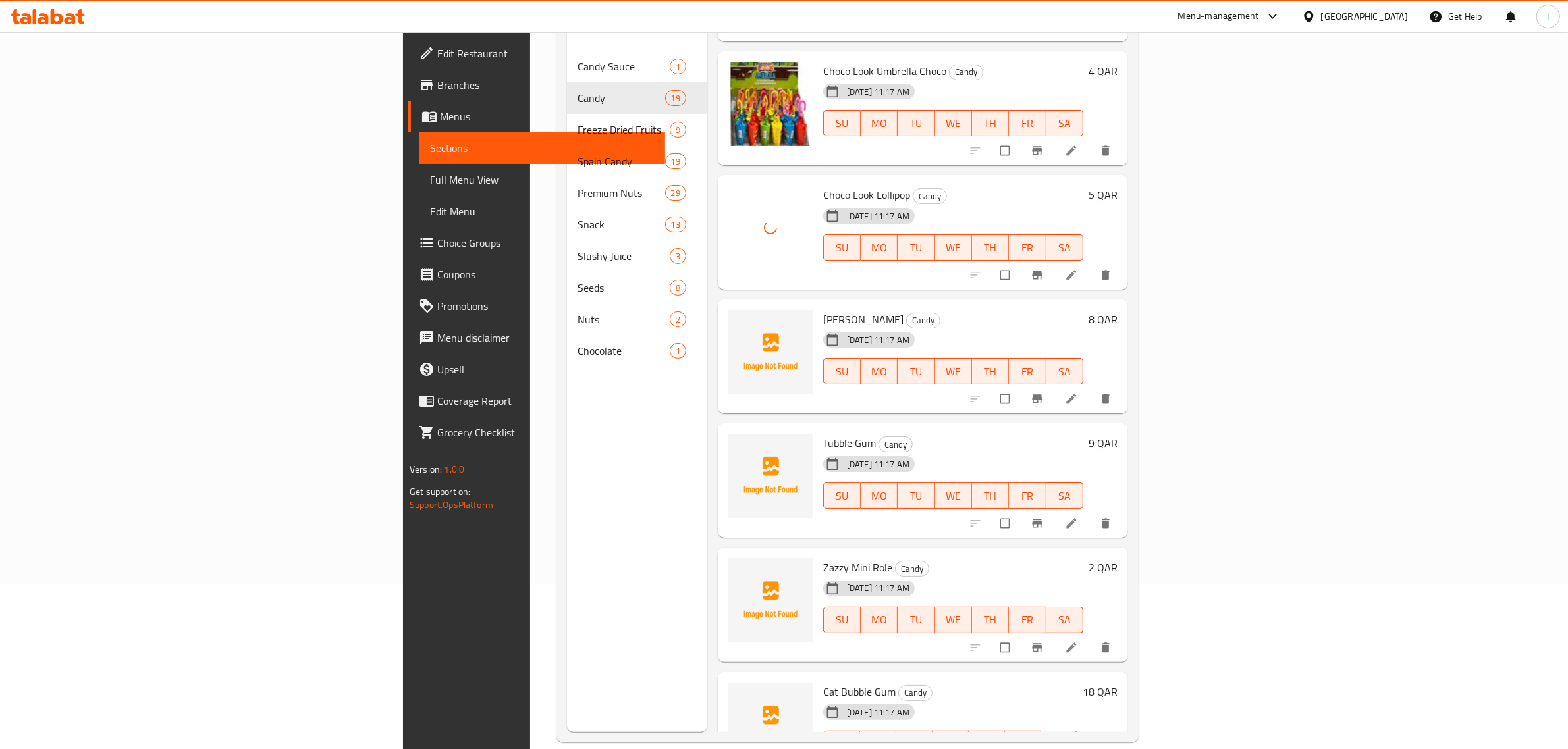
click at [823, 309] on span "[PERSON_NAME]" at bounding box center [863, 318] width 80 height 19
copy h6 "[PERSON_NAME]"
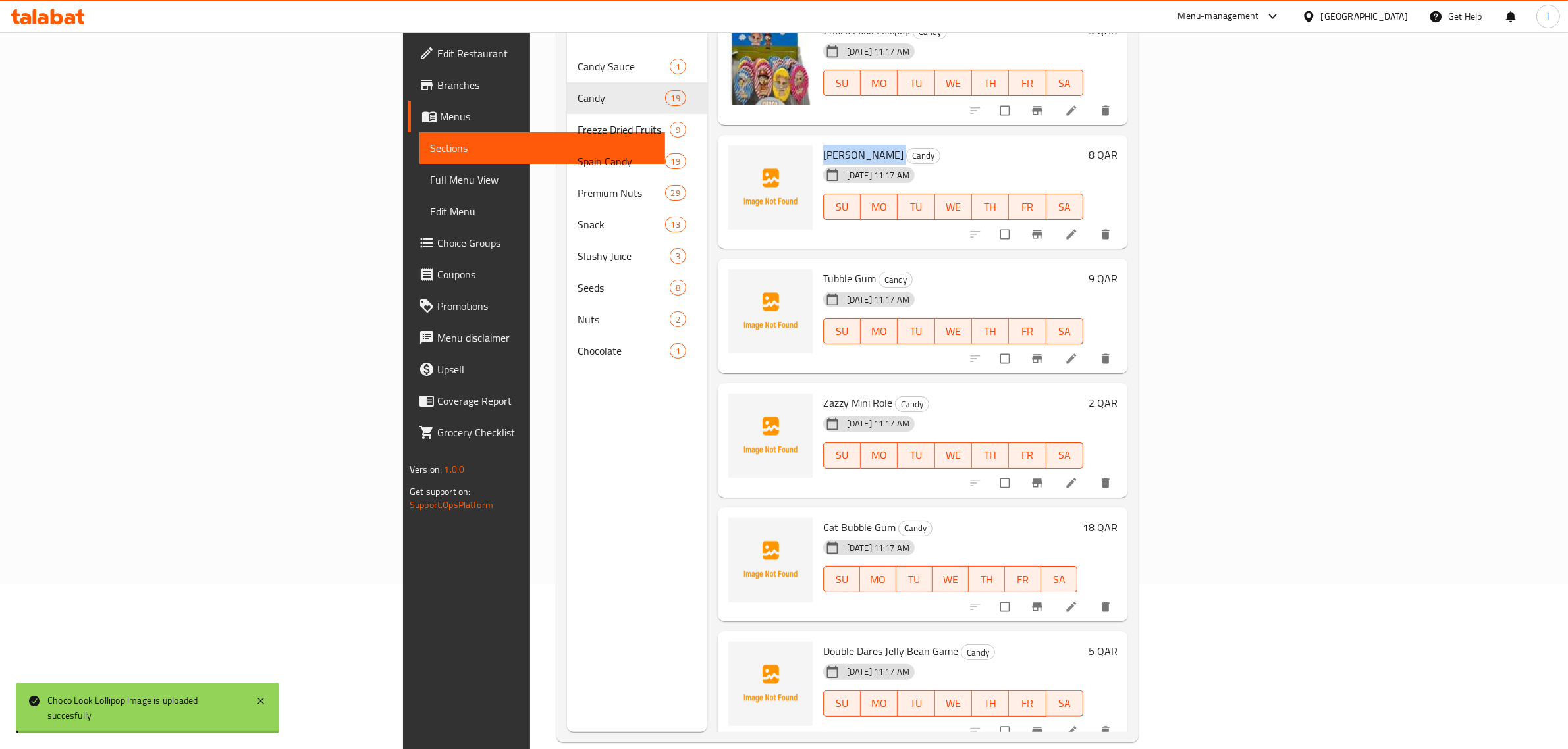
scroll to position [82, 0]
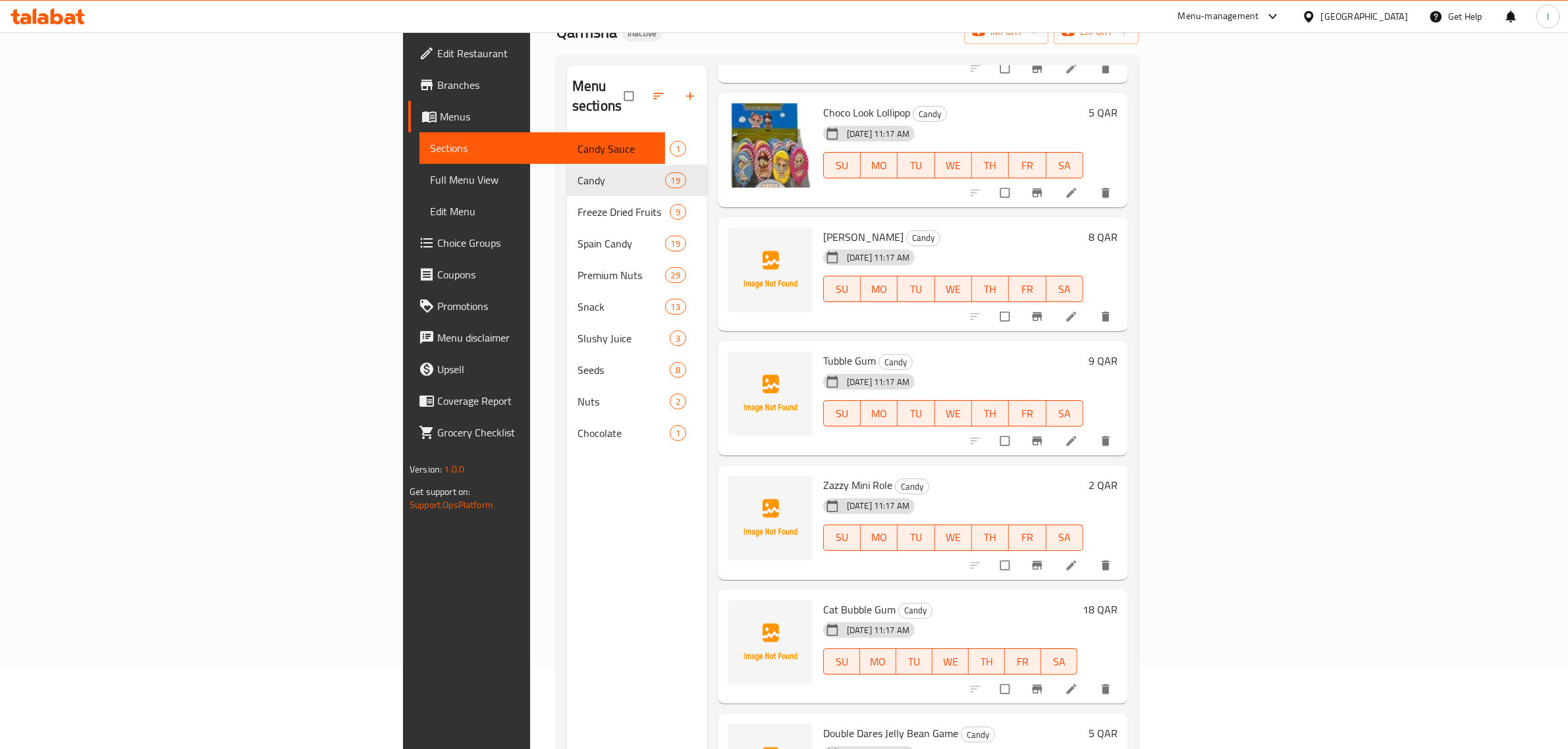
click at [823, 351] on span "Tubble Gum" at bounding box center [849, 361] width 52 height 19
copy h6 "Tubble Gum"
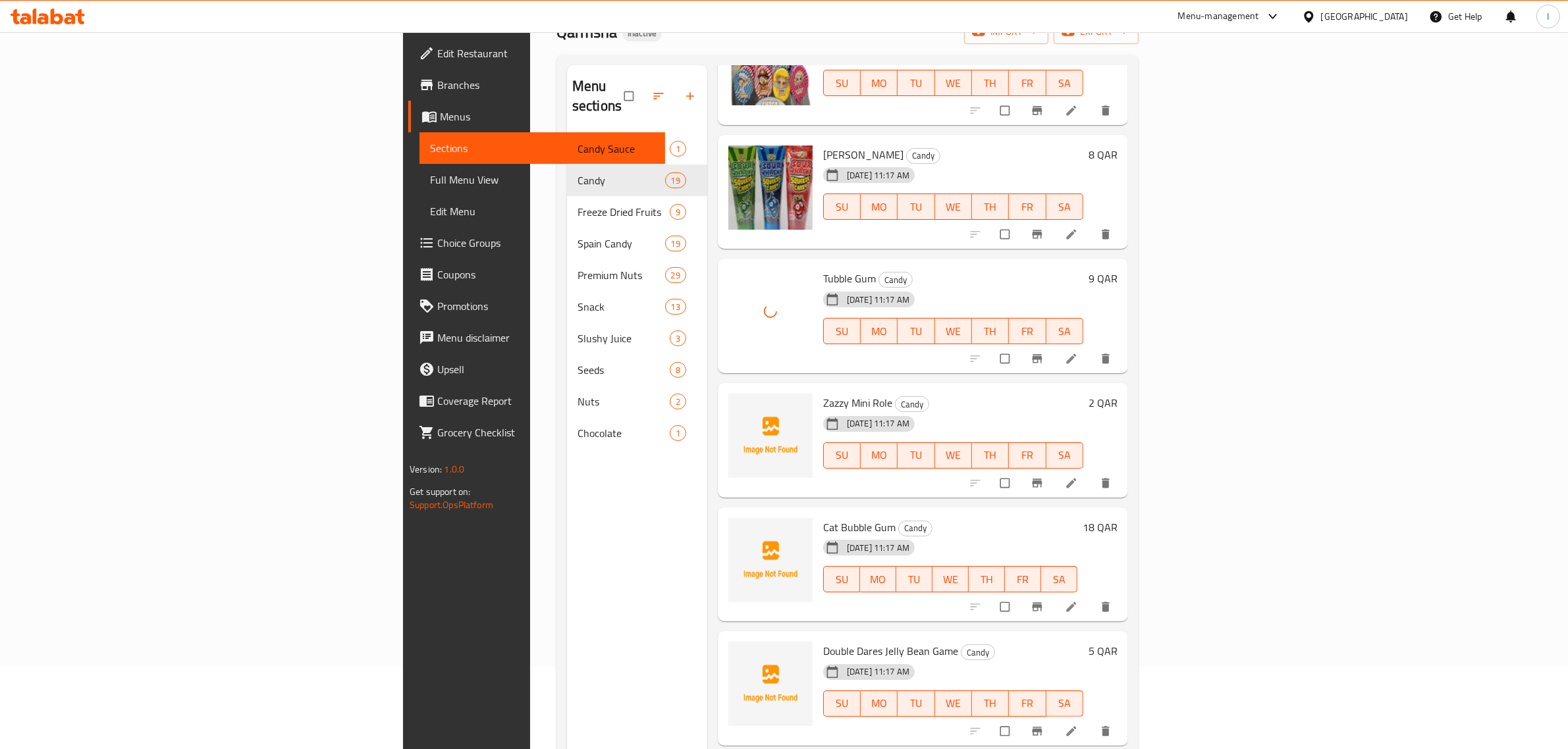
click at [823, 393] on span "Zazzy Mini Role" at bounding box center [858, 402] width 69 height 19
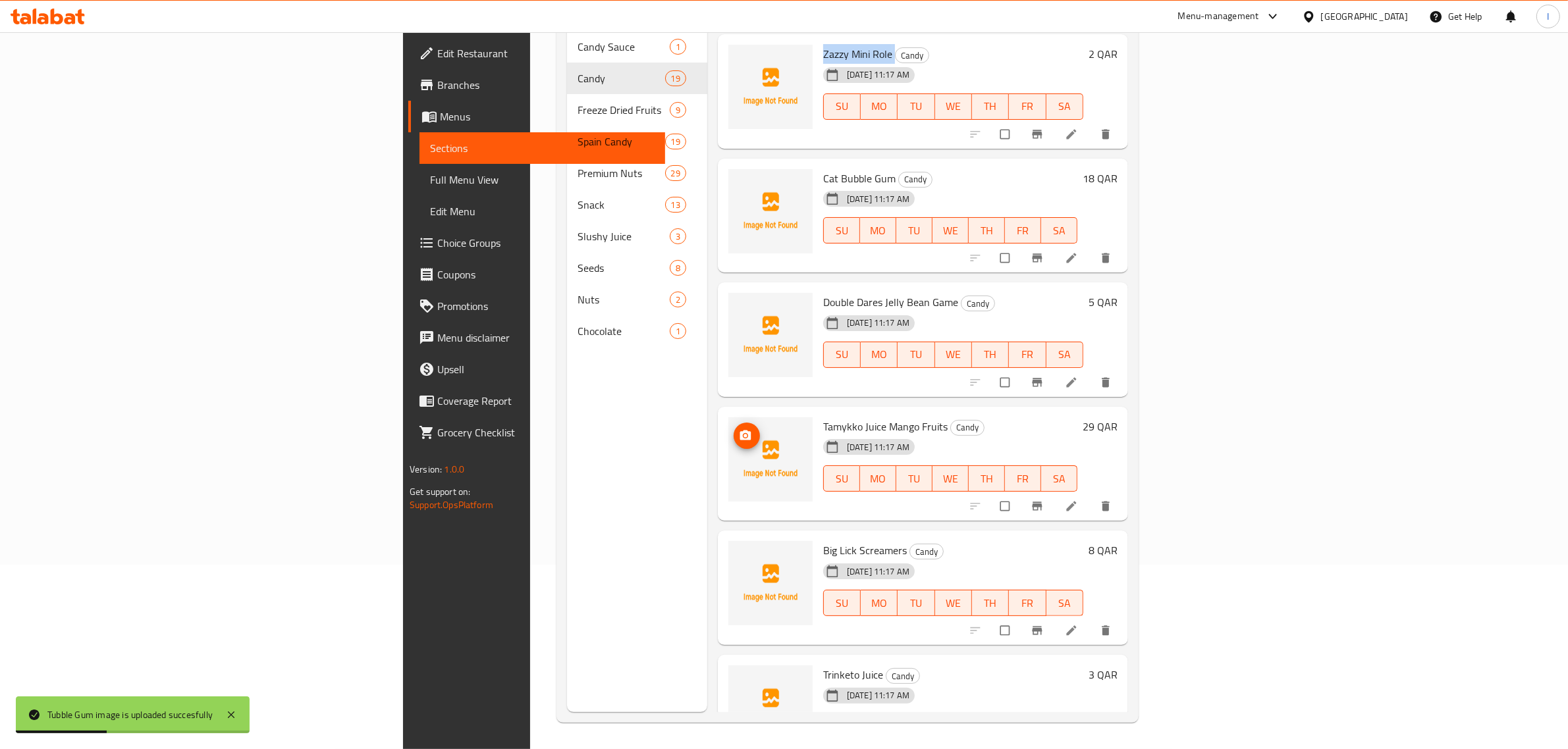
scroll to position [1399, 0]
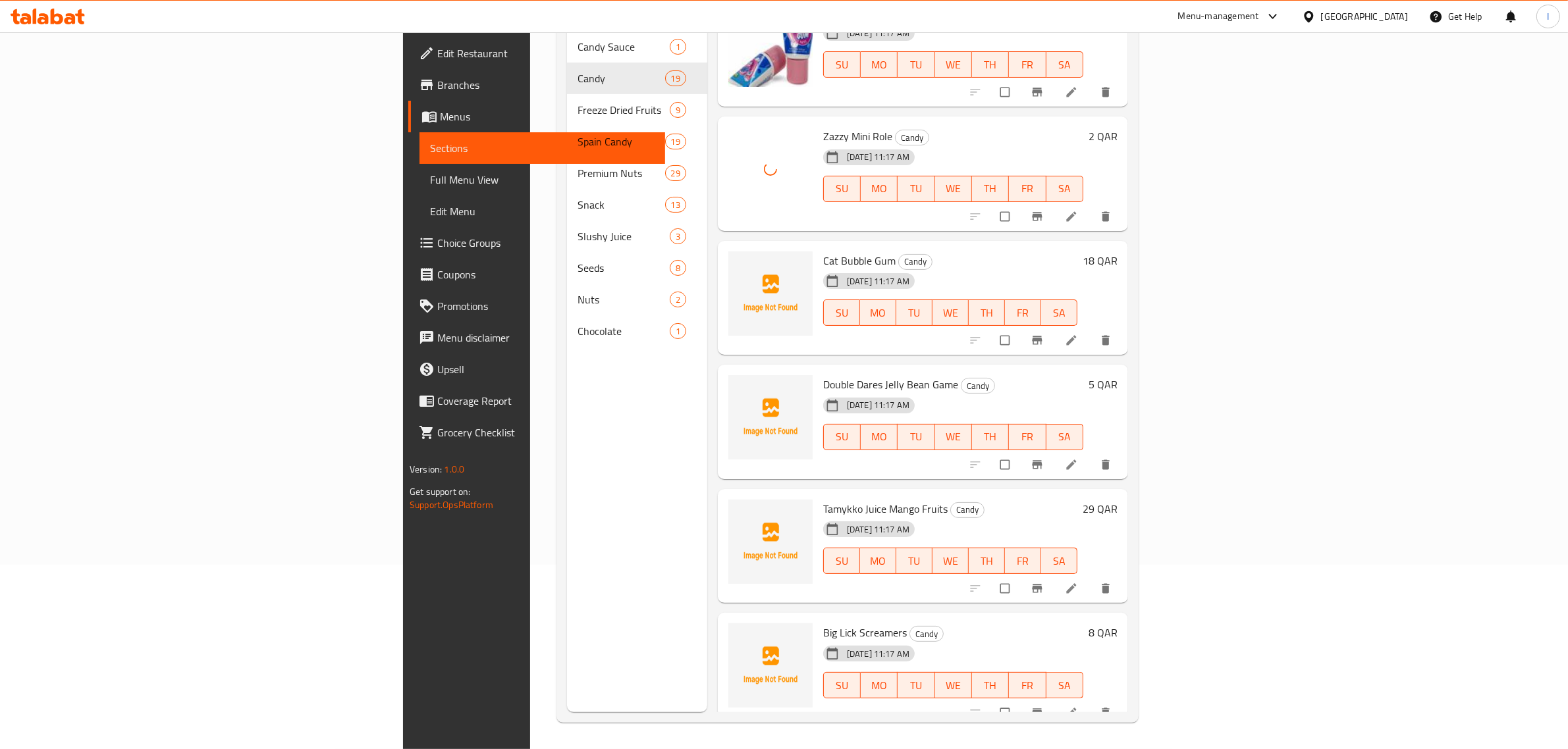
click at [823, 251] on span "Cat Bubble Gum" at bounding box center [859, 260] width 73 height 19
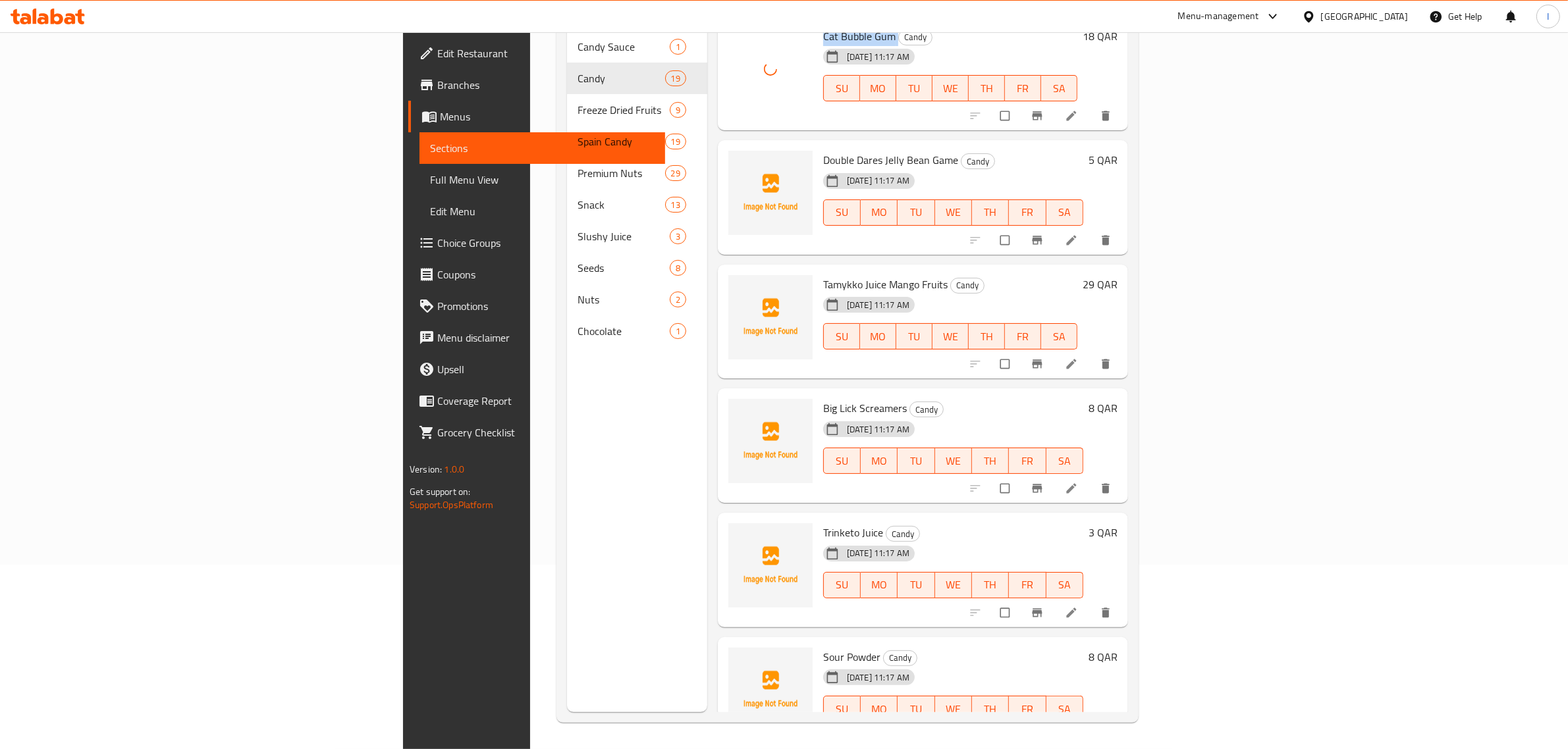
scroll to position [1641, 0]
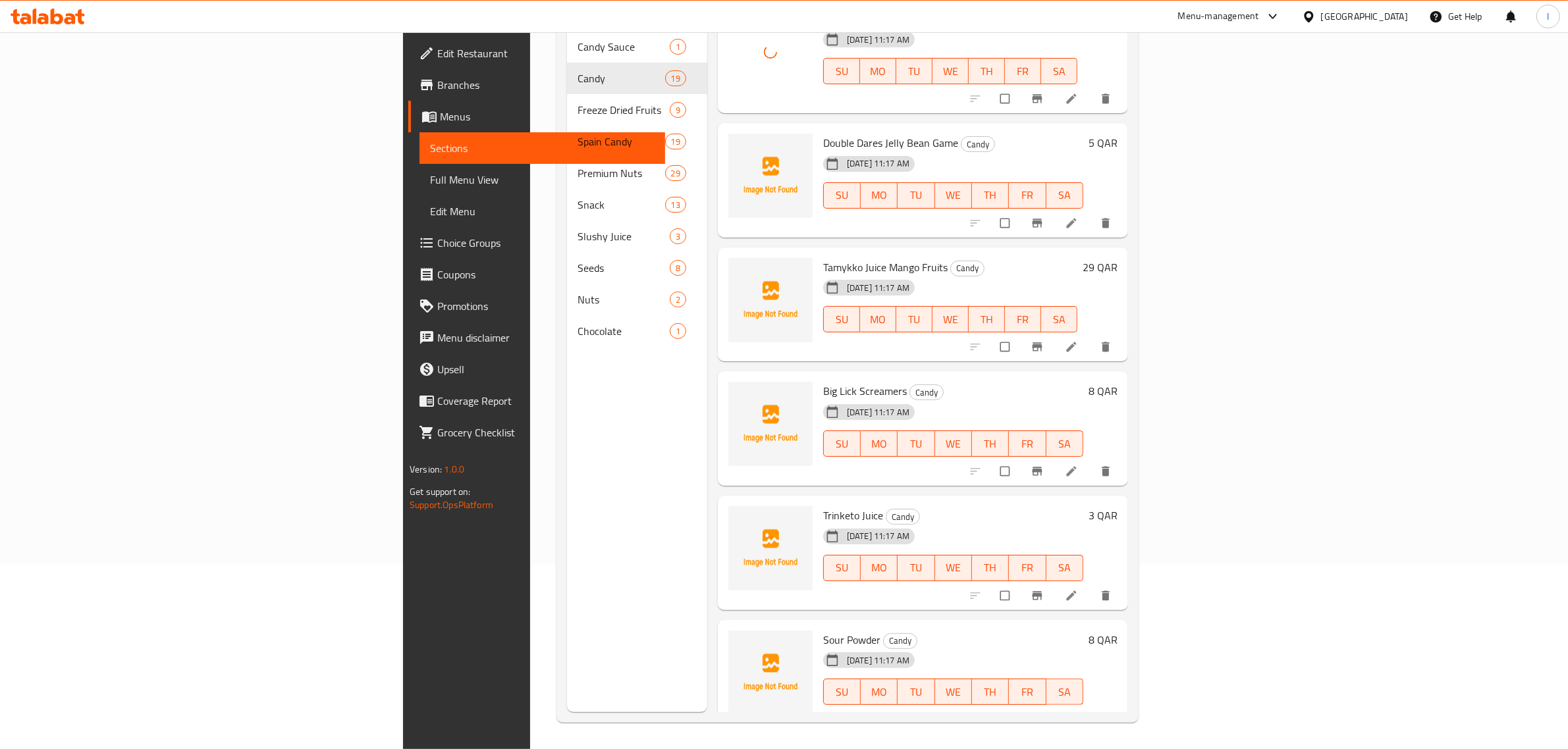
click at [823, 133] on span "Double Dares Jelly Bean Game" at bounding box center [890, 142] width 135 height 19
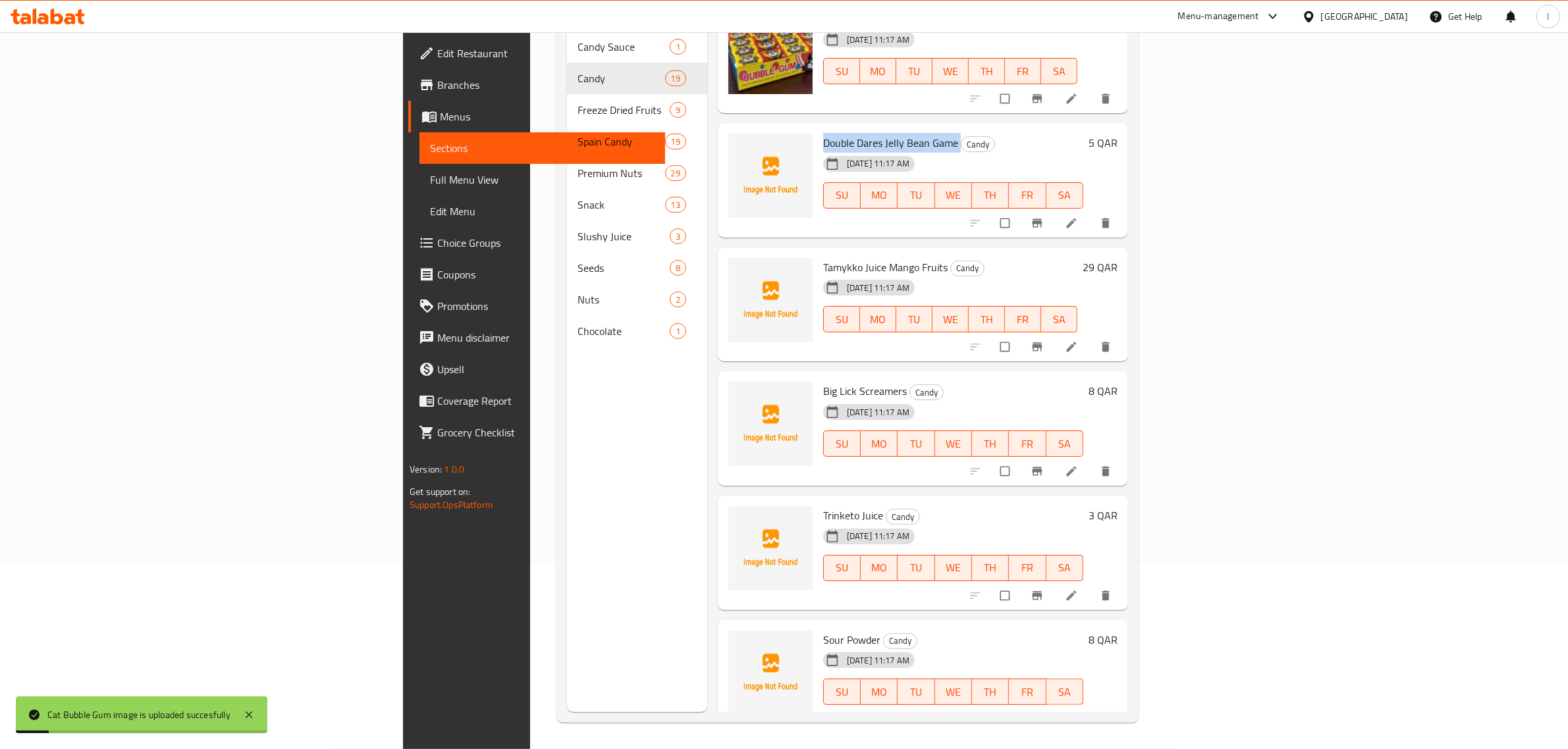
scroll to position [20, 0]
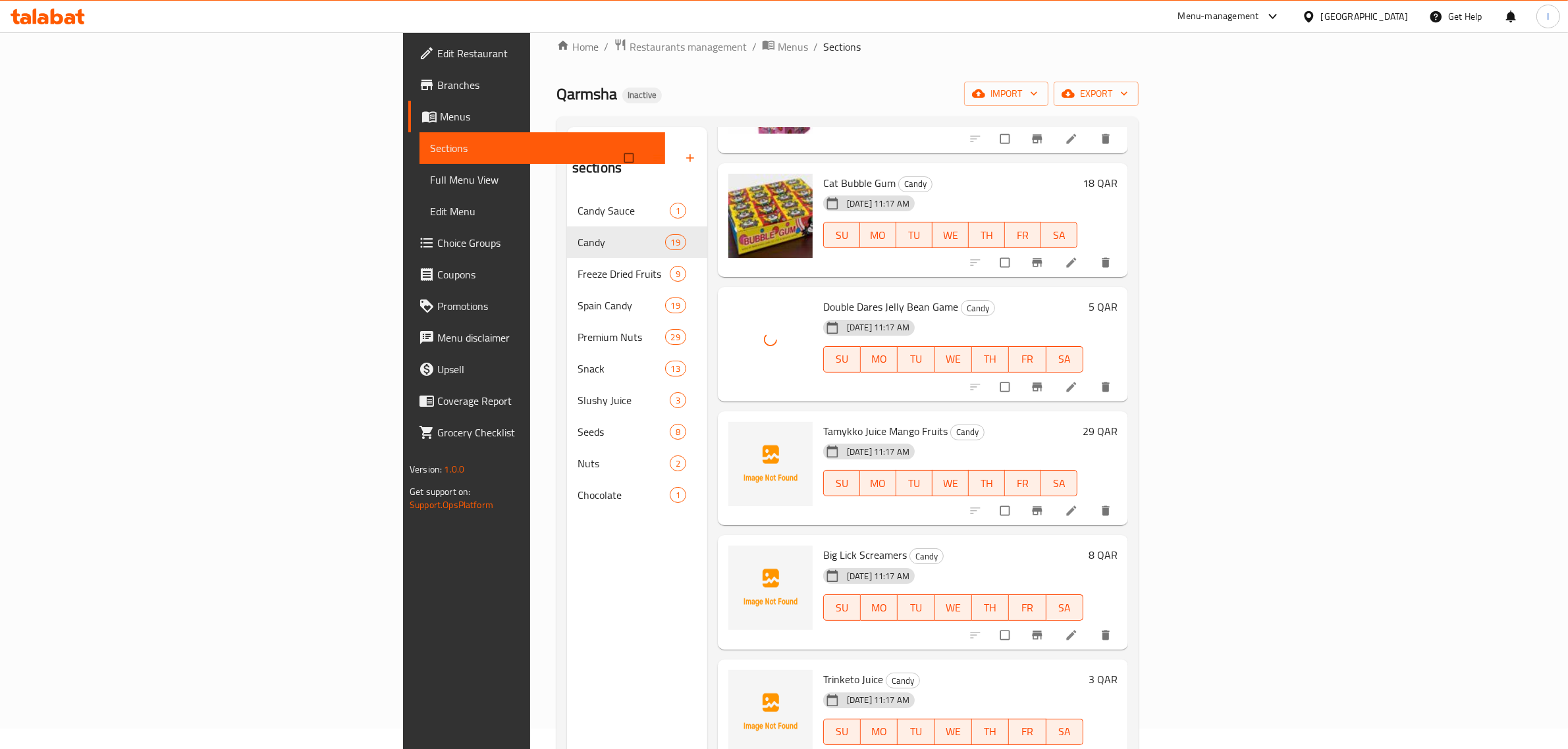
click at [823, 421] on span "Tamykko Juice Mango Fruits" at bounding box center [885, 431] width 124 height 19
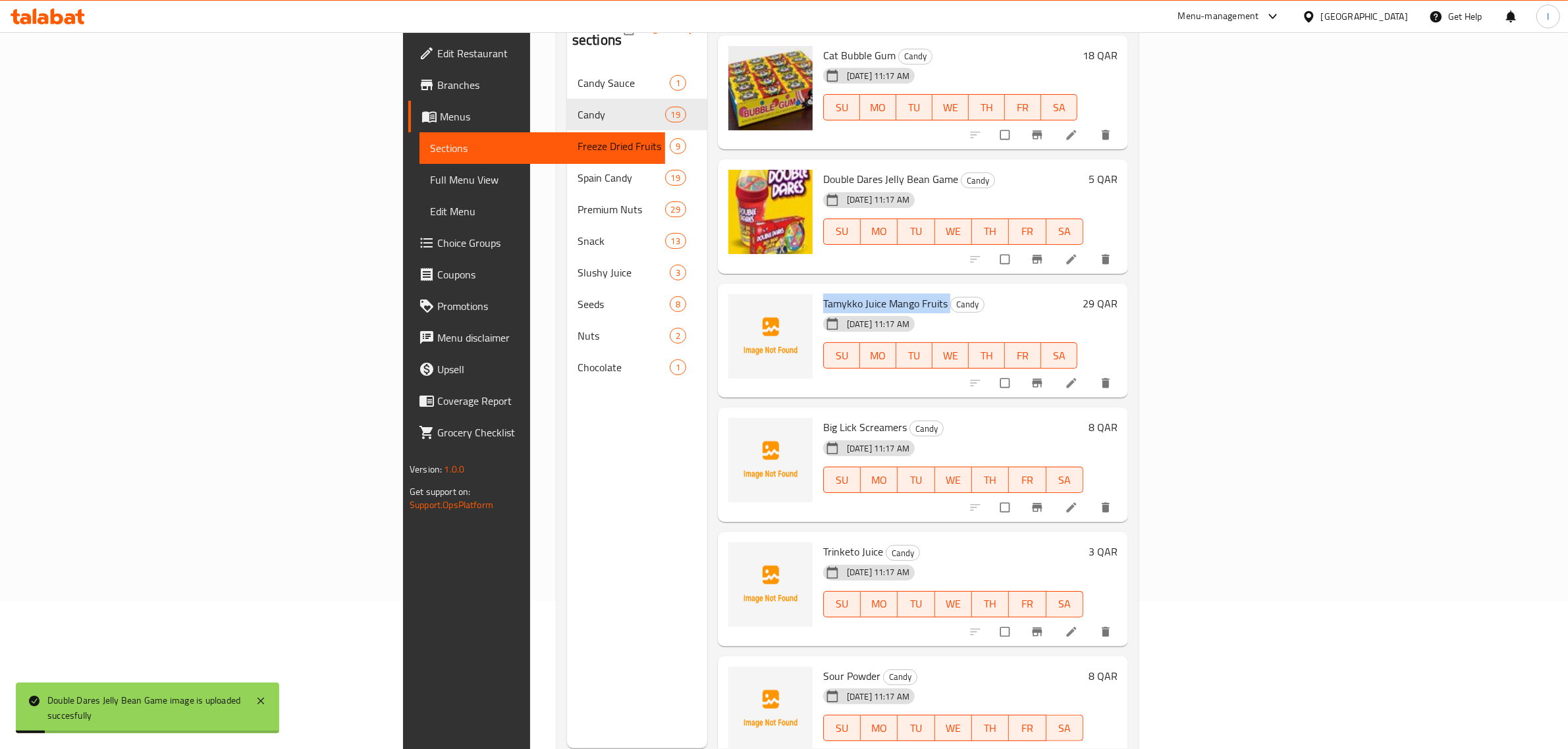
scroll to position [185, 0]
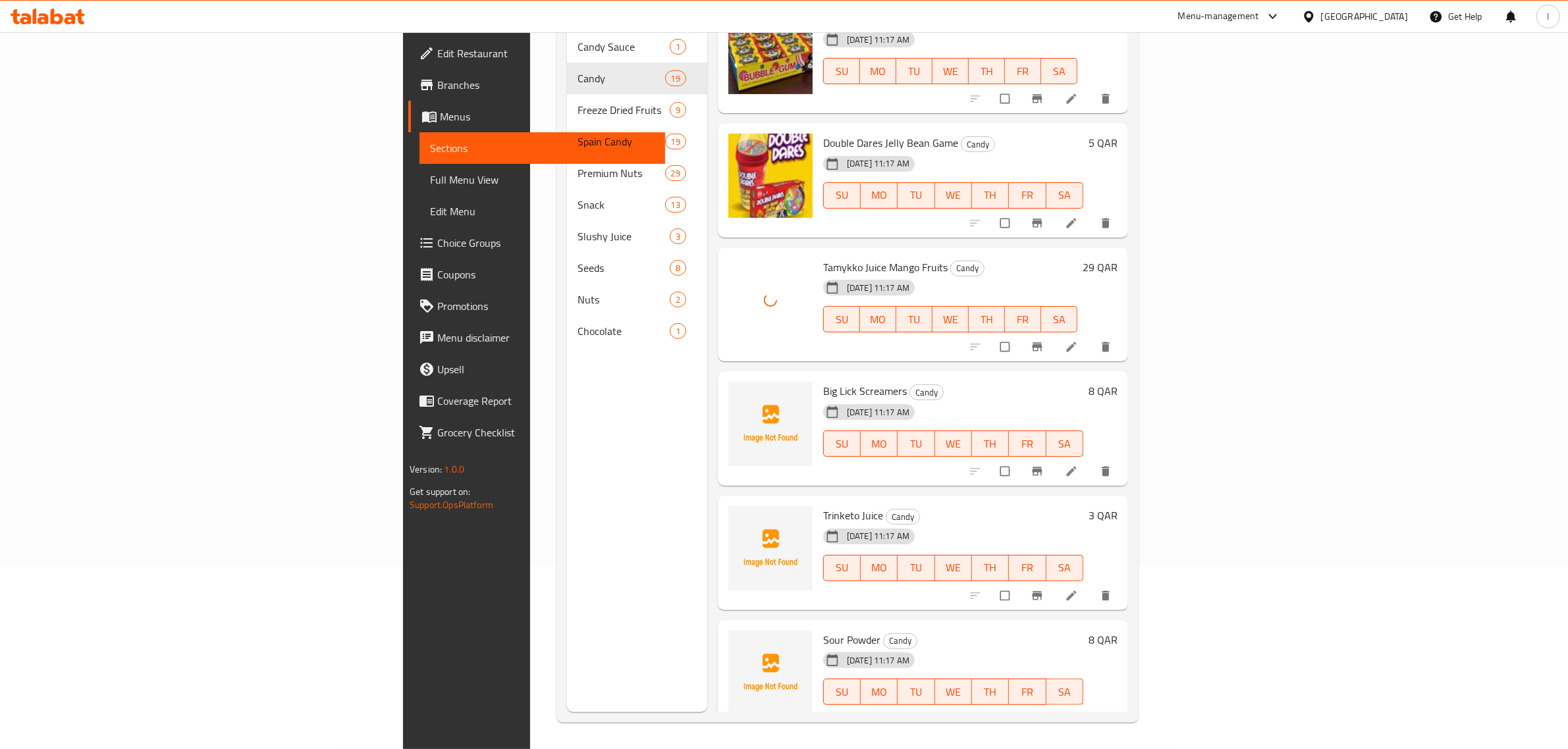
click at [818, 399] on div "[DATE] 11:17 AM" at bounding box center [852, 411] width 68 height 26
click at [823, 381] on span "Big Lick Screamers" at bounding box center [864, 390] width 84 height 19
click at [818, 524] on div "[DATE] 11:17 AM" at bounding box center [852, 536] width 68 height 26
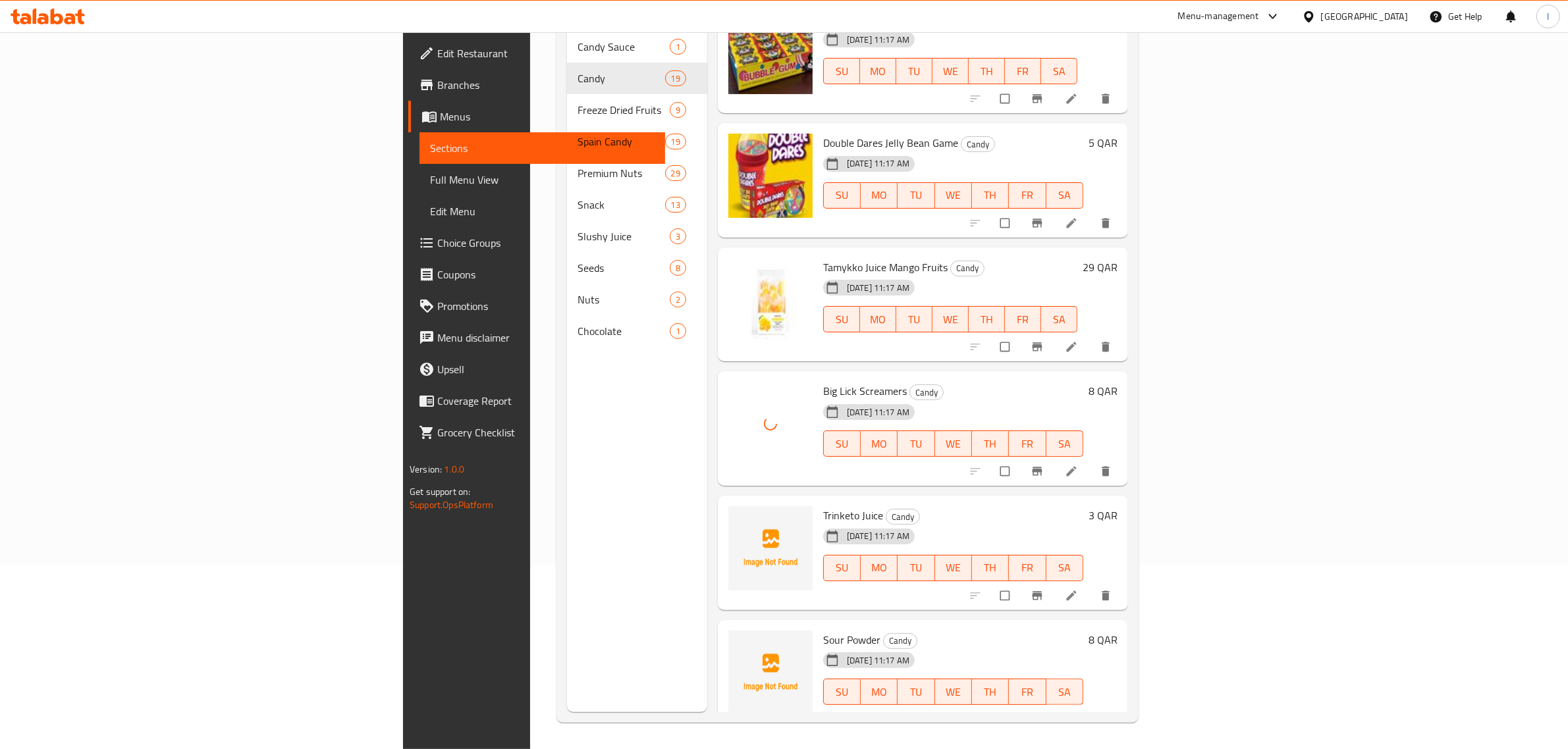
click at [823, 506] on span "Trinketo Juice" at bounding box center [852, 515] width 60 height 19
click at [818, 647] on div "[DATE] 11:17 AM" at bounding box center [852, 659] width 68 height 26
click at [823, 630] on span "Sour Powder" at bounding box center [852, 639] width 57 height 19
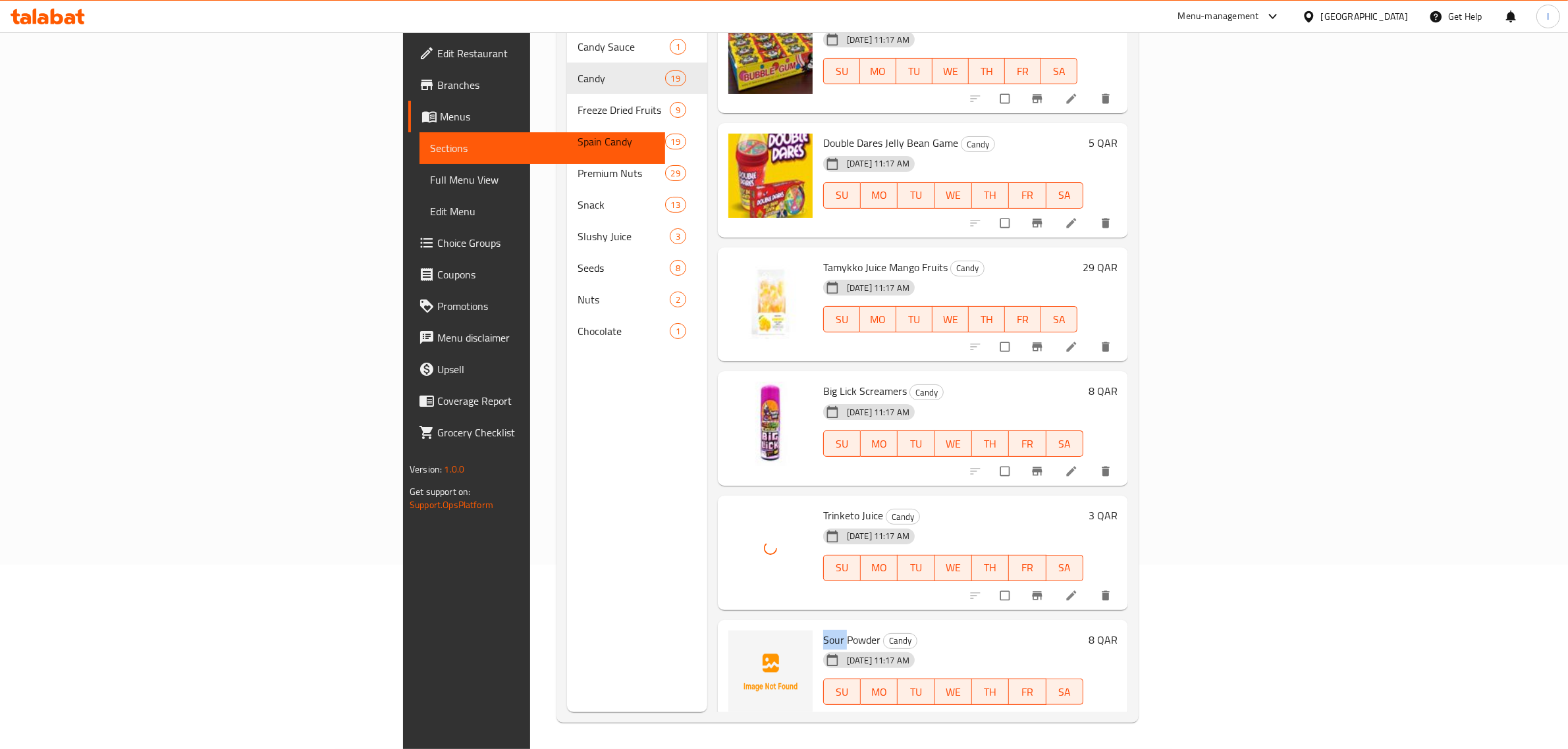
click at [823, 630] on span "Sour Powder" at bounding box center [852, 639] width 57 height 19
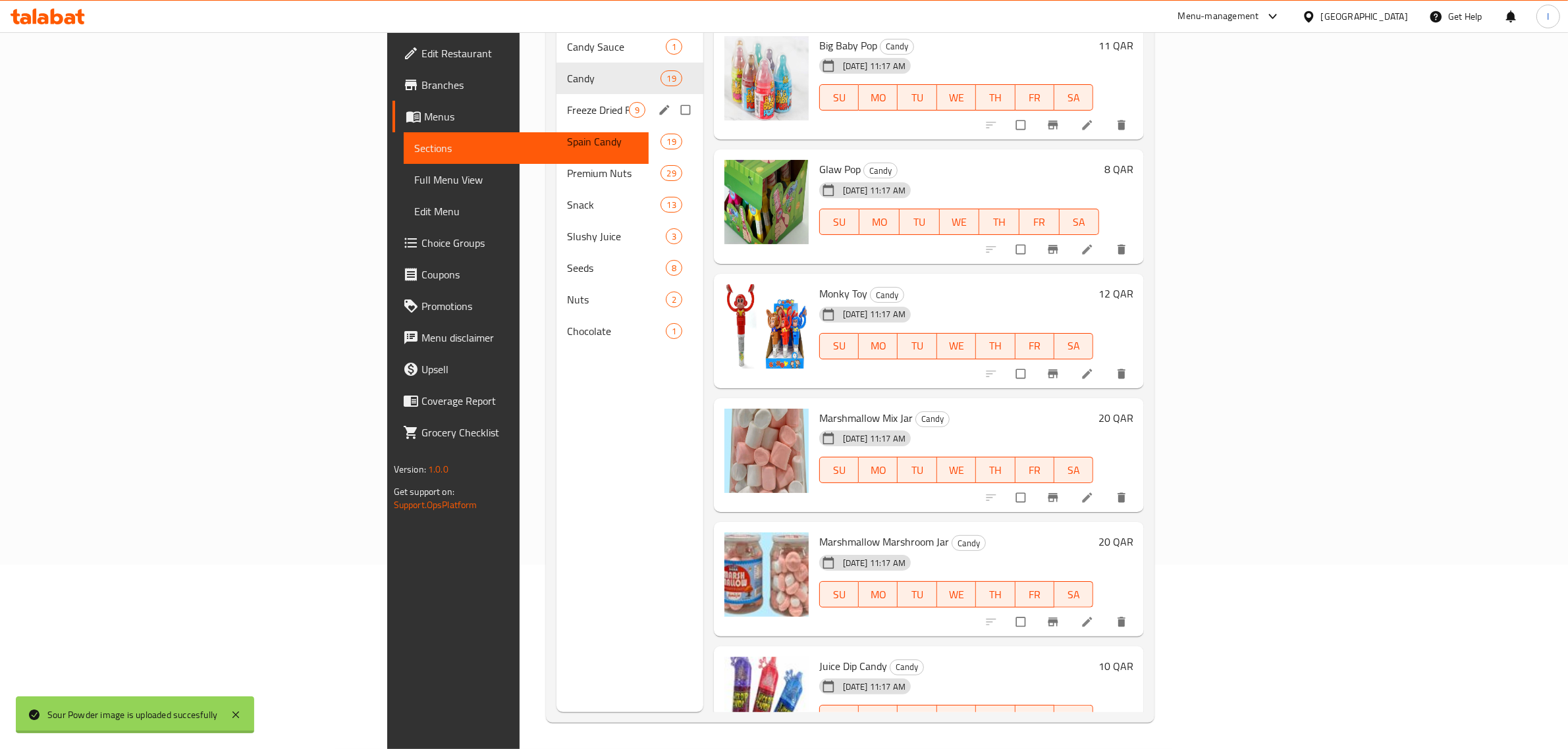
scroll to position [0, 0]
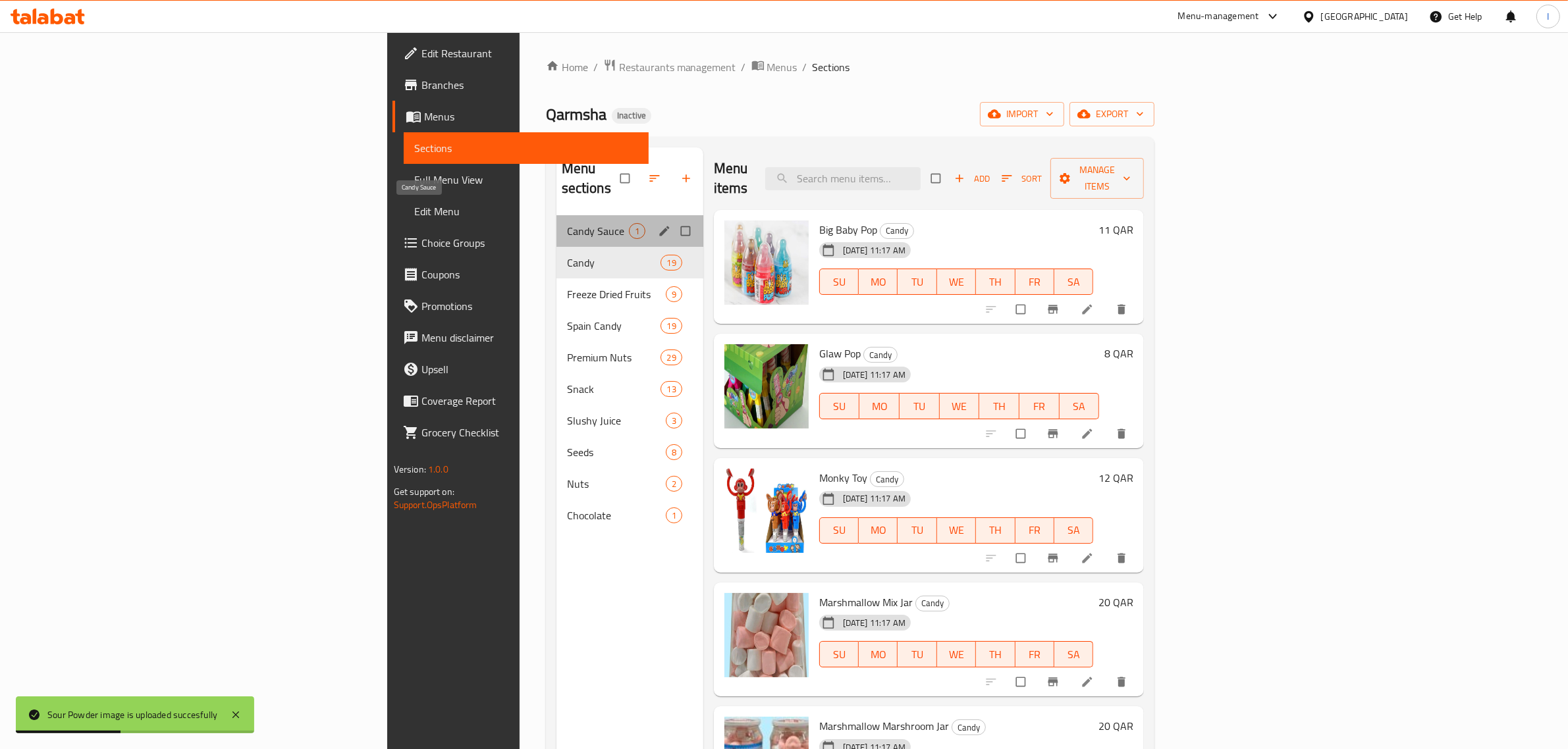
click at [567, 223] on span "Candy Sauce" at bounding box center [597, 231] width 62 height 16
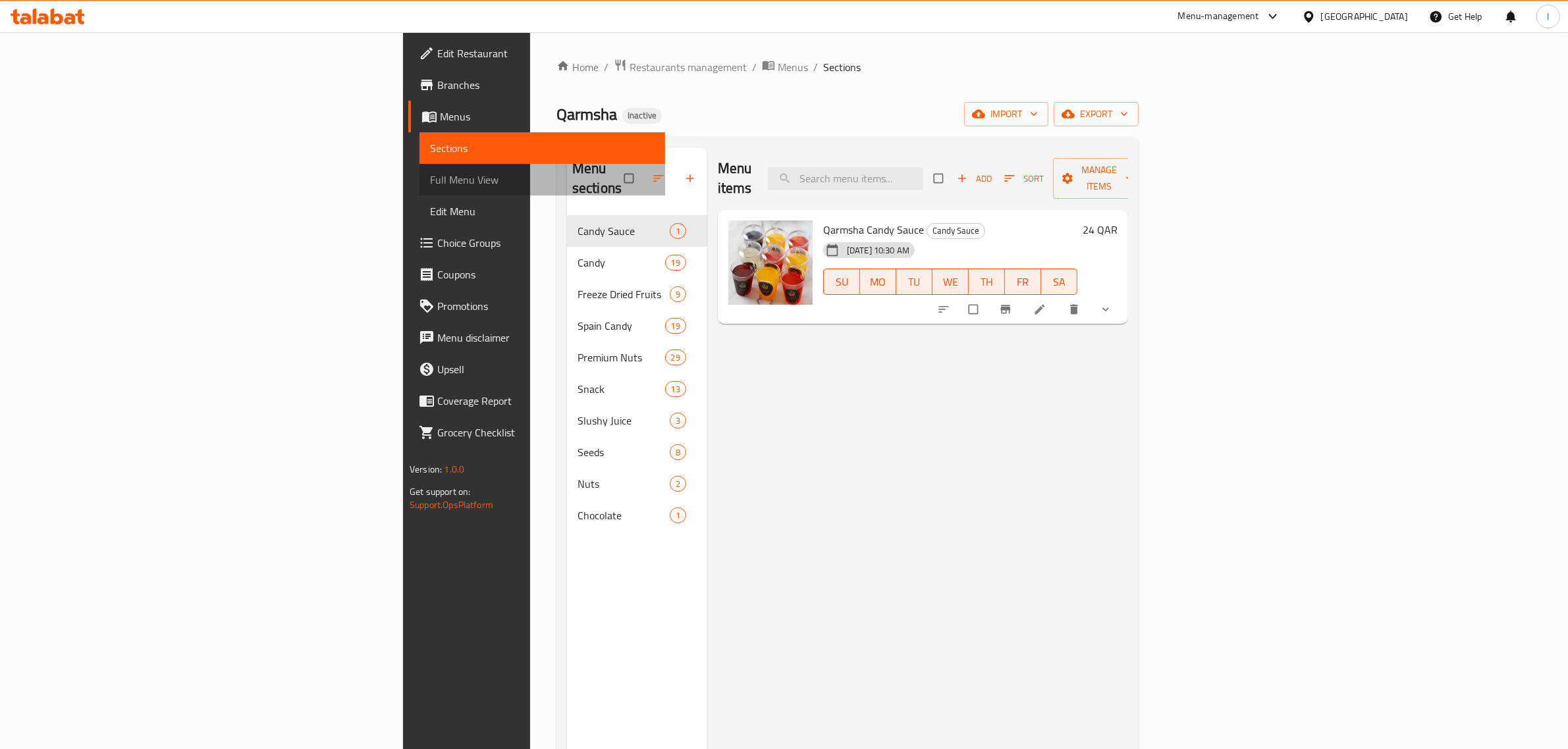
click at [430, 181] on span "Full Menu View" at bounding box center [542, 179] width 225 height 16
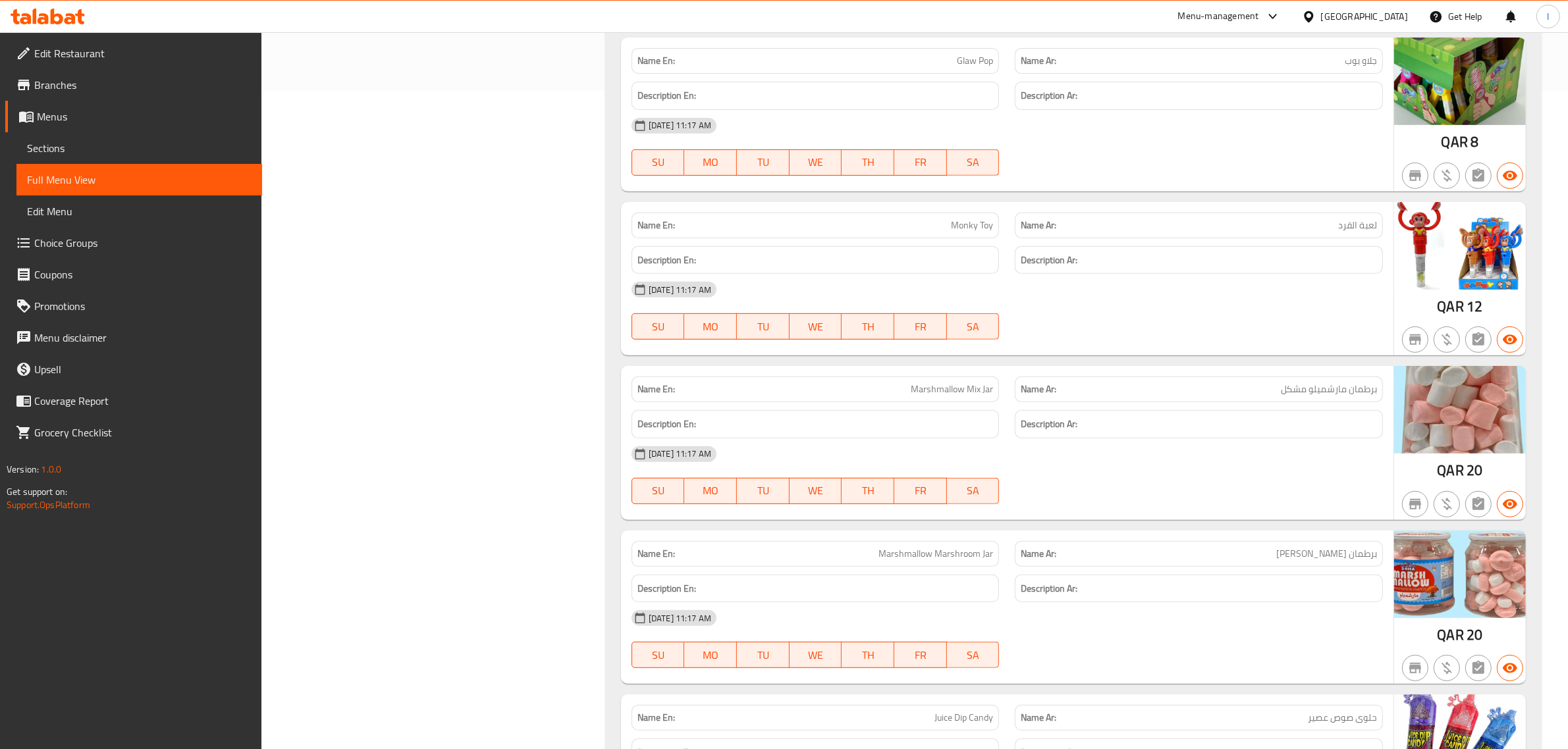
scroll to position [82, 0]
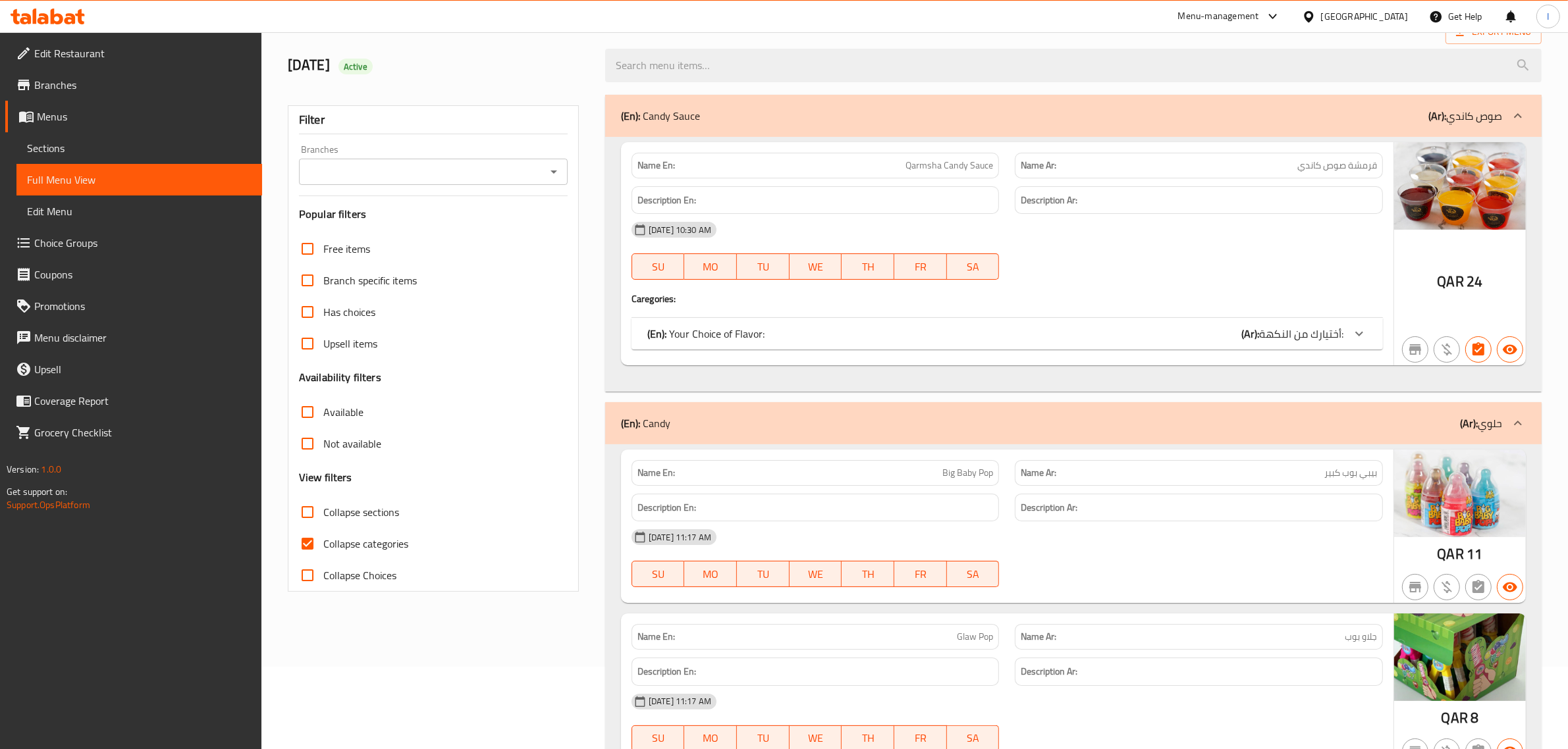
click at [300, 538] on input "Collapse categories" at bounding box center [307, 543] width 31 height 31
checkbox input "false"
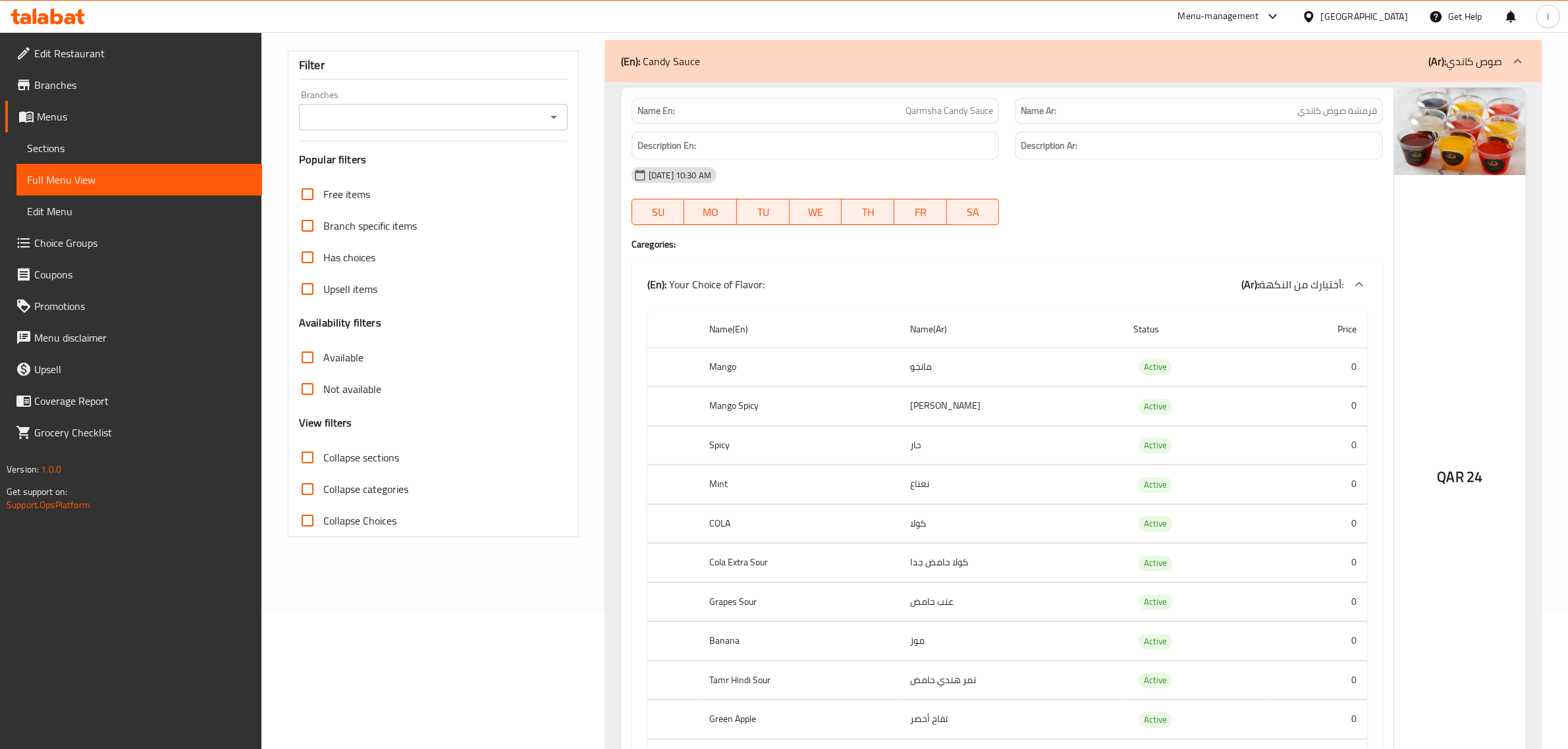
scroll to position [0, 0]
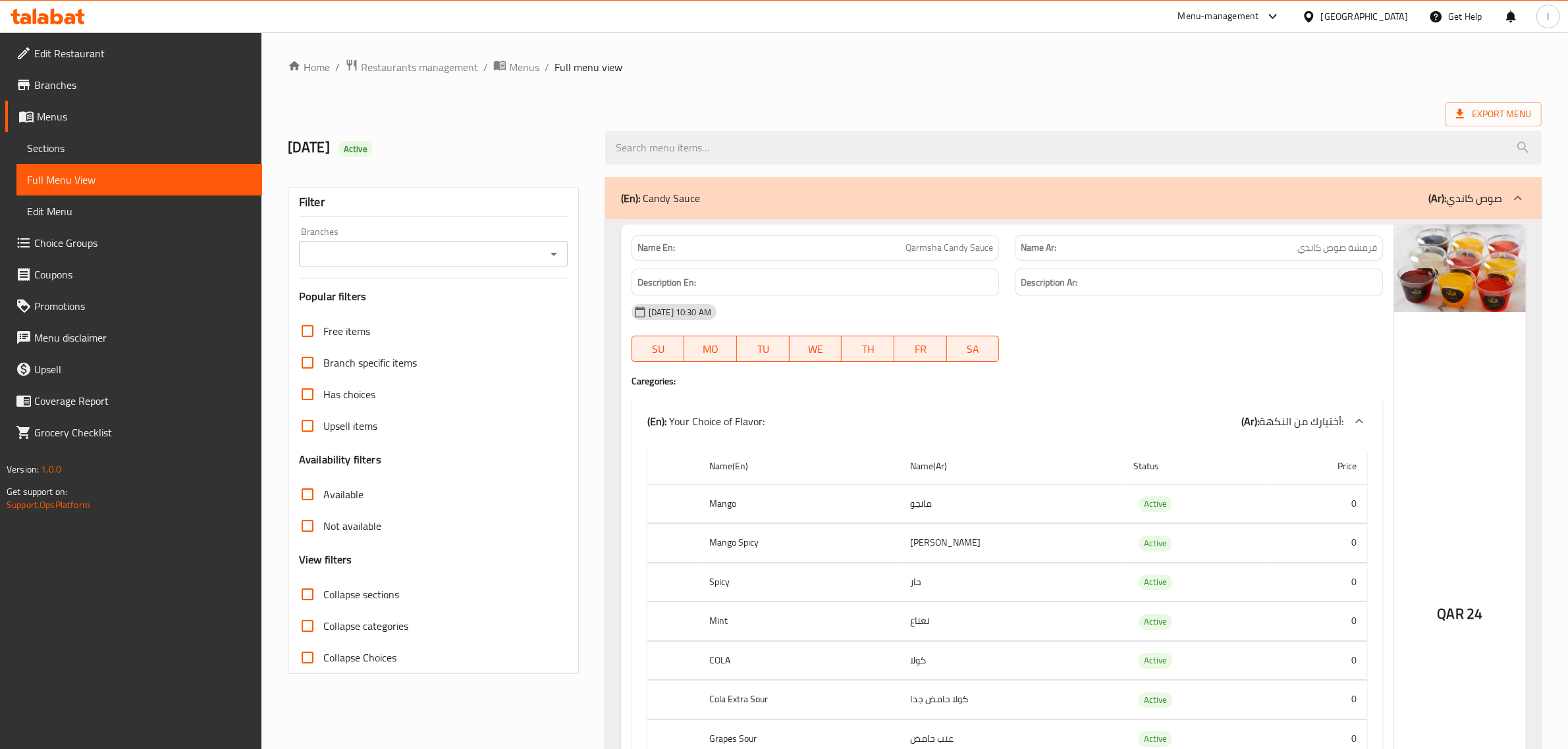
click at [57, 142] on span "Sections" at bounding box center [139, 148] width 225 height 16
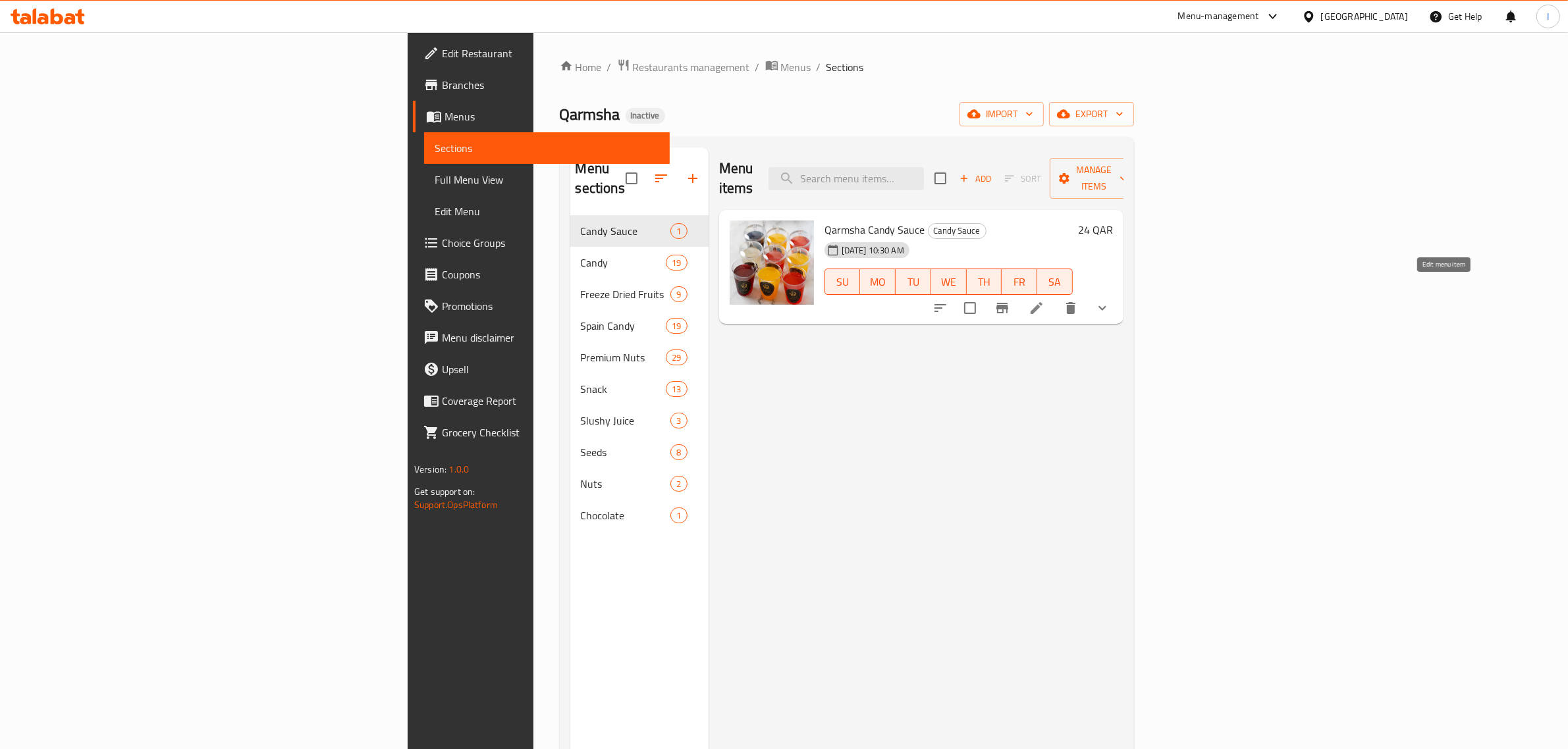
click at [1043, 302] on icon at bounding box center [1037, 308] width 12 height 12
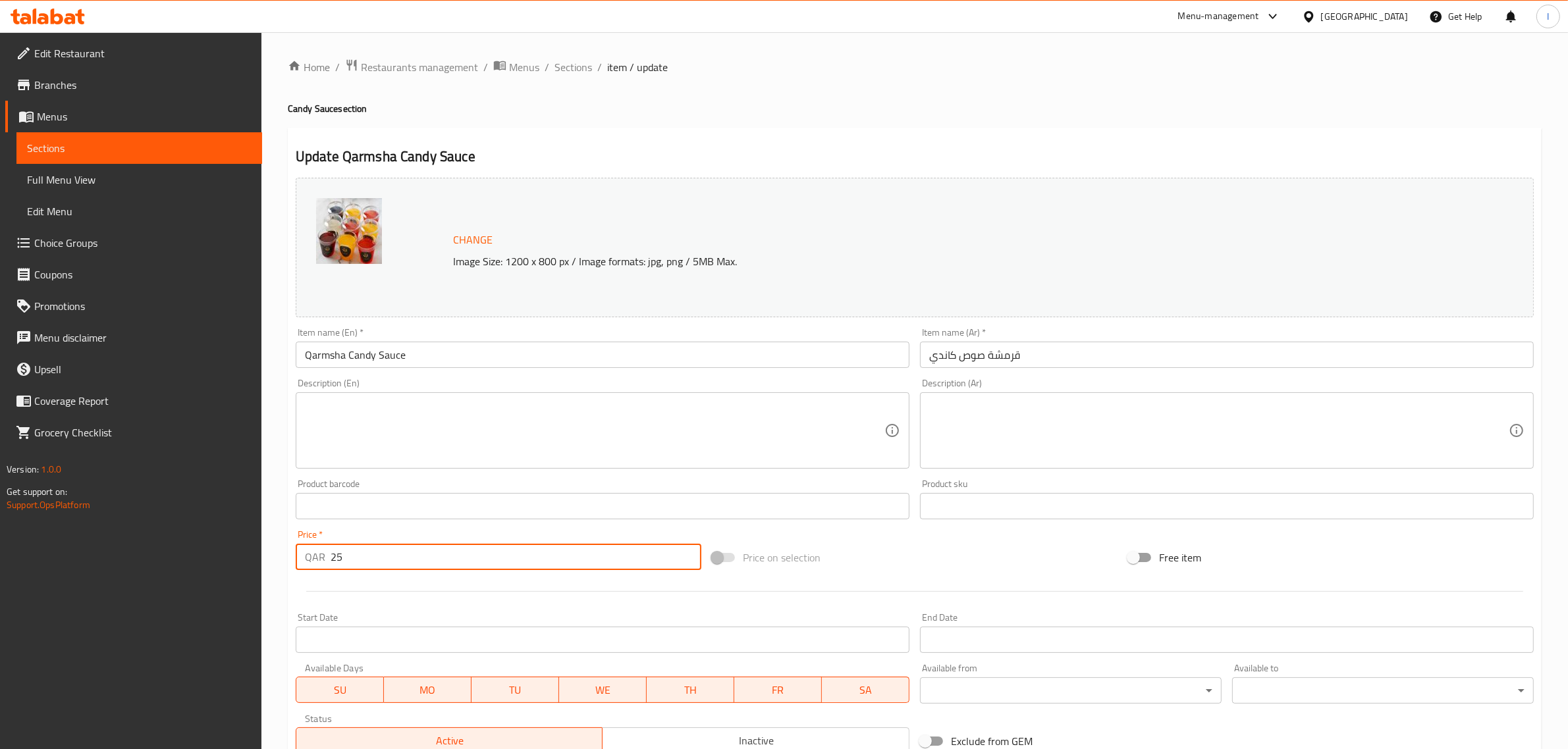
type input "25"
click at [686, 551] on input "25" at bounding box center [515, 556] width 371 height 26
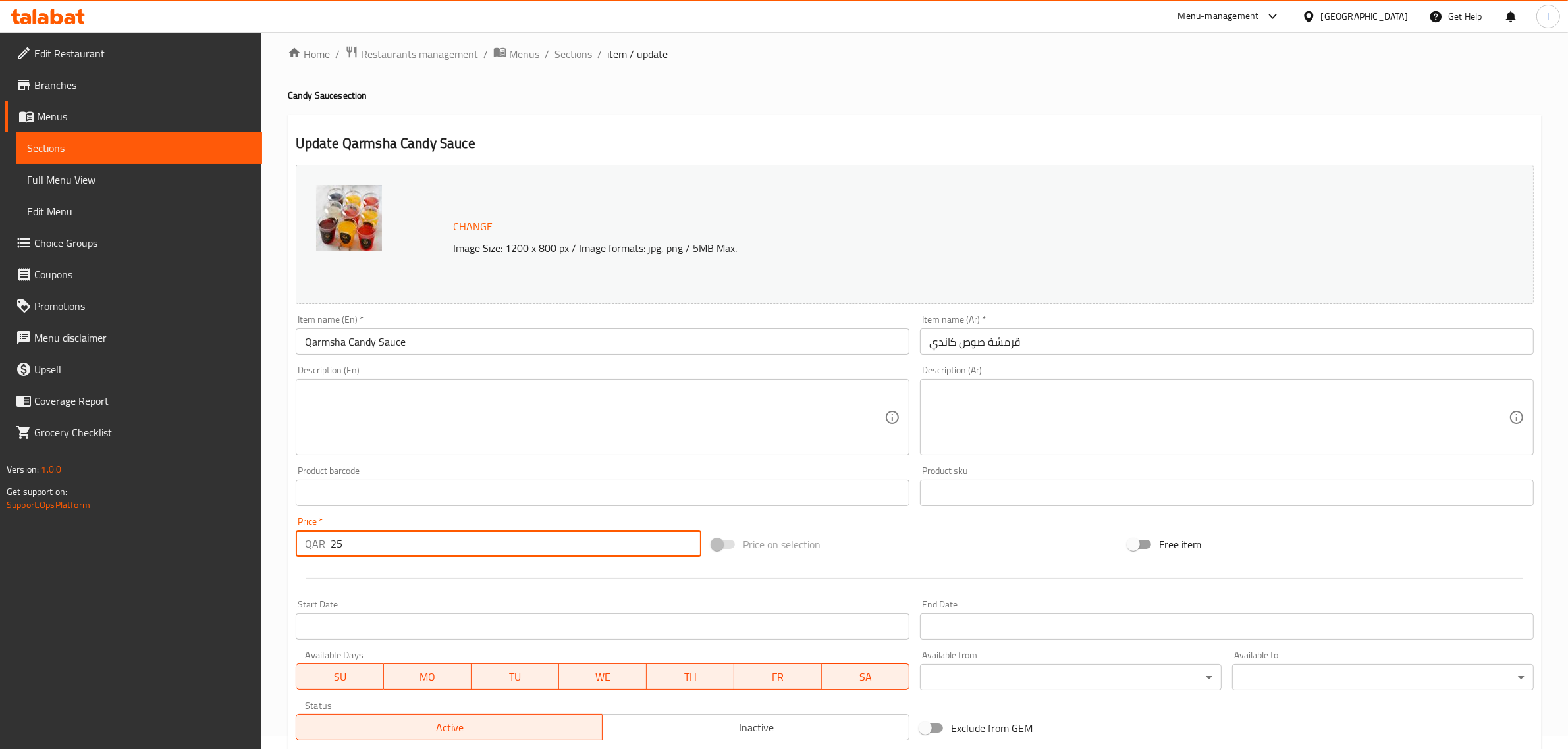
scroll to position [221, 0]
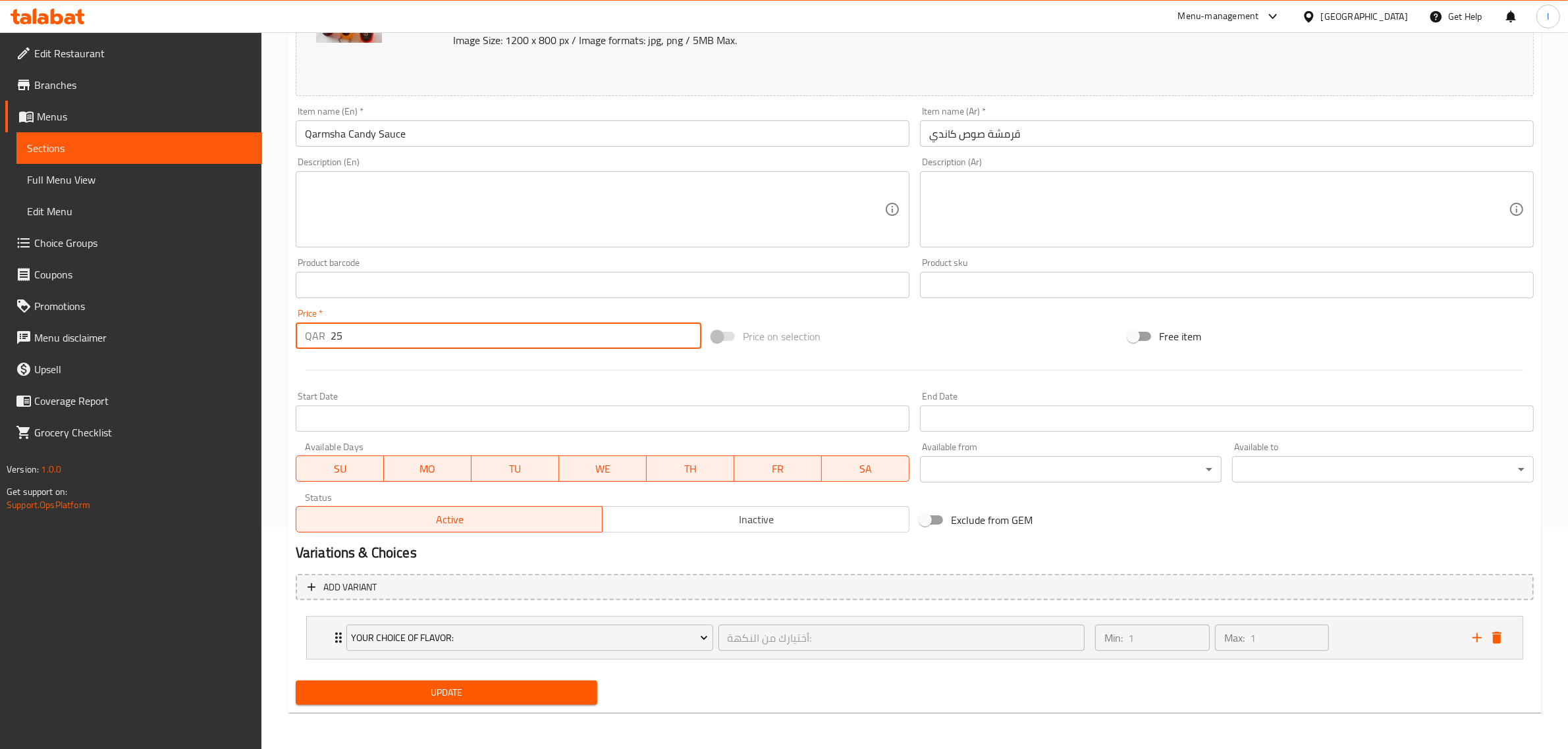
click at [352, 701] on button "Update" at bounding box center [446, 692] width 302 height 24
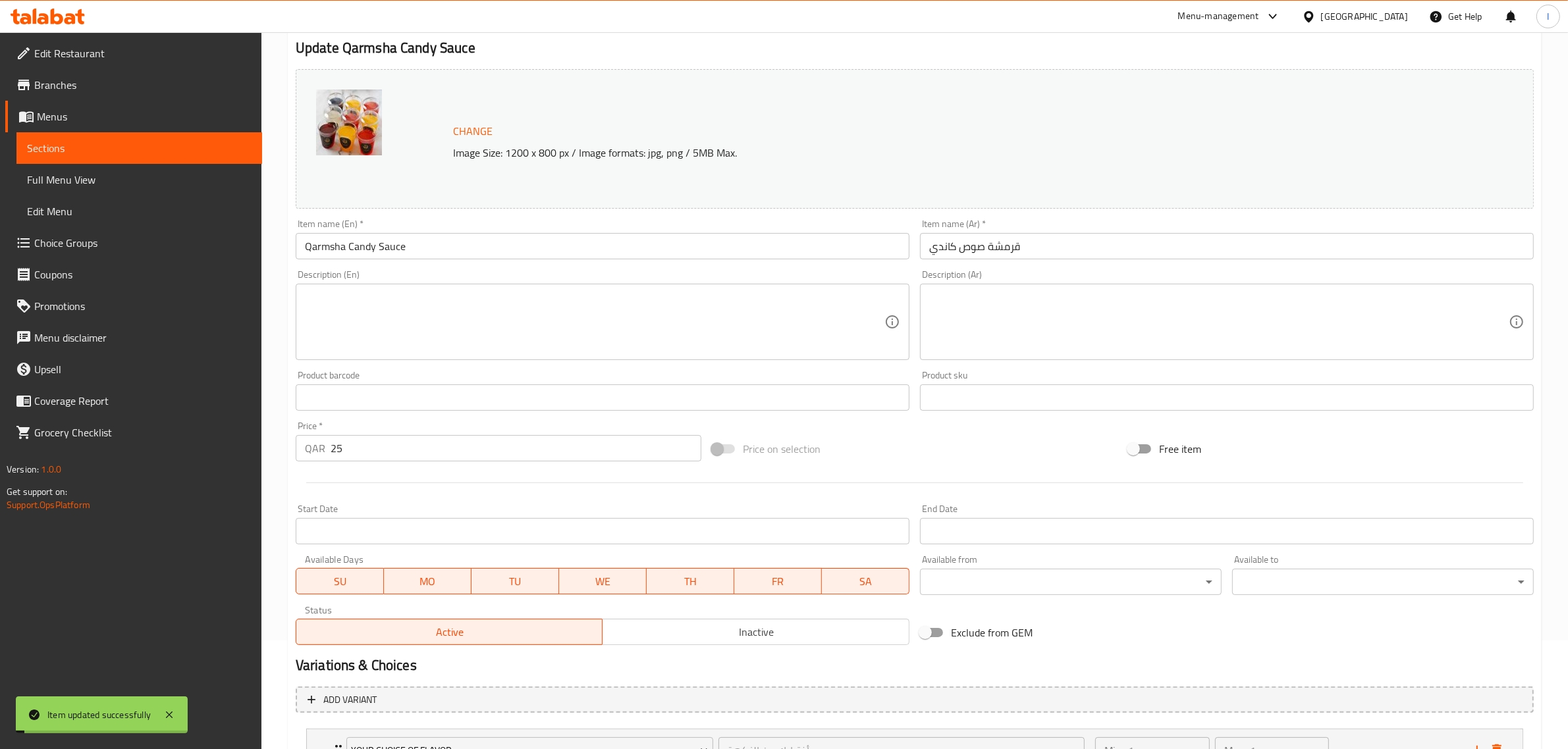
scroll to position [0, 0]
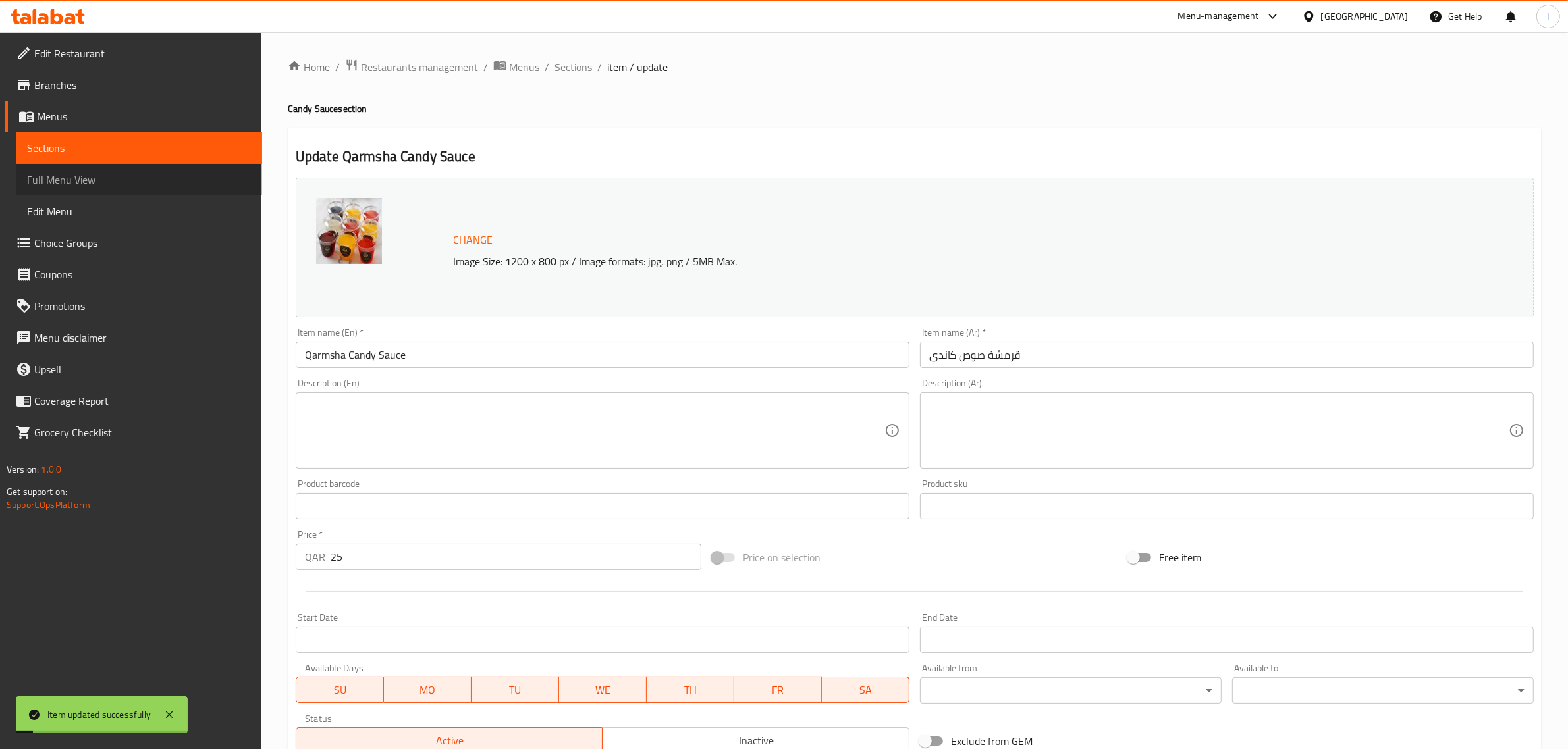
click at [64, 178] on span "Full Menu View" at bounding box center [139, 179] width 225 height 16
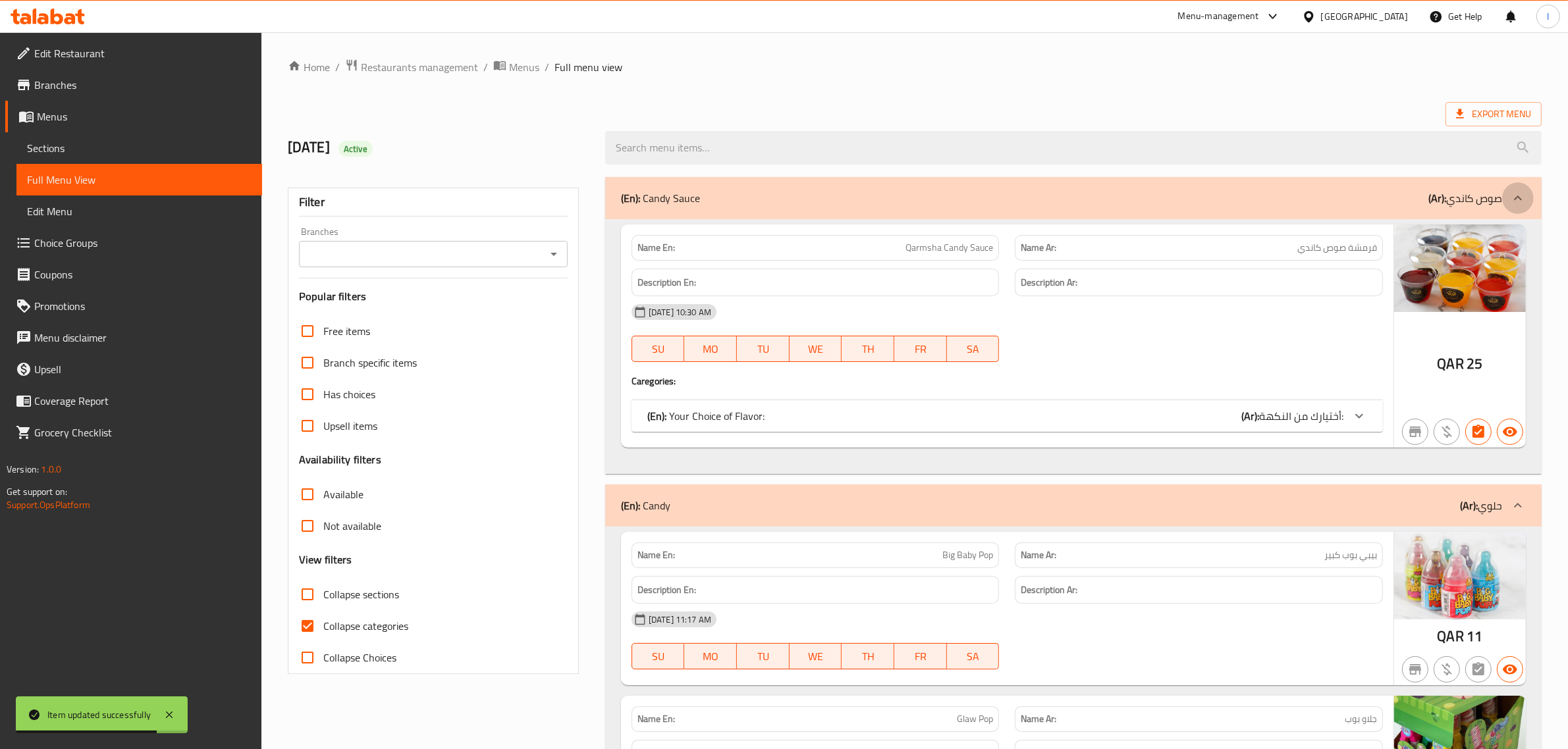
click at [1511, 193] on icon at bounding box center [1518, 198] width 16 height 16
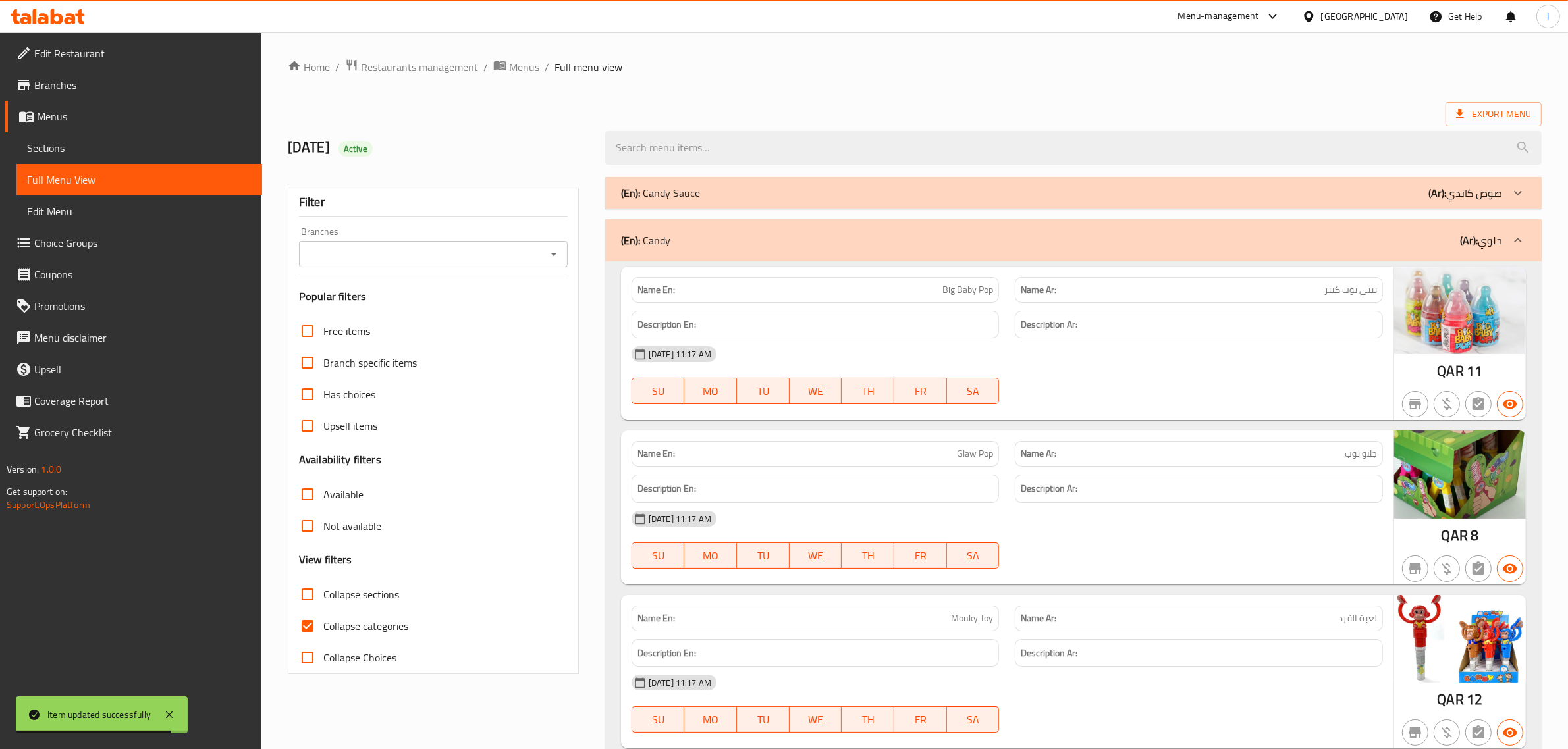
click at [1513, 192] on icon at bounding box center [1518, 193] width 16 height 16
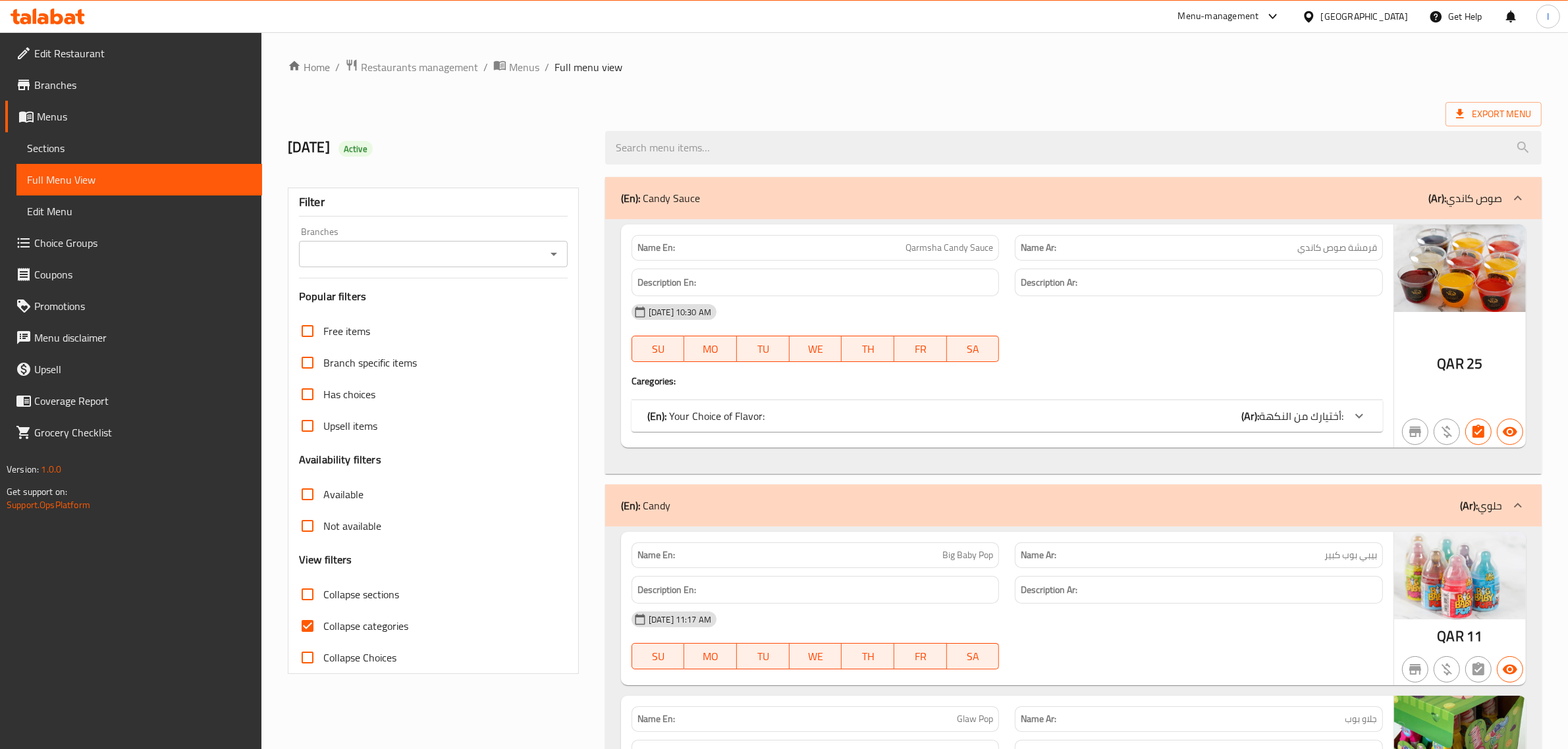
click at [317, 622] on input "Collapse categories" at bounding box center [307, 626] width 31 height 31
checkbox input "false"
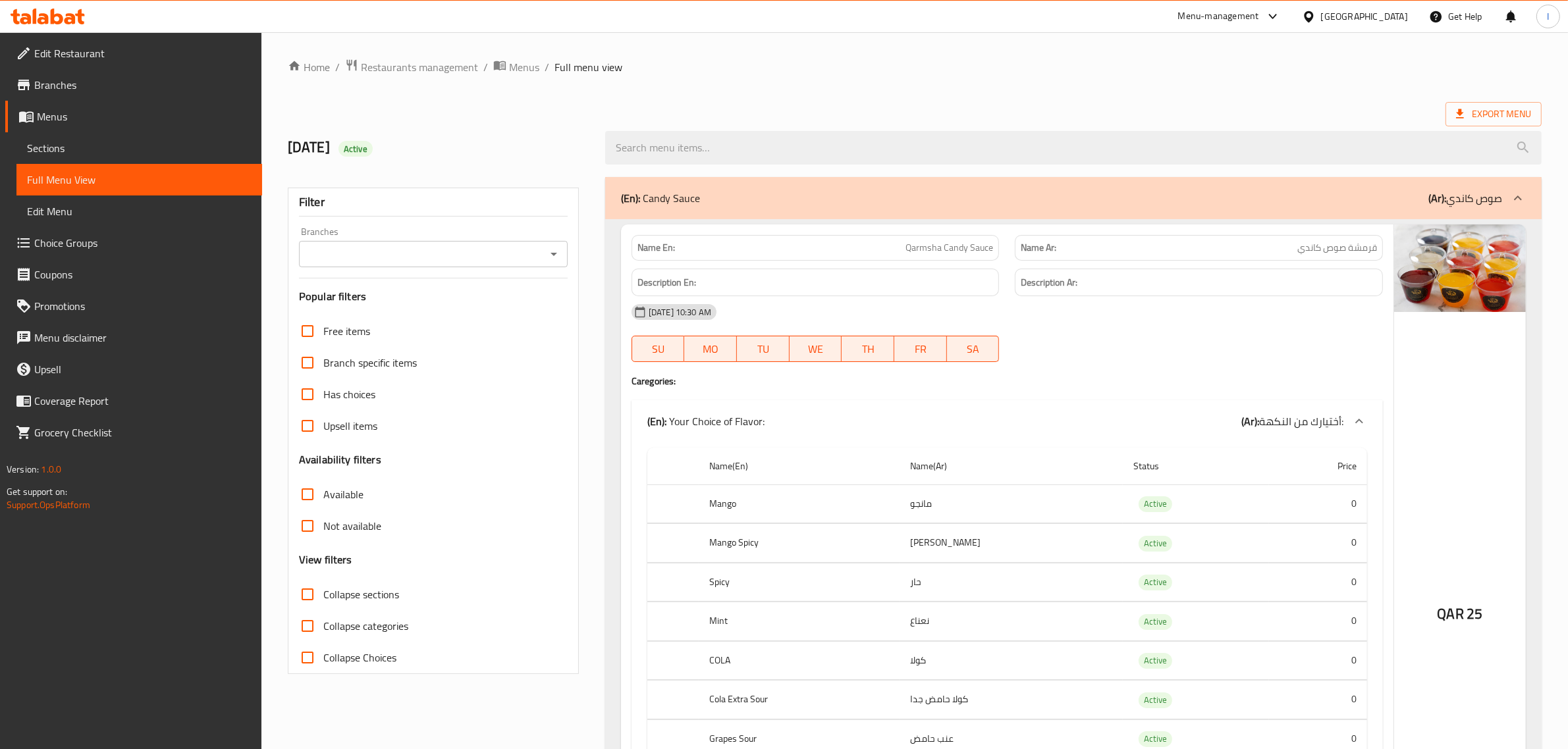
click at [1519, 196] on icon at bounding box center [1517, 198] width 8 height 4
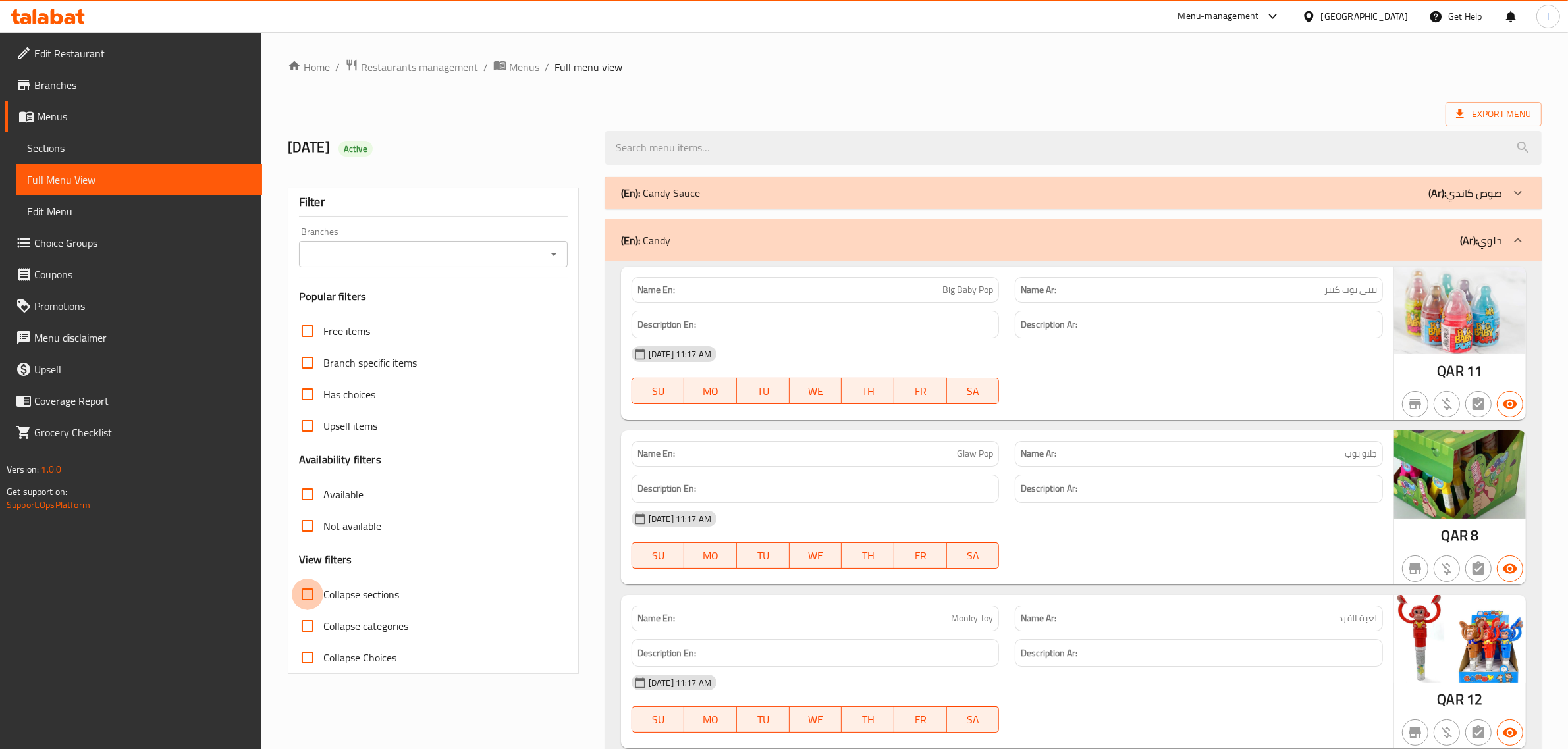
click at [309, 593] on input "Collapse sections" at bounding box center [307, 594] width 31 height 31
checkbox input "true"
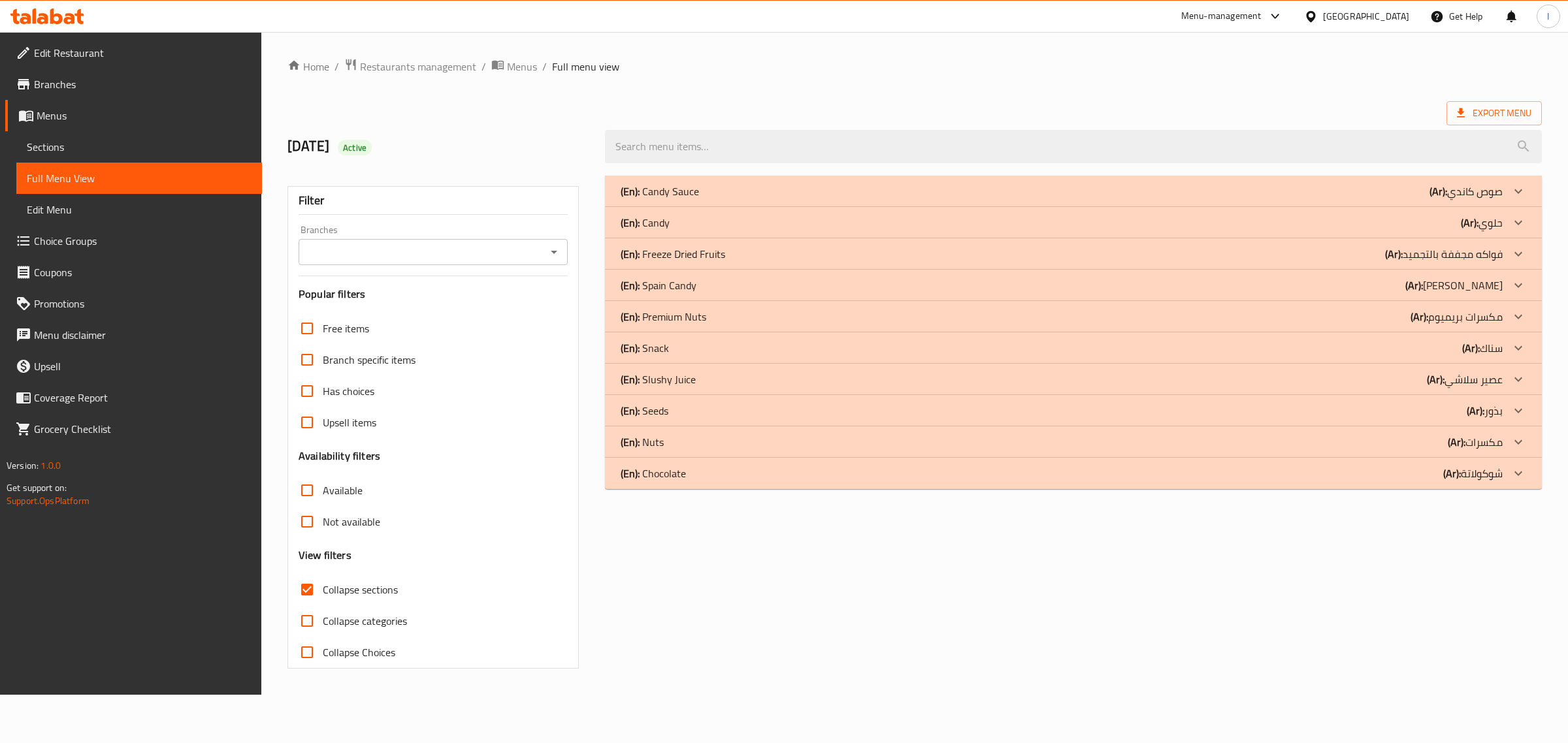
click at [1519, 287] on icon at bounding box center [1518, 285] width 8 height 4
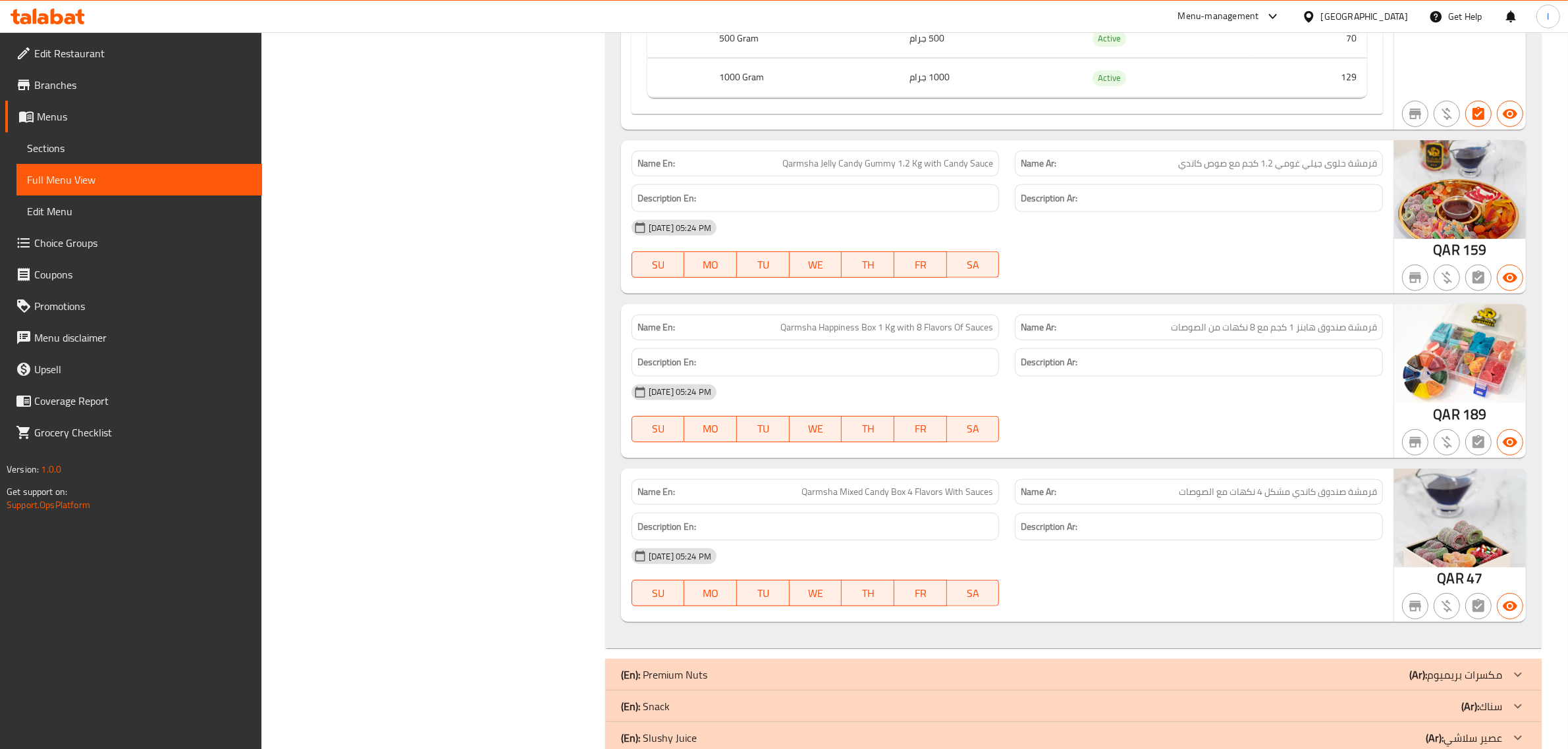
scroll to position [6830, 0]
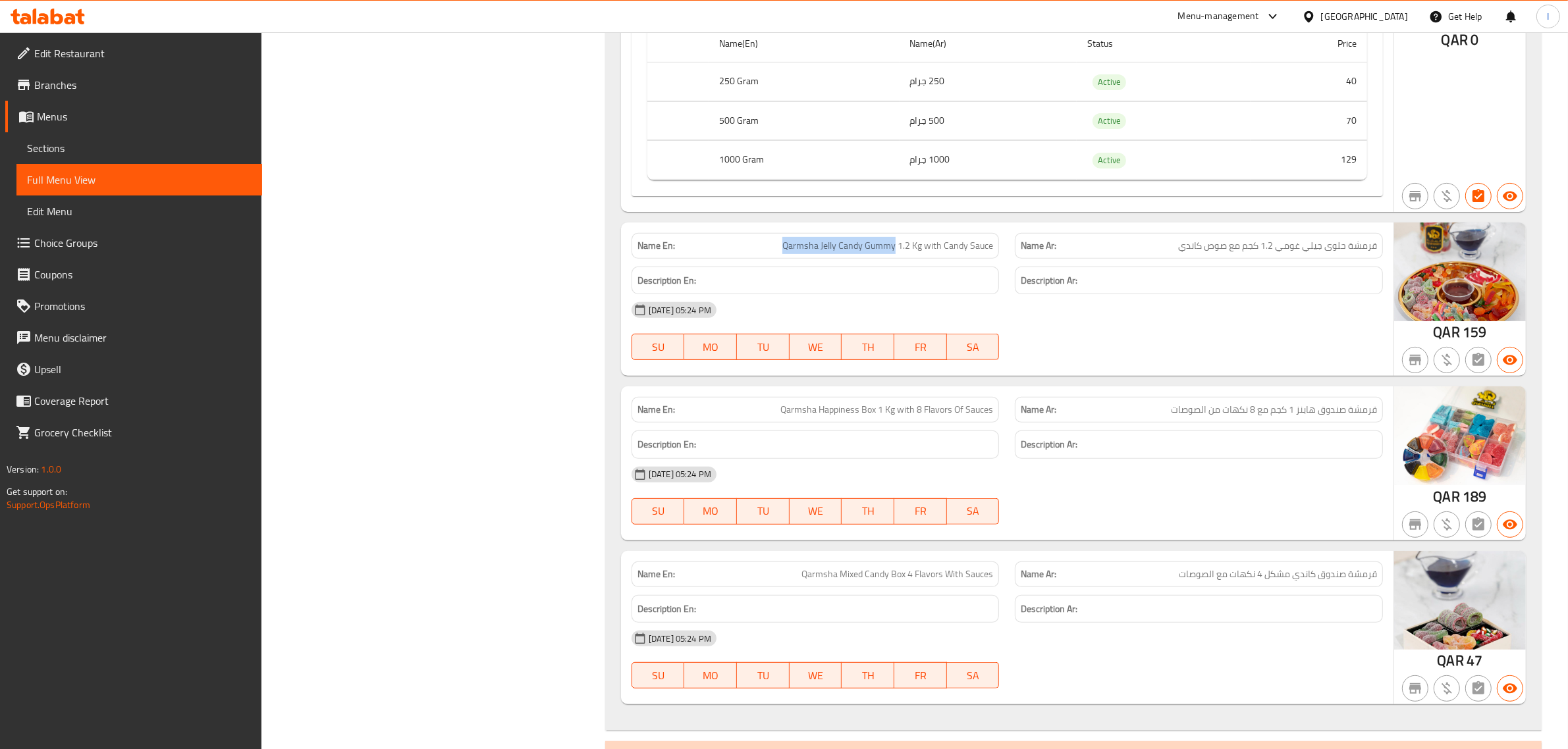
drag, startPoint x: 782, startPoint y: 287, endPoint x: 897, endPoint y: 296, distance: 115.4
click at [897, 252] on p "Name En: Qarmsha Jelly Candy Gummy 1.2 Kg with Candy Sauce" at bounding box center [816, 246] width 357 height 14
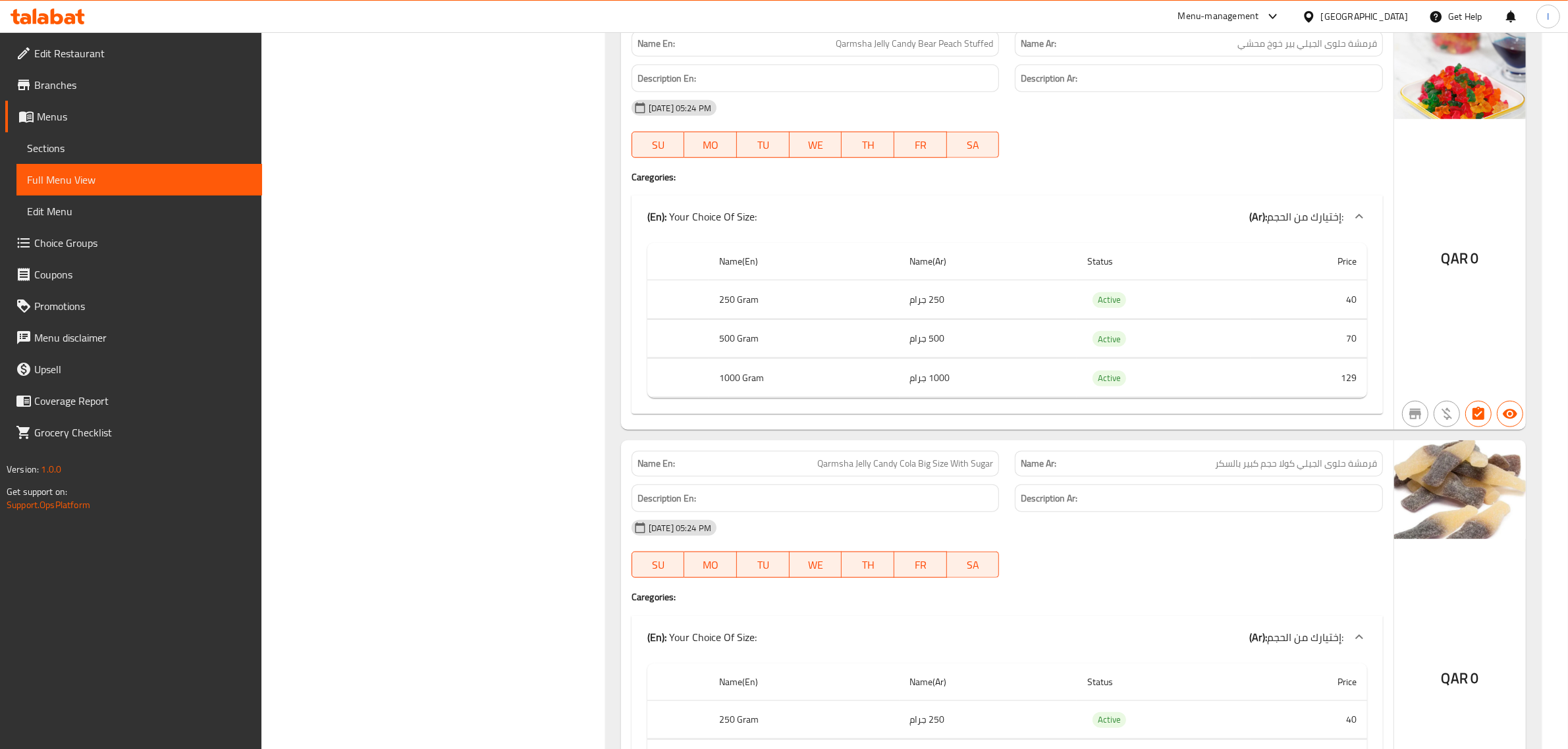
scroll to position [0, 0]
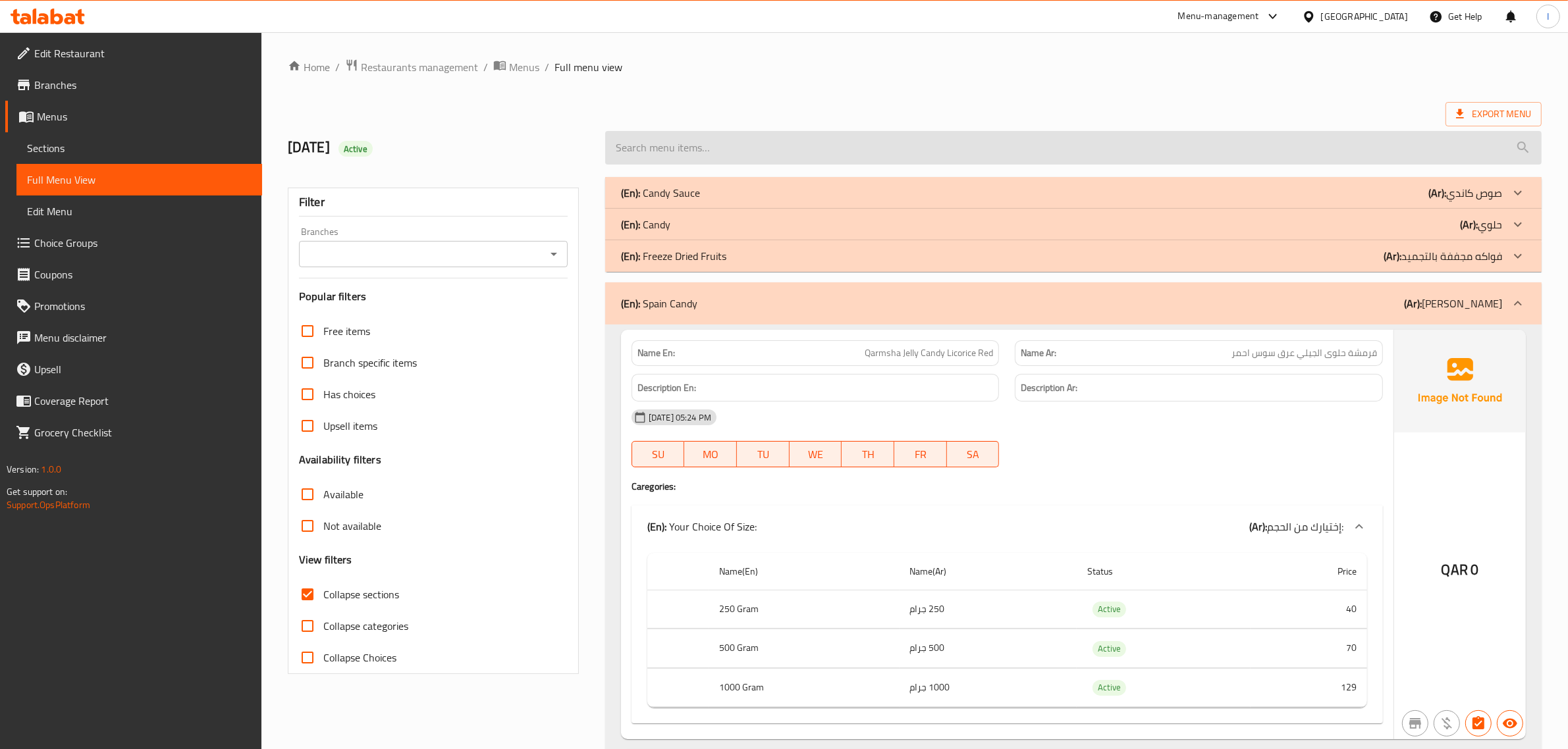
click at [656, 146] on input "search" at bounding box center [1073, 148] width 937 height 34
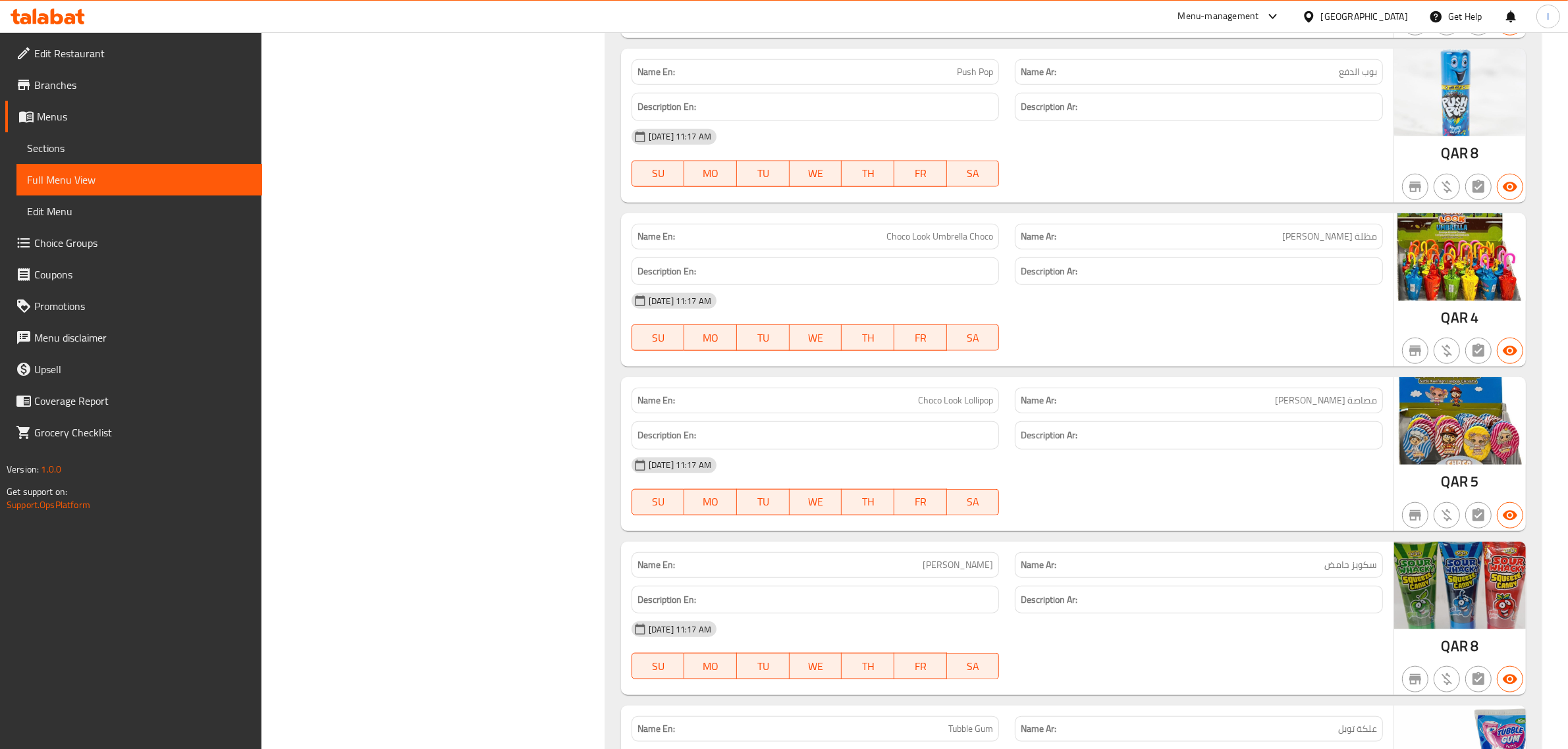
scroll to position [1728, 0]
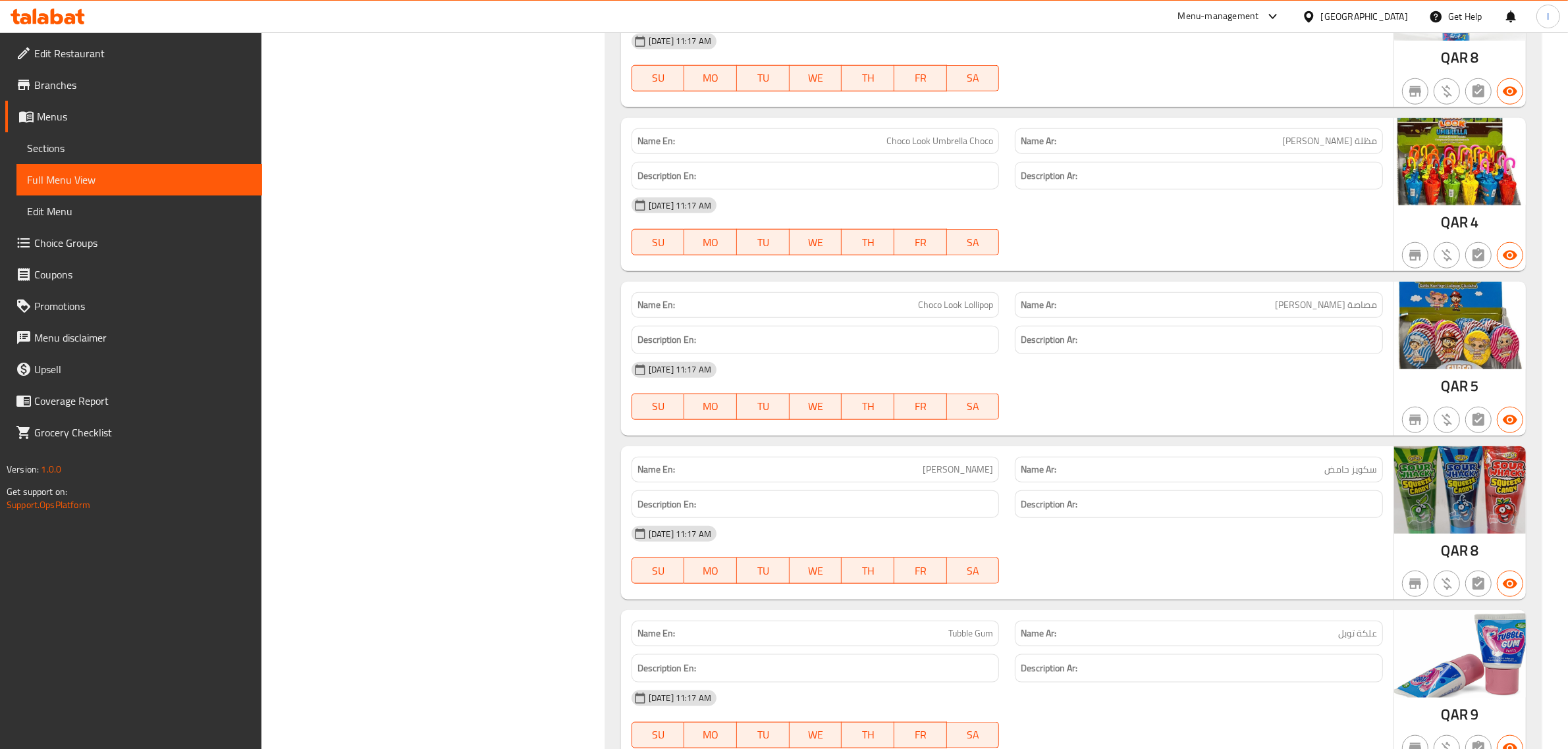
click at [963, 148] on span "Choco Look Umbrella Choco" at bounding box center [939, 141] width 106 height 14
click at [960, 307] on span "Choco Look Lollipop" at bounding box center [956, 305] width 75 height 14
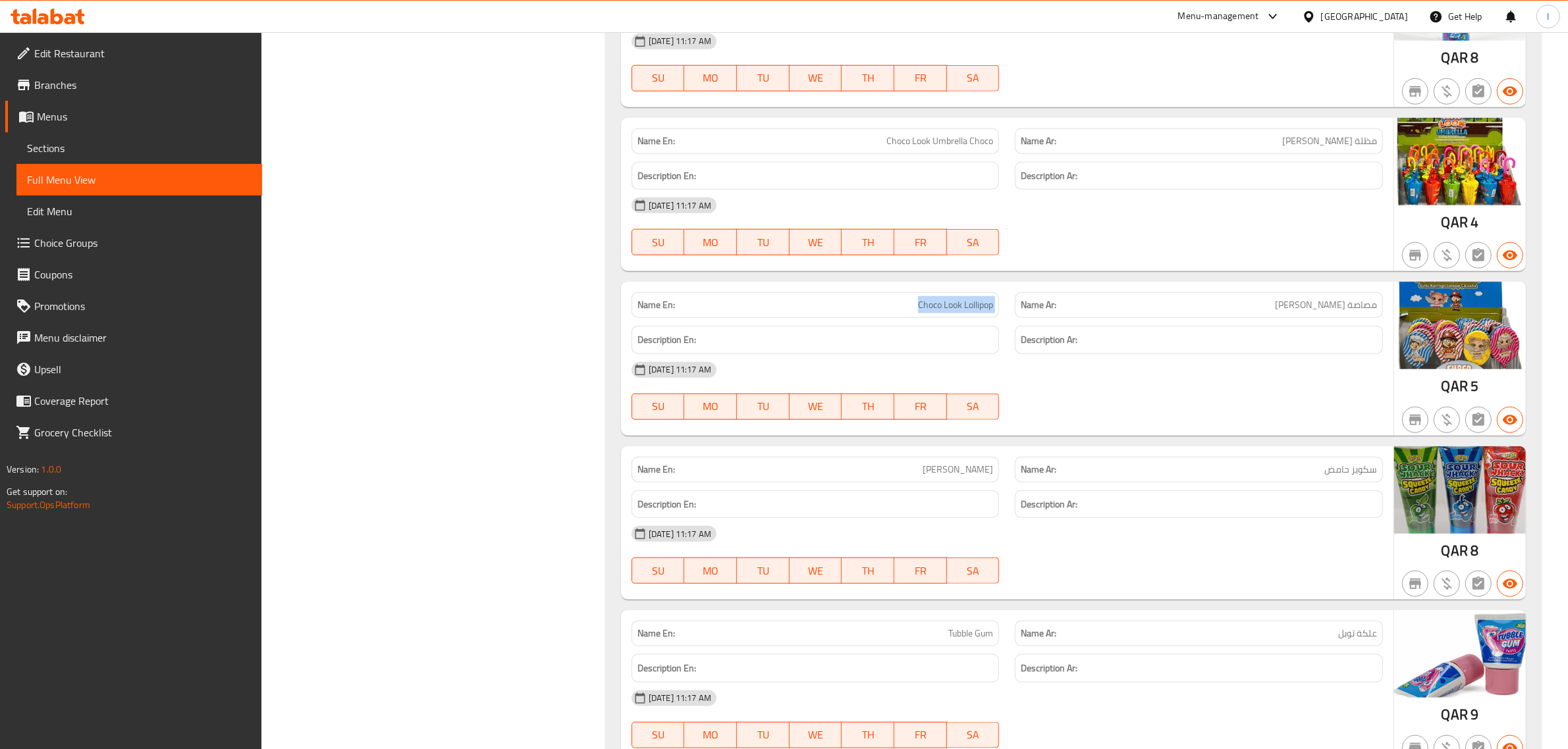
click at [960, 307] on span "Choco Look Lollipop" at bounding box center [956, 305] width 75 height 14
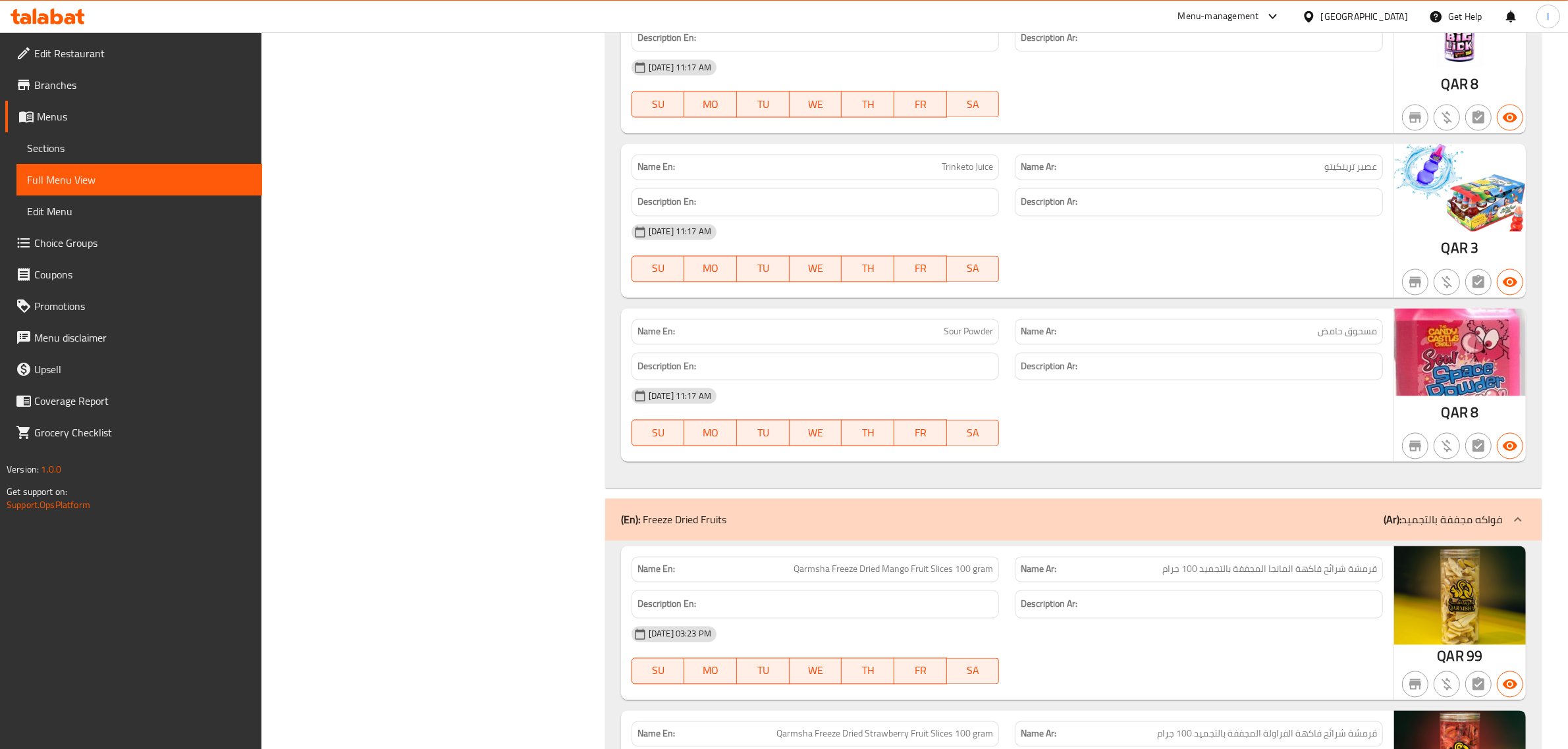
scroll to position [3209, 0]
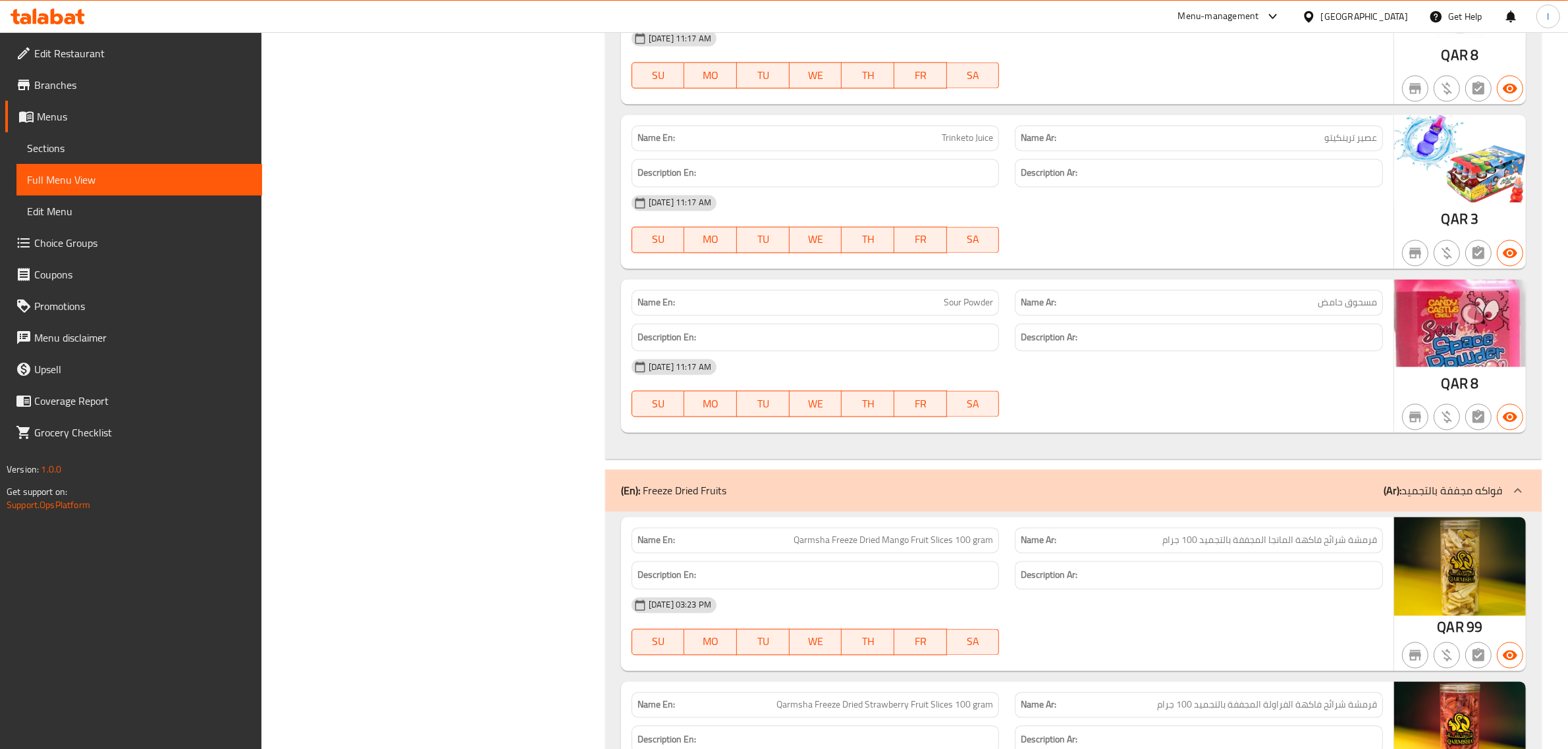
drag, startPoint x: 49, startPoint y: 138, endPoint x: 261, endPoint y: 179, distance: 215.9
click at [49, 140] on span "Sections" at bounding box center [139, 148] width 225 height 16
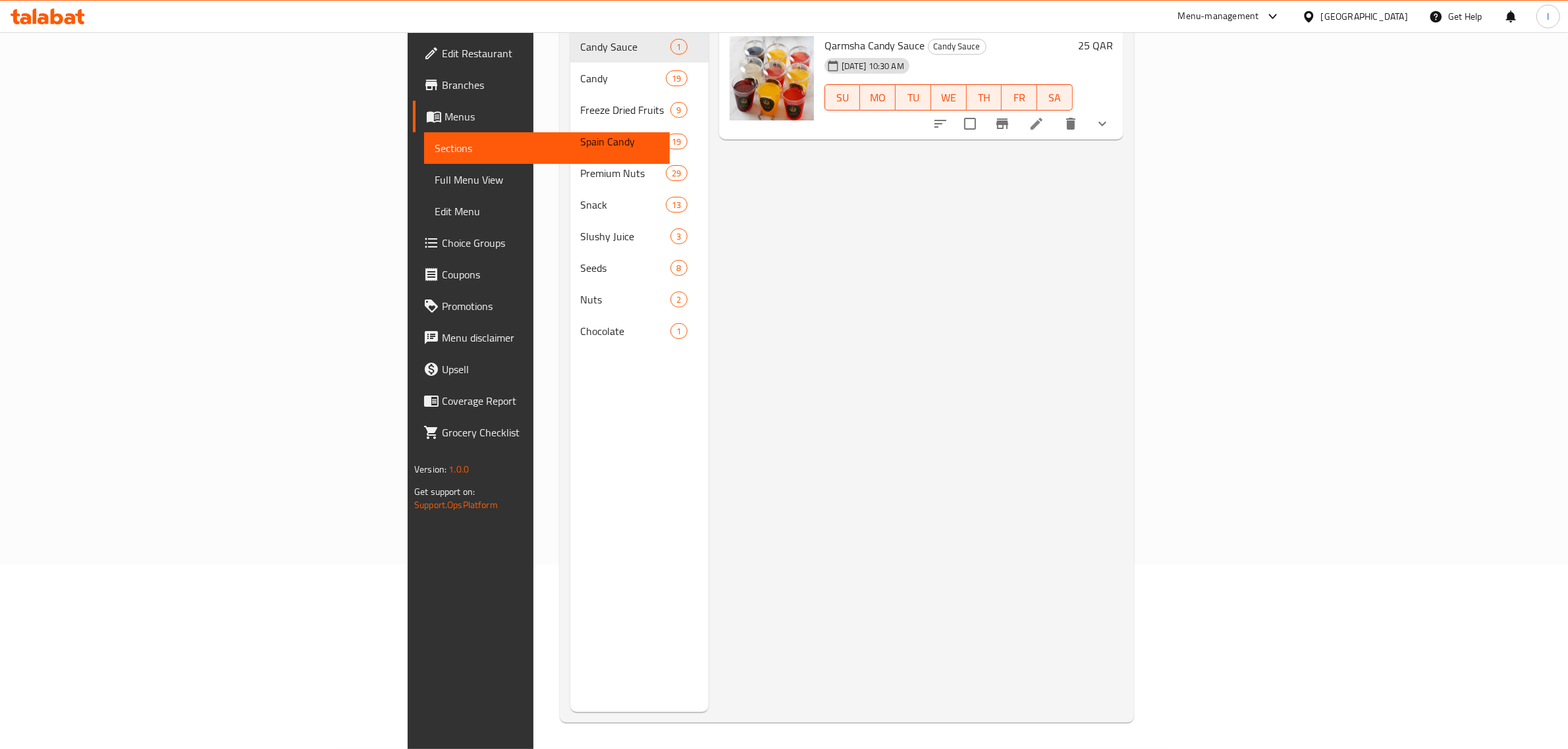
scroll to position [185, 0]
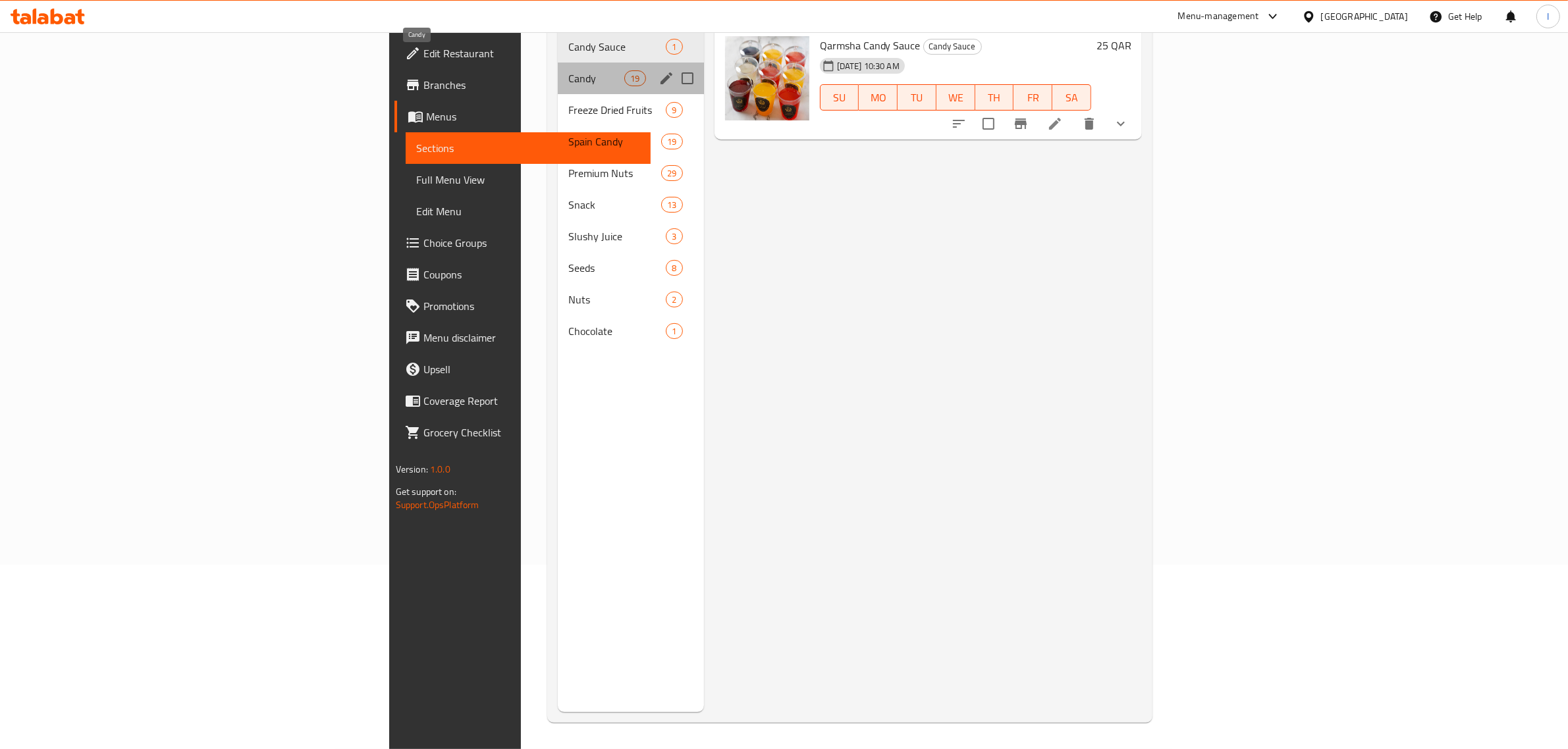
click at [569, 70] on span "Candy" at bounding box center [596, 78] width 56 height 16
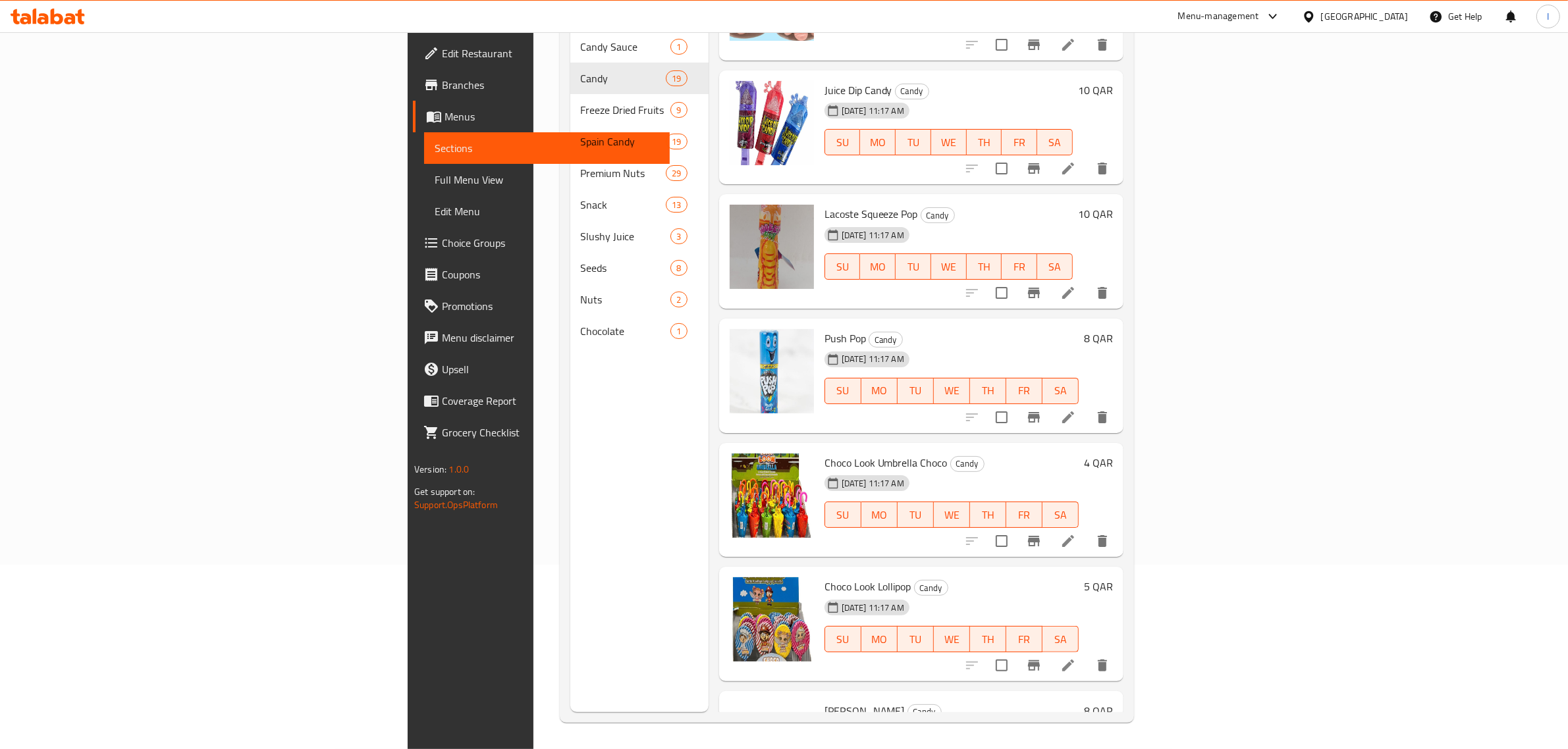
scroll to position [741, 0]
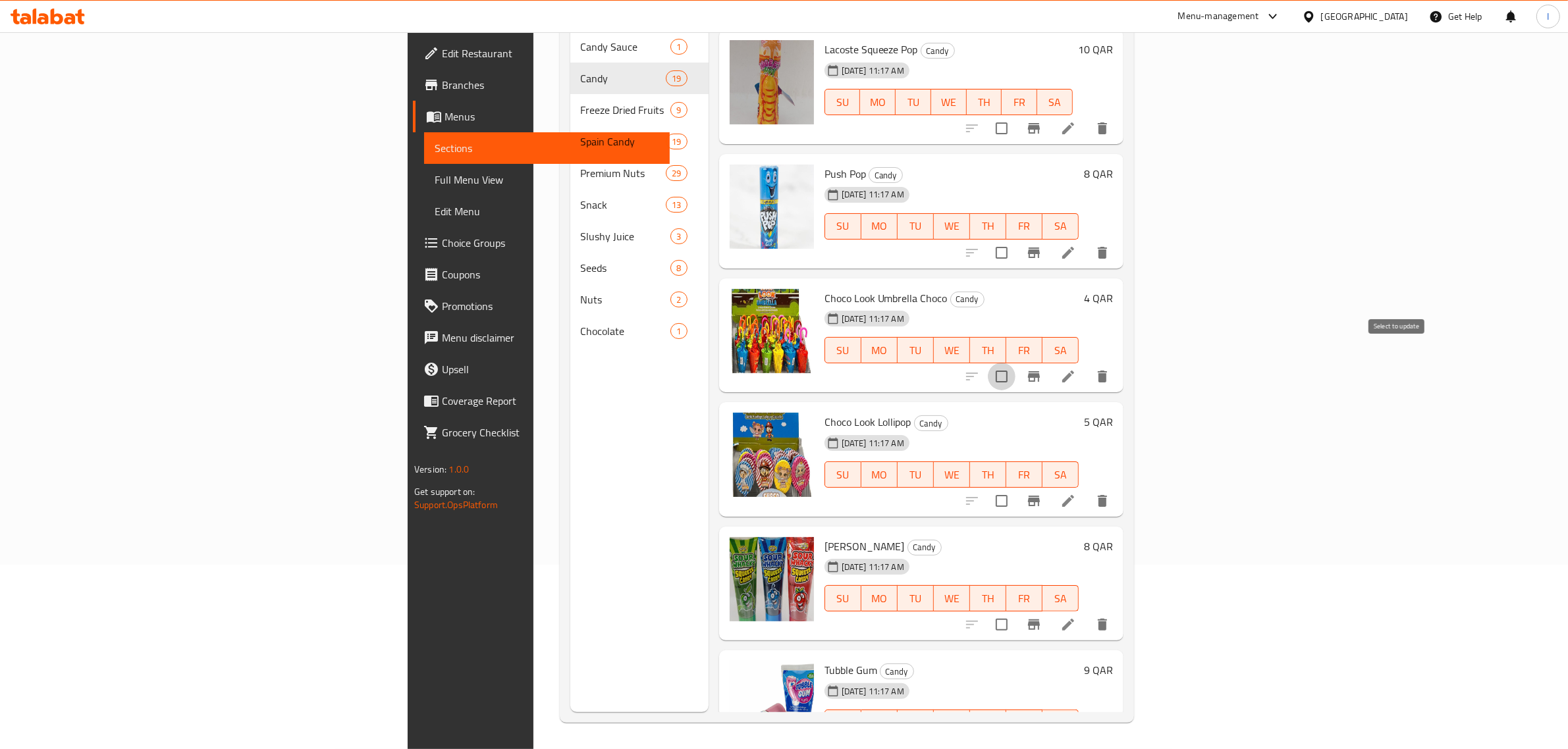
click at [1015, 363] on input "checkbox" at bounding box center [1001, 377] width 28 height 28
checkbox input "true"
click at [1015, 487] on input "checkbox" at bounding box center [1001, 501] width 28 height 28
checkbox input "true"
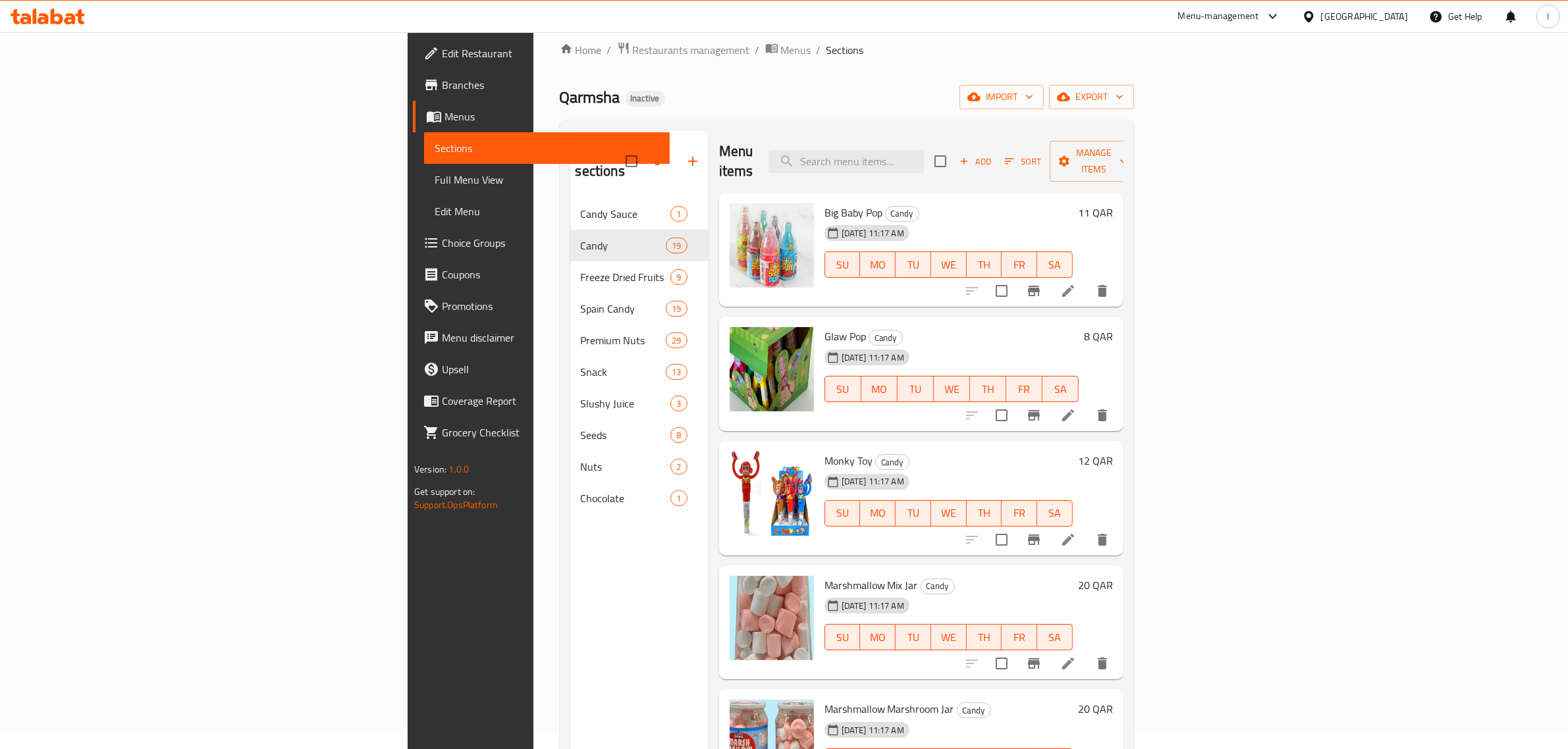
scroll to position [0, 0]
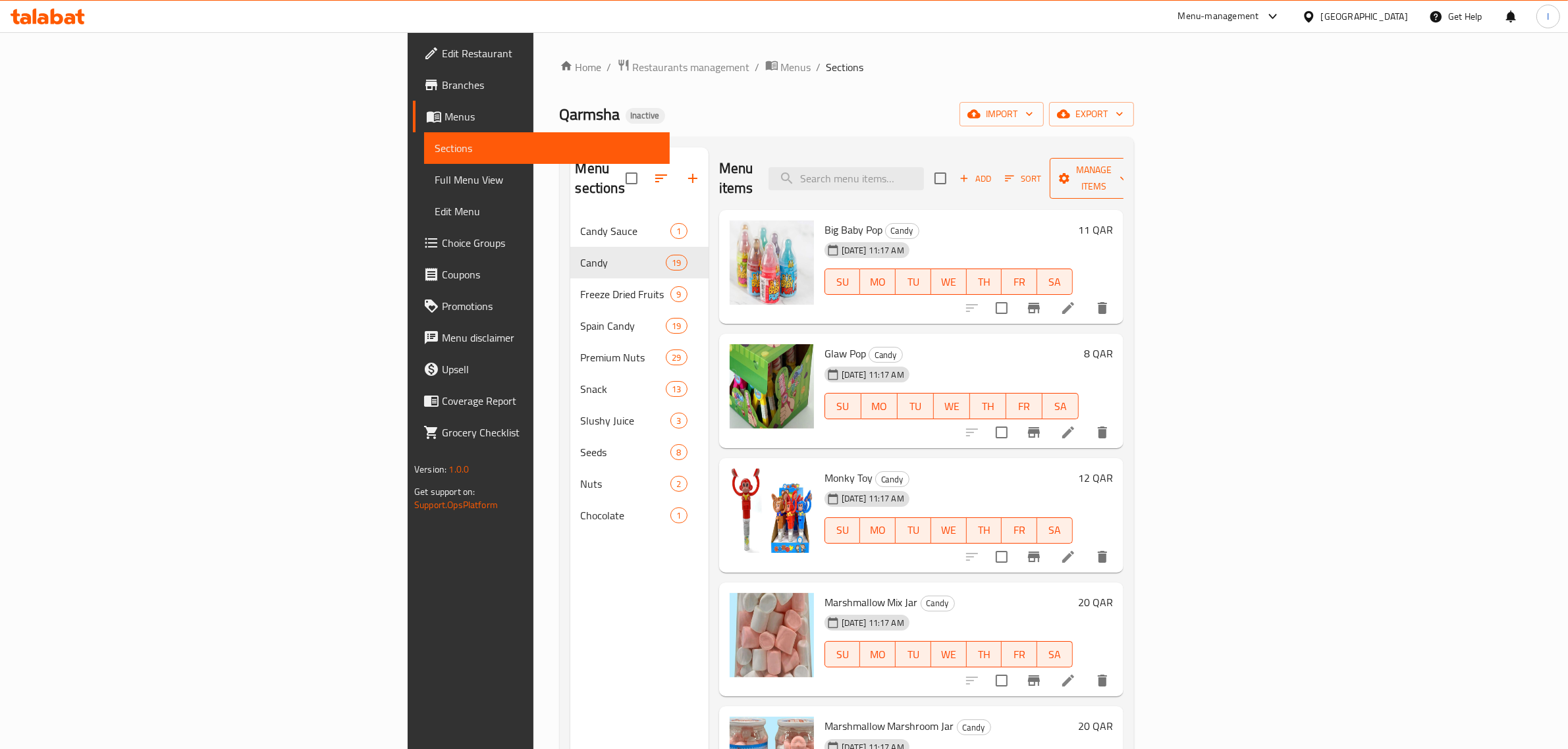
click at [1128, 171] on span "Manage items" at bounding box center [1094, 178] width 68 height 33
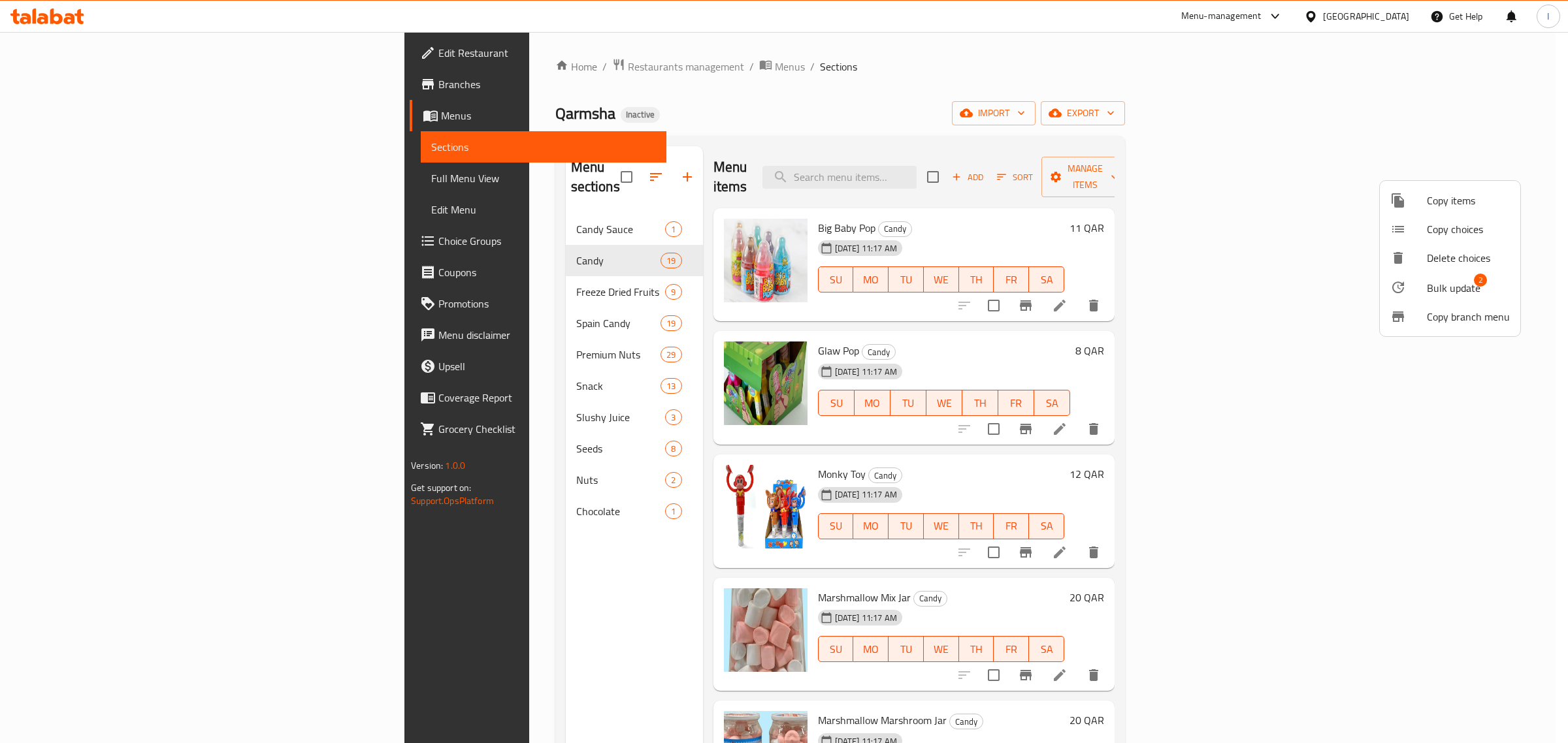
click at [1449, 276] on li "Bulk update 2" at bounding box center [1450, 287] width 141 height 30
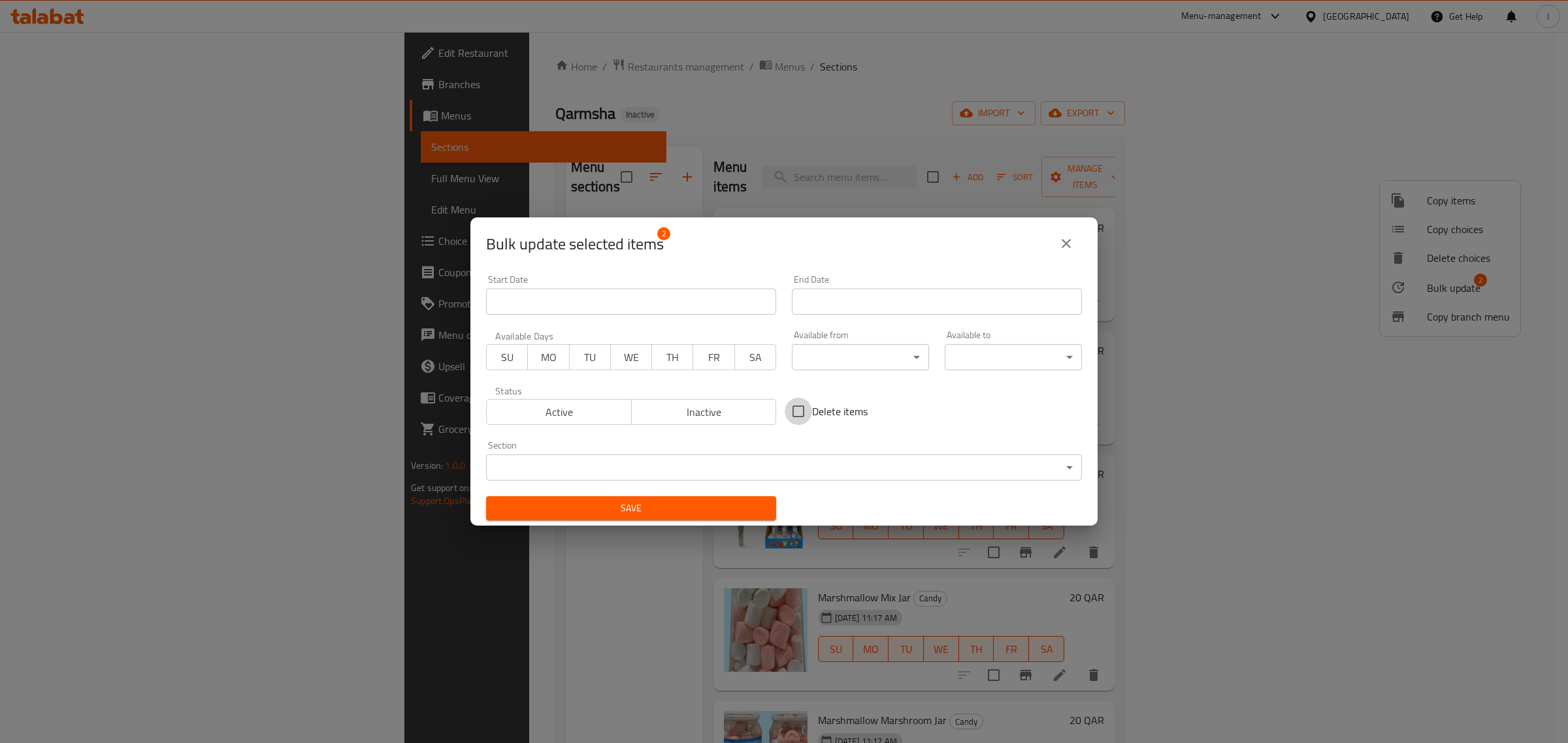
click at [805, 415] on input "Delete items" at bounding box center [798, 411] width 28 height 28
checkbox input "true"
click at [665, 517] on span "Save" at bounding box center [630, 508] width 269 height 16
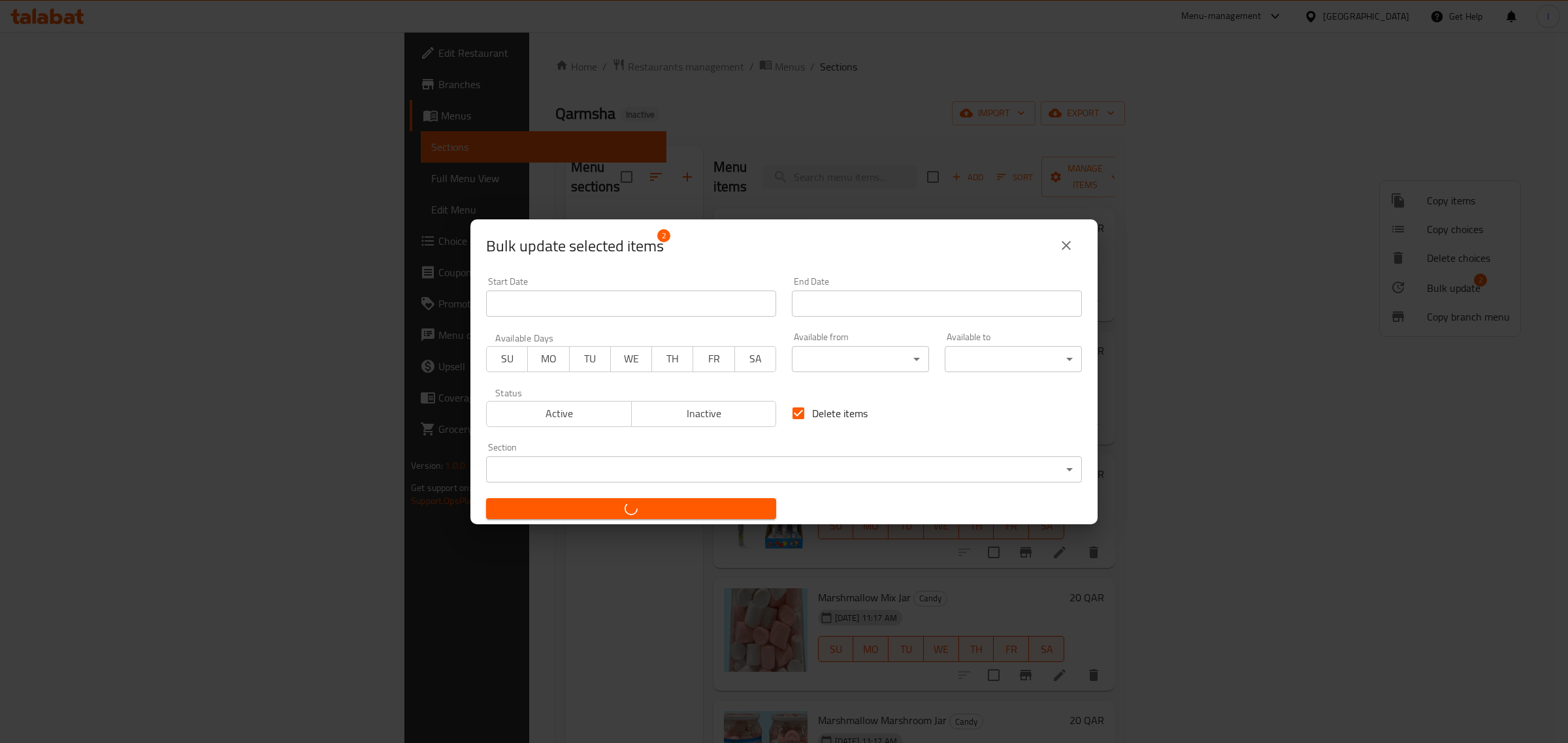
checkbox input "false"
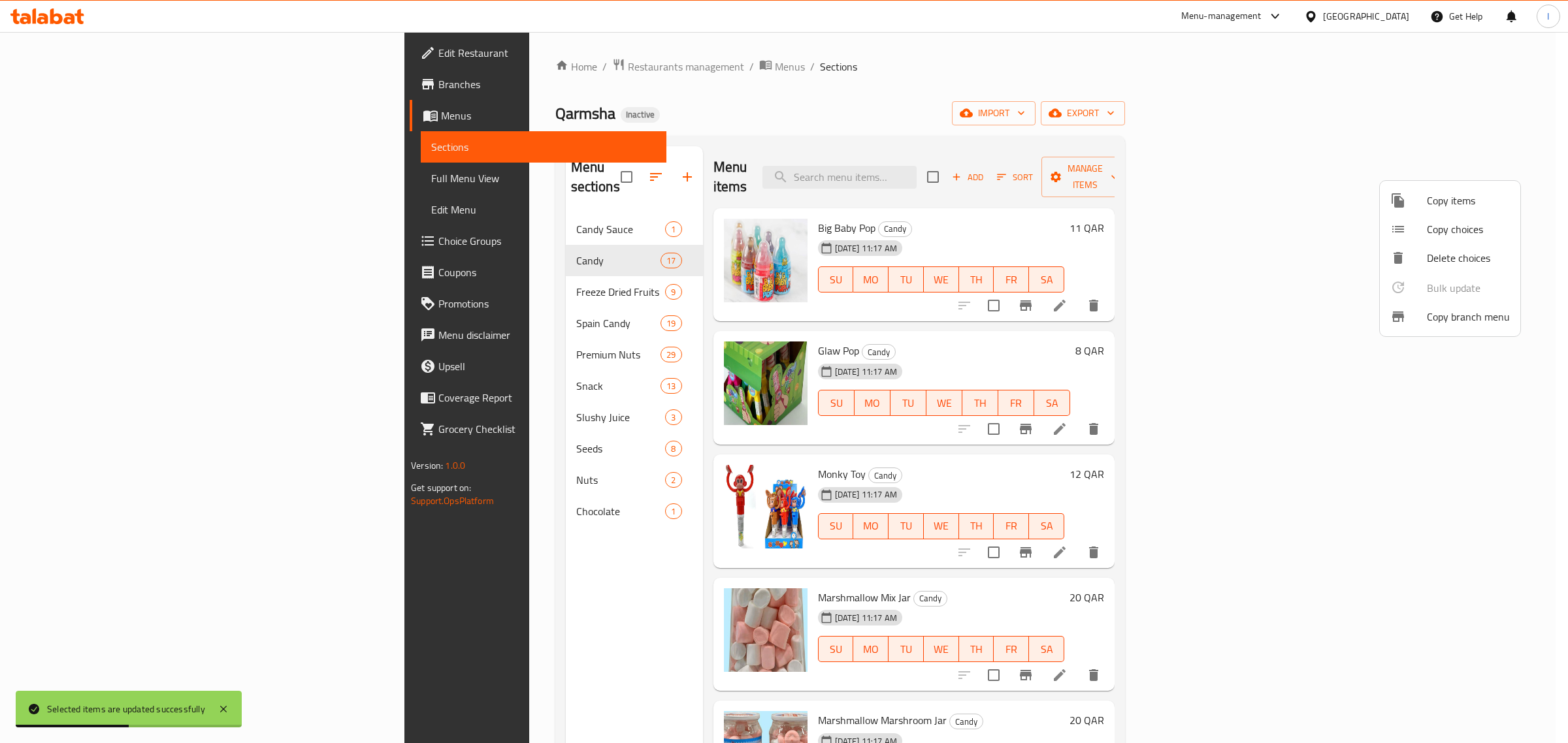
click at [92, 182] on div at bounding box center [784, 371] width 1568 height 743
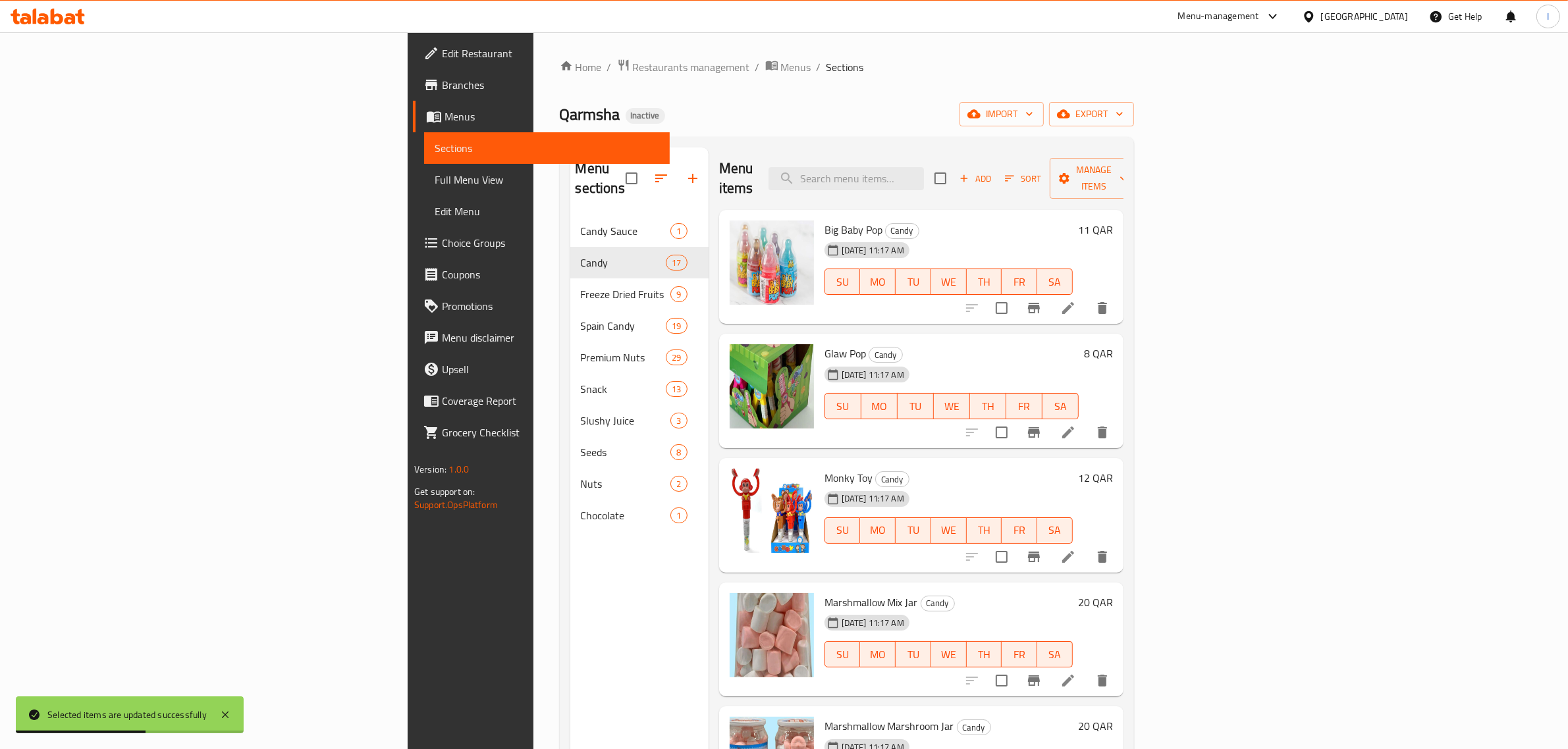
click at [435, 183] on span "Full Menu View" at bounding box center [547, 179] width 225 height 16
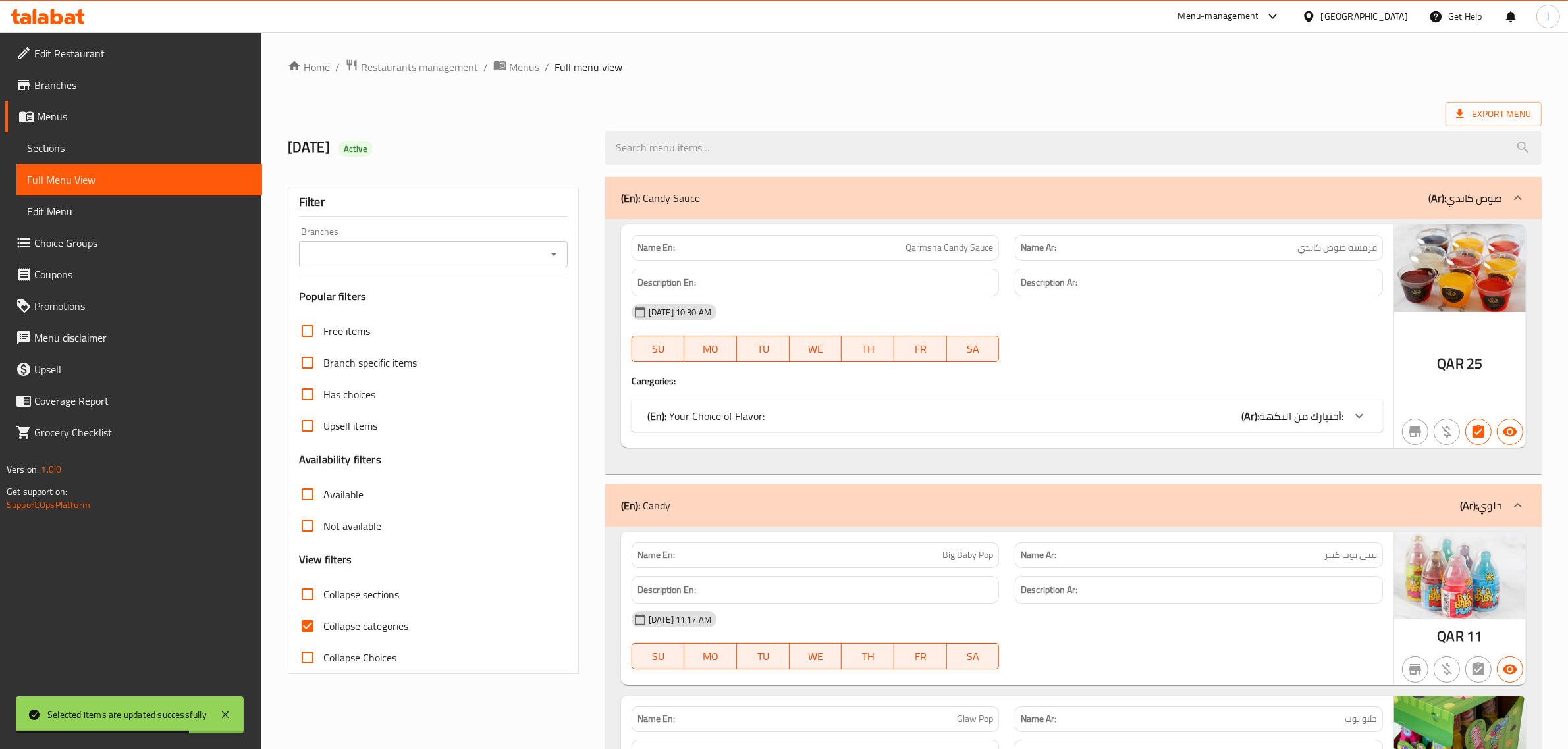
click at [311, 626] on input "Collapse categories" at bounding box center [307, 626] width 31 height 31
checkbox input "false"
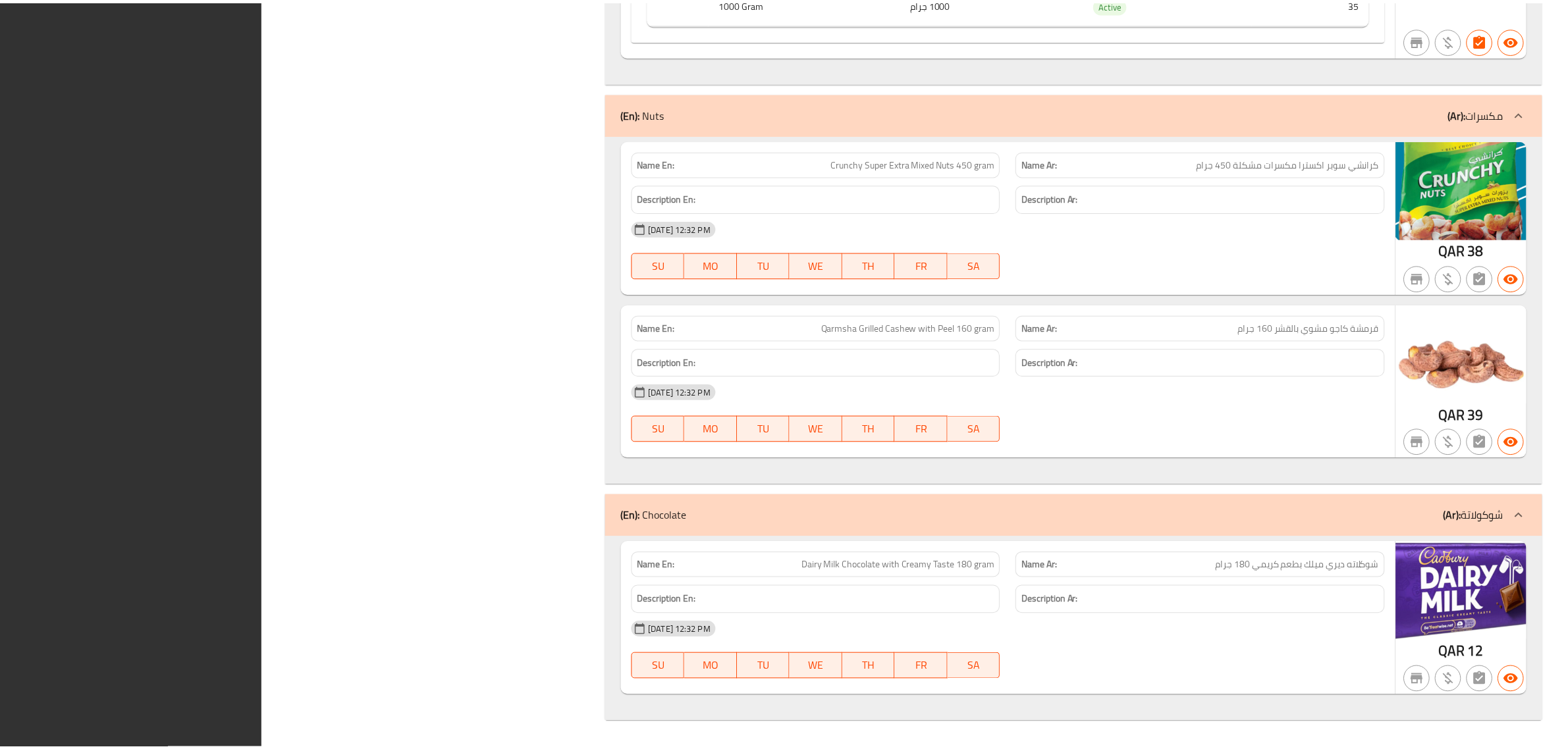
scroll to position [28390, 0]
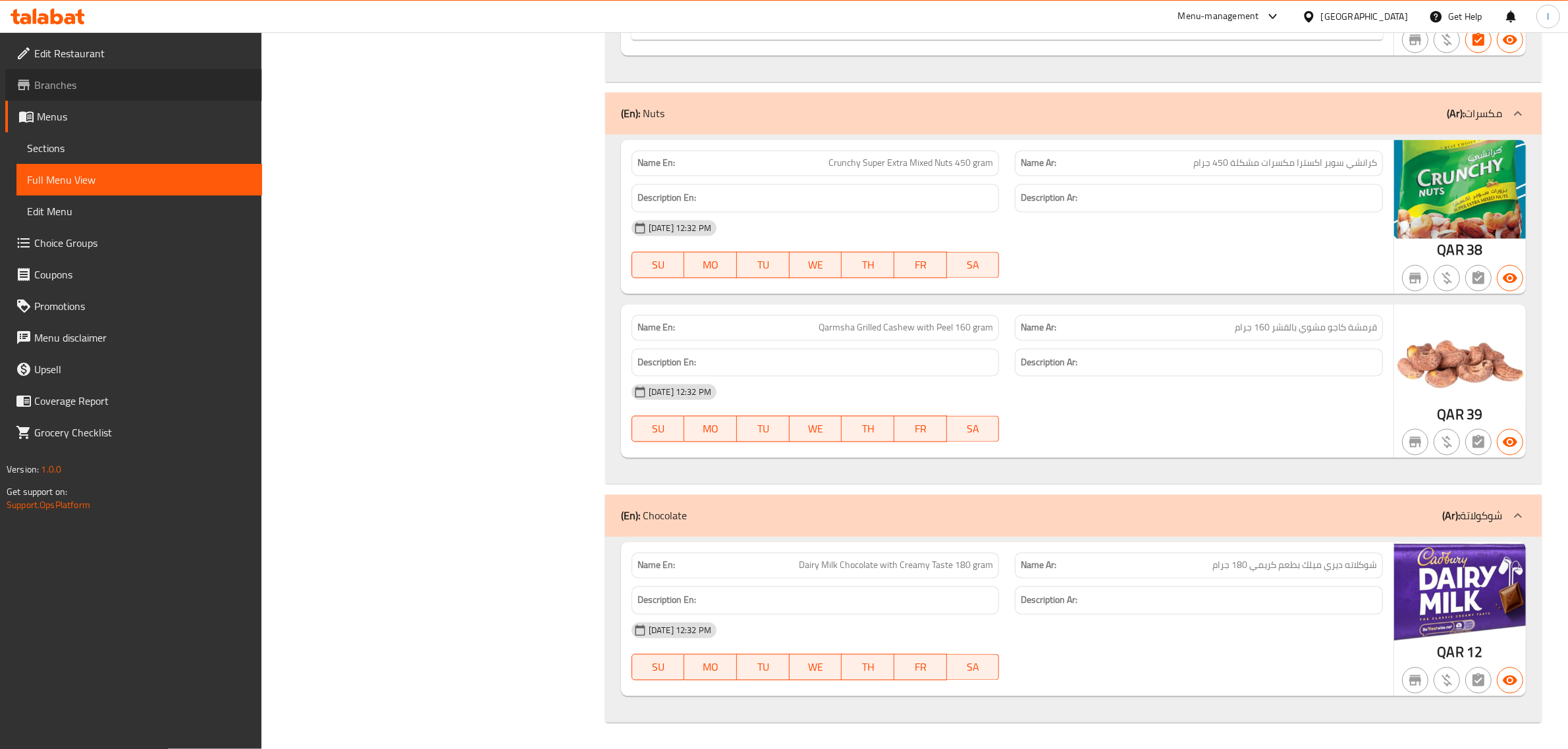
click at [60, 79] on span "Branches" at bounding box center [143, 84] width 217 height 16
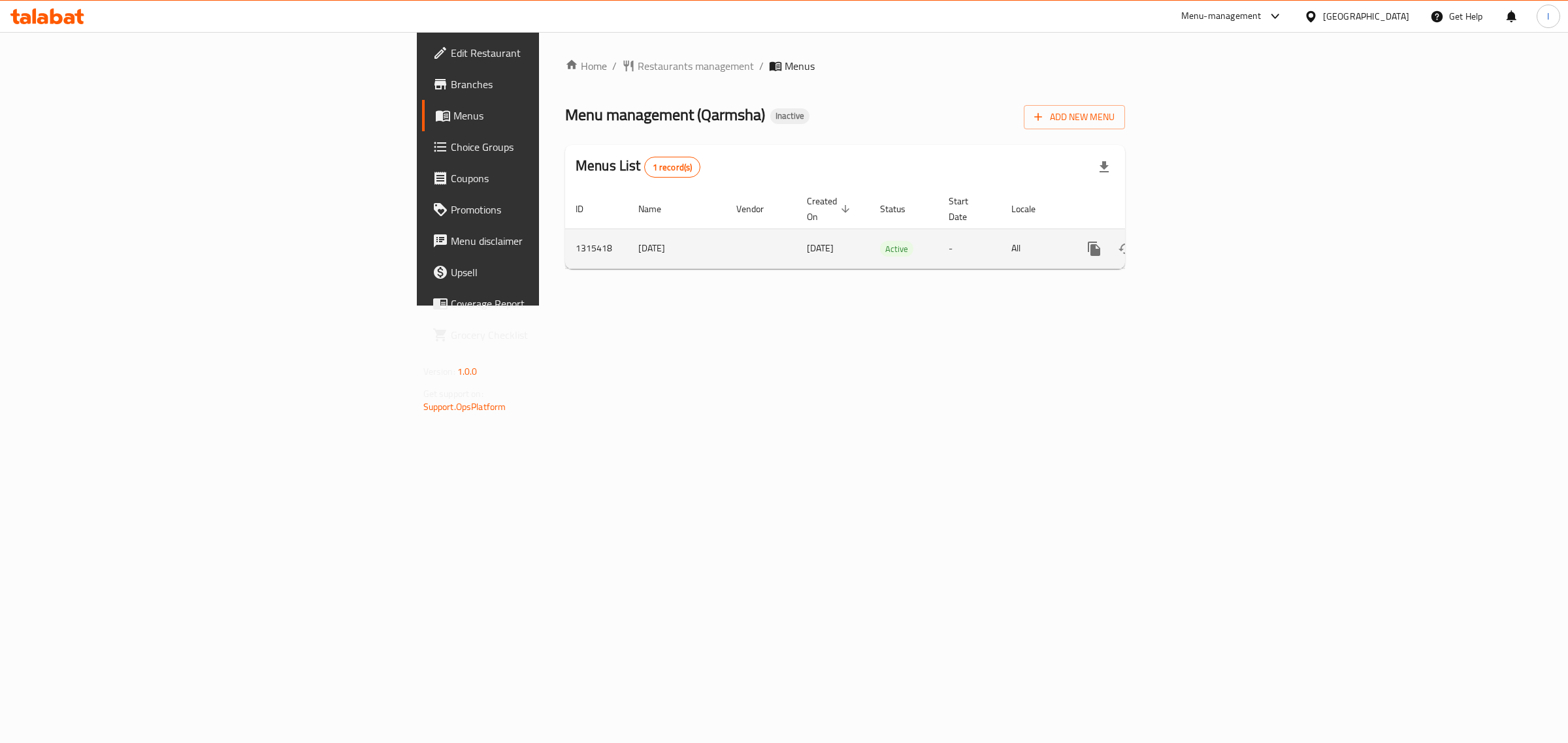
click at [1196, 241] on icon "enhanced table" at bounding box center [1188, 249] width 16 height 16
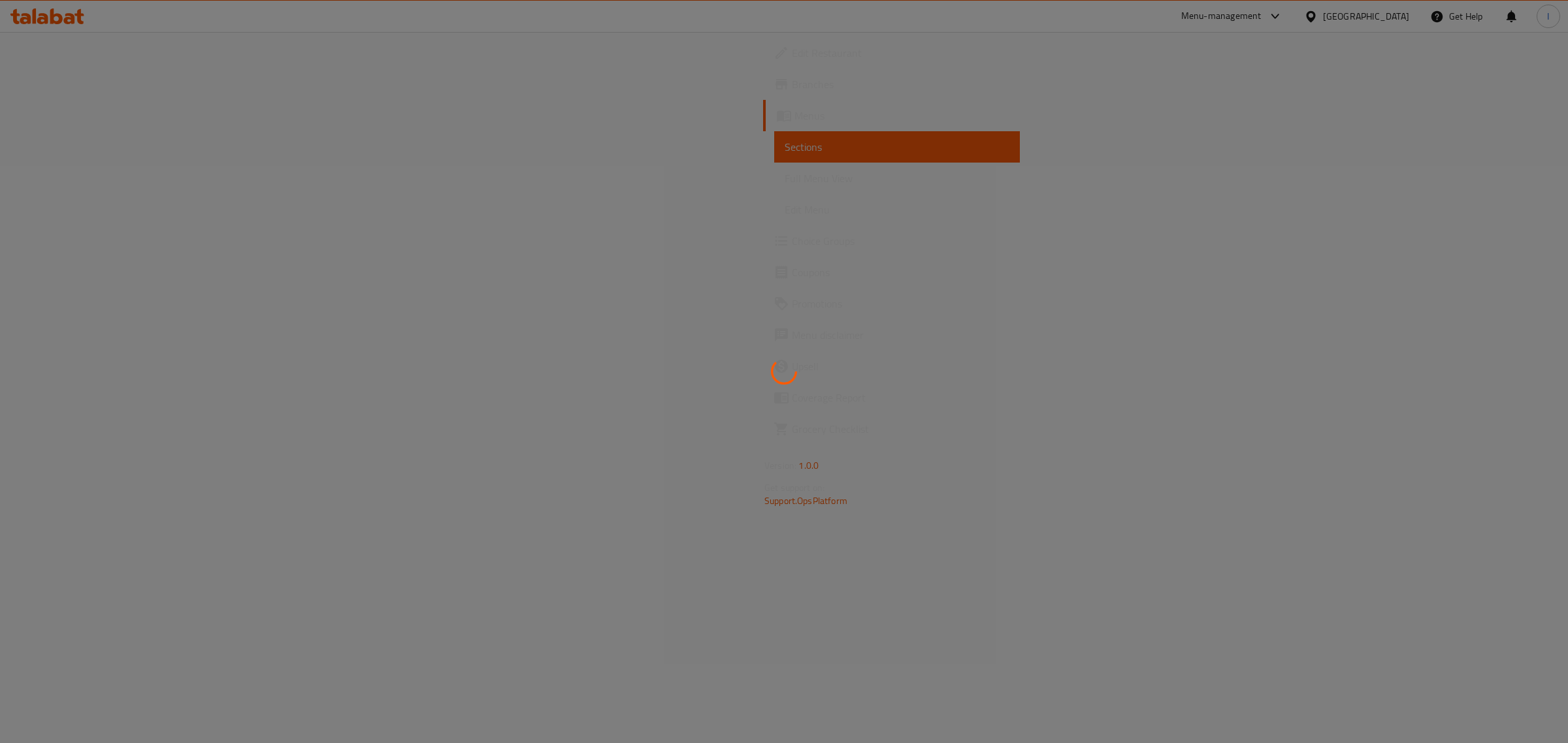
click at [85, 180] on div at bounding box center [784, 371] width 1568 height 743
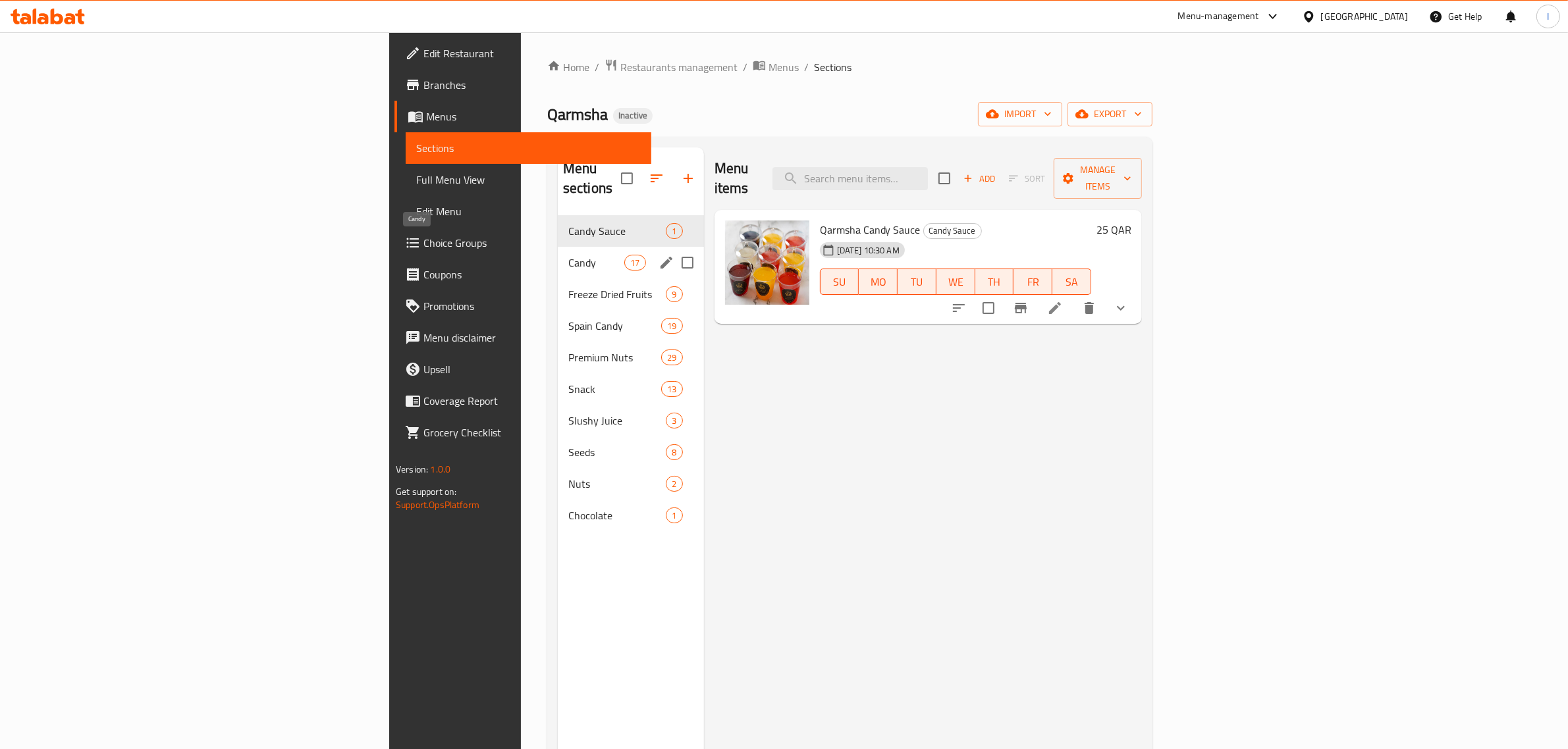
click at [569, 255] on span "Candy" at bounding box center [596, 263] width 56 height 16
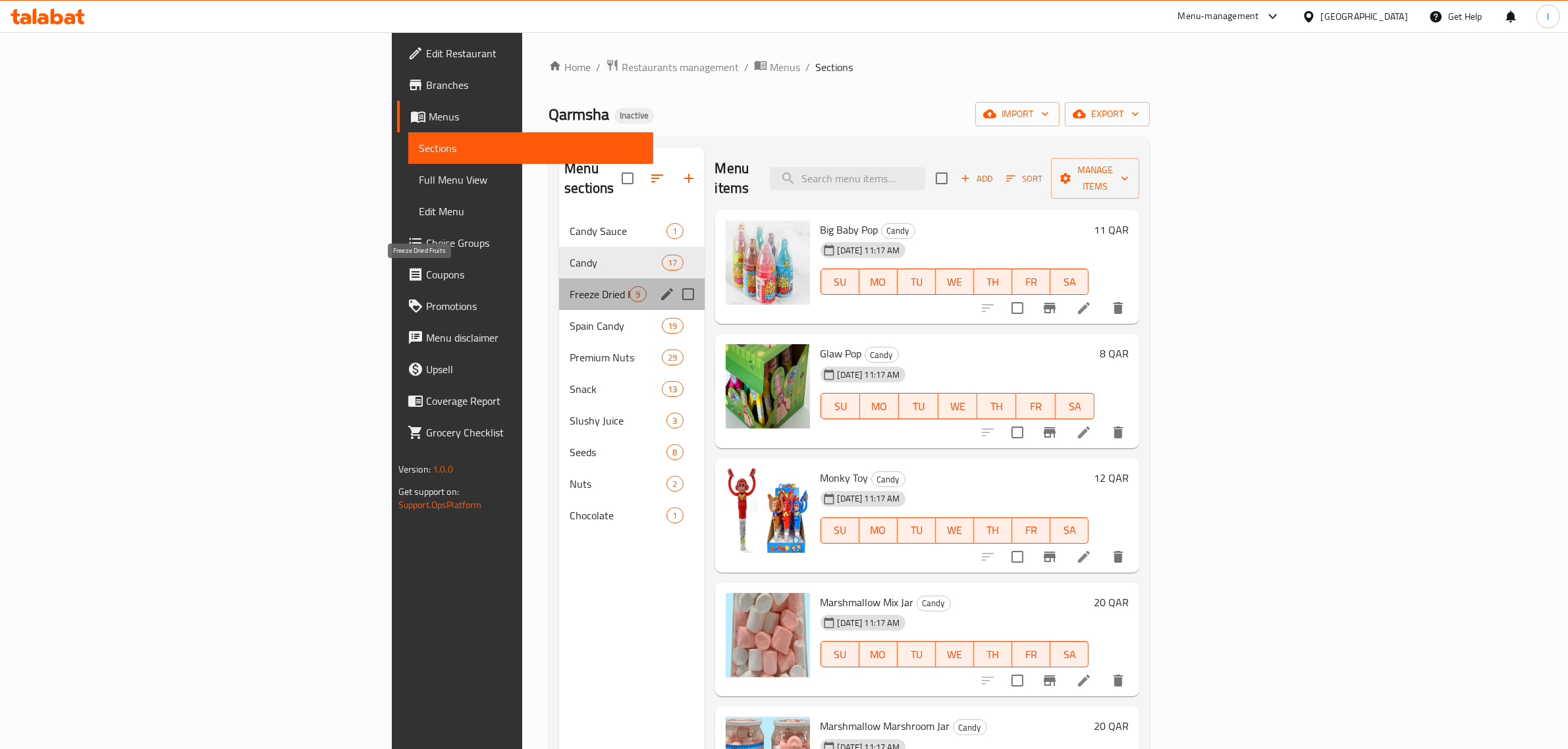
click at [569, 286] on span "Freeze Dried Fruits" at bounding box center [599, 294] width 60 height 16
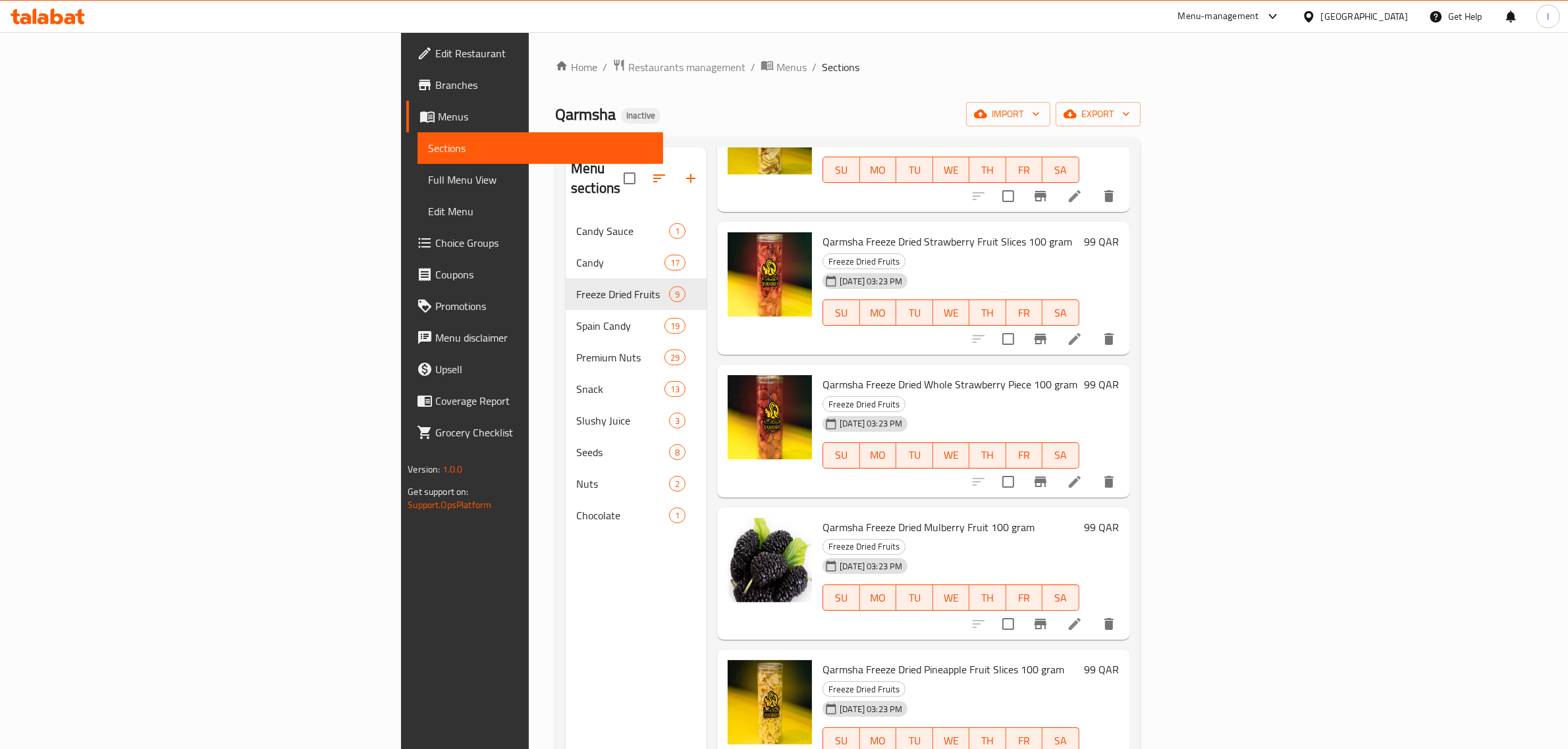
scroll to position [399, 0]
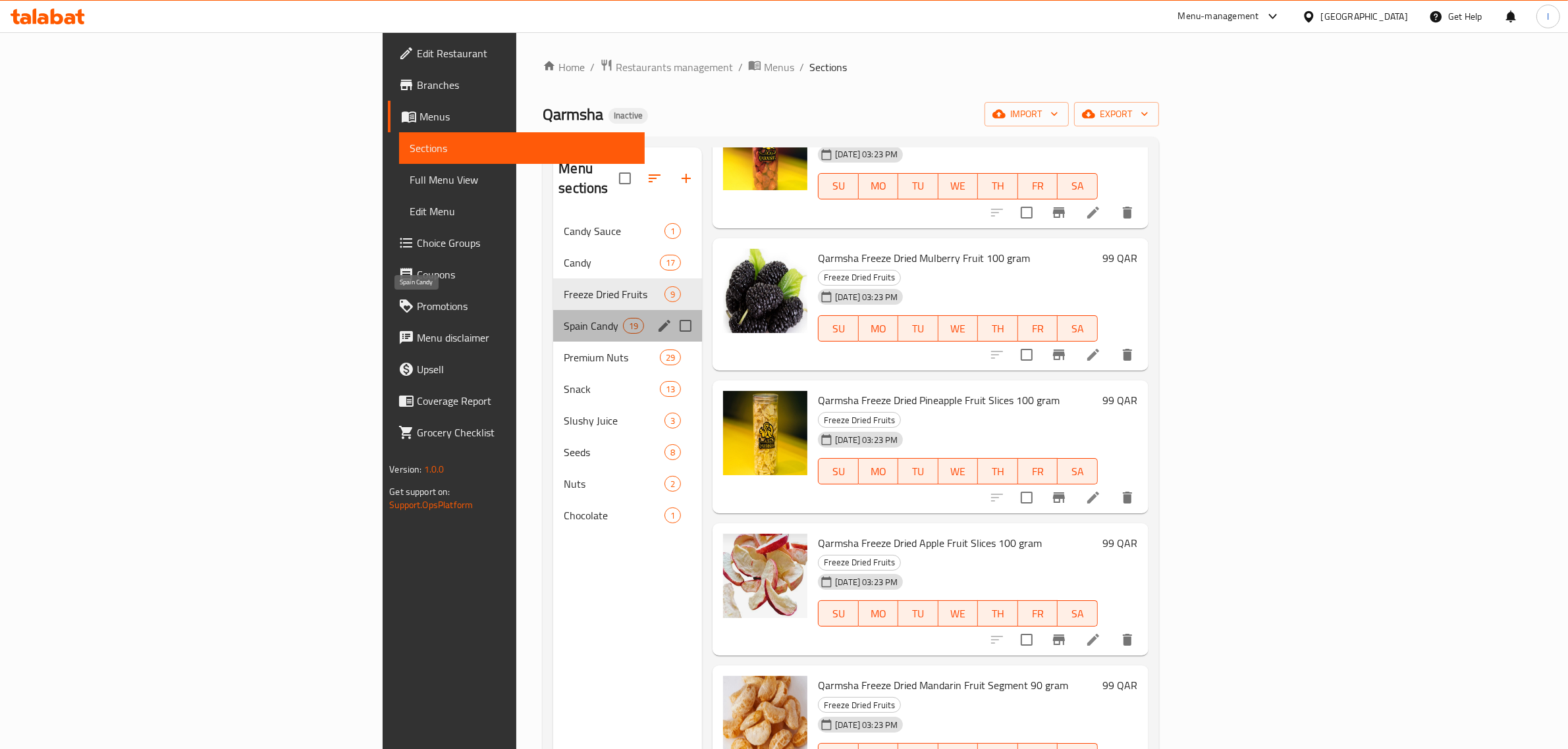
click at [564, 318] on span "Spain Candy" at bounding box center [593, 326] width 59 height 16
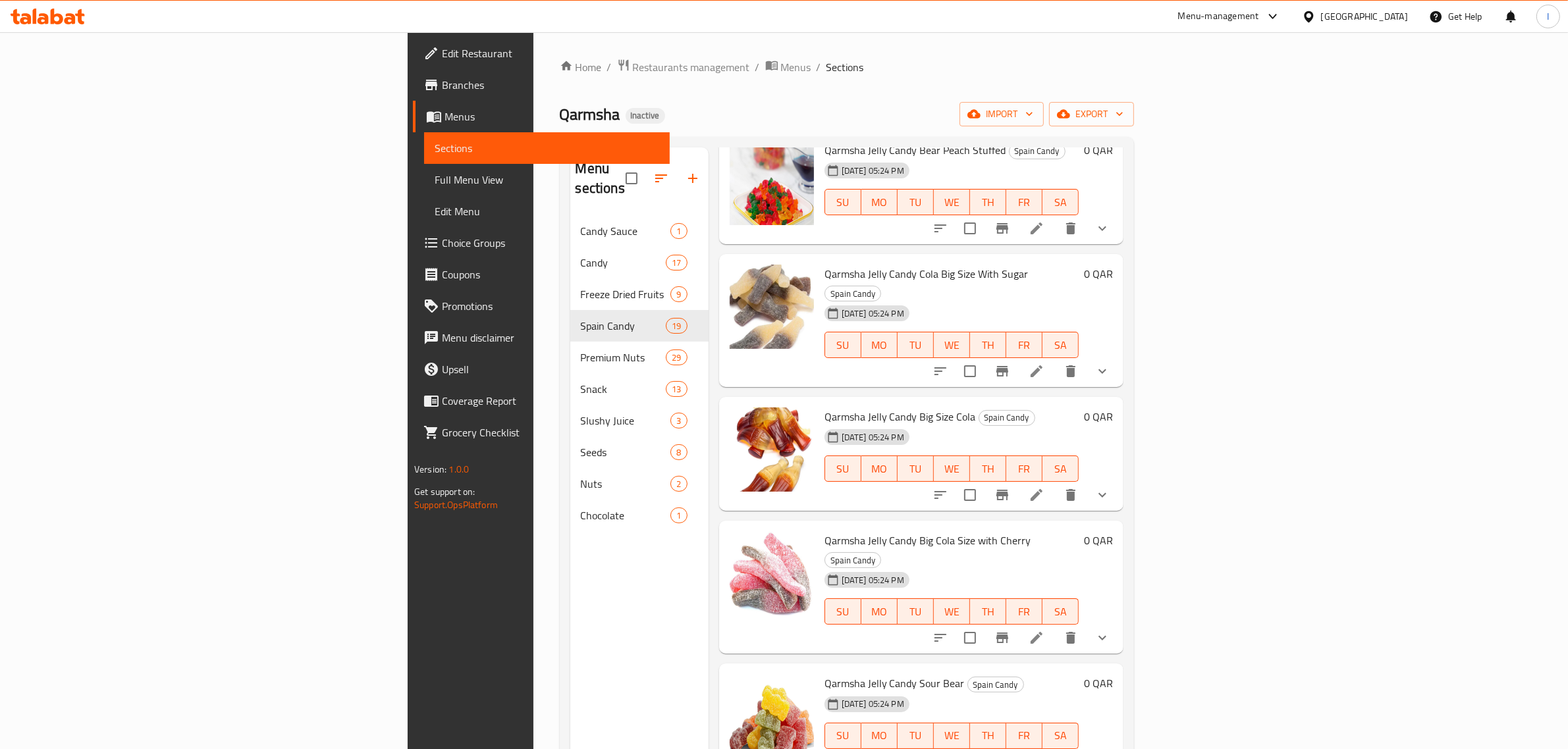
scroll to position [975, 0]
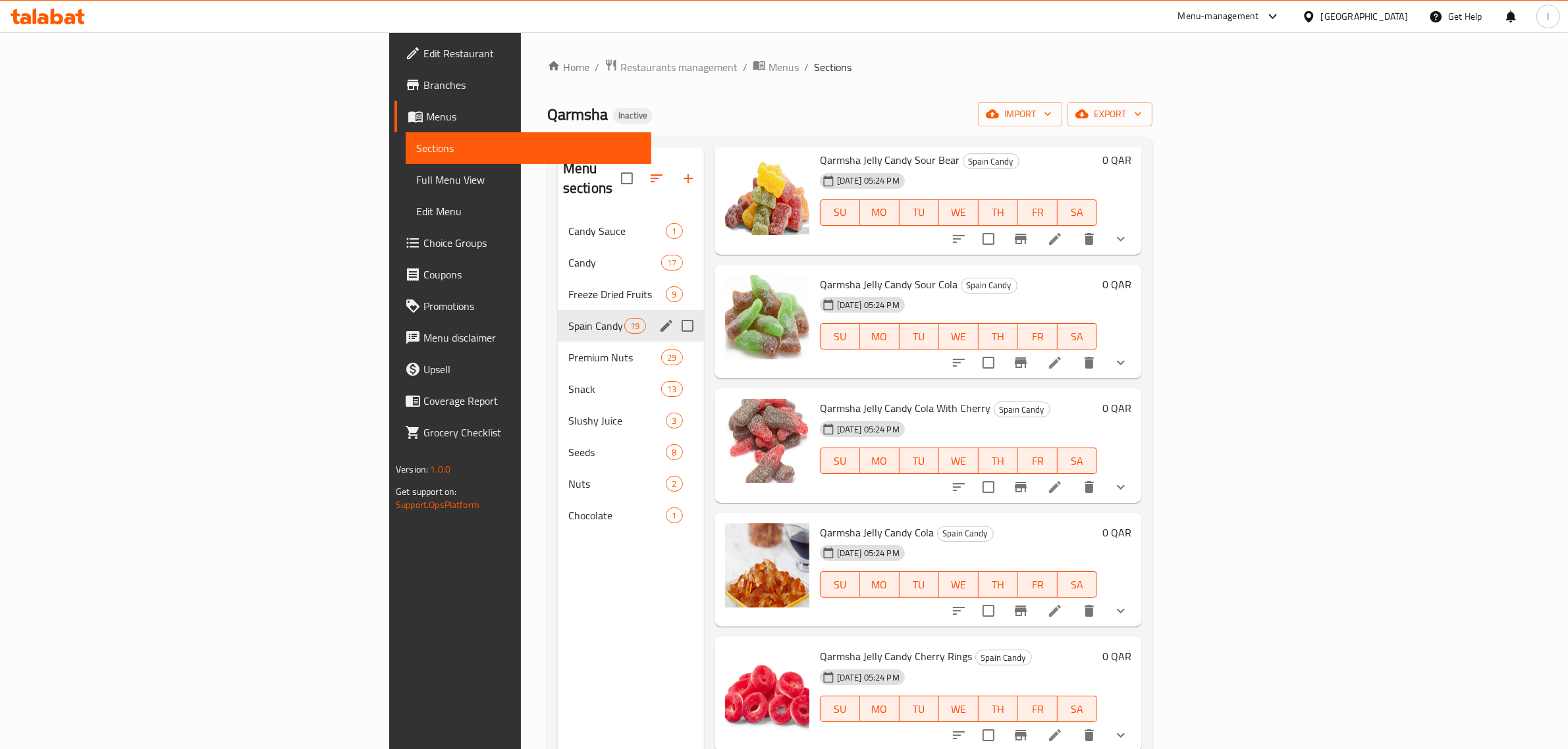
click at [569, 350] on span "Premium Nuts" at bounding box center [615, 357] width 93 height 16
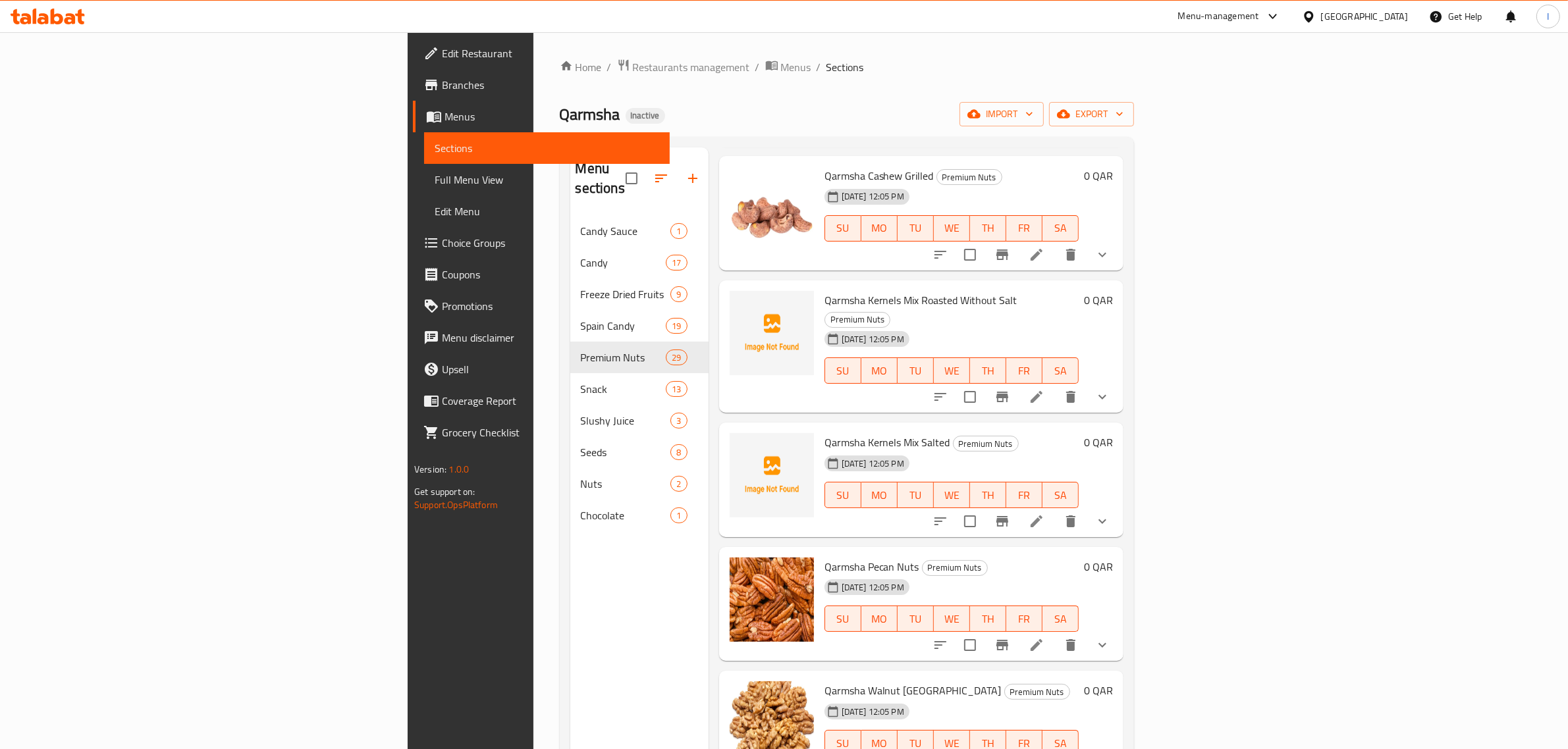
scroll to position [893, 0]
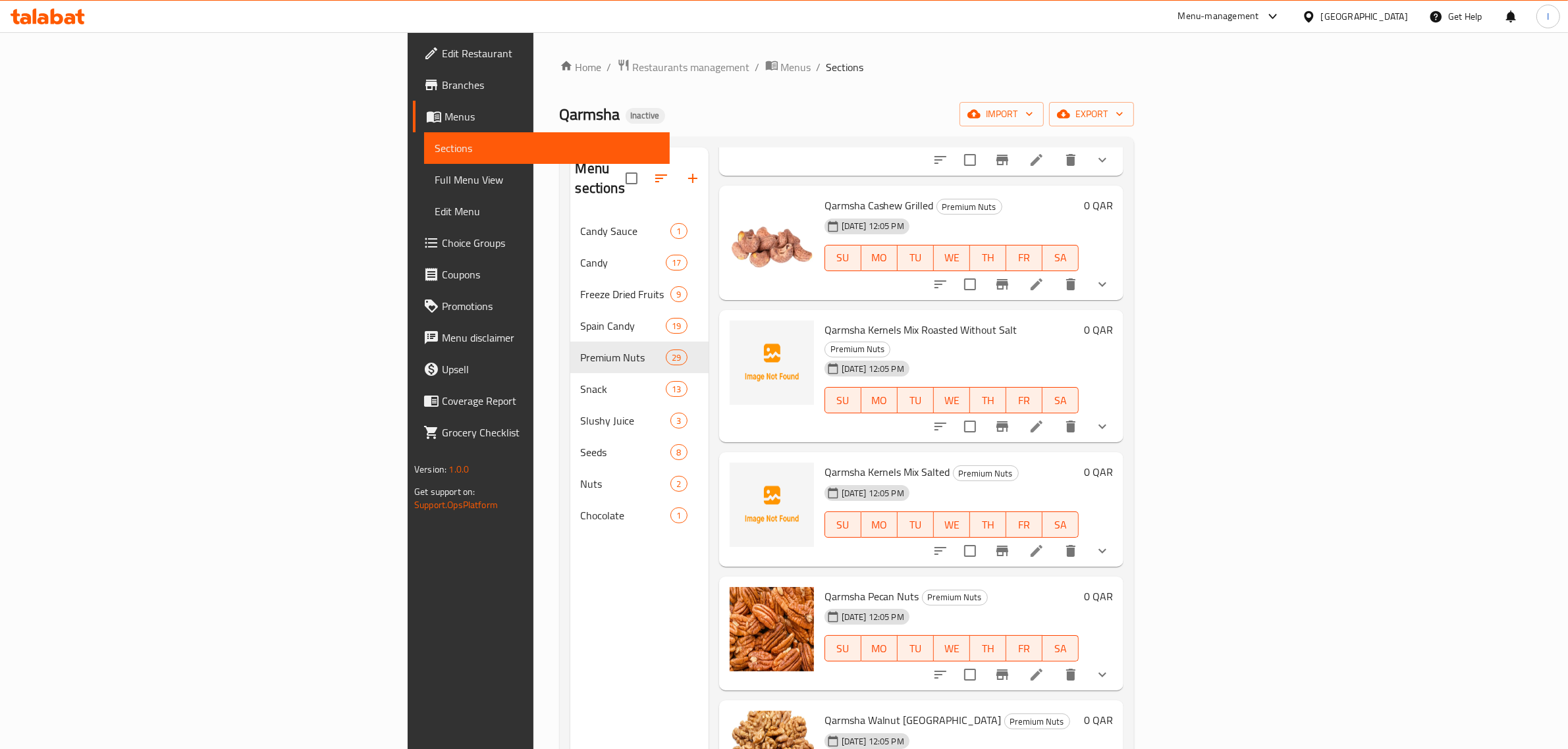
click at [825, 320] on span "Qarmsha Kernels Mix Roasted Without Salt" at bounding box center [921, 329] width 193 height 19
copy span "Kernels"
click at [1048, 122] on div "Qarmsha Inactive import export" at bounding box center [847, 114] width 574 height 24
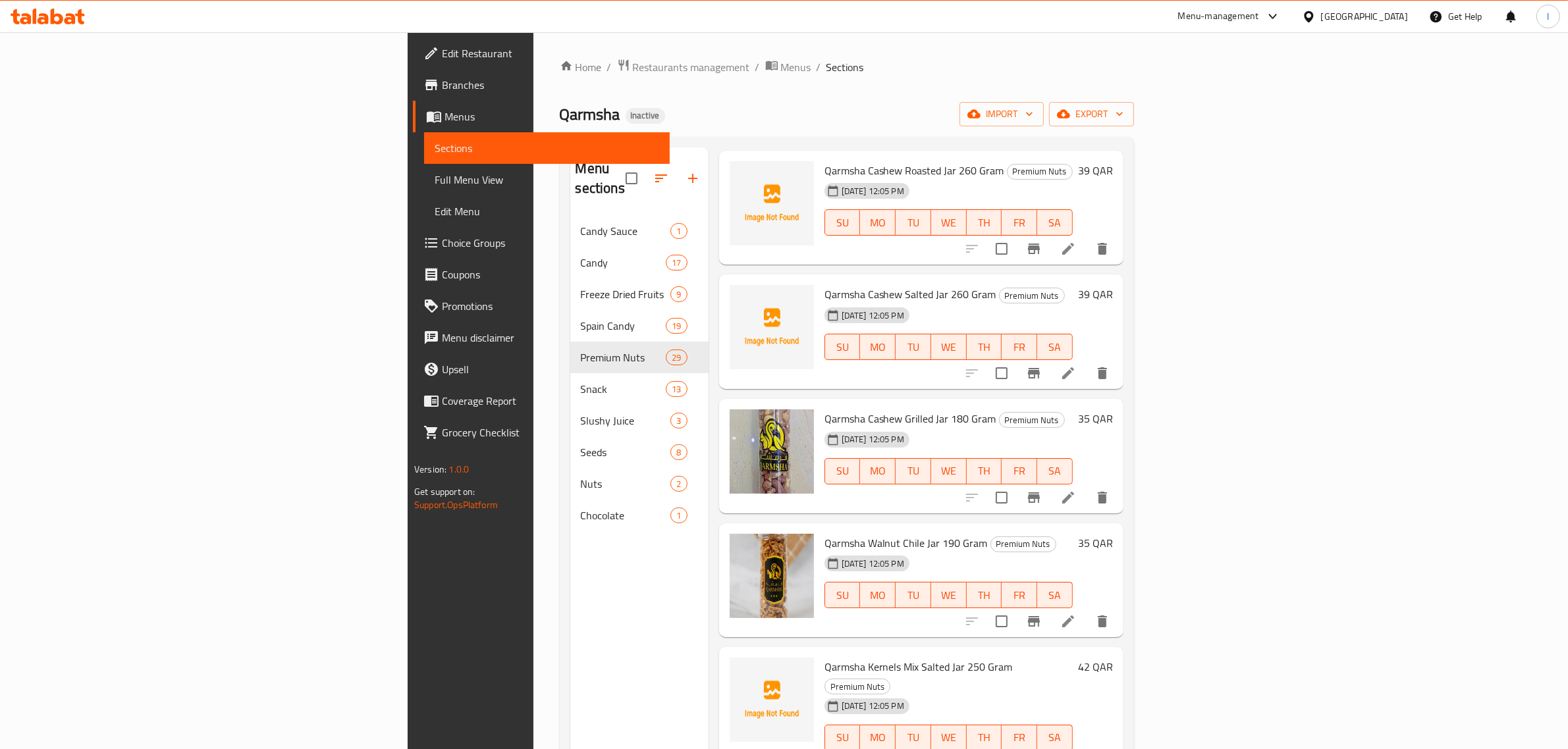
scroll to position [2456, 0]
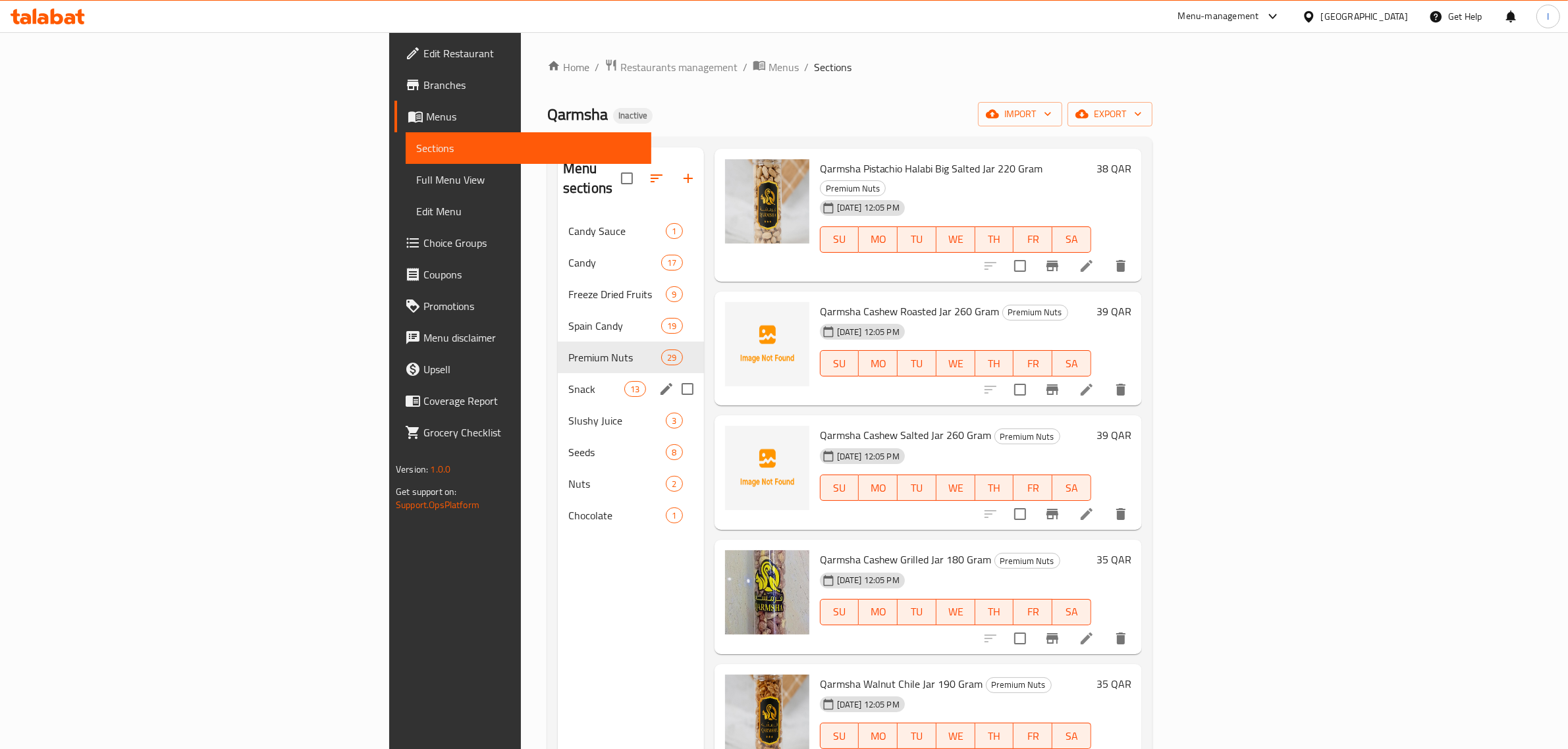
click at [569, 381] on span "Snack" at bounding box center [596, 388] width 56 height 16
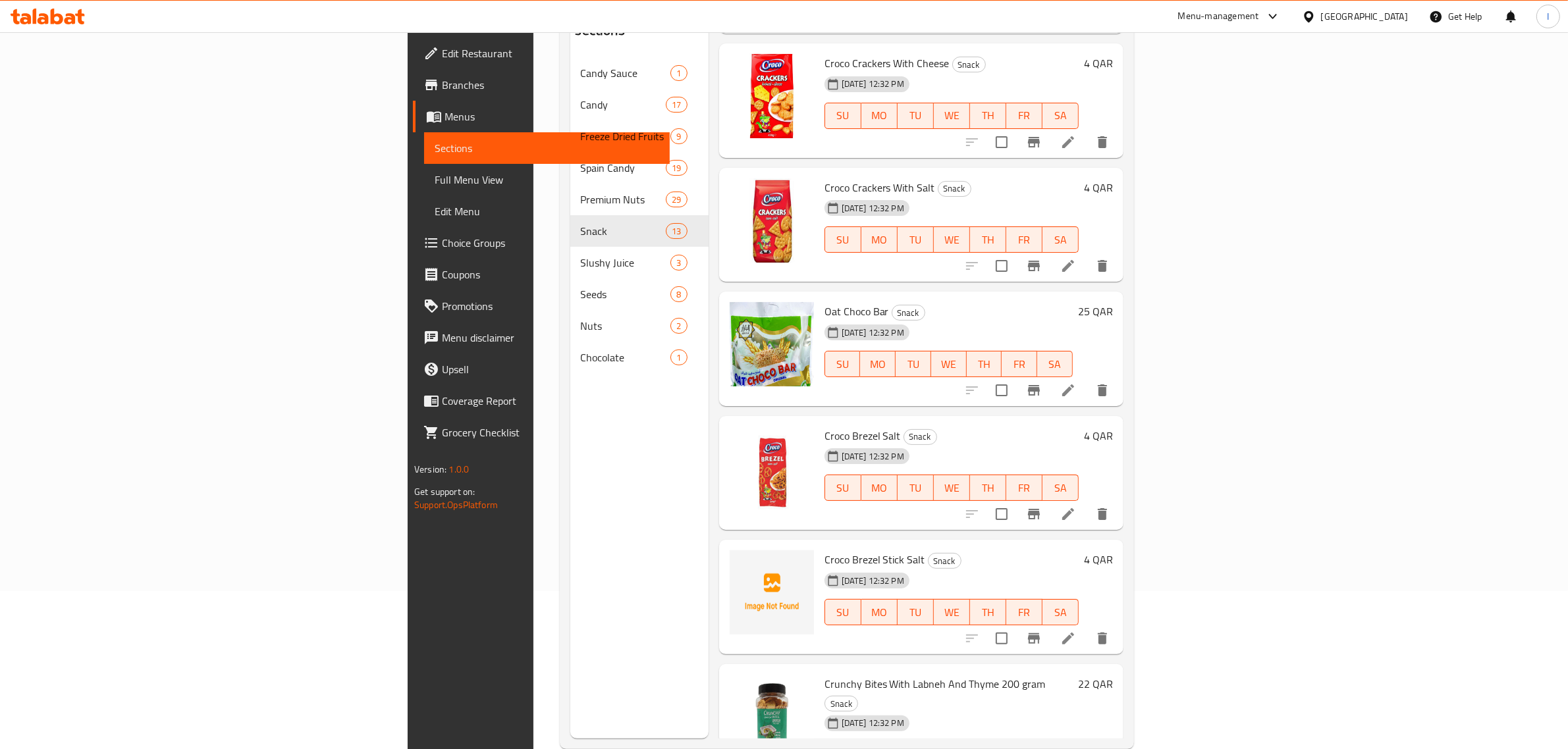
scroll to position [165, 0]
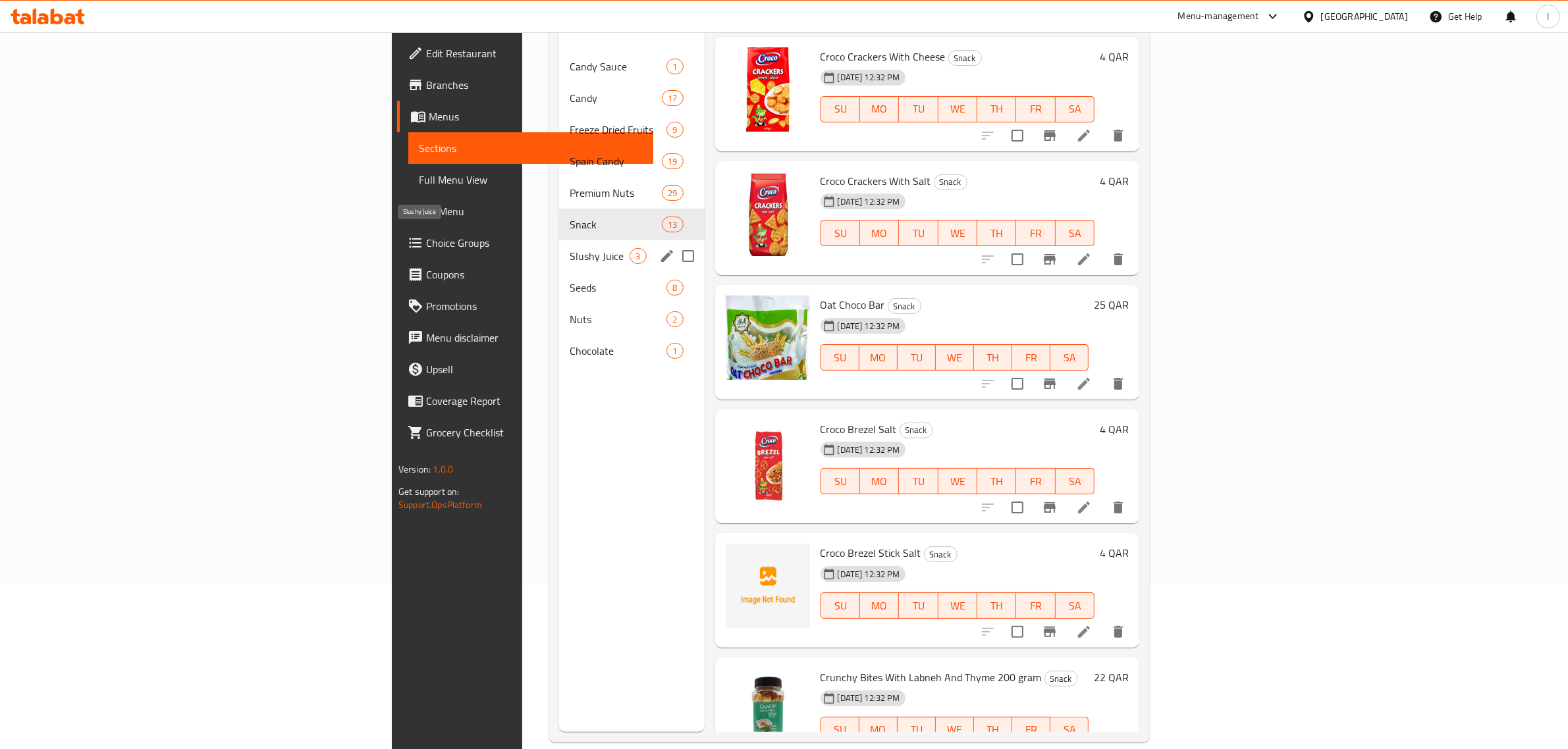
click at [569, 248] on span "Slushy Juice" at bounding box center [599, 256] width 60 height 16
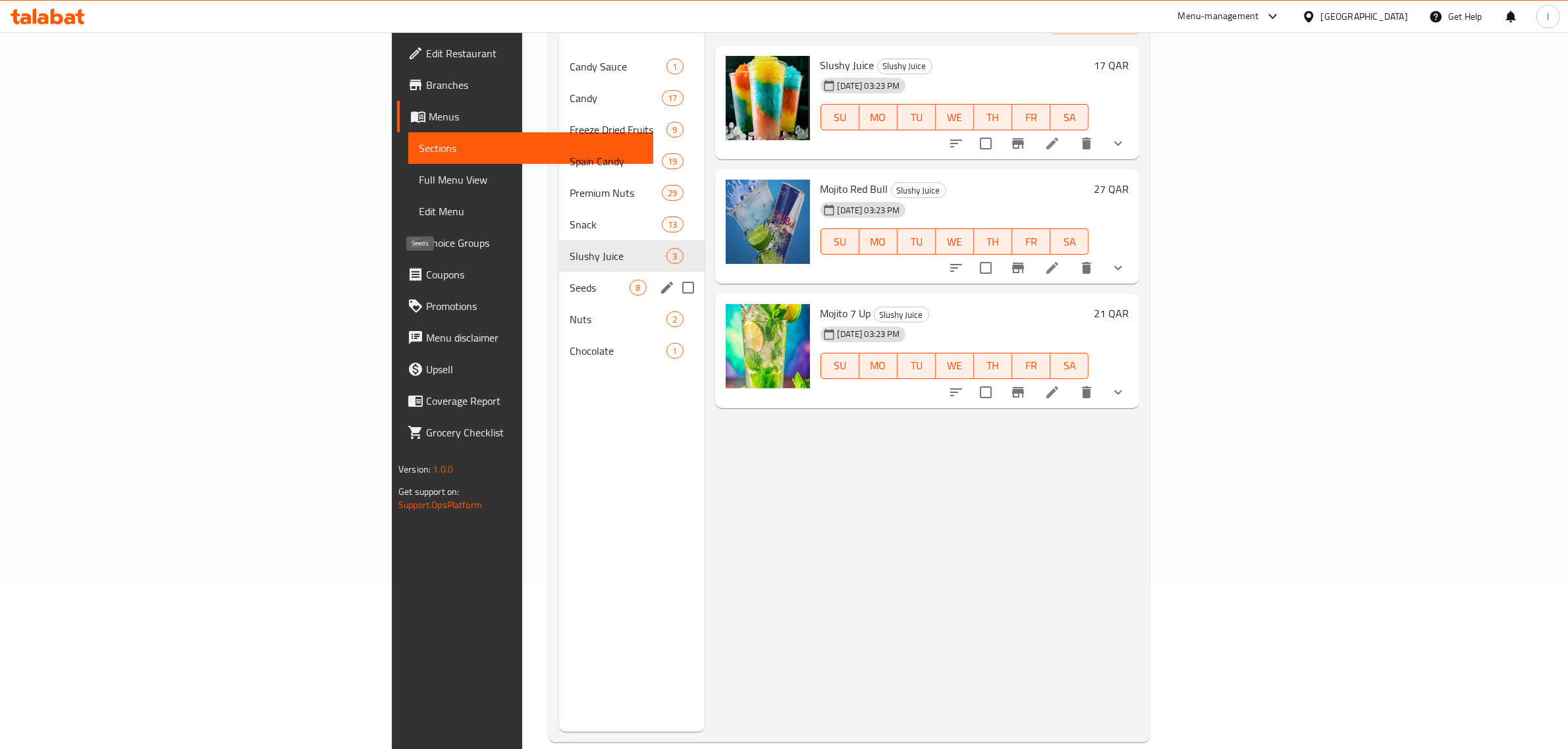
click at [569, 280] on span "Seeds" at bounding box center [599, 287] width 60 height 16
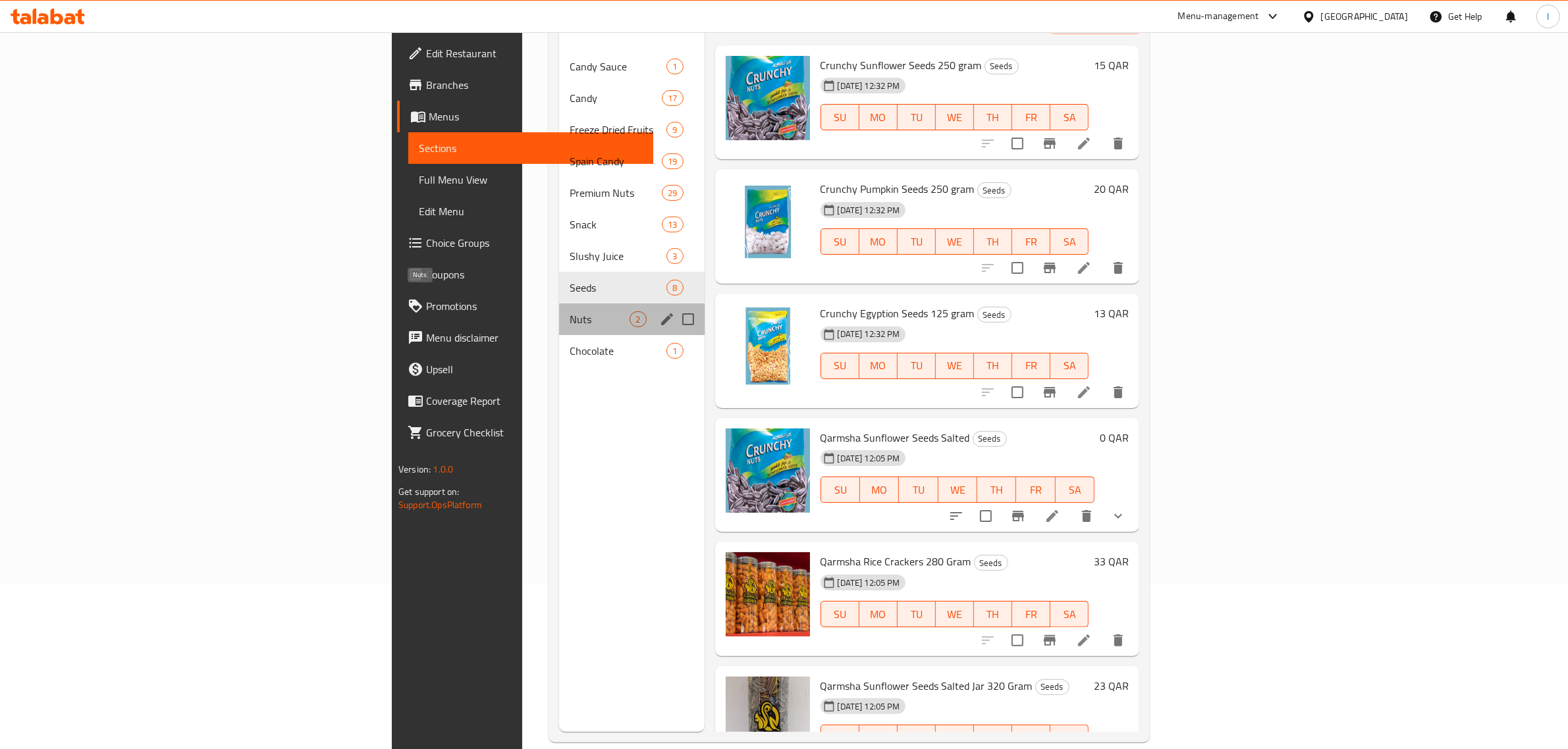
click at [569, 312] on span "Nuts" at bounding box center [599, 319] width 60 height 16
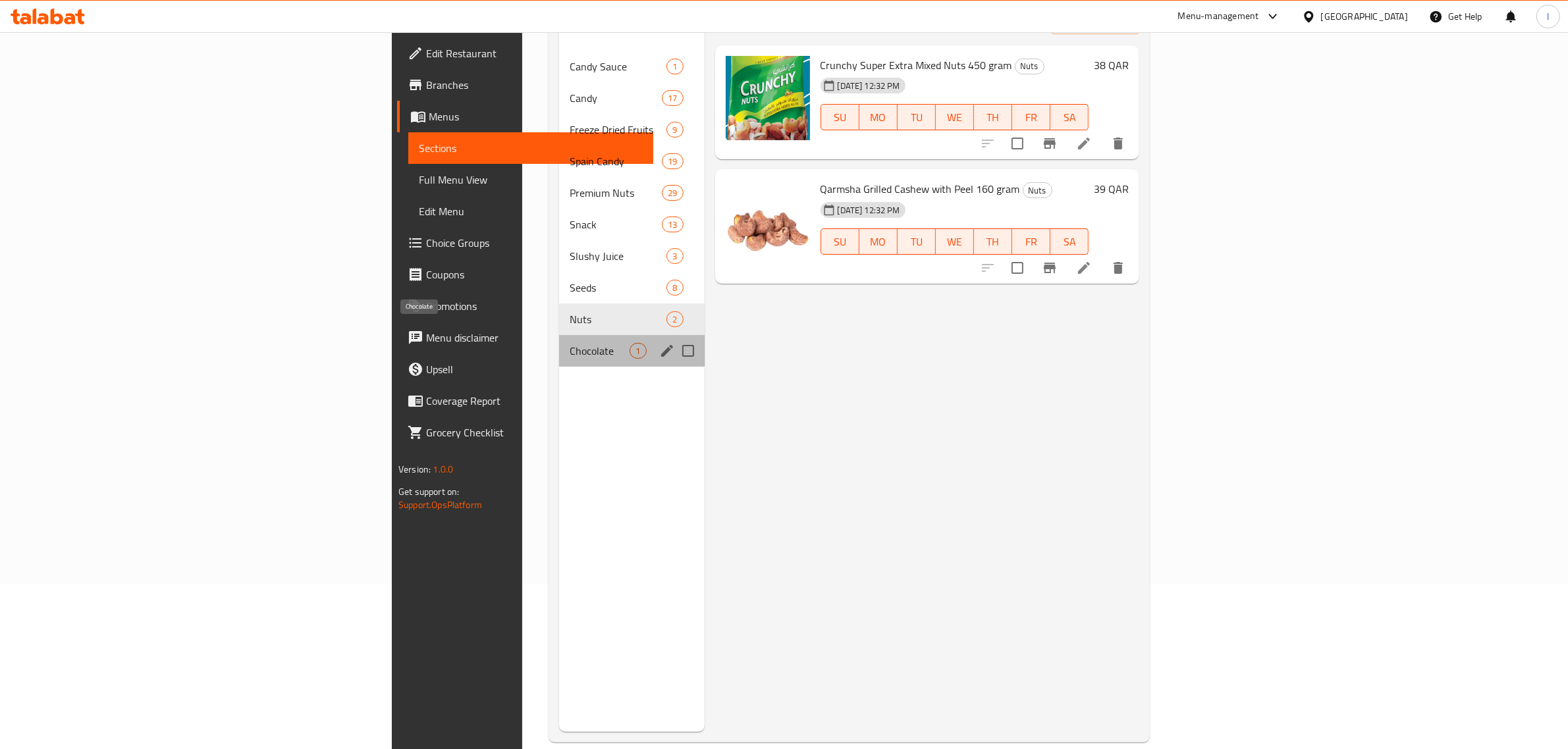
click at [569, 343] on span "Chocolate" at bounding box center [599, 350] width 60 height 16
